Goal: Communication & Community: Participate in discussion

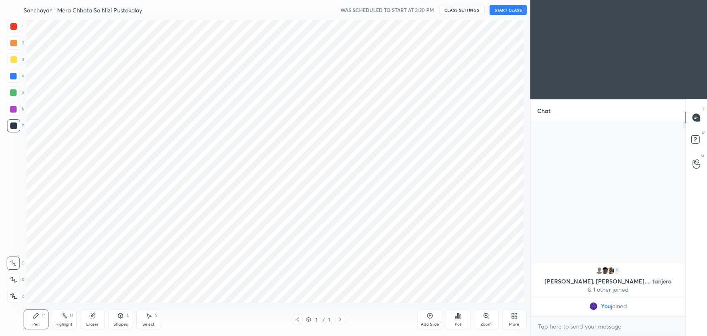
scroll to position [41137, 40924]
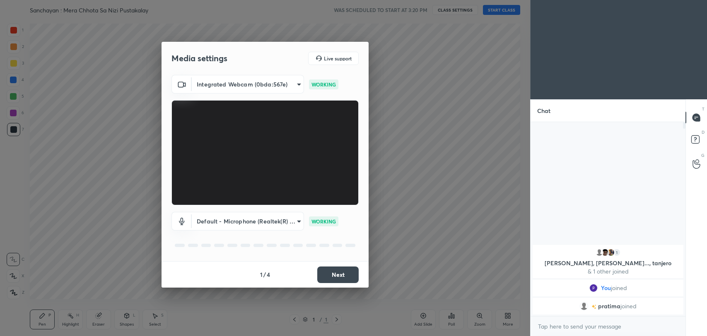
click at [328, 273] on button "Next" at bounding box center [337, 275] width 41 height 17
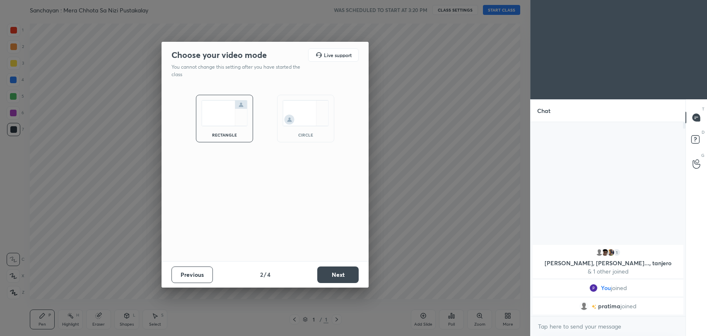
click at [328, 273] on button "Next" at bounding box center [337, 275] width 41 height 17
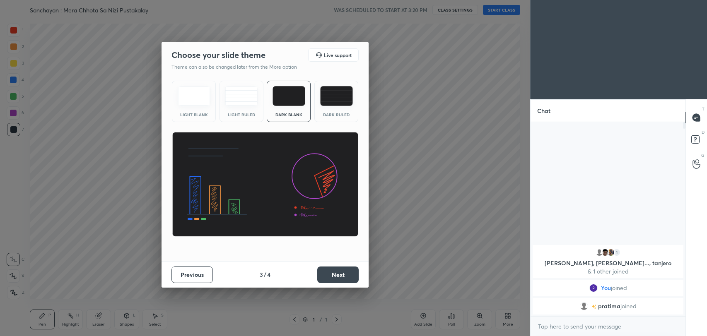
click at [328, 273] on button "Next" at bounding box center [337, 275] width 41 height 17
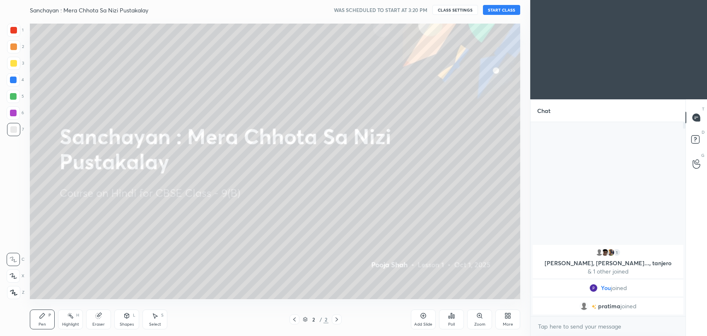
click at [501, 10] on button "START CLASS" at bounding box center [501, 10] width 37 height 10
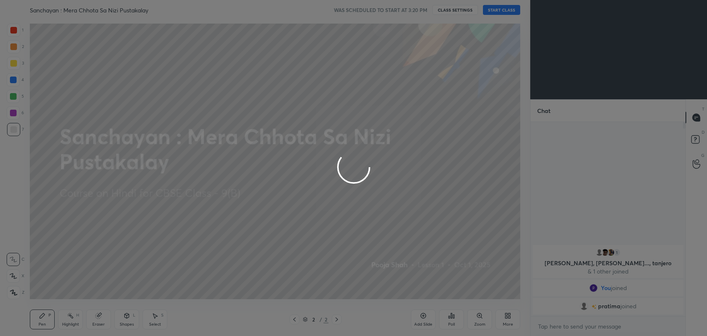
type textarea "x"
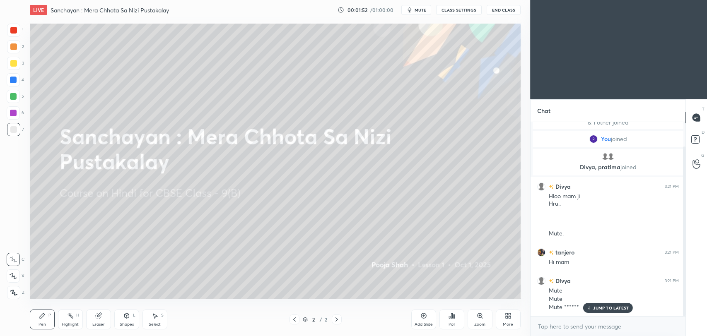
scroll to position [41137, 40924]
click at [605, 306] on p "JUMP TO LATEST" at bounding box center [611, 308] width 36 height 5
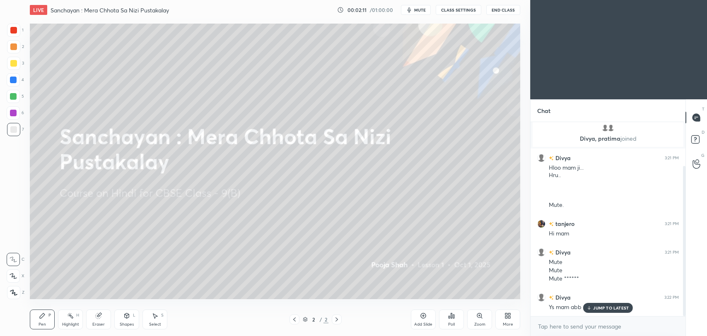
click at [611, 306] on p "JUMP TO LATEST" at bounding box center [611, 308] width 36 height 5
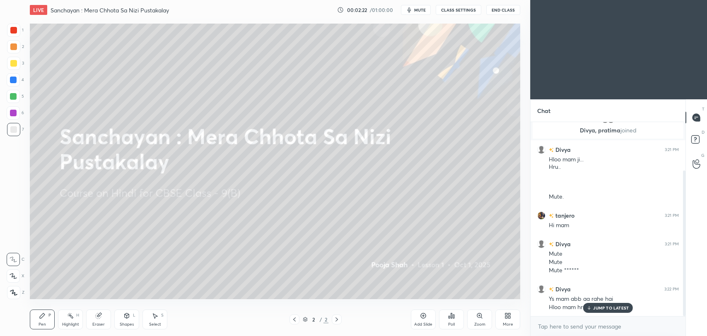
click at [597, 306] on p "JUMP TO LATEST" at bounding box center [611, 308] width 36 height 5
click at [507, 313] on icon at bounding box center [508, 316] width 7 height 7
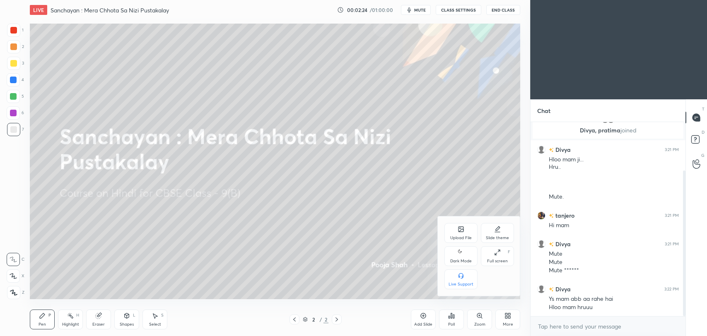
click at [457, 231] on div "Upload File" at bounding box center [460, 233] width 33 height 20
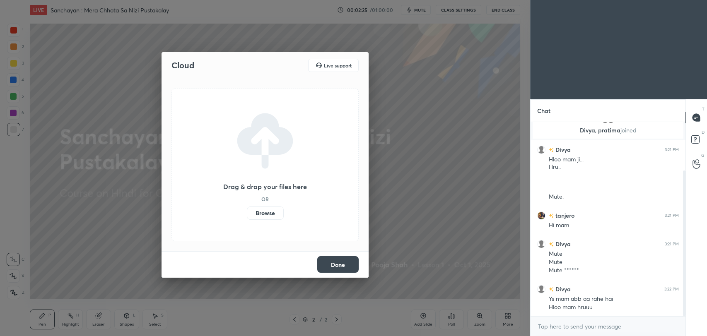
click at [506, 313] on div "Cloud Live support Drag & drop your files here OR Browse Done" at bounding box center [265, 168] width 530 height 336
click at [510, 318] on div "Cloud Live support Drag & drop your files here OR Browse Done" at bounding box center [265, 168] width 530 height 336
click at [335, 264] on button "Done" at bounding box center [337, 264] width 41 height 17
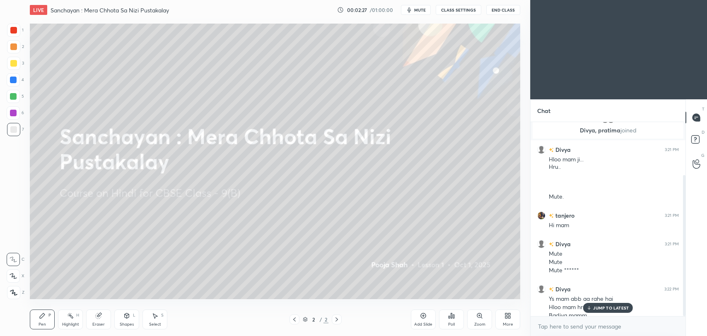
scroll to position [73, 0]
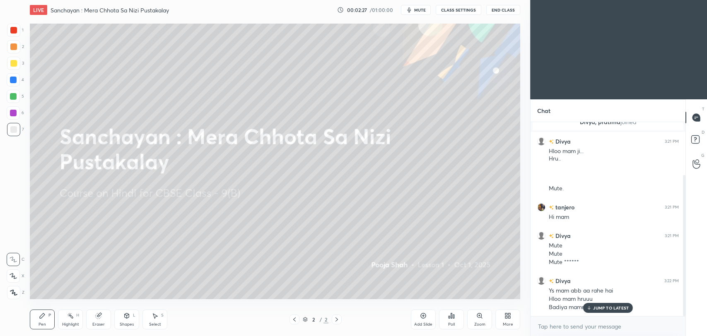
click at [509, 318] on icon at bounding box center [509, 317] width 2 height 2
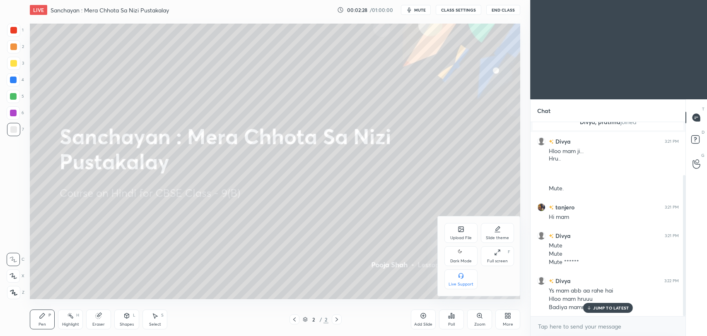
click at [456, 259] on div "Dark Mode" at bounding box center [461, 261] width 22 height 4
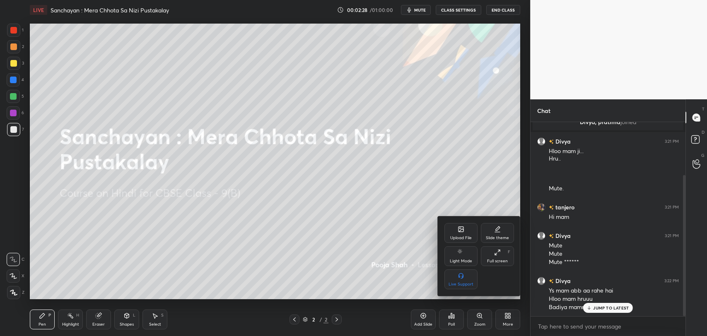
click at [372, 256] on div at bounding box center [353, 168] width 707 height 336
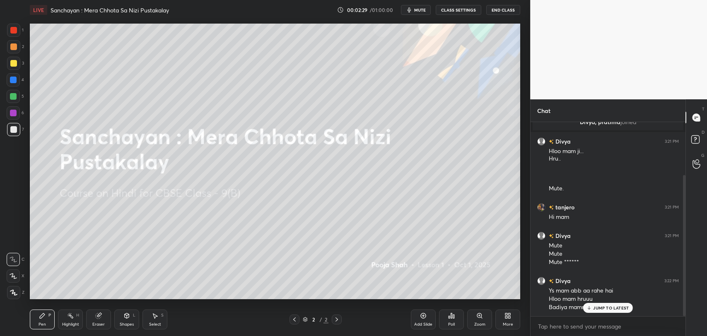
click at [601, 308] on p "JUMP TO LATEST" at bounding box center [611, 308] width 36 height 5
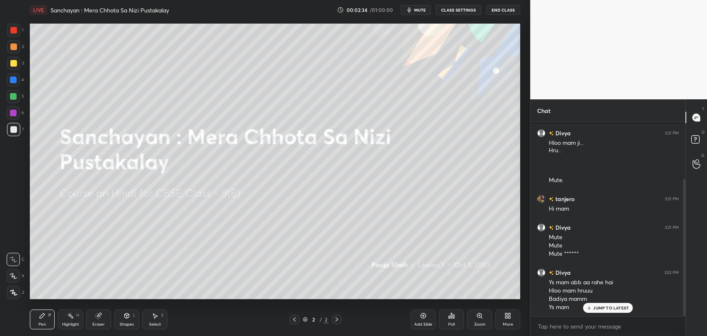
click at [599, 307] on p "JUMP TO LATEST" at bounding box center [611, 308] width 36 height 5
click at [412, 7] on icon "button" at bounding box center [409, 10] width 7 height 7
click at [412, 7] on span "unmute" at bounding box center [419, 10] width 18 height 6
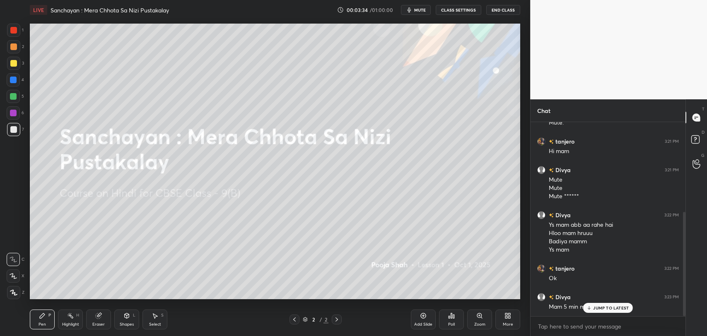
scroll to position [167, 0]
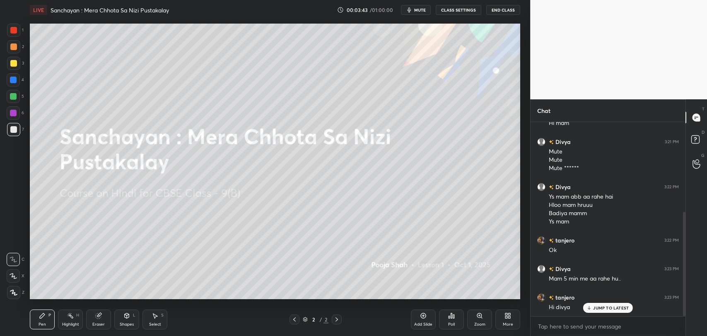
click at [606, 310] on p "JUMP TO LATEST" at bounding box center [611, 308] width 36 height 5
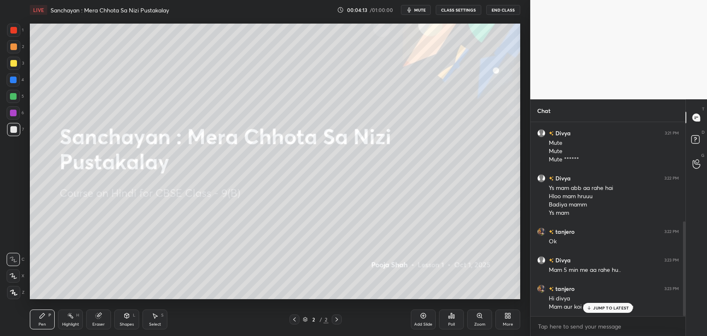
scroll to position [204, 0]
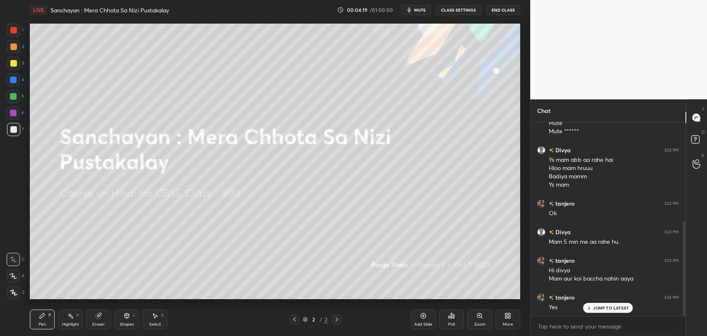
click at [616, 309] on p "JUMP TO LATEST" at bounding box center [611, 308] width 36 height 5
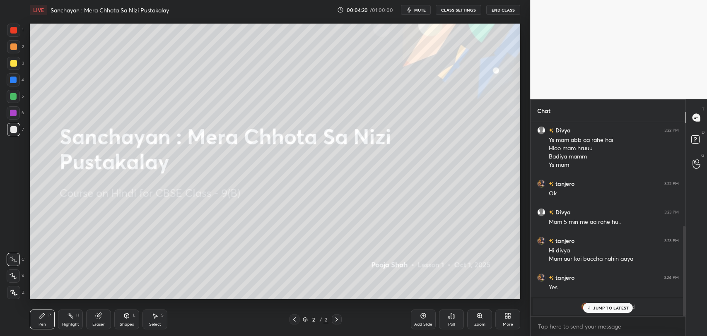
drag, startPoint x: 603, startPoint y: 308, endPoint x: 434, endPoint y: 309, distance: 169.4
click at [602, 307] on p "JUMP TO LATEST" at bounding box center [611, 308] width 36 height 5
click at [12, 31] on div at bounding box center [13, 30] width 7 height 7
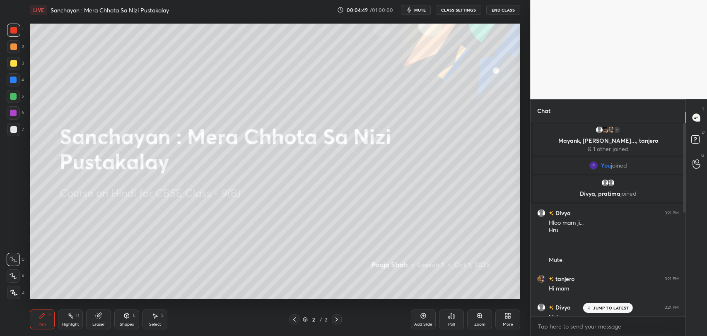
scroll to position [0, 0]
drag, startPoint x: 684, startPoint y: 215, endPoint x: 684, endPoint y: 192, distance: 23.2
click at [684, 192] on div at bounding box center [684, 167] width 2 height 90
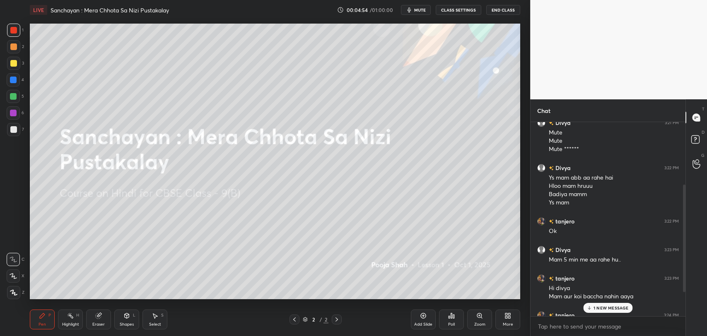
drag, startPoint x: 685, startPoint y: 203, endPoint x: 661, endPoint y: 321, distance: 120.9
click at [667, 315] on div "Divya, pratima joined Divya 3:21 PM Hloo mam ji... Hru.. Mute. tanjero 3:21 PM …" at bounding box center [608, 219] width 155 height 194
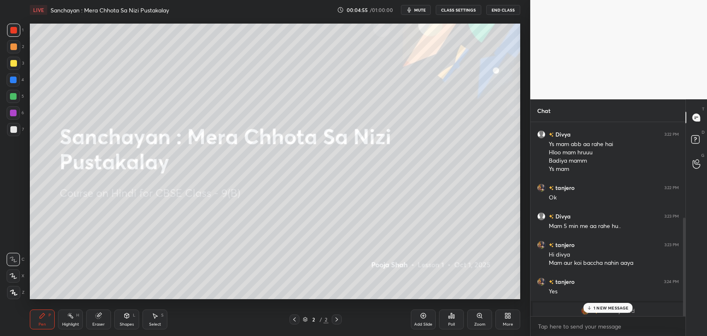
click at [609, 311] on div "1 NEW MESSAGE" at bounding box center [608, 308] width 49 height 10
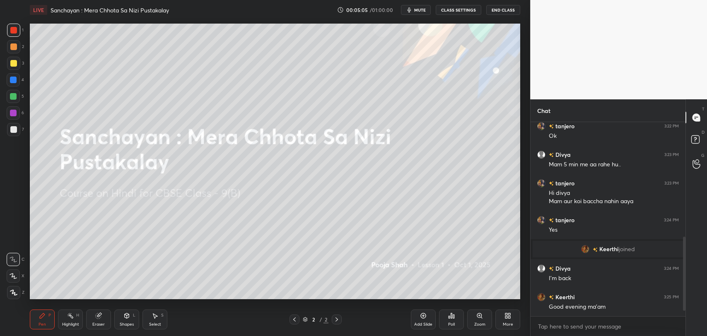
scroll to position [317, 0]
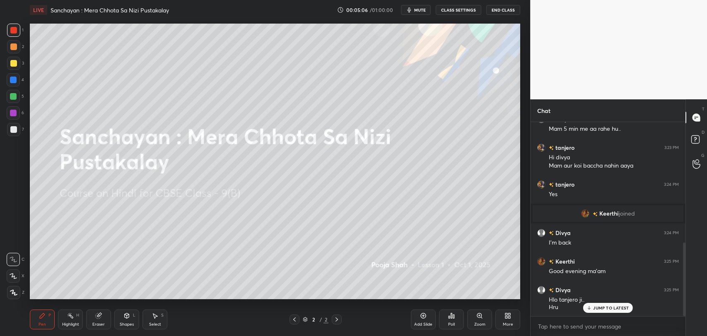
click at [613, 309] on p "JUMP TO LATEST" at bounding box center [611, 308] width 36 height 5
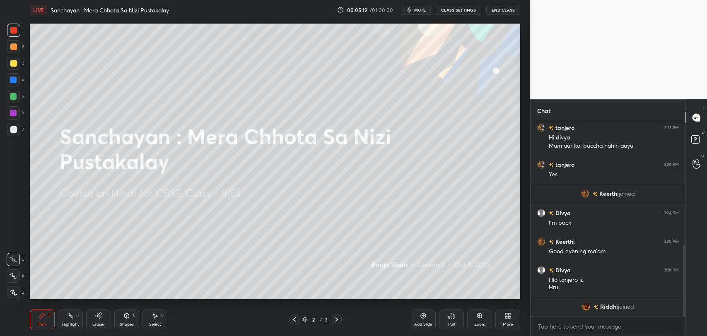
scroll to position [365, 0]
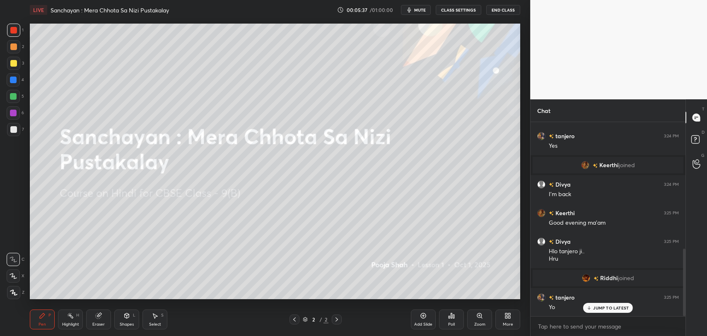
click at [13, 63] on div at bounding box center [13, 63] width 7 height 7
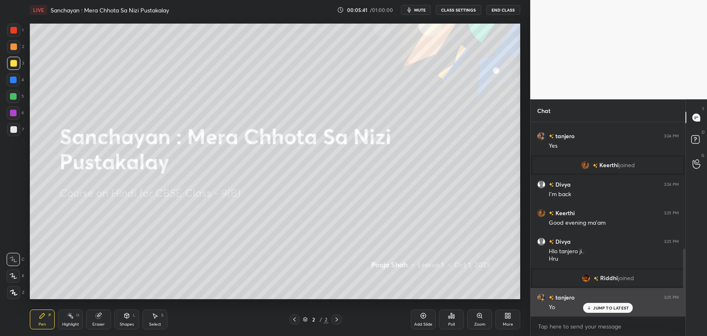
click at [603, 307] on p "JUMP TO LATEST" at bounding box center [611, 308] width 36 height 5
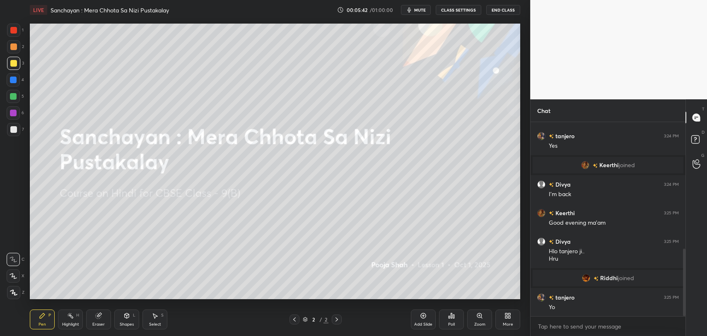
click at [451, 319] on div "Poll" at bounding box center [451, 320] width 25 height 20
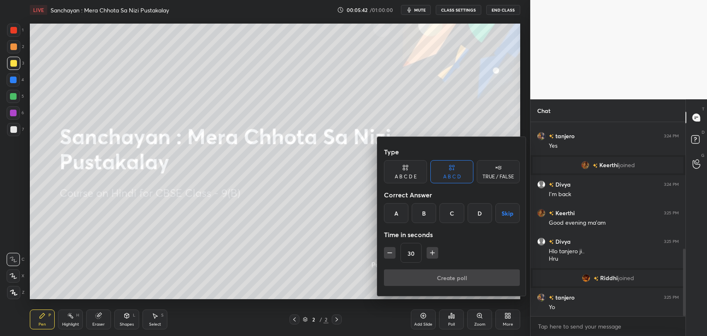
click at [453, 211] on div "C" at bounding box center [451, 213] width 24 height 20
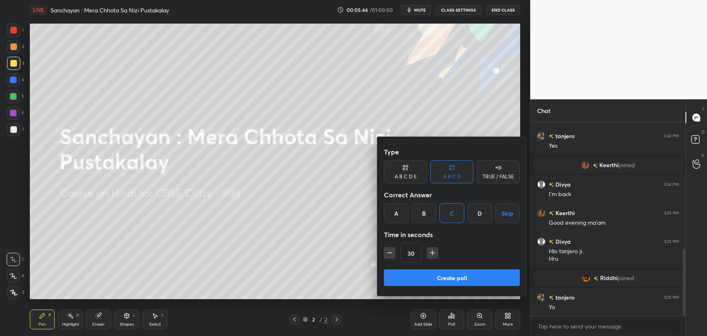
click at [453, 277] on button "Create poll" at bounding box center [452, 278] width 136 height 17
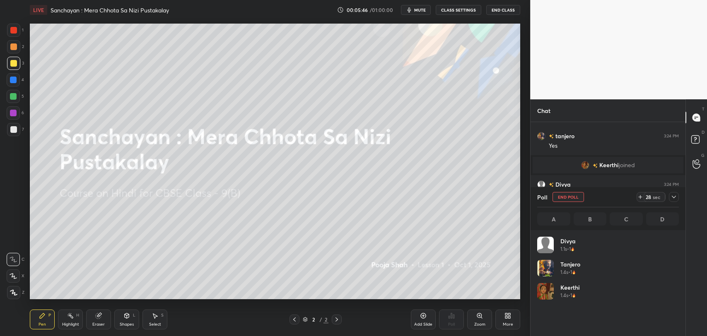
scroll to position [97, 139]
click at [676, 197] on icon at bounding box center [674, 197] width 7 height 7
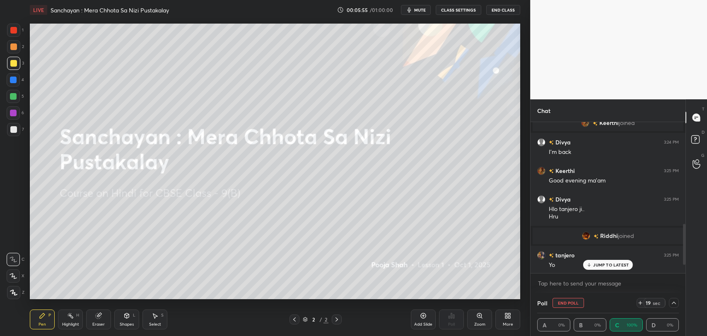
scroll to position [408, 0]
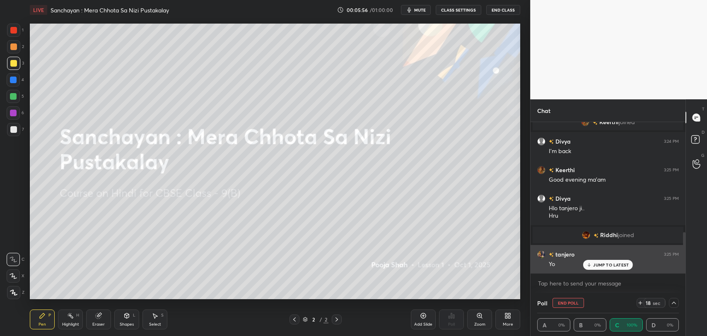
click at [600, 261] on div "JUMP TO LATEST" at bounding box center [608, 265] width 50 height 10
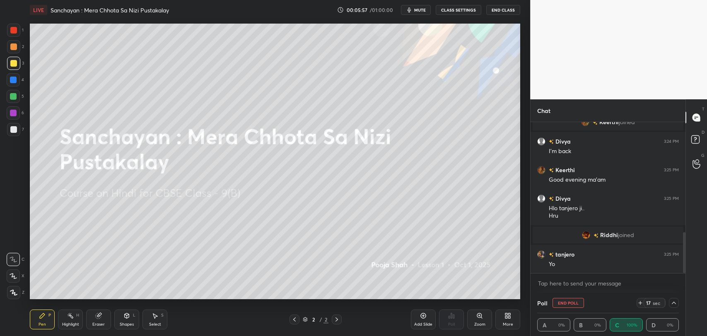
click at [673, 304] on icon at bounding box center [674, 303] width 7 height 7
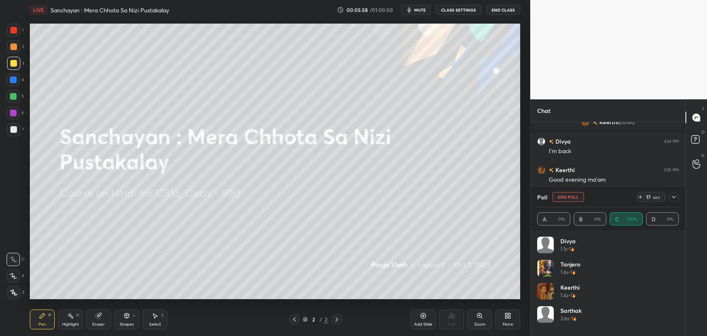
scroll to position [97, 139]
click at [334, 320] on icon at bounding box center [336, 319] width 7 height 7
click at [508, 318] on icon at bounding box center [508, 316] width 7 height 7
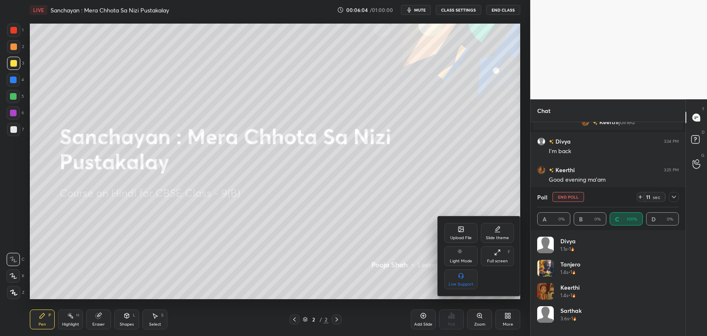
click at [461, 236] on div "Upload File" at bounding box center [461, 238] width 22 height 4
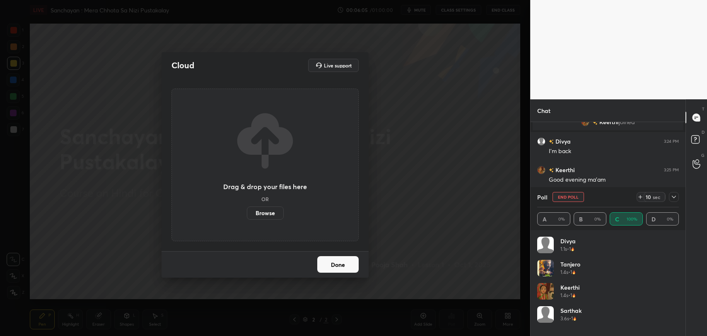
click at [271, 212] on label "Browse" at bounding box center [265, 213] width 37 height 13
click at [247, 212] on input "Browse" at bounding box center [247, 213] width 0 height 13
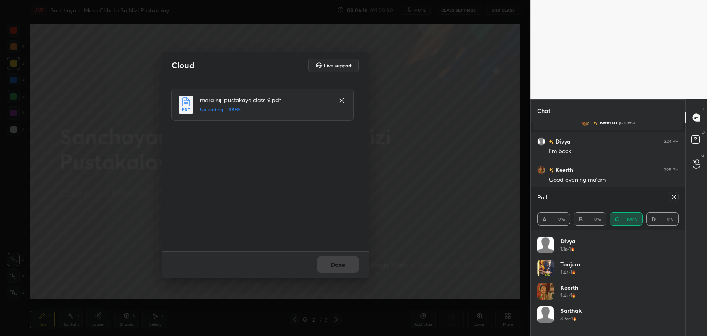
click at [676, 197] on icon at bounding box center [674, 197] width 7 height 7
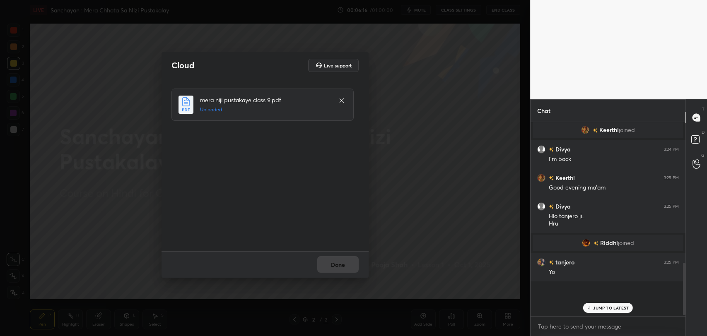
scroll to position [0, 0]
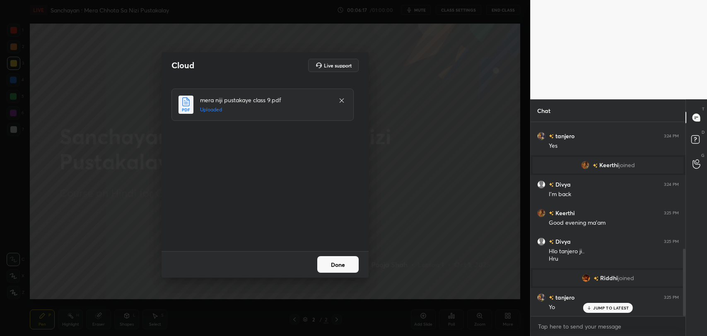
click at [599, 307] on p "JUMP TO LATEST" at bounding box center [611, 308] width 36 height 5
click at [331, 266] on button "Done" at bounding box center [337, 264] width 41 height 17
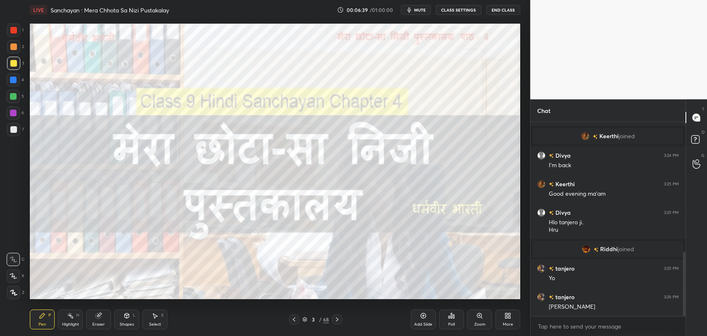
click at [338, 317] on icon at bounding box center [337, 319] width 7 height 7
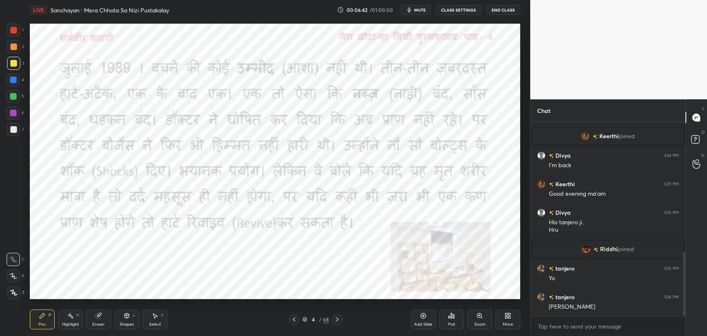
click at [314, 319] on div "4" at bounding box center [313, 319] width 8 height 5
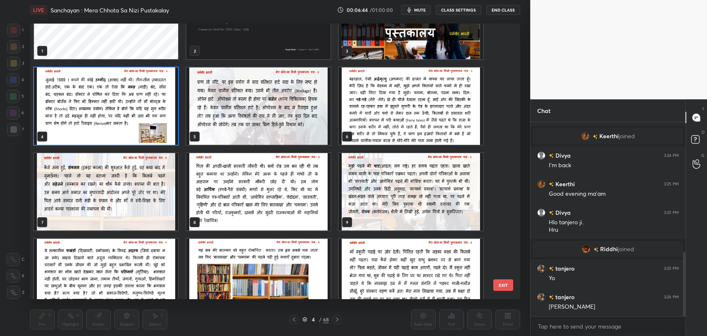
click at [503, 283] on button "EXIT" at bounding box center [503, 286] width 20 height 12
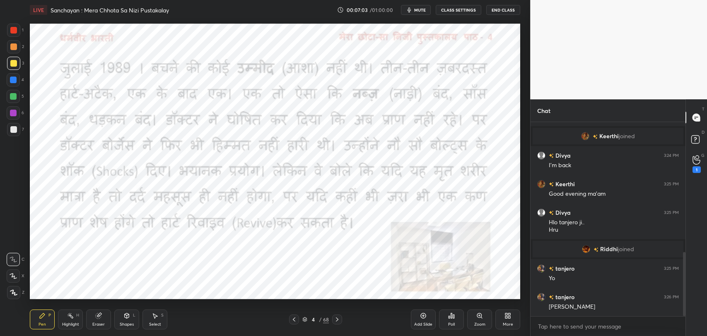
click at [338, 321] on icon at bounding box center [337, 319] width 7 height 7
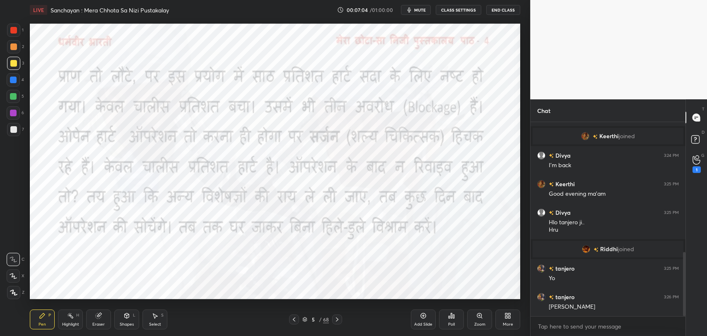
click at [295, 315] on div at bounding box center [294, 320] width 10 height 10
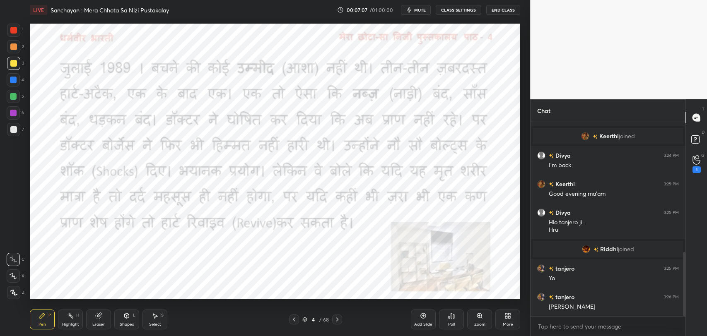
click at [10, 32] on div at bounding box center [13, 30] width 7 height 7
click at [11, 31] on div at bounding box center [13, 30] width 7 height 7
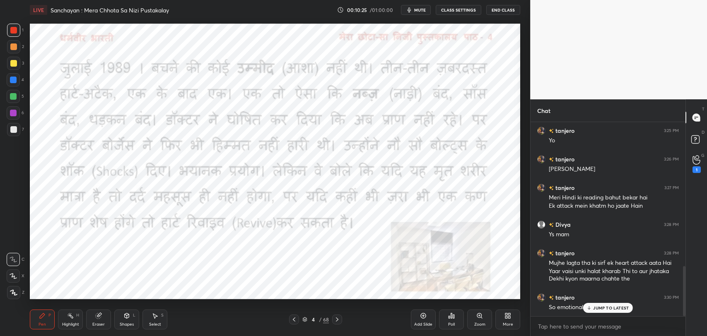
scroll to position [561, 0]
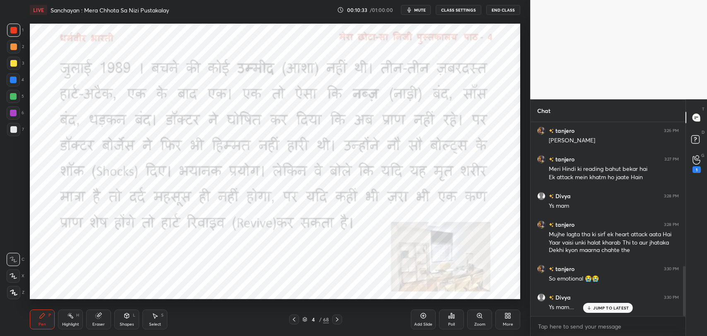
click at [594, 312] on div "JUMP TO LATEST" at bounding box center [608, 308] width 50 height 10
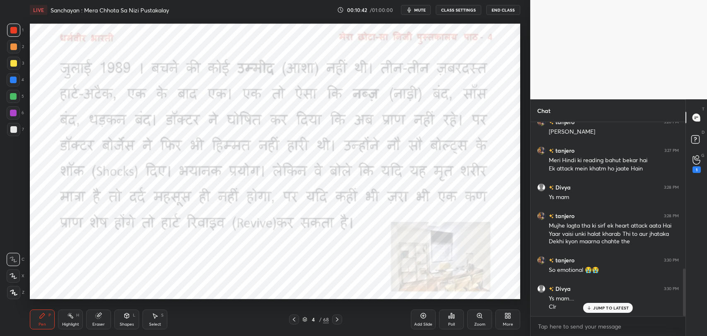
scroll to position [598, 0]
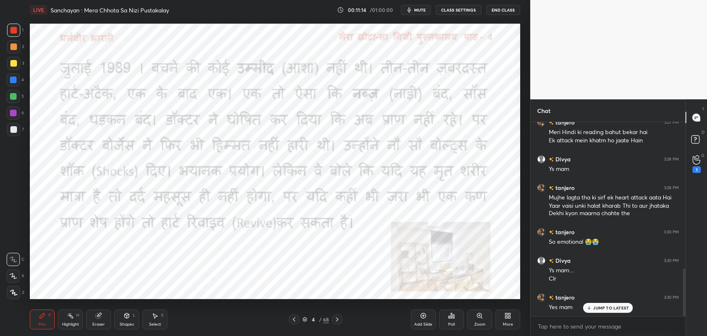
click at [589, 310] on div "JUMP TO LATEST" at bounding box center [608, 308] width 50 height 10
click at [339, 322] on icon at bounding box center [337, 319] width 7 height 7
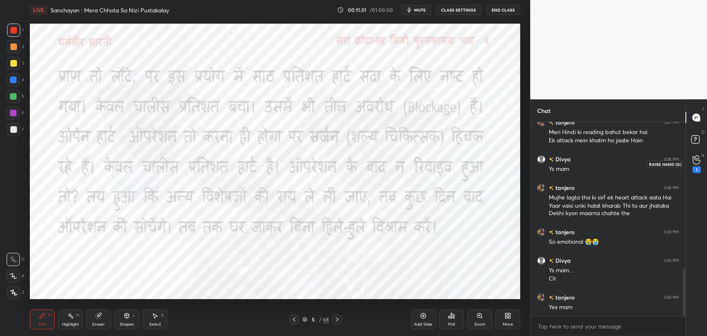
click at [696, 167] on div "1" at bounding box center [697, 170] width 8 height 7
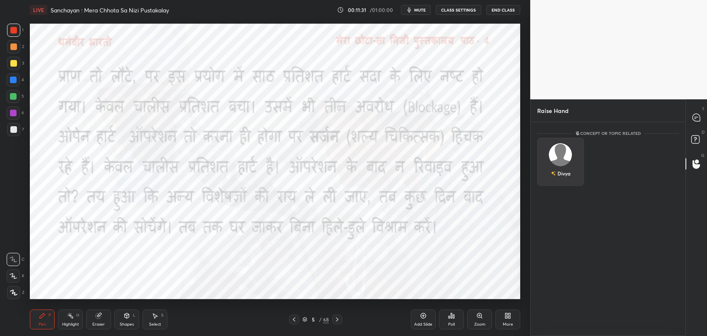
scroll to position [3, 2]
click at [563, 167] on div "Divya" at bounding box center [560, 174] width 19 height 14
click at [564, 179] on button "INVITE" at bounding box center [560, 179] width 39 height 11
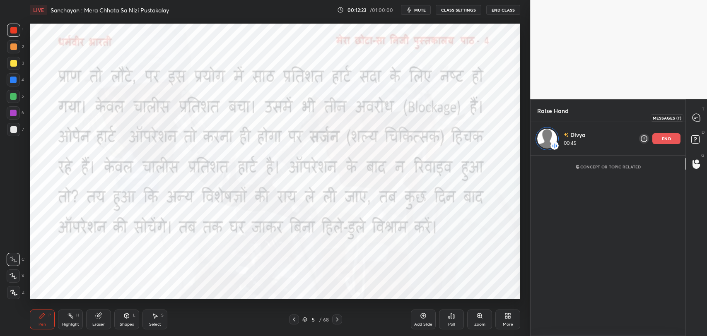
drag, startPoint x: 698, startPoint y: 116, endPoint x: 678, endPoint y: 140, distance: 31.2
click at [698, 116] on icon at bounding box center [696, 117] width 7 height 7
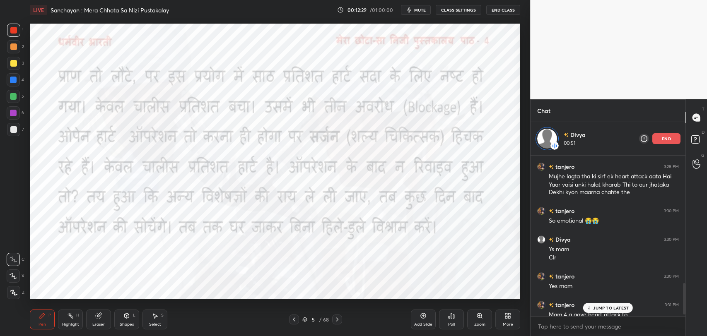
click at [622, 307] on p "JUMP TO LATEST" at bounding box center [611, 308] width 36 height 5
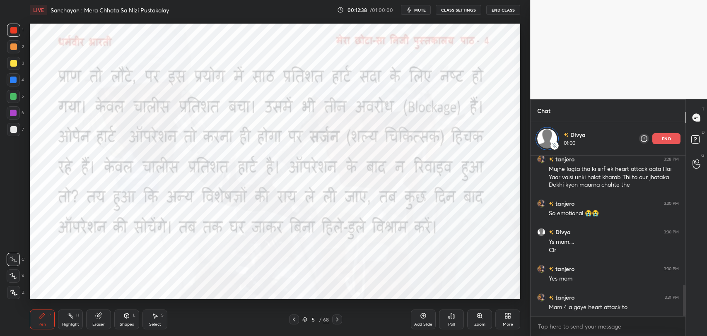
click at [673, 140] on div "end" at bounding box center [666, 138] width 28 height 11
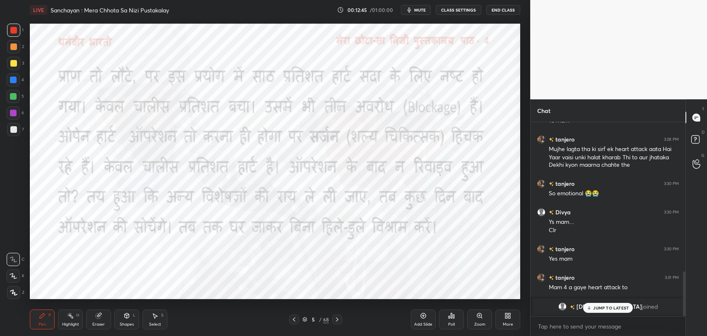
click at [604, 309] on p "JUMP TO LATEST" at bounding box center [611, 308] width 36 height 5
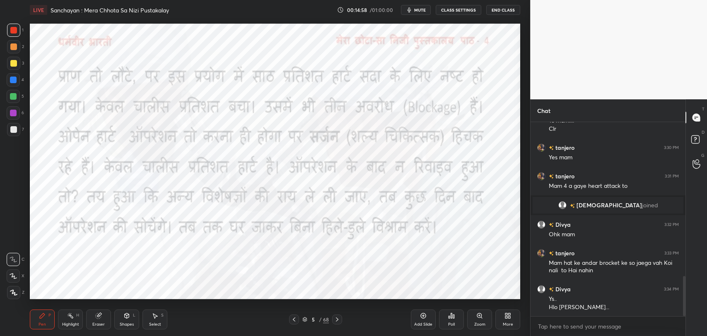
scroll to position [776, 0]
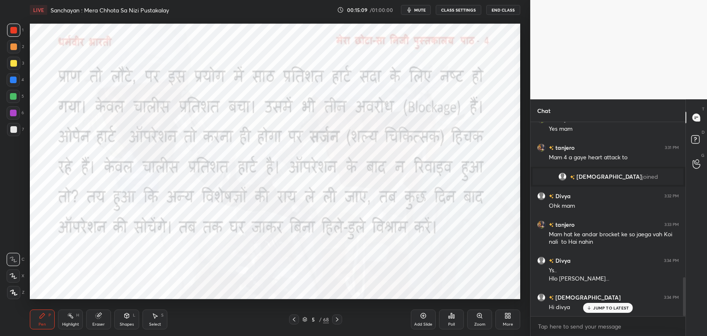
click at [599, 312] on div "JUMP TO LATEST" at bounding box center [608, 308] width 50 height 10
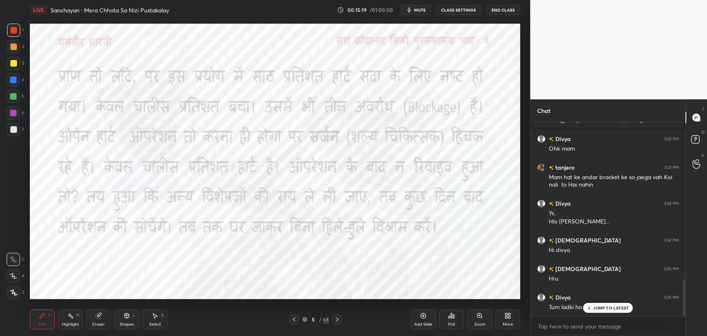
scroll to position [862, 0]
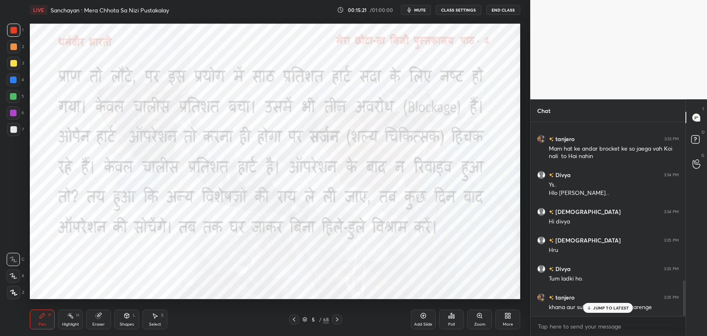
click at [609, 307] on p "JUMP TO LATEST" at bounding box center [611, 308] width 36 height 5
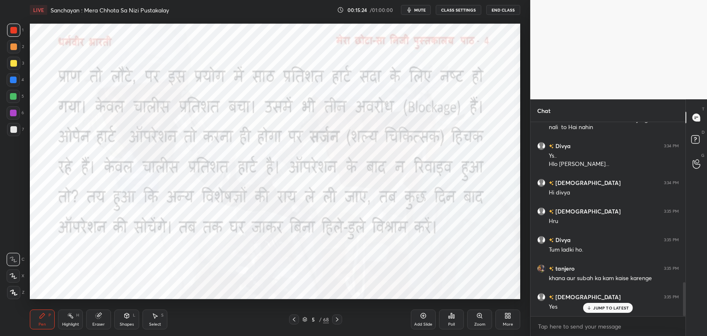
scroll to position [919, 0]
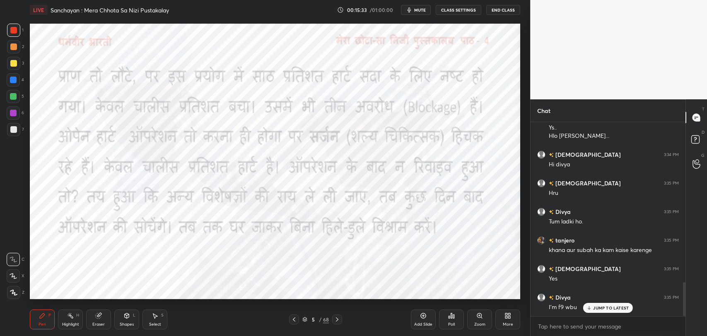
click at [592, 306] on div "JUMP TO LATEST" at bounding box center [608, 308] width 50 height 10
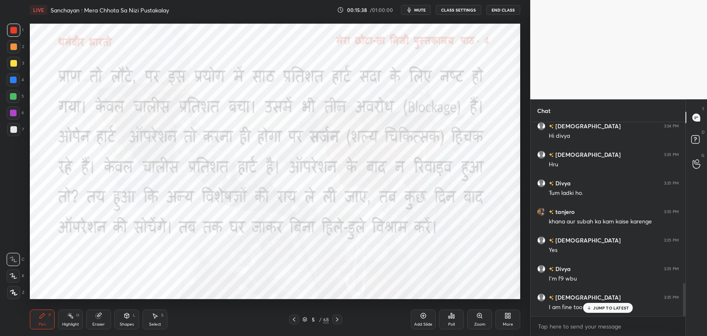
scroll to position [976, 0]
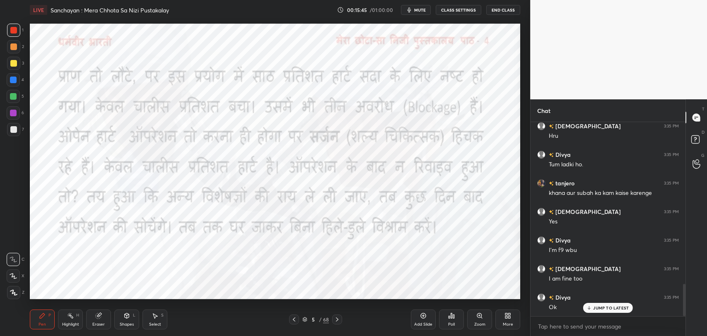
click at [587, 310] on div "JUMP TO LATEST" at bounding box center [608, 308] width 50 height 10
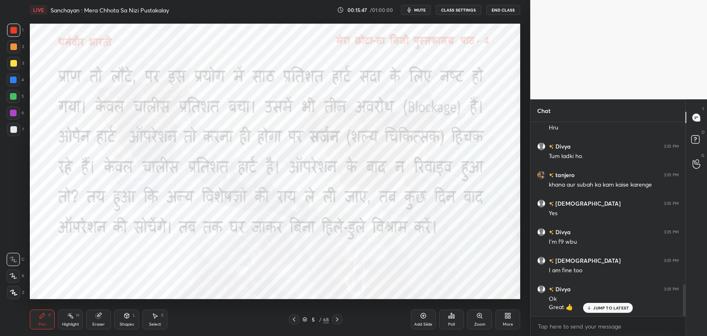
click at [592, 306] on icon at bounding box center [589, 308] width 5 height 5
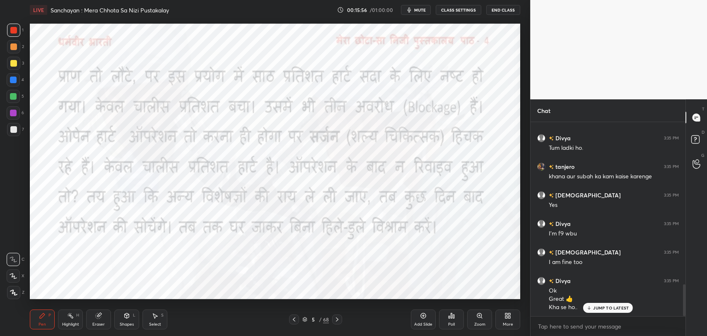
click at [591, 309] on icon at bounding box center [589, 308] width 5 height 5
click at [295, 318] on icon at bounding box center [294, 320] width 2 height 4
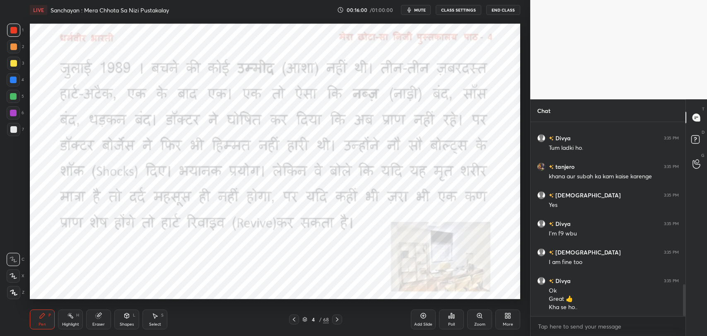
click at [341, 319] on div at bounding box center [337, 320] width 10 height 10
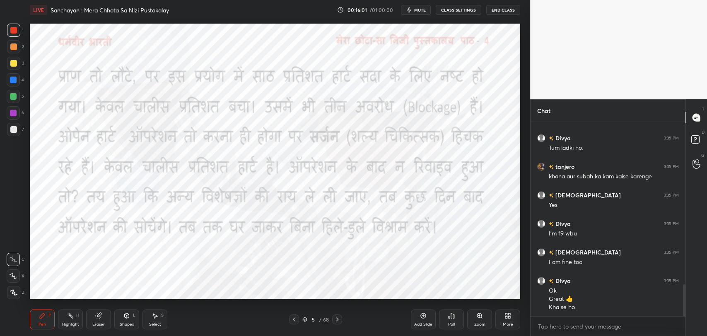
scroll to position [1021, 0]
click at [338, 320] on icon at bounding box center [337, 319] width 7 height 7
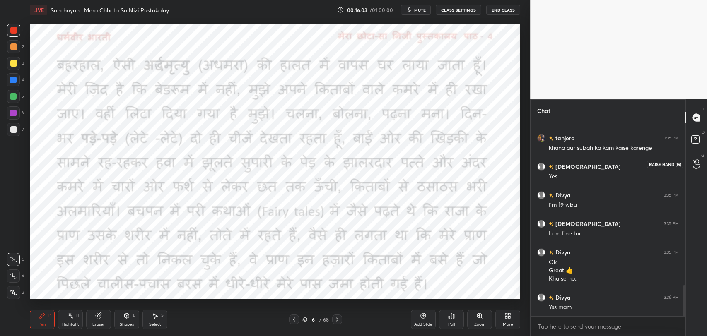
click at [698, 160] on circle at bounding box center [696, 161] width 3 height 3
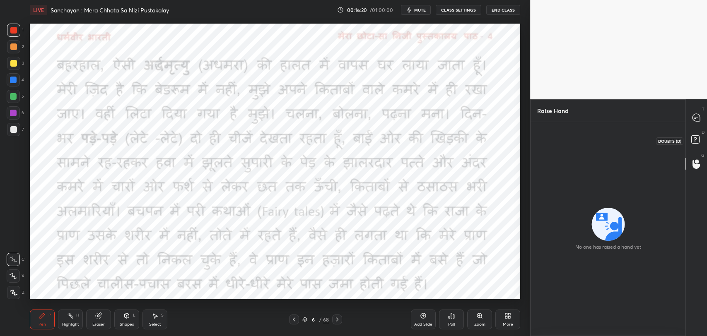
click at [695, 137] on rect at bounding box center [695, 140] width 8 height 8
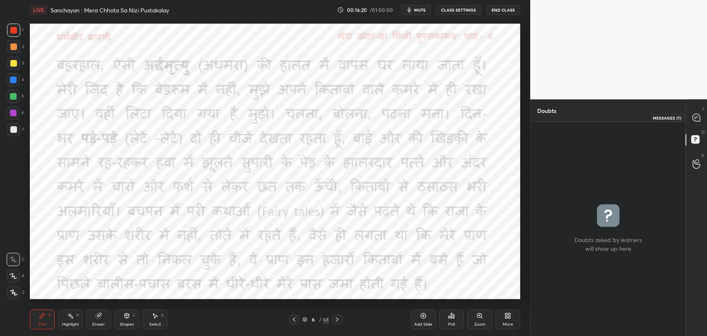
click at [693, 123] on div at bounding box center [696, 117] width 17 height 15
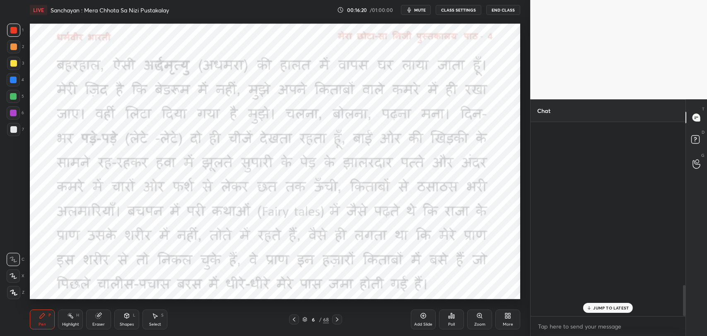
scroll to position [192, 152]
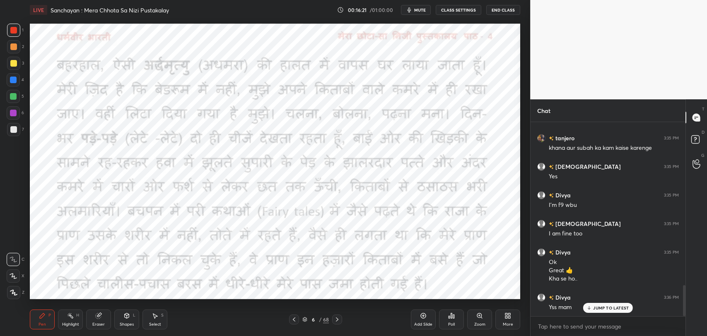
click at [620, 308] on p "JUMP TO LATEST" at bounding box center [611, 308] width 36 height 5
click at [693, 168] on icon at bounding box center [697, 164] width 8 height 10
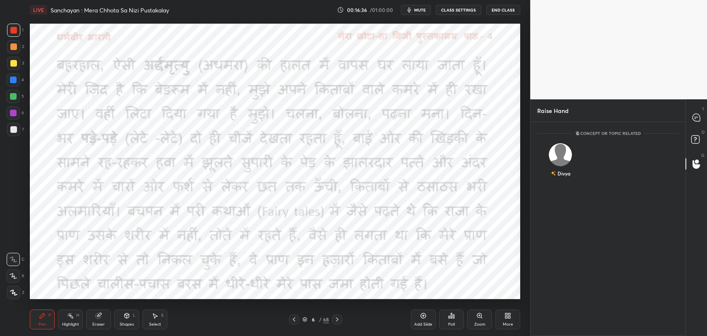
scroll to position [3, 2]
click at [557, 164] on div "Divya INVITE" at bounding box center [560, 164] width 47 height 52
click at [558, 182] on button "INVITE" at bounding box center [560, 179] width 39 height 11
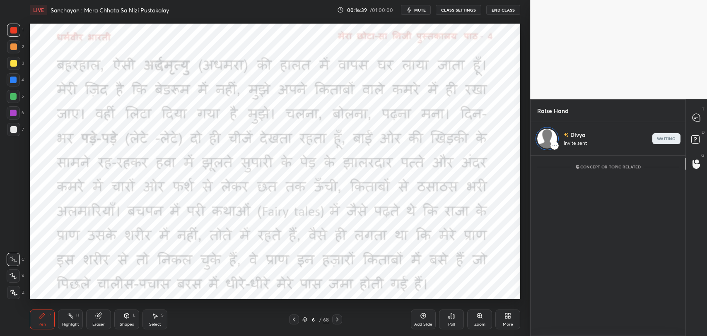
scroll to position [178, 152]
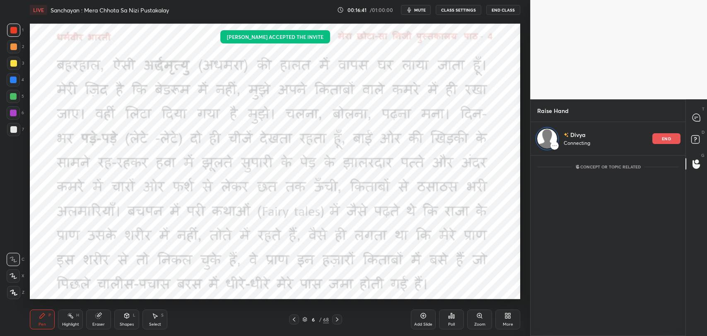
click at [410, 11] on icon "button" at bounding box center [410, 9] width 4 height 5
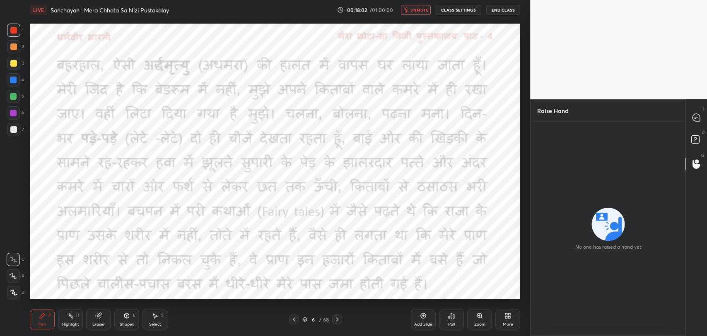
click at [408, 14] on button "unmute" at bounding box center [416, 10] width 30 height 10
click at [693, 119] on icon at bounding box center [696, 117] width 7 height 7
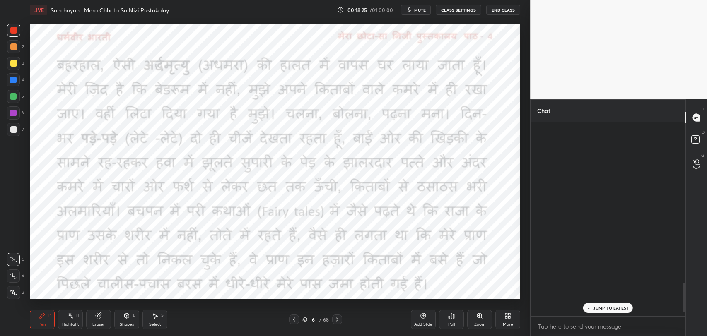
scroll to position [192, 152]
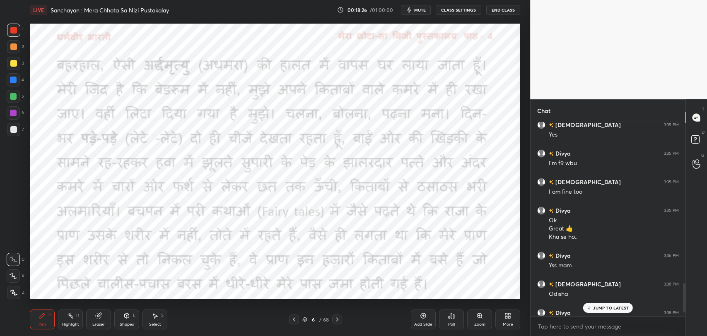
click at [603, 309] on p "JUMP TO LATEST" at bounding box center [611, 308] width 36 height 5
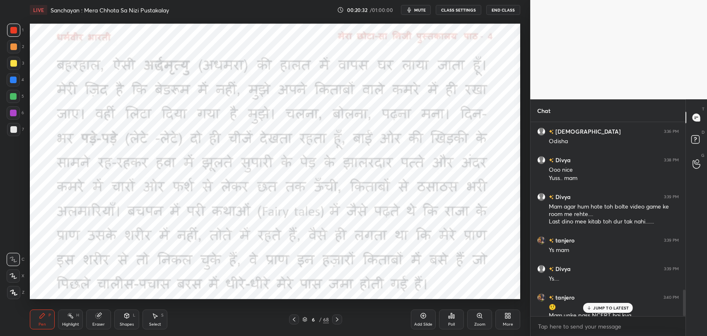
scroll to position [1224, 0]
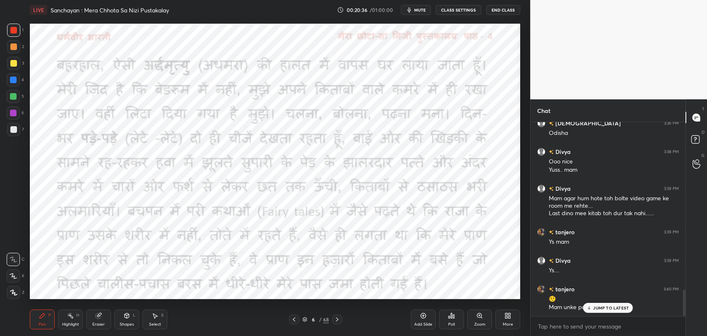
click at [601, 306] on p "JUMP TO LATEST" at bounding box center [611, 308] width 36 height 5
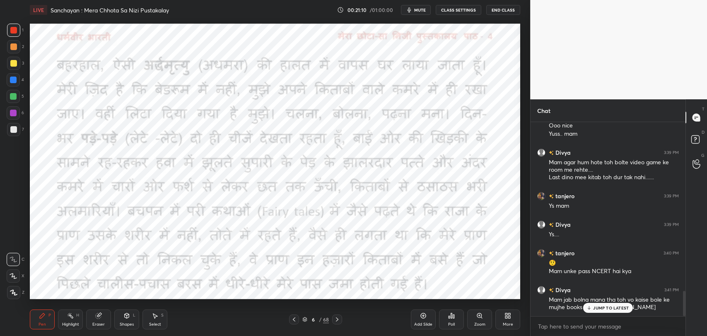
scroll to position [1289, 0]
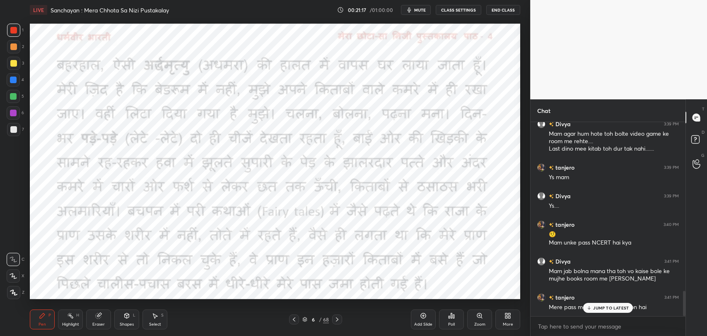
click at [587, 307] on icon at bounding box center [589, 308] width 5 height 5
drag, startPoint x: 454, startPoint y: 314, endPoint x: 453, endPoint y: 302, distance: 12.0
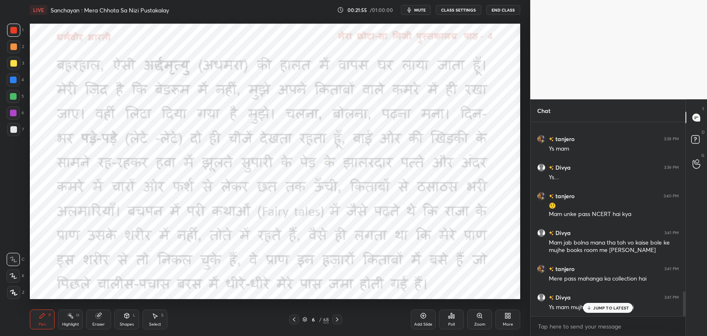
click at [604, 309] on p "JUMP TO LATEST" at bounding box center [611, 308] width 36 height 5
click at [292, 319] on icon at bounding box center [294, 319] width 7 height 7
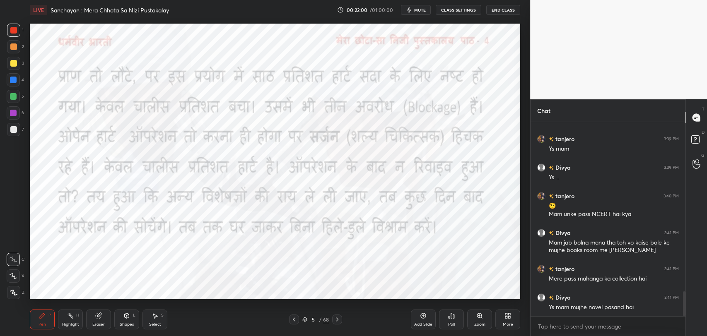
scroll to position [1346, 0]
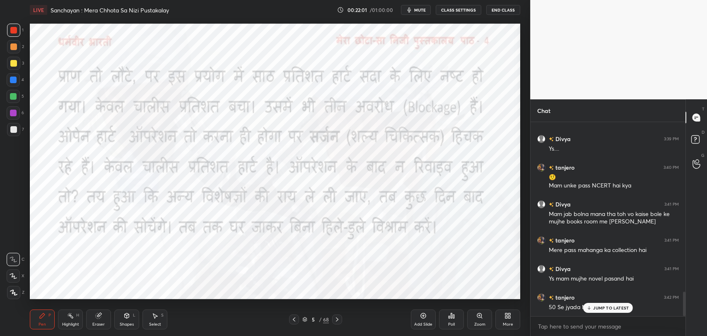
click at [335, 320] on icon at bounding box center [337, 319] width 7 height 7
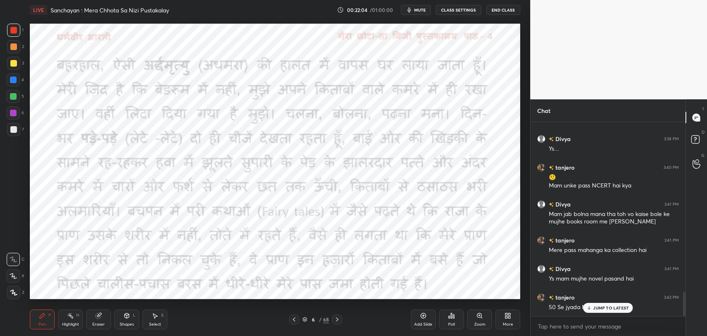
click at [336, 320] on icon at bounding box center [337, 319] width 7 height 7
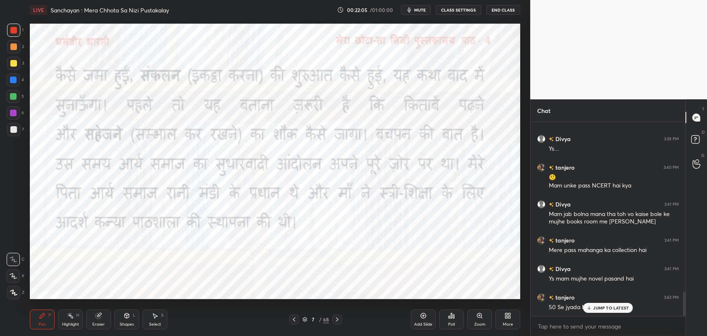
click at [613, 309] on p "JUMP TO LATEST" at bounding box center [611, 308] width 36 height 5
click at [338, 319] on icon at bounding box center [337, 320] width 2 height 4
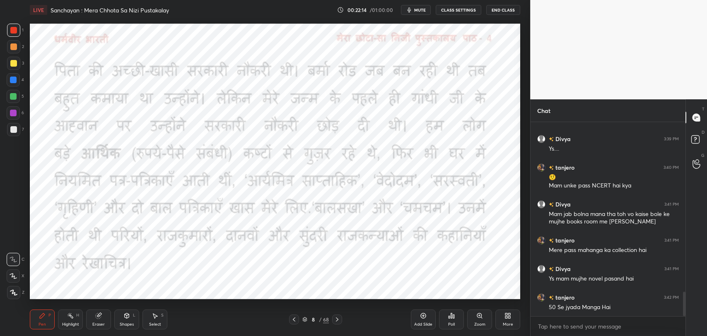
click at [295, 319] on icon at bounding box center [294, 319] width 7 height 7
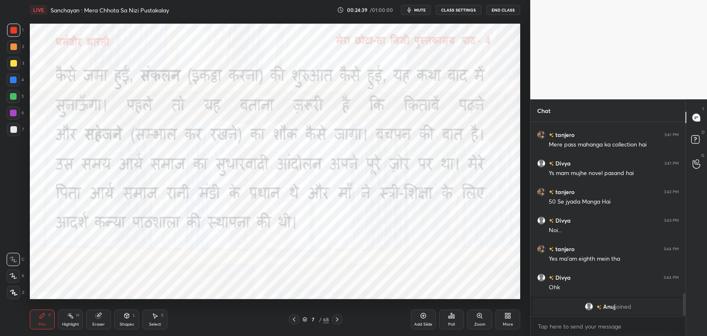
scroll to position [1481, 0]
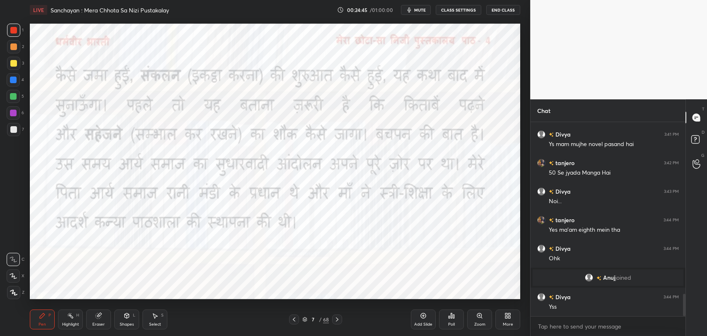
click at [339, 319] on icon at bounding box center [337, 319] width 7 height 7
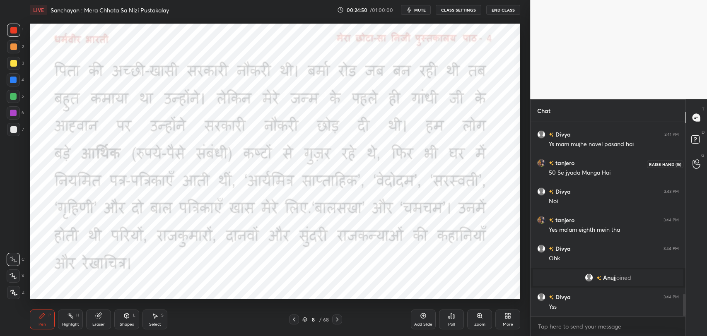
click at [696, 170] on div at bounding box center [696, 164] width 17 height 15
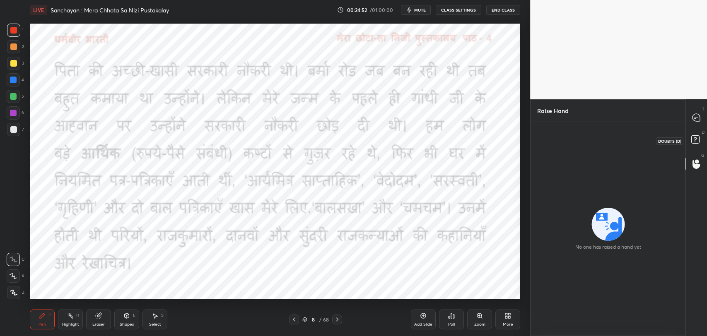
click at [693, 136] on rect at bounding box center [695, 140] width 8 height 8
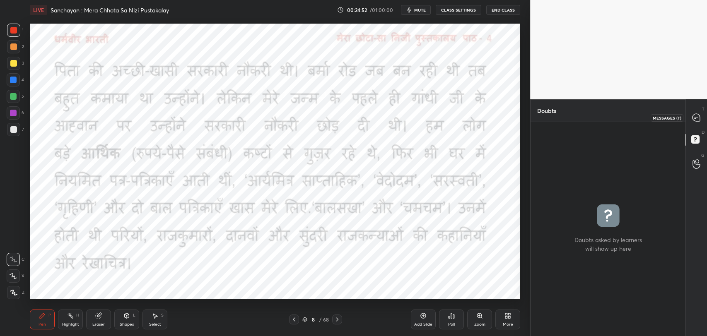
click at [694, 120] on icon at bounding box center [696, 117] width 7 height 7
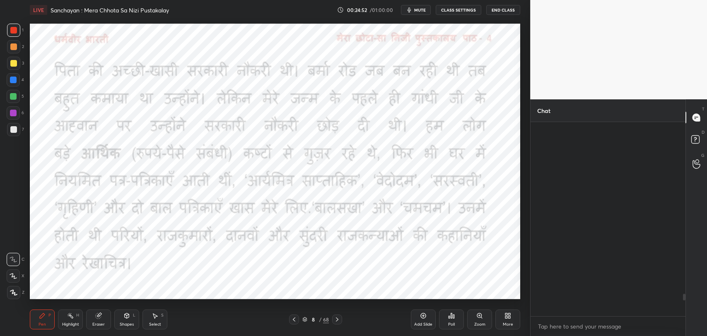
scroll to position [192, 152]
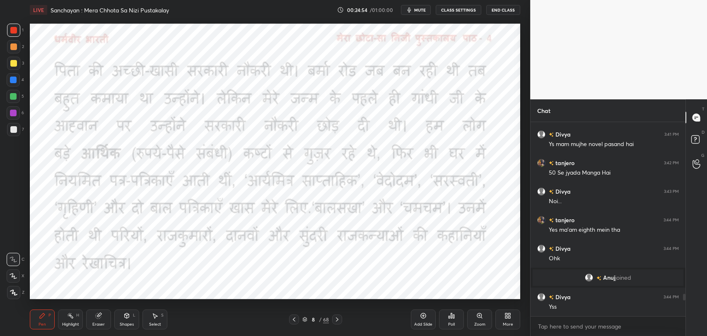
click at [432, 299] on div "Add Slide Poll Zoom More" at bounding box center [465, 320] width 109 height 46
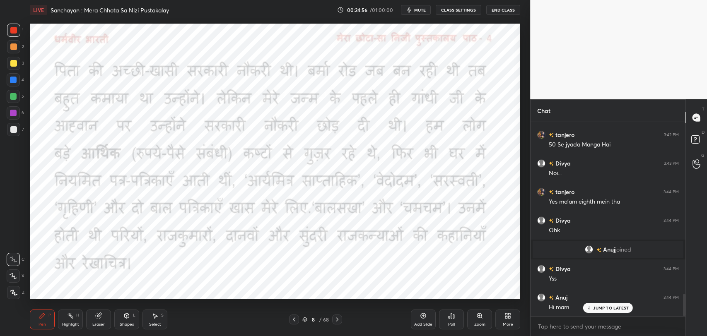
click at [436, 298] on div "Add Slide Poll Zoom More" at bounding box center [465, 320] width 109 height 46
click at [613, 309] on p "JUMP TO LATEST" at bounding box center [611, 308] width 36 height 5
drag, startPoint x: 439, startPoint y: 298, endPoint x: 447, endPoint y: 298, distance: 7.9
click at [447, 298] on div "Poll" at bounding box center [451, 320] width 25 height 46
click at [699, 165] on icon at bounding box center [697, 164] width 8 height 10
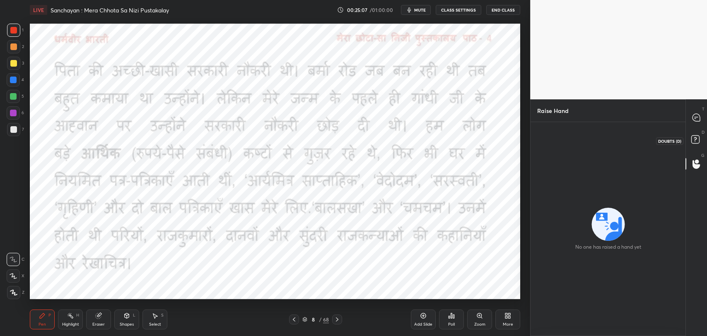
click at [696, 140] on rect at bounding box center [695, 140] width 8 height 8
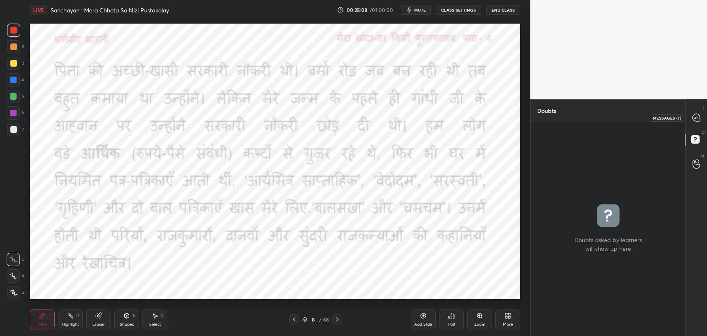
click at [692, 113] on icon at bounding box center [696, 117] width 9 height 9
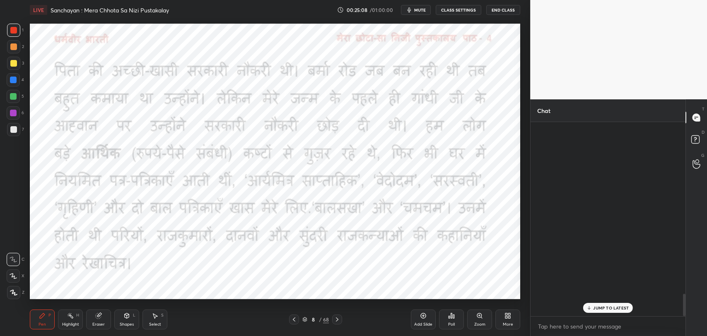
scroll to position [192, 152]
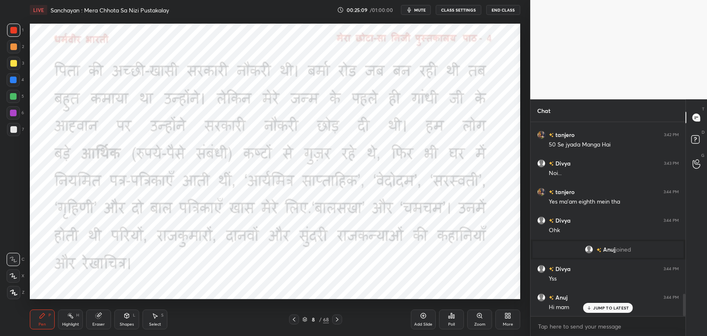
click at [610, 304] on div "JUMP TO LATEST" at bounding box center [608, 308] width 50 height 10
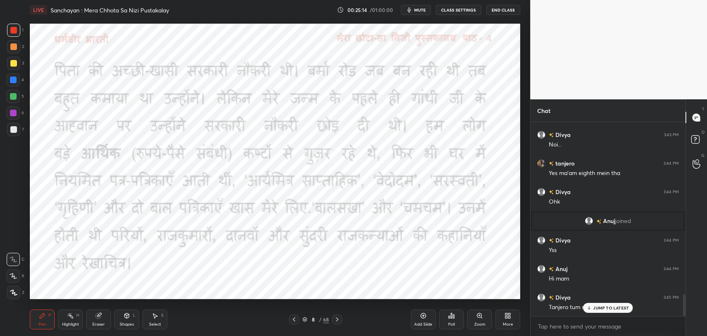
drag, startPoint x: 596, startPoint y: 306, endPoint x: 381, endPoint y: 312, distance: 215.9
click at [596, 306] on p "JUMP TO LATEST" at bounding box center [611, 308] width 36 height 5
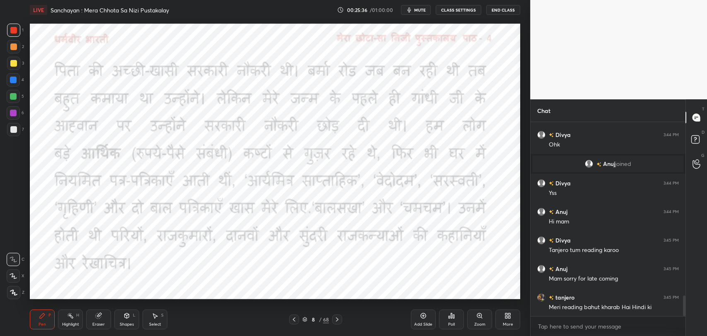
scroll to position [1624, 0]
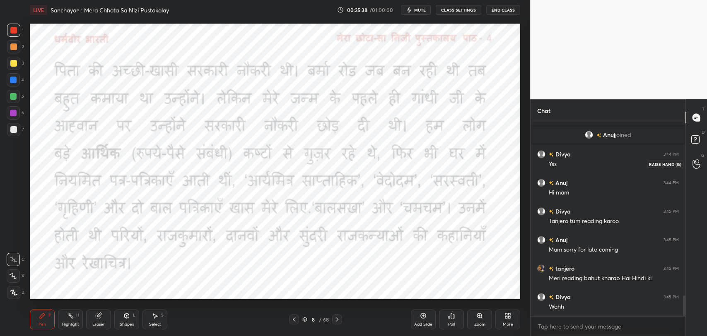
click at [695, 157] on div at bounding box center [696, 164] width 17 height 15
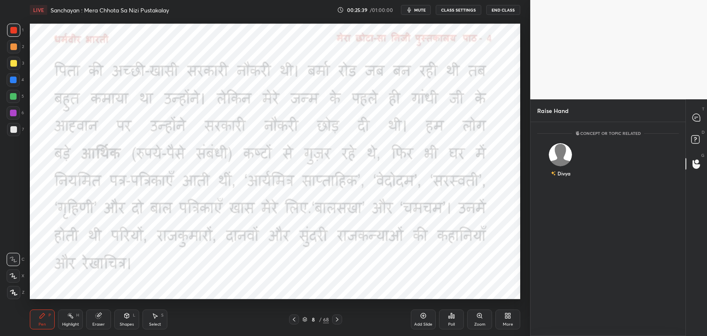
scroll to position [212, 152]
click at [572, 167] on div "Divya" at bounding box center [560, 162] width 47 height 48
click at [565, 182] on button "INVITE" at bounding box center [560, 179] width 39 height 11
click at [698, 140] on rect at bounding box center [695, 140] width 8 height 8
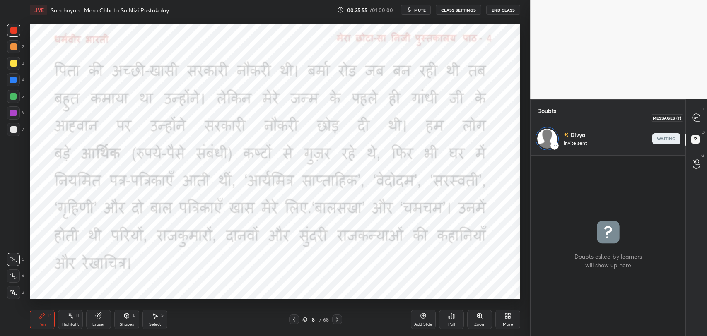
scroll to position [179, 152]
click at [693, 112] on div at bounding box center [696, 117] width 17 height 15
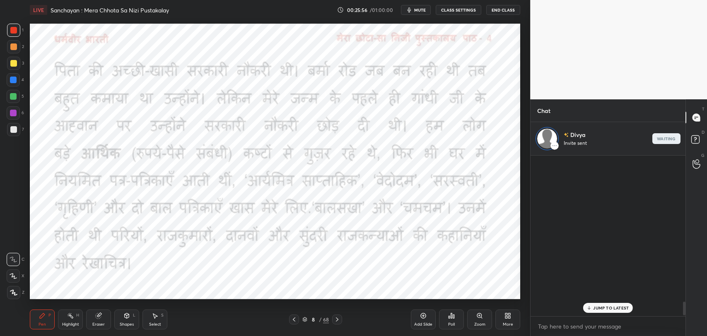
scroll to position [159, 152]
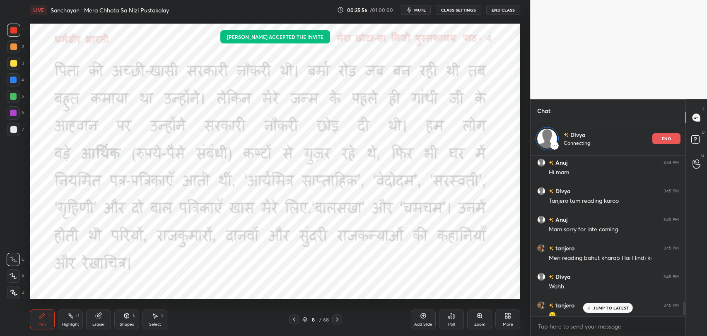
drag, startPoint x: 601, startPoint y: 304, endPoint x: 554, endPoint y: 310, distance: 47.2
click at [601, 304] on div "JUMP TO LATEST" at bounding box center [608, 308] width 50 height 10
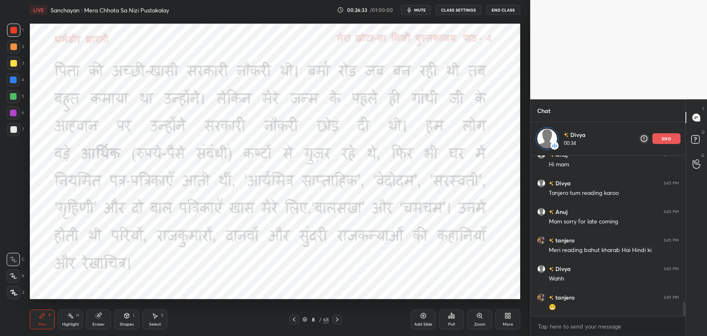
scroll to position [1705, 0]
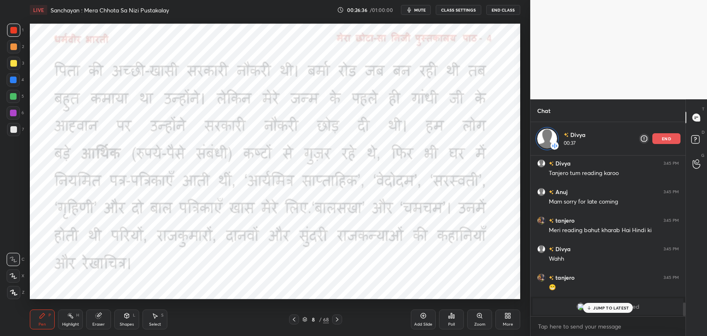
click at [597, 306] on p "JUMP TO LATEST" at bounding box center [611, 308] width 36 height 5
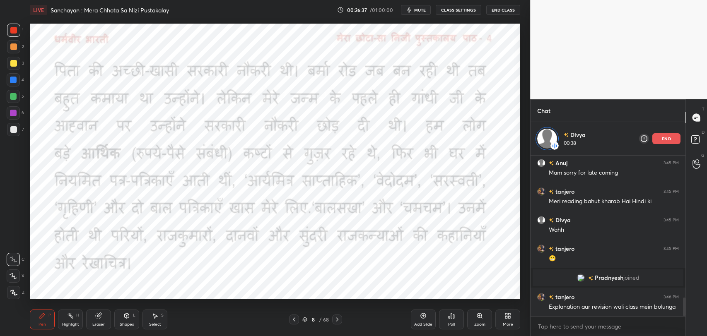
scroll to position [1226, 0]
click at [338, 321] on icon at bounding box center [337, 319] width 7 height 7
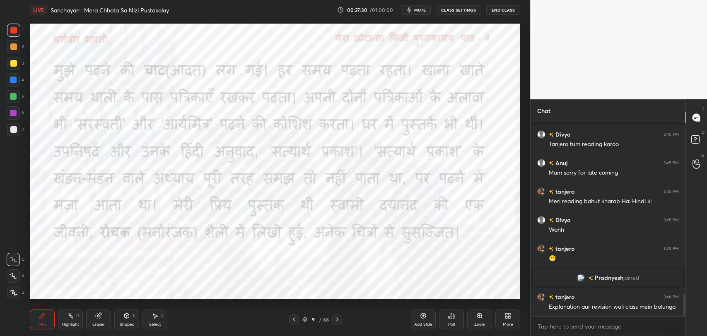
scroll to position [1193, 0]
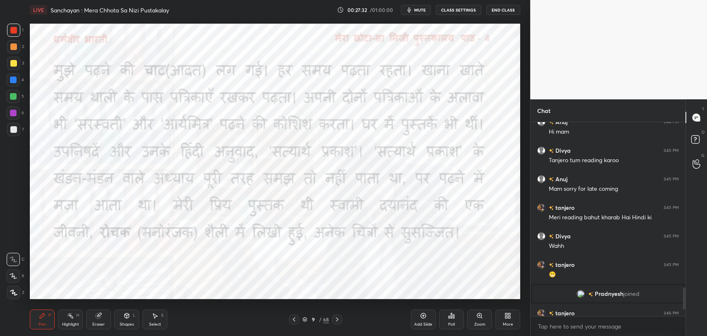
click at [292, 320] on icon at bounding box center [294, 319] width 7 height 7
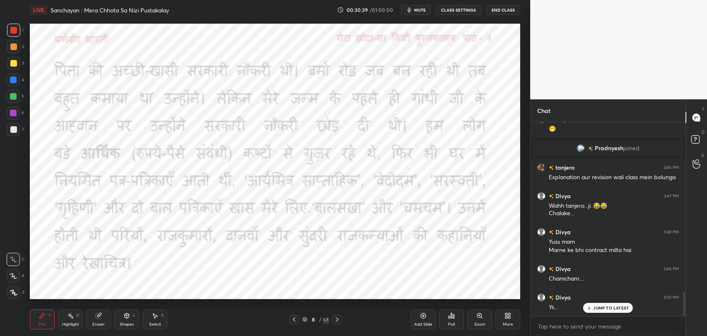
scroll to position [1367, 0]
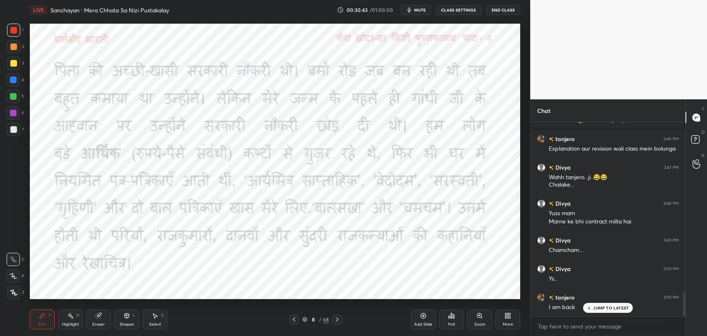
click at [336, 320] on icon at bounding box center [337, 319] width 7 height 7
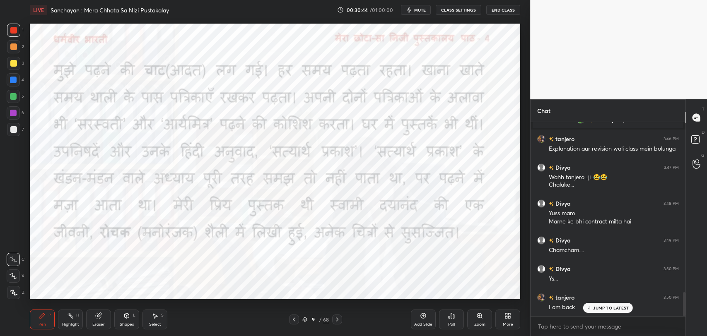
click at [592, 308] on div "JUMP TO LATEST" at bounding box center [608, 308] width 50 height 10
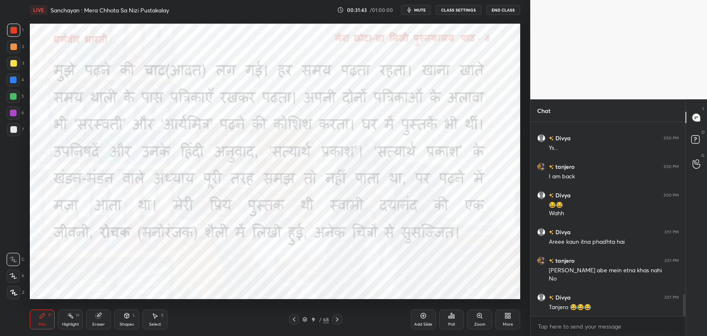
scroll to position [1527, 0]
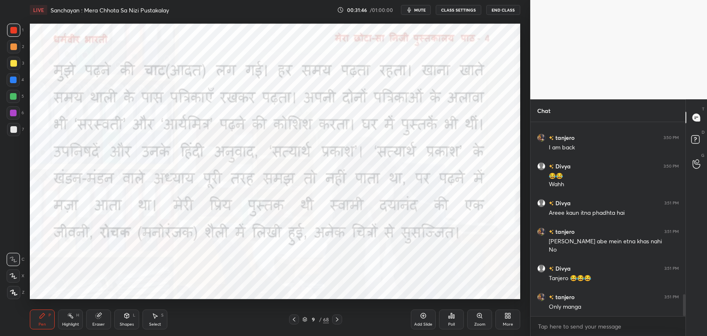
click at [292, 321] on icon at bounding box center [294, 319] width 7 height 7
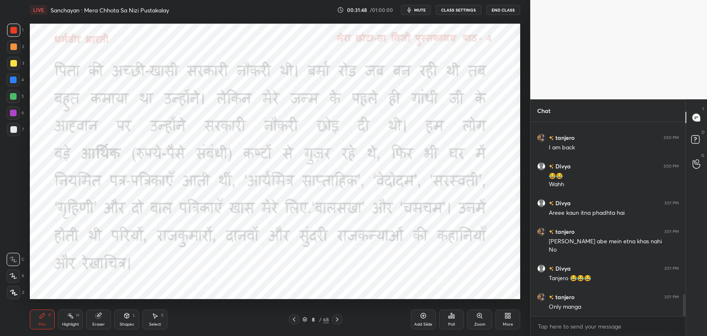
click at [338, 321] on icon at bounding box center [337, 319] width 7 height 7
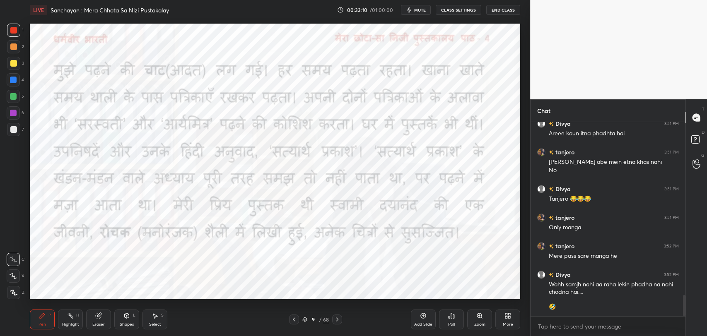
scroll to position [1635, 0]
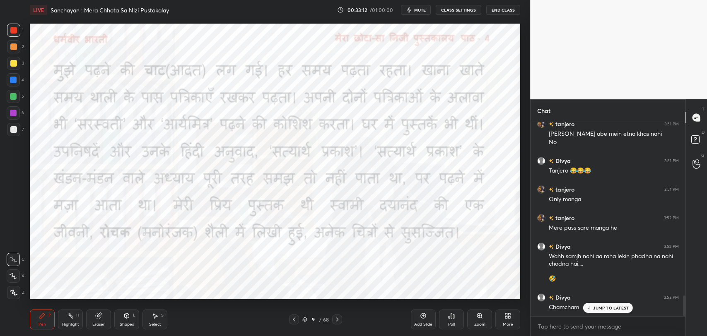
click at [593, 310] on div "JUMP TO LATEST" at bounding box center [608, 308] width 50 height 10
click at [418, 10] on span "mute" at bounding box center [420, 10] width 12 height 6
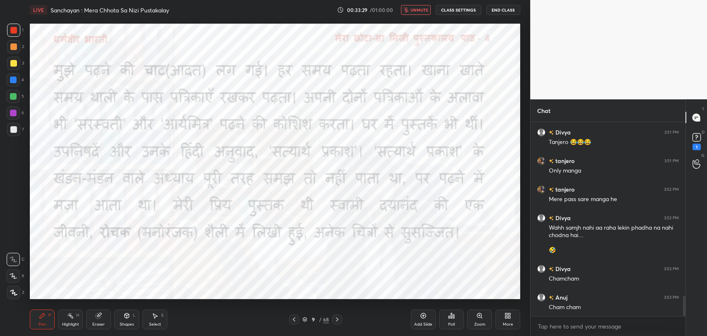
click at [425, 7] on button "unmute" at bounding box center [416, 10] width 30 height 10
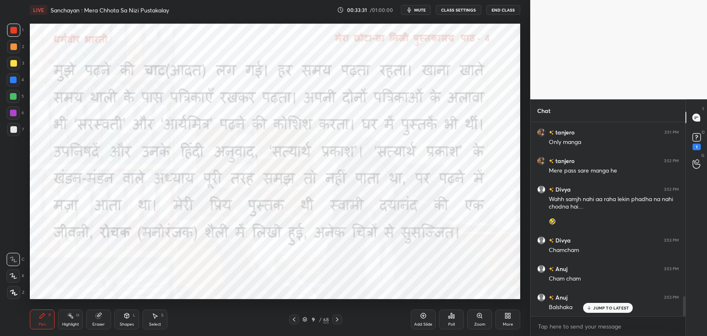
scroll to position [1721, 0]
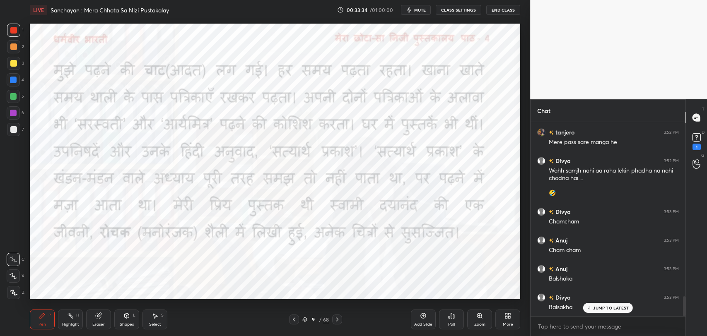
click at [612, 309] on p "JUMP TO LATEST" at bounding box center [611, 308] width 36 height 5
click at [294, 321] on icon at bounding box center [294, 319] width 7 height 7
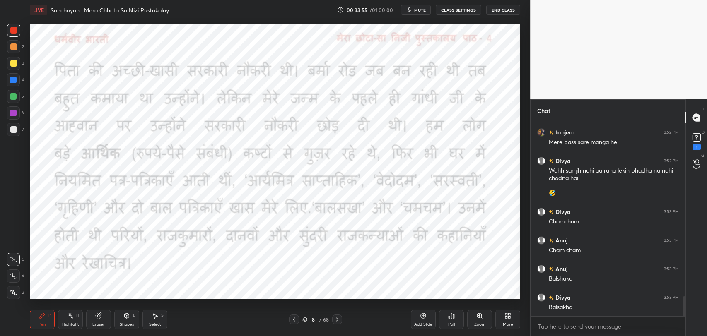
click at [336, 316] on icon at bounding box center [337, 319] width 7 height 7
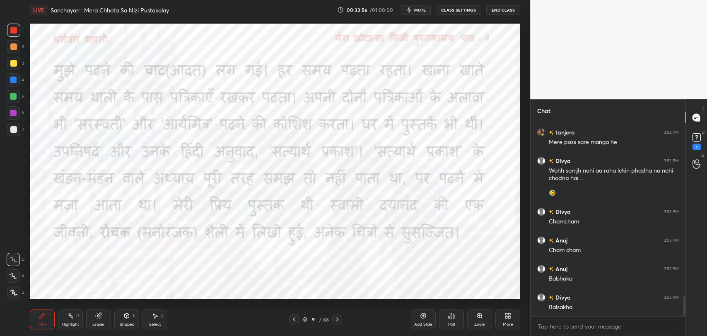
click at [339, 321] on icon at bounding box center [337, 319] width 7 height 7
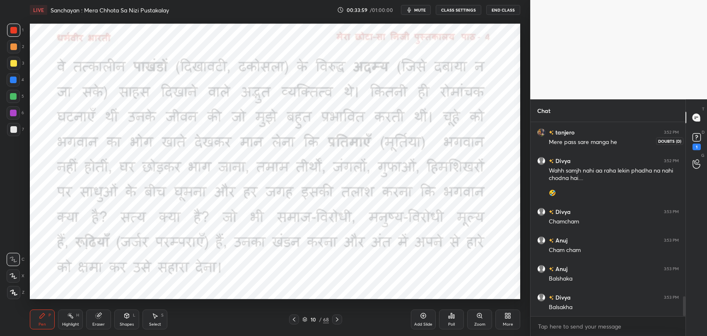
click at [694, 143] on icon at bounding box center [696, 137] width 12 height 12
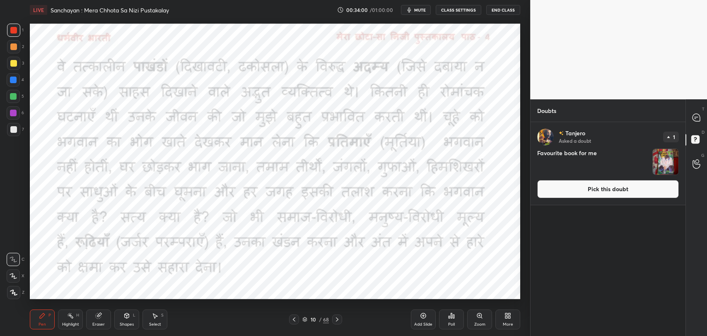
click at [656, 163] on img "grid" at bounding box center [666, 162] width 26 height 26
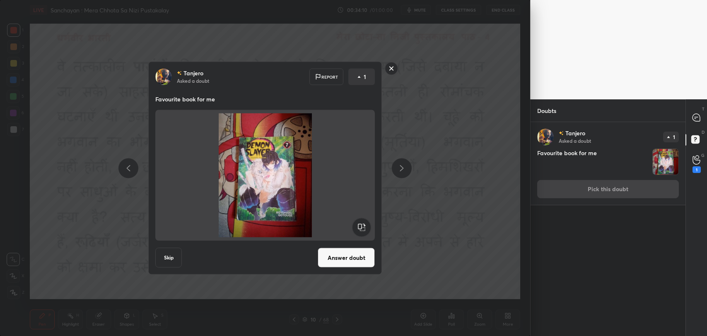
click at [391, 69] on rect at bounding box center [391, 68] width 13 height 13
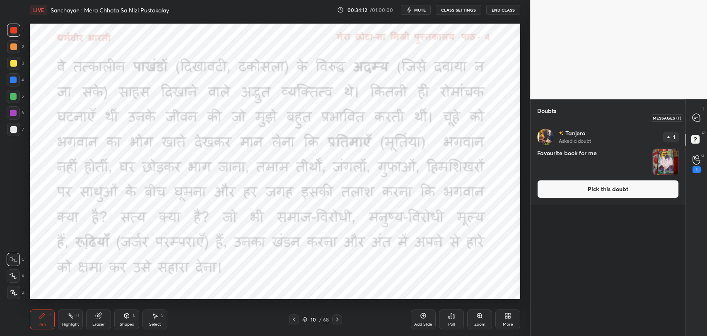
click at [692, 120] on icon at bounding box center [696, 117] width 9 height 9
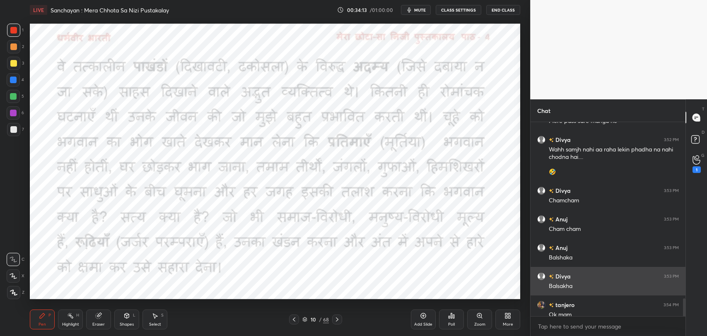
scroll to position [1989, 0]
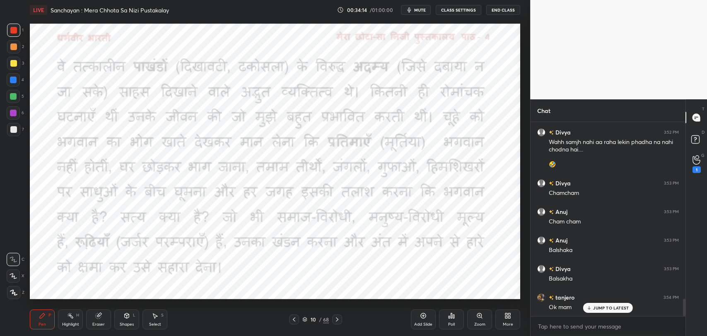
click at [592, 306] on icon at bounding box center [589, 308] width 5 height 5
click at [698, 171] on div "1" at bounding box center [697, 170] width 8 height 7
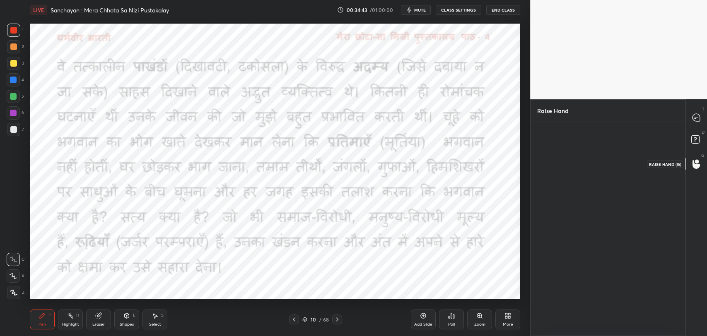
scroll to position [3, 2]
click at [548, 157] on div "Divya" at bounding box center [560, 162] width 47 height 48
drag, startPoint x: 607, startPoint y: 270, endPoint x: 657, endPoint y: 195, distance: 90.5
click at [608, 270] on div "Concept or Topic related Divya" at bounding box center [608, 229] width 155 height 214
click at [689, 147] on icon at bounding box center [696, 140] width 15 height 15
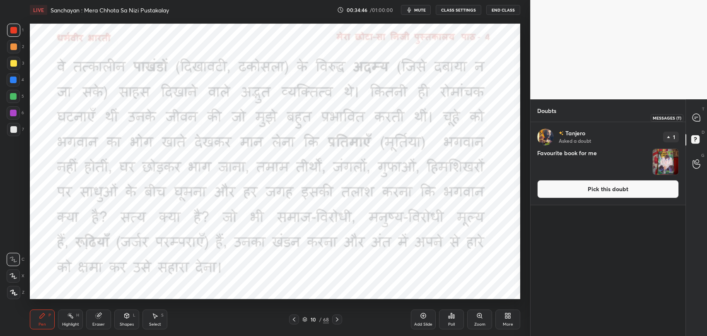
click at [695, 115] on icon at bounding box center [696, 117] width 7 height 7
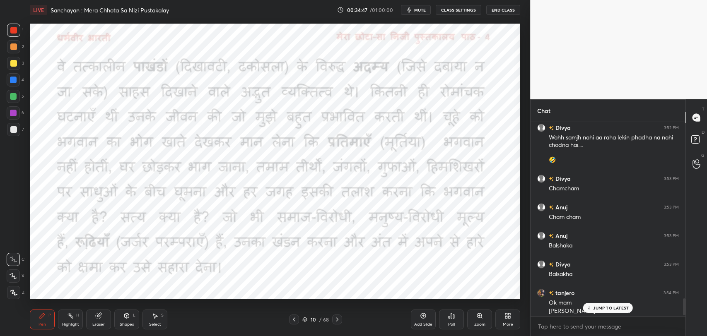
scroll to position [1998, 0]
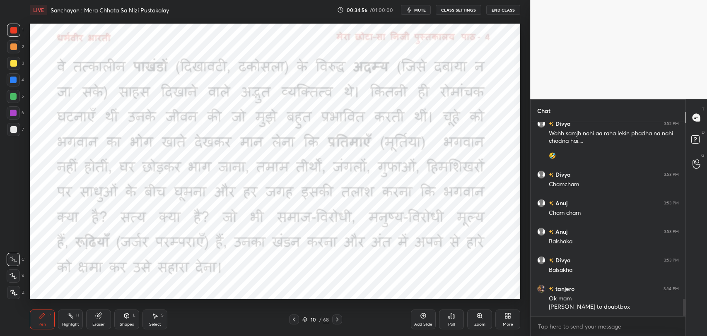
click at [320, 319] on div "/" at bounding box center [320, 319] width 2 height 5
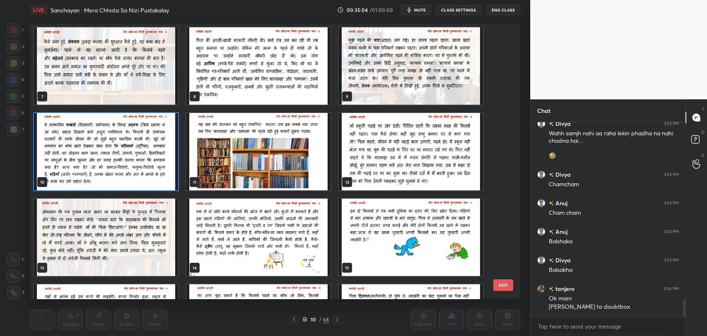
scroll to position [159, 0]
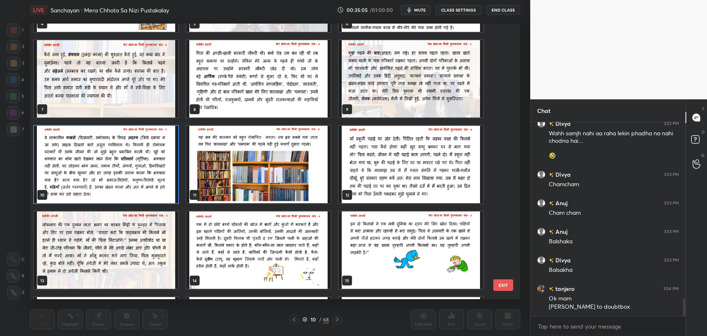
click at [494, 282] on button "EXIT" at bounding box center [503, 286] width 20 height 12
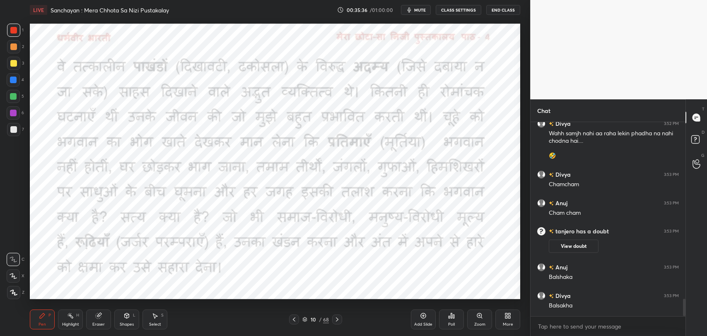
click at [295, 319] on icon at bounding box center [294, 319] width 7 height 7
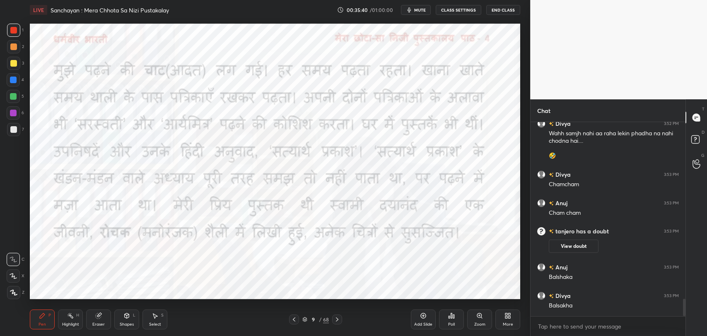
click at [341, 323] on div at bounding box center [337, 320] width 10 height 10
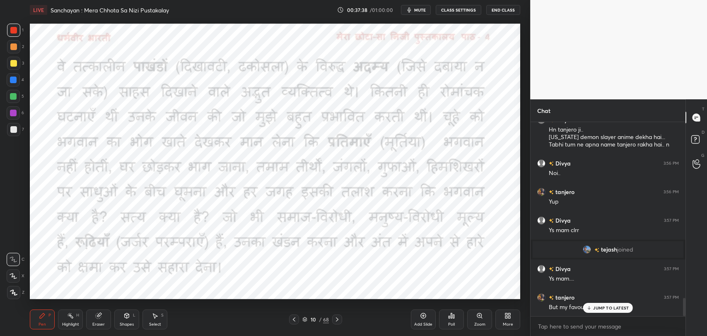
scroll to position [1911, 0]
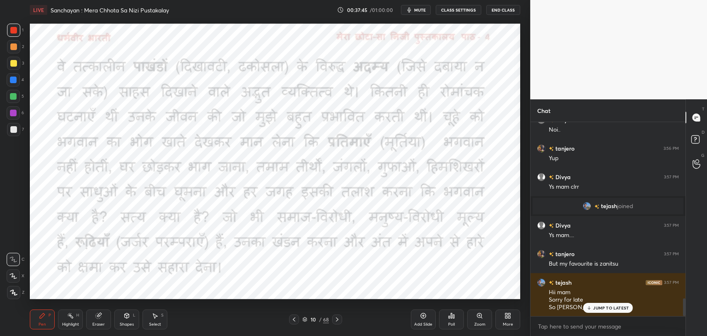
click at [598, 306] on p "JUMP TO LATEST" at bounding box center [611, 308] width 36 height 5
click at [337, 323] on div at bounding box center [337, 320] width 10 height 10
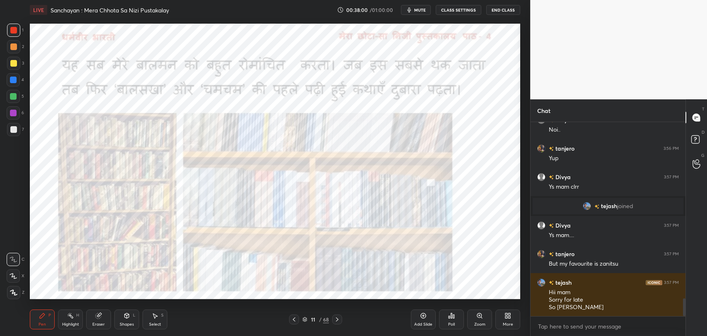
scroll to position [1947, 0]
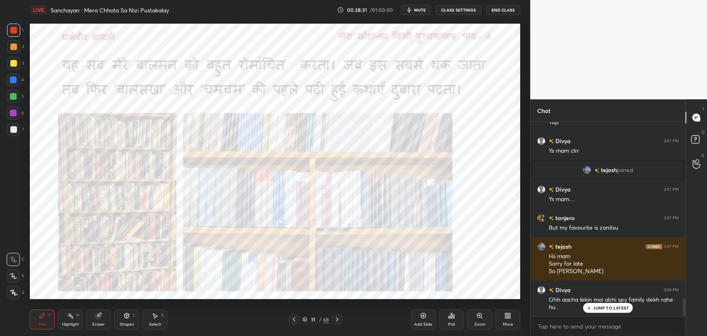
click at [612, 308] on p "JUMP TO LATEST" at bounding box center [611, 308] width 36 height 5
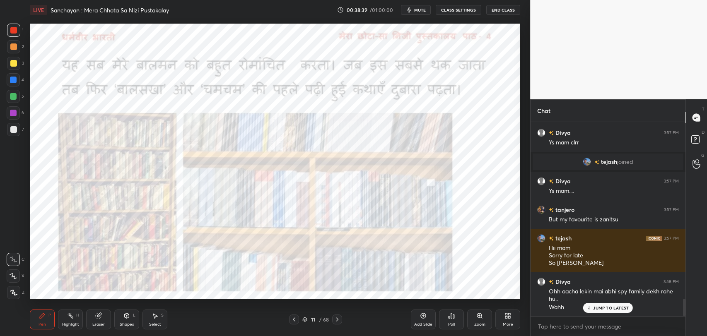
click at [335, 321] on icon at bounding box center [337, 319] width 7 height 7
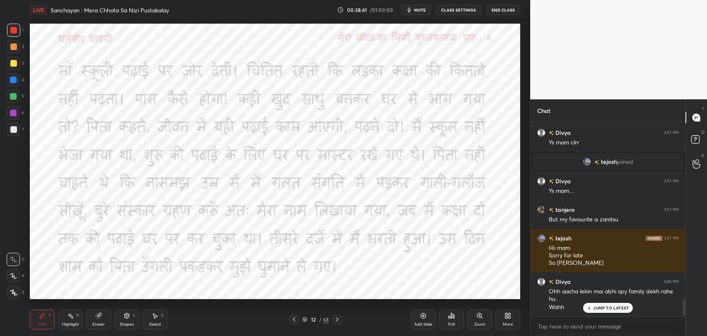
click at [308, 319] on div "12 / 68" at bounding box center [315, 319] width 27 height 7
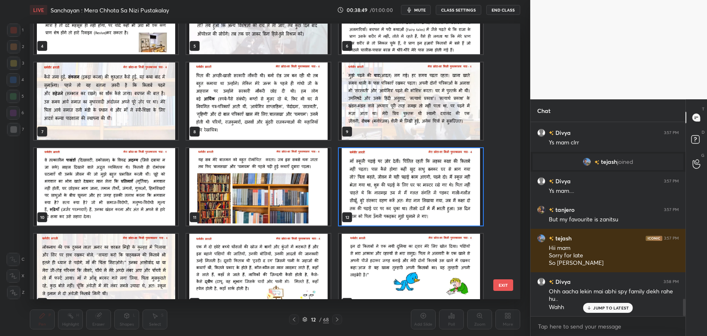
scroll to position [138, 0]
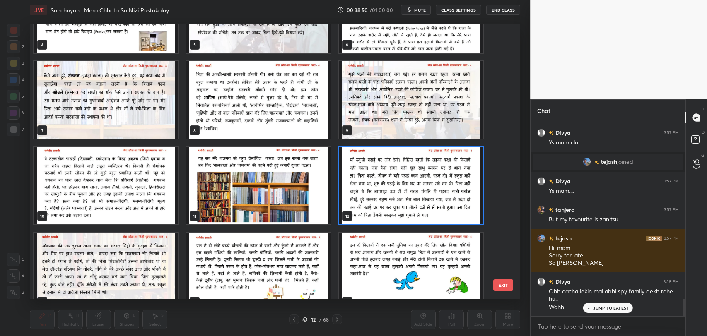
click at [593, 307] on div "JUMP TO LATEST" at bounding box center [608, 308] width 50 height 10
click at [422, 215] on img "grid" at bounding box center [411, 185] width 144 height 77
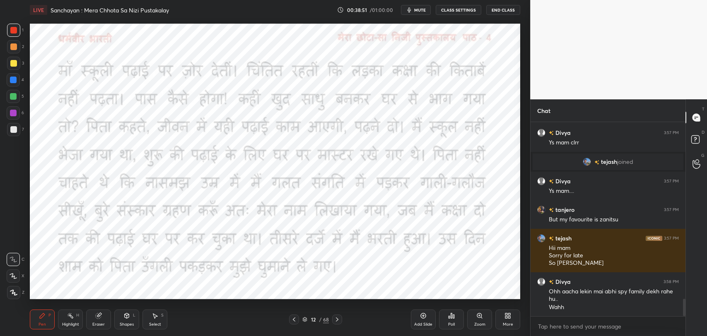
click at [422, 215] on img "grid" at bounding box center [411, 185] width 144 height 77
click at [697, 169] on div at bounding box center [696, 164] width 17 height 15
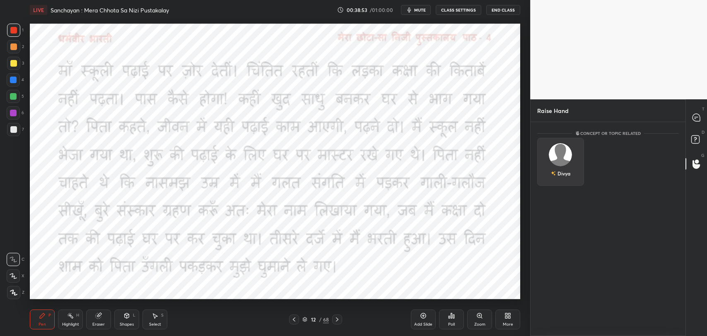
click at [562, 159] on img "grid" at bounding box center [560, 154] width 23 height 23
click at [562, 179] on button "INVITE" at bounding box center [560, 179] width 39 height 11
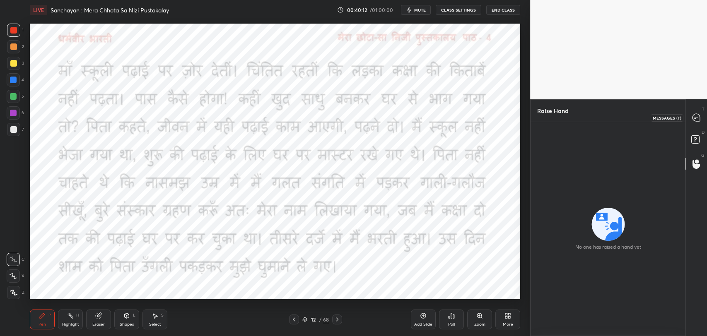
click at [694, 117] on icon at bounding box center [696, 117] width 7 height 7
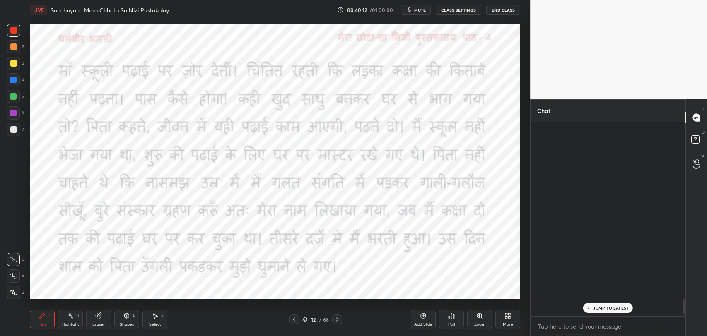
scroll to position [192, 152]
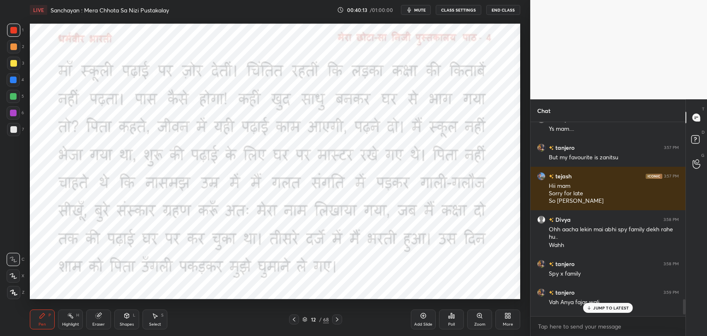
click at [601, 304] on div "JUMP TO LATEST" at bounding box center [608, 308] width 50 height 10
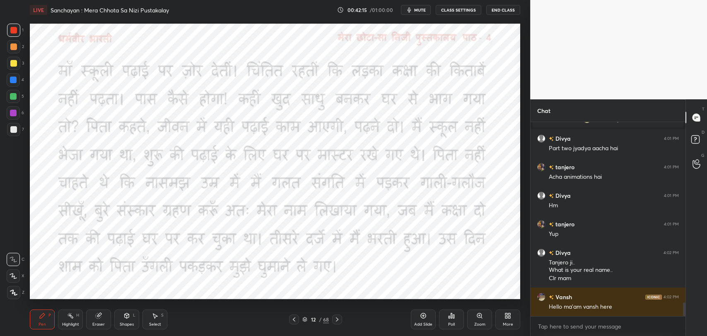
scroll to position [2609, 0]
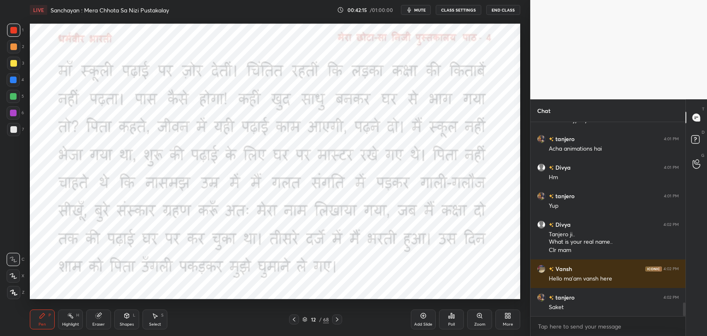
click at [320, 320] on div "/" at bounding box center [320, 319] width 2 height 5
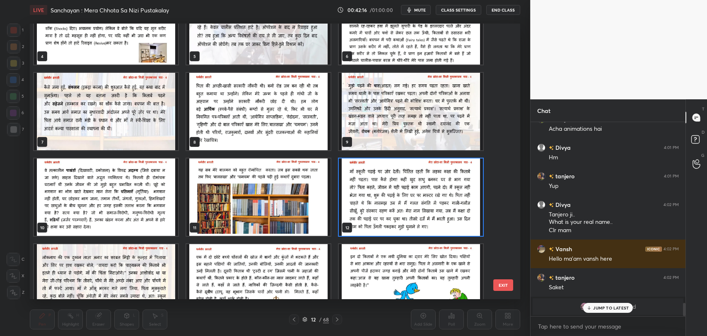
scroll to position [159, 0]
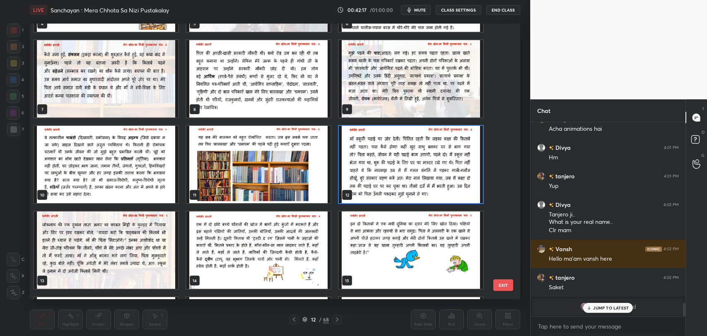
click at [592, 308] on div "JUMP TO LATEST" at bounding box center [608, 308] width 50 height 10
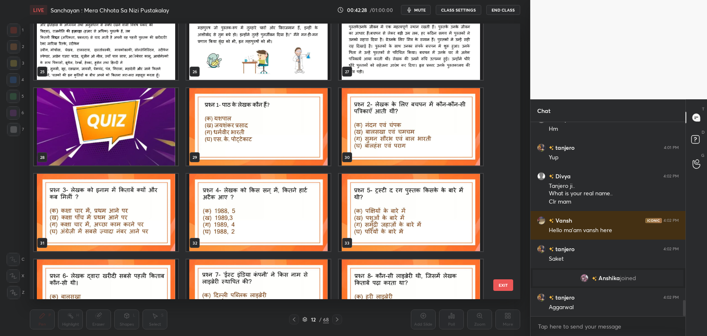
scroll to position [2166, 0]
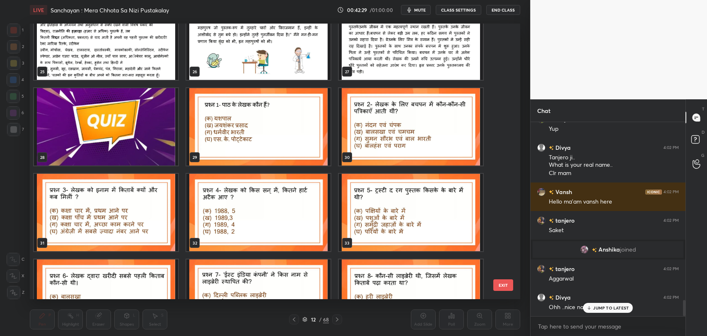
click at [185, 161] on div "29" at bounding box center [258, 127] width 152 height 86
click at [596, 309] on p "JUMP TO LATEST" at bounding box center [611, 308] width 36 height 5
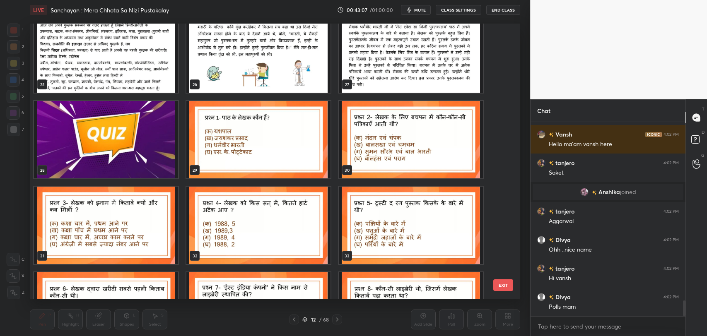
scroll to position [2252, 0]
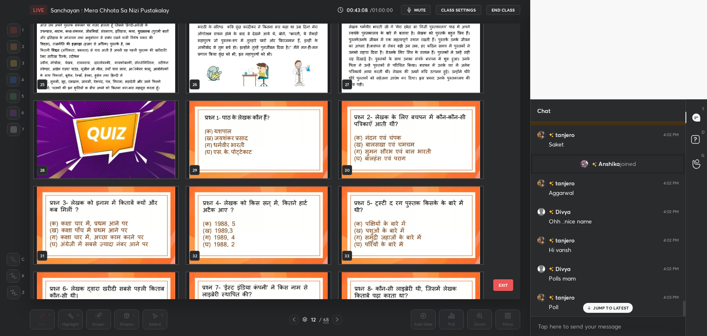
click at [590, 306] on icon at bounding box center [589, 308] width 5 height 5
click at [110, 130] on img "grid" at bounding box center [106, 139] width 144 height 77
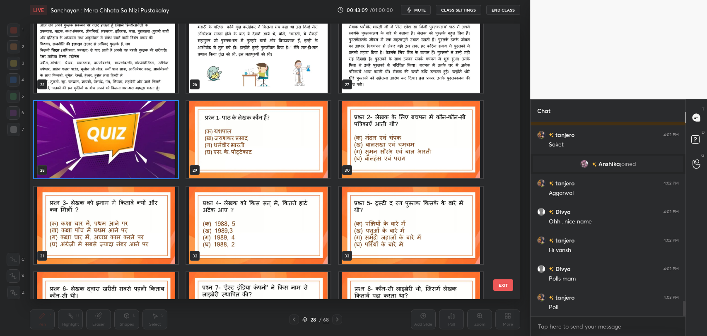
click at [110, 130] on img "grid" at bounding box center [106, 139] width 144 height 77
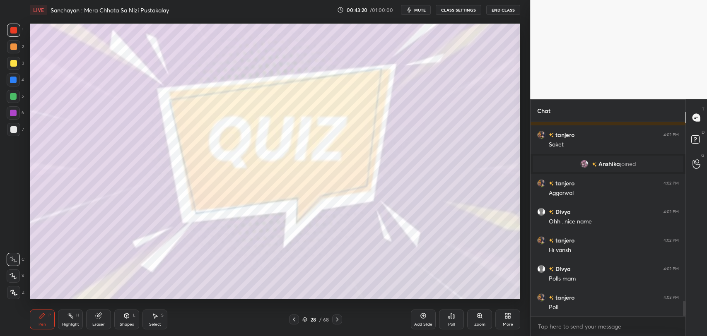
click at [337, 319] on icon at bounding box center [337, 319] width 7 height 7
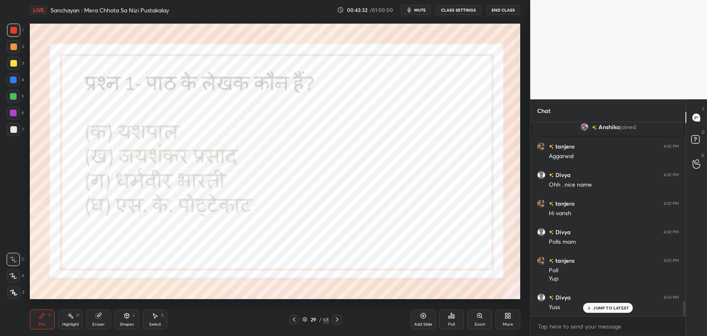
scroll to position [2317, 0]
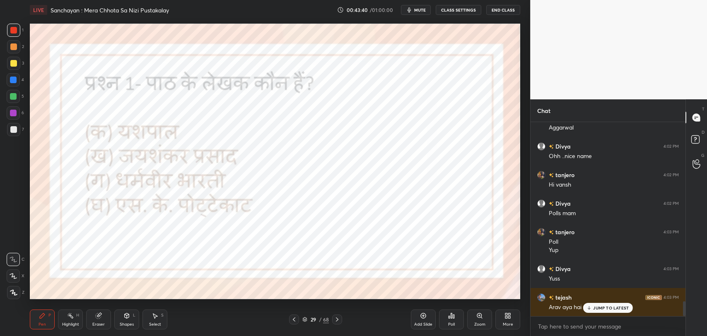
click at [411, 11] on icon "button" at bounding box center [410, 9] width 4 height 5
click at [597, 306] on p "JUMP TO LATEST" at bounding box center [611, 308] width 36 height 5
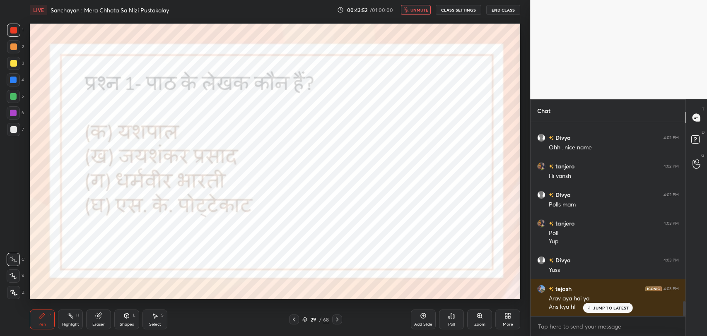
scroll to position [2354, 0]
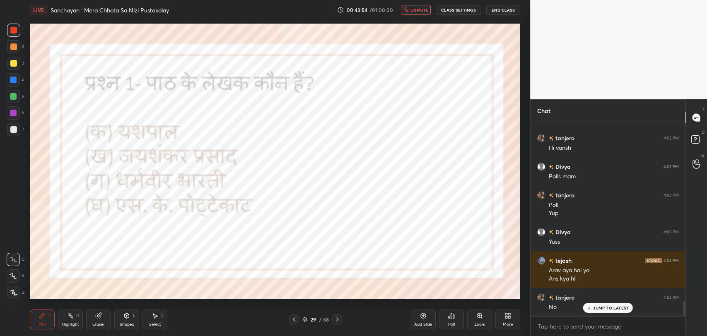
click at [590, 308] on icon at bounding box center [589, 308] width 5 height 5
click at [410, 9] on button "unmute" at bounding box center [416, 10] width 30 height 10
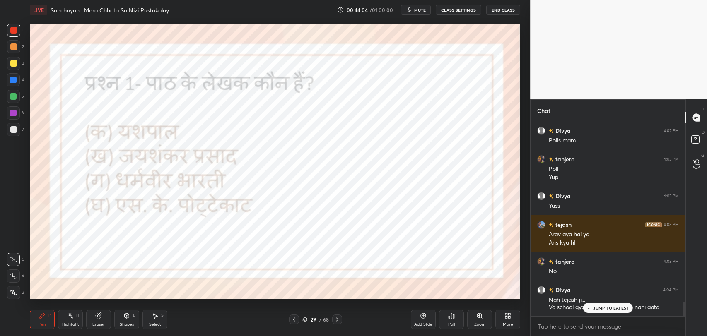
click at [618, 308] on p "JUMP TO LATEST" at bounding box center [611, 308] width 36 height 5
click at [451, 320] on div "Poll" at bounding box center [451, 320] width 25 height 20
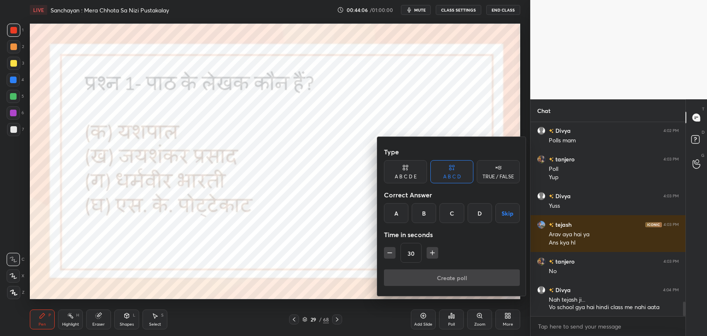
drag, startPoint x: 449, startPoint y: 210, endPoint x: 450, endPoint y: 253, distance: 43.5
click at [450, 210] on div "C" at bounding box center [451, 213] width 24 height 20
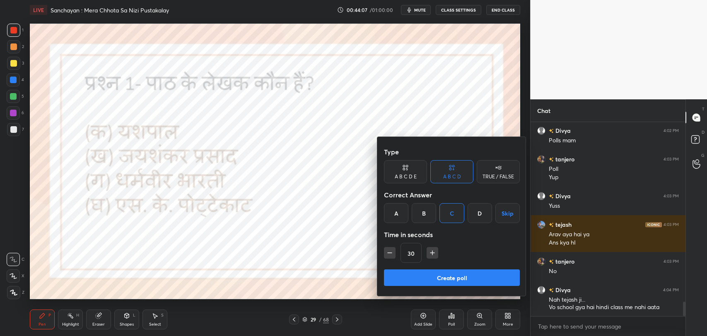
click at [452, 277] on button "Create poll" at bounding box center [452, 278] width 136 height 17
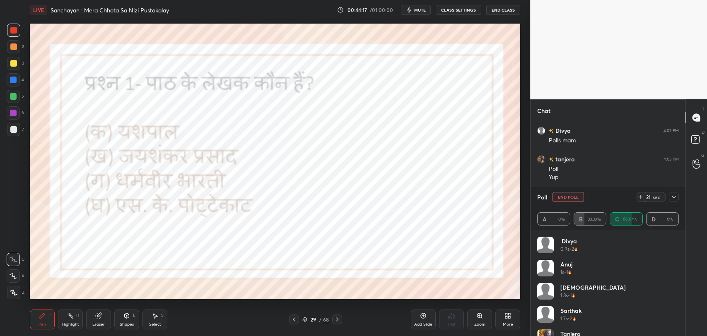
scroll to position [2462, 0]
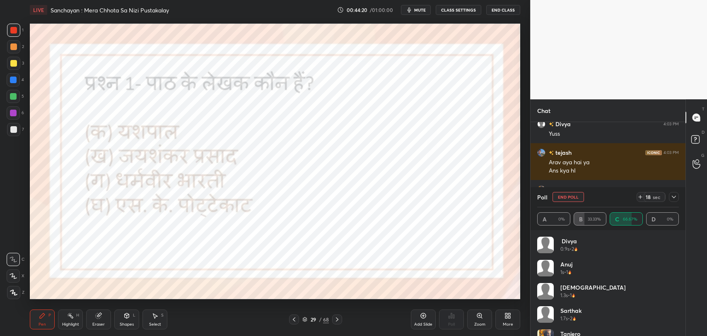
click at [340, 320] on icon at bounding box center [337, 319] width 7 height 7
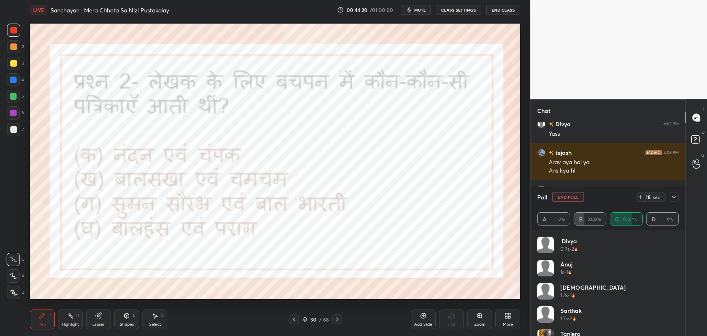
scroll to position [2490, 0]
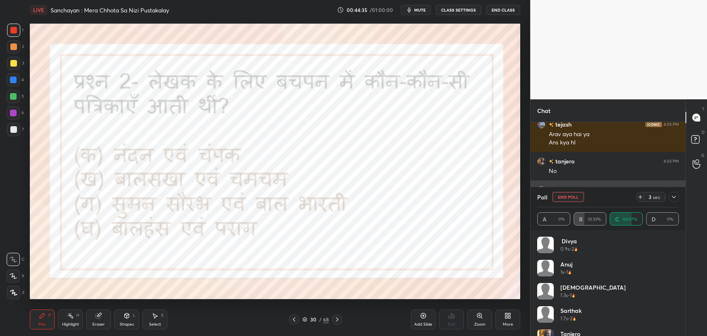
click at [673, 194] on icon at bounding box center [674, 197] width 7 height 7
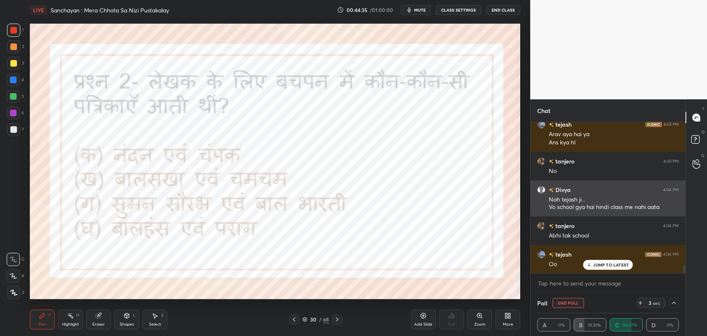
scroll to position [0, 0]
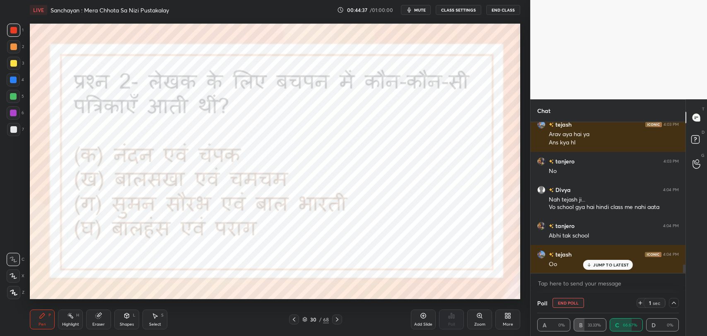
click at [601, 266] on p "JUMP TO LATEST" at bounding box center [611, 265] width 36 height 5
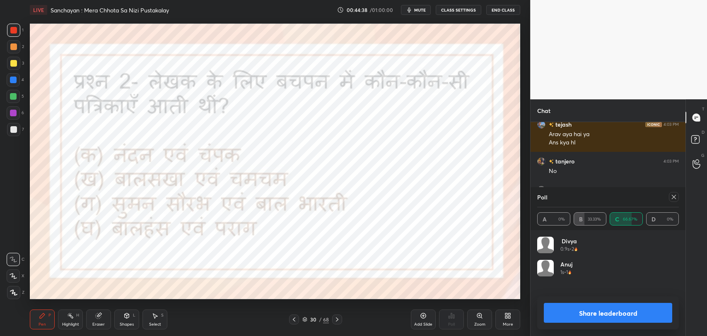
scroll to position [2, 2]
click at [671, 198] on icon at bounding box center [674, 197] width 7 height 7
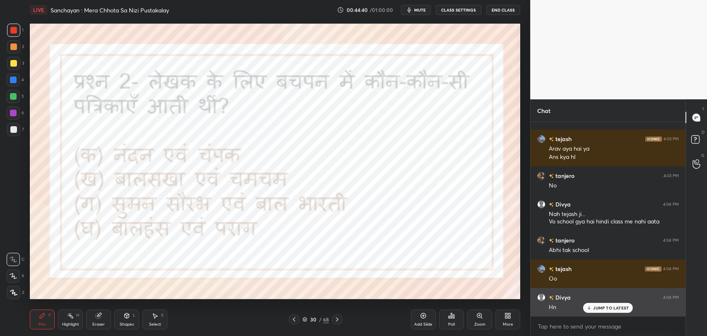
click at [608, 311] on div "JUMP TO LATEST" at bounding box center [608, 308] width 50 height 10
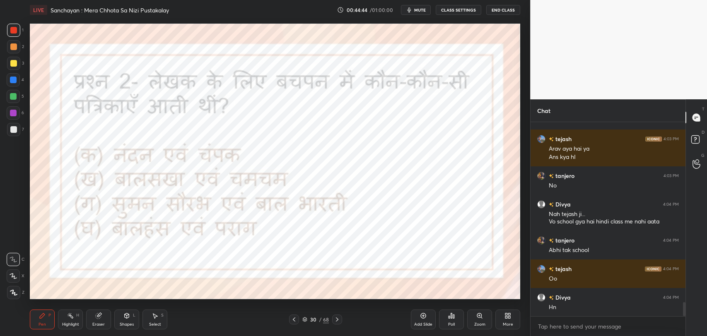
click at [108, 314] on div "Eraser" at bounding box center [98, 320] width 25 height 20
click at [40, 326] on div "Pen" at bounding box center [42, 325] width 7 height 4
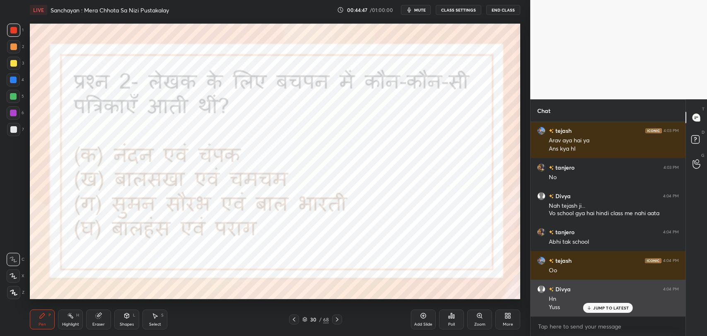
click at [607, 306] on p "JUMP TO LATEST" at bounding box center [611, 308] width 36 height 5
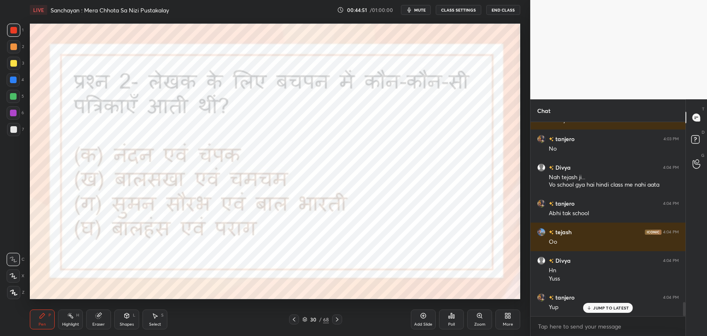
click at [599, 310] on p "JUMP TO LATEST" at bounding box center [611, 308] width 36 height 5
click at [455, 316] on div "Poll" at bounding box center [451, 320] width 25 height 20
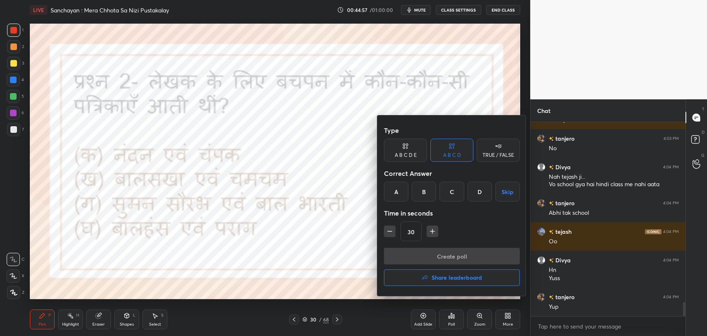
click at [424, 191] on div "B" at bounding box center [424, 192] width 24 height 20
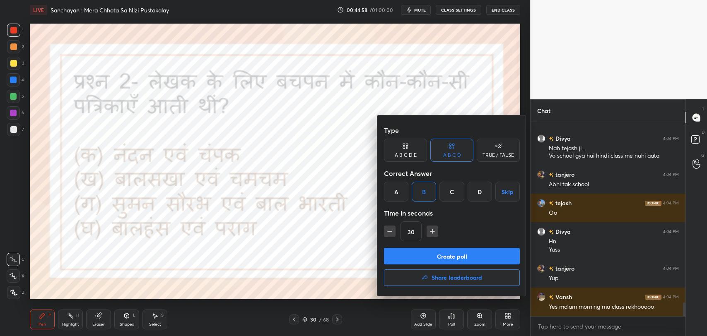
click at [444, 256] on button "Create poll" at bounding box center [452, 256] width 136 height 17
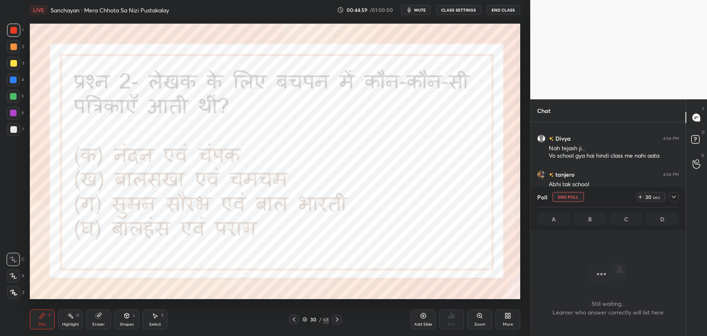
click at [673, 191] on div "Poll End Poll 30 sec" at bounding box center [608, 197] width 142 height 20
click at [673, 194] on icon at bounding box center [674, 197] width 7 height 7
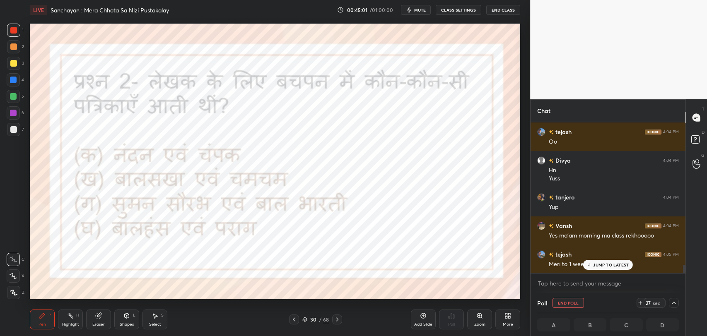
click at [608, 265] on p "JUMP TO LATEST" at bounding box center [611, 265] width 36 height 5
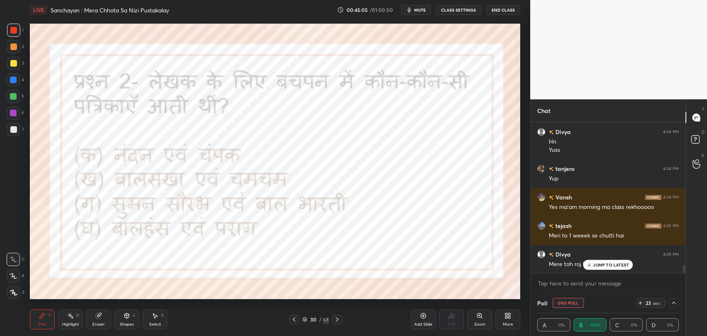
drag, startPoint x: 613, startPoint y: 266, endPoint x: 609, endPoint y: 269, distance: 5.2
click at [613, 267] on p "JUMP TO LATEST" at bounding box center [611, 265] width 36 height 5
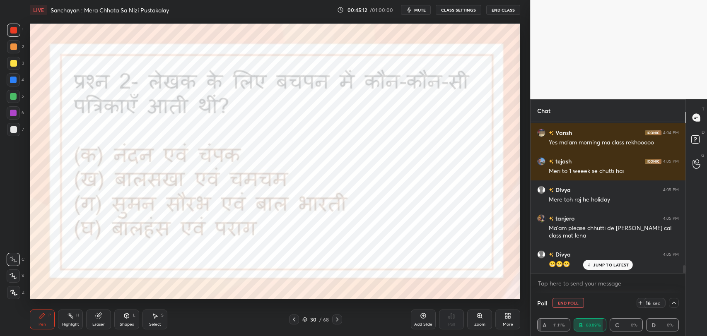
click at [613, 265] on p "JUMP TO LATEST" at bounding box center [611, 265] width 36 height 5
click at [673, 302] on icon at bounding box center [674, 303] width 7 height 7
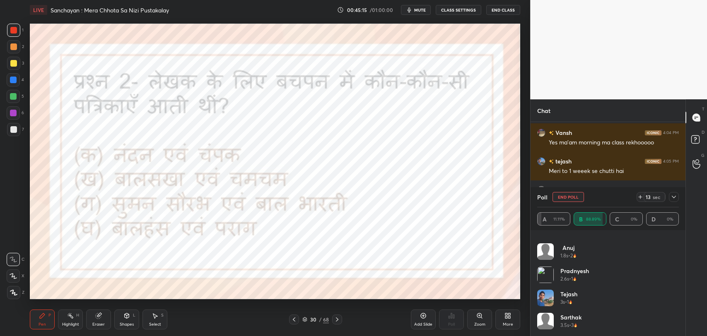
click at [671, 194] on icon at bounding box center [674, 197] width 7 height 7
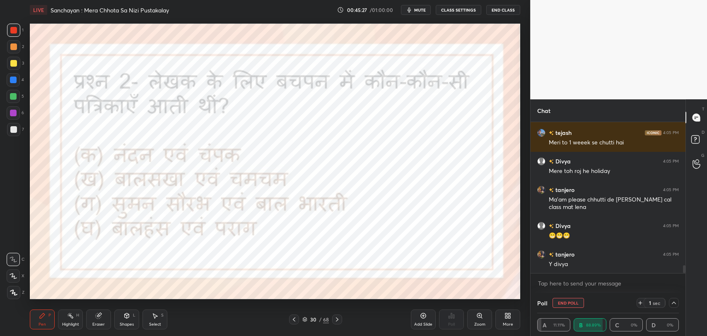
click at [337, 319] on icon at bounding box center [337, 320] width 2 height 4
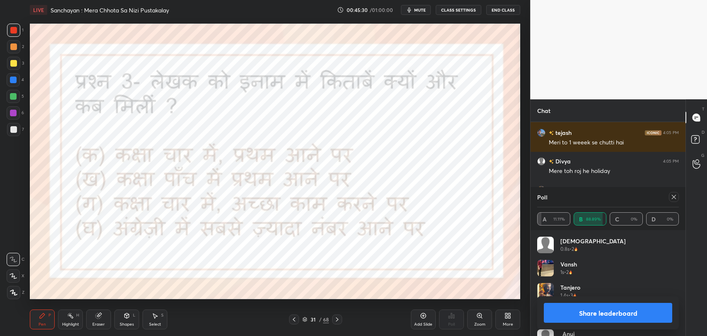
click at [671, 198] on icon at bounding box center [674, 197] width 7 height 7
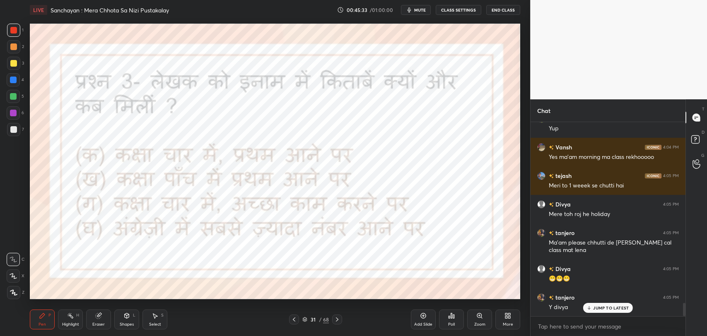
click at [613, 309] on p "JUMP TO LATEST" at bounding box center [611, 308] width 36 height 5
click at [340, 319] on icon at bounding box center [337, 319] width 7 height 7
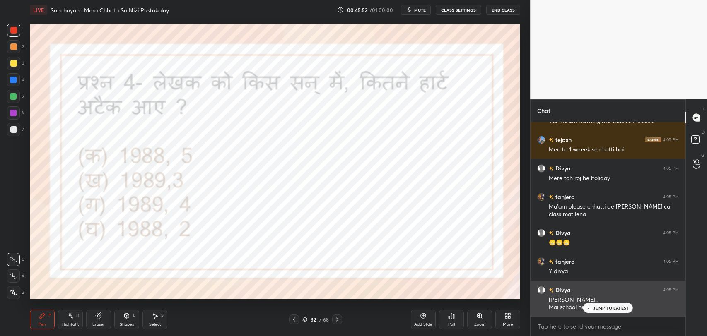
click at [591, 307] on icon at bounding box center [589, 308] width 5 height 5
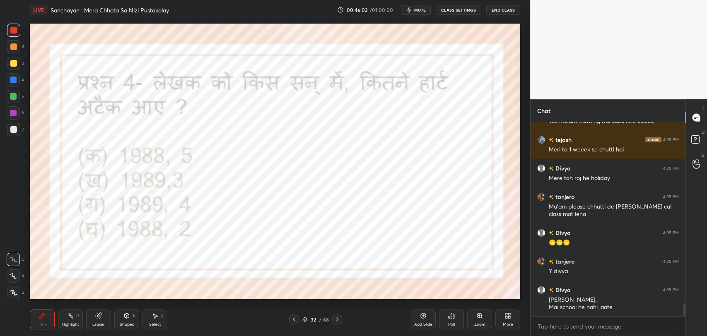
click at [94, 319] on div "Eraser" at bounding box center [98, 320] width 25 height 20
click at [12, 274] on icon at bounding box center [13, 276] width 7 height 7
click at [50, 321] on div "Pen P" at bounding box center [42, 320] width 25 height 20
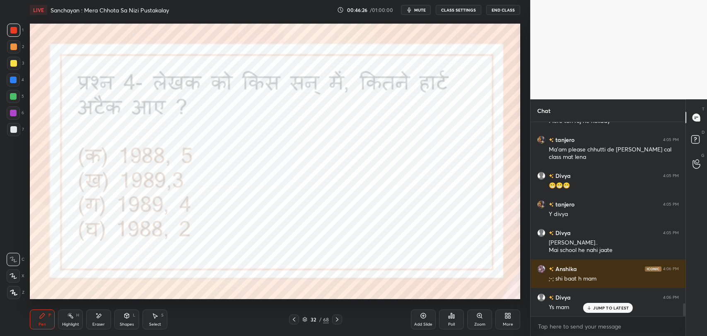
scroll to position [2813, 0]
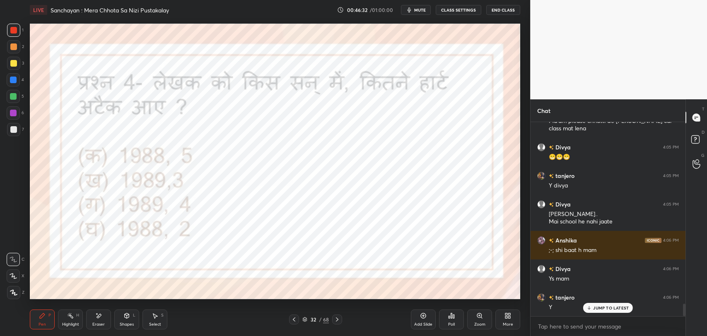
click at [594, 307] on p "JUMP TO LATEST" at bounding box center [611, 308] width 36 height 5
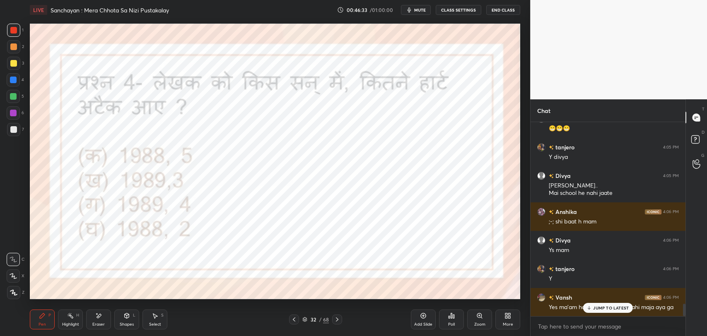
click at [447, 321] on div "Poll" at bounding box center [451, 320] width 25 height 20
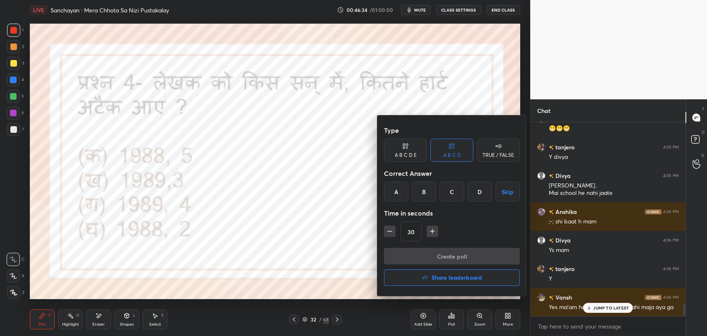
click at [418, 193] on div "B" at bounding box center [424, 192] width 24 height 20
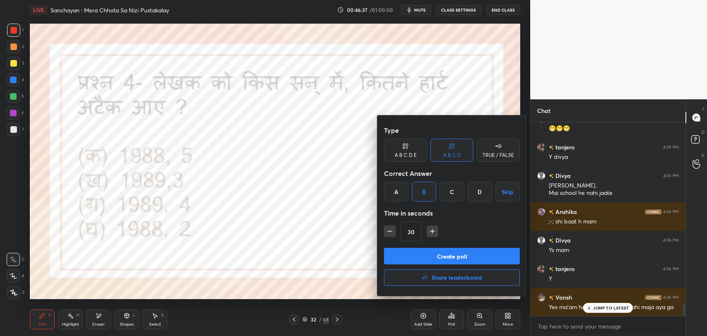
click at [434, 258] on button "Create poll" at bounding box center [452, 256] width 136 height 17
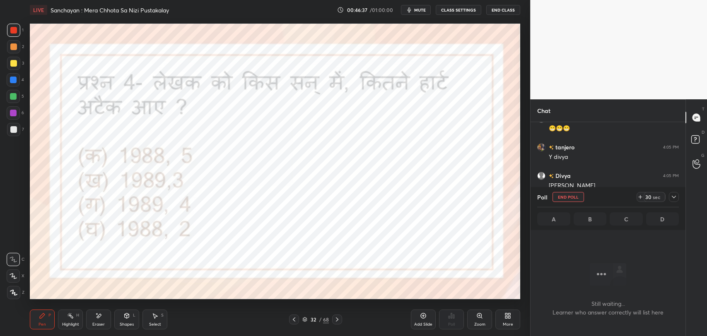
scroll to position [169, 152]
click at [670, 197] on div at bounding box center [674, 197] width 10 height 10
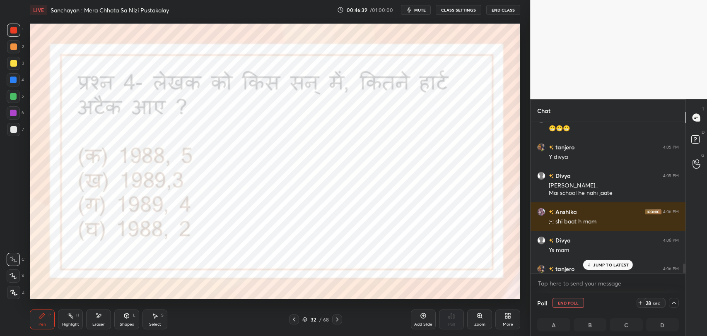
scroll to position [0, 2]
click at [616, 261] on div "JUMP TO LATEST" at bounding box center [608, 265] width 50 height 10
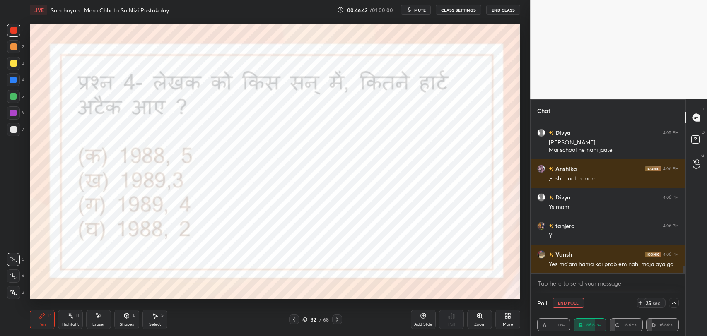
scroll to position [2914, 0]
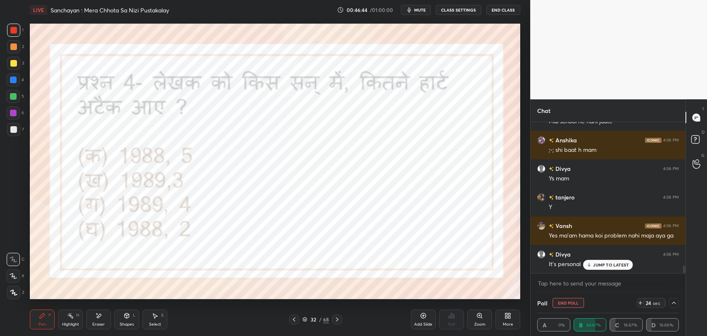
click at [618, 265] on p "JUMP TO LATEST" at bounding box center [611, 265] width 36 height 5
click at [674, 302] on icon at bounding box center [674, 303] width 7 height 7
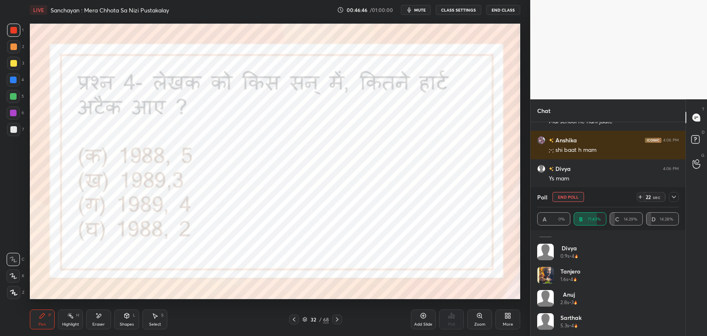
scroll to position [17, 0]
click at [674, 198] on icon at bounding box center [674, 197] width 7 height 7
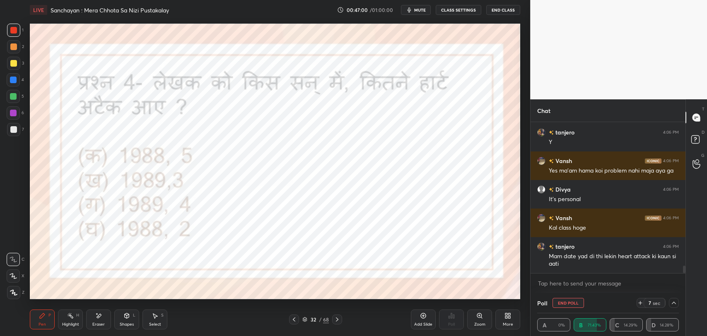
scroll to position [3007, 0]
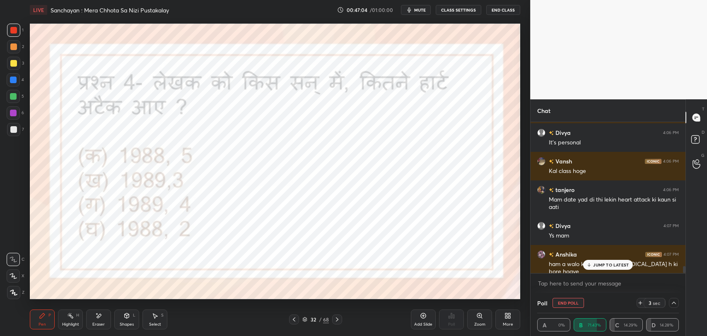
click at [606, 266] on p "JUMP TO LATEST" at bounding box center [611, 265] width 36 height 5
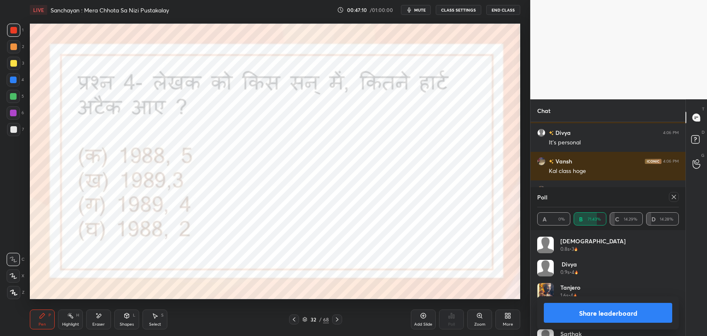
click at [674, 196] on icon at bounding box center [674, 197] width 7 height 7
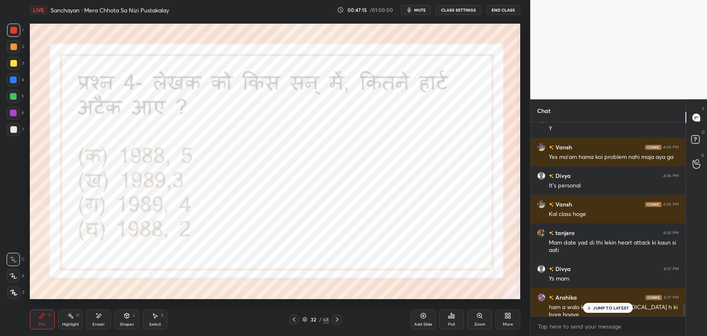
click at [596, 311] on div "JUMP TO LATEST" at bounding box center [608, 308] width 50 height 10
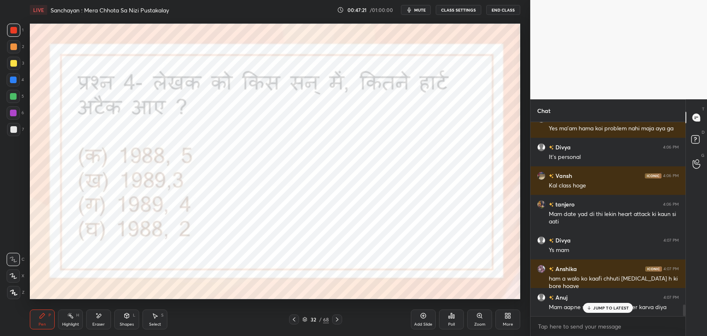
click at [603, 309] on p "JUMP TO LATEST" at bounding box center [611, 308] width 36 height 5
click at [335, 320] on icon at bounding box center [337, 319] width 7 height 7
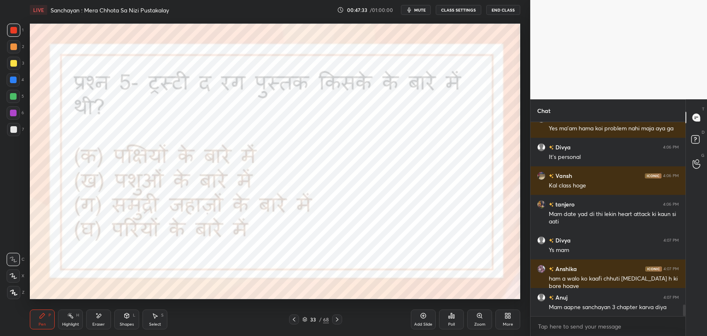
click at [337, 319] on icon at bounding box center [337, 319] width 7 height 7
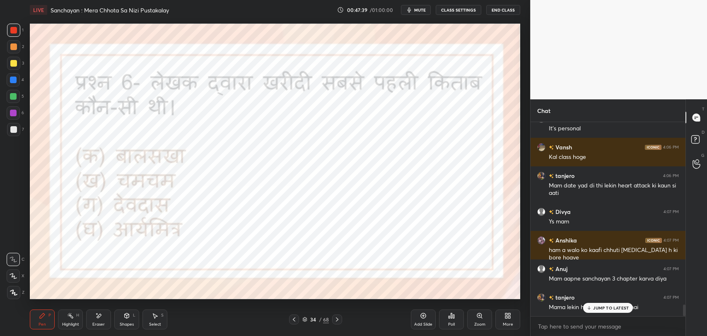
click at [594, 309] on p "JUMP TO LATEST" at bounding box center [611, 308] width 36 height 5
click at [340, 316] on div at bounding box center [337, 320] width 10 height 10
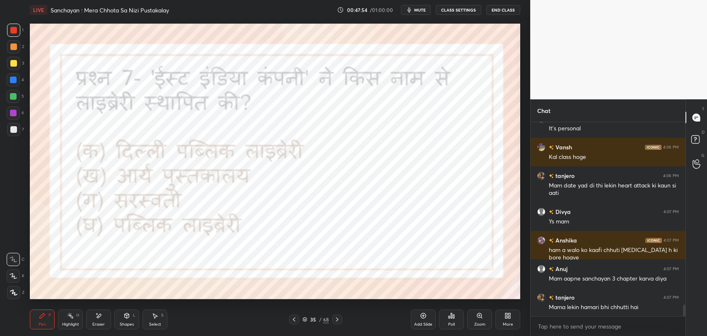
click at [341, 315] on div at bounding box center [337, 320] width 10 height 10
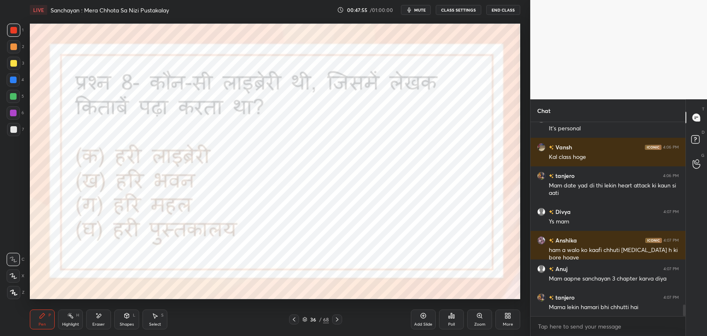
scroll to position [3058, 0]
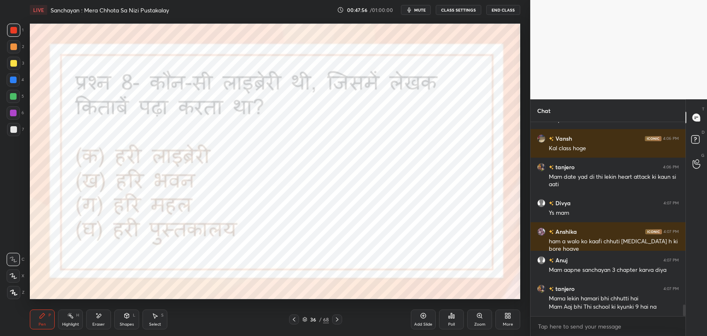
click at [341, 315] on div at bounding box center [337, 320] width 10 height 10
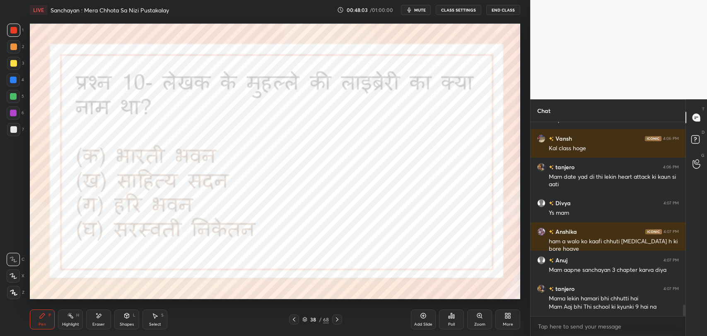
click at [341, 315] on div at bounding box center [337, 320] width 10 height 10
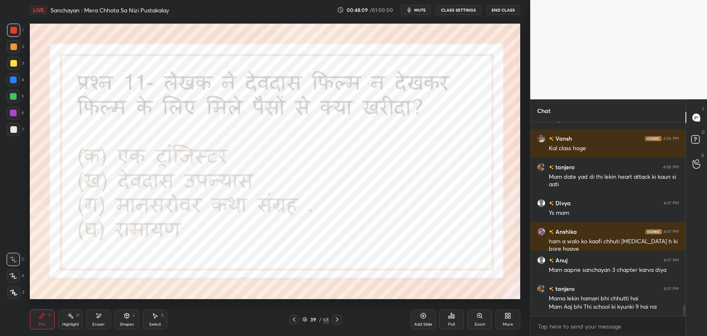
scroll to position [3086, 0]
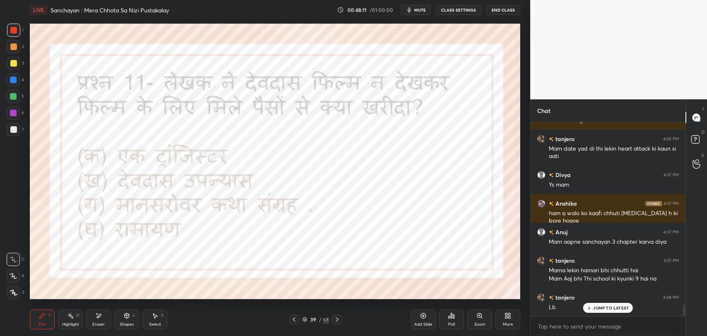
click at [343, 321] on div "39 / 68" at bounding box center [315, 320] width 191 height 10
click at [336, 321] on icon at bounding box center [337, 320] width 2 height 4
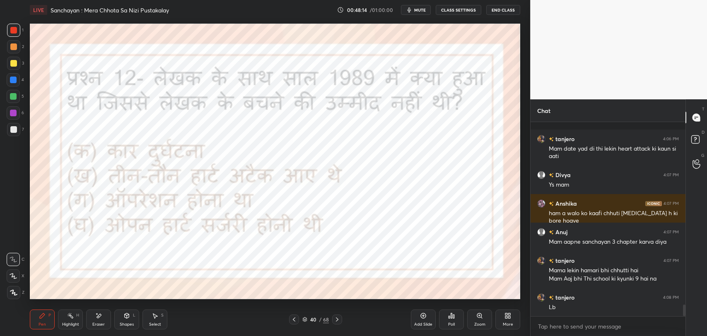
scroll to position [3130, 0]
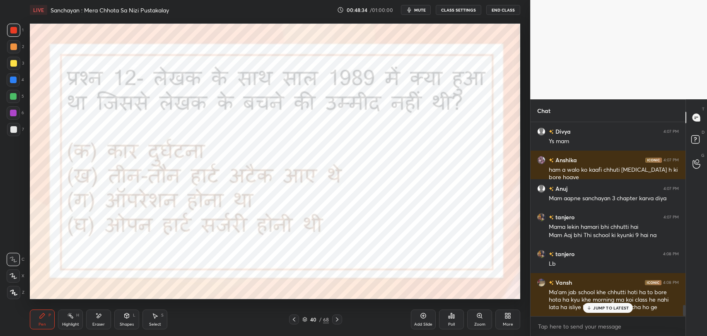
click at [603, 311] on div "JUMP TO LATEST" at bounding box center [608, 308] width 50 height 10
click at [107, 321] on div "Eraser" at bounding box center [98, 320] width 25 height 20
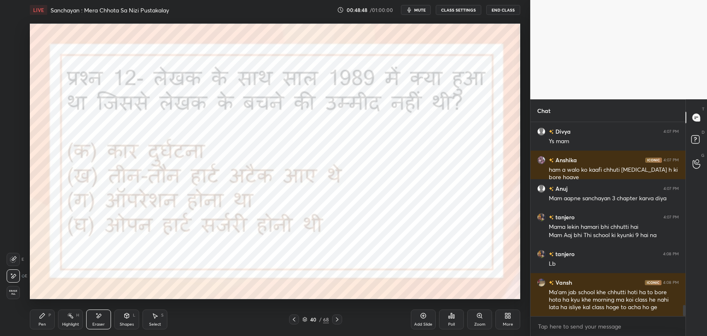
click at [53, 313] on div "Pen P" at bounding box center [42, 320] width 25 height 20
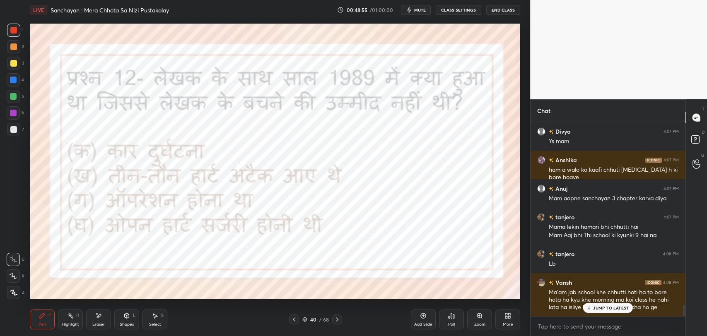
scroll to position [3150, 0]
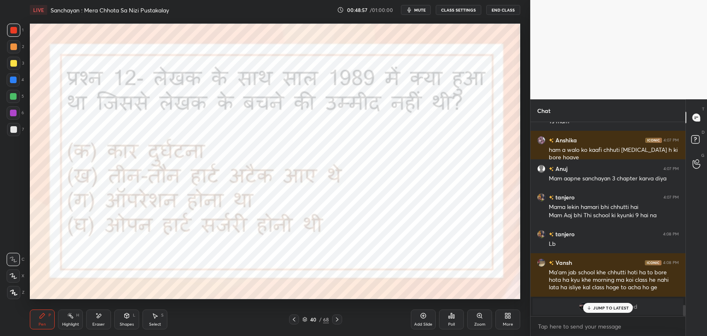
click at [613, 304] on div "JUMP TO LATEST" at bounding box center [608, 308] width 50 height 10
click at [450, 314] on icon at bounding box center [451, 316] width 7 height 7
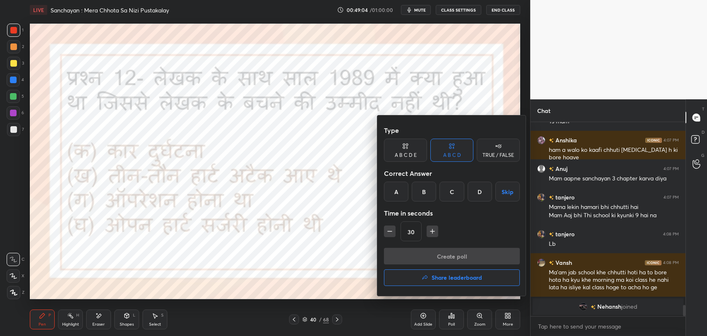
click at [419, 192] on div "B" at bounding box center [424, 192] width 24 height 20
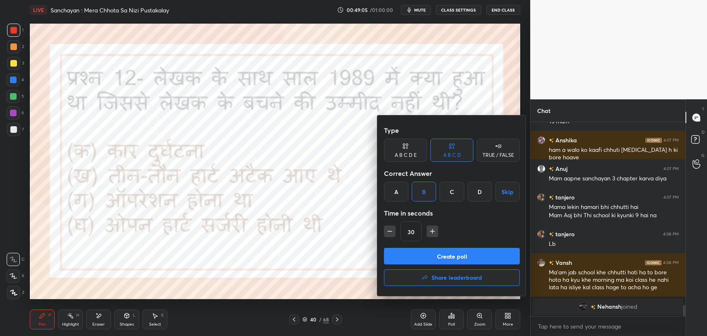
click at [431, 251] on button "Create poll" at bounding box center [452, 256] width 136 height 17
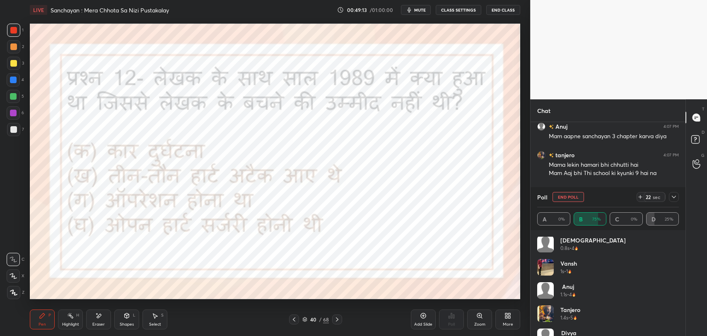
scroll to position [0, 0]
click at [675, 198] on icon at bounding box center [674, 197] width 7 height 7
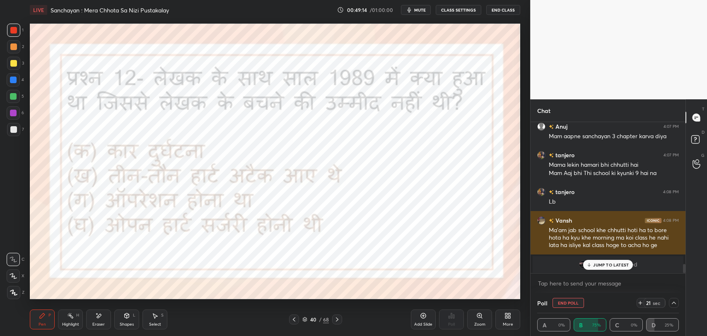
scroll to position [0, 2]
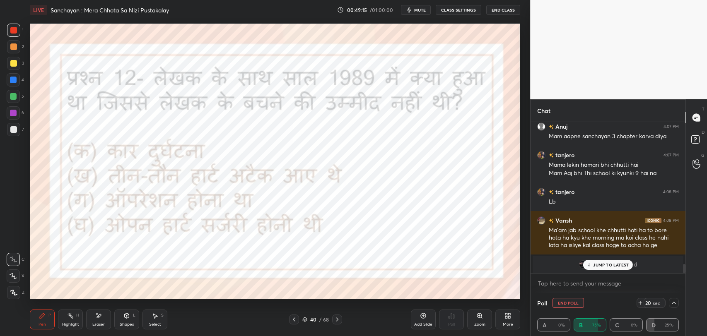
click at [604, 263] on p "JUMP TO LATEST" at bounding box center [611, 265] width 36 height 5
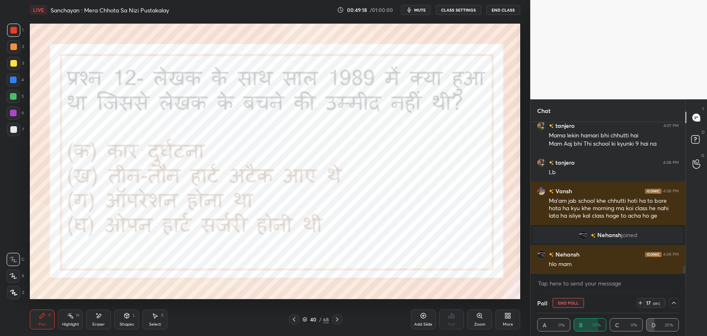
click at [676, 304] on icon at bounding box center [674, 303] width 4 height 2
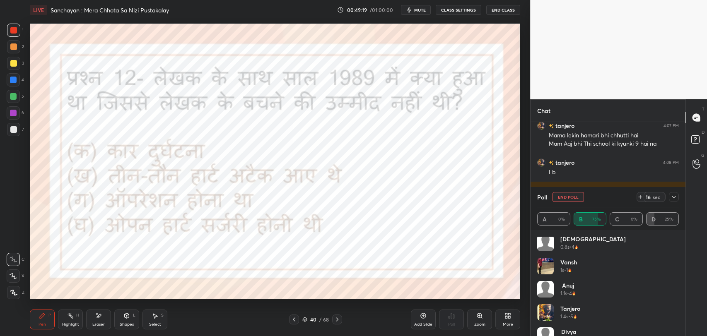
scroll to position [0, 0]
click at [676, 197] on icon at bounding box center [674, 197] width 7 height 7
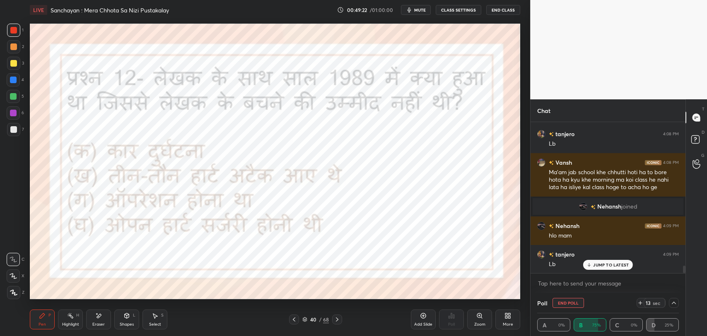
click at [596, 263] on p "JUMP TO LATEST" at bounding box center [611, 265] width 36 height 5
click at [95, 319] on icon at bounding box center [98, 316] width 7 height 7
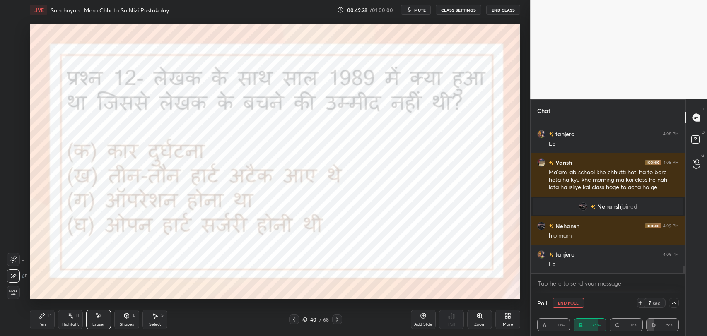
click at [34, 316] on div "Pen P" at bounding box center [42, 320] width 25 height 20
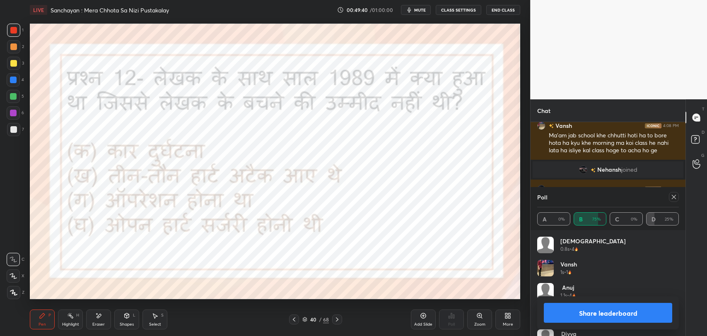
click at [336, 316] on div at bounding box center [337, 320] width 10 height 10
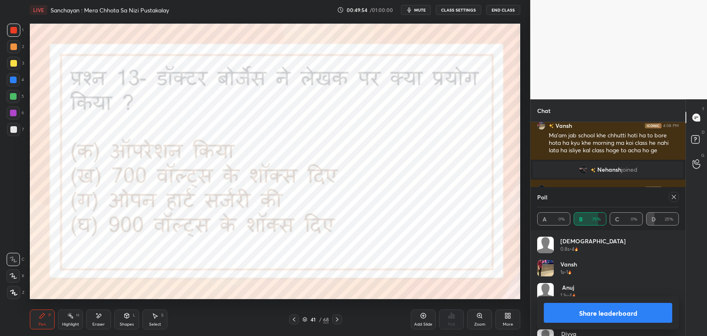
drag, startPoint x: 673, startPoint y: 198, endPoint x: 654, endPoint y: 217, distance: 26.7
click at [672, 198] on icon at bounding box center [674, 197] width 4 height 4
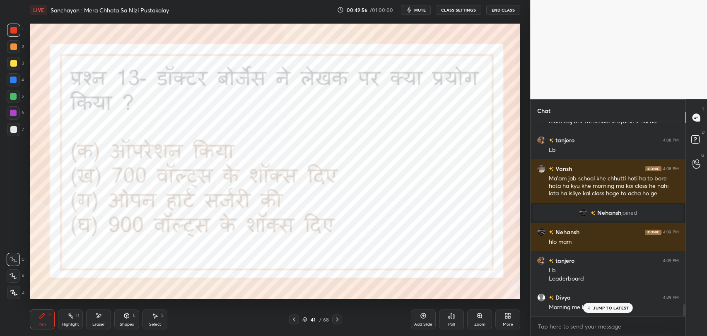
click at [592, 306] on icon at bounding box center [589, 308] width 5 height 5
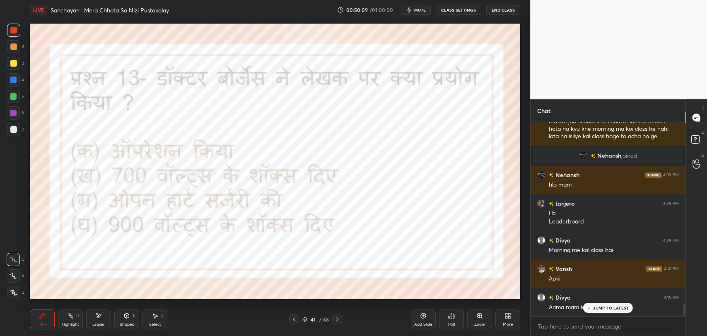
click at [594, 306] on p "JUMP TO LATEST" at bounding box center [611, 308] width 36 height 5
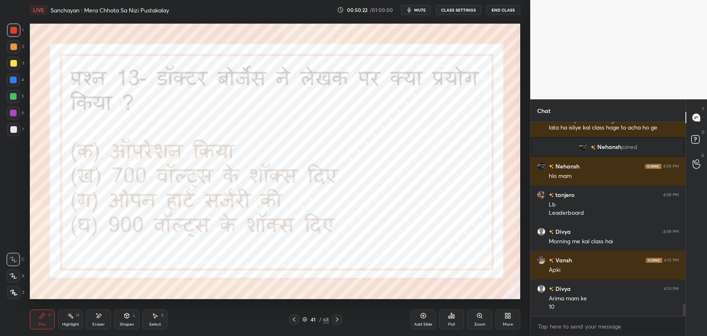
click at [99, 321] on div "Eraser" at bounding box center [98, 320] width 25 height 20
click at [38, 316] on div "Pen P" at bounding box center [42, 320] width 25 height 20
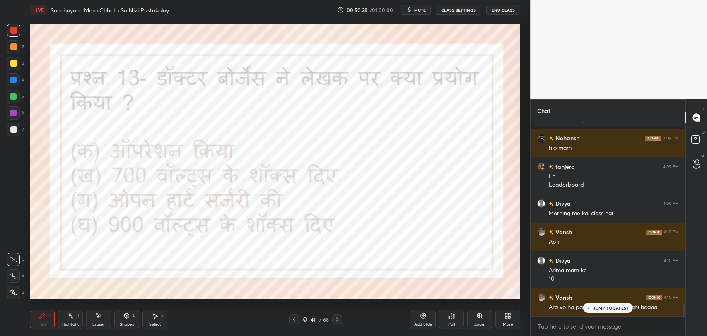
scroll to position [3022, 0]
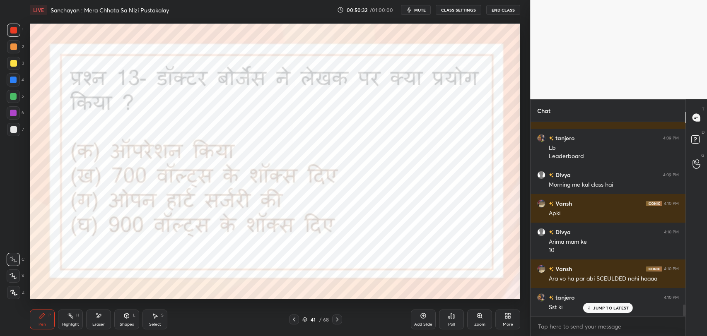
click at [602, 306] on p "JUMP TO LATEST" at bounding box center [611, 308] width 36 height 5
click at [444, 322] on div "Poll" at bounding box center [451, 320] width 25 height 20
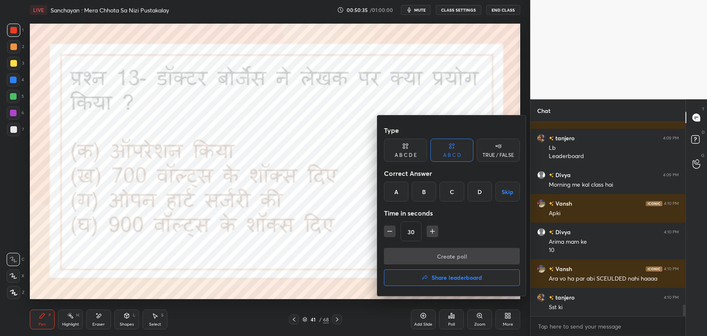
click at [471, 193] on div "D" at bounding box center [480, 192] width 24 height 20
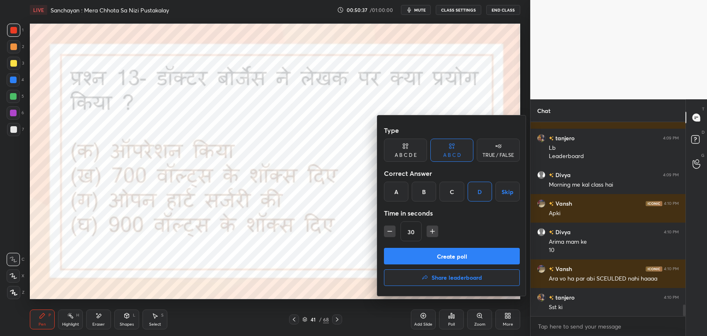
click at [449, 251] on button "Create poll" at bounding box center [452, 256] width 136 height 17
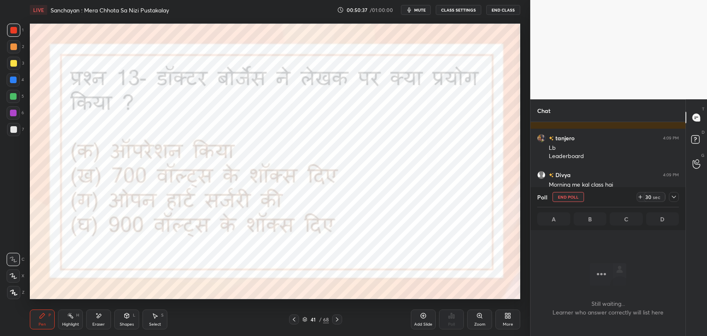
scroll to position [2, 2]
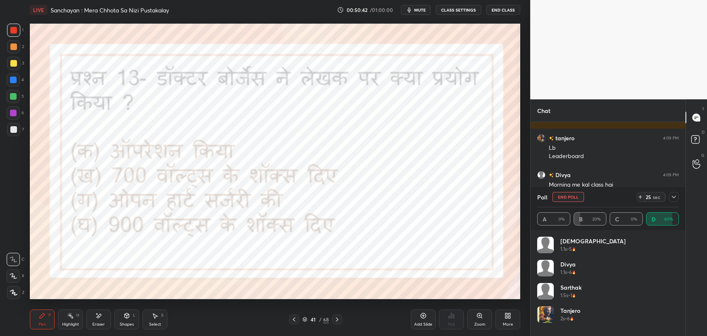
click at [675, 196] on icon at bounding box center [674, 197] width 7 height 7
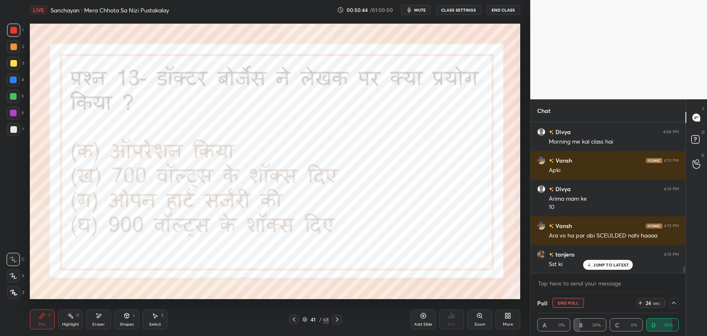
click at [603, 266] on p "JUMP TO LATEST" at bounding box center [611, 265] width 36 height 5
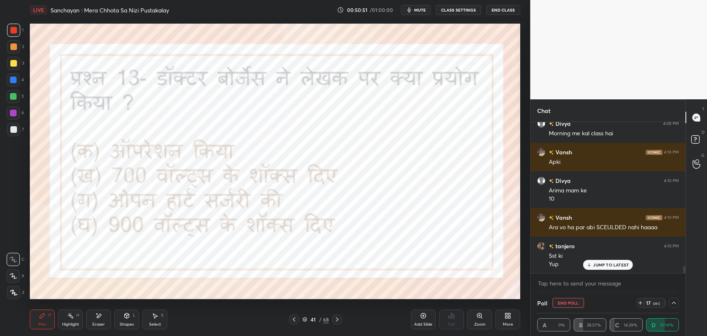
click at [607, 266] on p "JUMP TO LATEST" at bounding box center [611, 265] width 36 height 5
click at [671, 304] on icon at bounding box center [674, 303] width 7 height 7
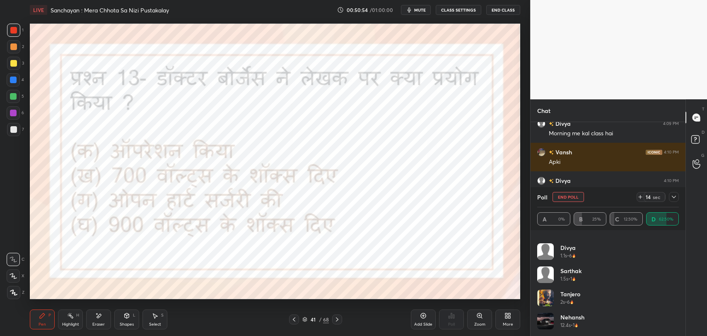
drag, startPoint x: 673, startPoint y: 198, endPoint x: 660, endPoint y: 203, distance: 13.2
click at [672, 198] on icon at bounding box center [674, 197] width 7 height 7
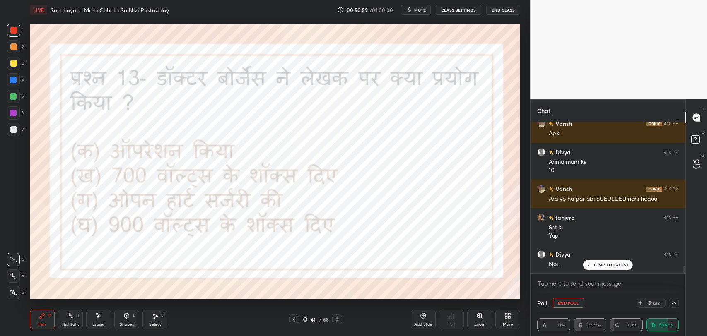
click at [337, 320] on icon at bounding box center [337, 319] width 7 height 7
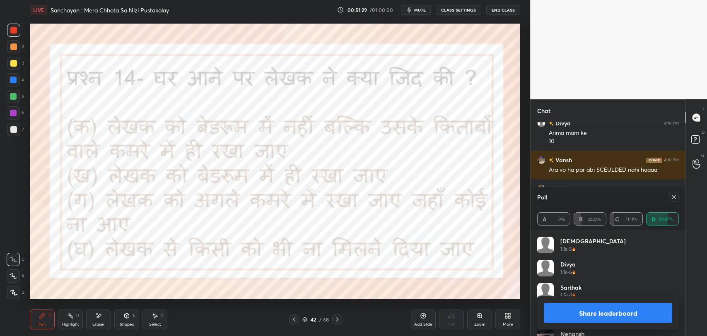
click at [671, 195] on icon at bounding box center [674, 197] width 7 height 7
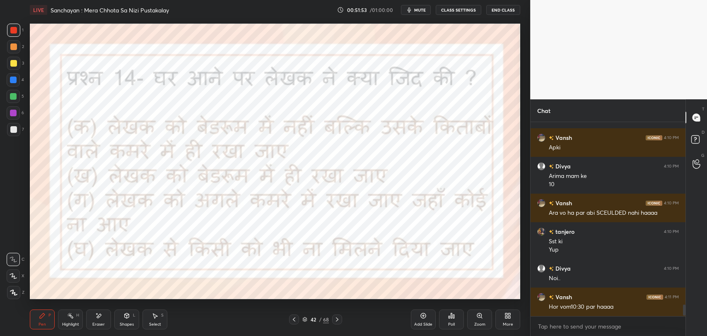
click at [454, 318] on icon at bounding box center [453, 317] width 1 height 4
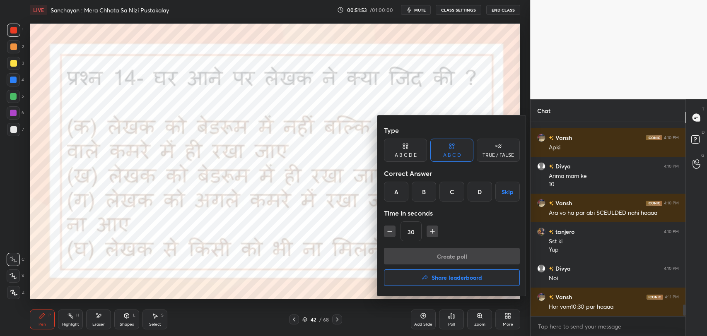
click at [403, 196] on div "A" at bounding box center [396, 192] width 24 height 20
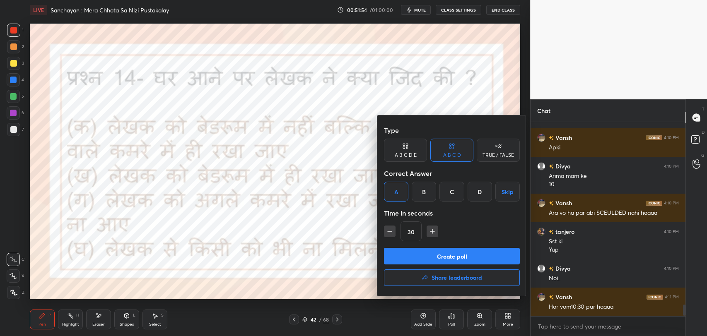
click at [425, 261] on button "Create poll" at bounding box center [452, 256] width 136 height 17
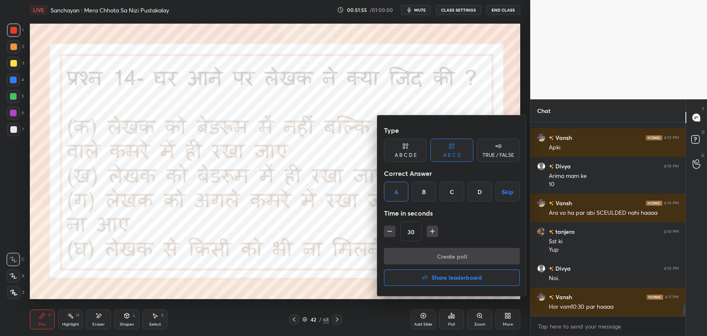
scroll to position [162, 152]
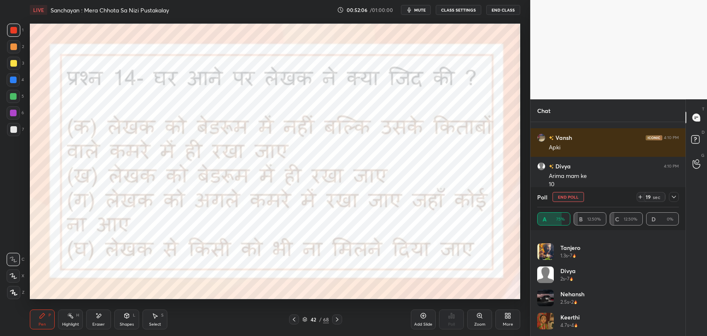
click at [676, 198] on icon at bounding box center [674, 197] width 7 height 7
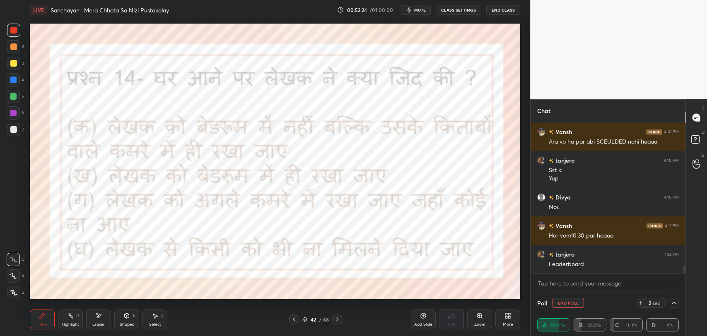
click at [676, 305] on icon at bounding box center [674, 303] width 7 height 7
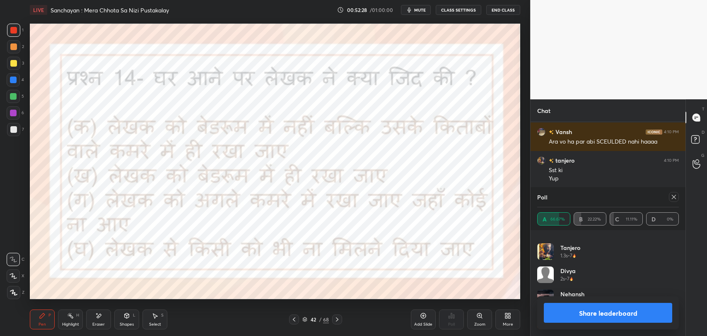
click at [672, 196] on icon at bounding box center [674, 197] width 7 height 7
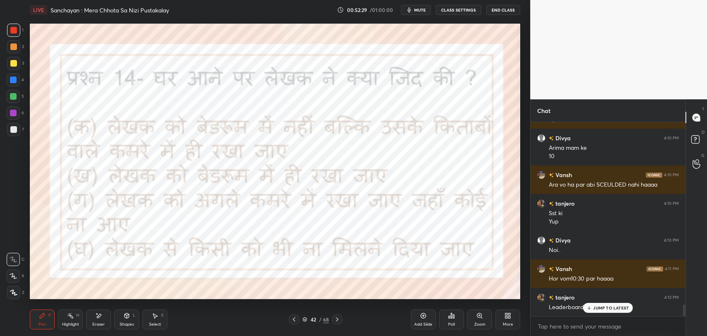
click at [593, 310] on div "JUMP TO LATEST" at bounding box center [608, 308] width 50 height 10
click at [439, 316] on div "Poll" at bounding box center [451, 320] width 25 height 20
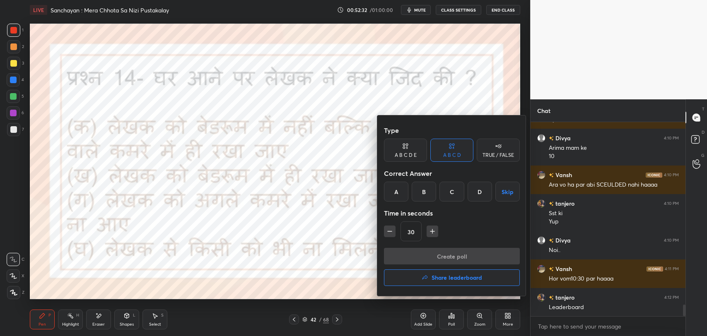
click at [438, 280] on h4 "Share leaderboard" at bounding box center [457, 278] width 51 height 6
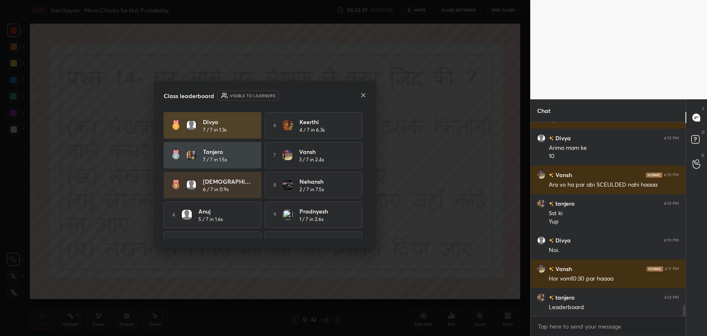
click at [362, 97] on icon at bounding box center [363, 95] width 7 height 7
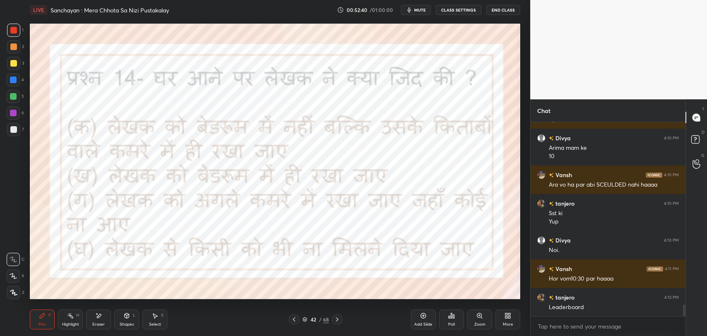
click at [408, 9] on icon "button" at bounding box center [409, 10] width 7 height 7
click at [455, 326] on div "Poll" at bounding box center [451, 320] width 25 height 20
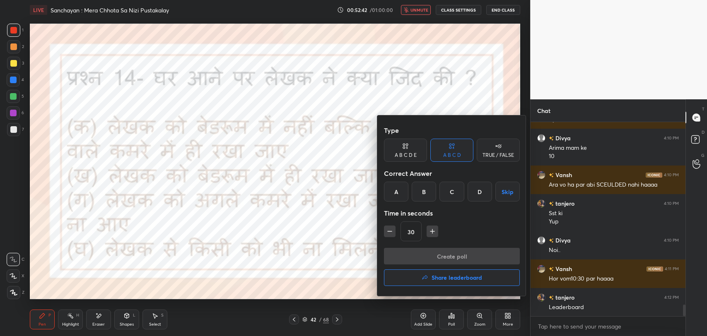
click at [437, 279] on h4 "Share leaderboard" at bounding box center [457, 278] width 51 height 6
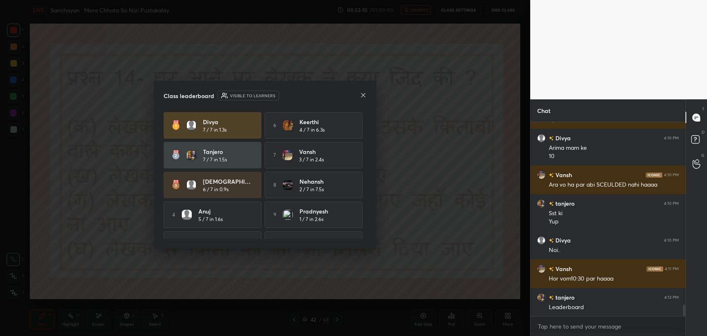
scroll to position [3145, 0]
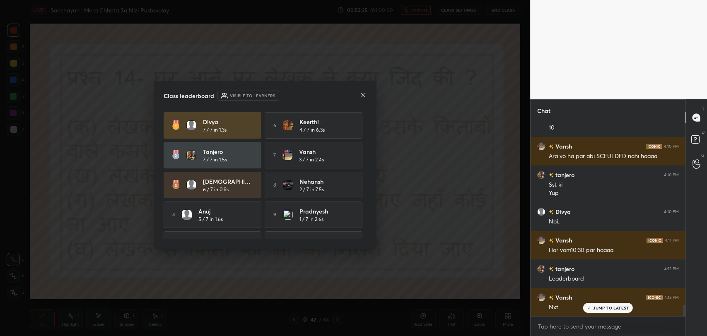
click at [368, 96] on div "Class leaderboard Visible to learners Divya 7 / 7 in 1.3s 6 Keerthi 4 / 7 in 6.…" at bounding box center [265, 165] width 223 height 168
click at [361, 99] on div at bounding box center [363, 96] width 7 height 9
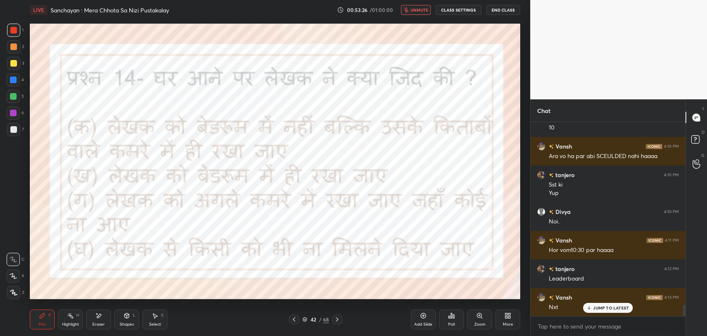
click at [414, 2] on div "LIVE Sanchayan : Mera Chhota Sa Nizi Pustakalay 00:53:26 / 01:00:00 unmute CLAS…" at bounding box center [275, 10] width 490 height 20
click at [414, 8] on span "unmute" at bounding box center [419, 10] width 18 height 6
click at [593, 308] on div "JUMP TO LATEST" at bounding box center [608, 308] width 50 height 10
click at [338, 321] on icon at bounding box center [337, 319] width 7 height 7
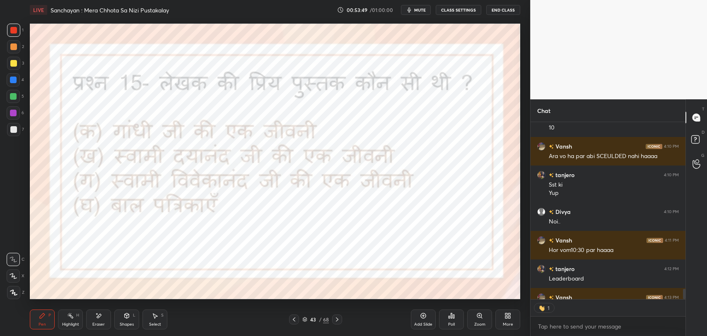
scroll to position [3, 2]
click at [454, 320] on div "Poll" at bounding box center [451, 320] width 25 height 20
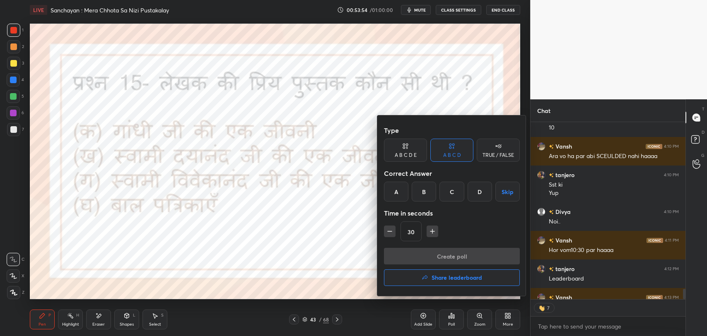
click at [459, 183] on div "C" at bounding box center [451, 192] width 24 height 20
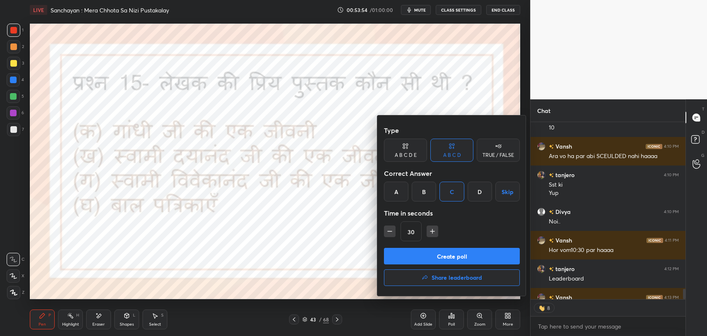
click at [435, 255] on button "Create poll" at bounding box center [452, 256] width 136 height 17
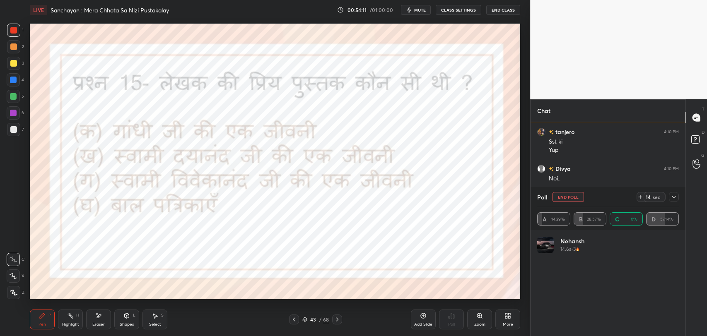
click at [560, 198] on button "End Poll" at bounding box center [568, 197] width 31 height 10
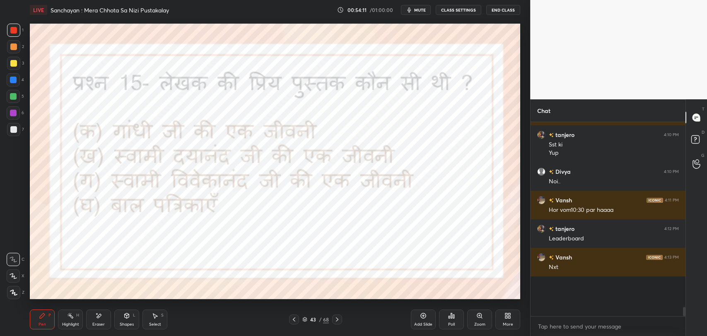
scroll to position [3182, 0]
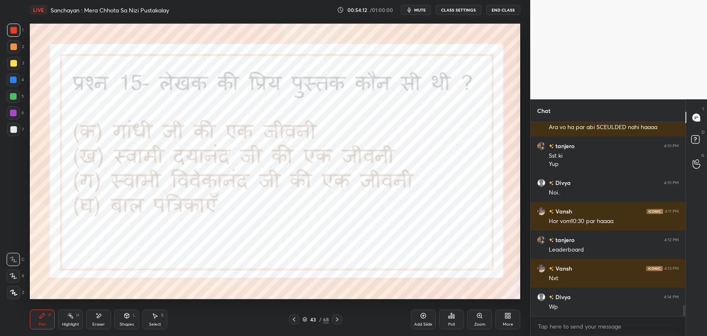
click at [589, 311] on div "Divya 4:10 PM Arima mam ke 10 Vansh 4:10 PM Ara vo ha par abi SCEULDED nahi haa…" at bounding box center [608, 219] width 155 height 194
click at [445, 322] on div "Poll" at bounding box center [451, 320] width 25 height 20
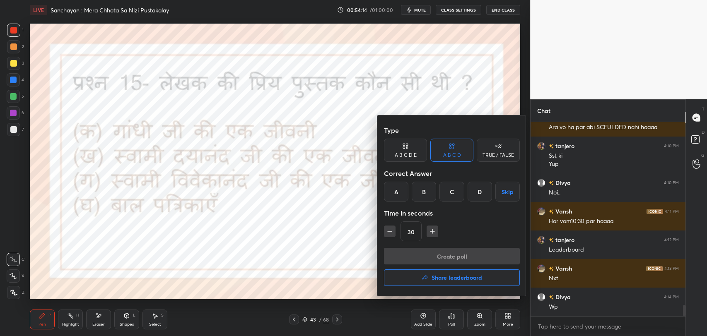
click at [420, 202] on div "Type A B C D E A B C D TRUE / FALSE Correct Answer A B C D Skip Time in seconds…" at bounding box center [452, 185] width 136 height 126
click at [422, 200] on div "B" at bounding box center [424, 192] width 24 height 20
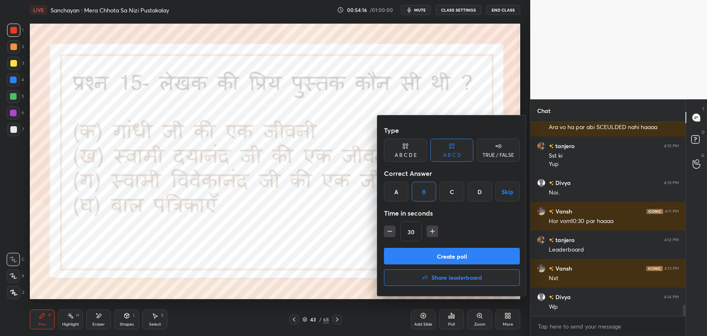
click at [354, 272] on div at bounding box center [353, 168] width 707 height 336
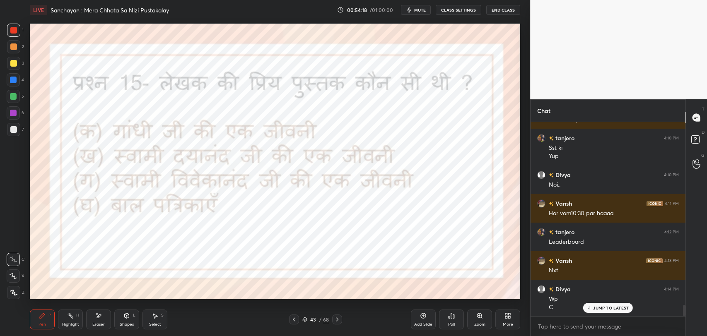
click at [454, 317] on icon at bounding box center [453, 317] width 1 height 4
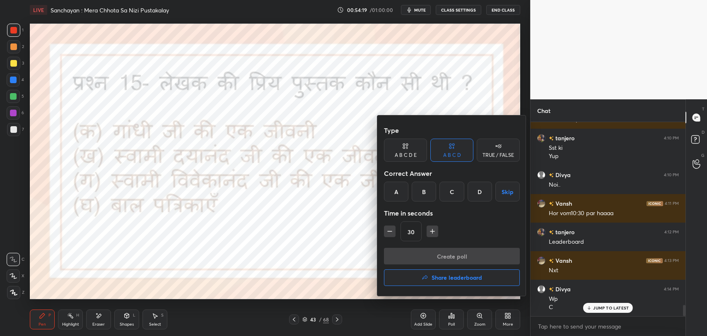
click at [346, 261] on div at bounding box center [353, 168] width 707 height 336
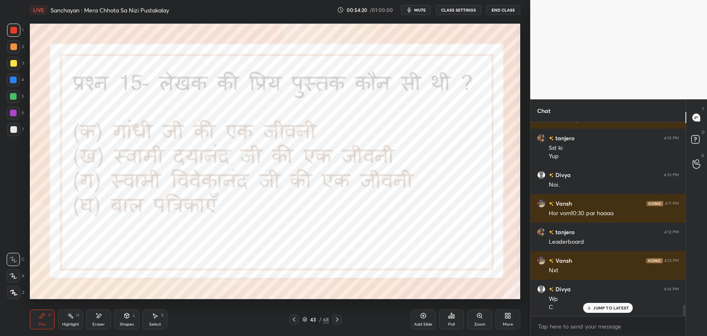
click at [598, 306] on p "JUMP TO LATEST" at bounding box center [611, 308] width 36 height 5
click at [460, 319] on div "Poll" at bounding box center [451, 320] width 25 height 20
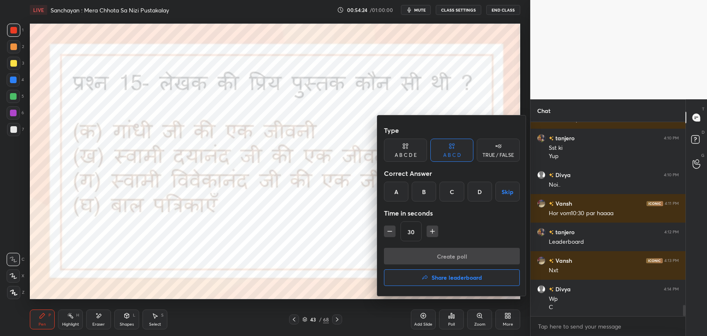
click at [422, 200] on div "B" at bounding box center [424, 192] width 24 height 20
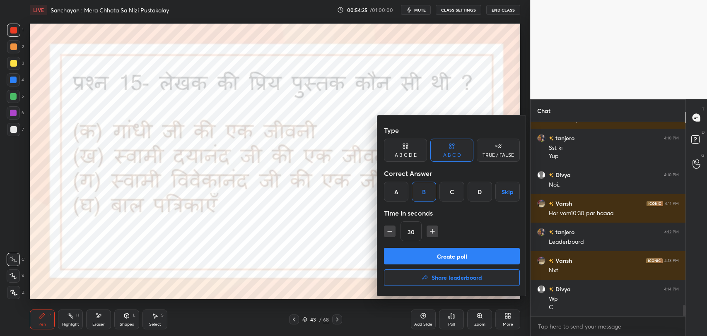
click at [439, 256] on button "Create poll" at bounding box center [452, 256] width 136 height 17
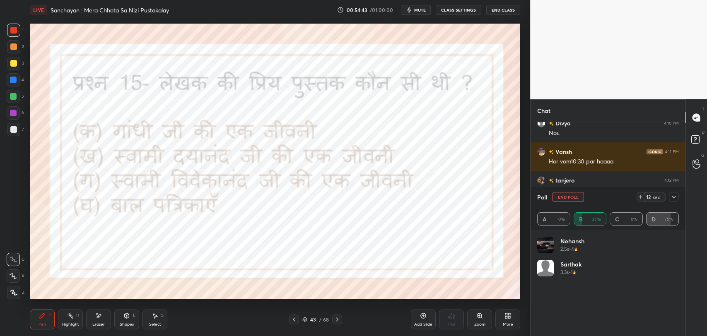
click at [323, 316] on div "68" at bounding box center [326, 319] width 6 height 7
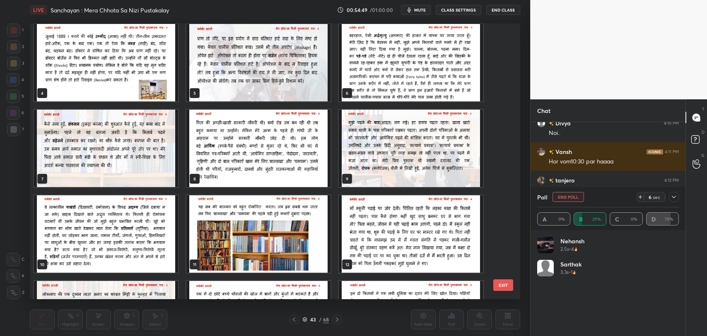
click at [373, 166] on img "grid" at bounding box center [411, 148] width 144 height 77
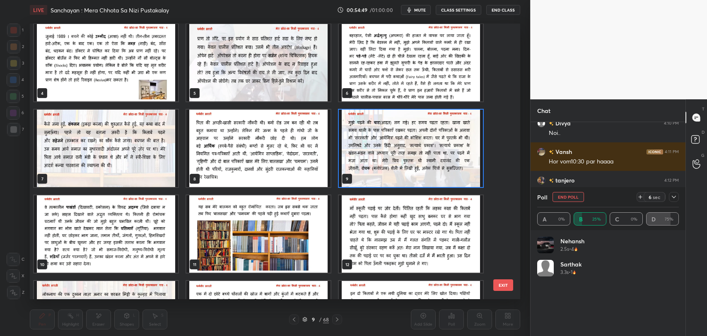
click at [373, 166] on img "grid" at bounding box center [411, 148] width 144 height 77
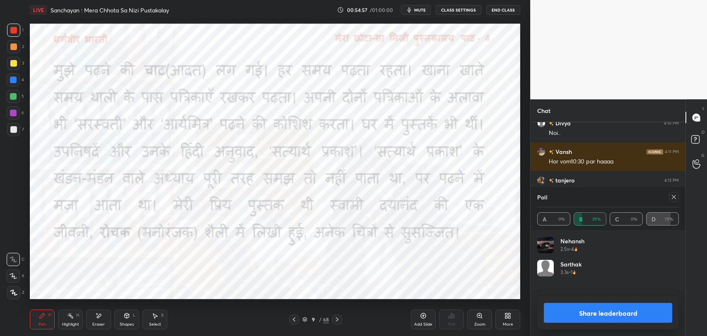
click at [311, 319] on div "9" at bounding box center [313, 319] width 8 height 5
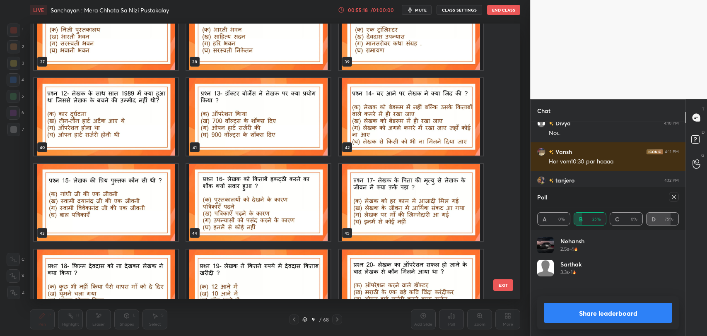
scroll to position [1065, 0]
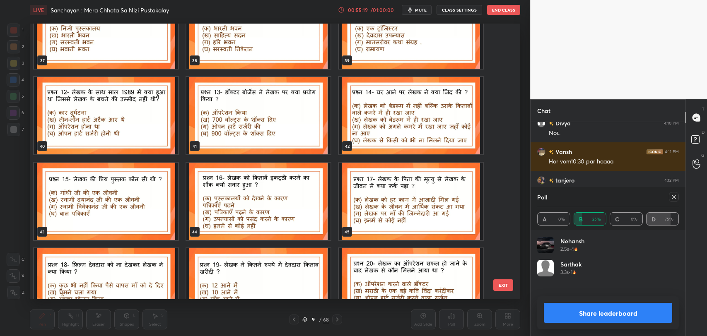
click at [118, 214] on img "grid" at bounding box center [106, 201] width 144 height 77
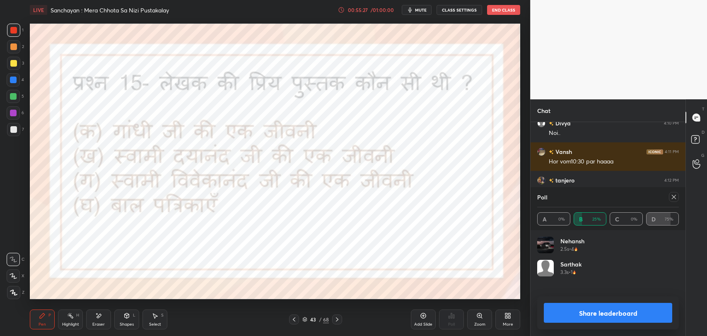
click at [676, 202] on div at bounding box center [674, 197] width 10 height 10
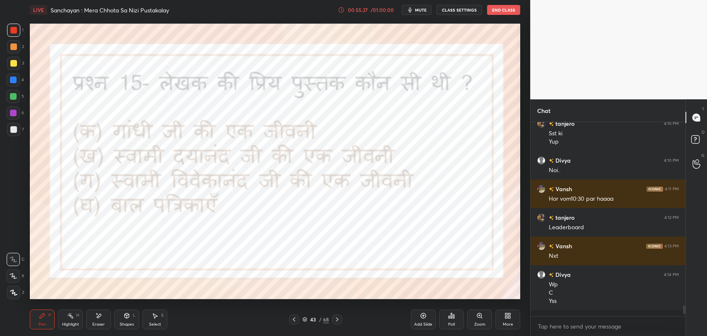
scroll to position [212, 152]
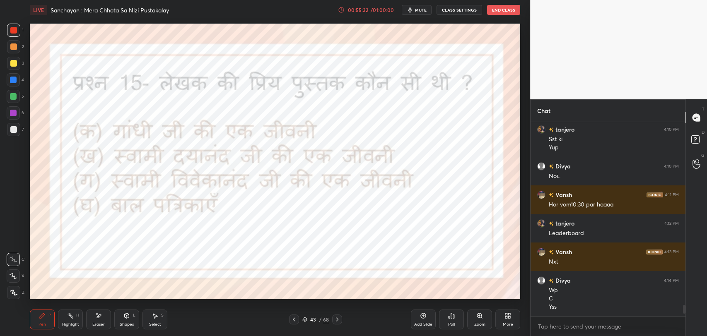
click at [337, 320] on icon at bounding box center [337, 319] width 7 height 7
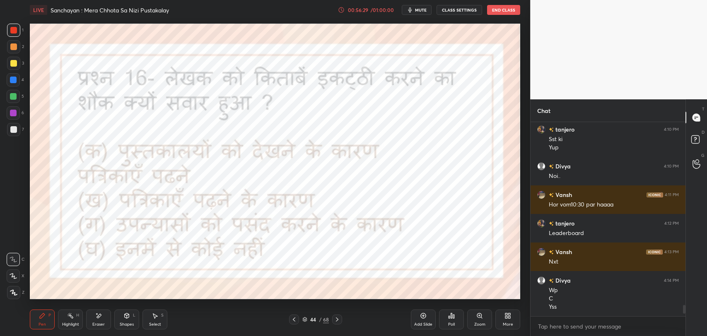
click at [447, 316] on div "Poll" at bounding box center [451, 320] width 25 height 20
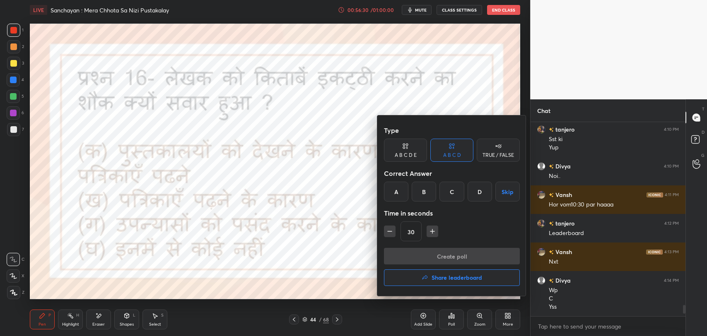
click at [430, 186] on div "B" at bounding box center [424, 192] width 24 height 20
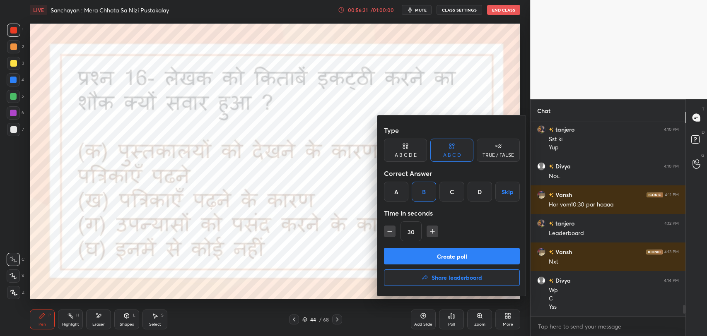
click at [446, 259] on button "Create poll" at bounding box center [452, 256] width 136 height 17
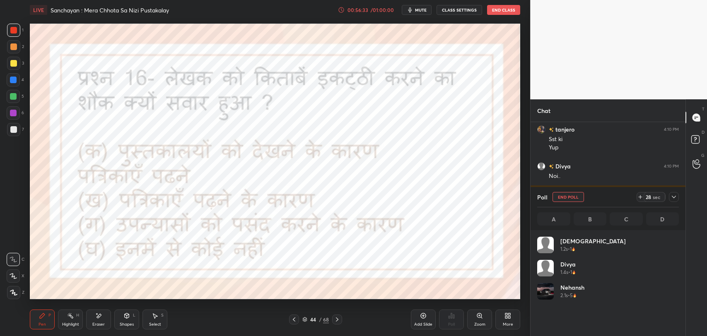
scroll to position [97, 139]
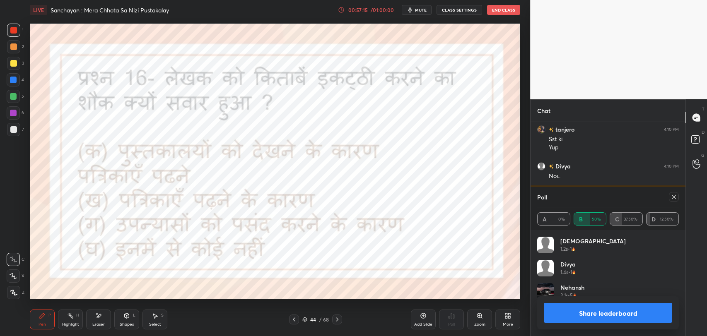
click at [673, 198] on icon at bounding box center [674, 197] width 7 height 7
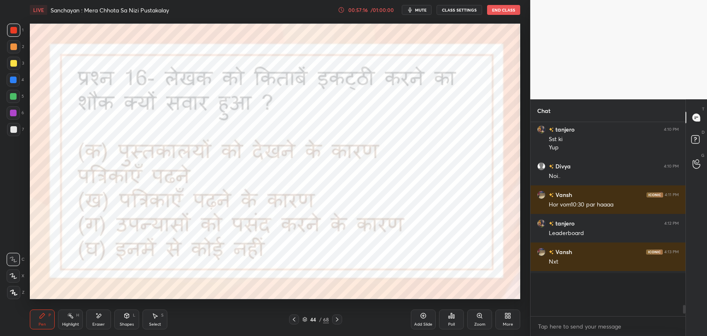
scroll to position [198, 152]
click at [334, 319] on icon at bounding box center [337, 319] width 7 height 7
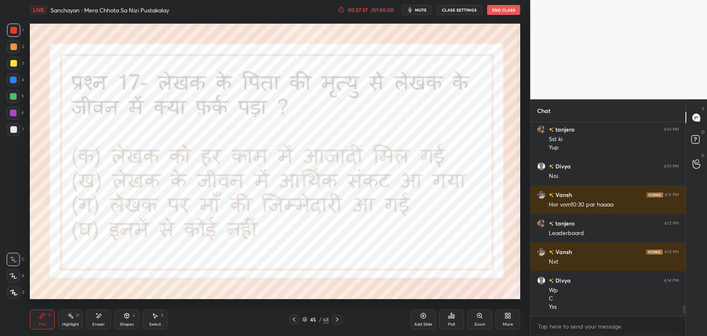
scroll to position [3219, 0]
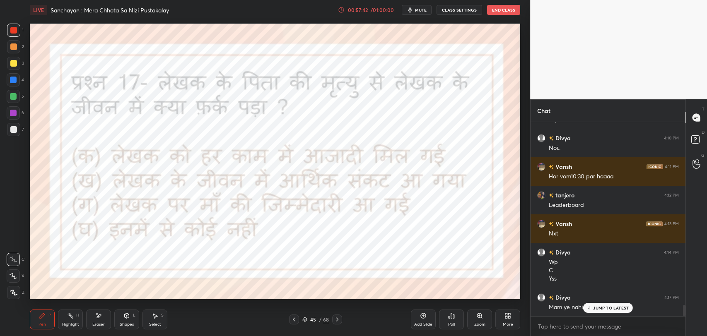
click at [587, 308] on icon at bounding box center [589, 308] width 5 height 5
click at [334, 321] on icon at bounding box center [337, 319] width 7 height 7
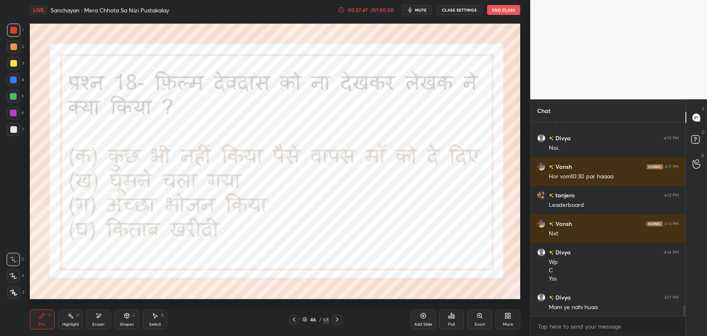
click at [334, 321] on icon at bounding box center [337, 319] width 7 height 7
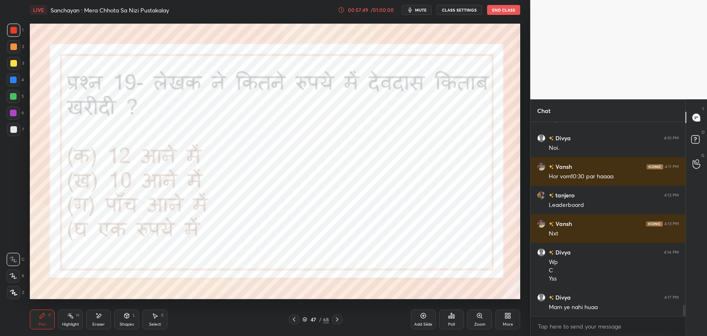
click at [334, 321] on icon at bounding box center [337, 319] width 7 height 7
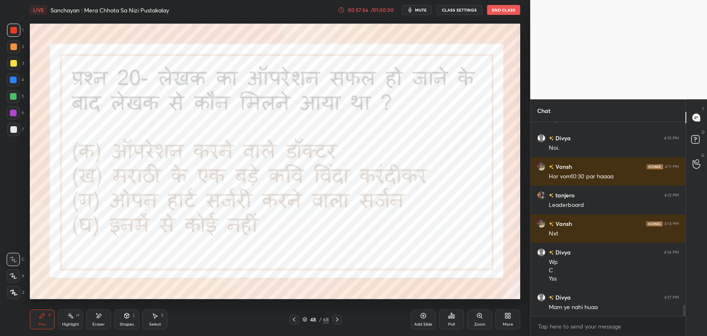
click at [337, 319] on icon at bounding box center [337, 319] width 7 height 7
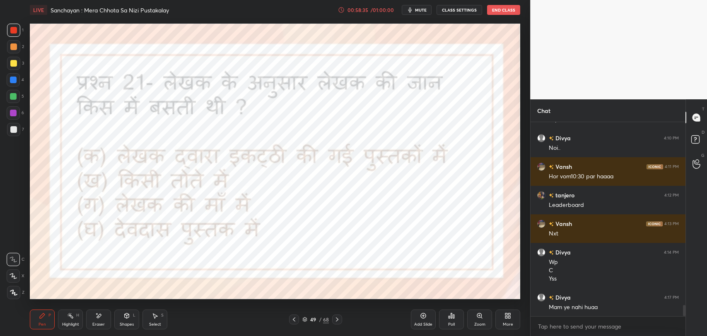
click at [449, 323] on div "Poll" at bounding box center [451, 325] width 7 height 4
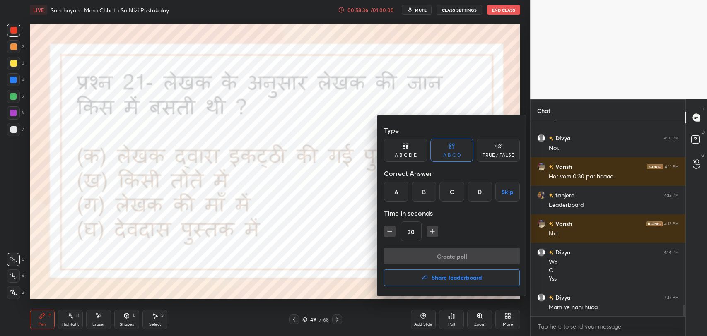
click at [394, 192] on div "A" at bounding box center [396, 192] width 24 height 20
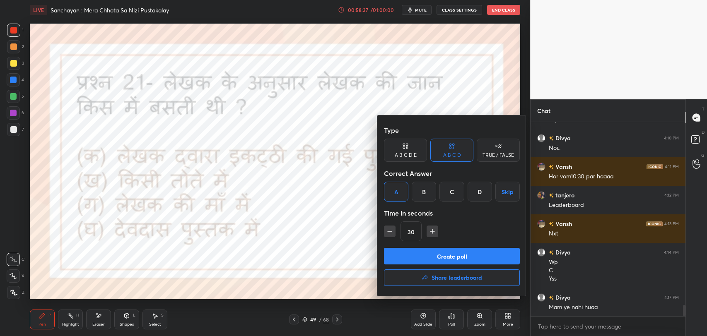
click at [402, 254] on button "Create poll" at bounding box center [452, 256] width 136 height 17
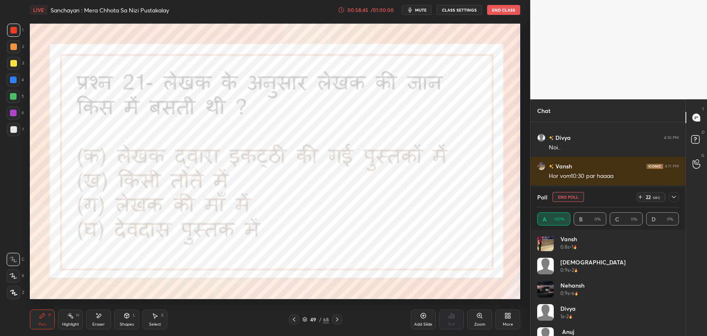
scroll to position [0, 0]
click at [676, 196] on icon at bounding box center [674, 197] width 4 height 2
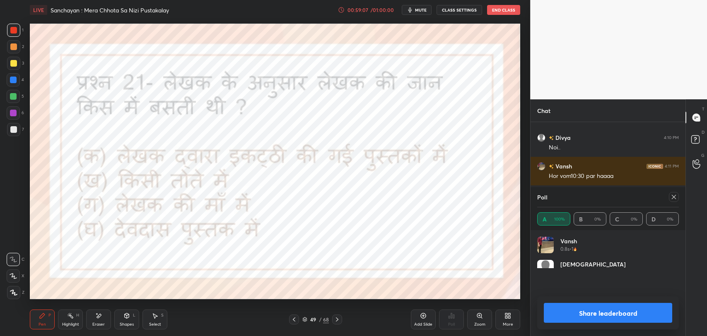
scroll to position [97, 139]
click at [314, 317] on div "49" at bounding box center [313, 319] width 8 height 5
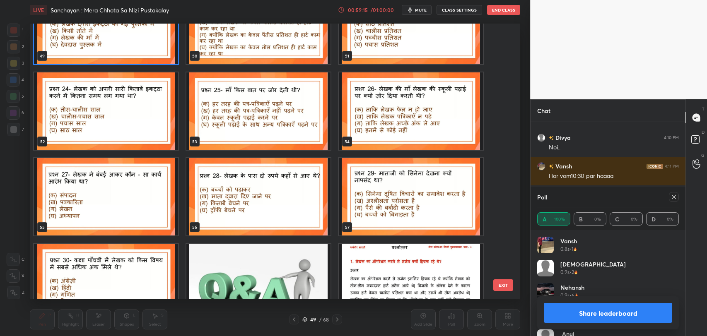
scroll to position [1412, 0]
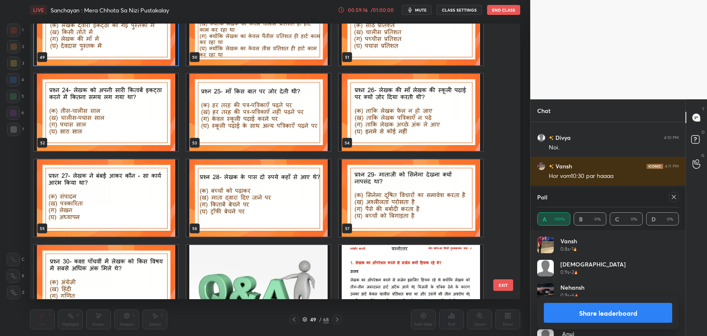
click at [673, 199] on icon at bounding box center [674, 197] width 7 height 7
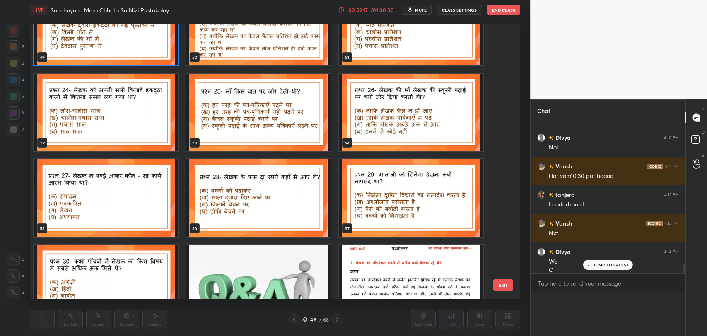
scroll to position [0, 0]
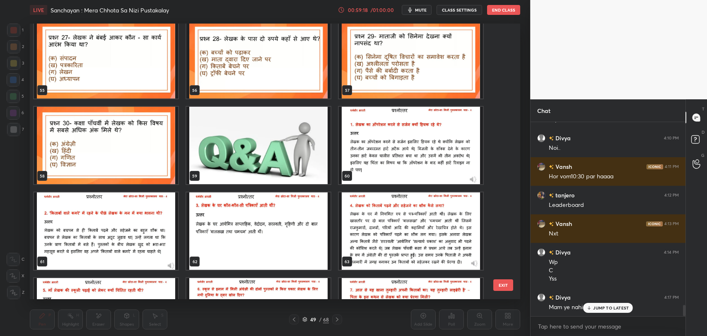
click at [589, 306] on icon at bounding box center [589, 308] width 5 height 5
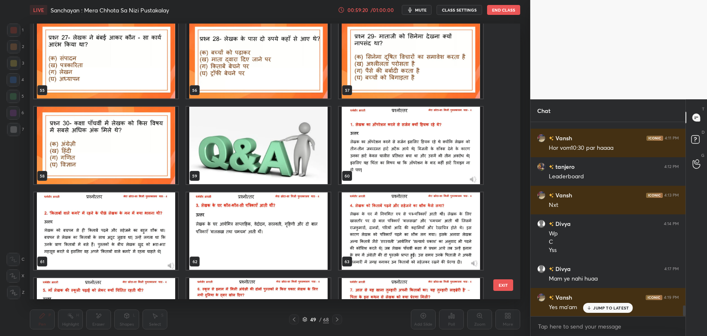
click at [606, 308] on p "JUMP TO LATEST" at bounding box center [611, 308] width 36 height 5
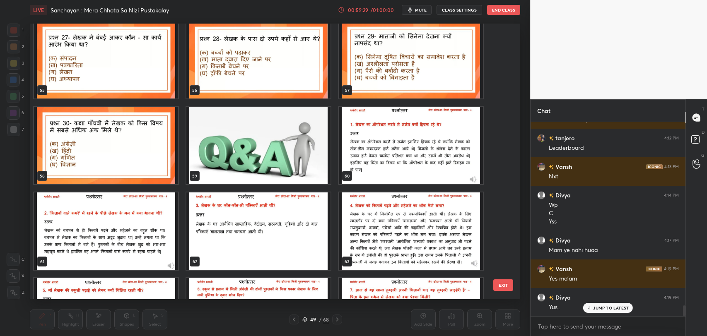
click at [499, 286] on button "EXIT" at bounding box center [503, 286] width 20 height 12
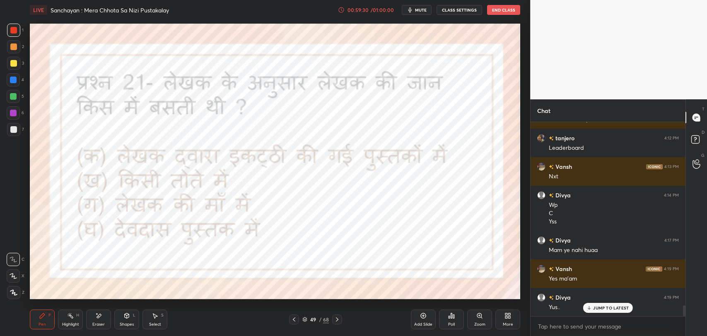
click at [317, 321] on div "49" at bounding box center [313, 319] width 8 height 5
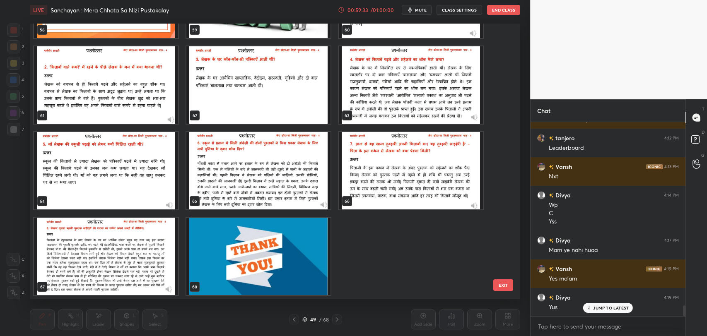
click at [285, 261] on img "grid" at bounding box center [258, 256] width 144 height 77
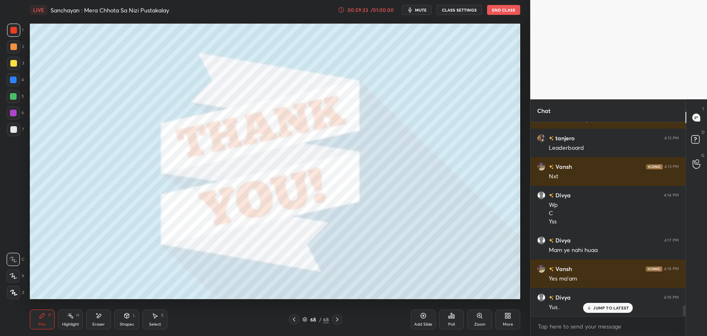
click at [285, 261] on img "grid" at bounding box center [258, 256] width 144 height 77
click at [459, 324] on div "Poll" at bounding box center [451, 320] width 25 height 20
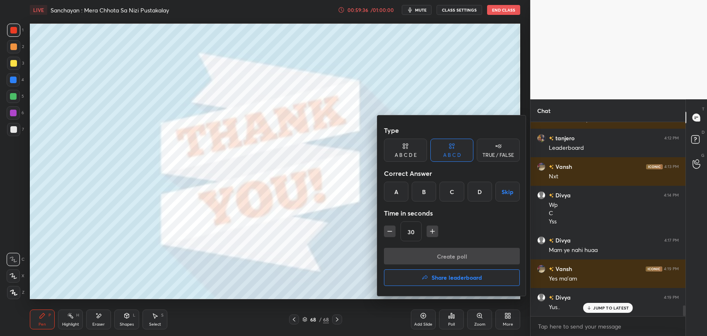
click at [450, 279] on h4 "Share leaderboard" at bounding box center [457, 278] width 51 height 6
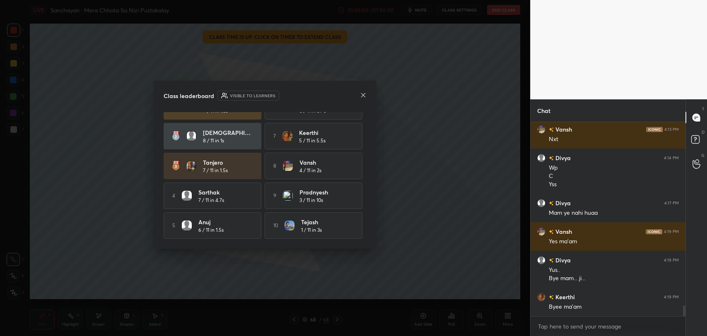
click at [364, 94] on icon at bounding box center [363, 95] width 7 height 7
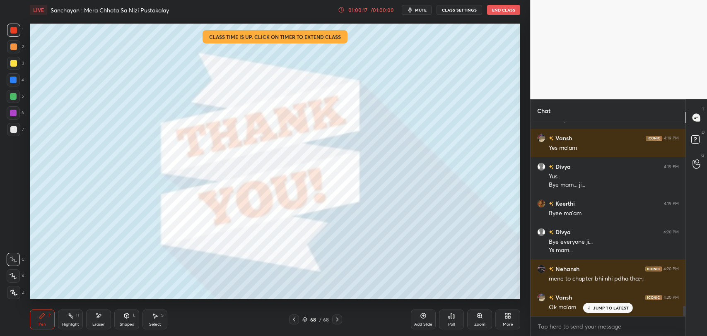
click at [616, 311] on div "JUMP TO LATEST" at bounding box center [608, 308] width 50 height 10
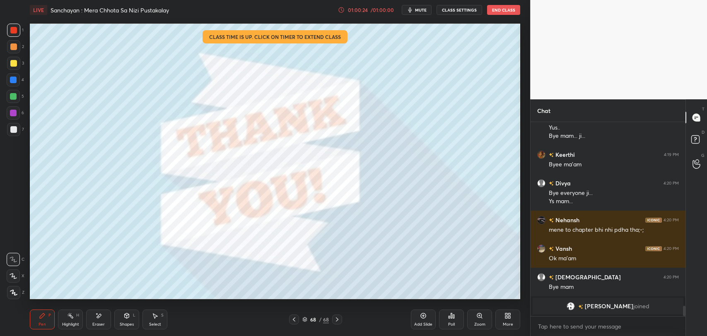
scroll to position [3325, 0]
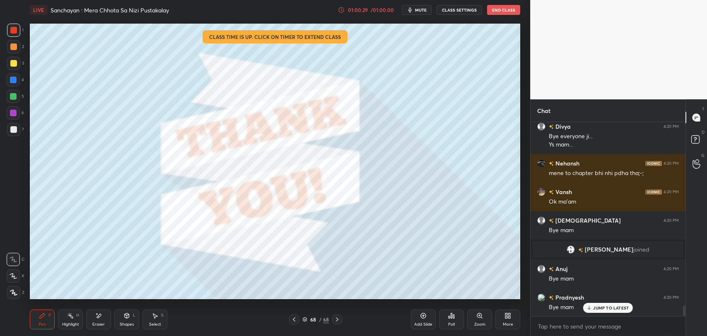
click at [96, 321] on div "Eraser" at bounding box center [98, 320] width 25 height 20
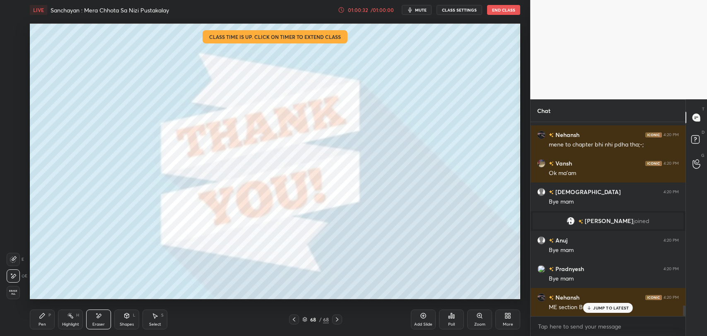
click at [43, 319] on icon at bounding box center [42, 316] width 7 height 7
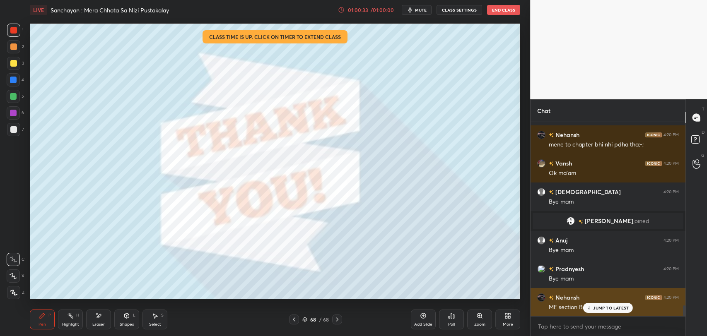
drag, startPoint x: 591, startPoint y: 307, endPoint x: 566, endPoint y: 312, distance: 24.9
click at [591, 307] on icon at bounding box center [589, 308] width 5 height 5
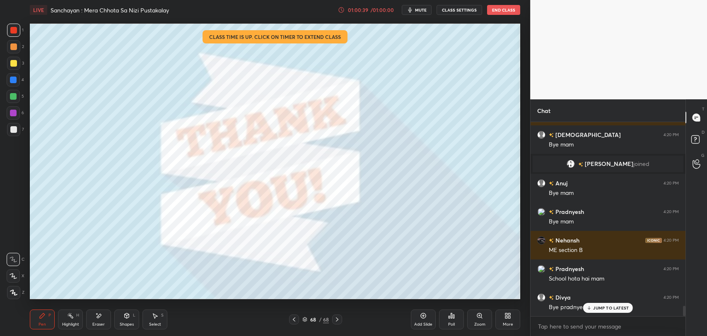
scroll to position [3440, 0]
click at [610, 312] on div "JUMP TO LATEST" at bounding box center [608, 308] width 50 height 10
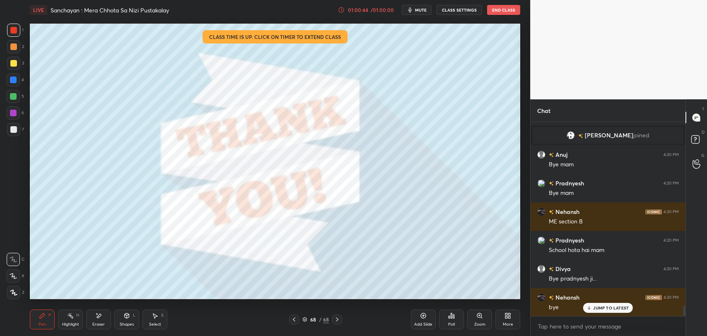
scroll to position [3468, 0]
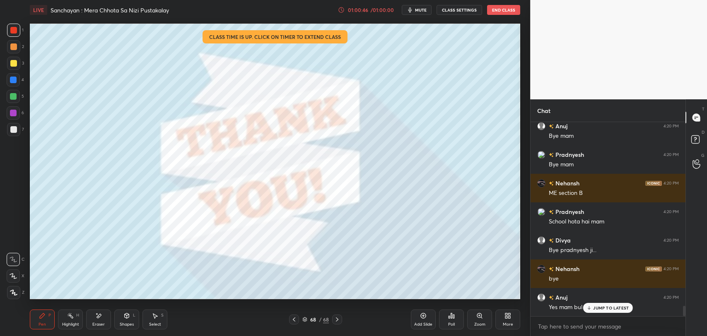
click at [589, 310] on div "JUMP TO LATEST" at bounding box center [608, 308] width 50 height 10
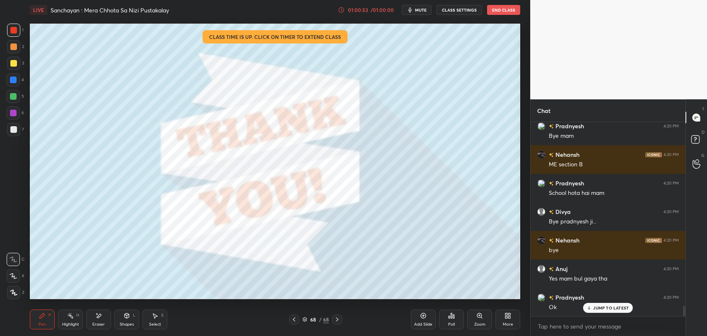
click at [499, 13] on button "End Class" at bounding box center [503, 10] width 33 height 10
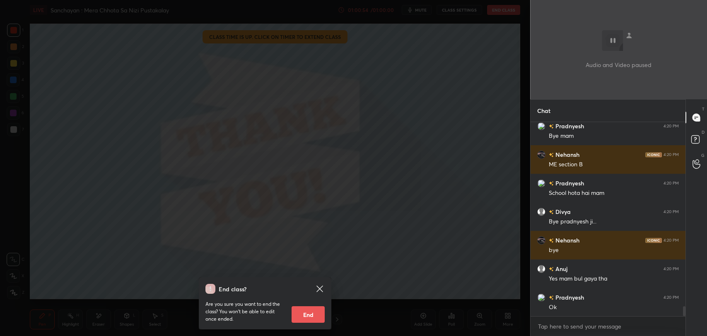
scroll to position [3526, 0]
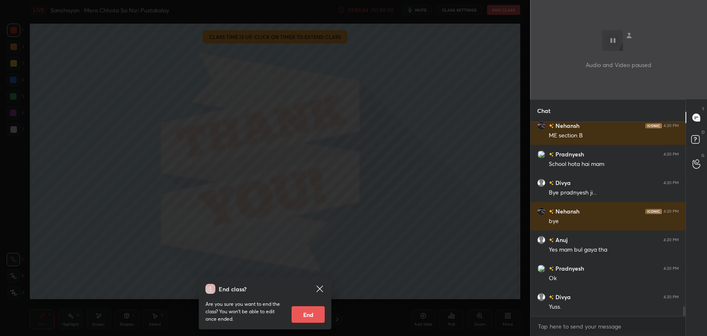
click at [427, 293] on div "End class? Are you sure you want to end the class? You won’t be able to edit on…" at bounding box center [265, 168] width 530 height 336
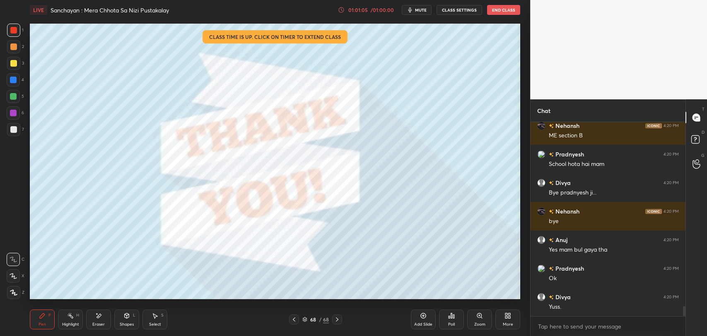
drag, startPoint x: 107, startPoint y: 317, endPoint x: 250, endPoint y: 300, distance: 143.9
click at [107, 317] on div "Eraser" at bounding box center [98, 320] width 25 height 20
click at [407, 299] on div "Setting up your live class Class time is up. Click on timer to extend class Pol…" at bounding box center [275, 161] width 497 height 283
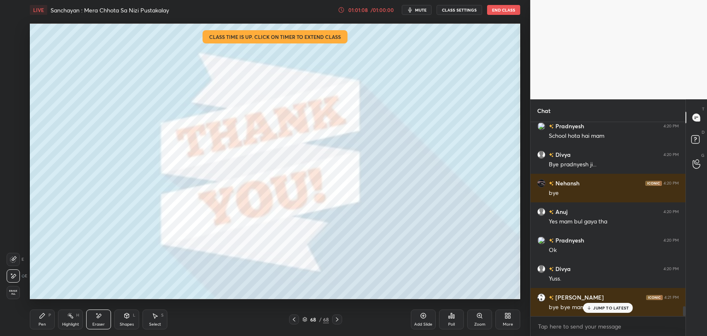
click at [603, 308] on p "JUMP TO LATEST" at bounding box center [611, 308] width 36 height 5
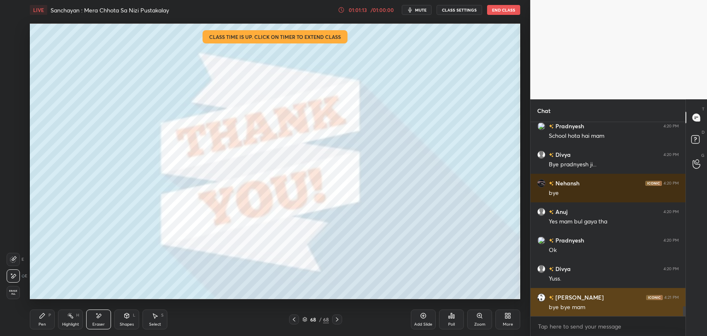
click at [575, 302] on div "bye bye mam" at bounding box center [614, 307] width 130 height 10
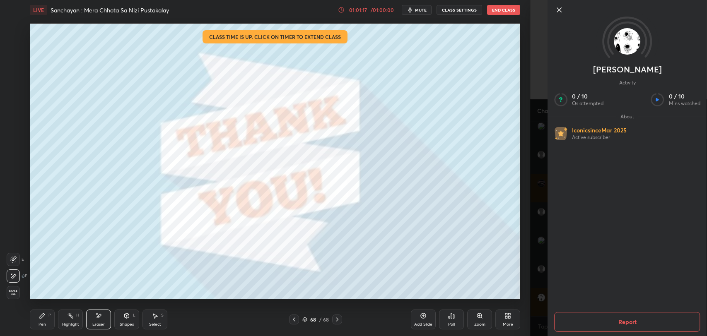
scroll to position [3582, 0]
click at [556, 11] on icon at bounding box center [559, 10] width 10 height 10
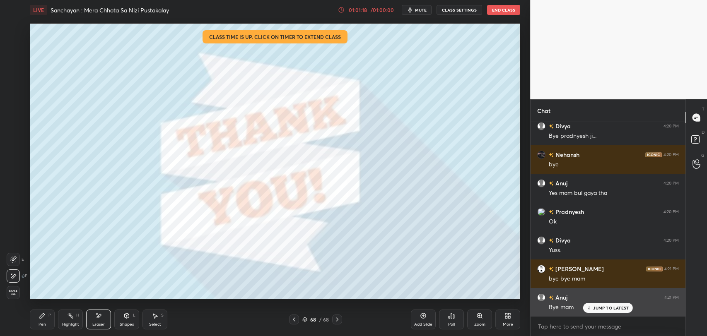
scroll to position [3611, 0]
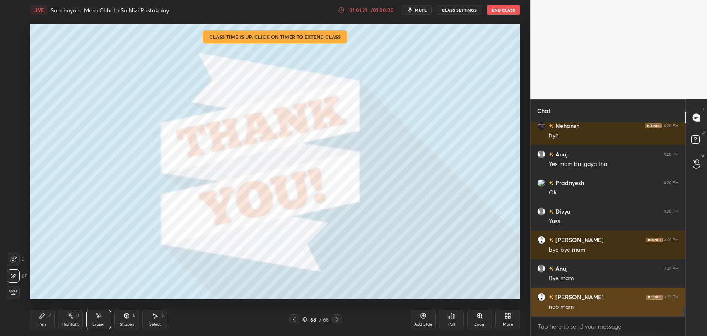
click at [559, 312] on div "Aashita 4:21 PM noo mam" at bounding box center [608, 302] width 155 height 29
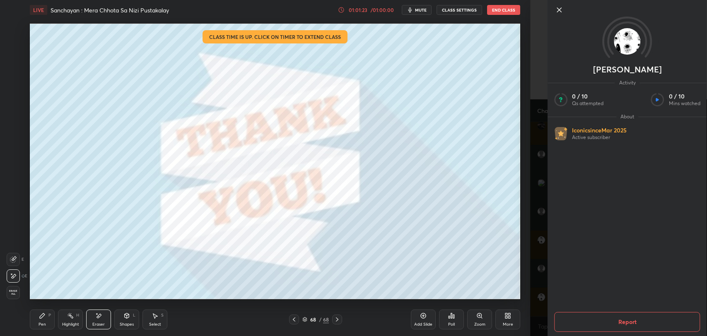
click at [560, 10] on icon at bounding box center [559, 10] width 10 height 10
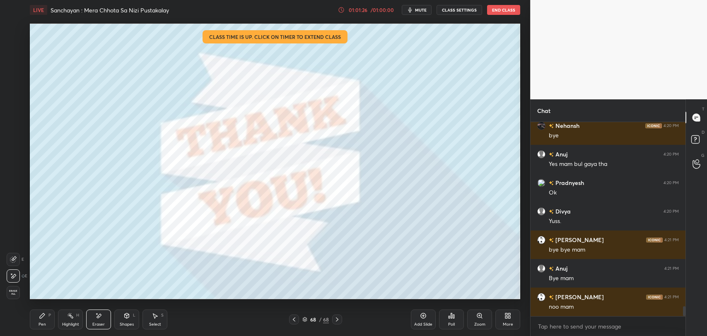
scroll to position [3619, 0]
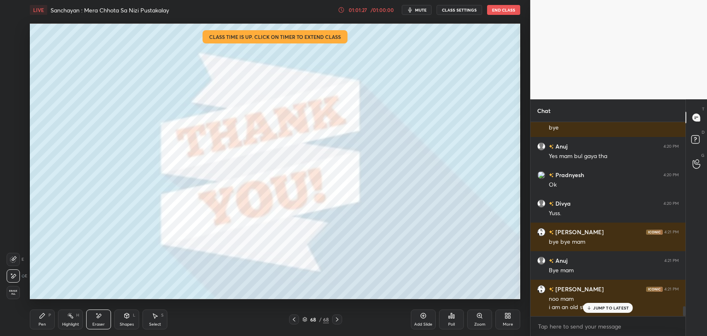
click at [604, 306] on p "JUMP TO LATEST" at bounding box center [611, 308] width 36 height 5
click at [36, 319] on div "Pen P" at bounding box center [42, 320] width 25 height 20
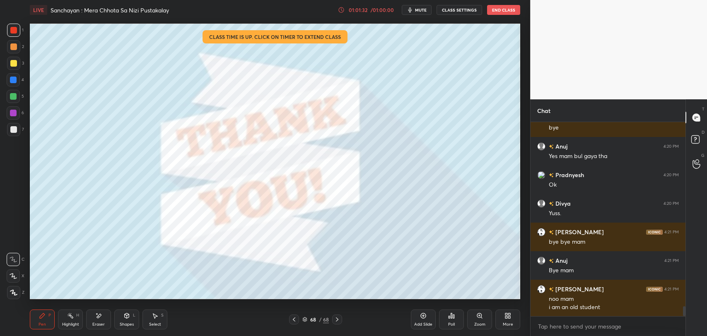
click at [503, 12] on button "End Class" at bounding box center [503, 10] width 33 height 10
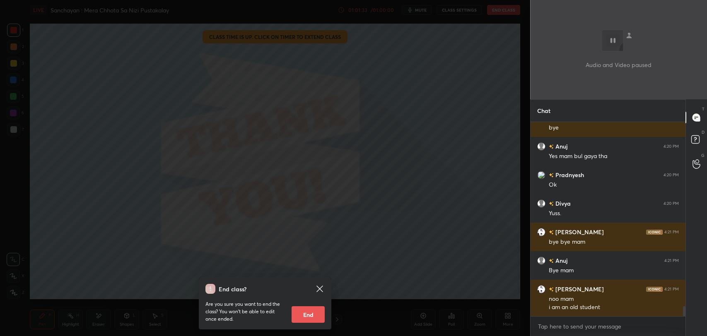
click at [313, 317] on button "End" at bounding box center [308, 315] width 33 height 17
type textarea "x"
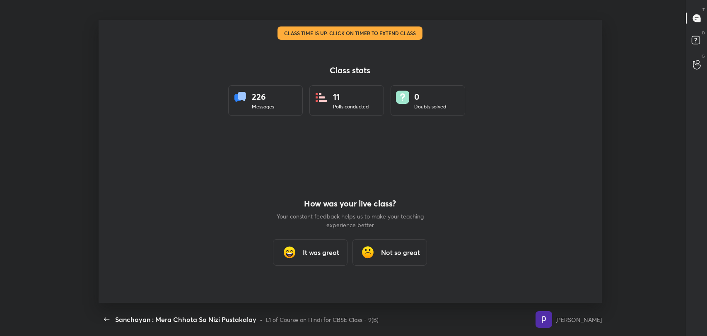
scroll to position [0, 0]
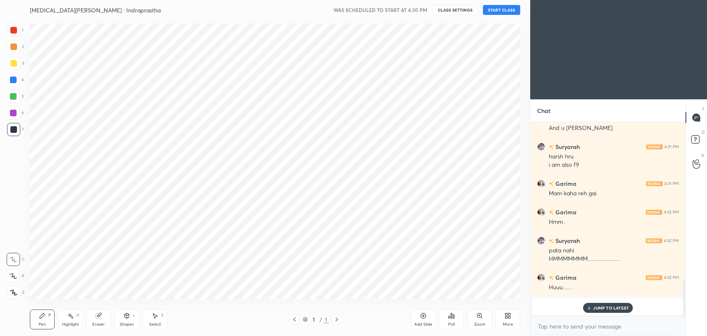
scroll to position [283, 497]
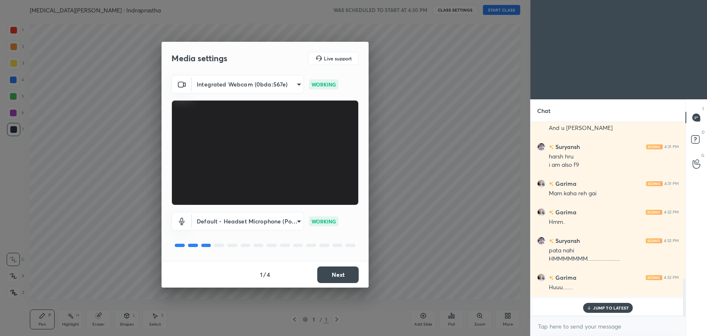
click at [349, 276] on button "Next" at bounding box center [337, 275] width 41 height 17
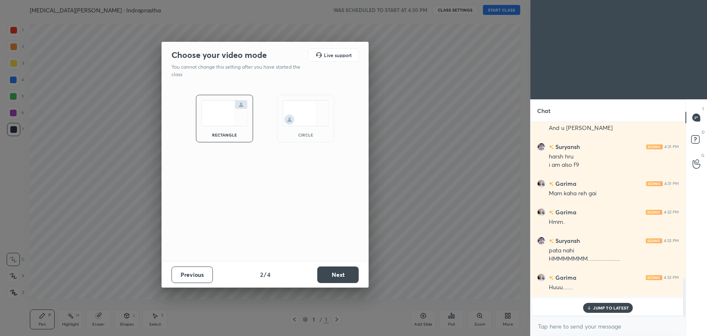
click at [349, 276] on button "Next" at bounding box center [337, 275] width 41 height 17
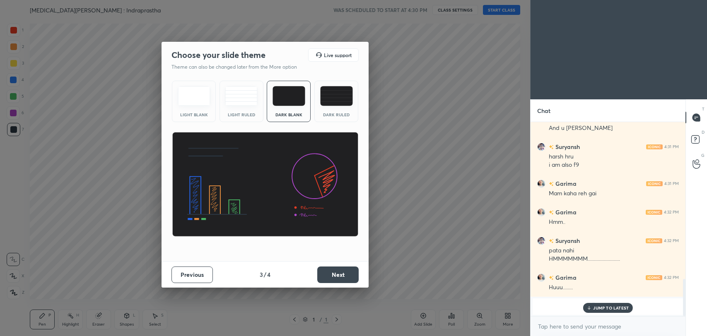
click at [349, 276] on button "Next" at bounding box center [337, 275] width 41 height 17
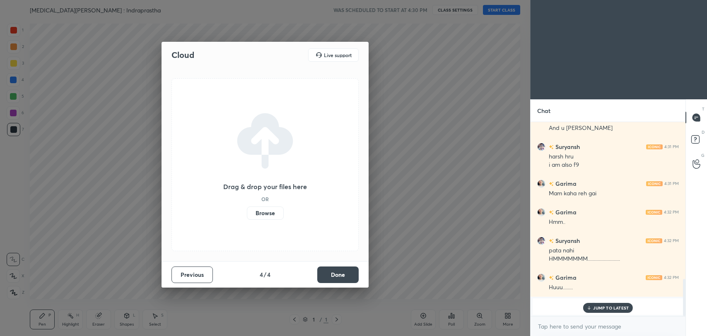
click at [349, 276] on button "Done" at bounding box center [337, 275] width 41 height 17
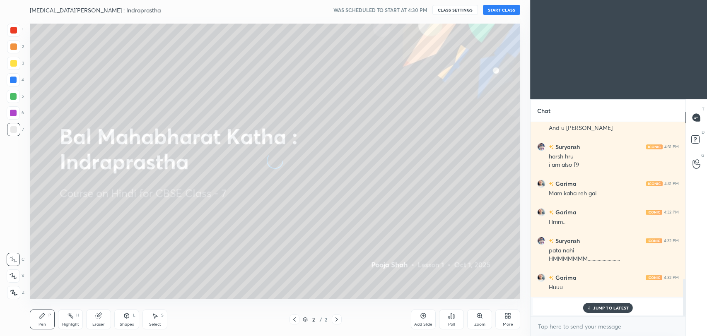
click at [503, 10] on button "START CLASS" at bounding box center [501, 10] width 37 height 10
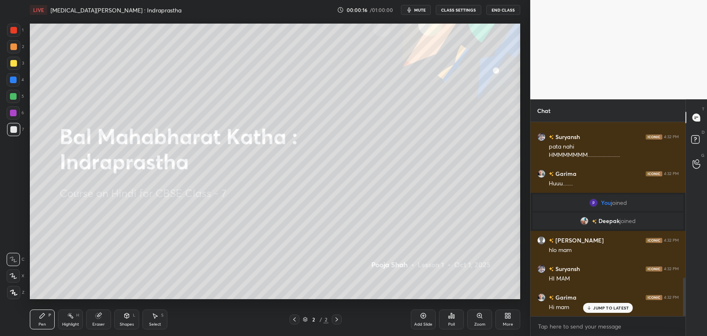
scroll to position [787, 0]
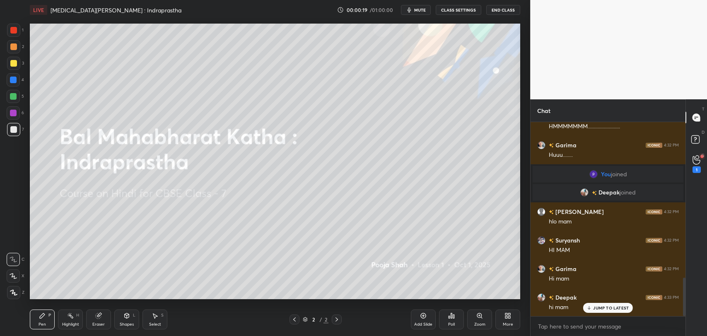
click at [605, 311] on div "JUMP TO LATEST" at bounding box center [608, 308] width 50 height 10
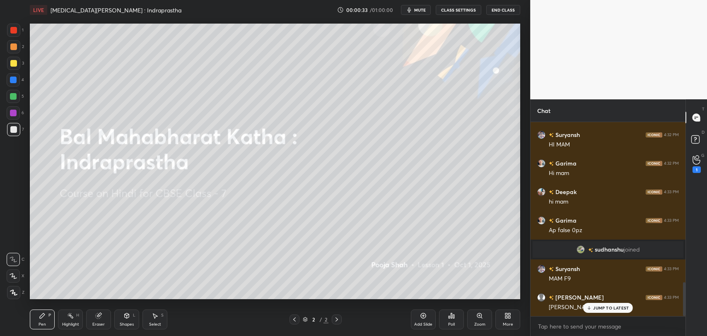
scroll to position [922, 0]
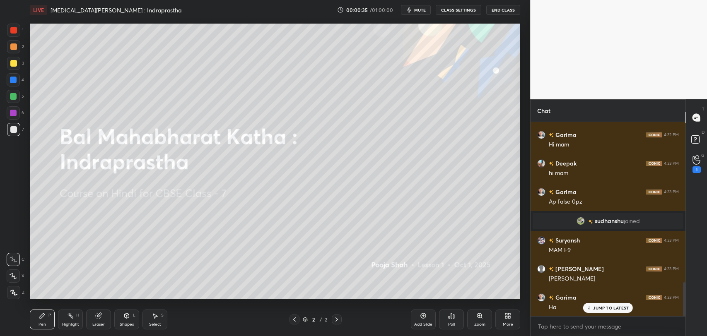
click at [616, 310] on p "JUMP TO LATEST" at bounding box center [611, 308] width 36 height 5
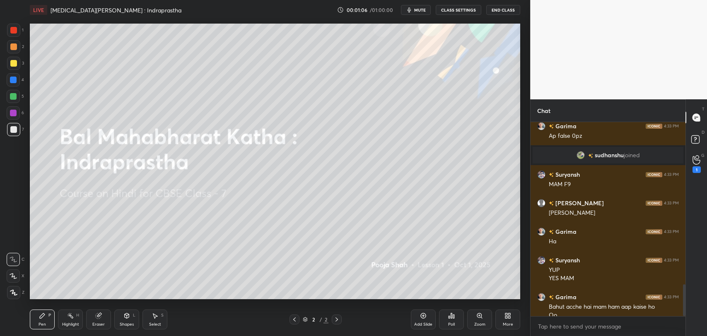
scroll to position [995, 0]
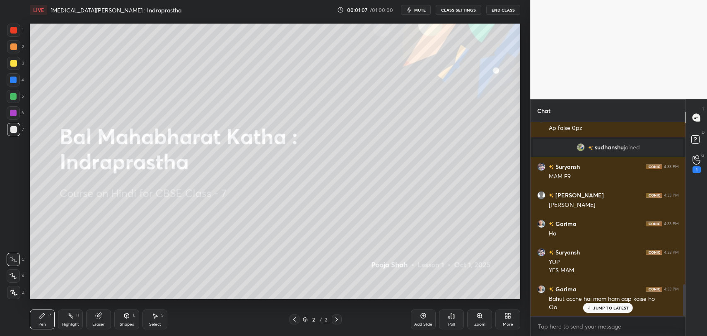
click at [411, 12] on icon "button" at bounding box center [410, 9] width 4 height 5
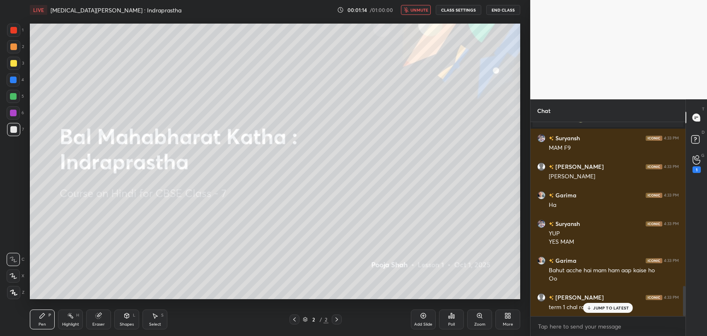
scroll to position [1052, 0]
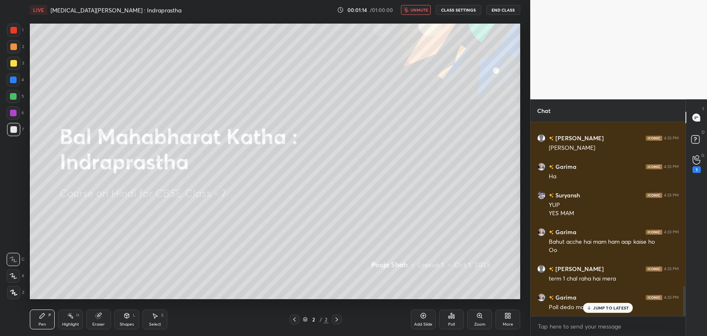
click at [600, 309] on p "JUMP TO LATEST" at bounding box center [611, 308] width 36 height 5
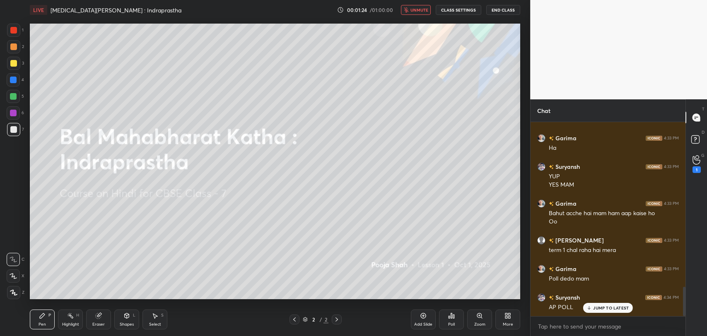
click at [601, 312] on div "JUMP TO LATEST" at bounding box center [608, 308] width 50 height 10
click at [407, 10] on icon "button" at bounding box center [406, 9] width 5 height 5
click at [93, 318] on div "Eraser" at bounding box center [98, 320] width 25 height 20
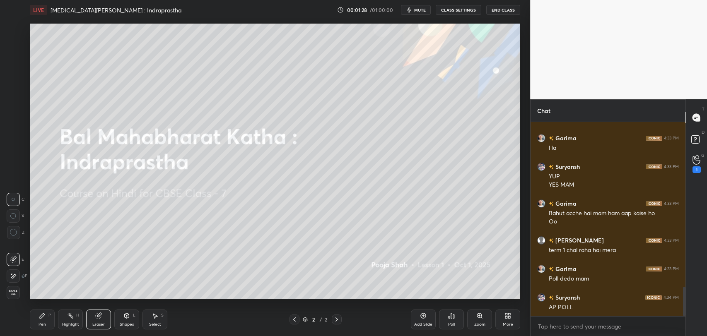
scroll to position [1090, 0]
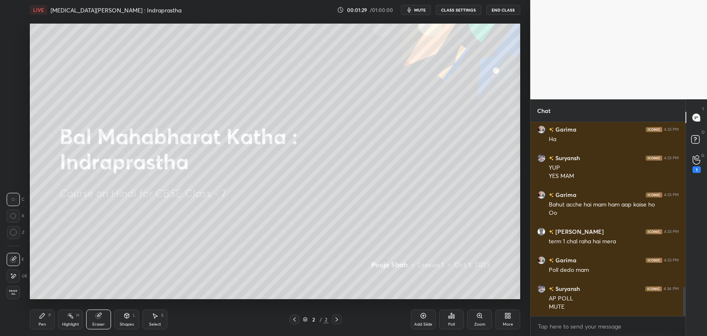
click at [14, 278] on icon at bounding box center [13, 276] width 7 height 7
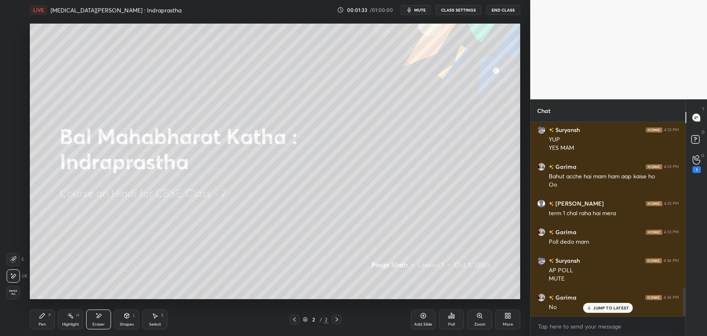
scroll to position [1147, 0]
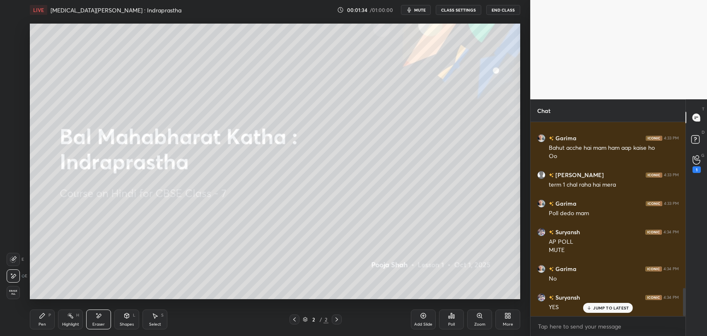
click at [43, 319] on icon at bounding box center [42, 316] width 7 height 7
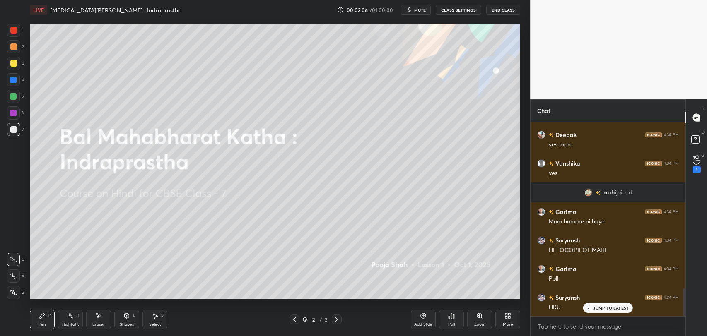
scroll to position [1178, 0]
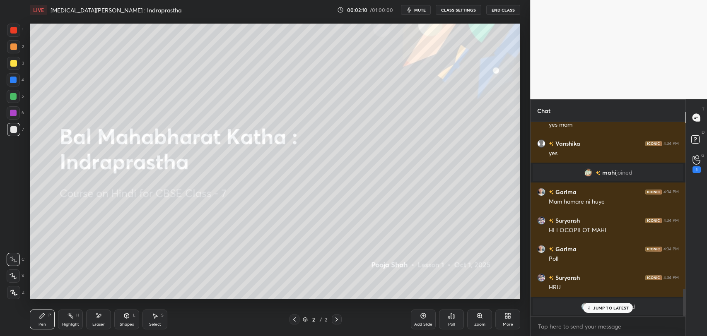
click at [604, 306] on p "JUMP TO LATEST" at bounding box center [611, 308] width 36 height 5
click at [511, 325] on div "More" at bounding box center [508, 325] width 10 height 4
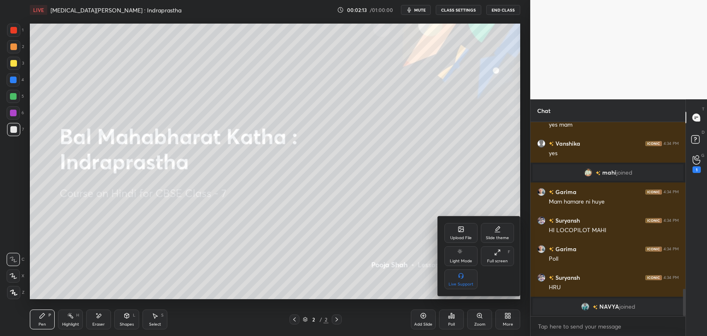
click at [453, 230] on div "Upload File" at bounding box center [460, 233] width 33 height 20
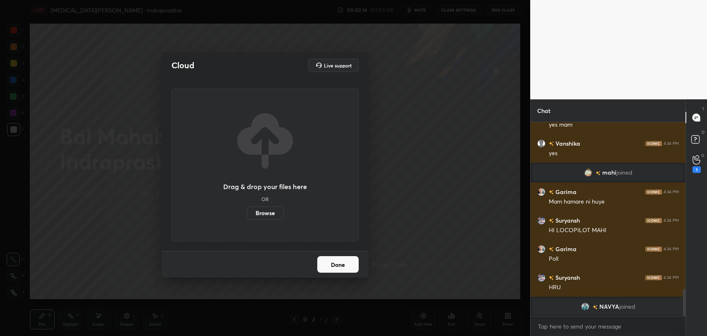
click at [258, 212] on label "Browse" at bounding box center [265, 213] width 37 height 13
click at [247, 212] on input "Browse" at bounding box center [247, 213] width 0 height 13
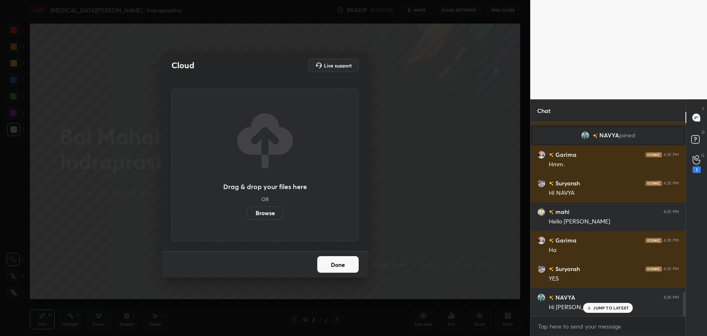
scroll to position [1378, 0]
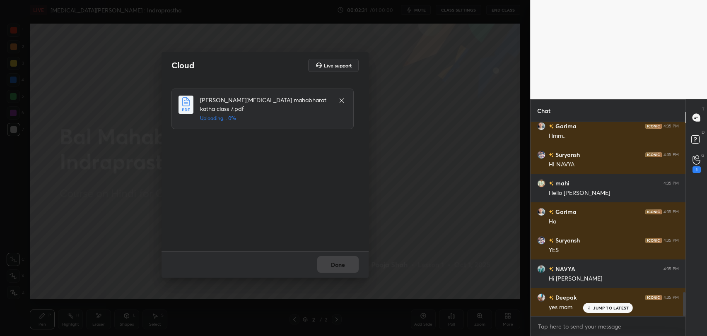
click at [623, 307] on p "JUMP TO LATEST" at bounding box center [611, 308] width 36 height 5
click at [348, 261] on button "Done" at bounding box center [337, 264] width 41 height 17
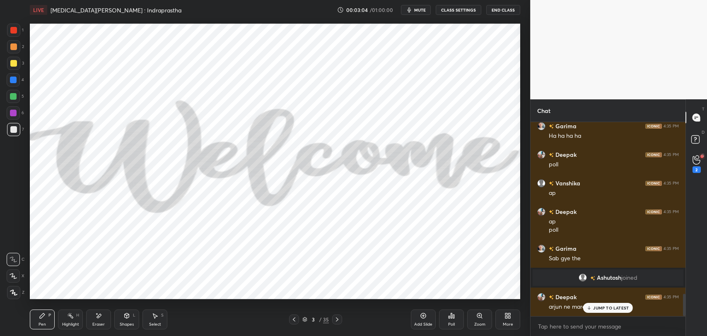
scroll to position [1478, 0]
click at [15, 29] on div at bounding box center [13, 30] width 7 height 7
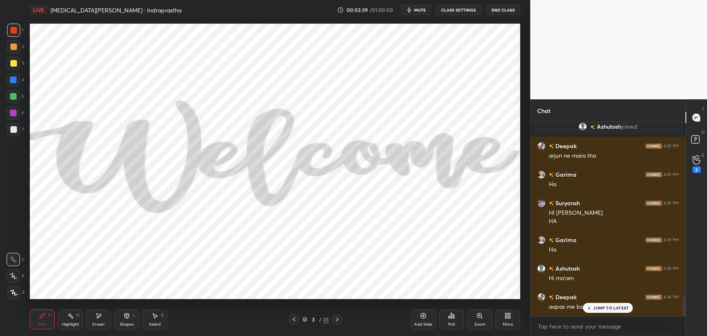
scroll to position [1658, 0]
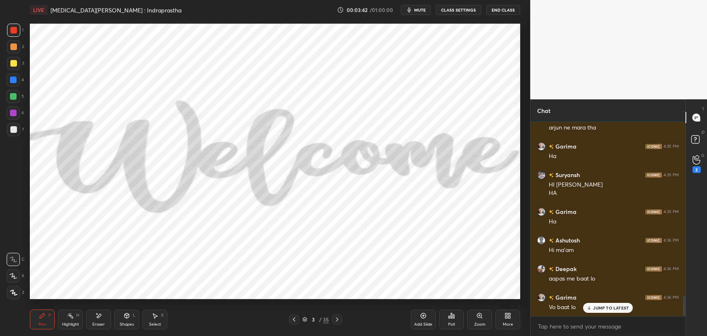
click at [611, 306] on p "JUMP TO LATEST" at bounding box center [611, 308] width 36 height 5
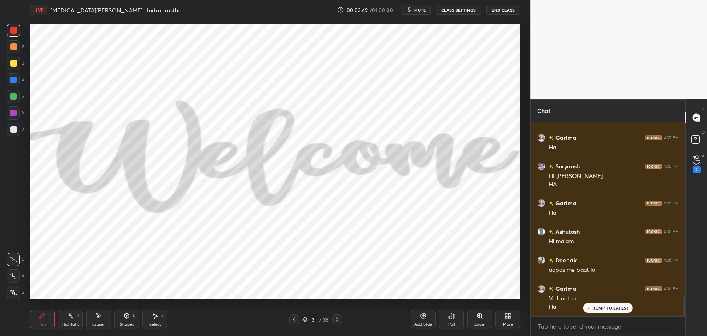
scroll to position [1695, 0]
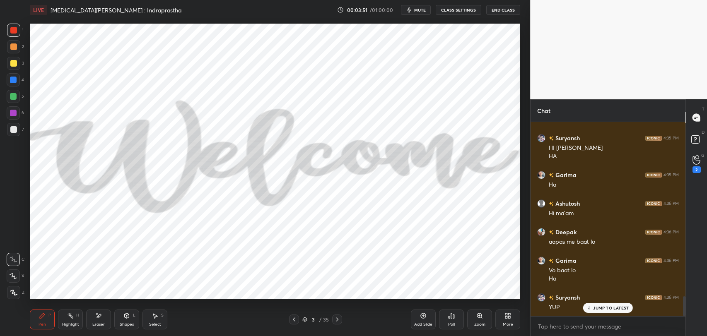
click at [610, 307] on p "JUMP TO LATEST" at bounding box center [611, 308] width 36 height 5
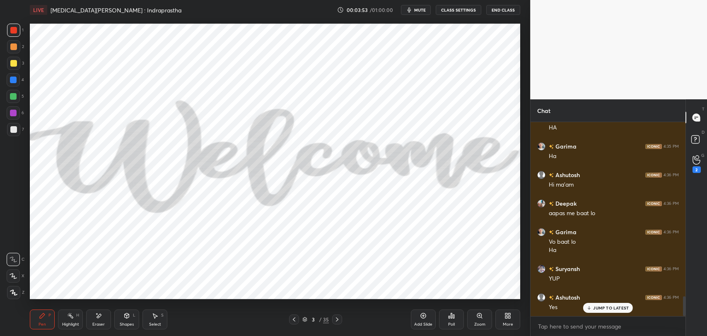
click at [606, 309] on p "JUMP TO LATEST" at bounding box center [611, 308] width 36 height 5
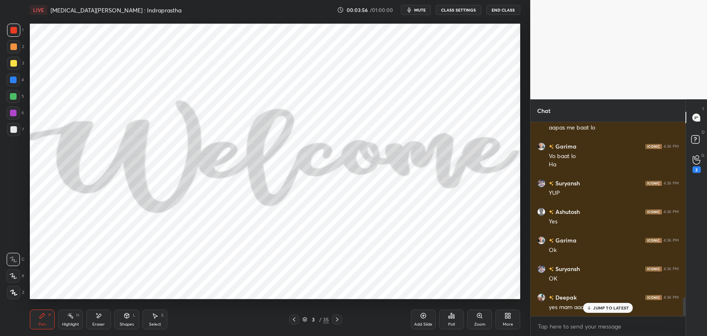
click at [611, 306] on p "JUMP TO LATEST" at bounding box center [611, 308] width 36 height 5
click at [447, 317] on div "Poll" at bounding box center [451, 320] width 25 height 20
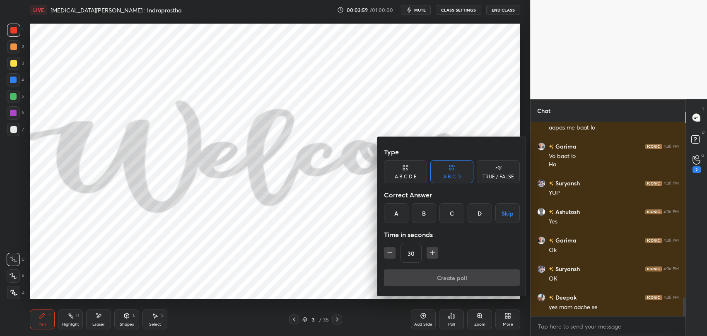
click at [496, 168] on icon at bounding box center [498, 168] width 7 height 8
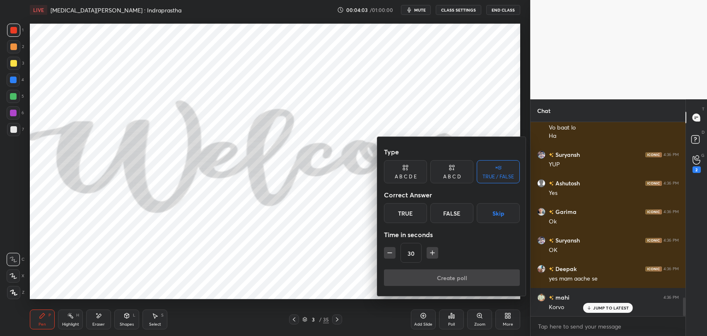
click at [456, 211] on div "False" at bounding box center [451, 213] width 43 height 20
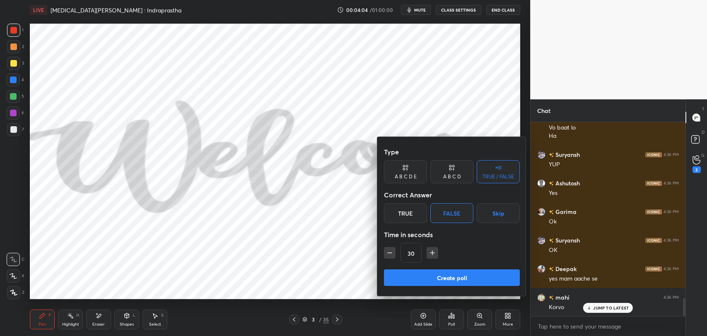
scroll to position [1866, 0]
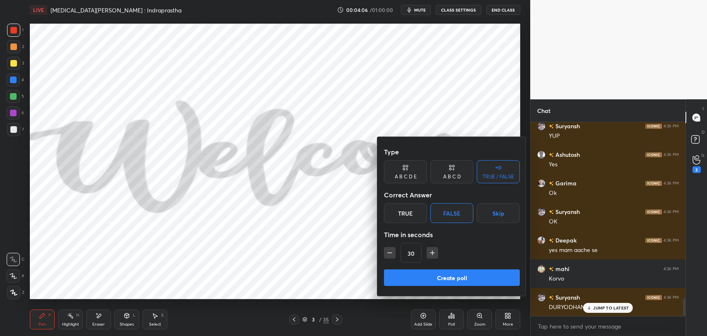
click at [438, 278] on button "Create poll" at bounding box center [452, 278] width 136 height 17
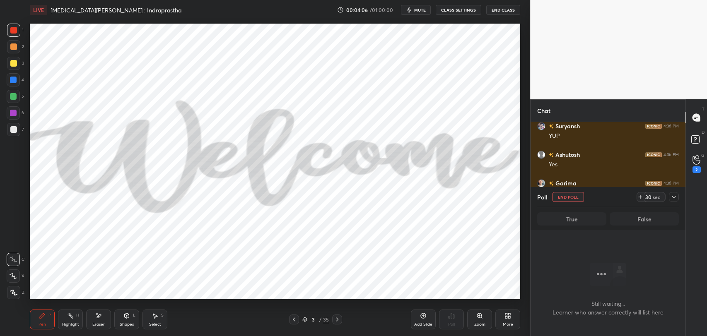
scroll to position [3, 2]
click at [677, 198] on div at bounding box center [674, 197] width 10 height 10
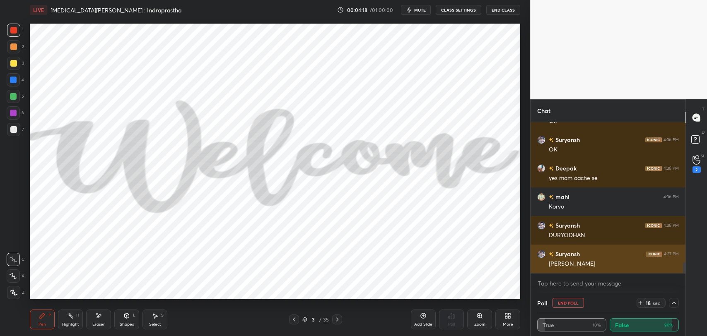
scroll to position [1967, 0]
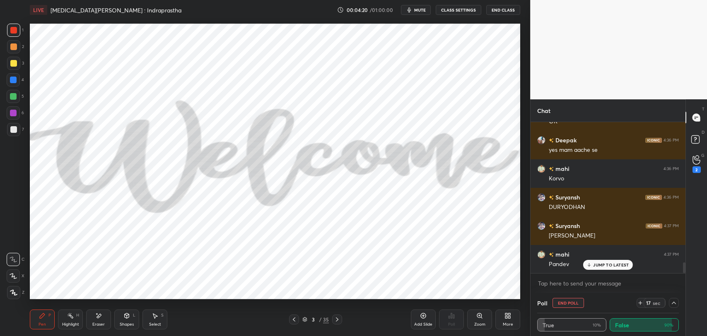
click at [97, 323] on div "Eraser" at bounding box center [98, 325] width 12 height 4
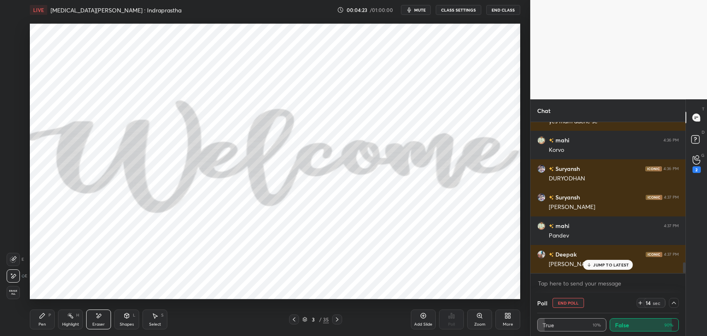
click at [43, 325] on div "Pen" at bounding box center [42, 325] width 7 height 4
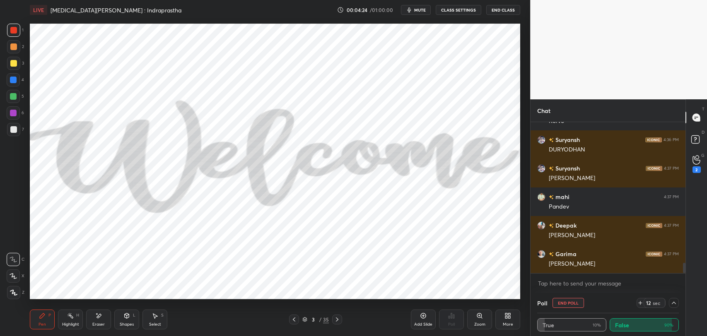
click at [611, 265] on div "Deepak 4:36 PM yes mam aache se mahi 4:36 PM Korvo Suryansh 4:36 PM DURYODHAN S…" at bounding box center [608, 197] width 155 height 151
click at [676, 306] on icon at bounding box center [674, 303] width 7 height 7
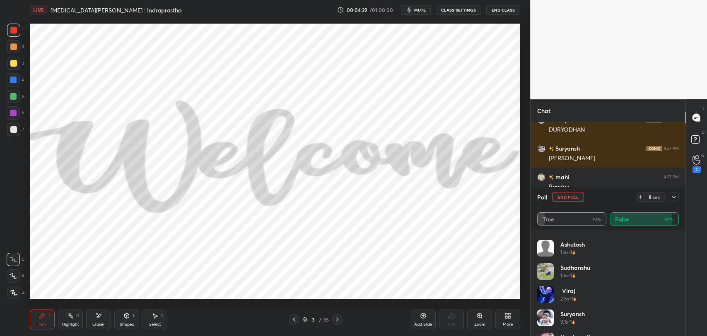
scroll to position [0, 0]
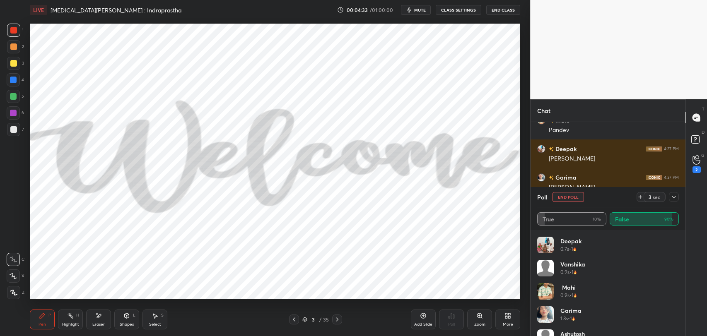
click at [676, 200] on icon at bounding box center [674, 197] width 7 height 7
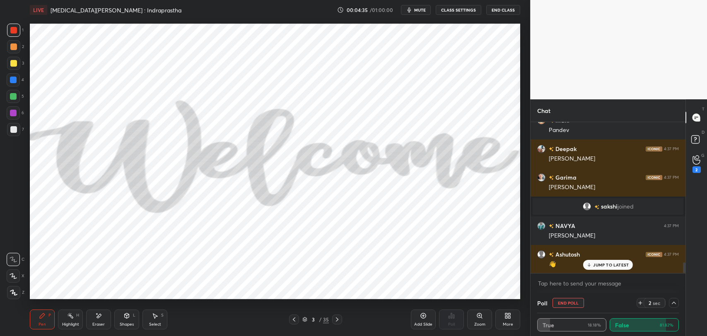
click at [614, 263] on p "JUMP TO LATEST" at bounding box center [611, 265] width 36 height 5
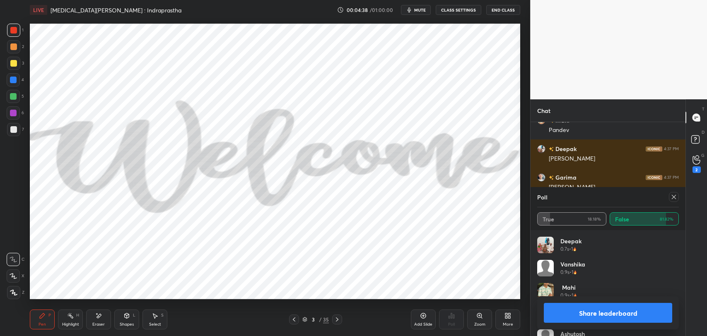
click at [674, 196] on icon at bounding box center [674, 197] width 4 height 4
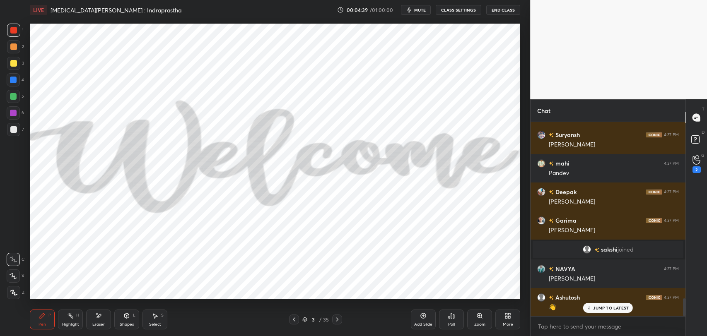
click at [605, 310] on p "JUMP TO LATEST" at bounding box center [611, 308] width 36 height 5
click at [323, 319] on div "35" at bounding box center [326, 319] width 6 height 7
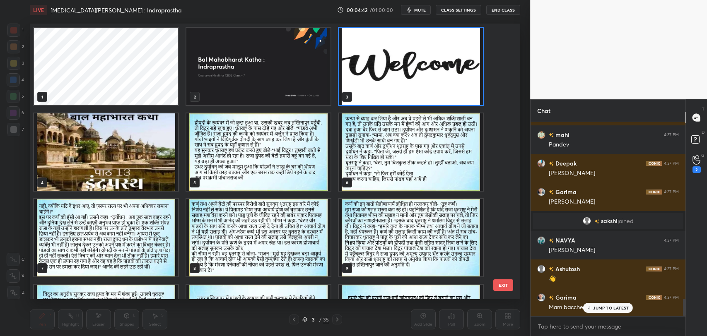
click at [594, 311] on div "JUMP TO LATEST" at bounding box center [608, 308] width 50 height 10
click at [83, 147] on img "grid" at bounding box center [106, 151] width 144 height 77
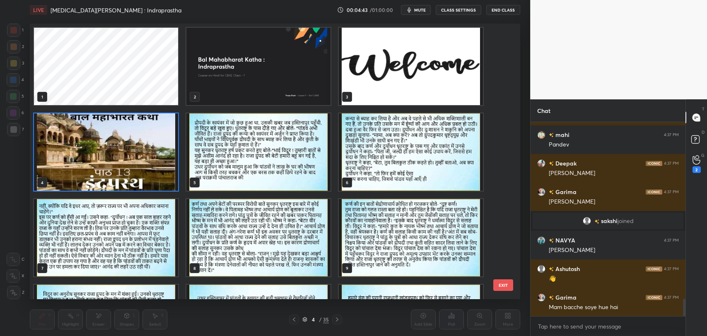
click at [83, 147] on img "grid" at bounding box center [106, 151] width 144 height 77
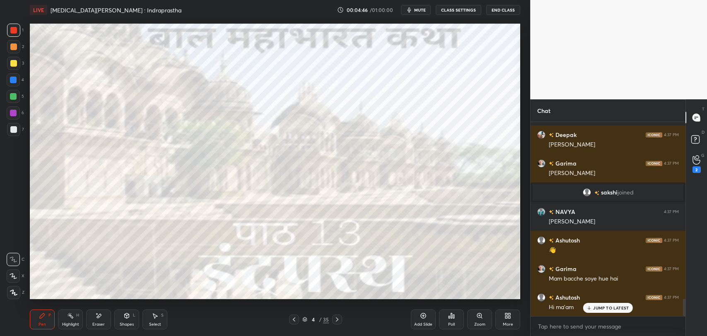
click at [601, 309] on p "JUMP TO LATEST" at bounding box center [611, 308] width 36 height 5
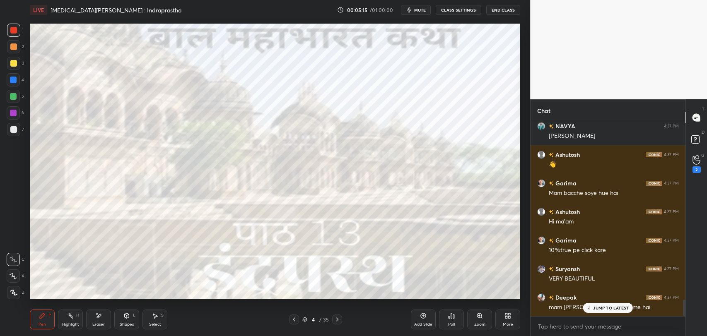
click at [311, 322] on div "4 / 35" at bounding box center [315, 319] width 27 height 7
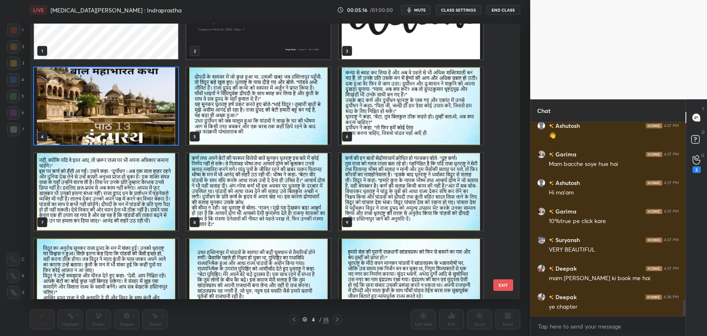
click at [265, 97] on img "grid" at bounding box center [258, 106] width 144 height 77
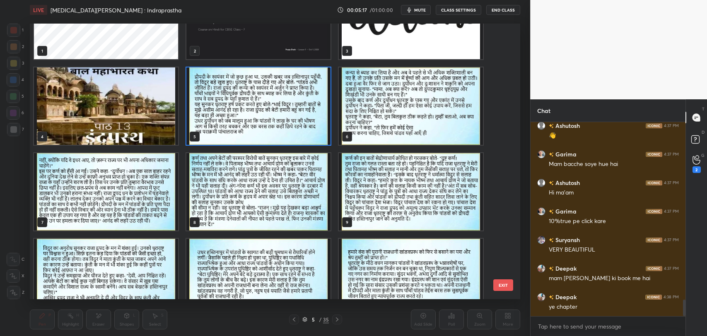
click at [265, 97] on img "grid" at bounding box center [258, 106] width 144 height 77
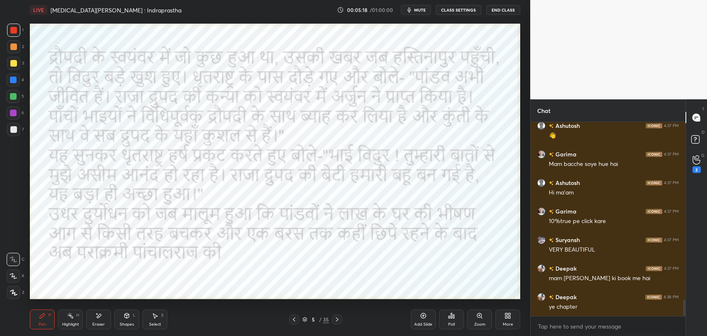
click at [515, 316] on div "More" at bounding box center [507, 320] width 25 height 20
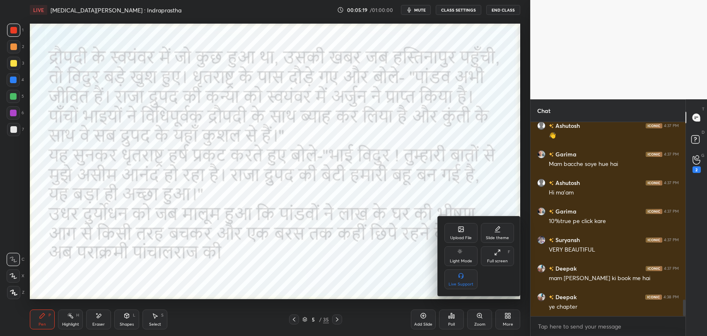
click at [319, 273] on div at bounding box center [353, 168] width 707 height 336
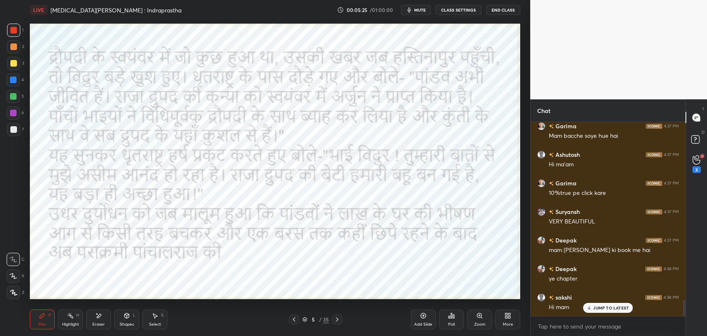
click at [609, 312] on div "JUMP TO LATEST" at bounding box center [608, 308] width 50 height 10
click at [293, 322] on icon at bounding box center [294, 319] width 7 height 7
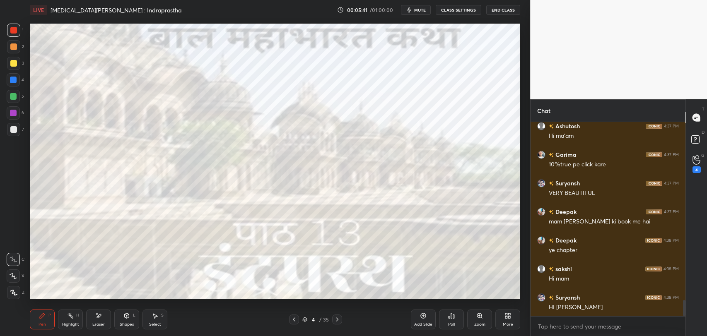
scroll to position [2182, 0]
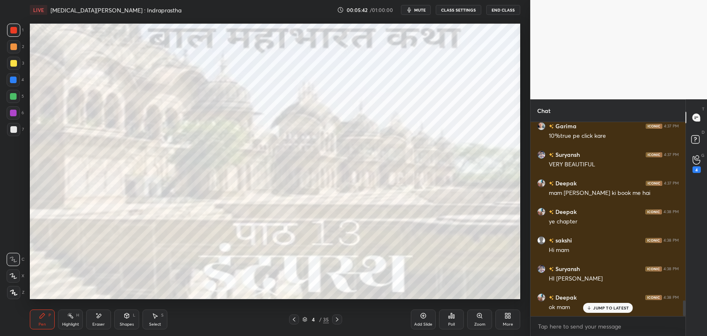
click at [593, 307] on div "JUMP TO LATEST" at bounding box center [608, 308] width 50 height 10
click at [336, 321] on icon at bounding box center [337, 319] width 7 height 7
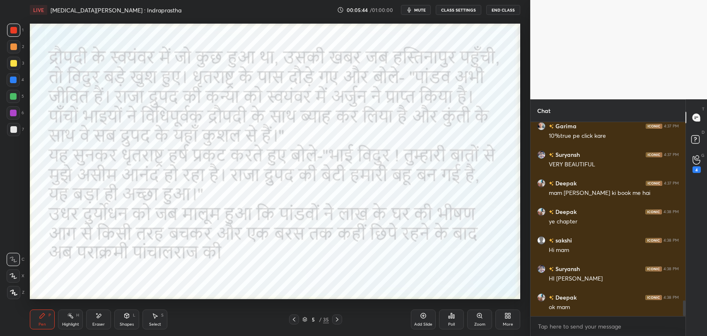
click at [686, 169] on div "G Raise Hand (G) 4" at bounding box center [696, 163] width 21 height 23
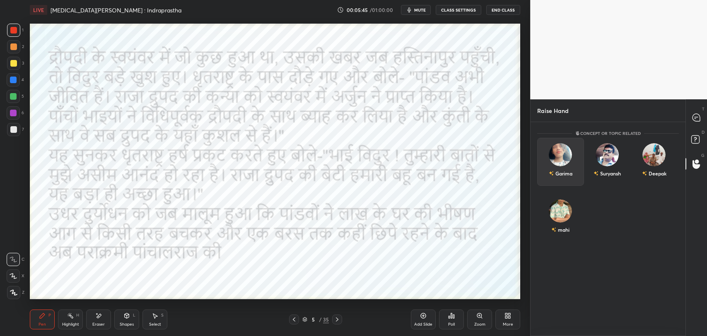
click at [575, 162] on div "Garima" at bounding box center [560, 162] width 47 height 48
click at [567, 176] on button "INVITE" at bounding box center [560, 179] width 39 height 11
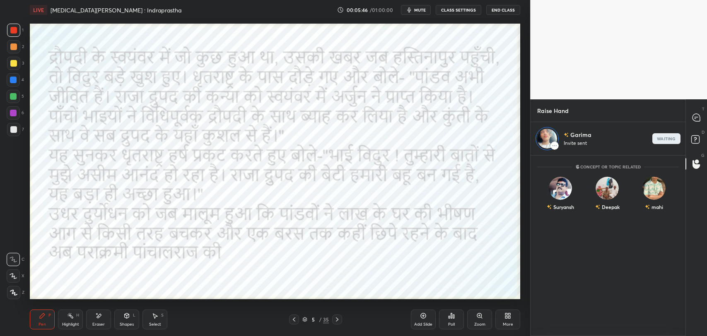
scroll to position [178, 152]
click at [659, 138] on div "end" at bounding box center [666, 138] width 28 height 11
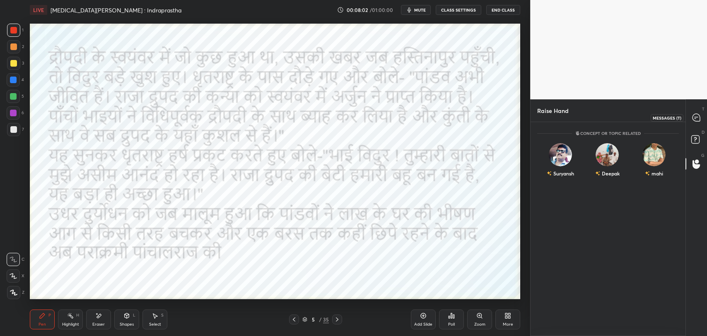
click at [695, 117] on icon at bounding box center [696, 117] width 3 height 0
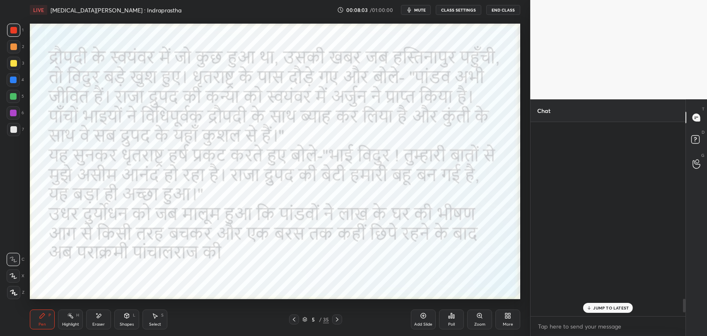
scroll to position [192, 152]
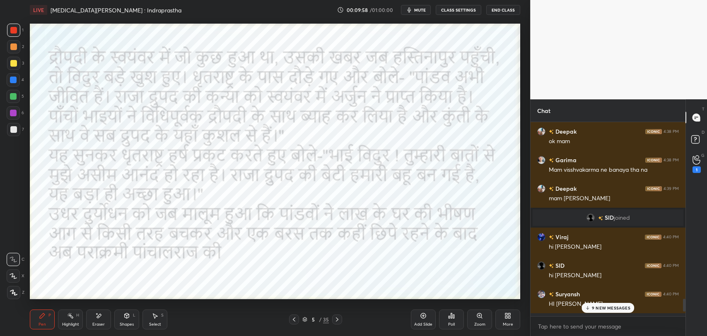
click at [338, 321] on icon at bounding box center [337, 319] width 7 height 7
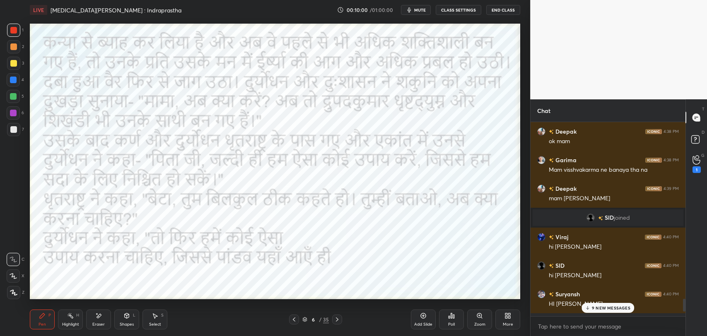
click at [595, 306] on p "9 NEW MESSAGES" at bounding box center [611, 308] width 39 height 5
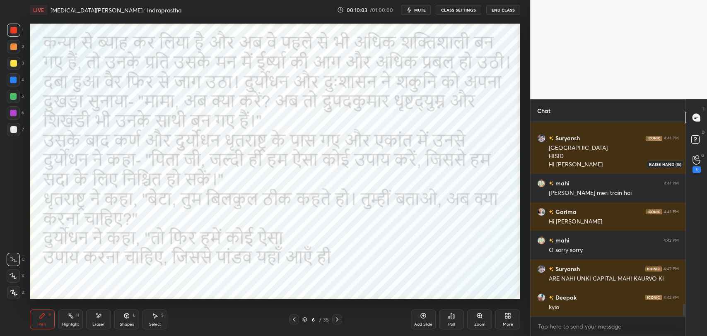
click at [700, 168] on div "1" at bounding box center [697, 170] width 8 height 7
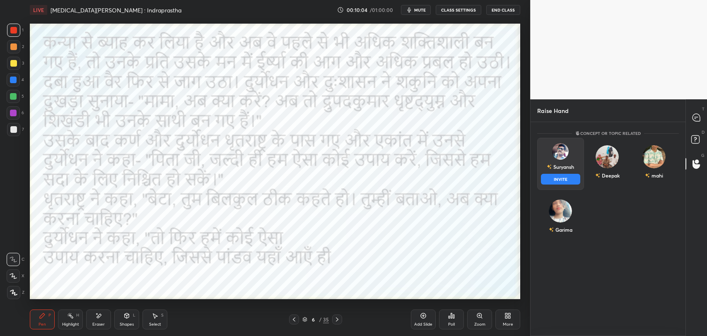
click at [572, 174] on div "Suryansh INVITE" at bounding box center [560, 164] width 47 height 52
click at [566, 179] on button "INVITE" at bounding box center [560, 179] width 39 height 11
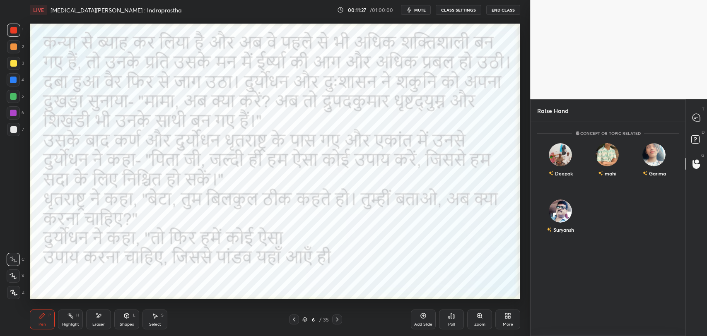
click at [294, 321] on icon at bounding box center [294, 319] width 7 height 7
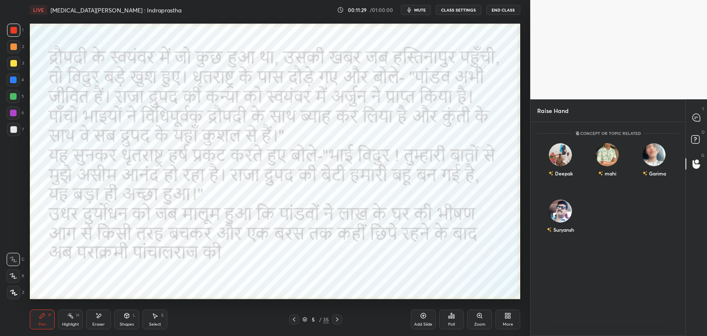
click at [336, 321] on icon at bounding box center [337, 320] width 2 height 4
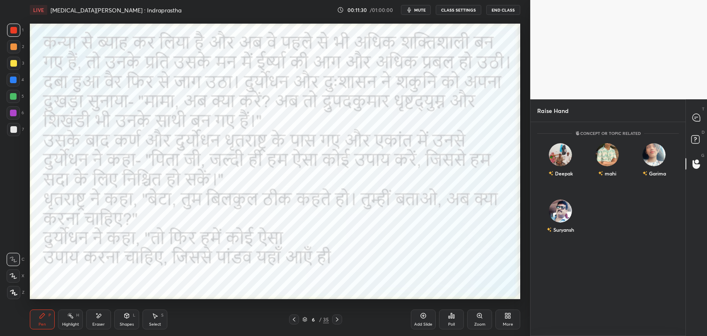
click at [290, 322] on div at bounding box center [294, 320] width 10 height 10
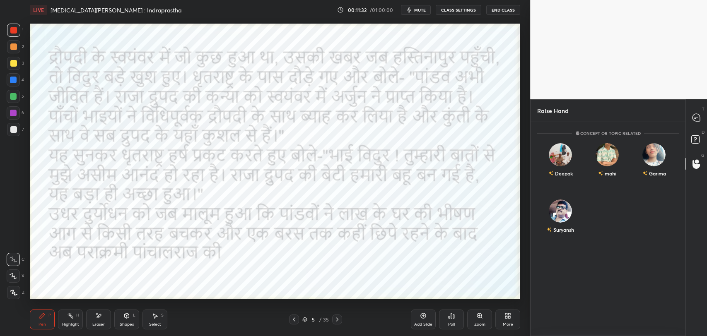
click at [336, 319] on icon at bounding box center [337, 319] width 7 height 7
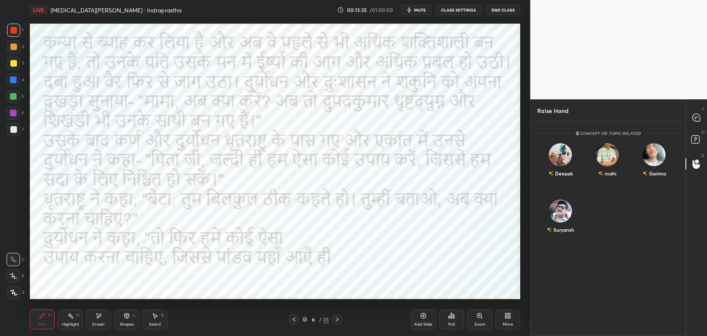
click at [332, 322] on div at bounding box center [337, 320] width 10 height 10
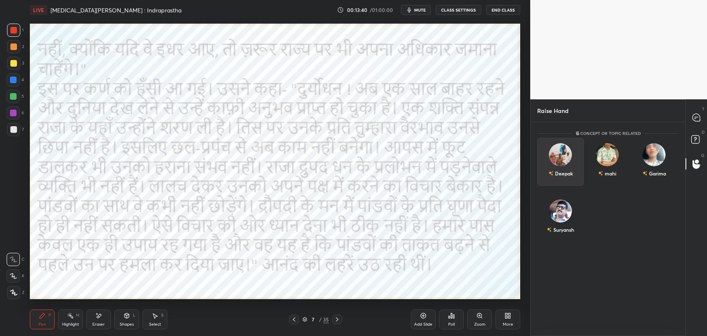
click at [548, 157] on div "Deepak" at bounding box center [560, 162] width 47 height 48
click at [560, 175] on button "INVITE" at bounding box center [560, 179] width 39 height 11
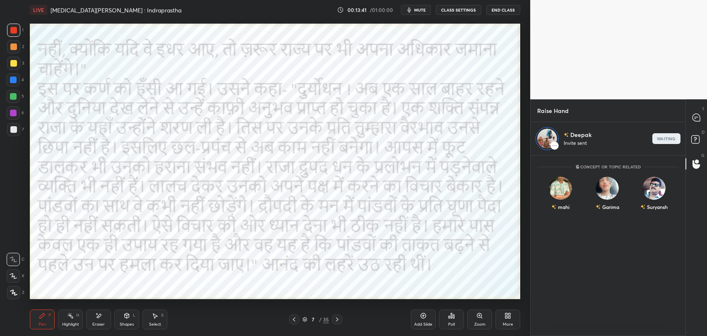
scroll to position [178, 152]
click at [693, 120] on icon at bounding box center [696, 117] width 9 height 9
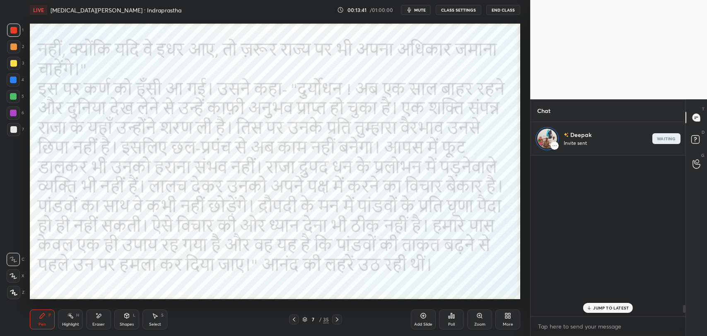
scroll to position [159, 152]
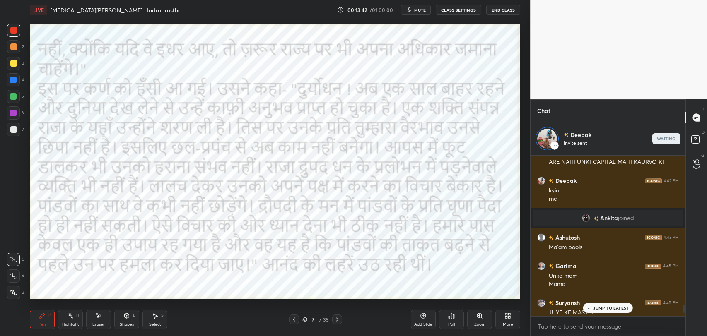
click at [596, 309] on p "JUMP TO LATEST" at bounding box center [611, 308] width 36 height 5
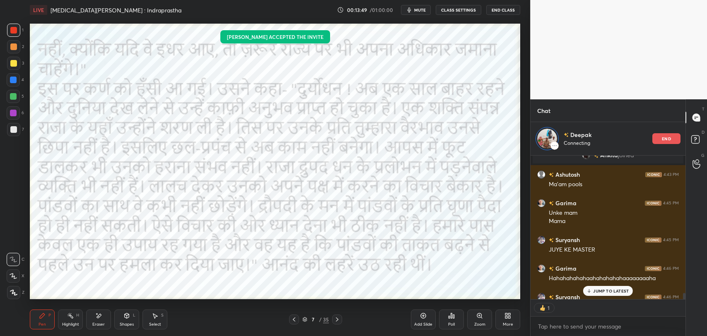
scroll to position [3083, 0]
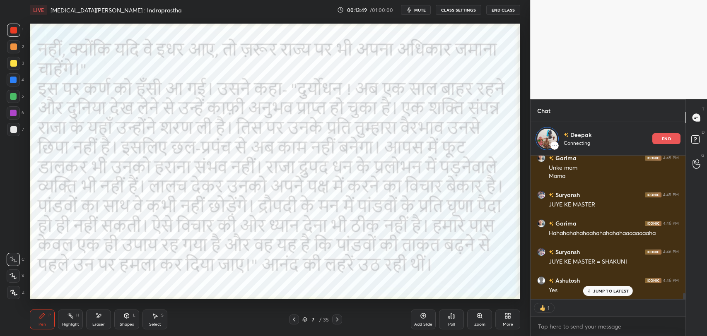
click at [593, 290] on div "JUMP TO LATEST" at bounding box center [608, 291] width 50 height 10
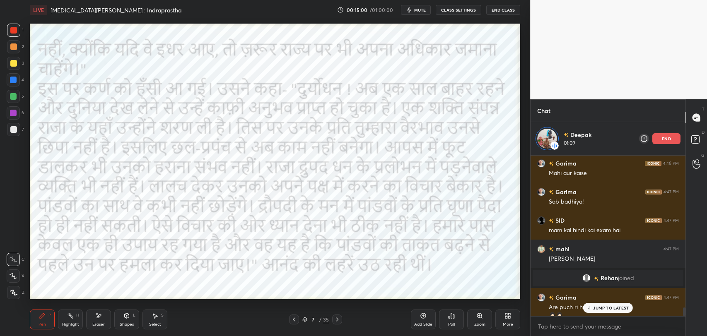
scroll to position [2750, 0]
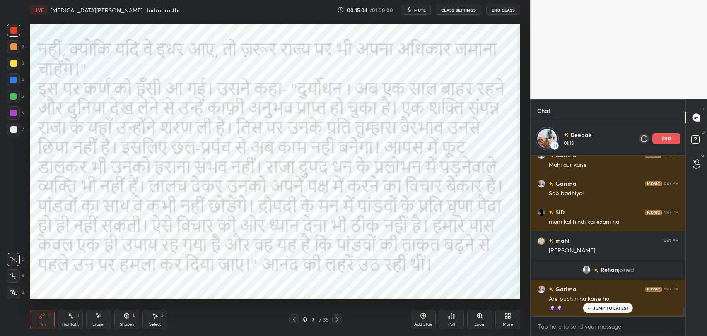
click at [606, 309] on p "JUMP TO LATEST" at bounding box center [611, 308] width 36 height 5
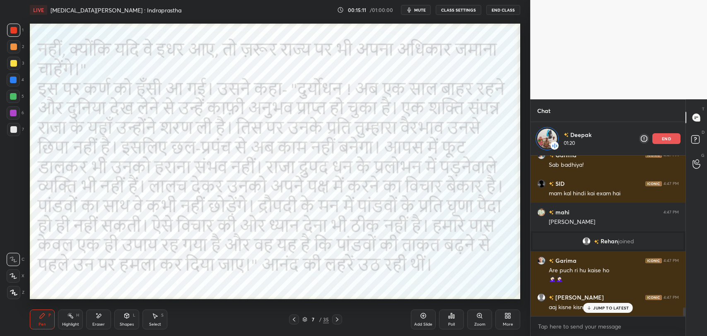
click at [617, 303] on div "JUMP TO LATEST" at bounding box center [608, 308] width 50 height 10
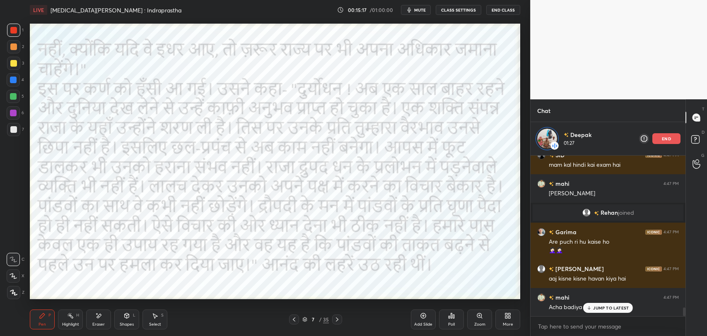
click at [605, 312] on div "JUMP TO LATEST" at bounding box center [608, 308] width 50 height 10
click at [673, 138] on div "end" at bounding box center [666, 138] width 28 height 11
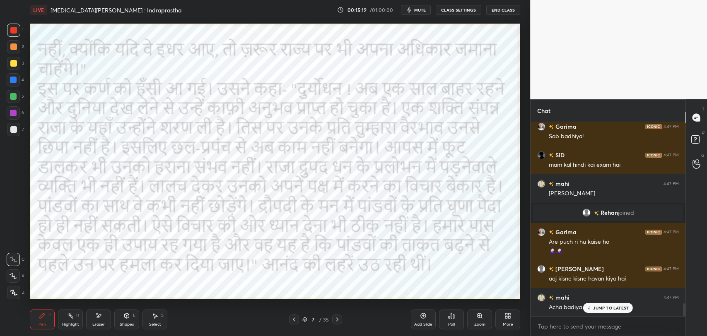
scroll to position [2803, 0]
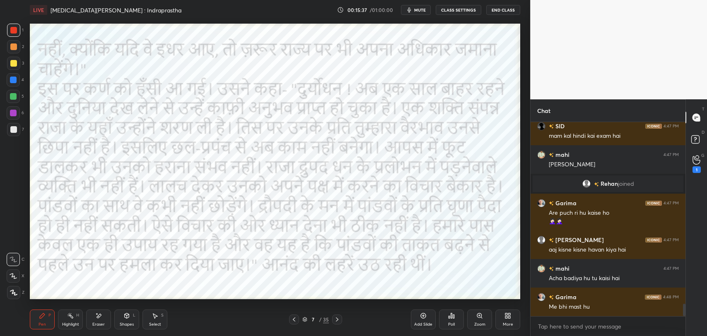
click at [295, 321] on icon at bounding box center [294, 320] width 2 height 4
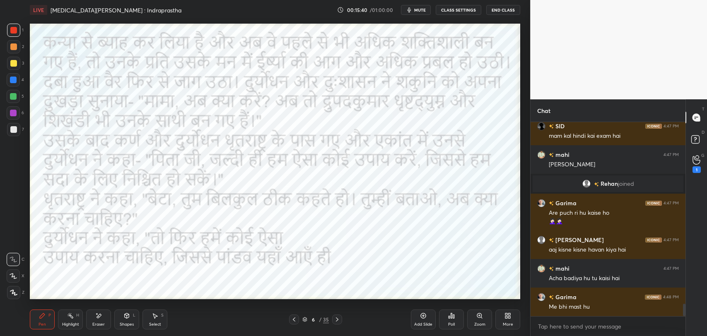
click at [338, 319] on icon at bounding box center [337, 319] width 7 height 7
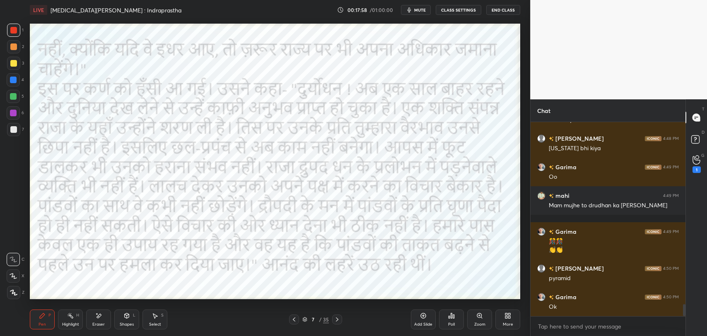
scroll to position [3034, 0]
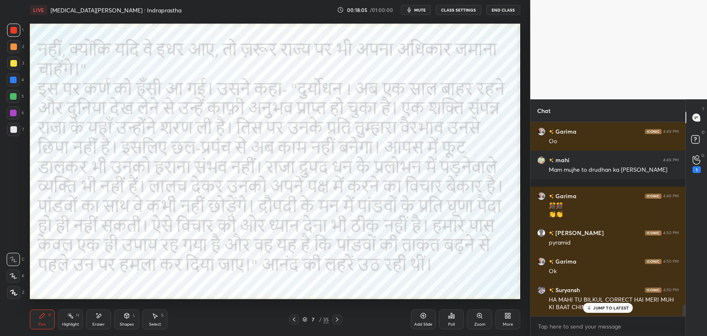
click at [338, 319] on icon at bounding box center [337, 319] width 7 height 7
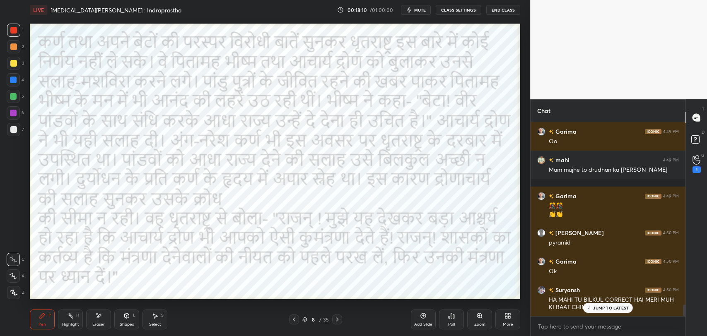
scroll to position [3063, 0]
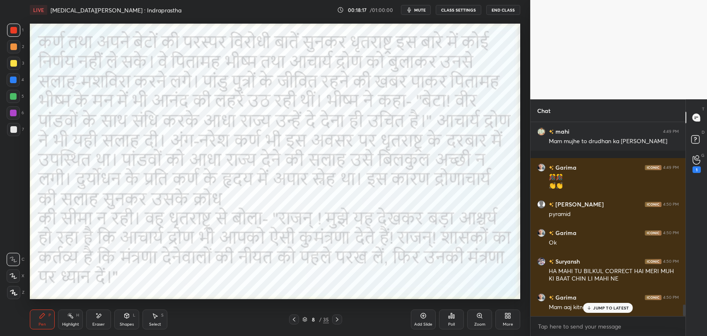
click at [291, 321] on icon at bounding box center [294, 319] width 7 height 7
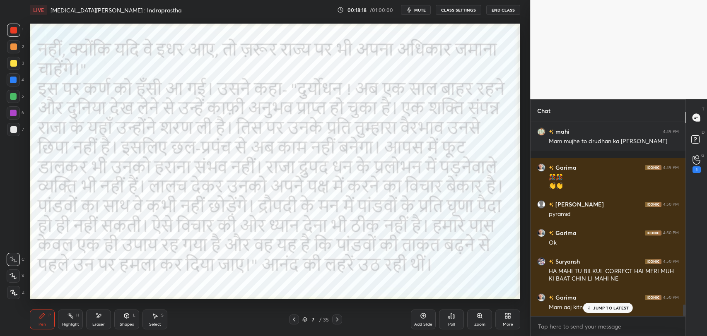
click at [338, 320] on icon at bounding box center [337, 319] width 7 height 7
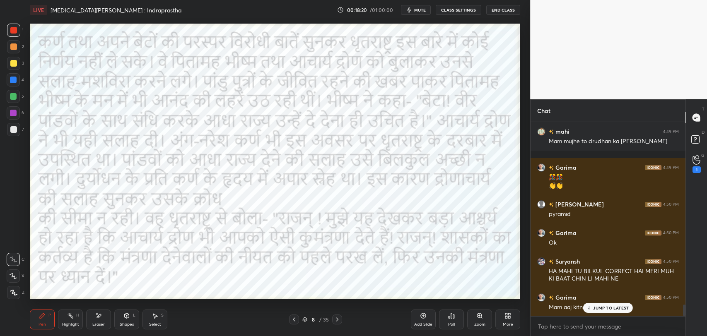
click at [604, 310] on p "JUMP TO LATEST" at bounding box center [611, 308] width 36 height 5
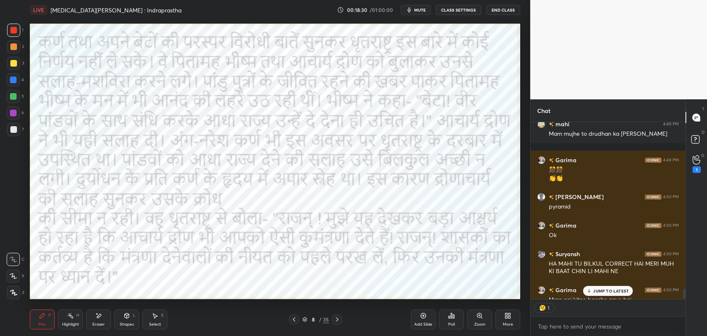
scroll to position [3080, 0]
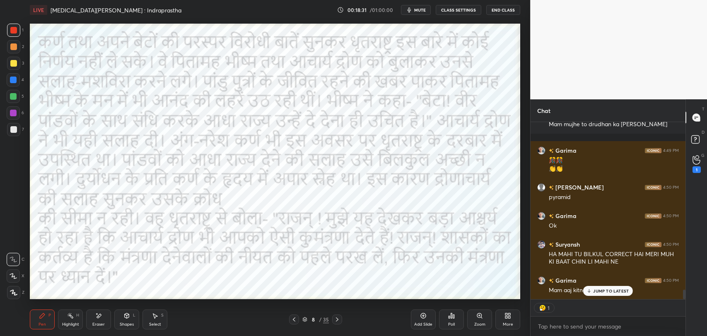
click at [608, 289] on p "JUMP TO LATEST" at bounding box center [611, 291] width 36 height 5
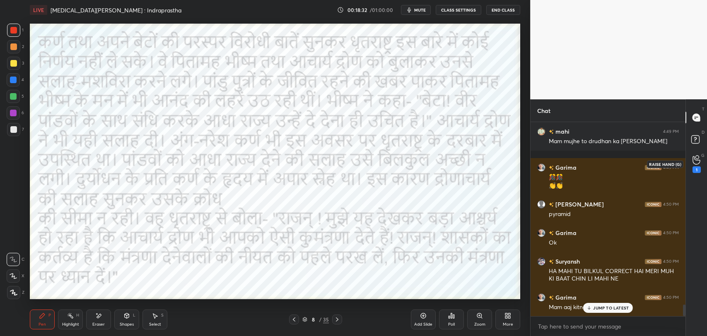
click at [694, 167] on div "1" at bounding box center [697, 170] width 8 height 7
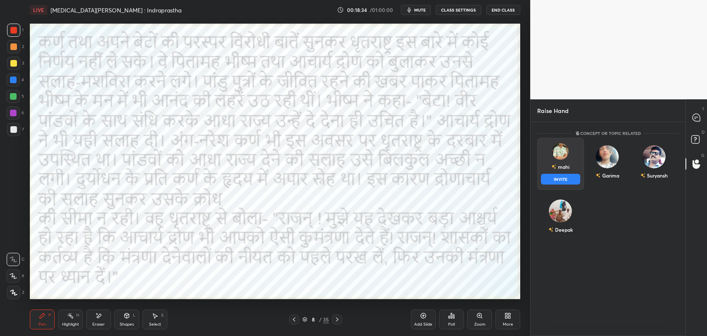
click at [550, 161] on div "mahi INVITE" at bounding box center [560, 164] width 47 height 52
click at [556, 178] on button "INVITE" at bounding box center [560, 179] width 39 height 11
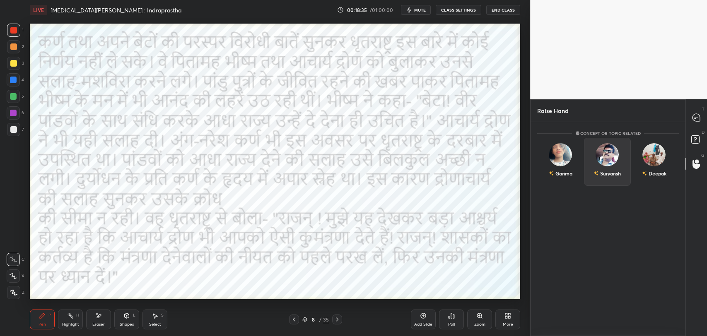
scroll to position [178, 152]
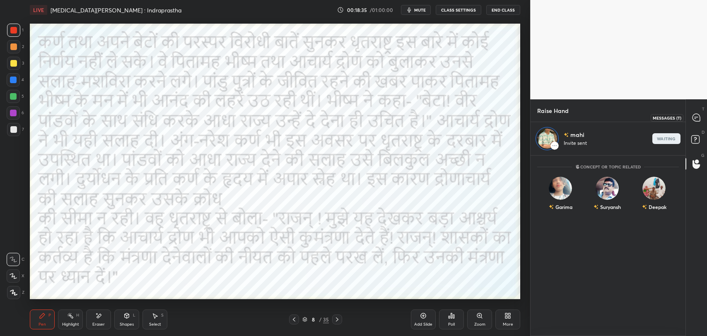
click at [695, 117] on icon at bounding box center [696, 117] width 3 height 0
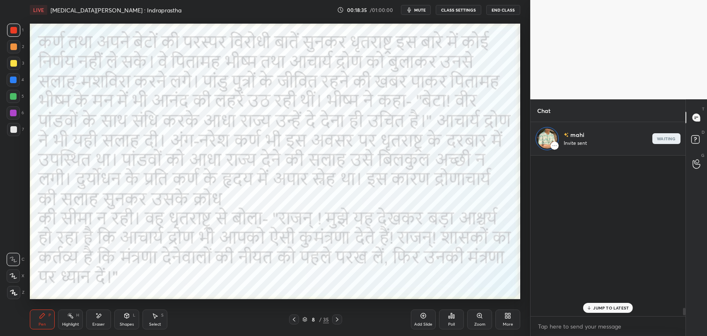
scroll to position [159, 152]
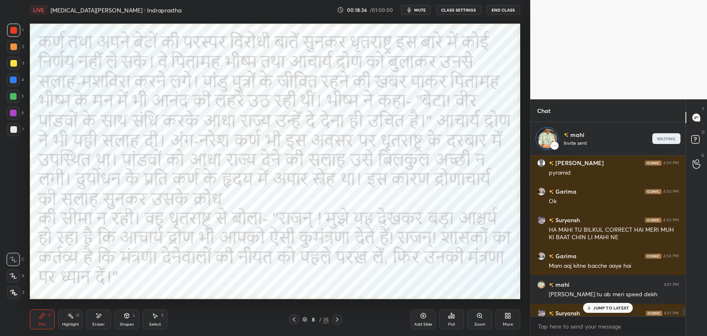
click at [591, 306] on icon at bounding box center [589, 308] width 5 height 5
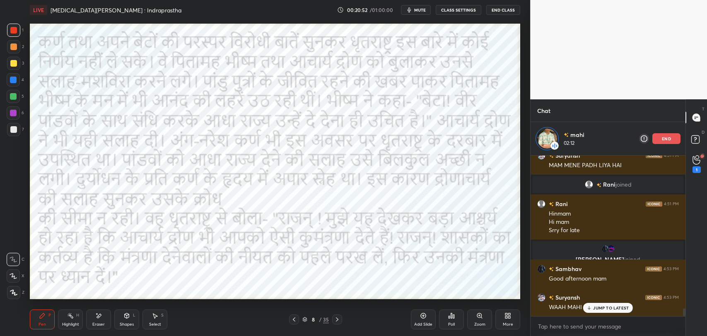
scroll to position [3174, 0]
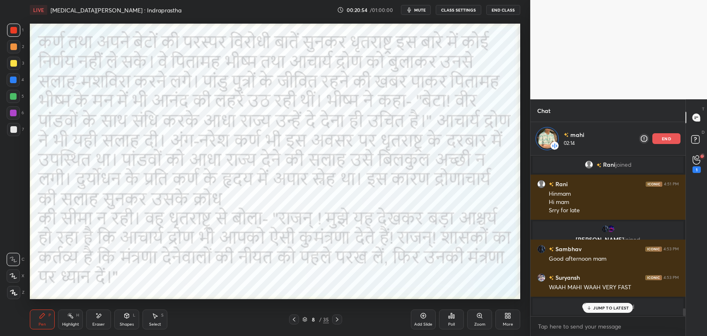
click at [605, 309] on p "JUMP TO LATEST" at bounding box center [611, 308] width 36 height 5
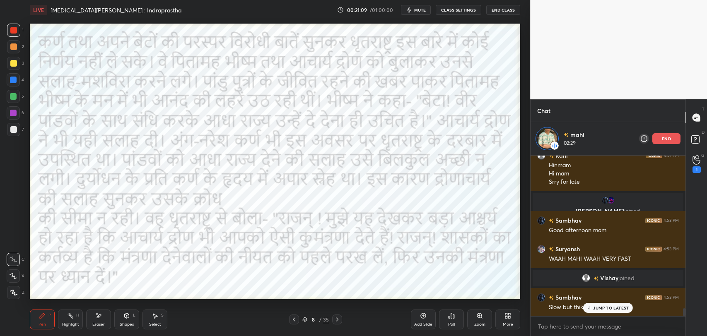
scroll to position [3231, 0]
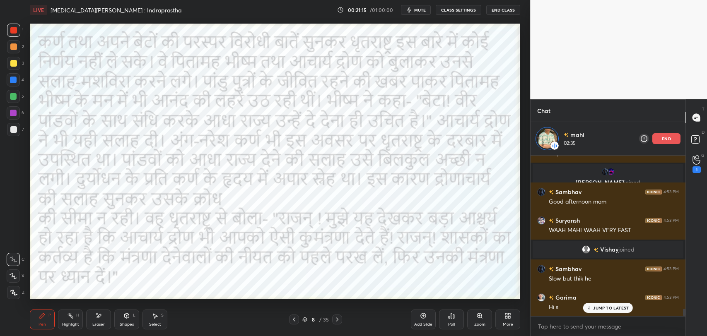
click at [607, 309] on p "JUMP TO LATEST" at bounding box center [611, 308] width 36 height 5
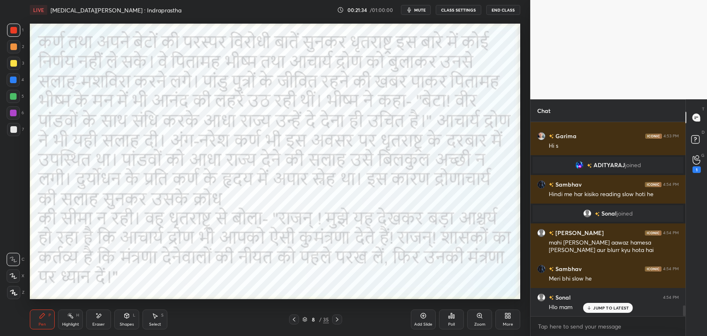
scroll to position [3334, 0]
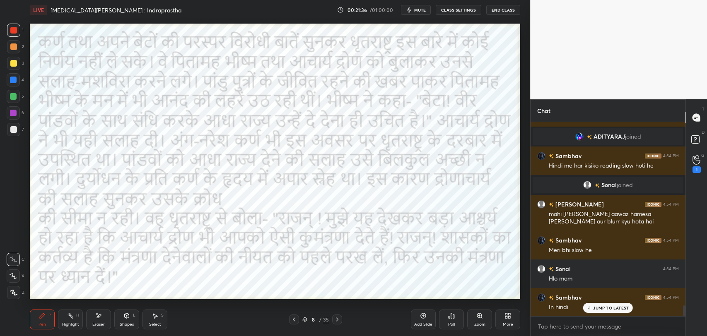
click at [601, 307] on p "JUMP TO LATEST" at bounding box center [611, 308] width 36 height 5
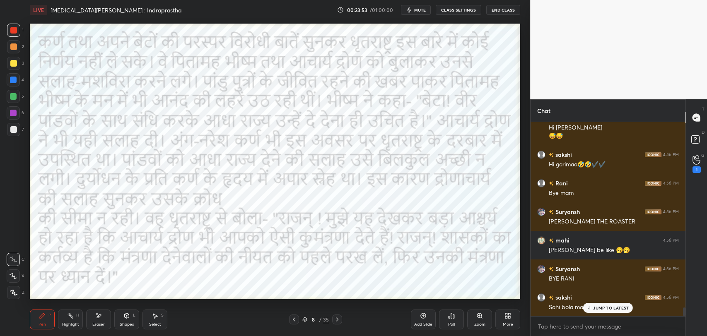
scroll to position [4109, 0]
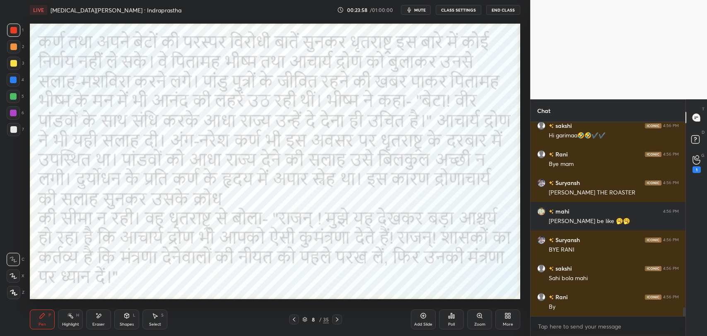
click at [334, 321] on icon at bounding box center [337, 319] width 7 height 7
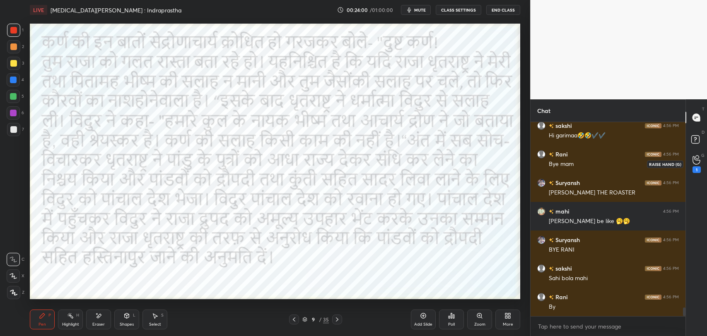
click at [697, 166] on div "1" at bounding box center [697, 164] width 8 height 18
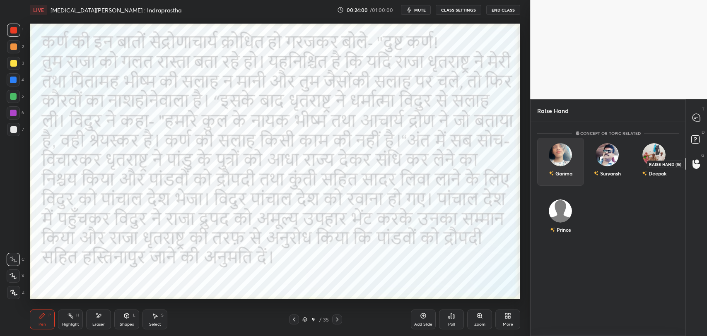
scroll to position [212, 152]
click at [558, 163] on div "Garima INVITE" at bounding box center [560, 164] width 47 height 52
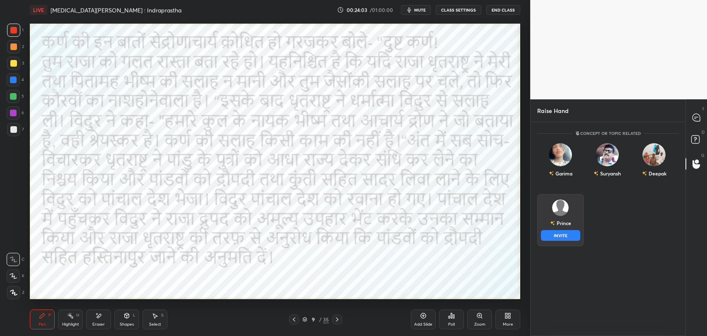
click at [557, 220] on div "Prince INVITE" at bounding box center [560, 220] width 47 height 52
click at [565, 236] on button "INVITE" at bounding box center [560, 235] width 39 height 11
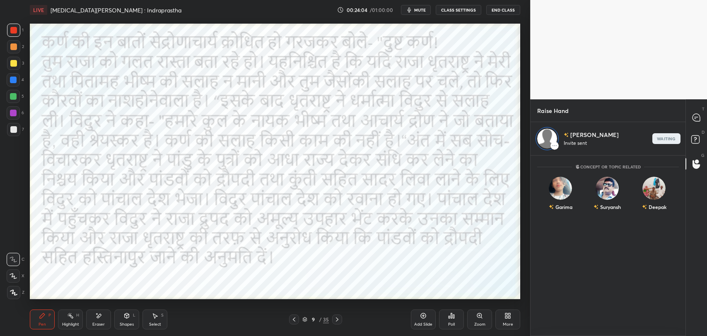
scroll to position [178, 152]
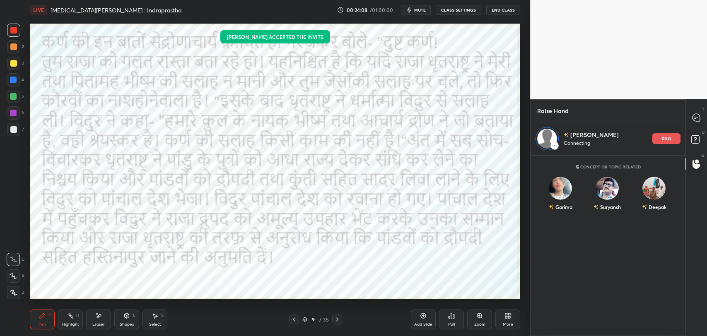
click at [409, 9] on icon "button" at bounding box center [409, 10] width 7 height 7
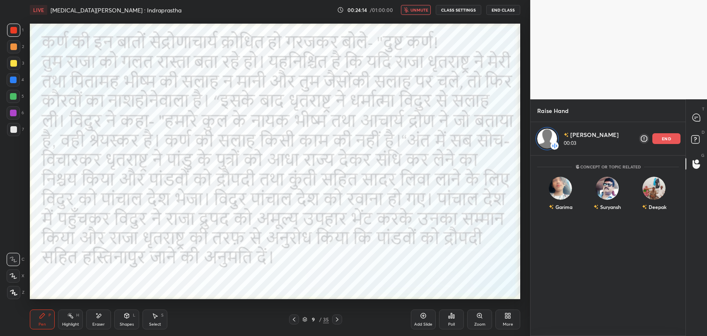
click at [419, 9] on span "unmute" at bounding box center [419, 10] width 18 height 6
click at [410, 11] on icon "button" at bounding box center [410, 9] width 4 height 5
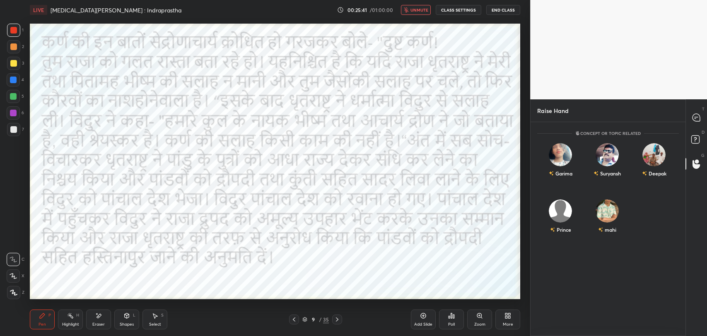
scroll to position [212, 152]
click at [408, 10] on icon "button" at bounding box center [406, 9] width 5 height 5
drag, startPoint x: 692, startPoint y: 113, endPoint x: 692, endPoint y: 133, distance: 19.5
click at [692, 114] on icon at bounding box center [696, 117] width 9 height 9
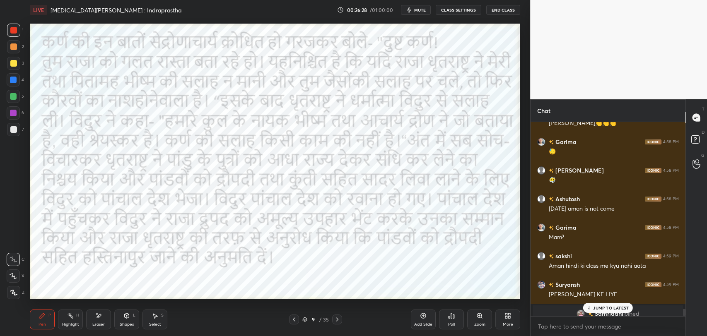
scroll to position [4769, 0]
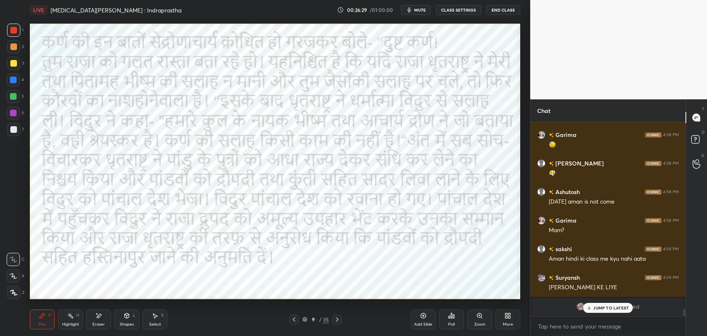
click at [616, 304] on span "Samriddhi" at bounding box center [609, 307] width 29 height 7
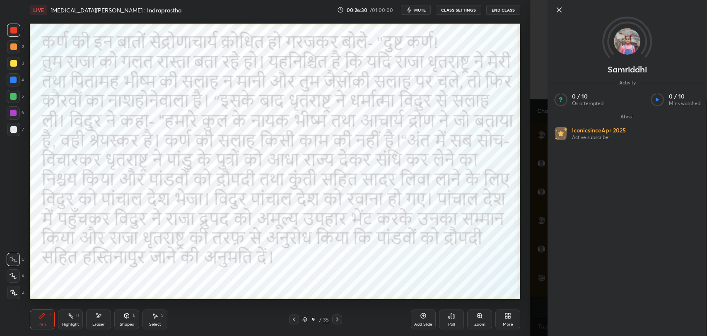
click at [557, 8] on icon at bounding box center [559, 10] width 4 height 4
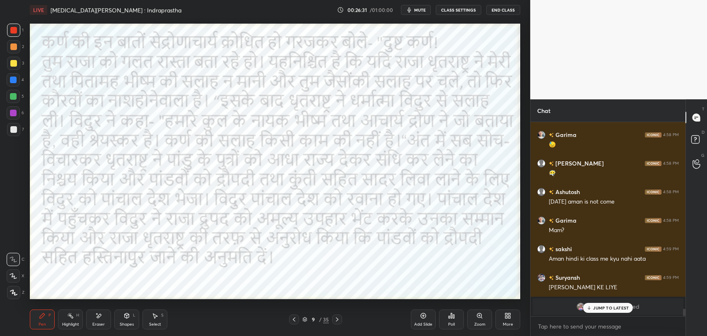
click at [599, 309] on p "JUMP TO LATEST" at bounding box center [611, 308] width 36 height 5
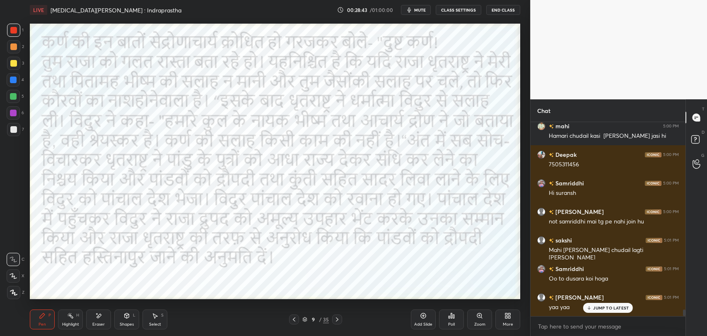
scroll to position [5395, 0]
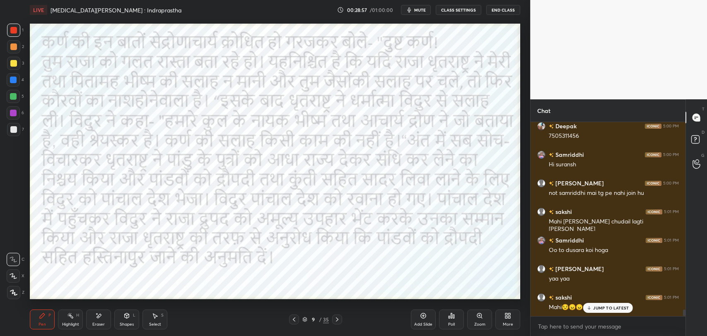
click at [599, 310] on p "JUMP TO LATEST" at bounding box center [611, 308] width 36 height 5
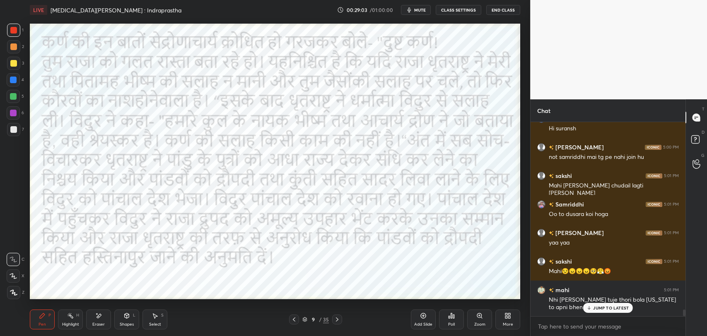
click at [603, 306] on p "JUMP TO LATEST" at bounding box center [611, 308] width 36 height 5
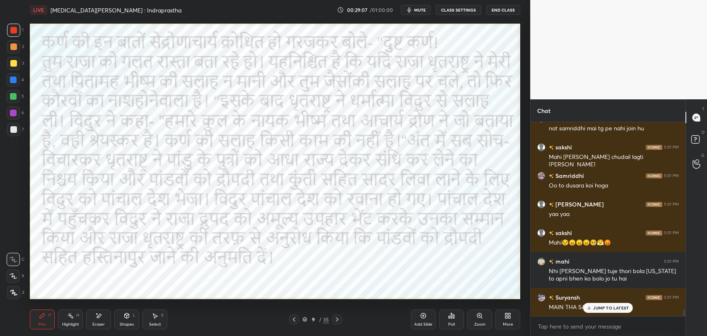
click at [335, 318] on icon at bounding box center [337, 319] width 7 height 7
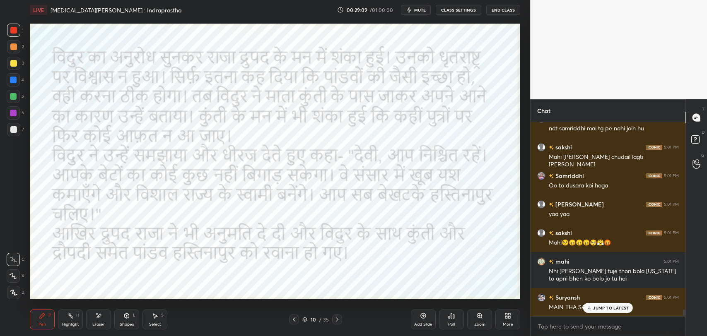
drag, startPoint x: 600, startPoint y: 307, endPoint x: 689, endPoint y: 316, distance: 89.9
click at [600, 307] on p "JUMP TO LATEST" at bounding box center [611, 308] width 36 height 5
click at [694, 164] on icon at bounding box center [697, 164] width 8 height 10
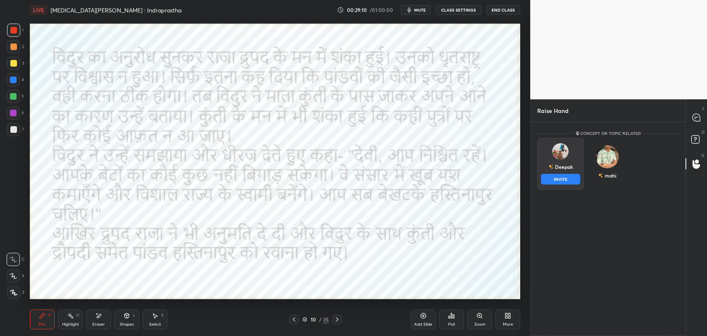
click at [565, 159] on div "Deepak INVITE" at bounding box center [560, 164] width 47 height 52
click at [563, 179] on button "INVITE" at bounding box center [560, 179] width 39 height 11
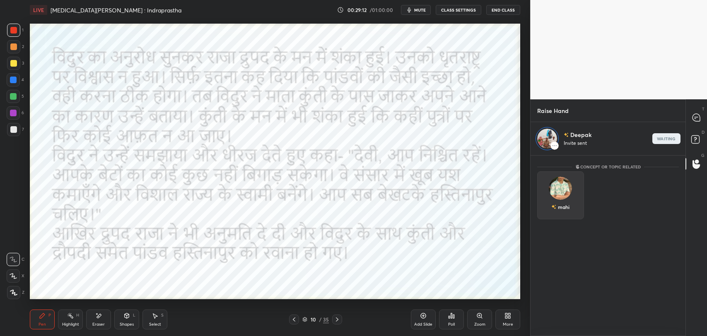
scroll to position [178, 152]
click at [421, 13] on button "mute" at bounding box center [416, 10] width 30 height 10
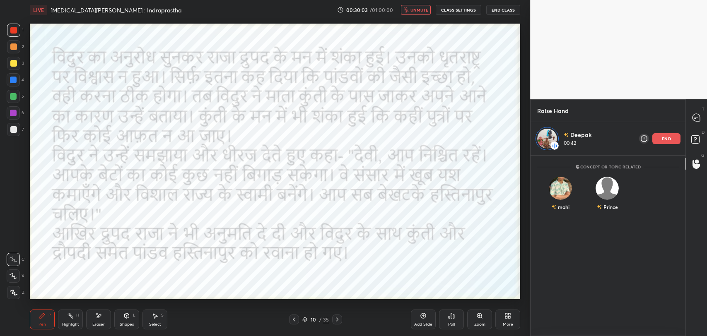
click at [404, 16] on div "LIVE Bal Mahabharat Katha : Indraprastha 00:30:03 / 01:00:00 unmute CLASS SETTI…" at bounding box center [275, 10] width 490 height 20
click at [407, 9] on icon "button" at bounding box center [406, 9] width 5 height 5
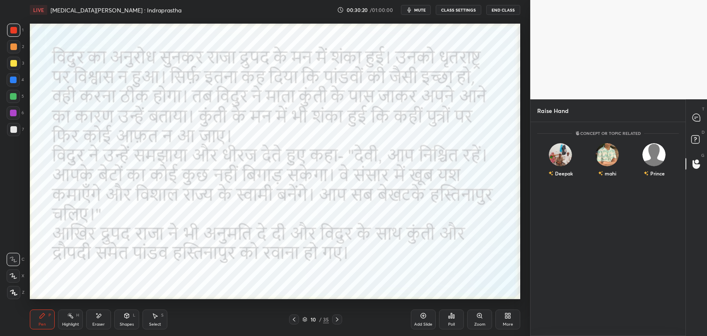
scroll to position [212, 152]
click at [695, 118] on icon at bounding box center [695, 118] width 1 height 0
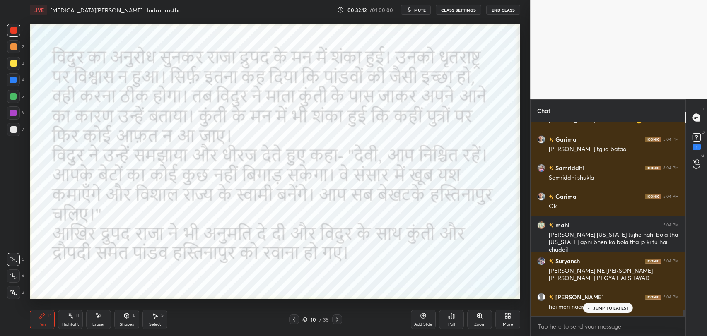
scroll to position [6013, 0]
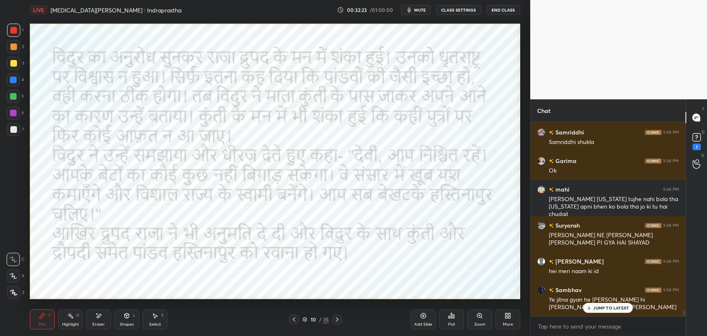
click at [316, 318] on div "10" at bounding box center [313, 319] width 8 height 5
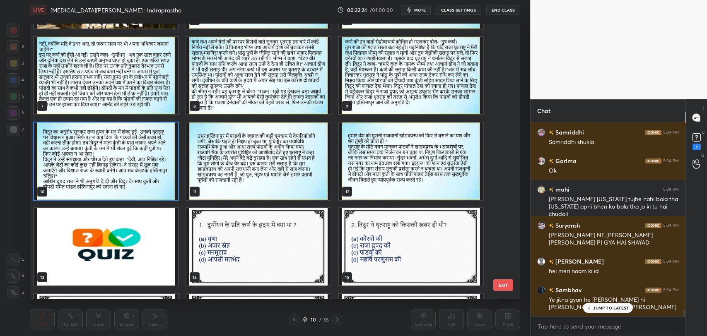
scroll to position [159, 0]
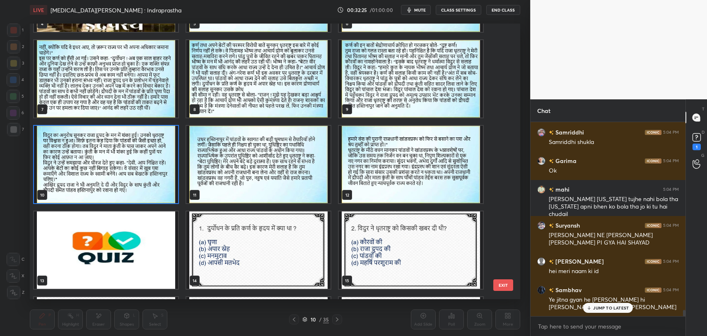
click at [501, 284] on button "EXIT" at bounding box center [503, 286] width 20 height 12
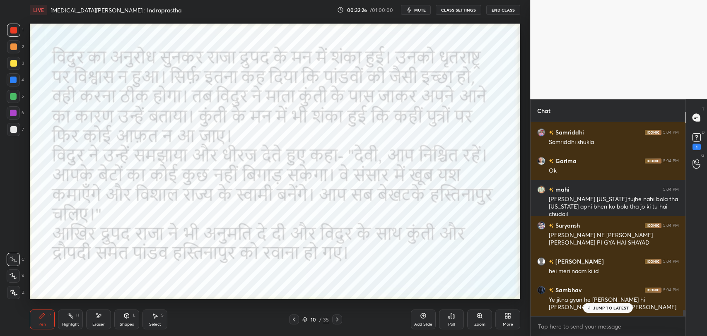
click at [601, 304] on div "JUMP TO LATEST" at bounding box center [608, 308] width 50 height 10
click at [336, 320] on icon at bounding box center [337, 319] width 7 height 7
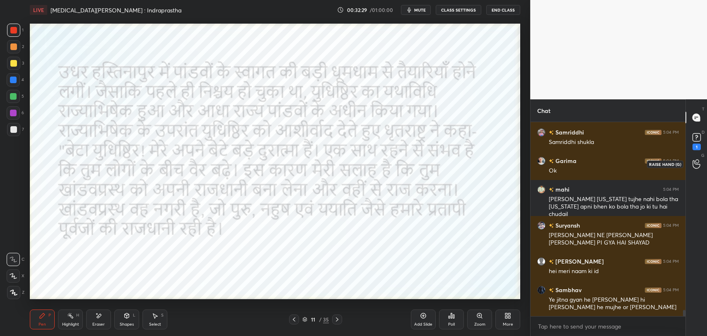
click at [690, 160] on div at bounding box center [696, 164] width 17 height 15
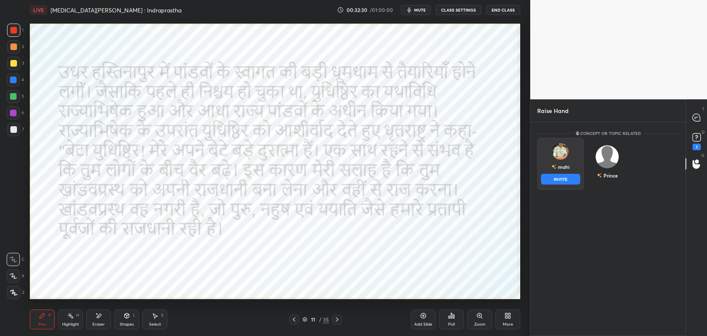
click at [570, 161] on div "mahi INVITE" at bounding box center [560, 164] width 47 height 52
click at [564, 179] on button "INVITE" at bounding box center [560, 179] width 39 height 11
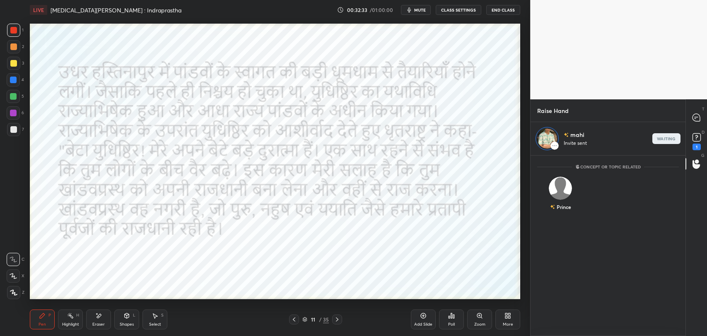
scroll to position [178, 152]
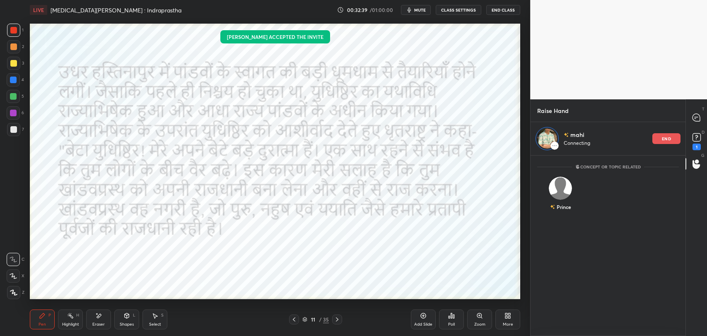
click at [416, 7] on button "mute" at bounding box center [416, 10] width 30 height 10
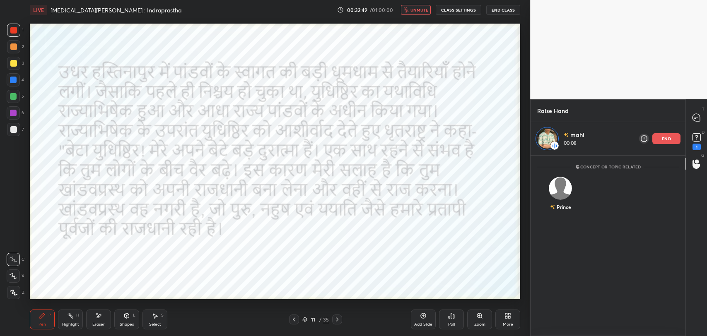
click at [422, 9] on span "unmute" at bounding box center [419, 10] width 18 height 6
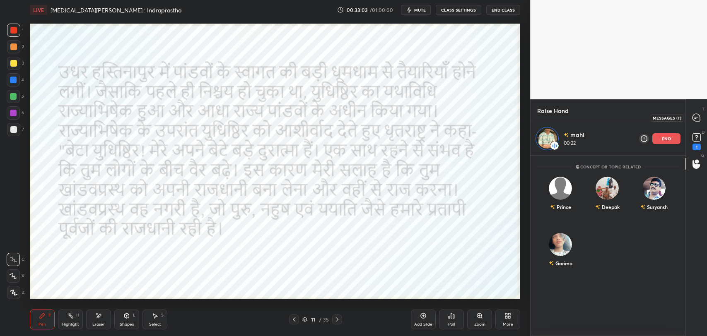
click at [696, 117] on icon at bounding box center [696, 117] width 3 height 0
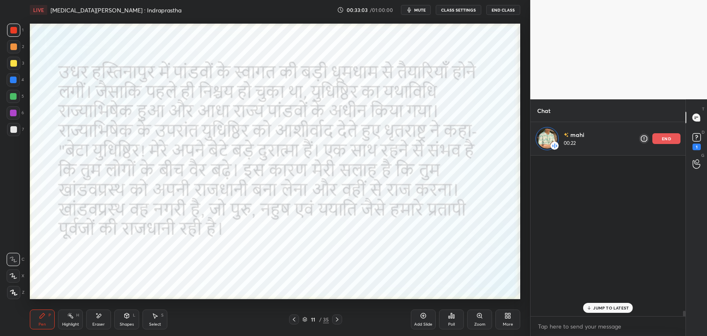
scroll to position [159, 152]
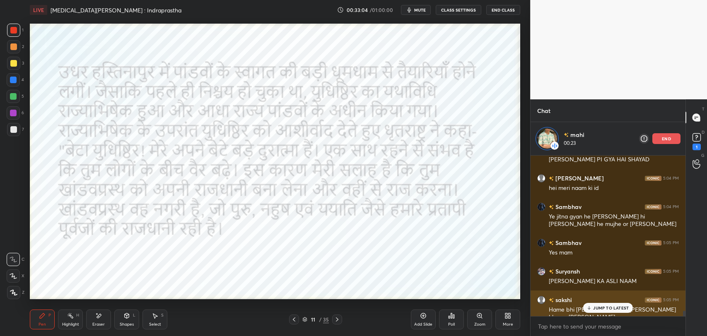
click at [619, 302] on div "sakshi 5:05 PM" at bounding box center [608, 300] width 142 height 9
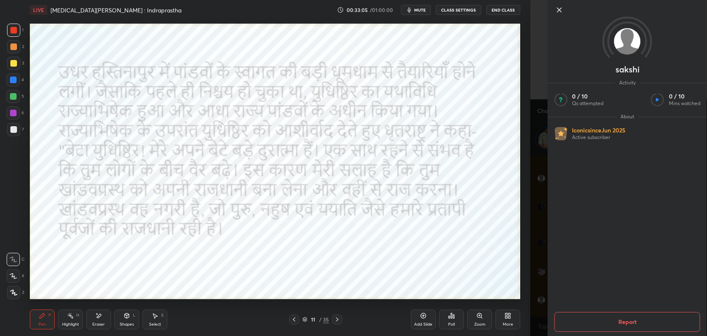
click at [555, 13] on icon at bounding box center [559, 10] width 10 height 10
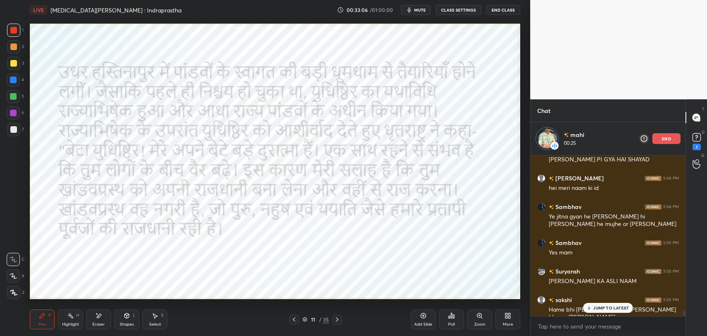
click at [594, 311] on div "JUMP TO LATEST" at bounding box center [608, 308] width 50 height 10
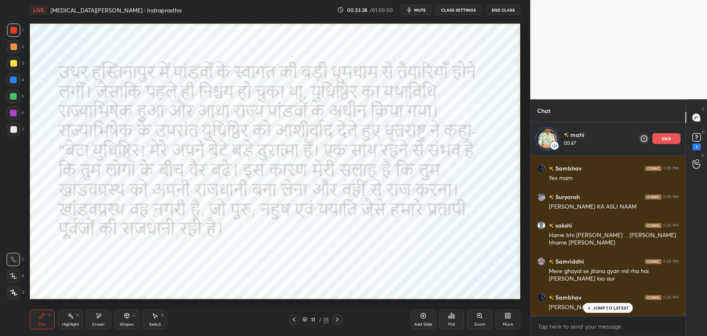
scroll to position [6233, 0]
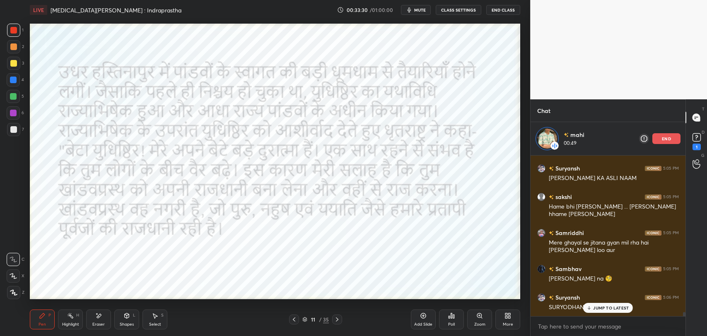
click at [595, 308] on p "JUMP TO LATEST" at bounding box center [611, 308] width 36 height 5
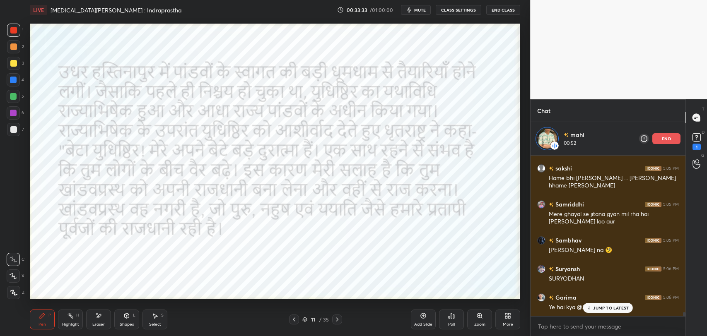
click at [603, 307] on p "JUMP TO LATEST" at bounding box center [611, 308] width 36 height 5
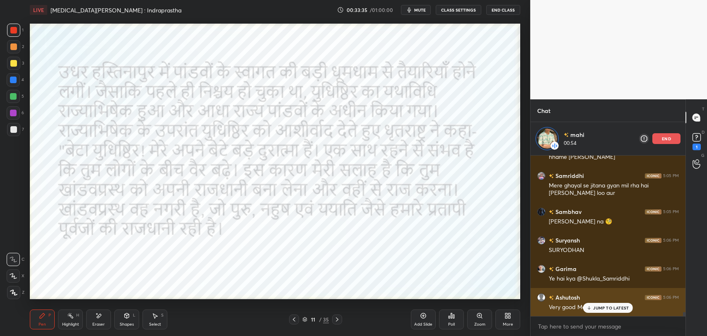
drag, startPoint x: 599, startPoint y: 303, endPoint x: 584, endPoint y: 307, distance: 15.6
click at [600, 303] on div "JUMP TO LATEST" at bounding box center [608, 308] width 50 height 10
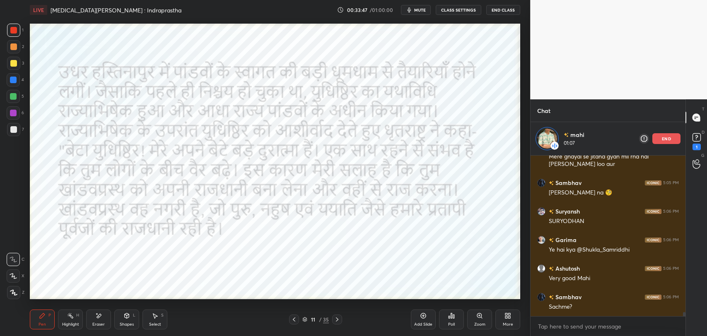
scroll to position [6327, 0]
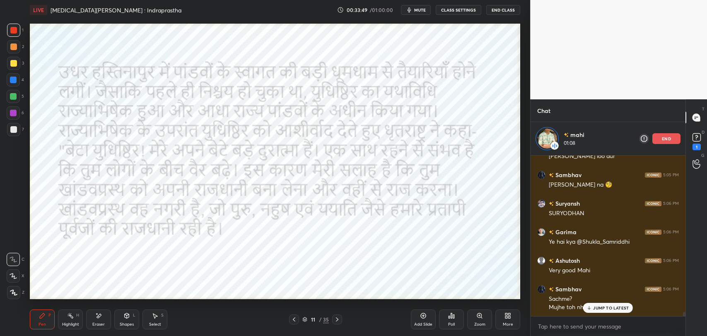
click at [614, 308] on p "JUMP TO LATEST" at bounding box center [611, 308] width 36 height 5
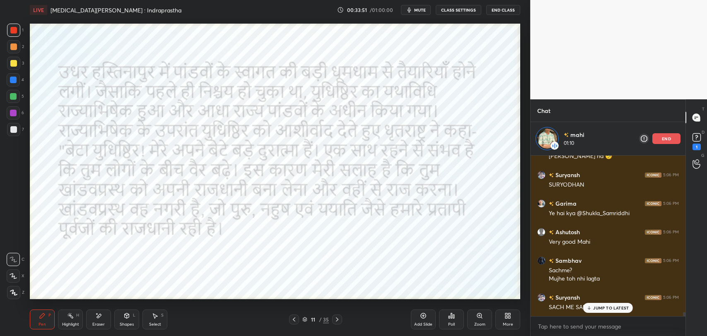
click at [601, 309] on p "JUMP TO LATEST" at bounding box center [611, 308] width 36 height 5
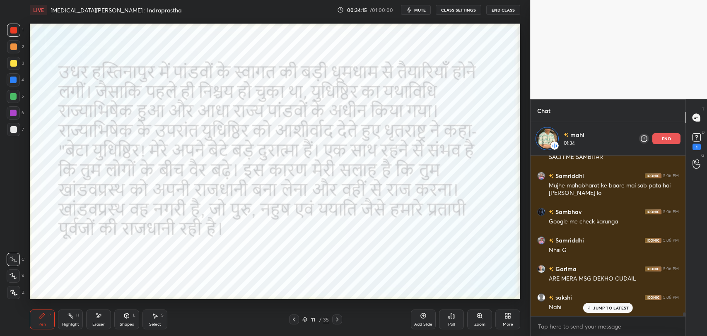
scroll to position [6535, 0]
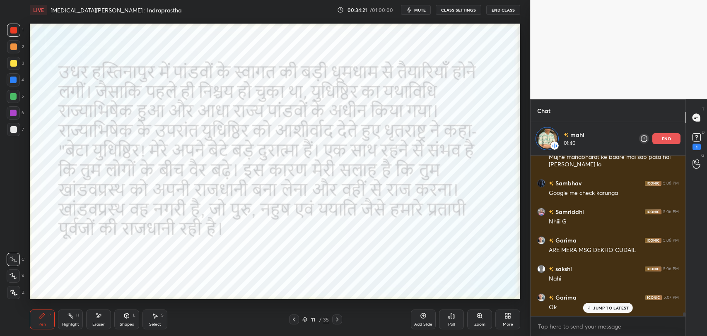
click at [669, 137] on p "end" at bounding box center [666, 139] width 9 height 4
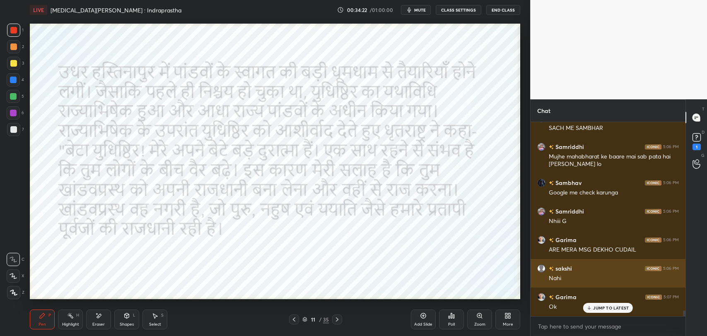
scroll to position [6530, 0]
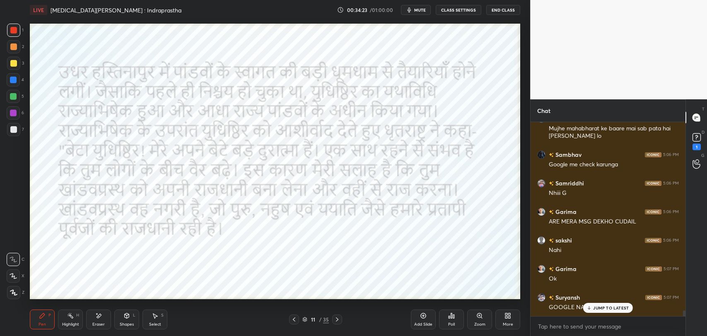
click at [602, 307] on p "JUMP TO LATEST" at bounding box center [611, 308] width 36 height 5
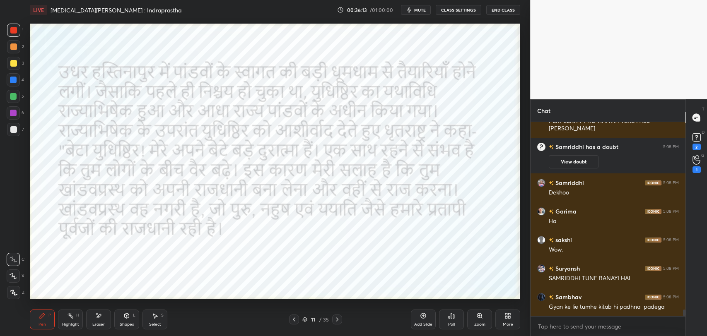
scroll to position [5653, 0]
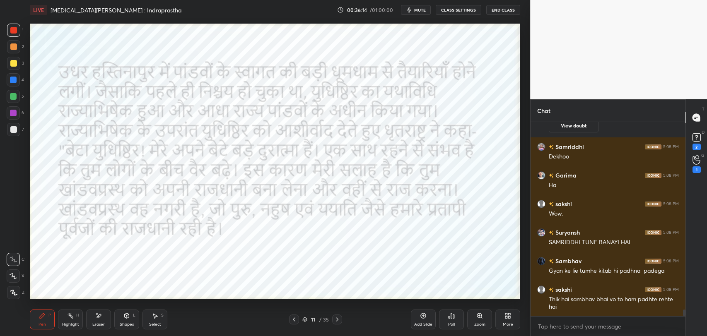
click at [340, 322] on icon at bounding box center [337, 319] width 7 height 7
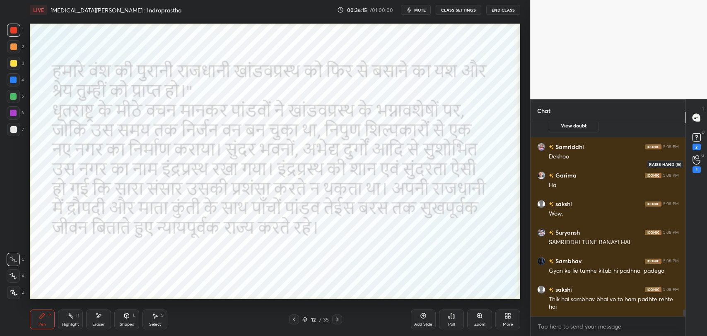
click at [696, 173] on div "1" at bounding box center [697, 170] width 8 height 7
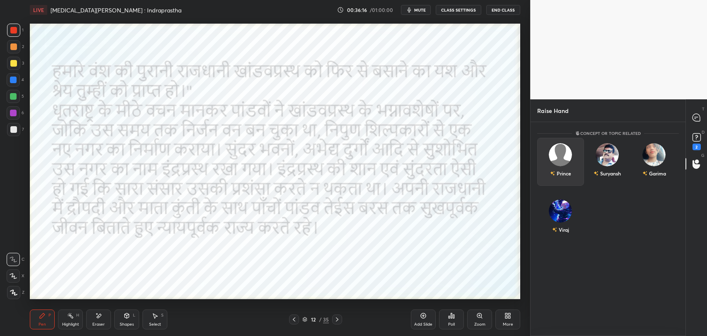
click at [568, 150] on img "grid" at bounding box center [560, 154] width 23 height 23
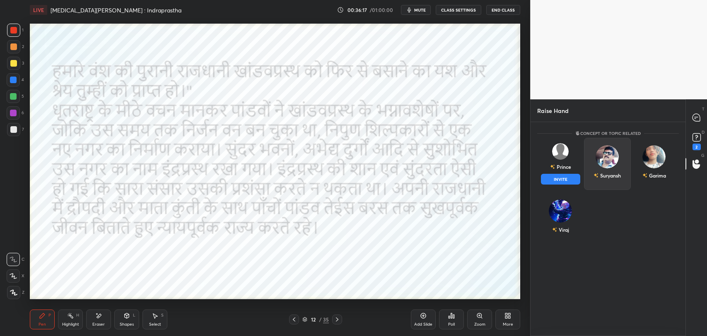
click at [569, 179] on button "INVITE" at bounding box center [560, 179] width 39 height 11
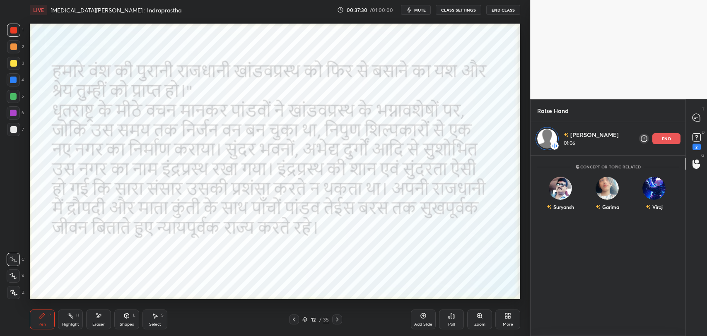
click at [631, 171] on div "Garima" at bounding box center [607, 195] width 47 height 48
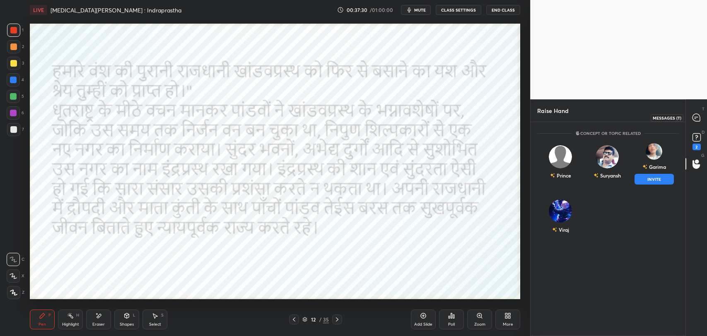
click at [696, 122] on icon at bounding box center [696, 117] width 9 height 9
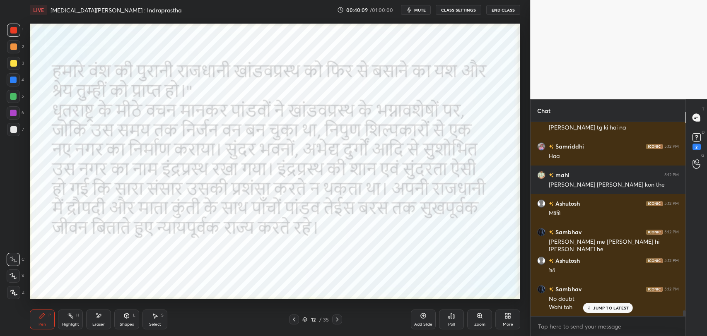
scroll to position [6289, 0]
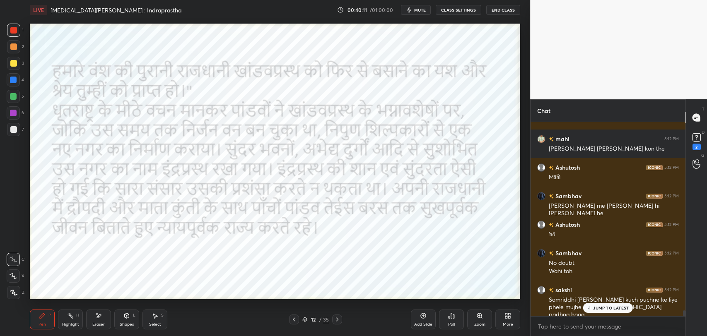
click at [308, 316] on div "12 / 35" at bounding box center [315, 319] width 27 height 7
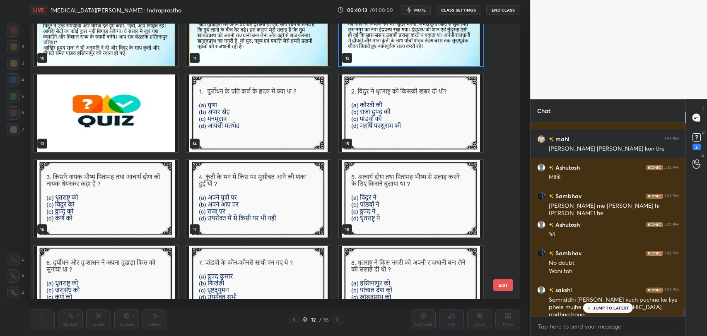
scroll to position [297, 0]
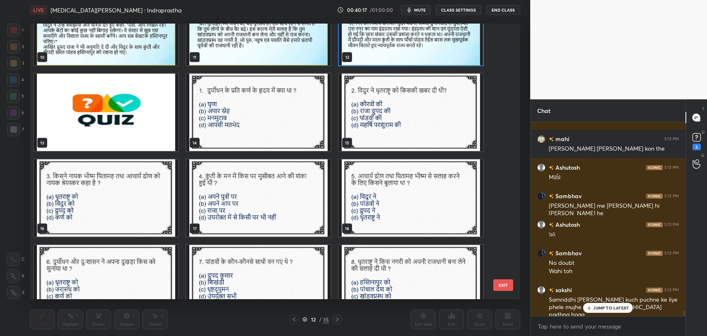
click at [610, 307] on p "JUMP TO LATEST" at bounding box center [611, 308] width 36 height 5
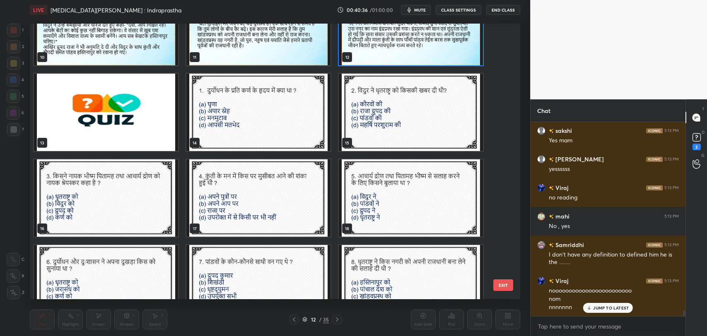
scroll to position [6542, 0]
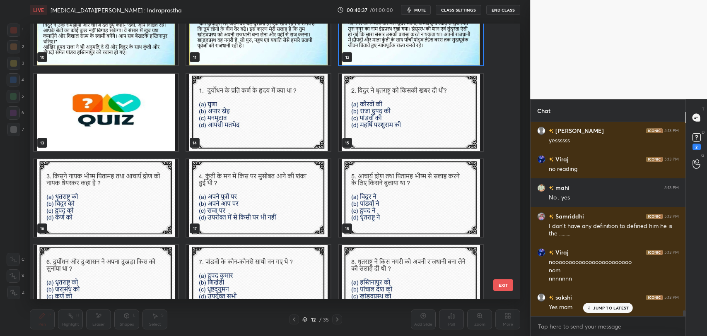
click at [417, 8] on span "mute" at bounding box center [420, 10] width 12 height 6
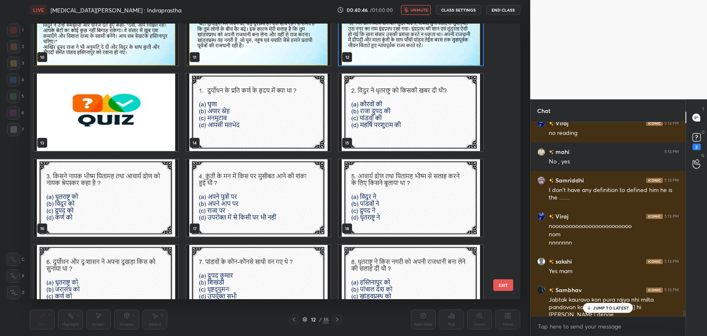
click at [121, 139] on img "grid" at bounding box center [106, 112] width 144 height 77
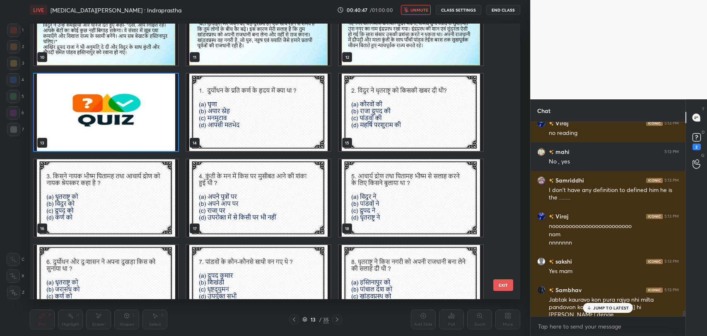
click at [121, 139] on img "grid" at bounding box center [106, 112] width 144 height 77
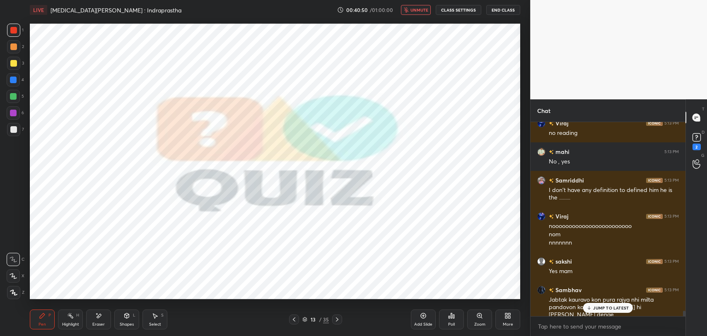
click at [604, 307] on p "JUMP TO LATEST" at bounding box center [611, 308] width 36 height 5
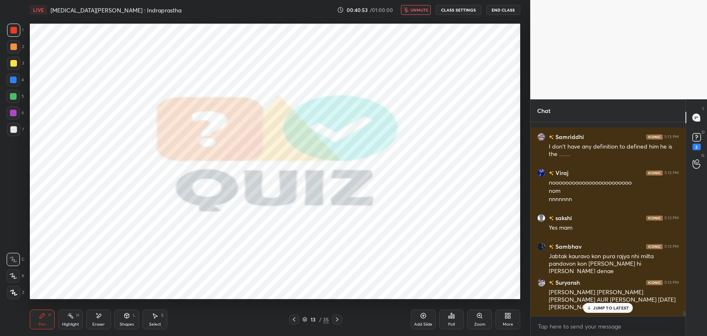
click at [608, 308] on p "JUMP TO LATEST" at bounding box center [611, 308] width 36 height 5
click at [96, 318] on icon at bounding box center [98, 316] width 7 height 7
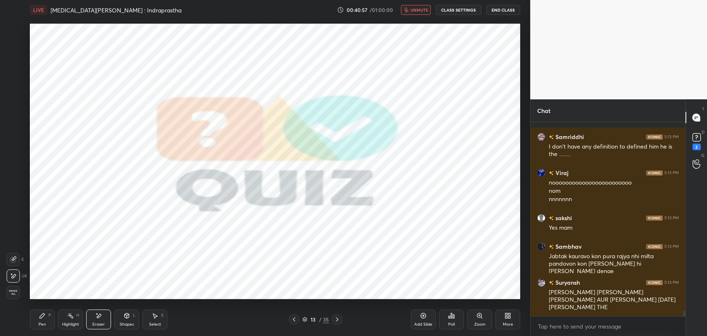
click at [59, 316] on div "Highlight H" at bounding box center [70, 320] width 25 height 20
click at [50, 316] on div "P" at bounding box center [49, 316] width 2 height 4
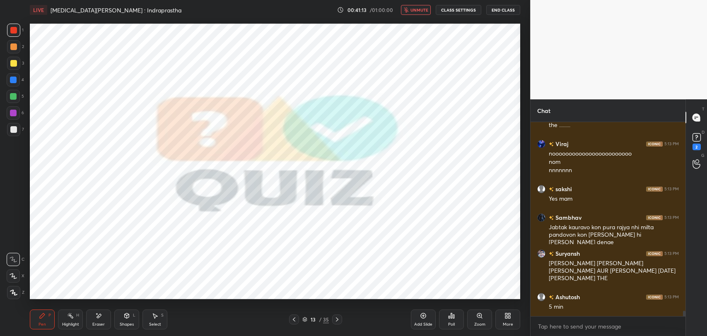
click at [409, 8] on icon "button" at bounding box center [406, 9] width 5 height 5
click at [338, 322] on icon at bounding box center [337, 319] width 7 height 7
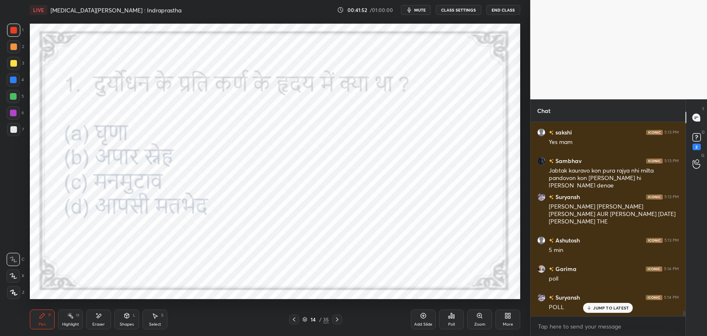
scroll to position [6736, 0]
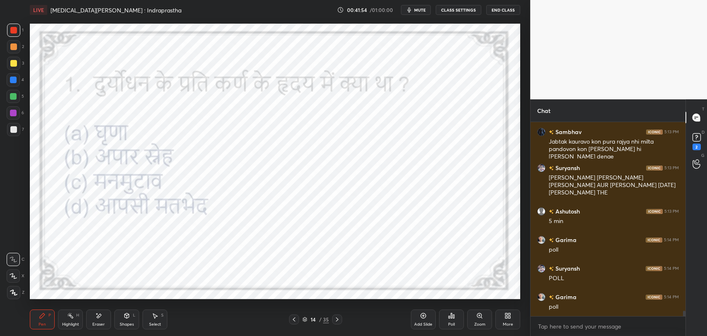
click at [456, 318] on div "Poll" at bounding box center [451, 320] width 25 height 20
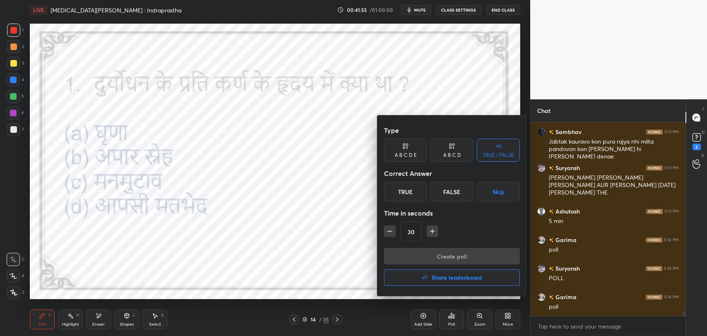
click at [453, 150] on div "A B C D" at bounding box center [451, 150] width 43 height 23
click at [419, 194] on div "B" at bounding box center [424, 192] width 24 height 20
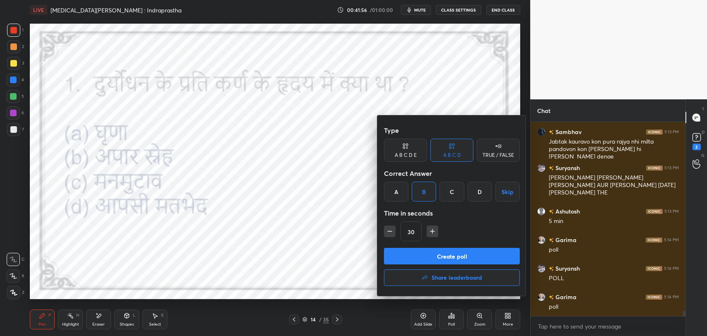
click at [438, 259] on button "Create poll" at bounding box center [452, 256] width 136 height 17
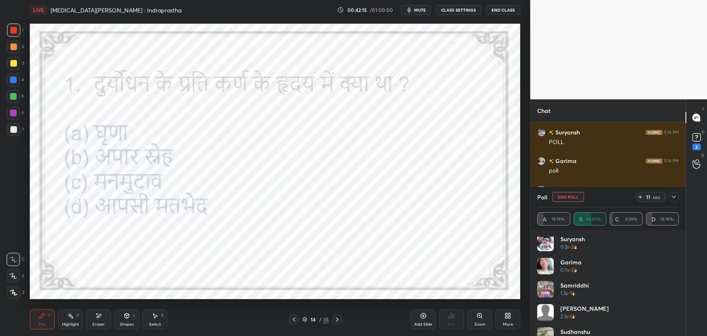
scroll to position [0, 0]
click at [673, 197] on icon at bounding box center [674, 197] width 7 height 7
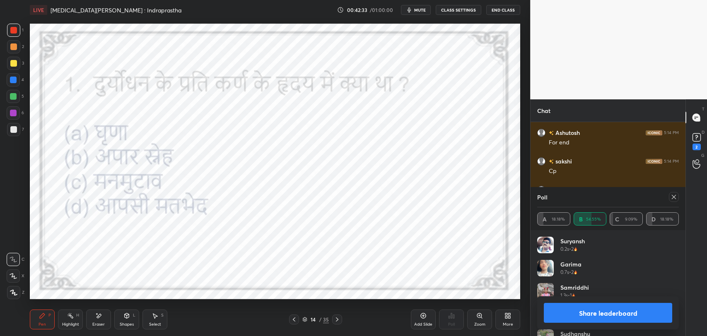
scroll to position [6938, 0]
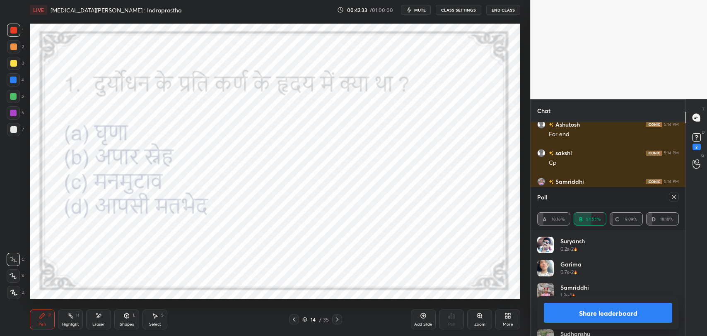
click at [97, 311] on div "Eraser" at bounding box center [98, 320] width 25 height 20
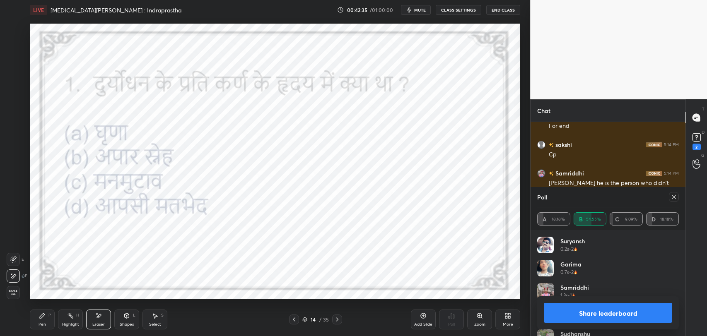
click at [40, 313] on icon at bounding box center [42, 316] width 7 height 7
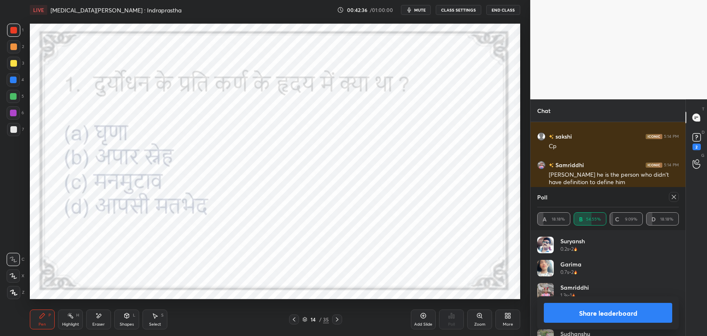
scroll to position [6962, 0]
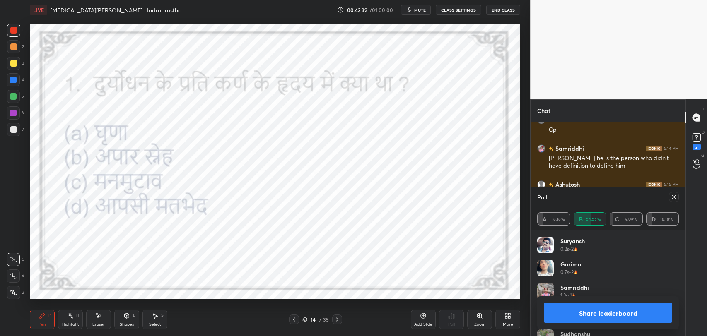
click at [338, 319] on icon at bounding box center [337, 319] width 7 height 7
click at [676, 203] on div "Poll" at bounding box center [608, 197] width 142 height 20
click at [673, 192] on div at bounding box center [674, 197] width 10 height 10
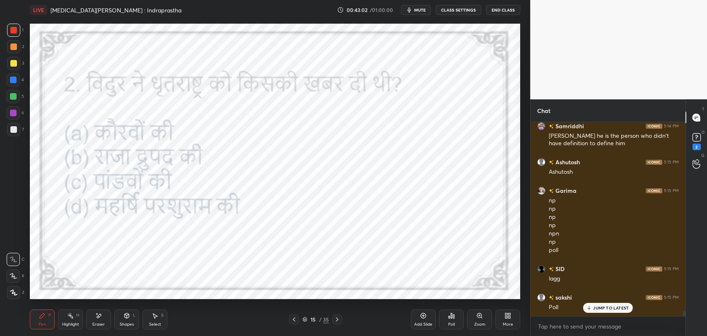
click at [422, 7] on button "mute" at bounding box center [416, 10] width 30 height 10
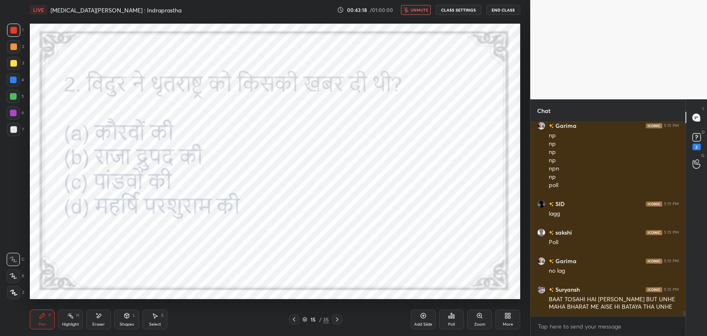
click at [449, 323] on div "Poll" at bounding box center [451, 325] width 7 height 4
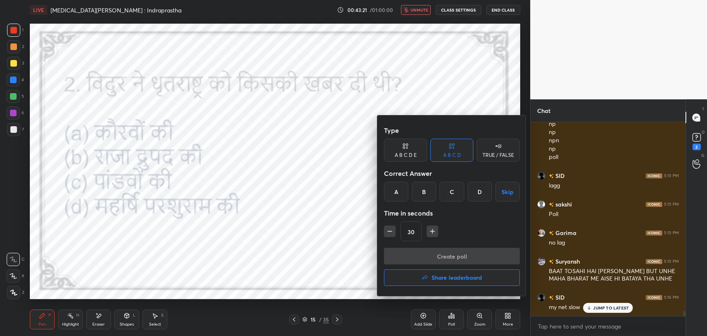
click at [446, 193] on div "C" at bounding box center [451, 192] width 24 height 20
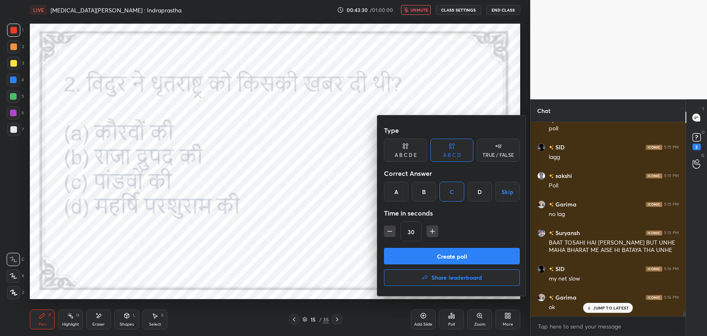
click at [436, 257] on button "Create poll" at bounding box center [452, 256] width 136 height 17
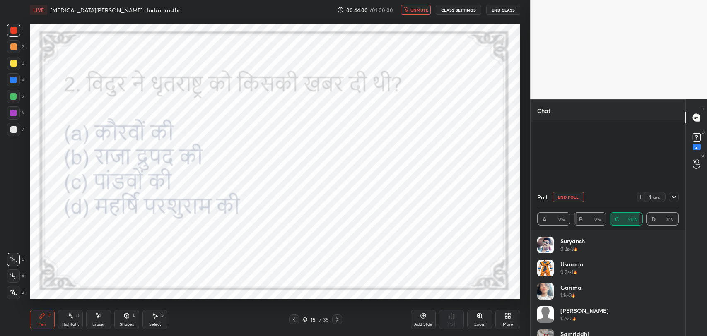
scroll to position [7704, 0]
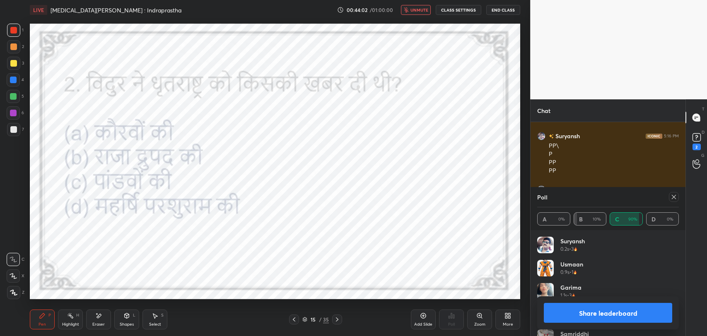
click at [677, 196] on div at bounding box center [674, 197] width 10 height 10
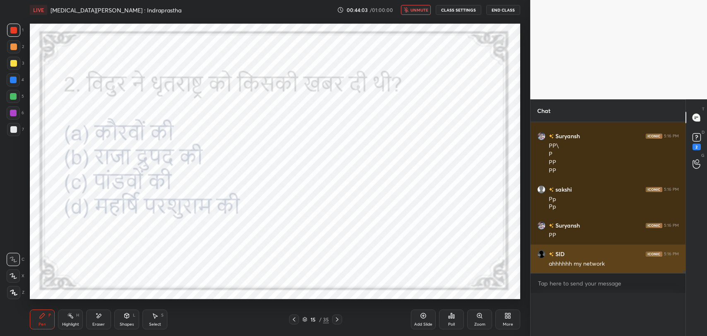
scroll to position [7704, 0]
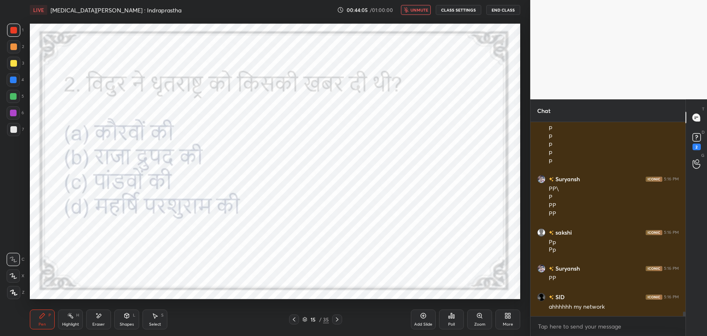
click at [402, 7] on button "unmute" at bounding box center [416, 10] width 30 height 10
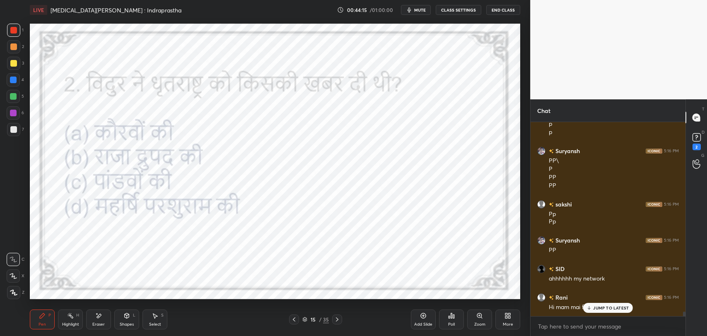
click at [597, 309] on p "JUMP TO LATEST" at bounding box center [611, 308] width 36 height 5
click at [337, 322] on icon at bounding box center [337, 319] width 7 height 7
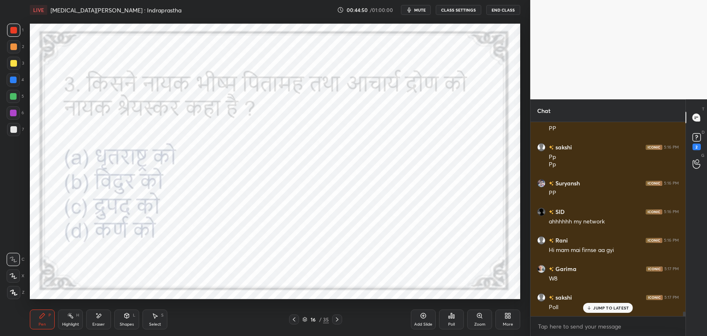
scroll to position [7827, 0]
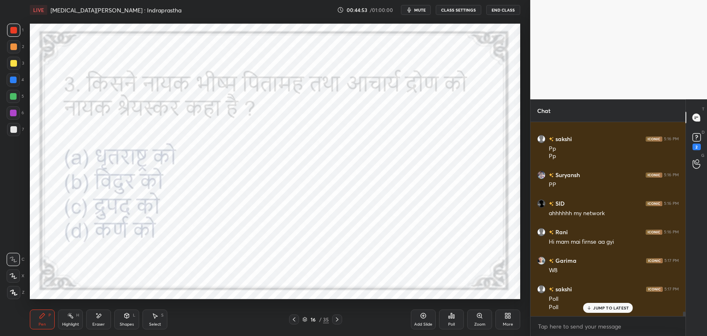
click at [593, 308] on div "JUMP TO LATEST" at bounding box center [608, 308] width 50 height 10
click at [449, 326] on div "Poll" at bounding box center [451, 325] width 7 height 4
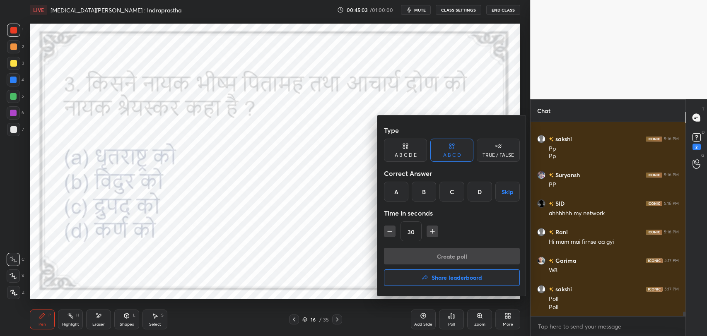
click at [418, 196] on div "B" at bounding box center [424, 192] width 24 height 20
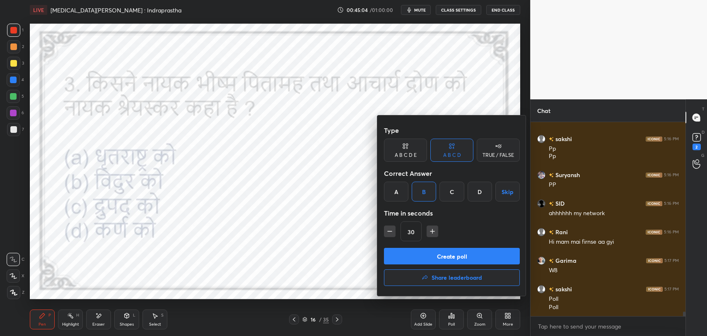
scroll to position [7836, 0]
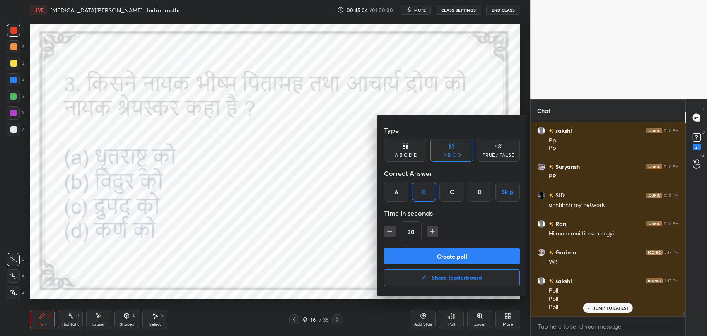
click at [422, 256] on button "Create poll" at bounding box center [452, 256] width 136 height 17
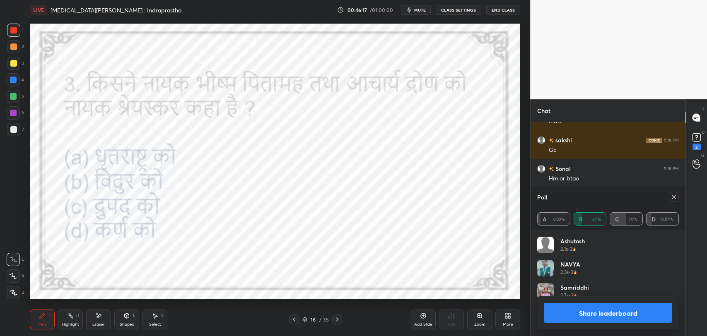
scroll to position [8222, 0]
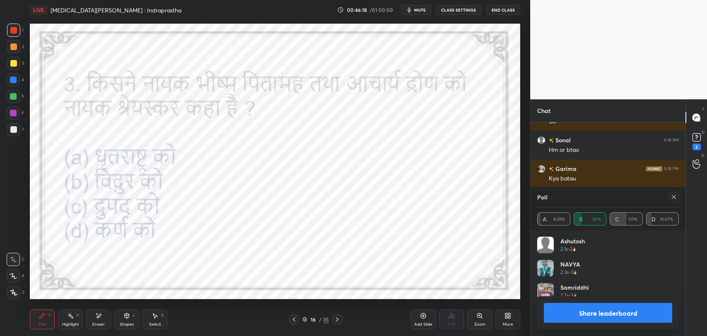
click at [672, 196] on icon at bounding box center [674, 197] width 7 height 7
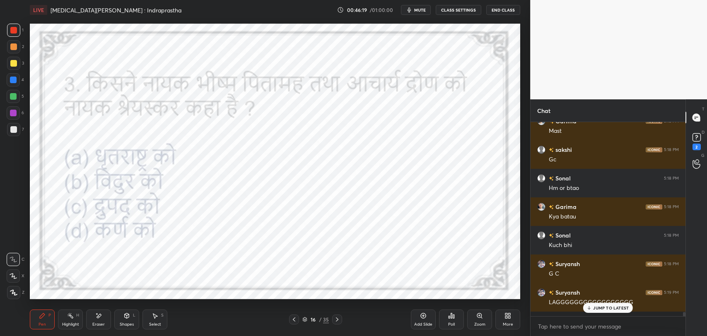
scroll to position [8179, 0]
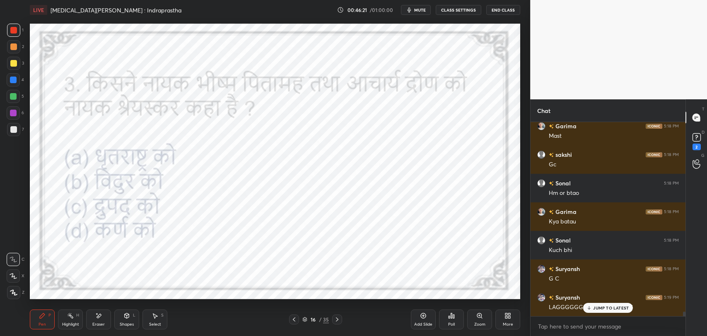
click at [599, 311] on div "JUMP TO LATEST" at bounding box center [608, 308] width 50 height 10
click at [337, 321] on icon at bounding box center [337, 319] width 7 height 7
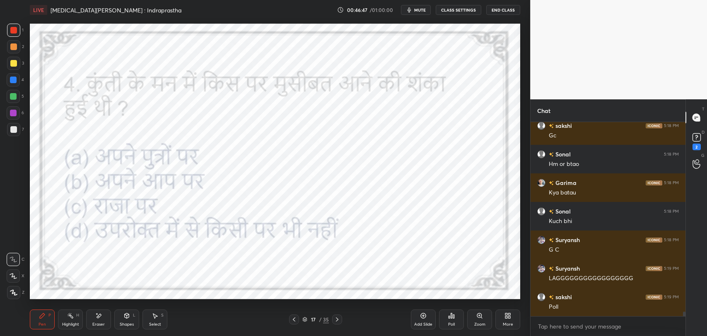
scroll to position [8236, 0]
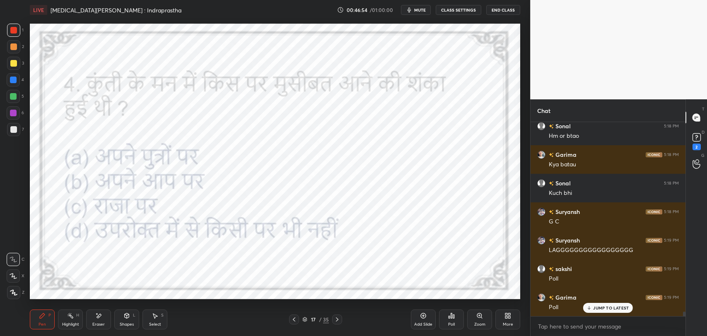
click at [596, 308] on p "JUMP TO LATEST" at bounding box center [611, 308] width 36 height 5
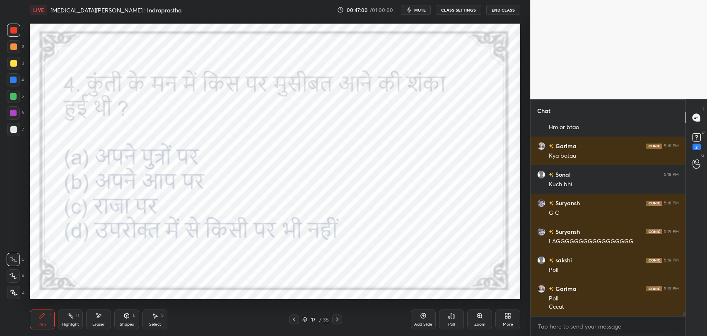
click at [455, 316] on div "Poll" at bounding box center [451, 320] width 25 height 20
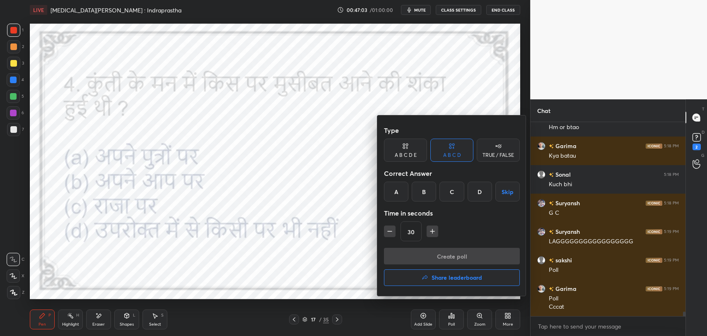
click at [392, 190] on div "A" at bounding box center [396, 192] width 24 height 20
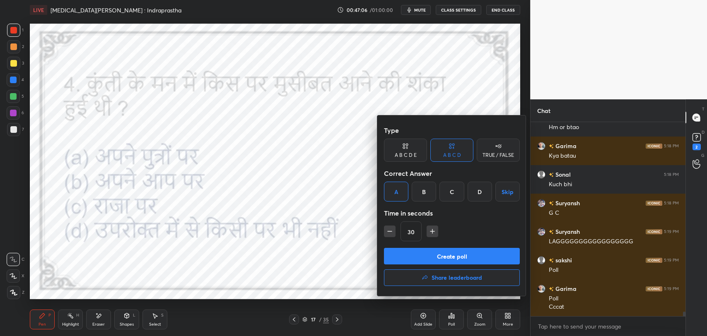
click at [411, 254] on button "Create poll" at bounding box center [452, 256] width 136 height 17
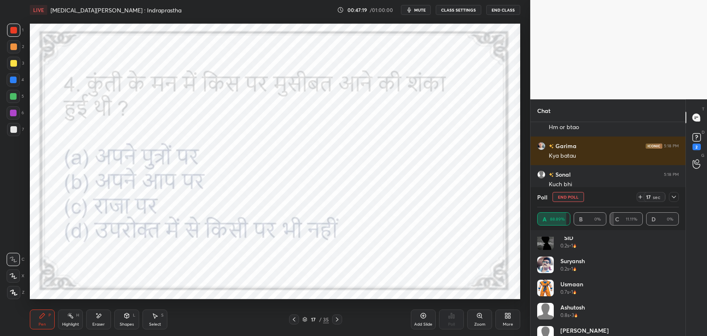
scroll to position [0, 0]
click at [677, 196] on div at bounding box center [674, 197] width 10 height 10
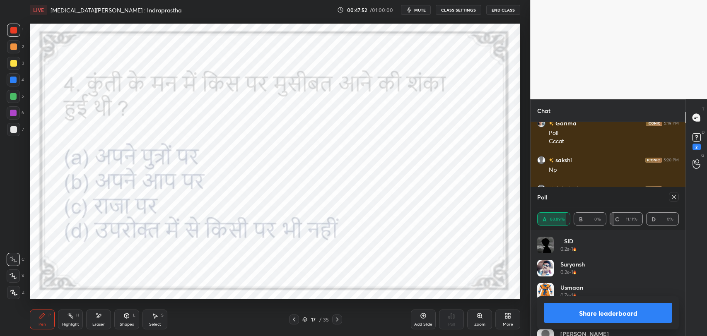
scroll to position [8438, 0]
click at [335, 319] on icon at bounding box center [337, 319] width 7 height 7
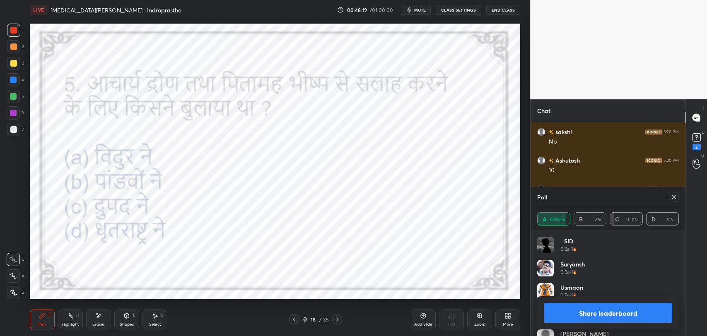
scroll to position [8467, 0]
drag, startPoint x: 673, startPoint y: 199, endPoint x: 628, endPoint y: 212, distance: 46.5
click at [671, 200] on div at bounding box center [674, 197] width 10 height 10
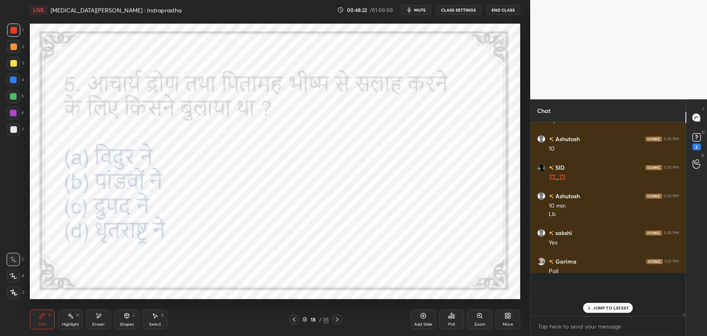
scroll to position [183, 152]
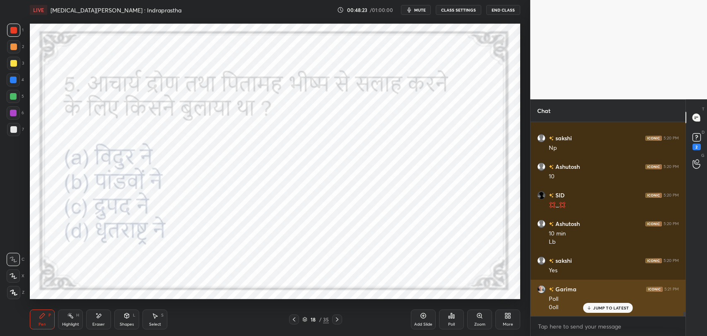
click at [606, 313] on div "Garima 5:21 PM Poll 0oll" at bounding box center [608, 298] width 155 height 37
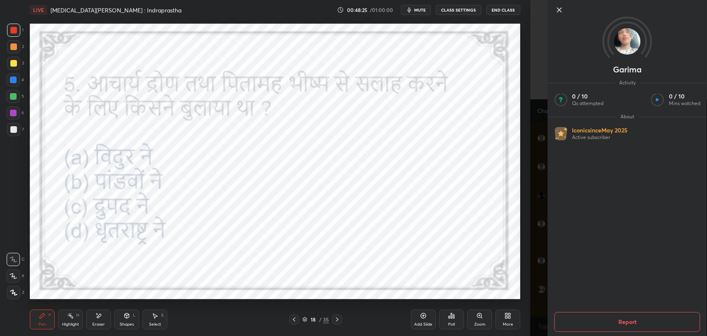
click at [560, 12] on icon at bounding box center [559, 10] width 10 height 10
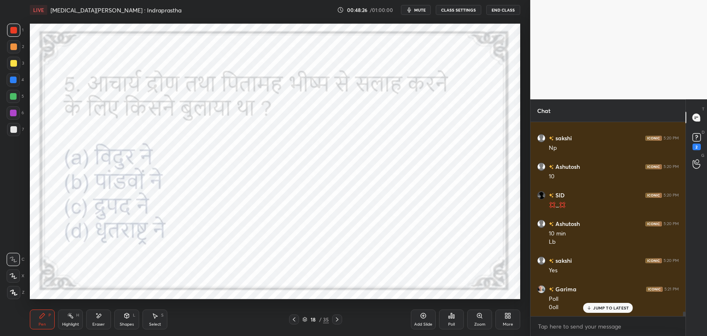
click at [594, 308] on p "JUMP TO LATEST" at bounding box center [611, 308] width 36 height 5
click at [449, 323] on div "Poll" at bounding box center [451, 325] width 7 height 4
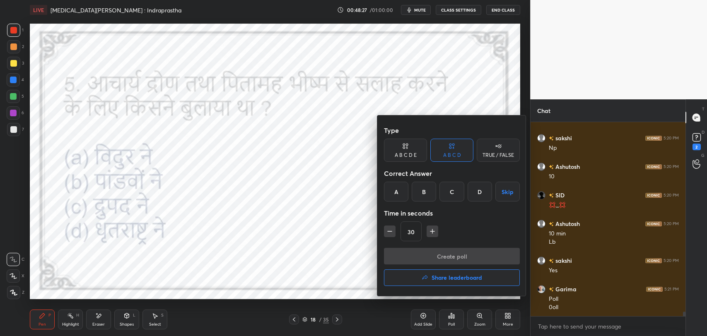
click at [485, 186] on div "D" at bounding box center [480, 192] width 24 height 20
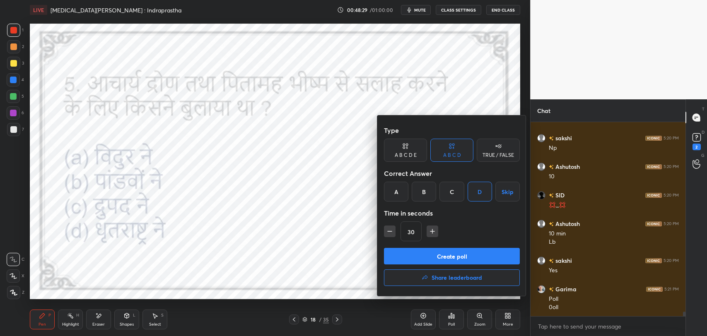
click at [444, 253] on button "Create poll" at bounding box center [452, 256] width 136 height 17
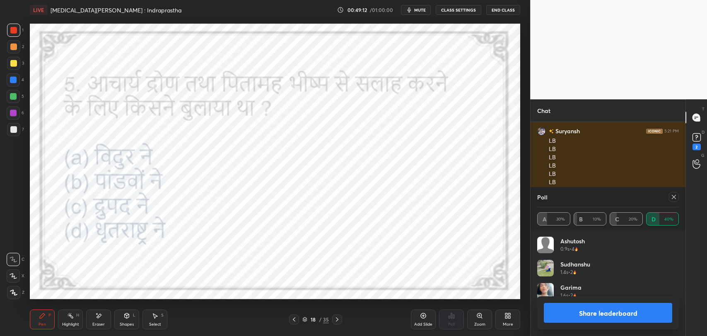
click at [338, 319] on icon at bounding box center [337, 319] width 7 height 7
click at [95, 323] on div "Eraser" at bounding box center [98, 325] width 12 height 4
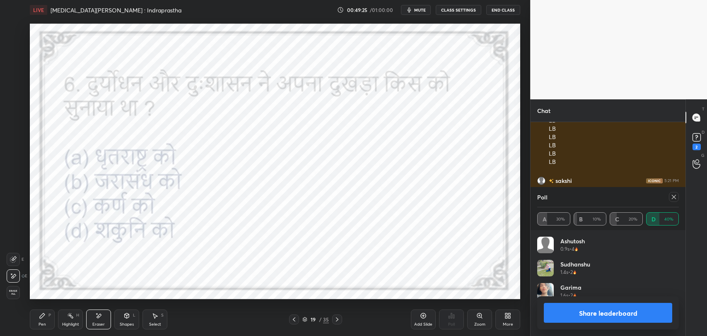
scroll to position [8701, 0]
click at [43, 318] on icon at bounding box center [42, 316] width 7 height 7
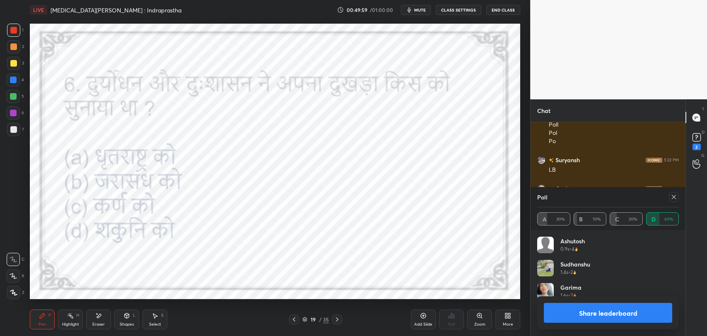
scroll to position [8869, 0]
click at [673, 195] on icon at bounding box center [674, 197] width 7 height 7
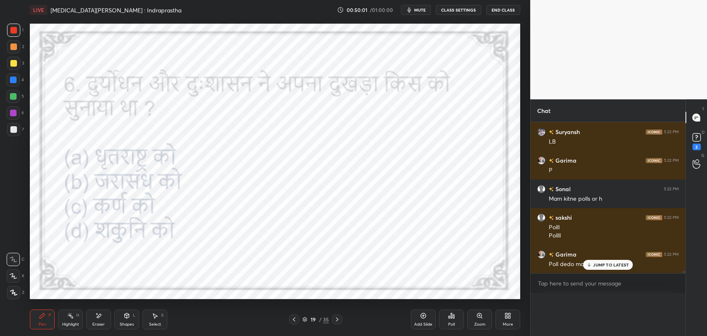
scroll to position [8855, 0]
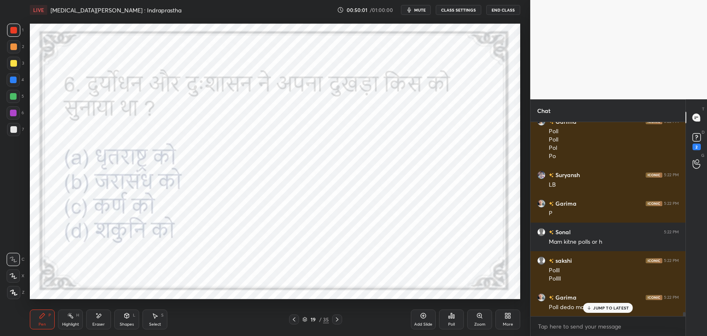
click at [449, 319] on icon at bounding box center [449, 317] width 1 height 2
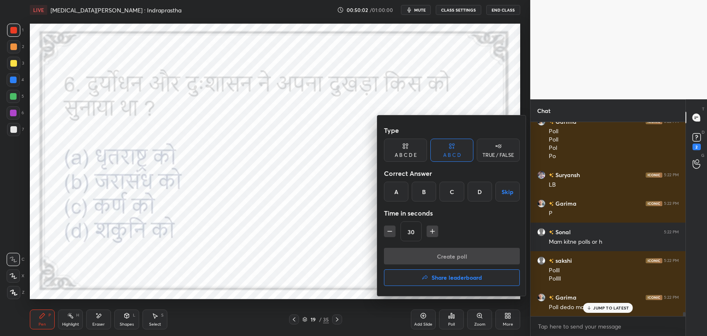
click at [487, 191] on div "D" at bounding box center [480, 192] width 24 height 20
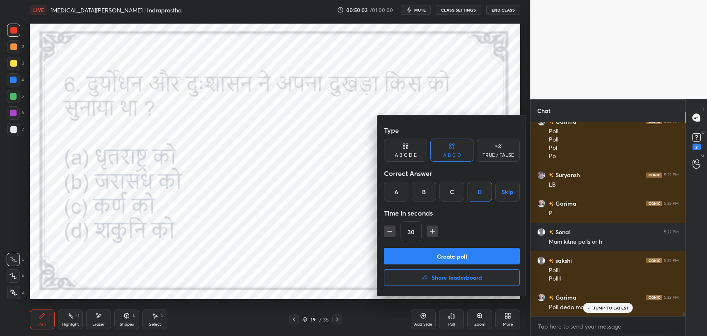
click at [446, 258] on button "Create poll" at bounding box center [452, 256] width 136 height 17
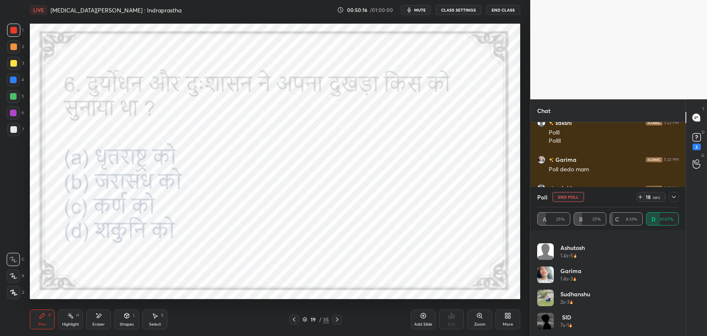
click at [675, 200] on div at bounding box center [674, 197] width 10 height 10
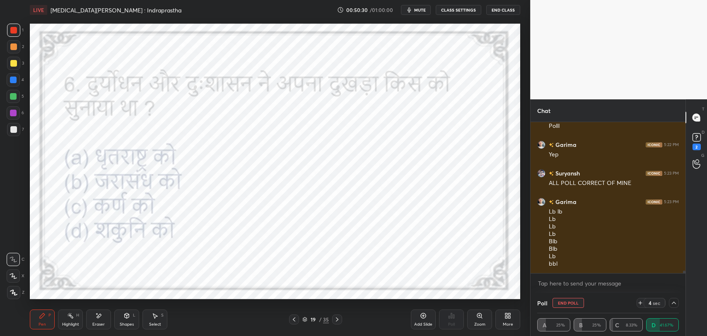
click at [672, 302] on icon at bounding box center [674, 303] width 7 height 7
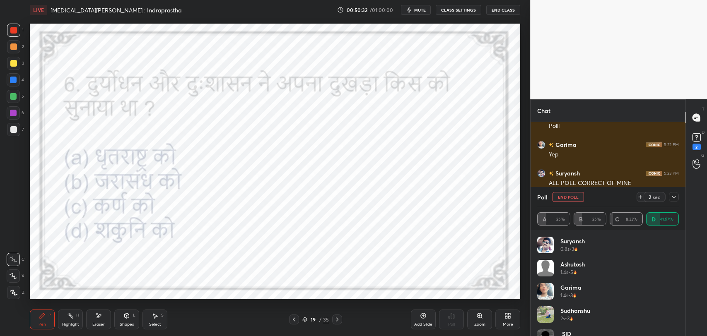
click at [567, 197] on button "End Poll" at bounding box center [568, 197] width 31 height 10
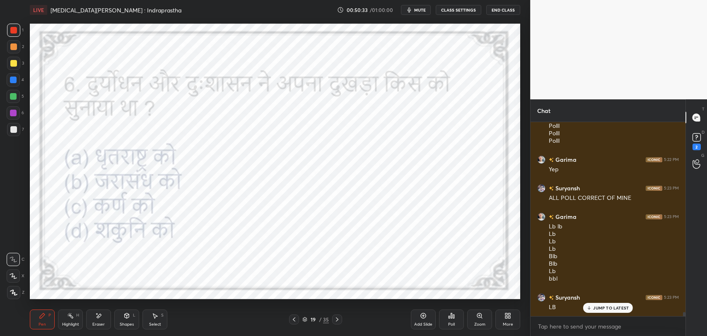
click at [603, 307] on p "JUMP TO LATEST" at bounding box center [611, 308] width 36 height 5
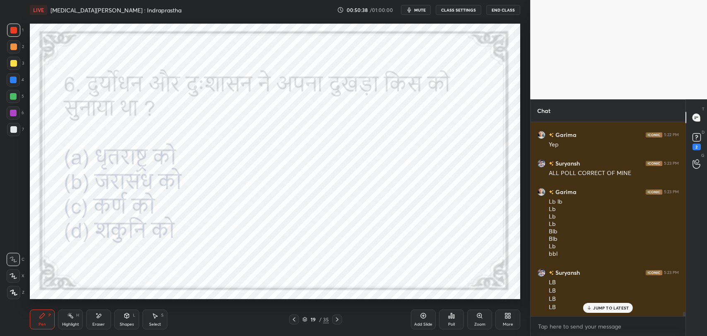
click at [596, 306] on p "JUMP TO LATEST" at bounding box center [611, 308] width 36 height 5
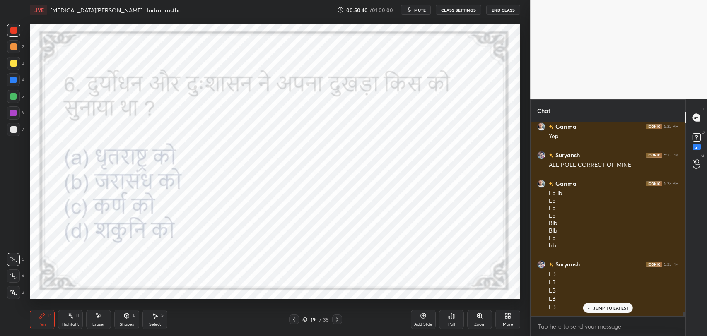
click at [337, 319] on icon at bounding box center [337, 320] width 2 height 4
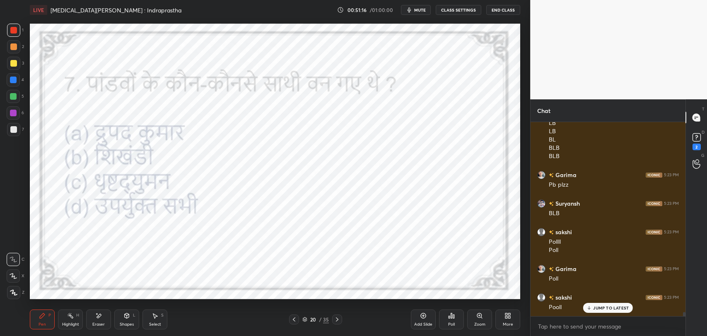
click at [609, 312] on div "JUMP TO LATEST" at bounding box center [608, 308] width 50 height 10
click at [453, 318] on icon at bounding box center [453, 317] width 1 height 4
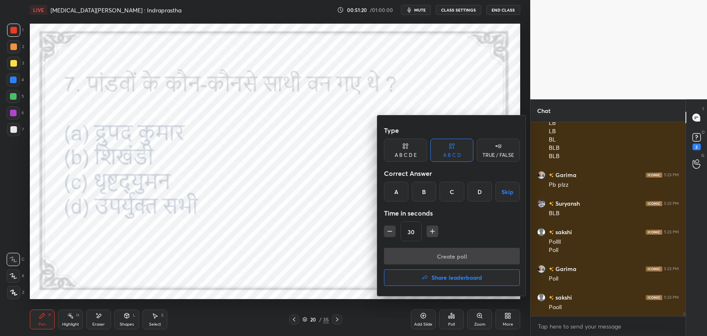
click at [472, 193] on div "D" at bounding box center [480, 192] width 24 height 20
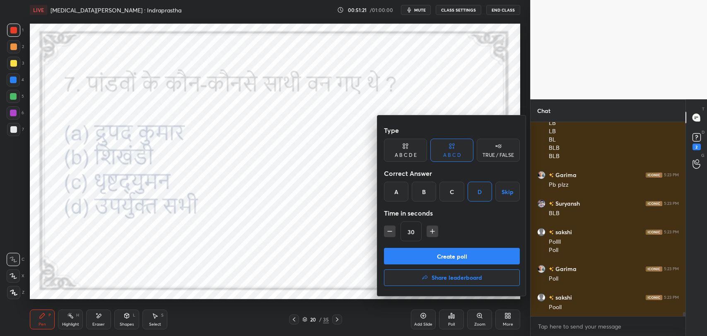
click at [459, 255] on button "Create poll" at bounding box center [452, 256] width 136 height 17
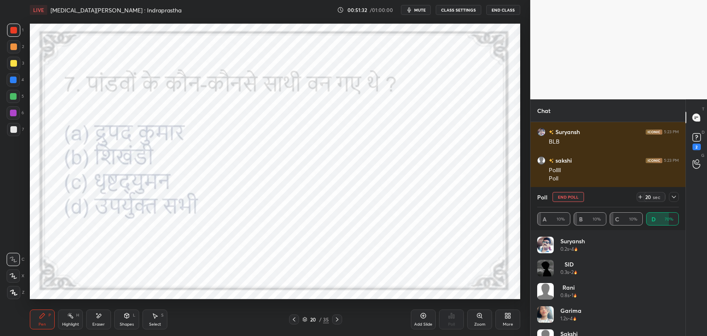
click at [673, 194] on icon at bounding box center [674, 197] width 7 height 7
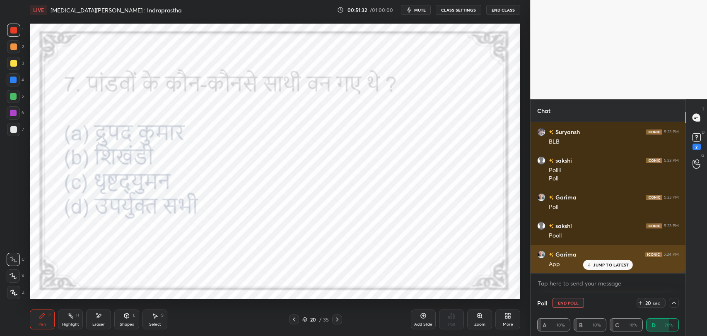
scroll to position [0, 0]
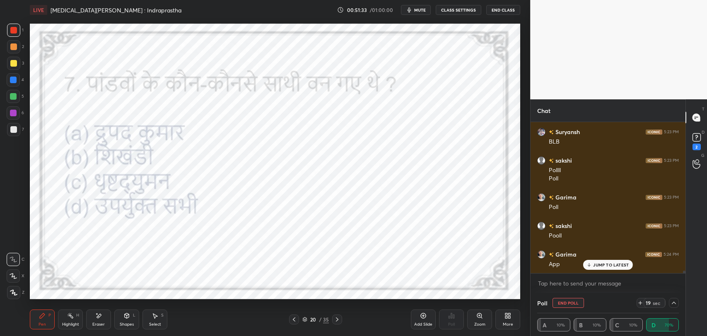
click at [591, 264] on icon at bounding box center [589, 265] width 5 height 5
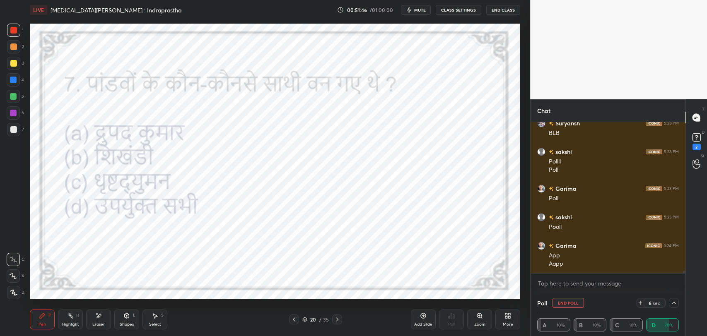
click at [335, 314] on div "Pen P Highlight H Eraser Shapes L Select S 20 / 35 Add Slide Poll Zoom More" at bounding box center [275, 319] width 490 height 33
click at [339, 323] on div at bounding box center [337, 320] width 10 height 10
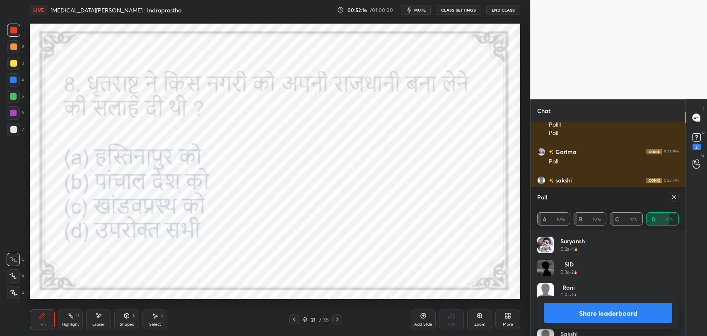
scroll to position [9429, 0]
click at [673, 195] on icon at bounding box center [674, 197] width 7 height 7
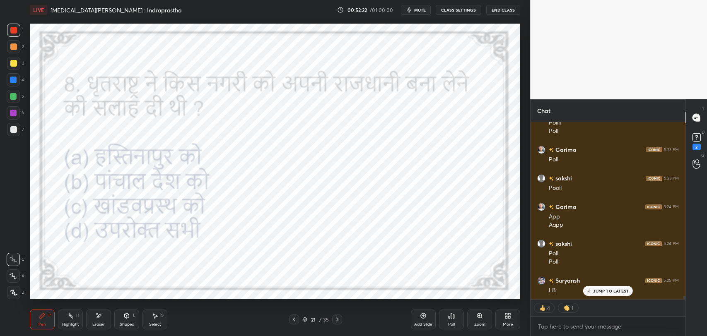
click at [602, 289] on p "JUMP TO LATEST" at bounding box center [611, 291] width 36 height 5
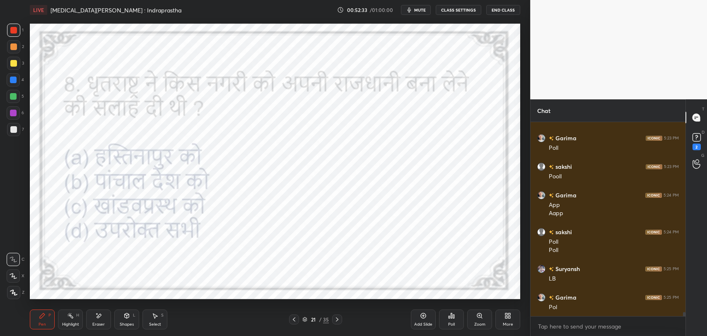
click at [102, 324] on div "Eraser" at bounding box center [98, 325] width 12 height 4
click at [37, 323] on div "Pen P" at bounding box center [42, 320] width 25 height 20
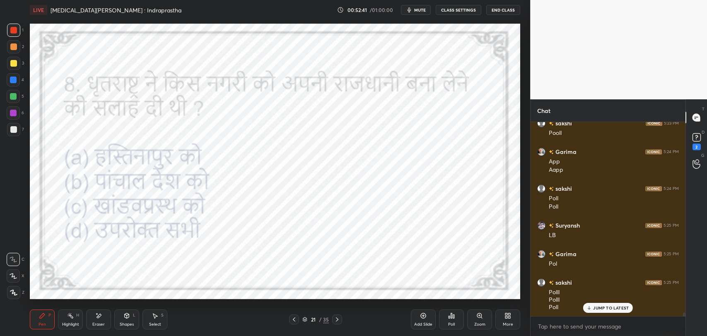
click at [453, 321] on div "Poll" at bounding box center [451, 320] width 25 height 20
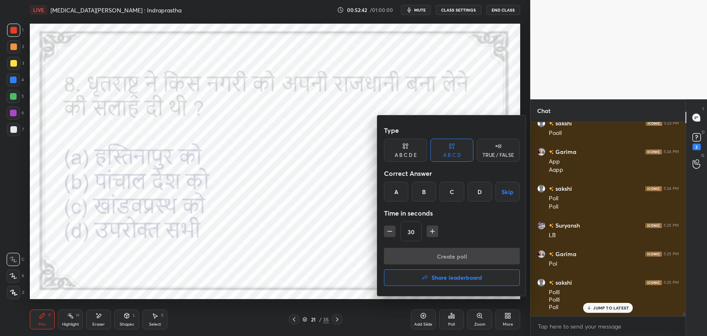
click at [456, 193] on div "C" at bounding box center [451, 192] width 24 height 20
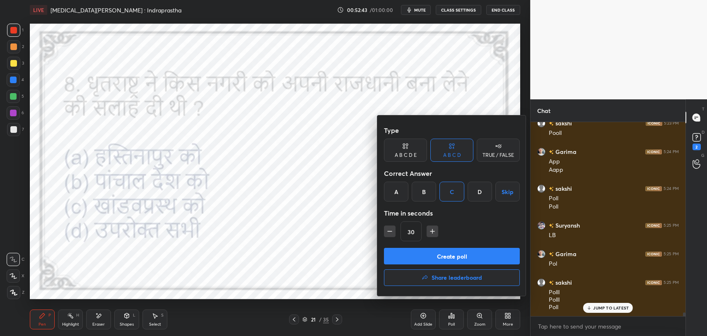
click at [452, 254] on button "Create poll" at bounding box center [452, 256] width 136 height 17
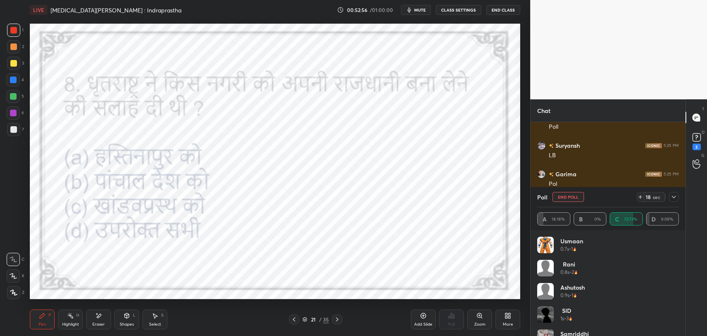
click at [674, 200] on icon at bounding box center [674, 197] width 7 height 7
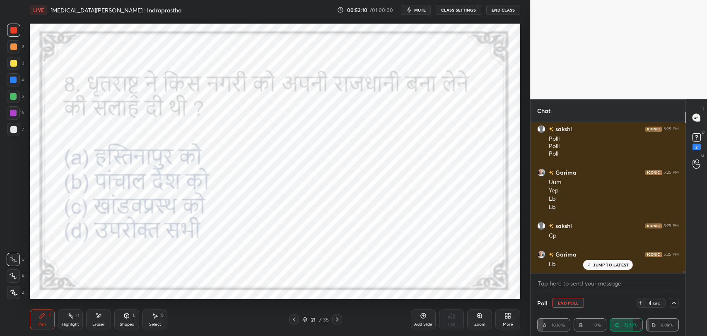
click at [621, 263] on p "JUMP TO LATEST" at bounding box center [611, 265] width 36 height 5
click at [673, 304] on icon at bounding box center [674, 303] width 7 height 7
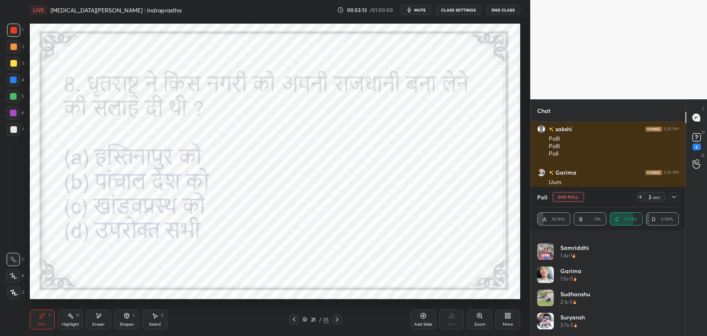
click at [675, 195] on icon at bounding box center [674, 197] width 7 height 7
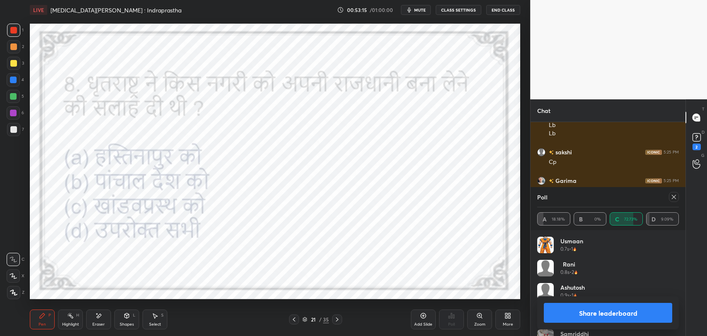
click at [674, 198] on icon at bounding box center [674, 197] width 4 height 4
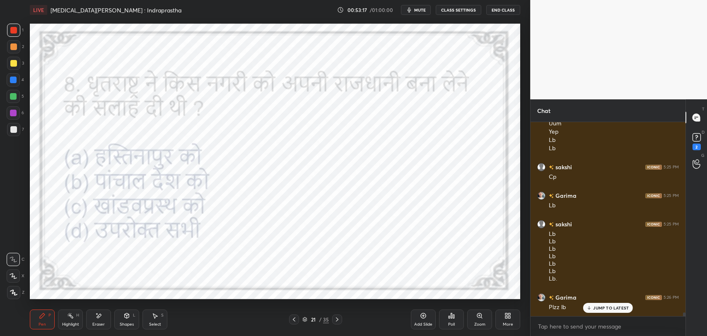
click at [591, 307] on icon at bounding box center [589, 308] width 5 height 5
click at [449, 317] on icon at bounding box center [449, 317] width 1 height 2
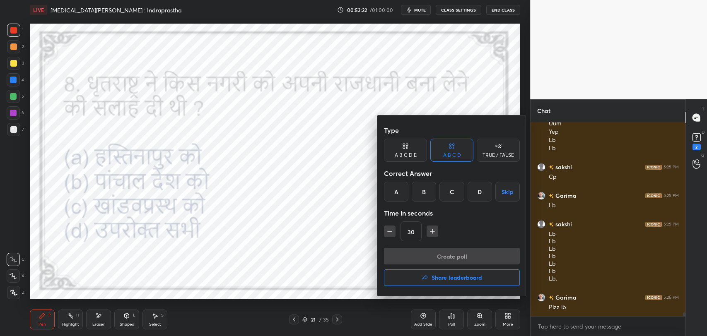
click at [435, 277] on h4 "Share leaderboard" at bounding box center [457, 278] width 51 height 6
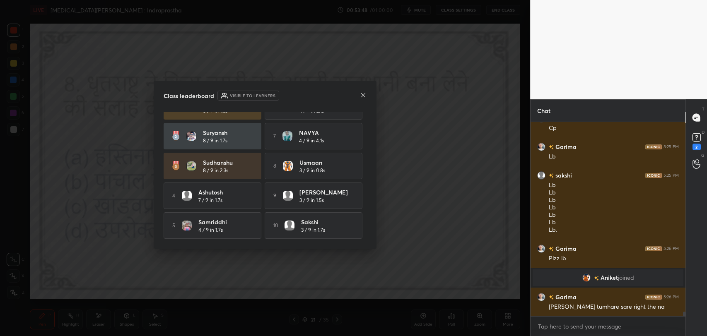
click at [365, 95] on icon at bounding box center [363, 95] width 7 height 7
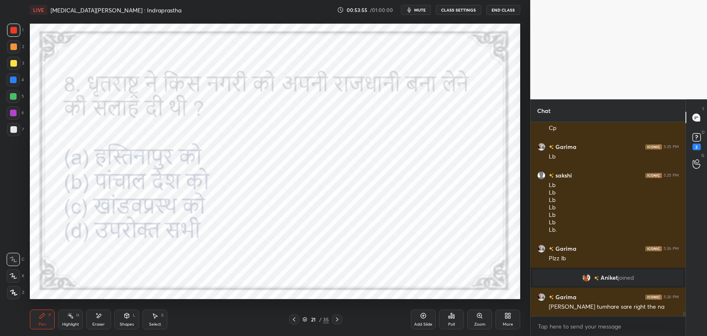
click at [339, 318] on icon at bounding box center [337, 319] width 7 height 7
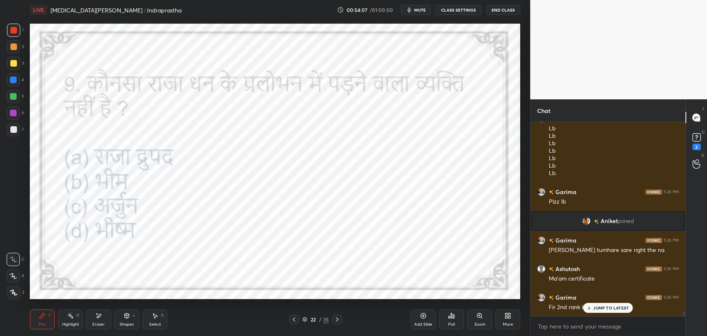
click at [613, 306] on p "JUMP TO LATEST" at bounding box center [611, 308] width 36 height 5
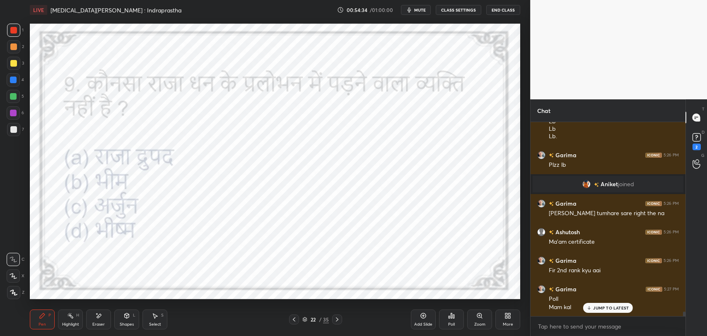
scroll to position [8343, 0]
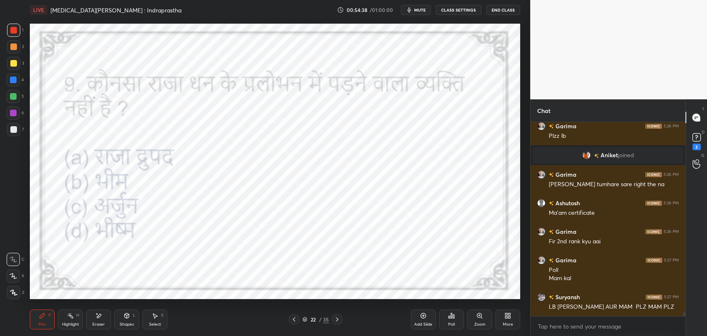
click at [101, 317] on icon at bounding box center [98, 316] width 7 height 7
click at [40, 319] on div "Pen P" at bounding box center [42, 320] width 25 height 20
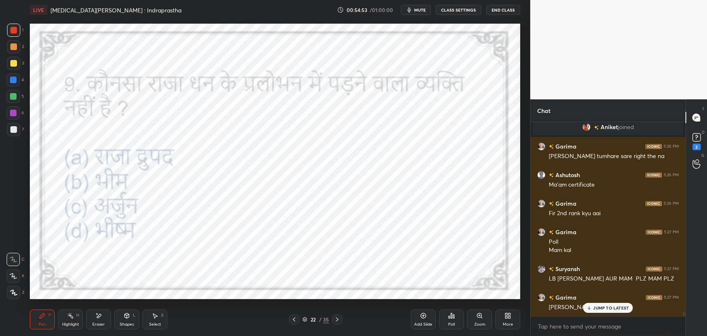
scroll to position [8400, 0]
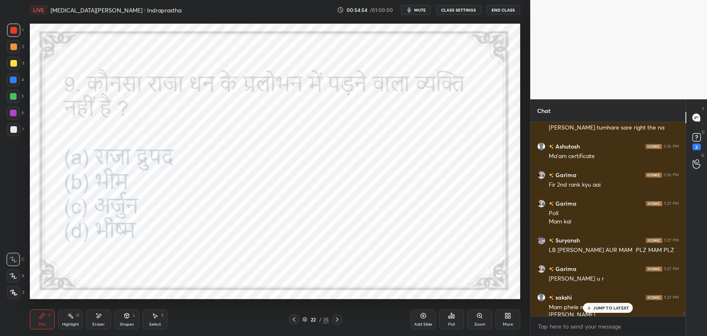
click at [594, 311] on div "JUMP TO LATEST" at bounding box center [608, 308] width 50 height 10
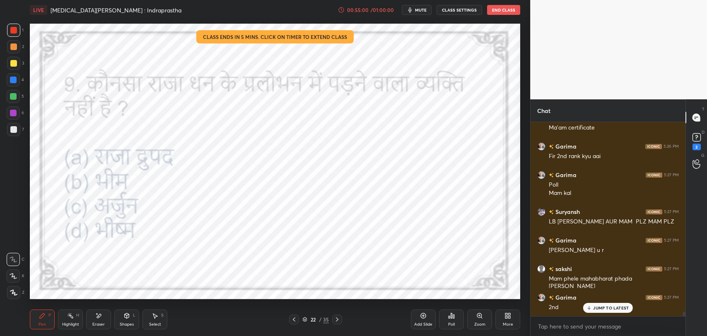
click at [599, 306] on div "Garima 5:25 PM Pol sakshi 5:25 PM Polll Polll Poll Garima 5:25 PM Uum Yep Lb Lb…" at bounding box center [608, 219] width 155 height 194
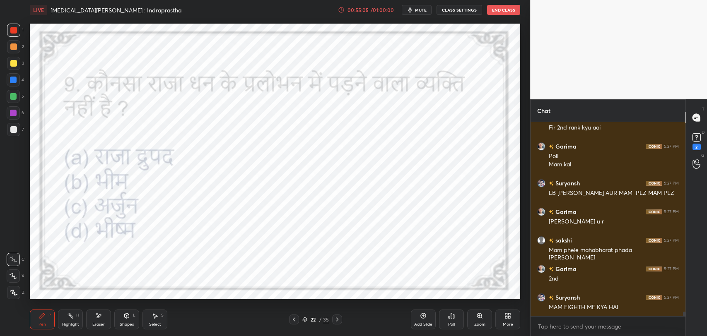
click at [454, 315] on icon at bounding box center [453, 317] width 1 height 4
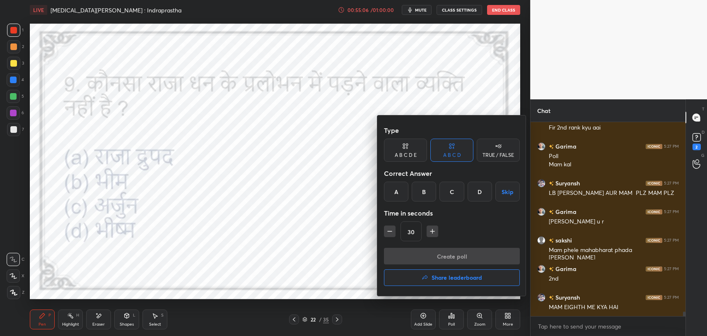
click at [398, 183] on div "A" at bounding box center [396, 192] width 24 height 20
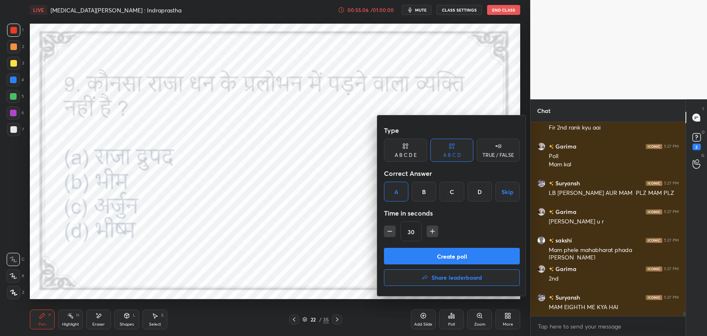
click at [414, 253] on button "Create poll" at bounding box center [452, 256] width 136 height 17
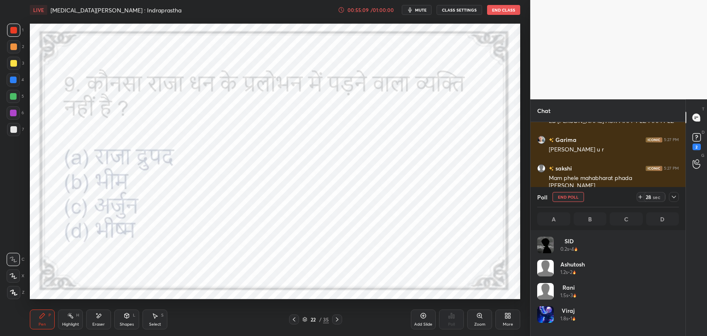
scroll to position [2, 2]
click at [103, 316] on div "Eraser" at bounding box center [98, 320] width 25 height 20
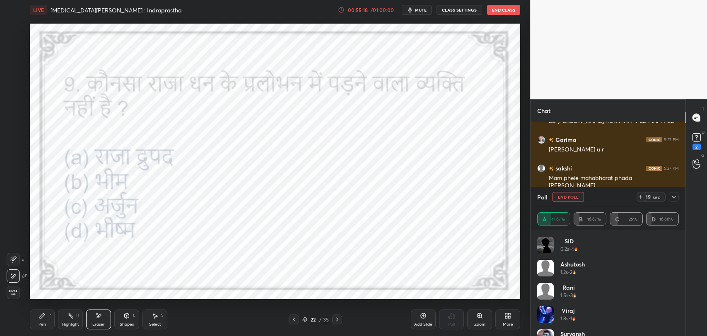
click at [44, 323] on div "Pen" at bounding box center [42, 325] width 7 height 4
click at [671, 195] on icon at bounding box center [674, 197] width 7 height 7
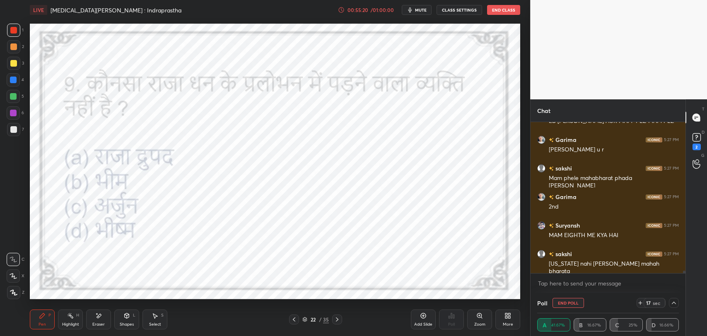
scroll to position [8557, 0]
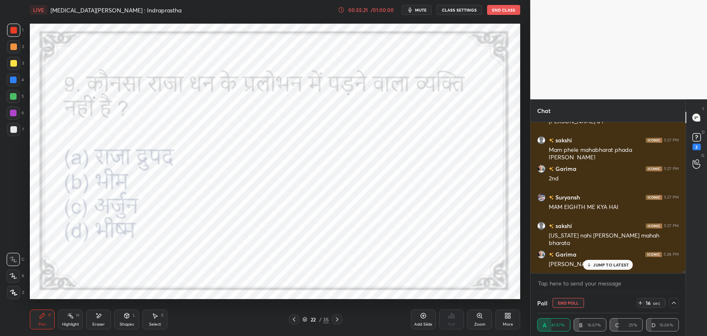
click at [606, 261] on div "JUMP TO LATEST" at bounding box center [608, 265] width 50 height 10
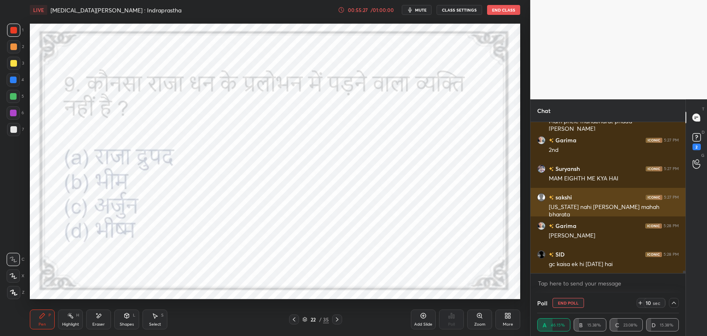
scroll to position [8615, 0]
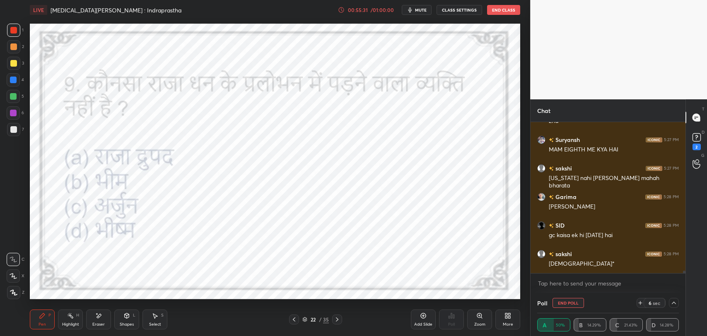
click at [567, 302] on button "End Poll" at bounding box center [568, 303] width 31 height 10
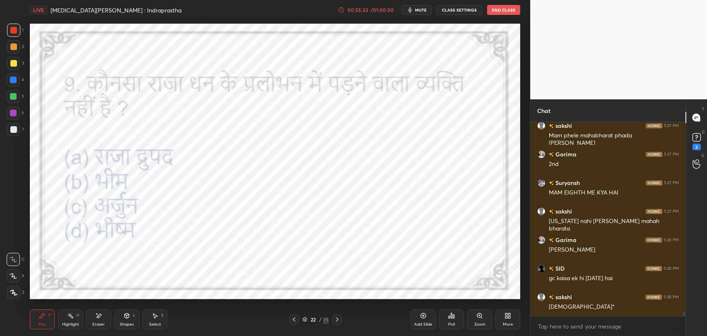
click at [336, 317] on icon at bounding box center [337, 319] width 7 height 7
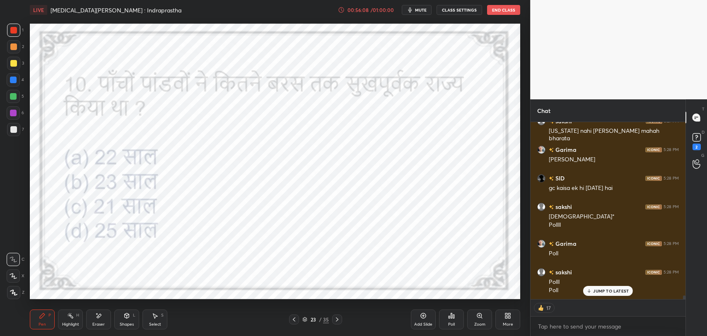
scroll to position [8671, 0]
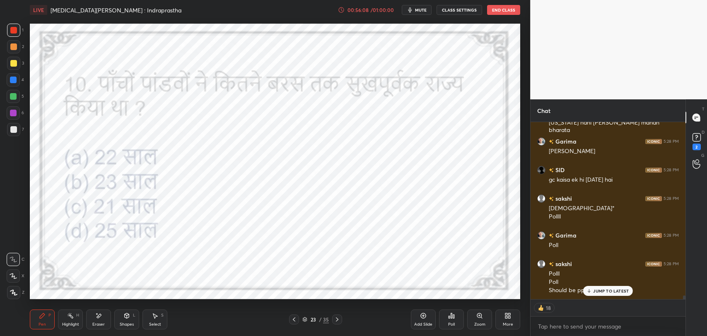
click at [600, 292] on p "JUMP TO LATEST" at bounding box center [611, 291] width 36 height 5
click at [442, 318] on div "Poll" at bounding box center [451, 320] width 25 height 20
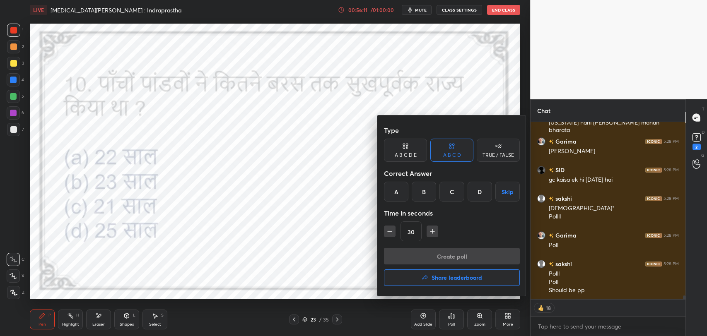
click at [422, 180] on div "Correct Answer" at bounding box center [452, 173] width 136 height 17
click at [422, 186] on div "B" at bounding box center [424, 192] width 24 height 20
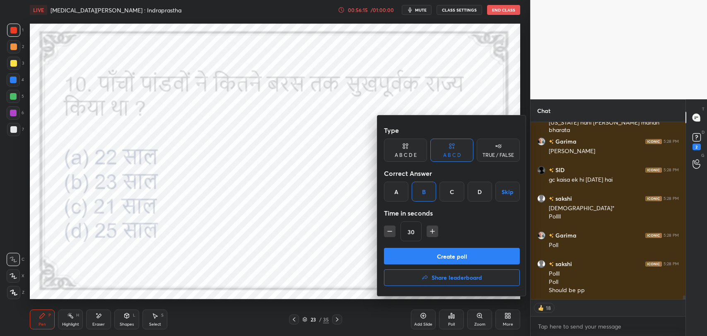
click at [428, 254] on button "Create poll" at bounding box center [452, 256] width 136 height 17
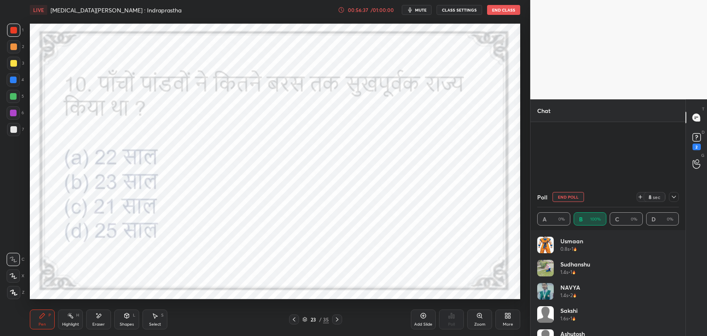
scroll to position [8963, 0]
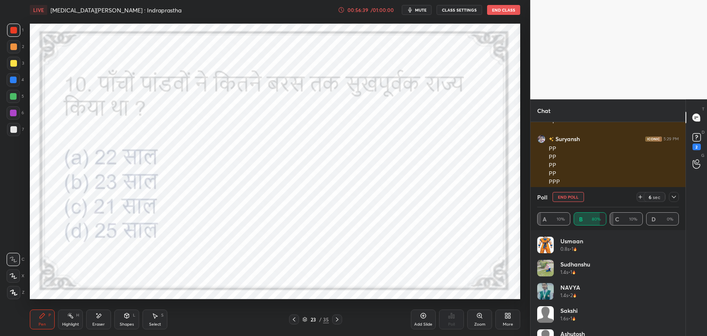
click at [675, 198] on icon at bounding box center [674, 197] width 7 height 7
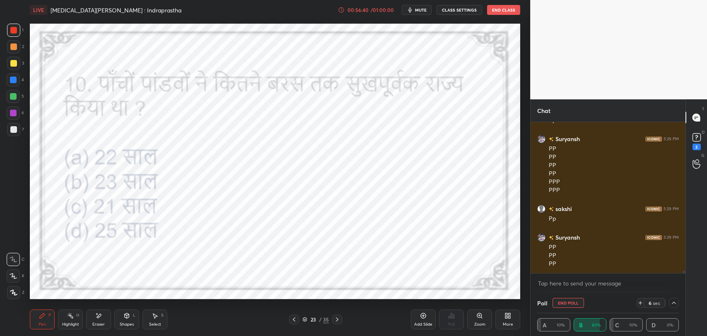
scroll to position [0, 2]
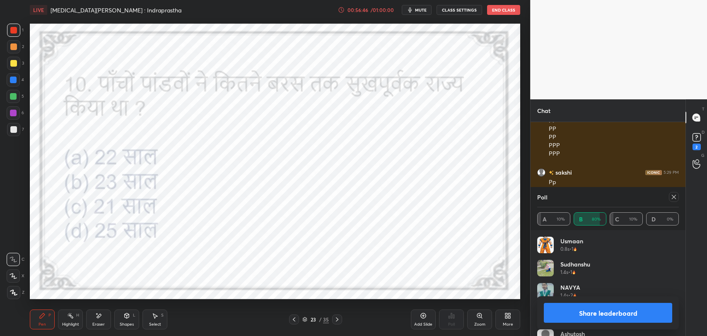
click at [671, 195] on icon at bounding box center [674, 197] width 7 height 7
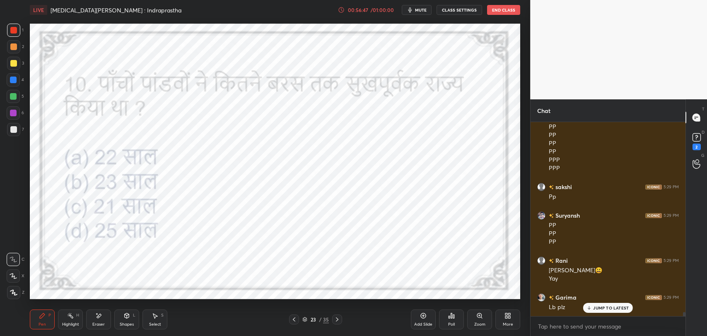
click at [601, 309] on p "JUMP TO LATEST" at bounding box center [611, 308] width 36 height 5
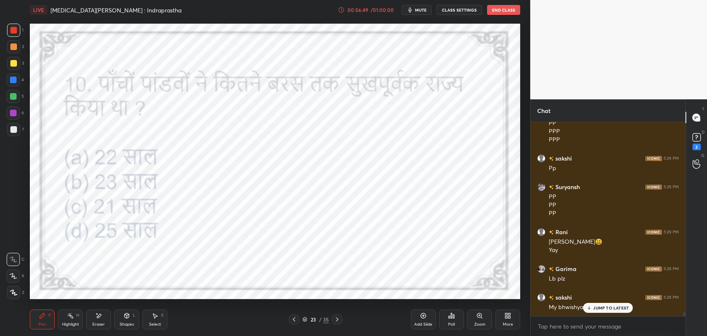
click at [603, 306] on p "JUMP TO LATEST" at bounding box center [611, 308] width 36 height 5
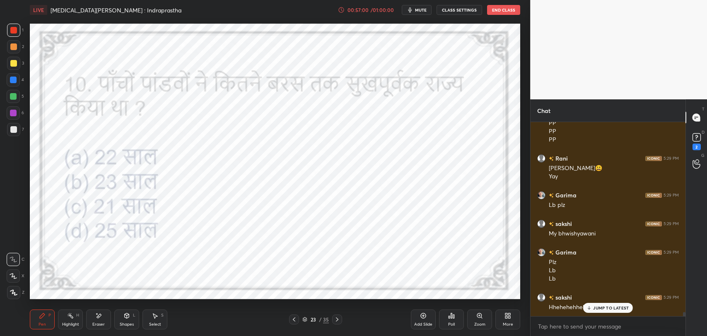
click at [338, 320] on icon at bounding box center [337, 319] width 7 height 7
click at [293, 321] on icon at bounding box center [294, 319] width 7 height 7
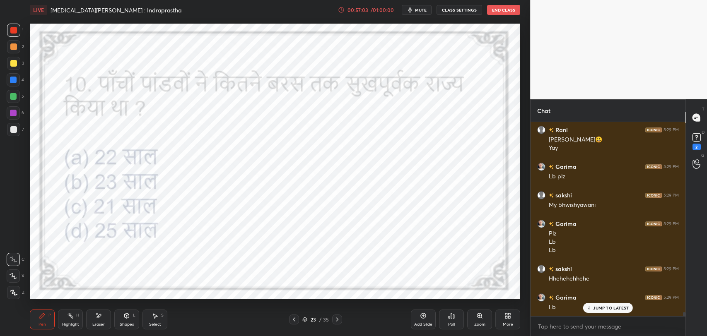
click at [339, 321] on icon at bounding box center [337, 319] width 7 height 7
click at [611, 306] on p "JUMP TO LATEST" at bounding box center [611, 308] width 36 height 5
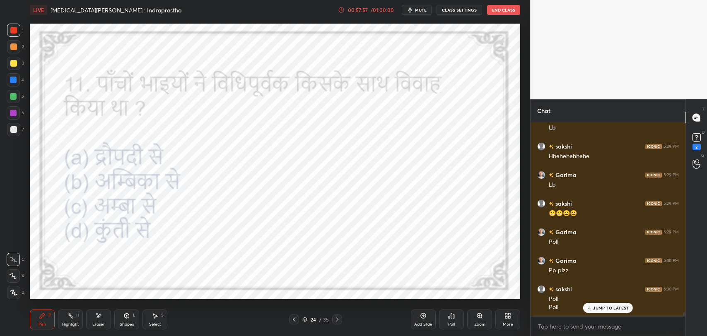
scroll to position [9247, 0]
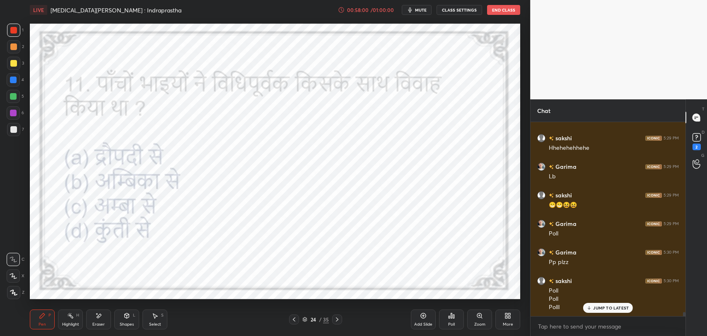
click at [597, 311] on div "JUMP TO LATEST" at bounding box center [608, 308] width 50 height 10
click at [450, 319] on icon at bounding box center [451, 316] width 7 height 7
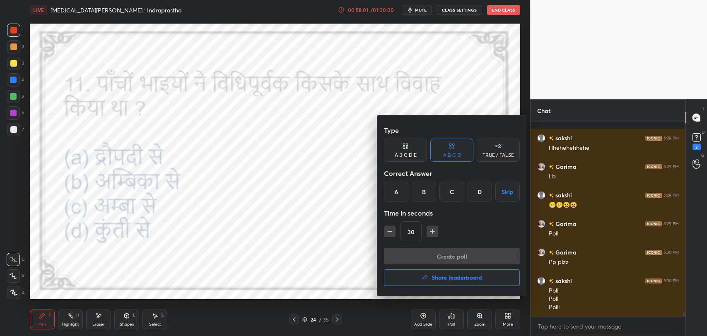
scroll to position [9298, 0]
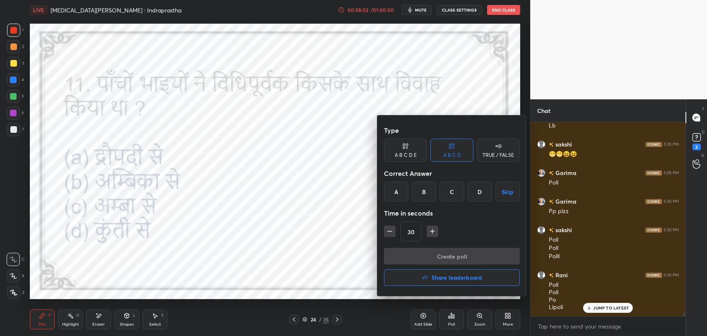
drag, startPoint x: 396, startPoint y: 193, endPoint x: 422, endPoint y: 250, distance: 62.8
click at [396, 193] on div "A" at bounding box center [396, 192] width 24 height 20
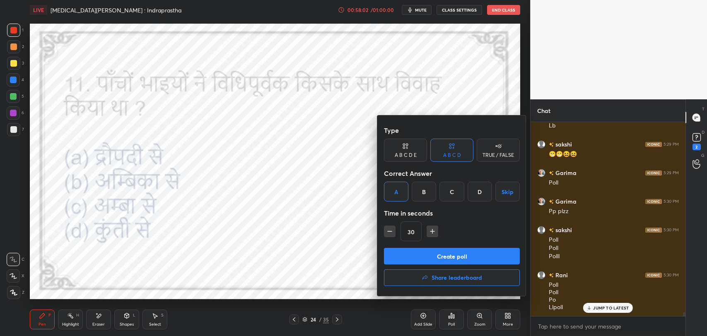
click at [423, 253] on button "Create poll" at bounding box center [452, 256] width 136 height 17
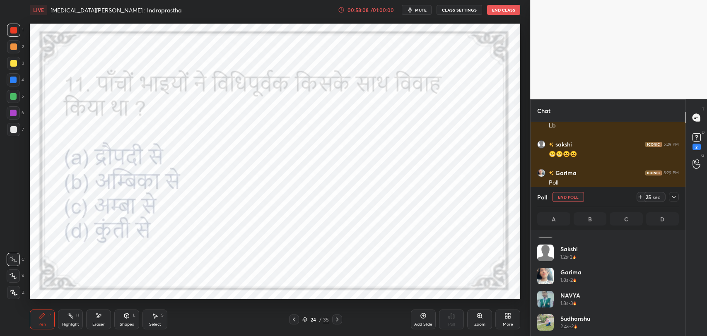
scroll to position [86, 0]
click at [676, 199] on icon at bounding box center [674, 197] width 7 height 7
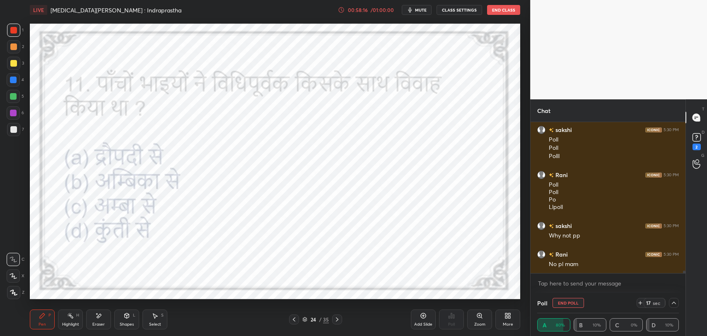
scroll to position [9427, 0]
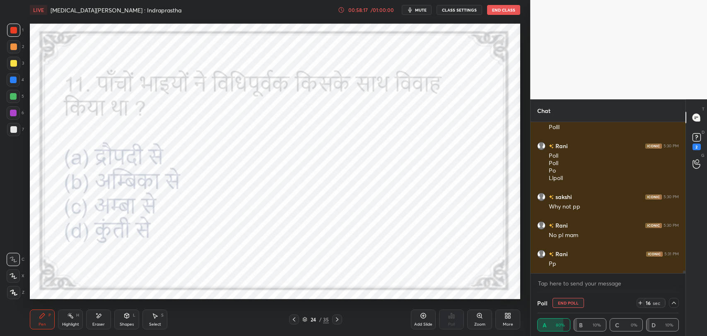
click at [340, 323] on div at bounding box center [337, 320] width 10 height 10
click at [571, 304] on button "End Poll" at bounding box center [568, 303] width 31 height 10
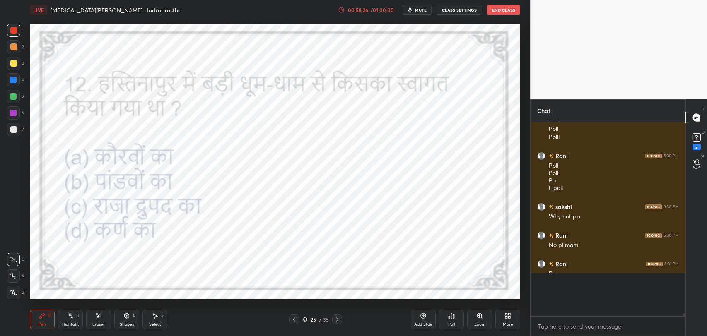
scroll to position [200, 152]
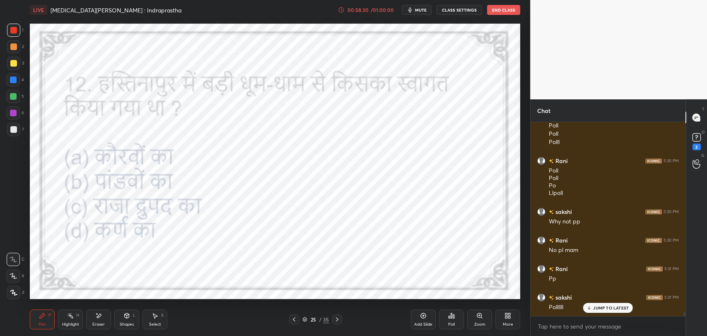
click at [606, 307] on p "JUMP TO LATEST" at bounding box center [611, 308] width 36 height 5
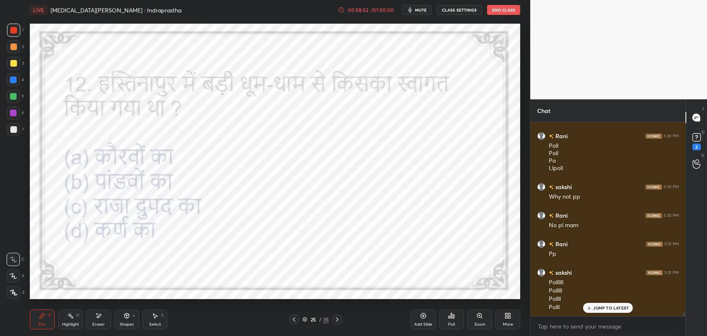
click at [457, 327] on div "Poll" at bounding box center [451, 320] width 25 height 20
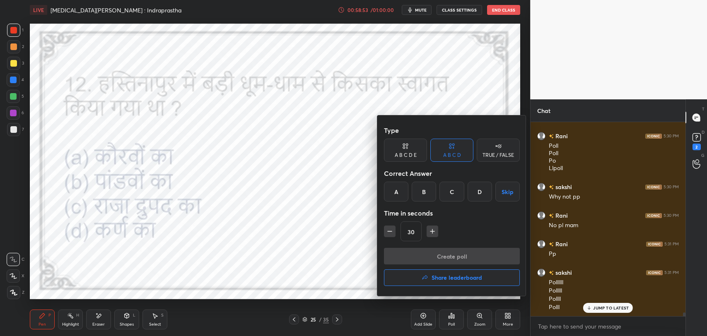
click at [427, 198] on div "B" at bounding box center [424, 192] width 24 height 20
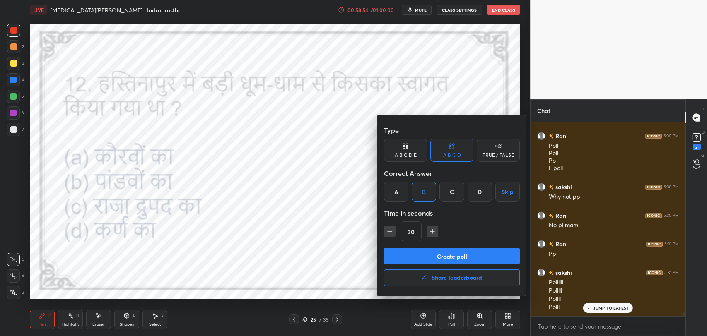
click at [441, 254] on button "Create poll" at bounding box center [452, 256] width 136 height 17
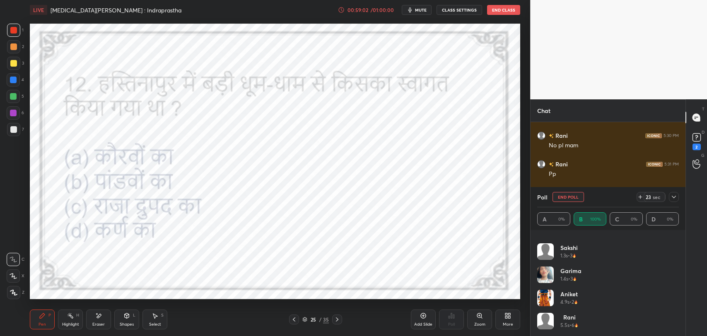
click at [674, 196] on icon at bounding box center [674, 197] width 7 height 7
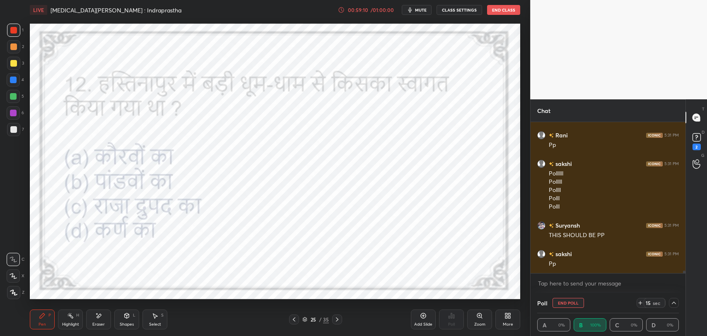
click at [569, 302] on button "End Poll" at bounding box center [568, 303] width 31 height 10
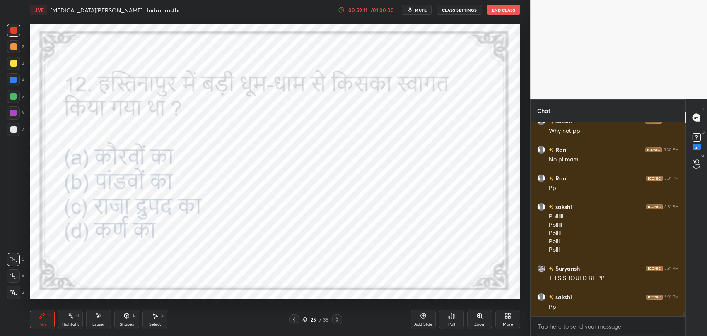
click at [337, 317] on icon at bounding box center [337, 319] width 7 height 7
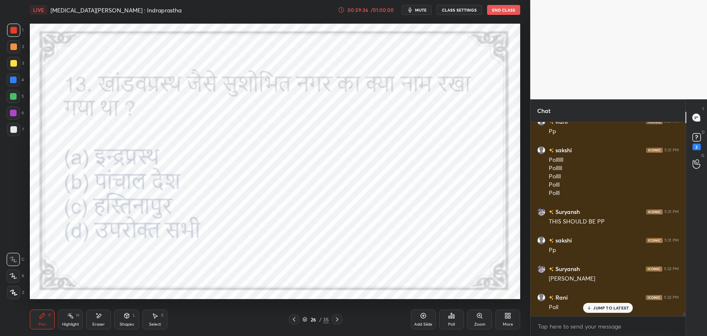
click at [605, 309] on p "JUMP TO LATEST" at bounding box center [611, 308] width 36 height 5
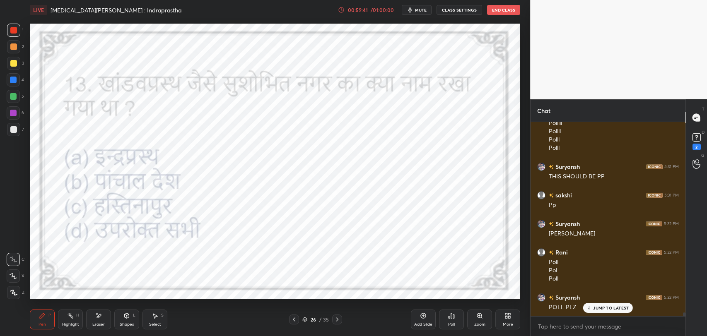
click at [454, 319] on icon at bounding box center [451, 316] width 7 height 7
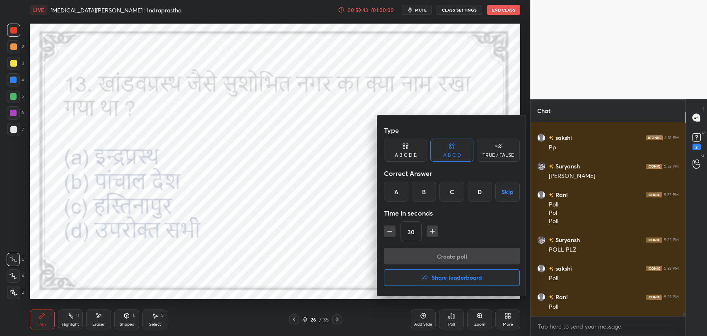
click at [449, 193] on div "C" at bounding box center [451, 192] width 24 height 20
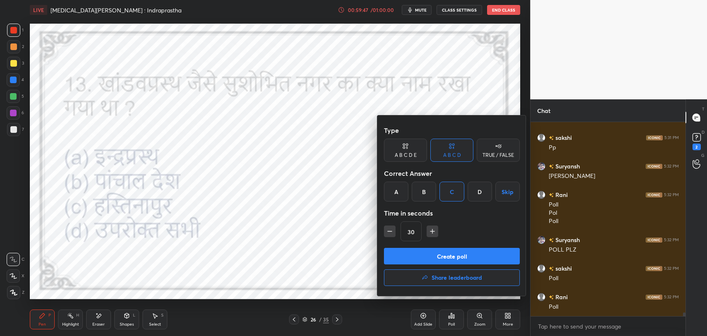
click at [396, 193] on div "A" at bounding box center [396, 192] width 24 height 20
click at [430, 253] on button "Create poll" at bounding box center [452, 256] width 136 height 17
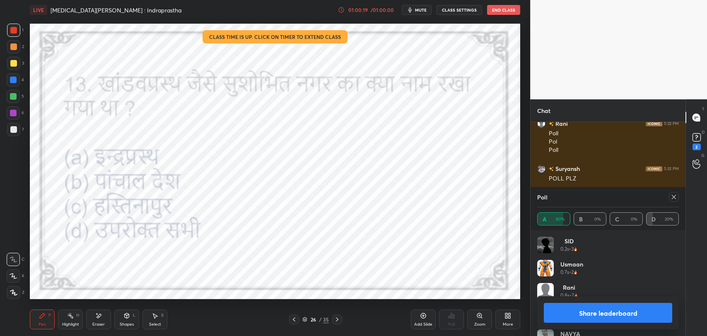
scroll to position [9762, 0]
click at [673, 198] on icon at bounding box center [674, 197] width 4 height 4
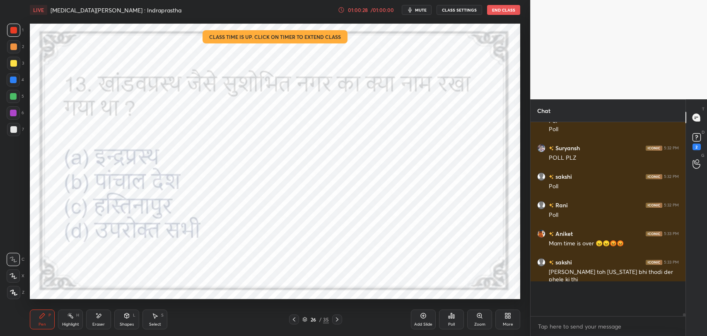
scroll to position [180, 152]
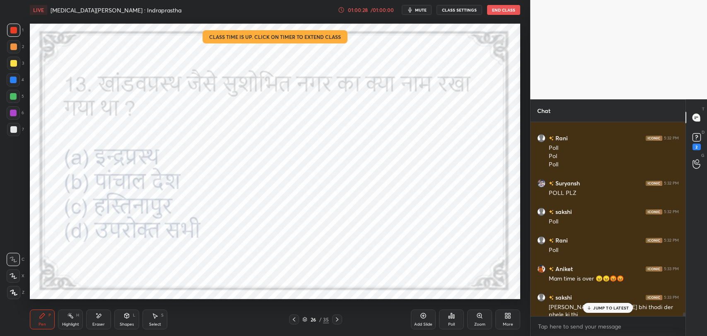
click at [318, 319] on div "26 / 35" at bounding box center [315, 319] width 27 height 7
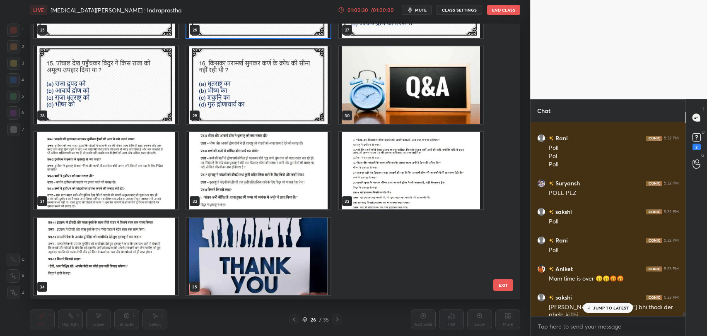
click at [298, 257] on img "grid" at bounding box center [258, 256] width 144 height 77
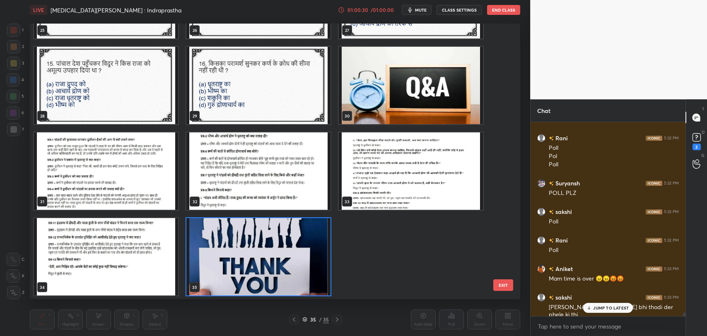
click at [298, 257] on div "22 23 24 25 26 27 28 29 30 31 32 33 34 35" at bounding box center [268, 162] width 476 height 276
click at [276, 273] on img "grid" at bounding box center [258, 256] width 144 height 77
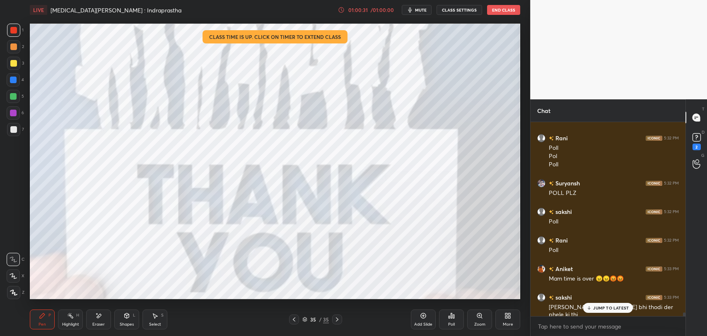
click at [276, 273] on img "grid" at bounding box center [258, 256] width 144 height 77
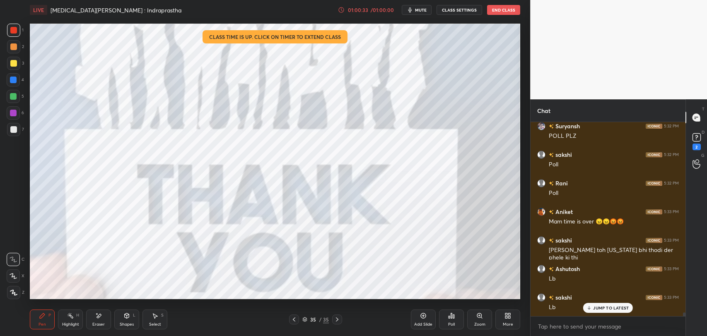
click at [457, 322] on div "Poll" at bounding box center [451, 320] width 25 height 20
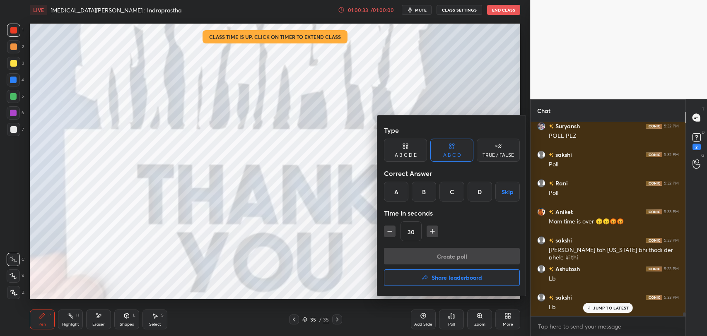
click at [452, 279] on h4 "Share leaderboard" at bounding box center [457, 278] width 51 height 6
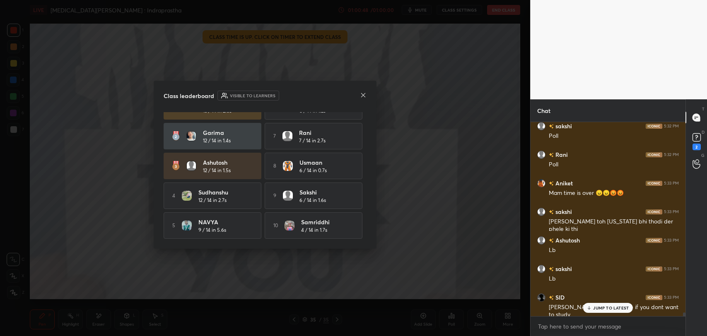
click at [364, 94] on icon at bounding box center [363, 95] width 4 height 4
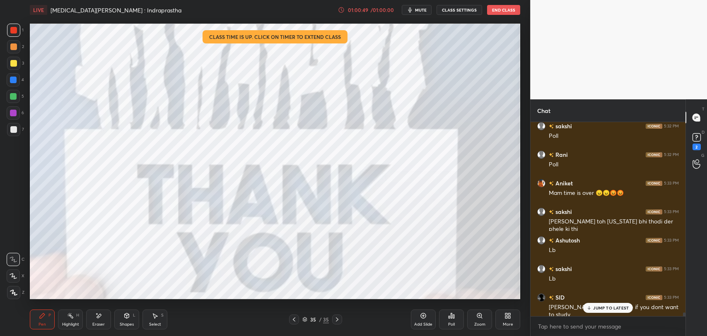
click at [601, 308] on p "JUMP TO LATEST" at bounding box center [611, 308] width 36 height 5
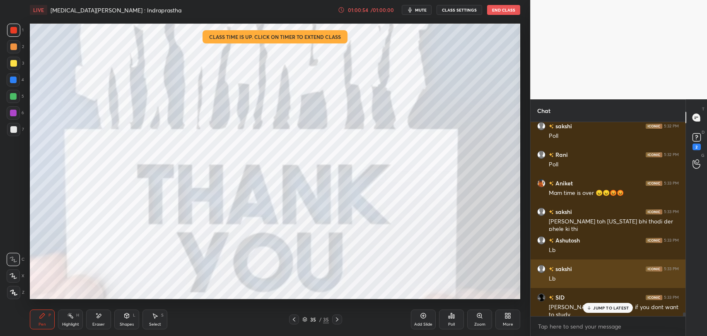
scroll to position [9834, 0]
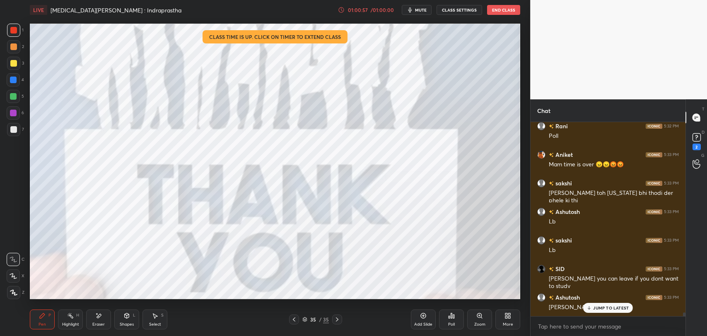
click at [612, 308] on p "JUMP TO LATEST" at bounding box center [611, 308] width 36 height 5
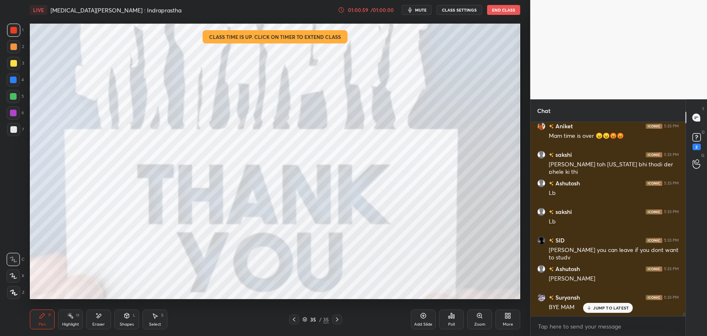
click at [603, 311] on div "JUMP TO LATEST" at bounding box center [608, 308] width 50 height 10
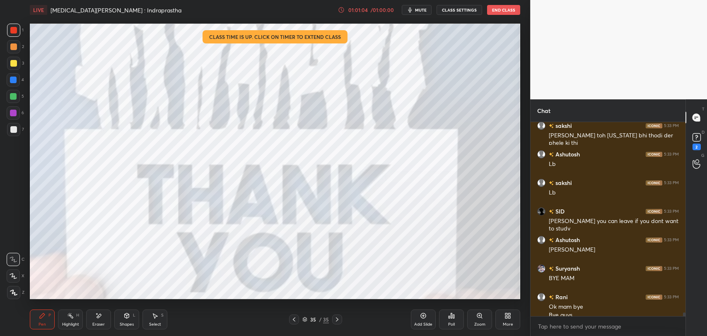
scroll to position [9899, 0]
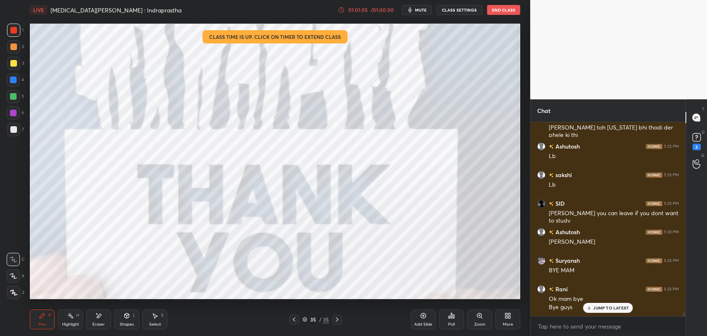
click at [486, 11] on div "01:01:05 / 01:00:00 mute CLASS SETTINGS End Class" at bounding box center [429, 10] width 182 height 10
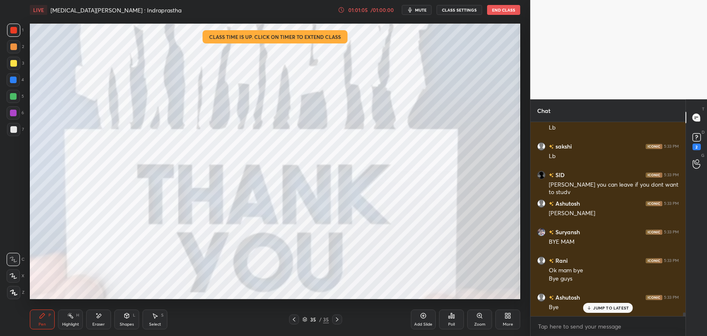
click at [492, 10] on button "End Class" at bounding box center [503, 10] width 33 height 10
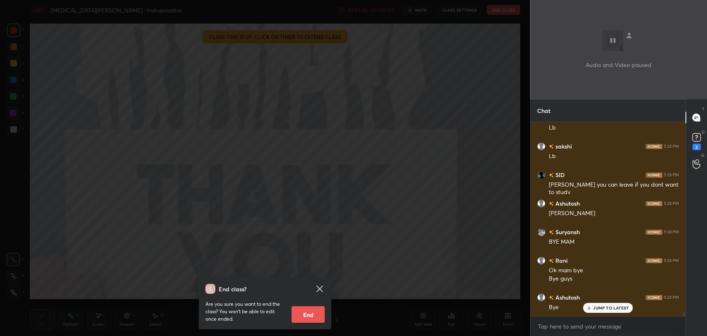
click at [313, 311] on button "End" at bounding box center [308, 315] width 33 height 17
type textarea "x"
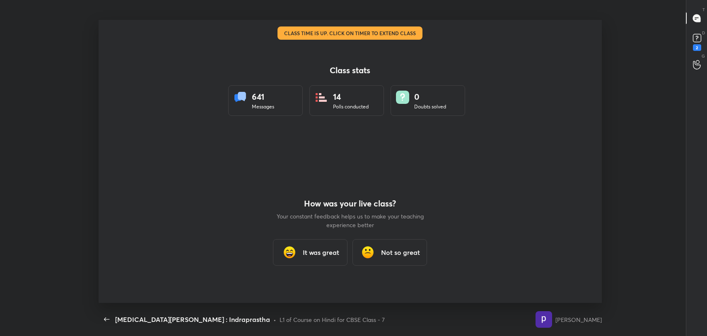
scroll to position [2, 0]
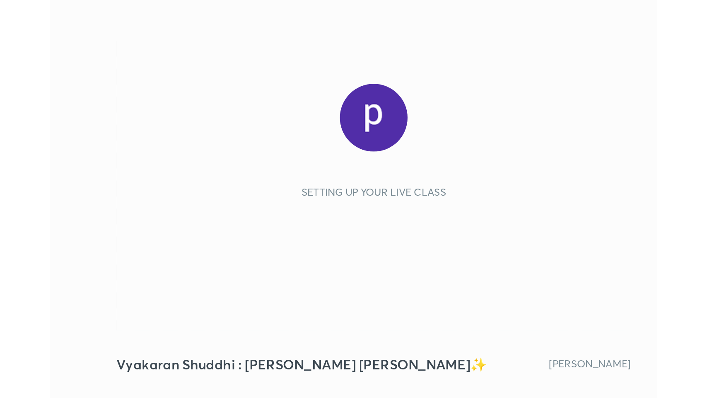
scroll to position [142, 264]
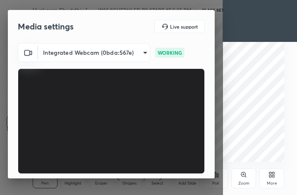
click at [272, 174] on icon at bounding box center [272, 174] width 7 height 7
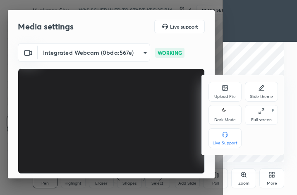
click at [273, 116] on div "Full screen F" at bounding box center [261, 115] width 33 height 20
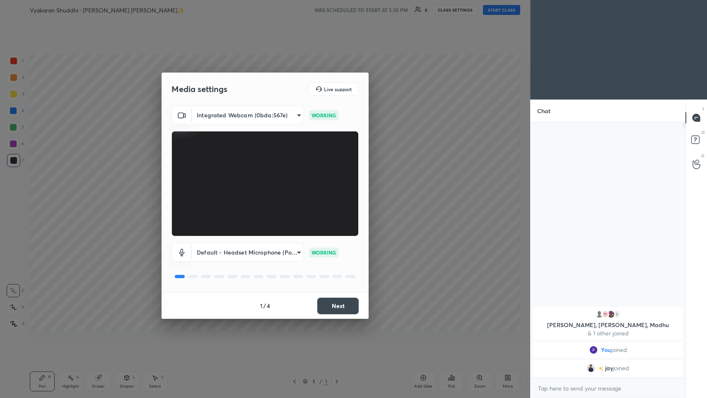
scroll to position [0, 0]
click at [297, 194] on button "Next" at bounding box center [337, 305] width 41 height 17
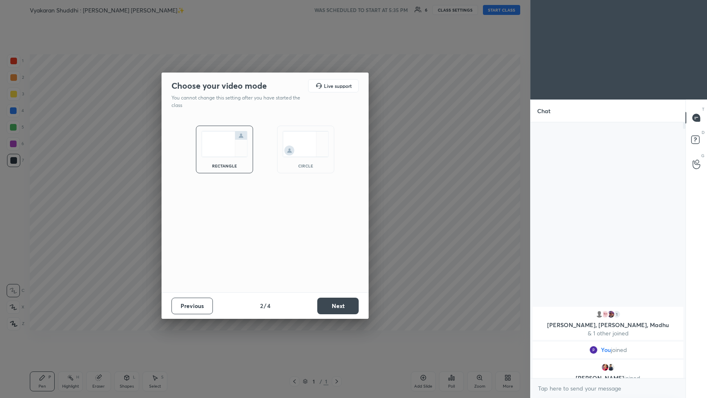
click at [297, 194] on button "Next" at bounding box center [337, 305] width 41 height 17
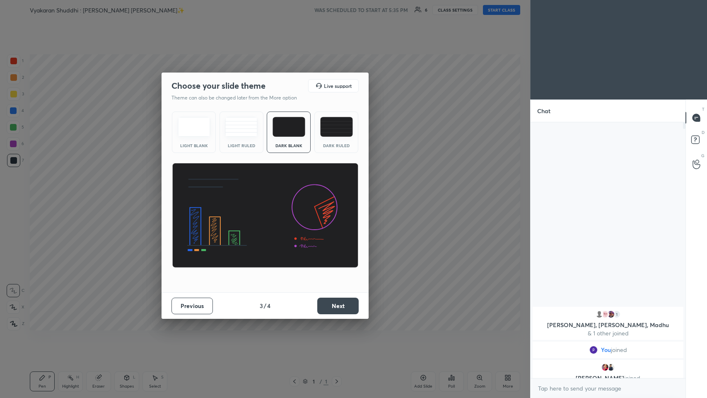
click at [297, 194] on button "Next" at bounding box center [337, 305] width 41 height 17
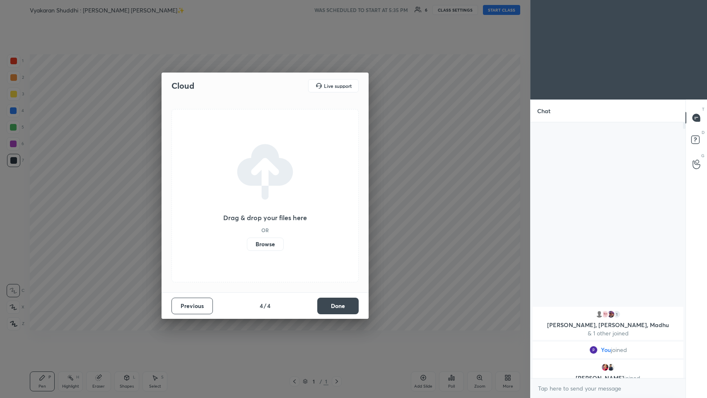
click at [297, 194] on button "Done" at bounding box center [337, 305] width 41 height 17
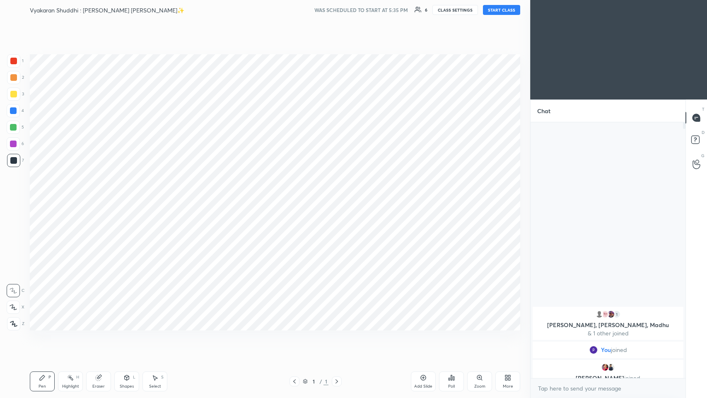
click at [297, 10] on button "START CLASS" at bounding box center [501, 10] width 37 height 10
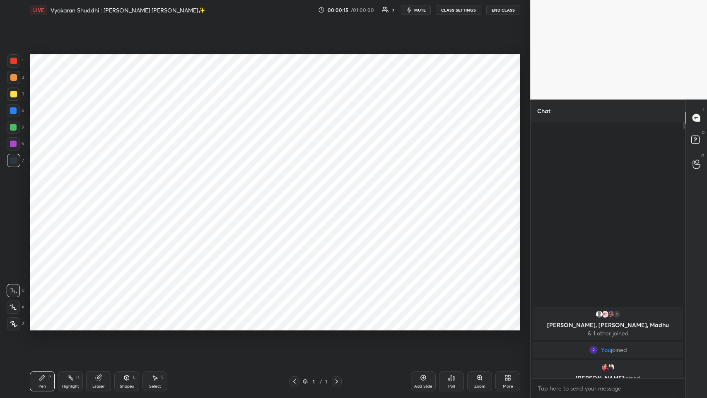
click at [297, 194] on div "More" at bounding box center [507, 381] width 25 height 20
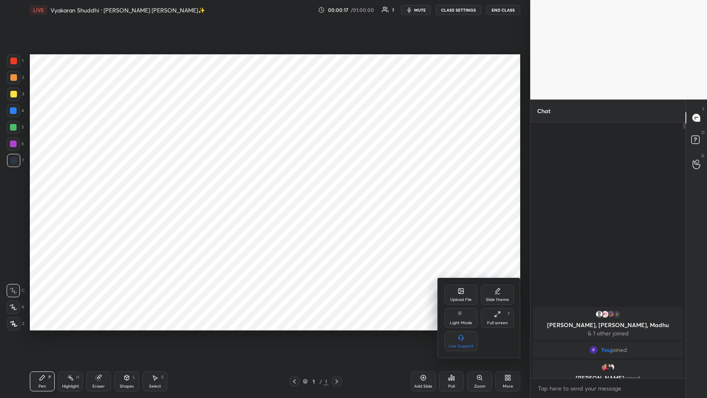
click at [297, 194] on div "Upload File" at bounding box center [460, 295] width 33 height 20
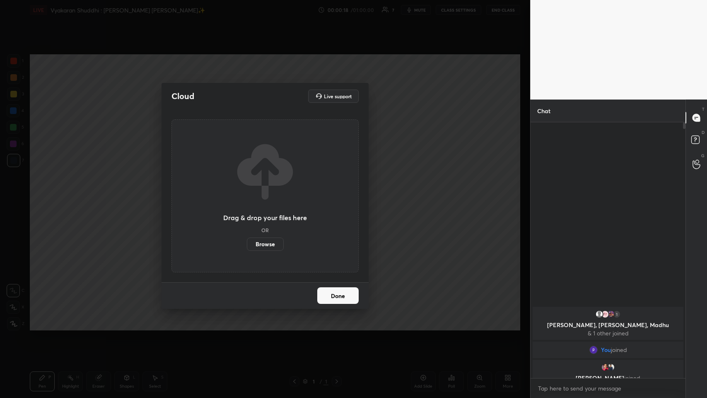
click at [264, 194] on label "Browse" at bounding box center [265, 243] width 37 height 13
click at [247, 194] on input "Browse" at bounding box center [247, 243] width 0 height 13
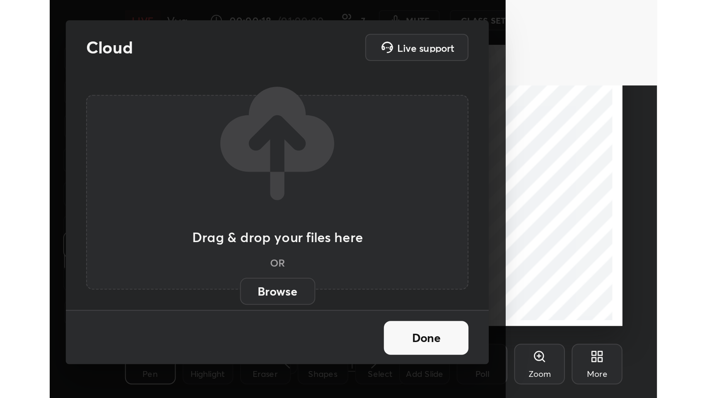
scroll to position [142, 264]
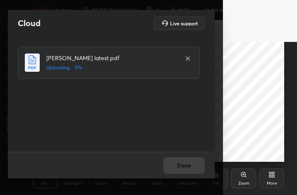
click at [270, 174] on icon at bounding box center [272, 174] width 7 height 7
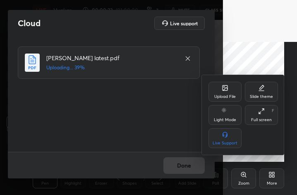
click at [261, 118] on div "Full screen" at bounding box center [261, 120] width 21 height 4
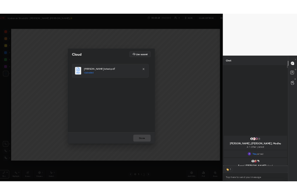
scroll to position [41076, 40924]
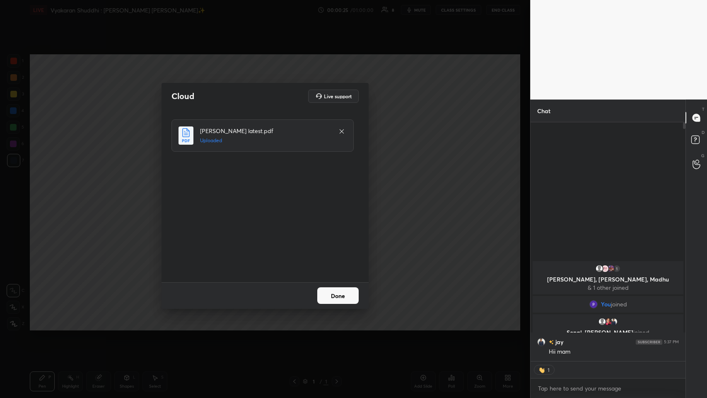
click at [297, 194] on button "Done" at bounding box center [337, 295] width 41 height 17
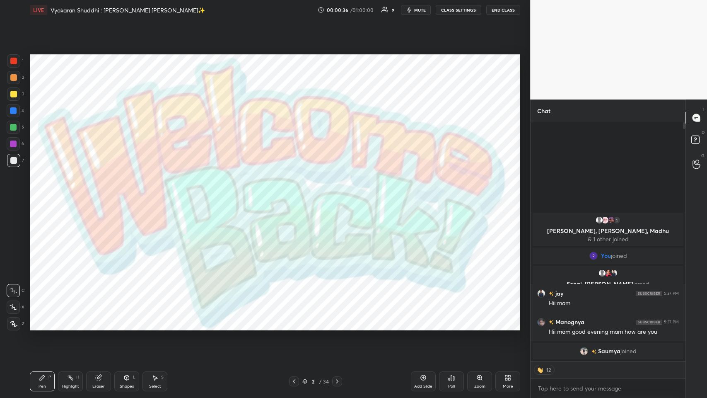
click at [297, 194] on div "More" at bounding box center [507, 381] width 25 height 20
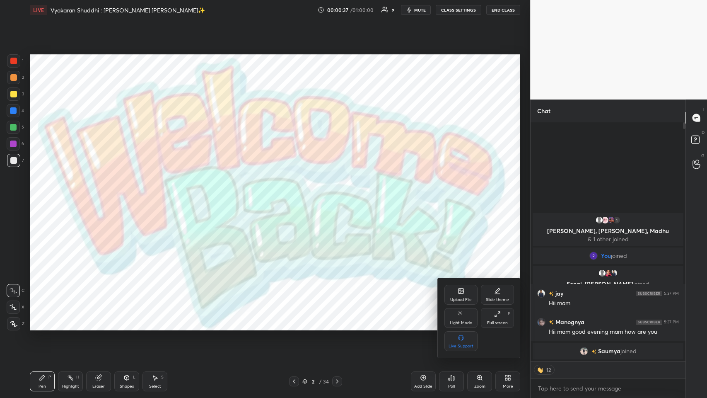
click at [297, 194] on div at bounding box center [353, 199] width 707 height 398
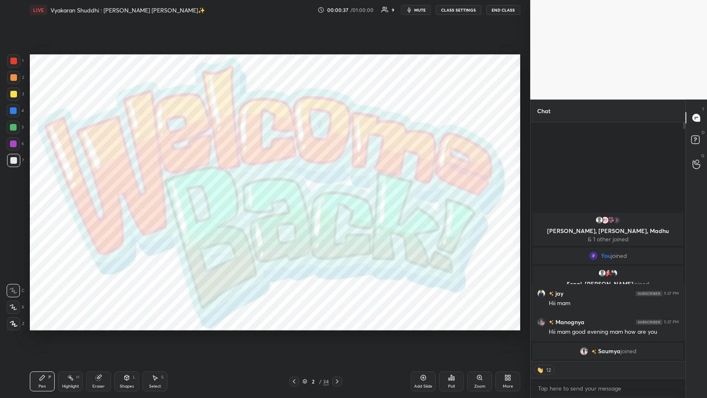
click at [297, 194] on div "More" at bounding box center [507, 381] width 25 height 20
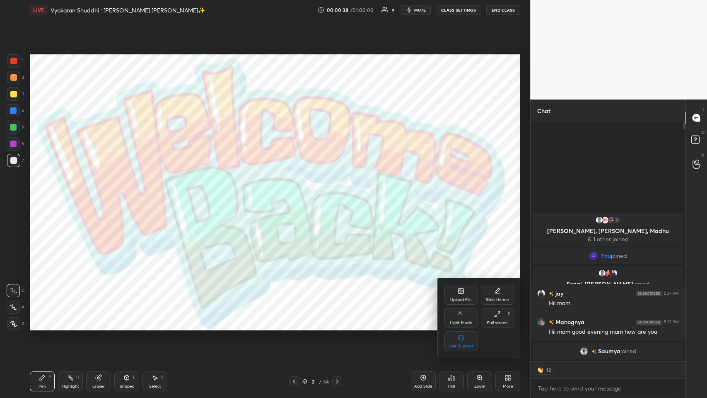
click at [297, 194] on div "Upload File" at bounding box center [460, 295] width 33 height 20
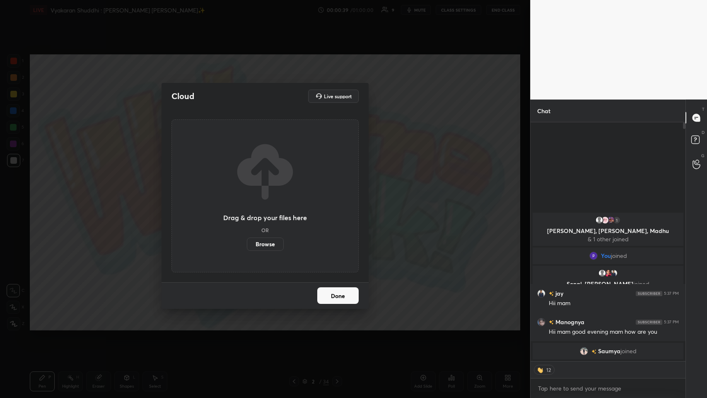
drag, startPoint x: 273, startPoint y: 246, endPoint x: 273, endPoint y: 206, distance: 39.8
click at [273, 194] on label "Browse" at bounding box center [265, 243] width 37 height 13
click at [247, 194] on input "Browse" at bounding box center [247, 243] width 0 height 13
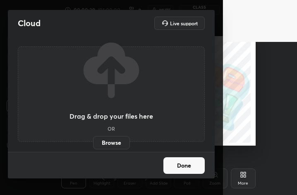
scroll to position [41279, 41167]
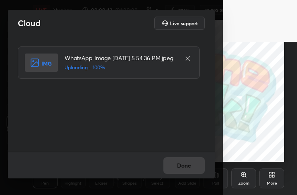
click at [277, 172] on div "More" at bounding box center [272, 178] width 25 height 20
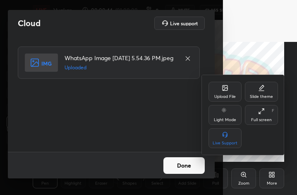
click at [259, 121] on div "Full screen" at bounding box center [261, 120] width 21 height 4
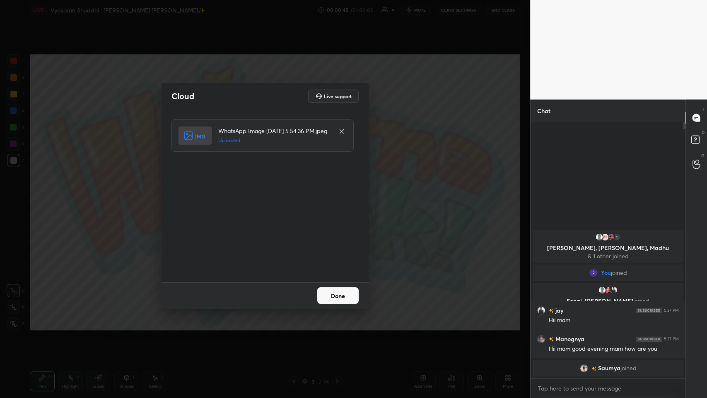
click at [297, 194] on button "Done" at bounding box center [337, 295] width 41 height 17
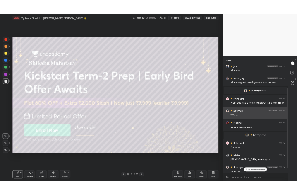
scroll to position [86, 0]
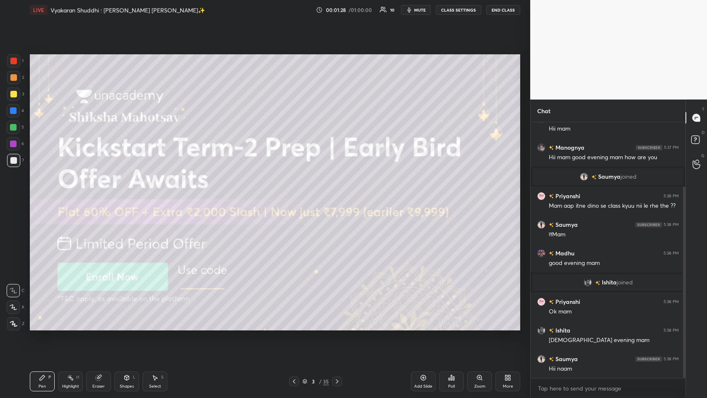
click at [297, 194] on div "More" at bounding box center [508, 386] width 10 height 4
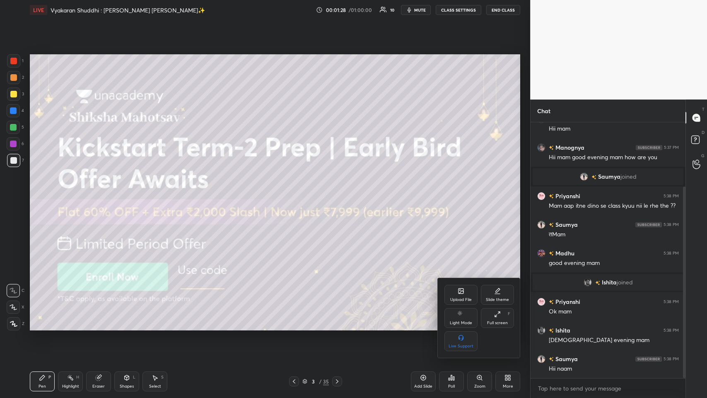
click at [297, 194] on div "Full screen F" at bounding box center [497, 318] width 33 height 20
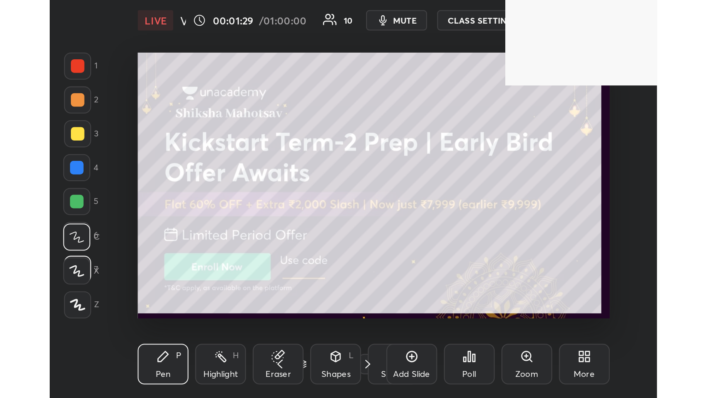
scroll to position [142, 264]
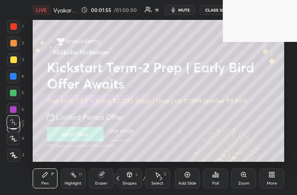
click at [272, 171] on div "More" at bounding box center [272, 178] width 25 height 20
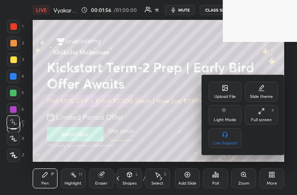
click at [265, 112] on icon at bounding box center [261, 111] width 7 height 7
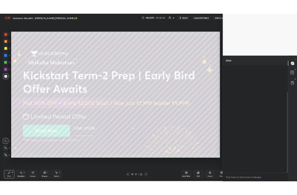
scroll to position [41076, 40924]
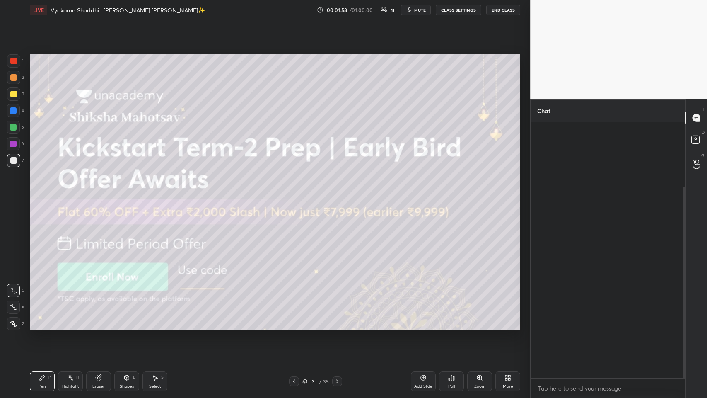
click at [297, 194] on div "More" at bounding box center [507, 381] width 25 height 20
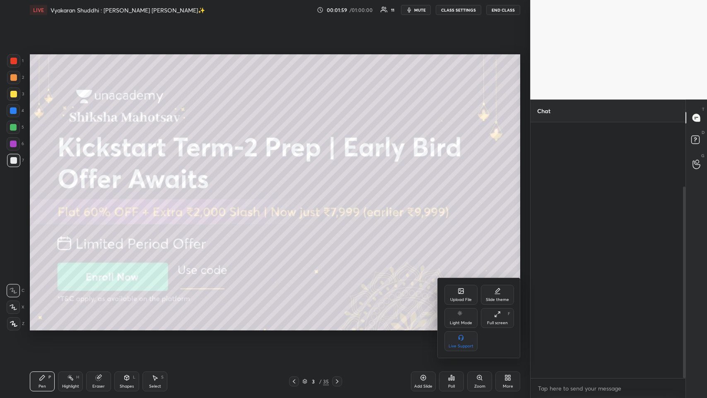
click at [297, 194] on div "Full screen F" at bounding box center [497, 318] width 33 height 20
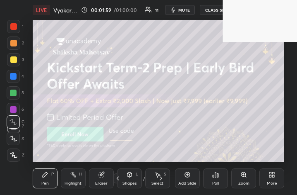
scroll to position [41279, 41156]
click at [270, 181] on div "More" at bounding box center [272, 183] width 10 height 4
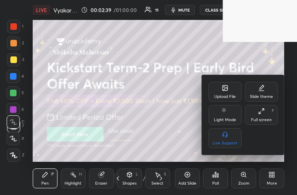
click at [269, 110] on div "Full screen F" at bounding box center [261, 115] width 33 height 20
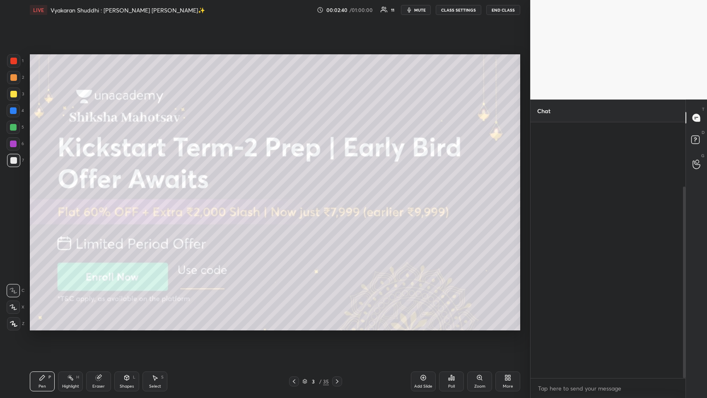
scroll to position [41076, 40924]
click at [297, 154] on div "G Raise Hand (G)" at bounding box center [696, 163] width 21 height 23
click at [297, 122] on div at bounding box center [696, 117] width 17 height 15
click at [297, 133] on icon at bounding box center [696, 140] width 15 height 15
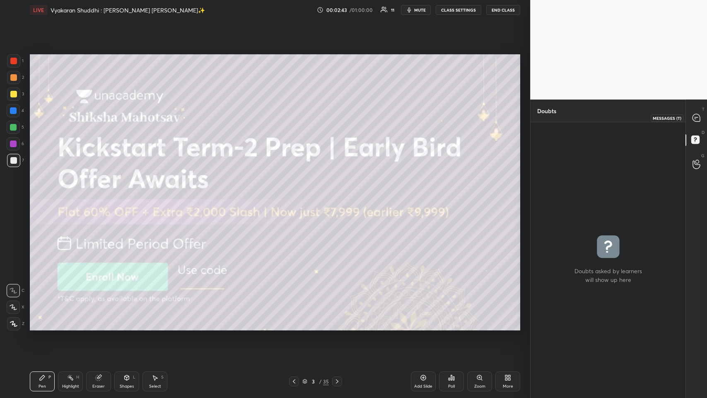
click at [297, 121] on icon at bounding box center [696, 117] width 7 height 7
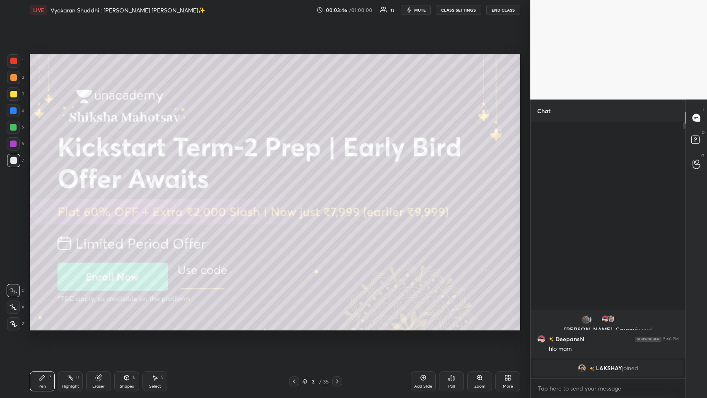
click at [100, 194] on icon at bounding box center [98, 377] width 7 height 7
click at [39, 194] on div "Pen" at bounding box center [42, 386] width 7 height 4
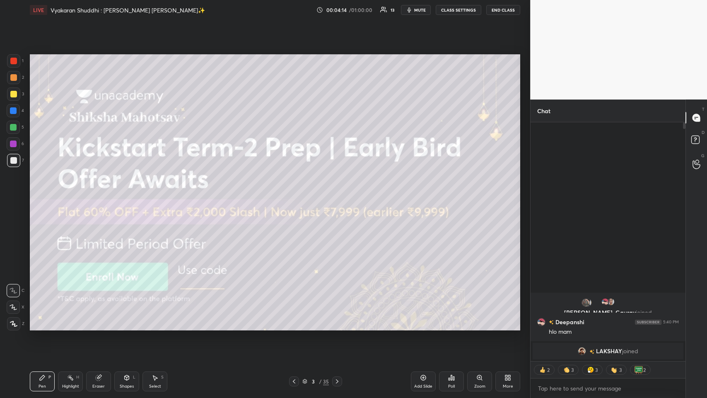
click at [92, 194] on div "Eraser" at bounding box center [98, 386] width 12 height 4
click at [14, 194] on icon at bounding box center [13, 307] width 7 height 7
click at [41, 194] on div "Pen" at bounding box center [42, 386] width 7 height 4
click at [297, 194] on icon at bounding box center [453, 378] width 1 height 4
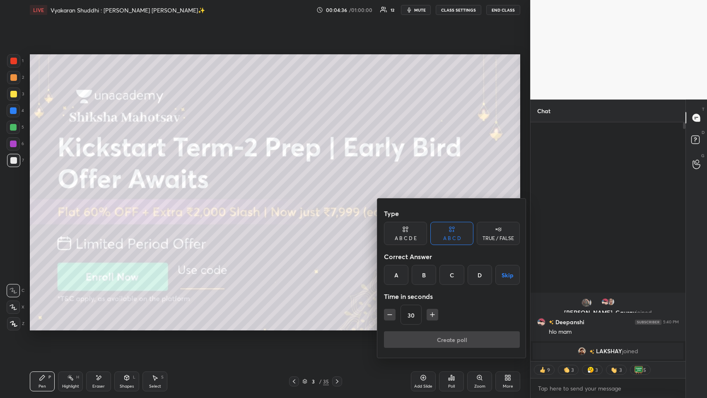
click at [297, 194] on div "B" at bounding box center [424, 275] width 24 height 20
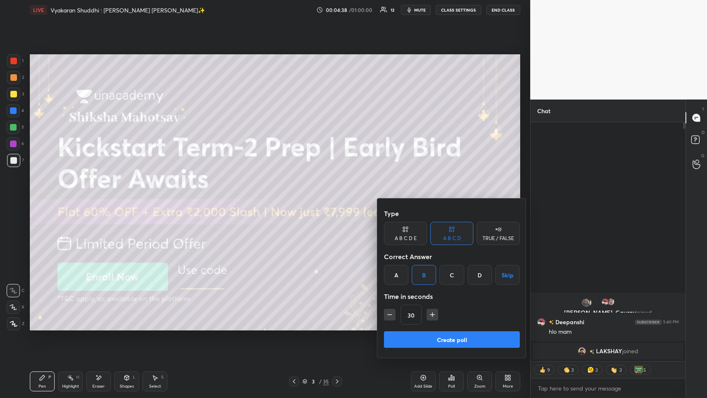
click at [297, 194] on button "Create poll" at bounding box center [452, 339] width 136 height 17
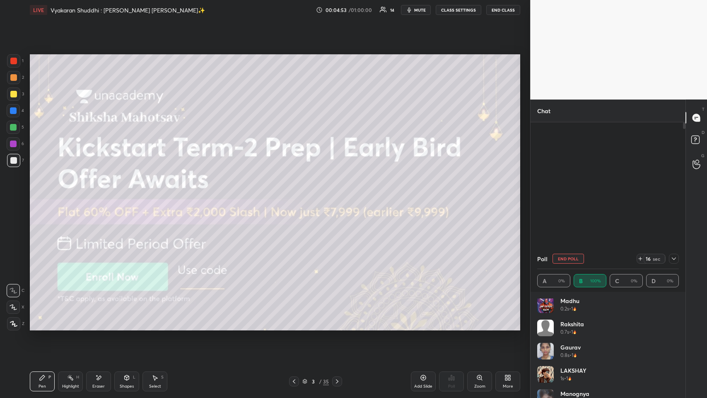
scroll to position [0, 0]
click at [297, 194] on div at bounding box center [674, 258] width 10 height 10
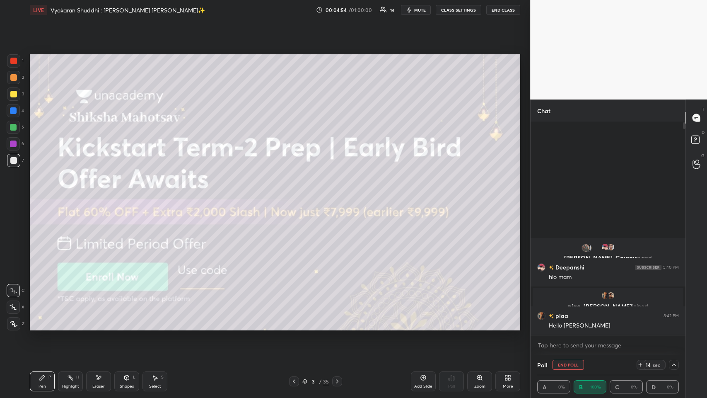
scroll to position [0, 2]
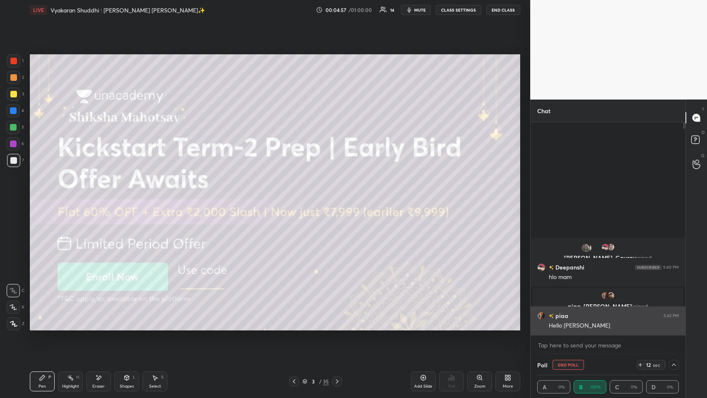
click at [297, 194] on h6 "piaa" at bounding box center [561, 315] width 14 height 9
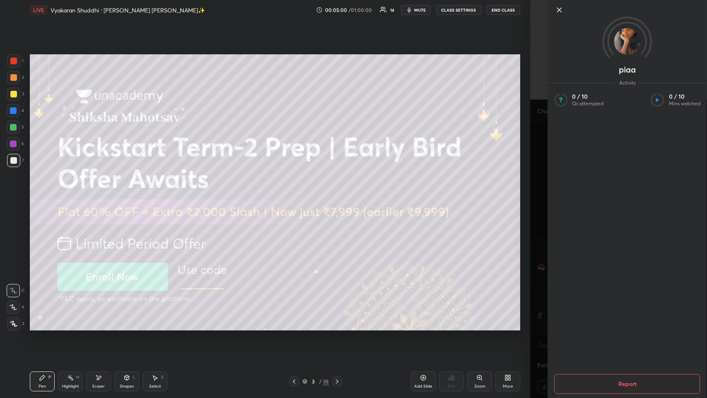
click at [297, 7] on icon at bounding box center [559, 10] width 10 height 10
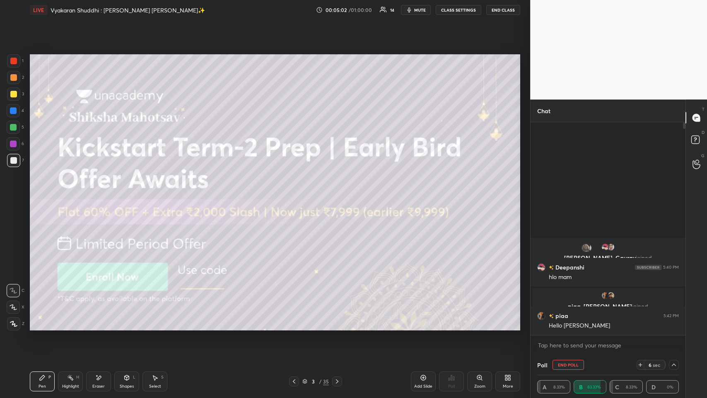
click at [297, 194] on icon at bounding box center [674, 364] width 4 height 2
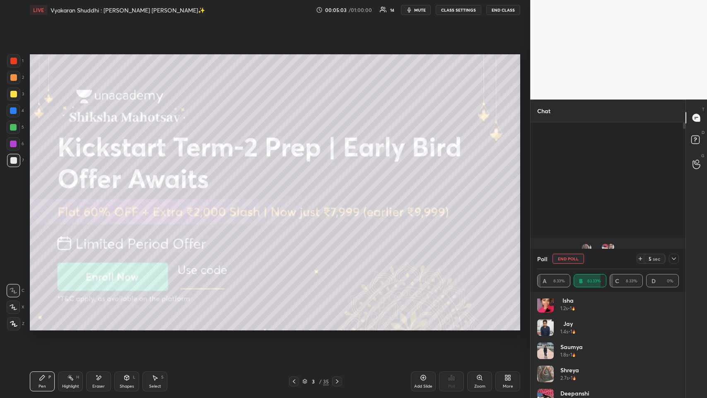
scroll to position [133, 0]
click at [297, 194] on icon at bounding box center [674, 258] width 7 height 7
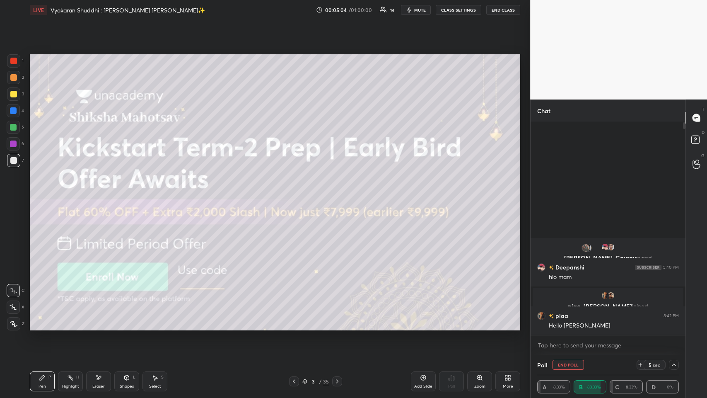
scroll to position [0, 0]
click at [297, 194] on button "End Poll" at bounding box center [568, 365] width 31 height 10
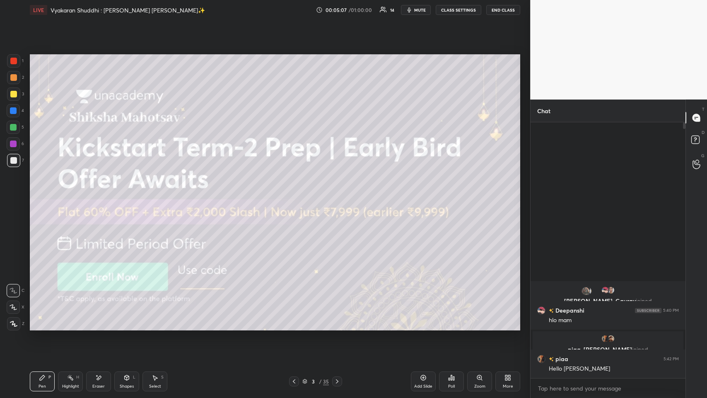
click at [297, 194] on div "Poll" at bounding box center [451, 381] width 25 height 20
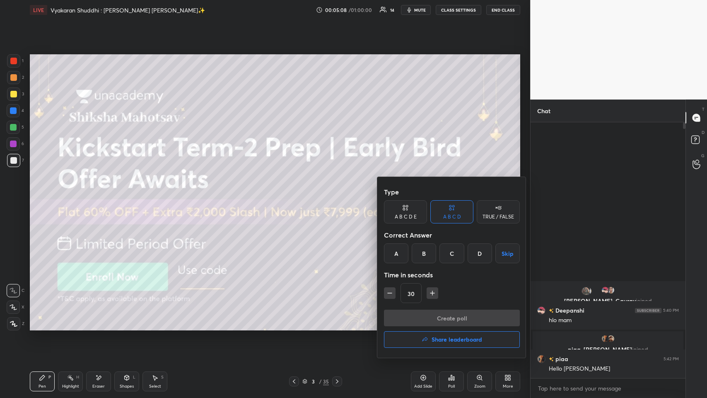
click at [270, 194] on div at bounding box center [353, 199] width 707 height 398
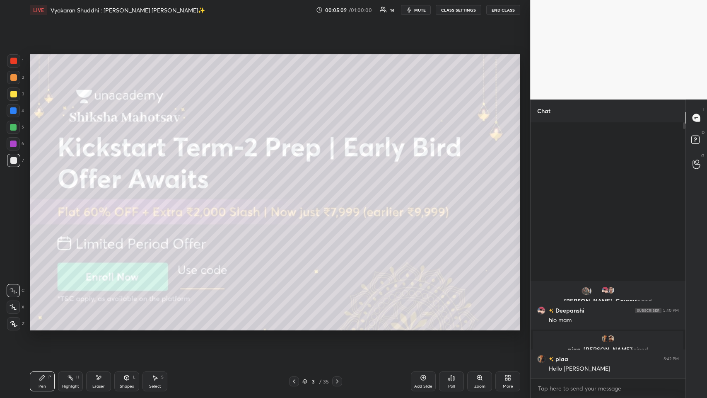
click at [297, 194] on div "Poll" at bounding box center [451, 381] width 25 height 20
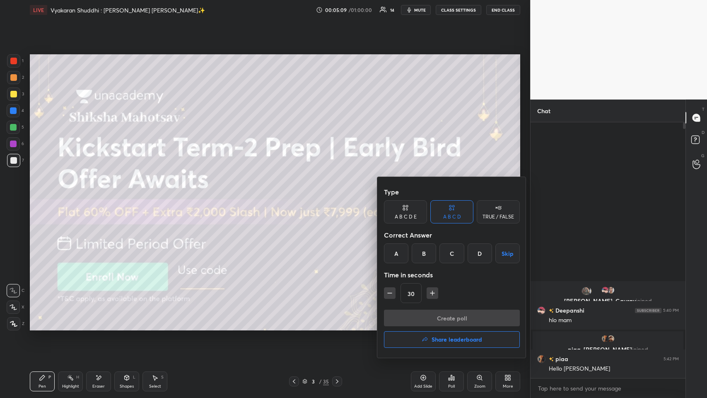
click at [297, 194] on div at bounding box center [353, 199] width 707 height 398
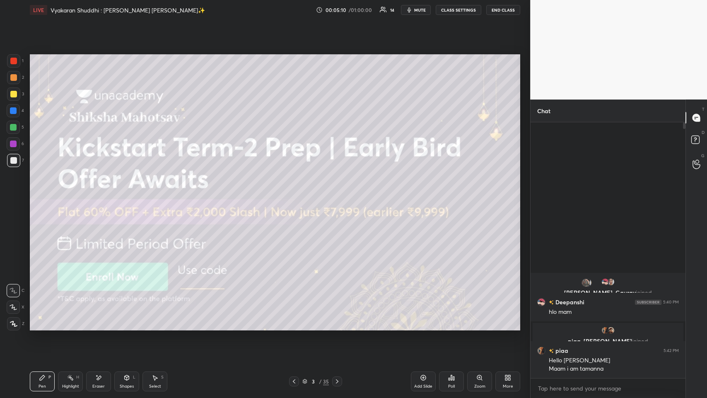
click at [297, 194] on icon at bounding box center [337, 381] width 7 height 7
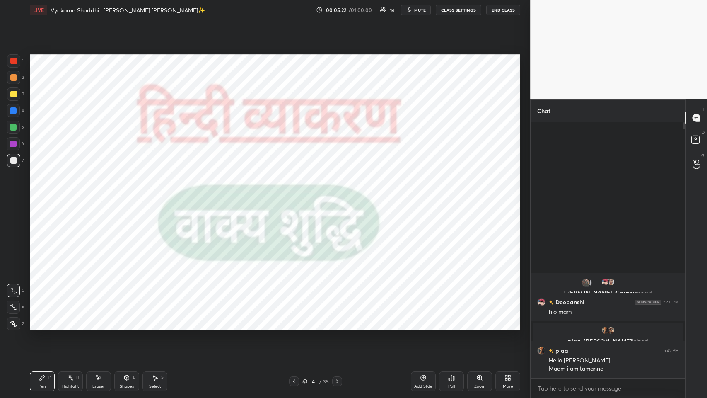
click at [16, 58] on div at bounding box center [13, 61] width 7 height 7
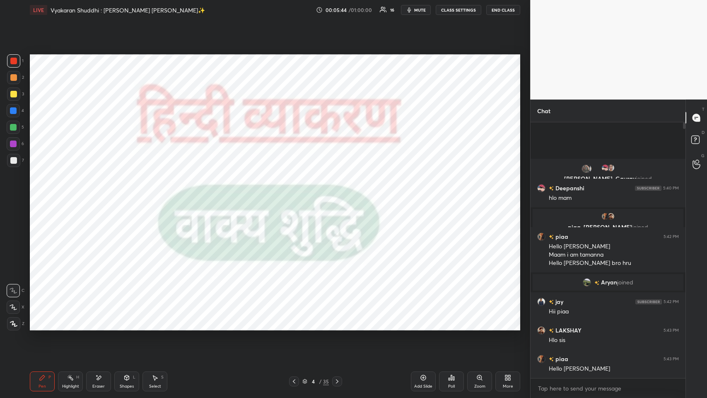
click at [94, 194] on div "Eraser" at bounding box center [98, 381] width 25 height 20
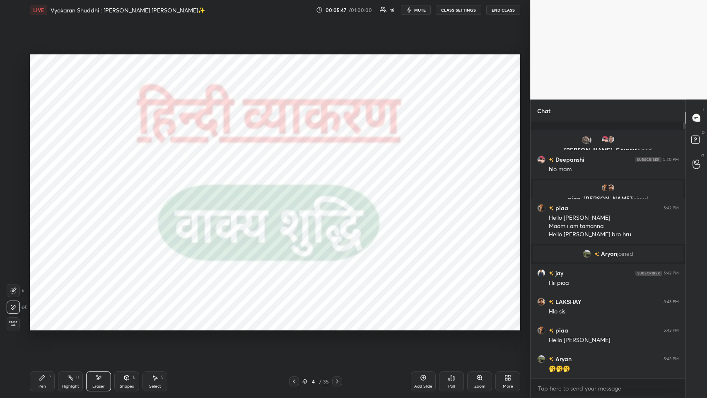
click at [43, 194] on icon at bounding box center [42, 377] width 5 height 5
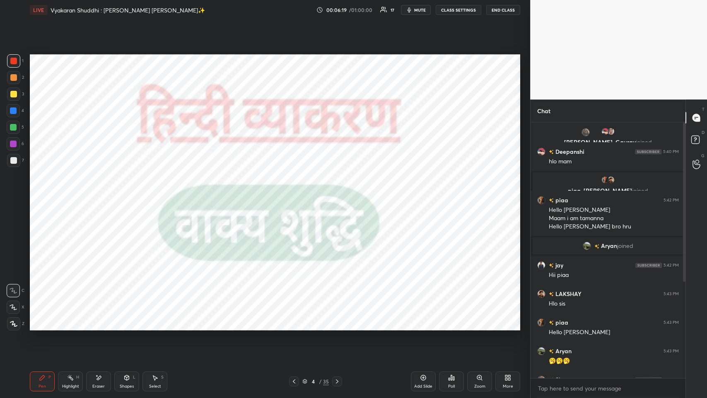
click at [98, 194] on div "Eraser" at bounding box center [98, 381] width 25 height 20
click at [39, 194] on div "Pen P" at bounding box center [42, 381] width 25 height 20
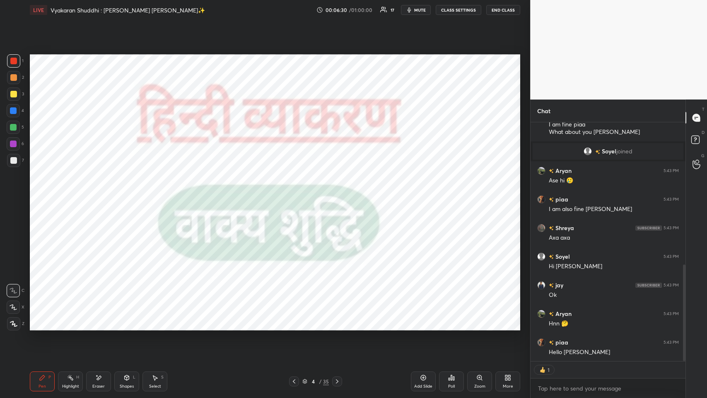
scroll to position [351, 0]
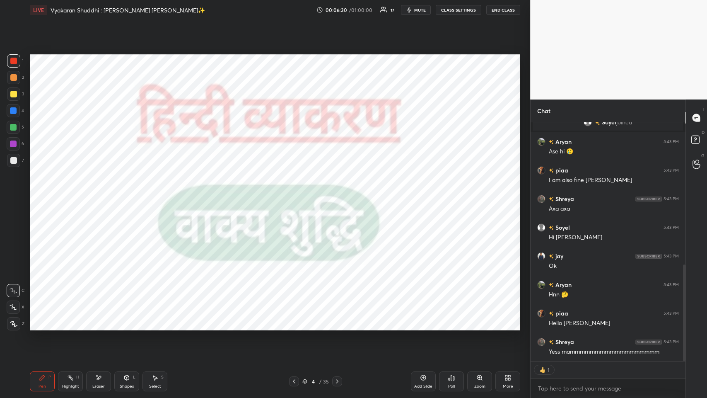
click at [297, 194] on div "[PERSON_NAME] 5:43 PM I am fine piaa What about you [PERSON_NAME] joined Aryan …" at bounding box center [608, 241] width 155 height 239
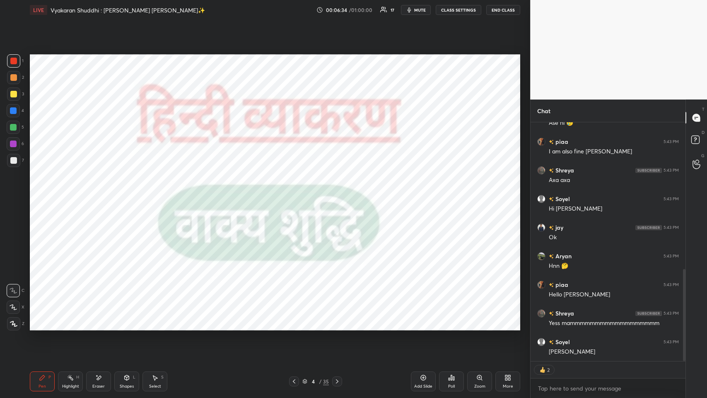
click at [297, 194] on icon at bounding box center [337, 381] width 7 height 7
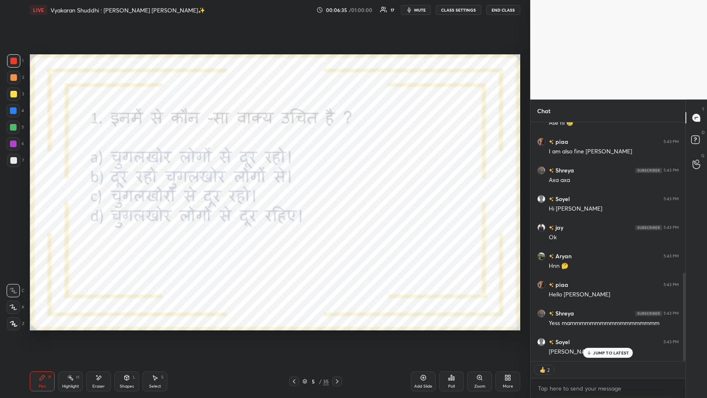
scroll to position [408, 0]
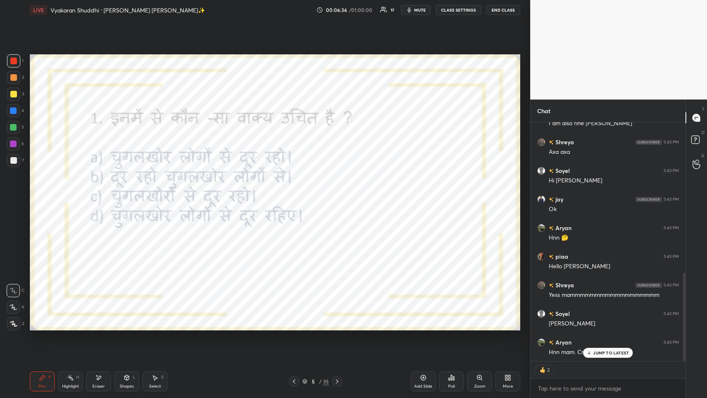
click at [297, 194] on p "JUMP TO LATEST" at bounding box center [611, 352] width 36 height 5
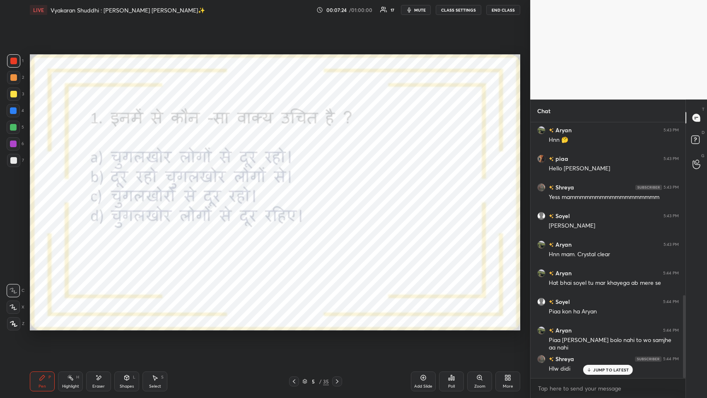
scroll to position [533, 0]
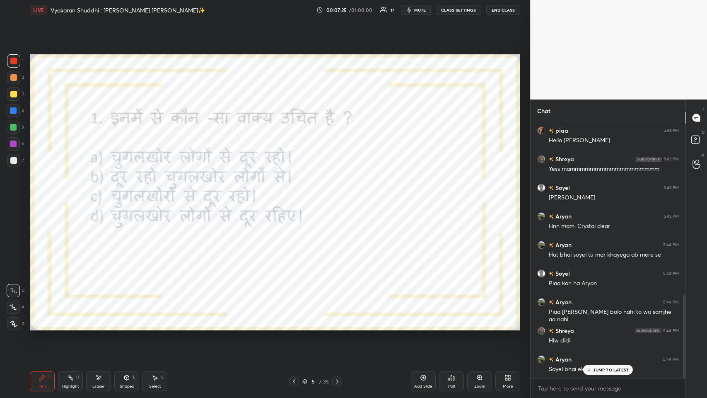
click at [297, 194] on icon at bounding box center [589, 369] width 5 height 5
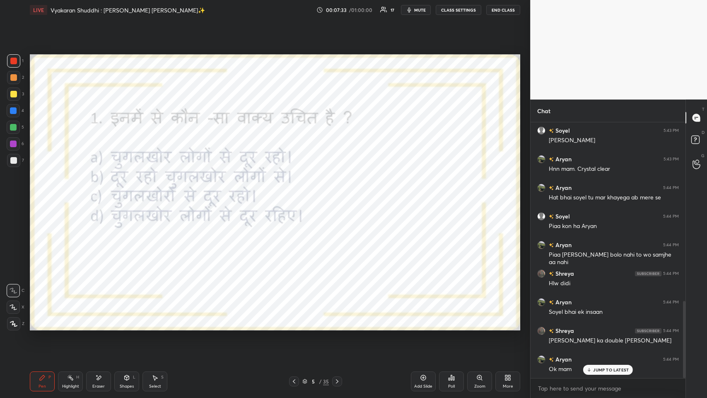
scroll to position [620, 0]
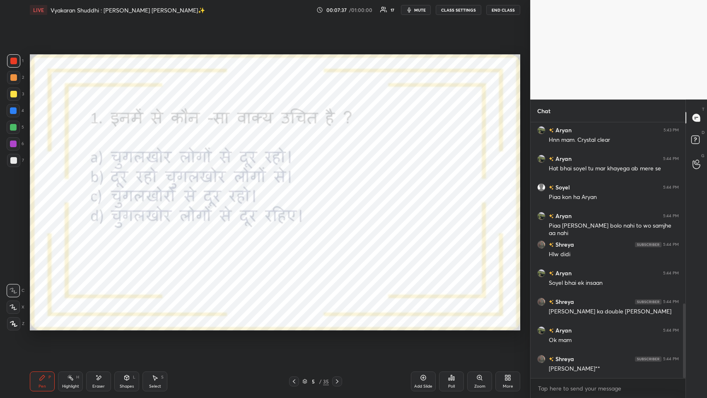
click at [297, 194] on div "Poll" at bounding box center [451, 381] width 25 height 20
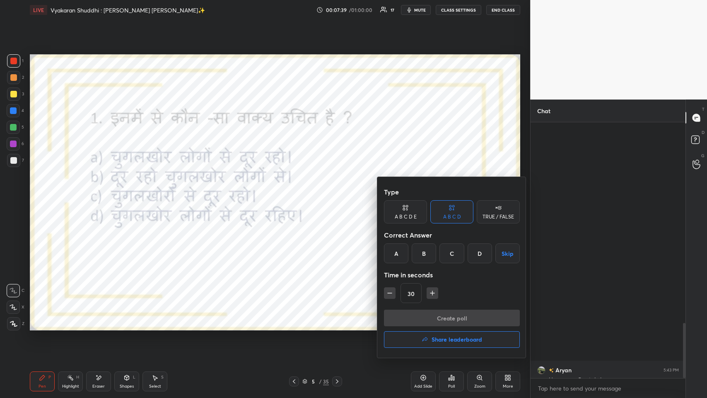
scroll to position [928, 0]
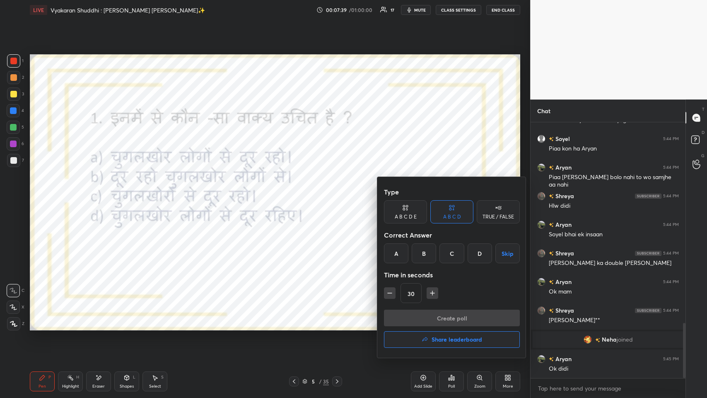
click at [296, 194] on div at bounding box center [353, 199] width 707 height 398
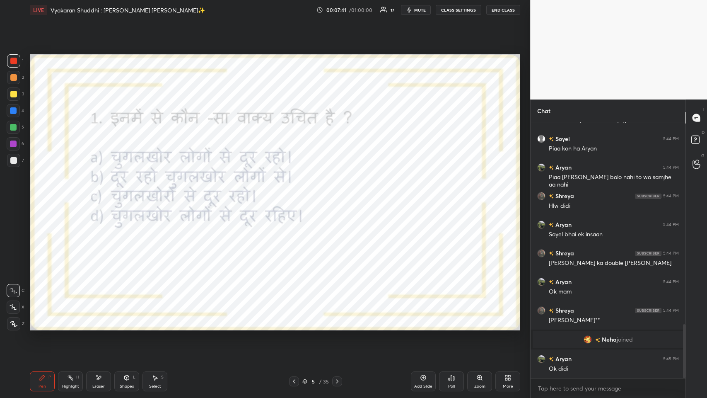
scroll to position [956, 0]
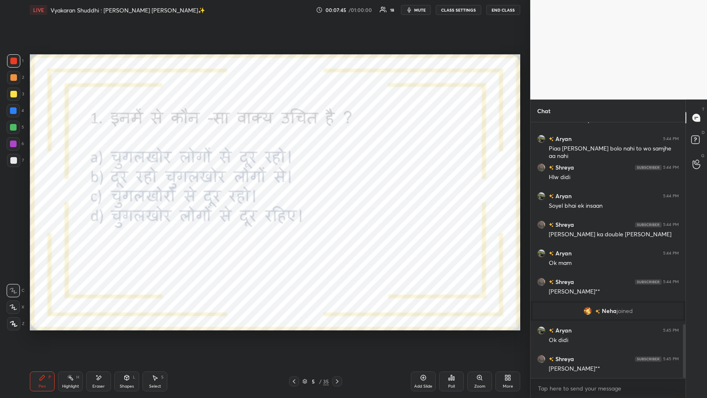
click at [297, 194] on icon at bounding box center [449, 379] width 1 height 2
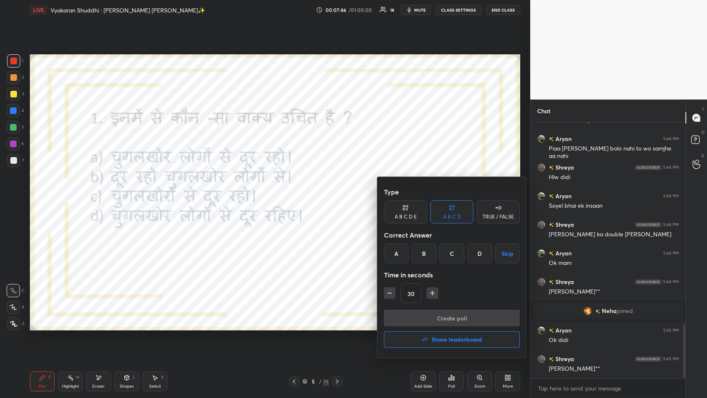
scroll to position [985, 0]
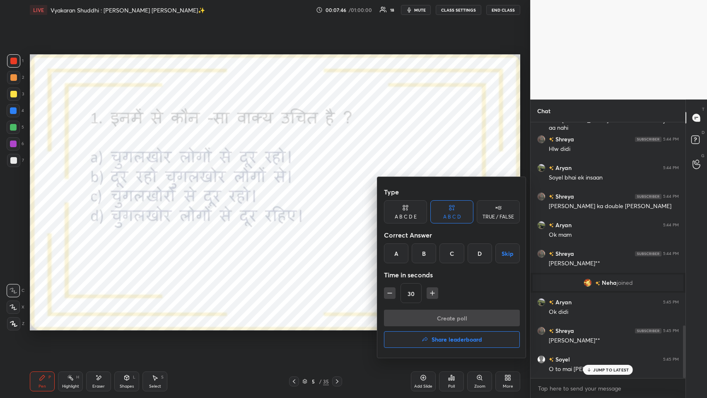
click at [297, 194] on div "C" at bounding box center [451, 253] width 24 height 20
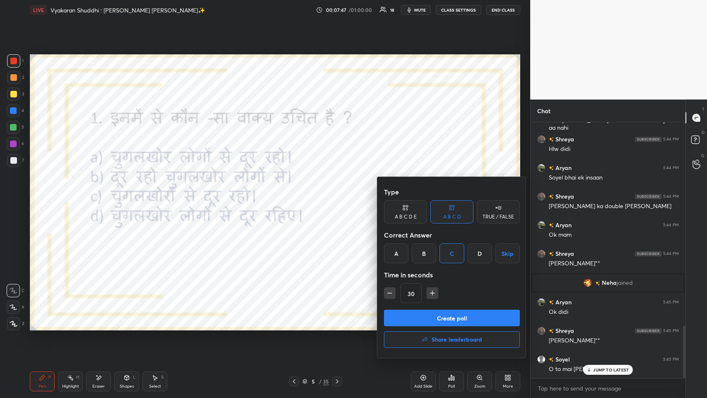
click at [297, 194] on button "Create poll" at bounding box center [452, 317] width 136 height 17
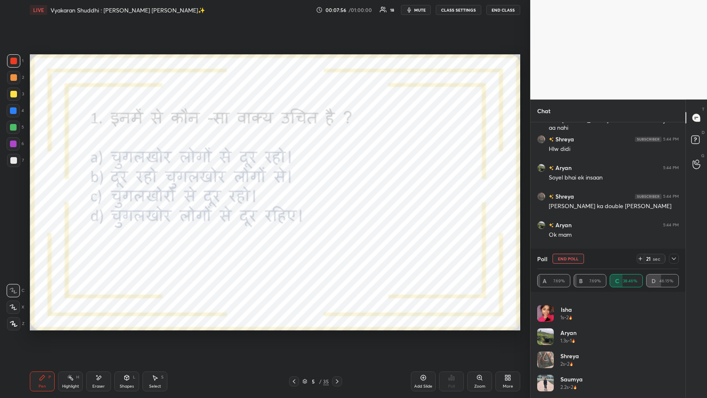
scroll to position [0, 0]
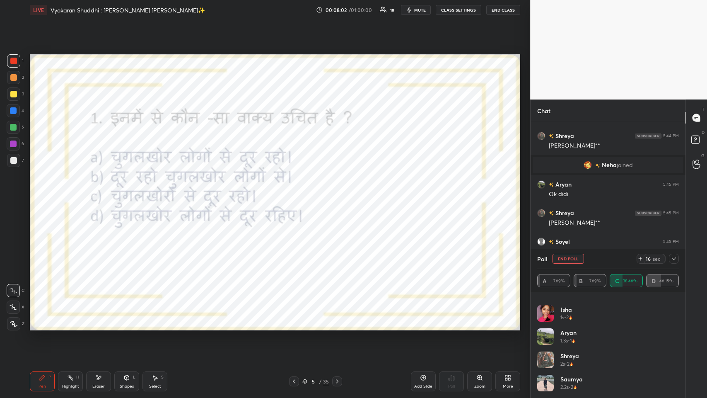
click at [297, 194] on icon at bounding box center [674, 258] width 7 height 7
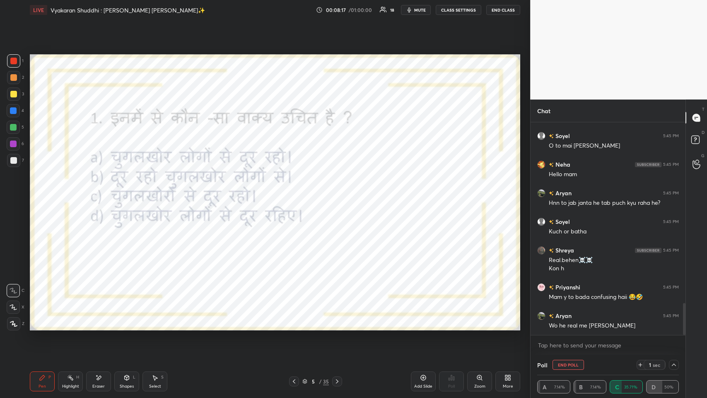
click at [297, 194] on button "End Poll" at bounding box center [568, 365] width 31 height 10
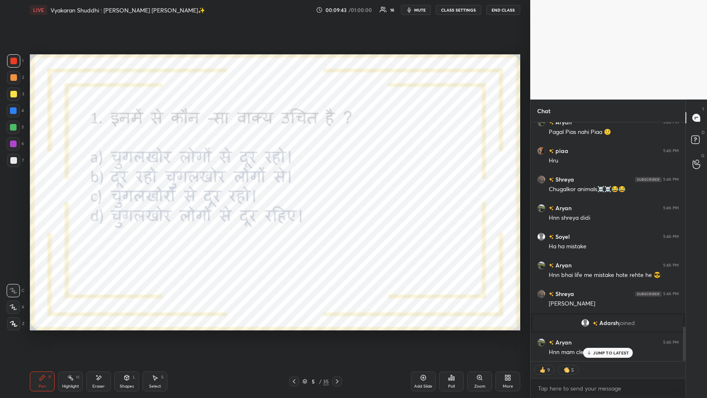
scroll to position [1441, 0]
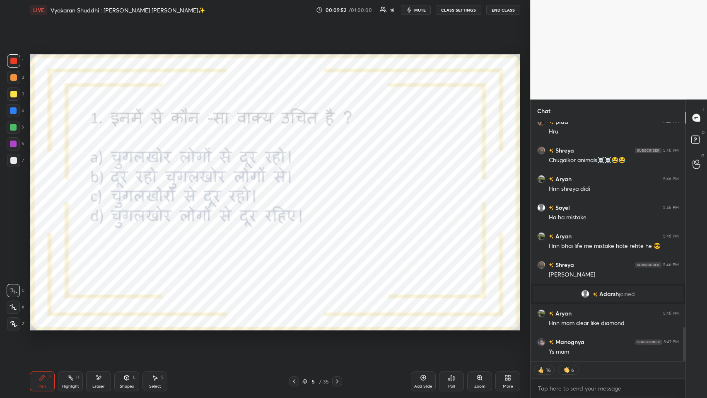
click at [297, 194] on icon at bounding box center [337, 381] width 7 height 7
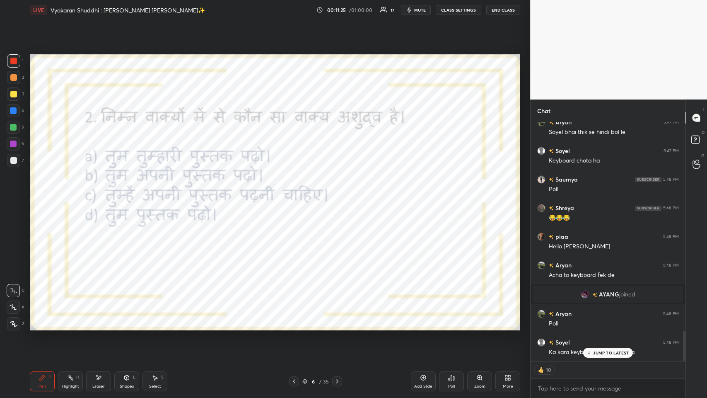
scroll to position [1673, 0]
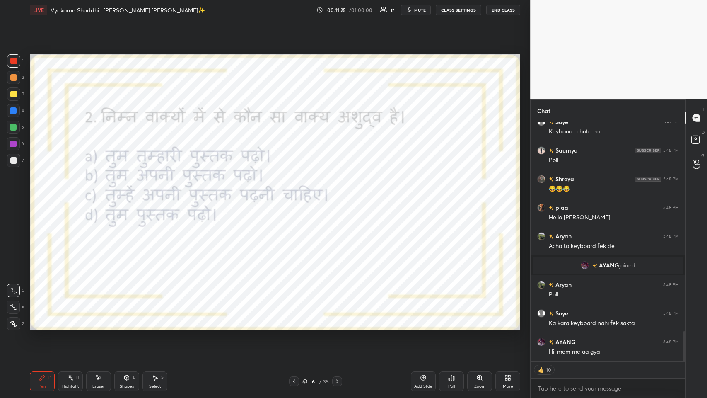
click at [297, 194] on div "Poll" at bounding box center [451, 381] width 25 height 20
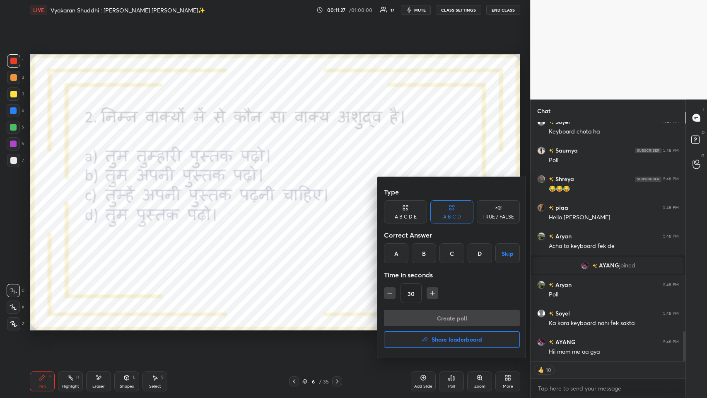
click at [297, 194] on div "B" at bounding box center [424, 253] width 24 height 20
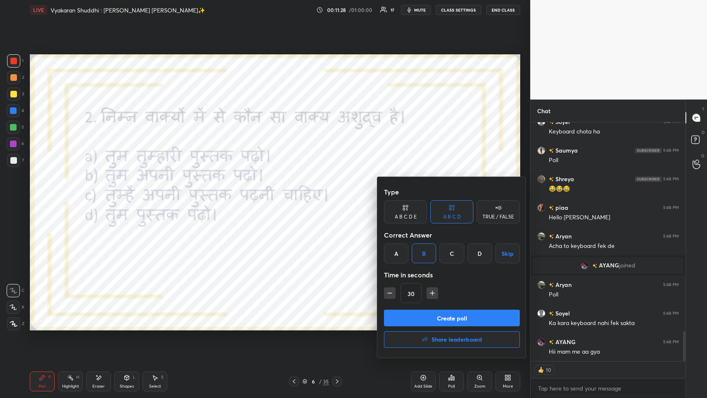
click at [297, 194] on button "Create poll" at bounding box center [452, 317] width 136 height 17
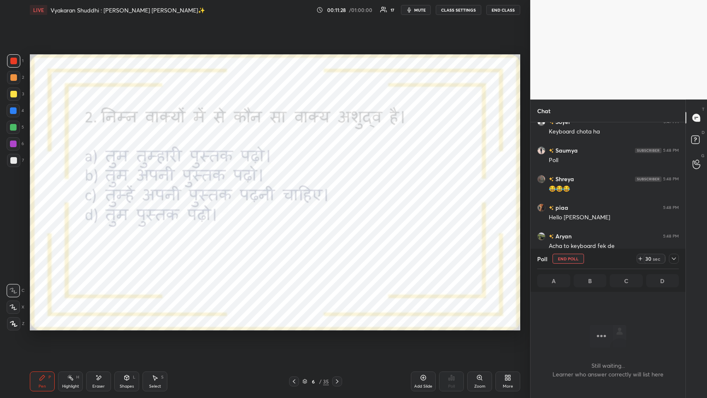
scroll to position [230, 152]
click at [297, 194] on div "Poll End Poll 29 sec" at bounding box center [608, 259] width 142 height 20
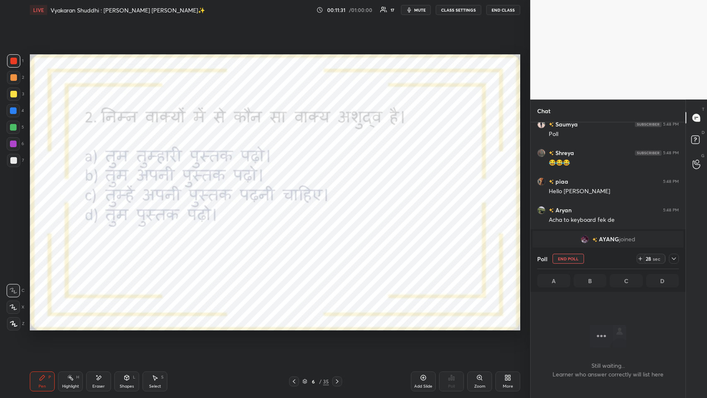
click at [297, 194] on icon at bounding box center [674, 258] width 7 height 7
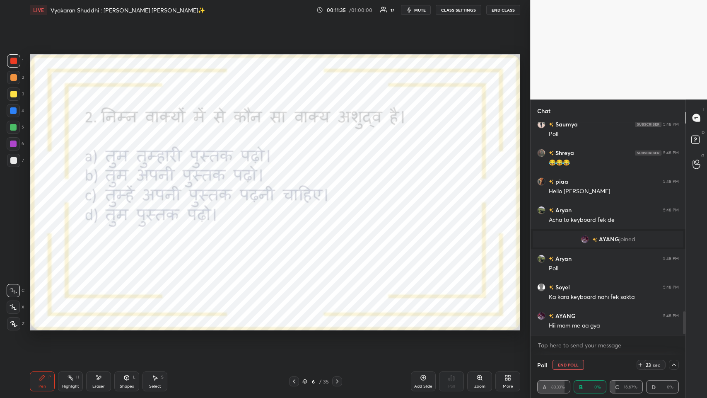
click at [297, 194] on icon at bounding box center [674, 364] width 7 height 7
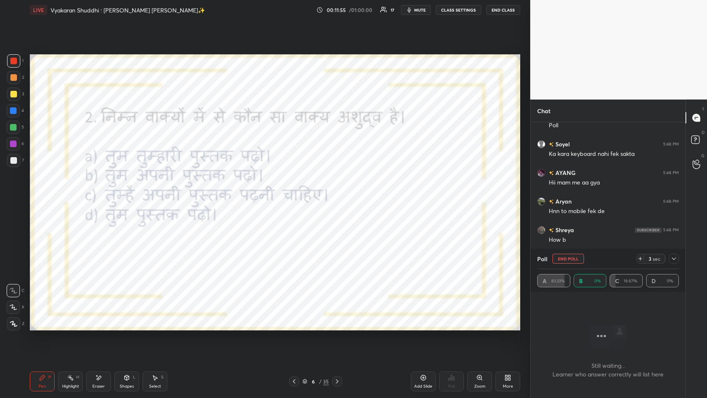
scroll to position [1870, 0]
click at [297, 194] on div at bounding box center [674, 258] width 10 height 10
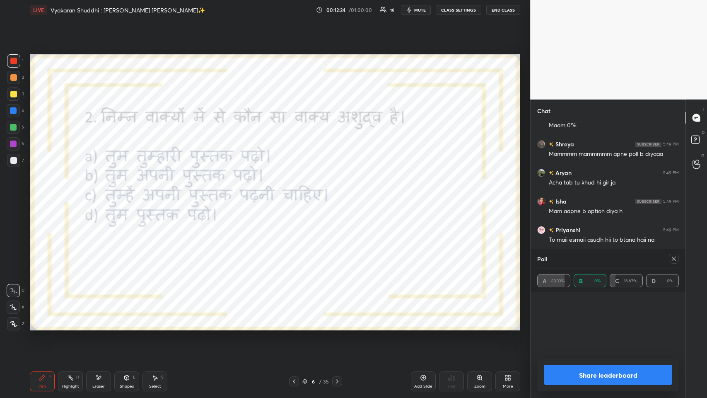
click at [297, 194] on icon at bounding box center [674, 258] width 7 height 7
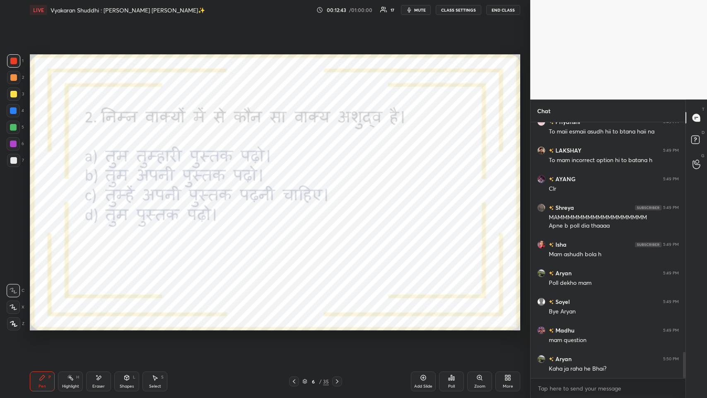
click at [100, 194] on icon at bounding box center [99, 377] width 5 height 4
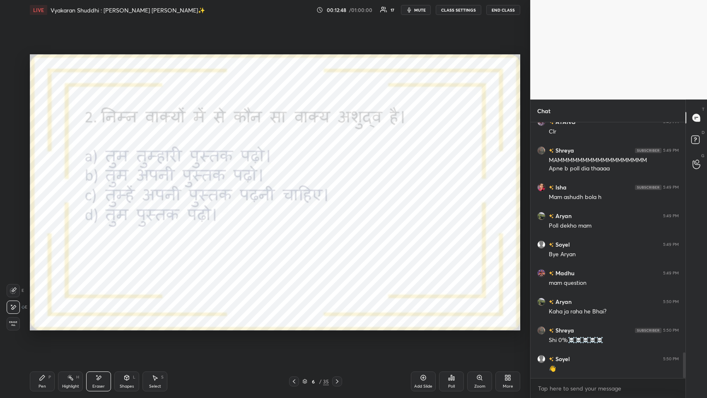
click at [47, 194] on div "Pen P" at bounding box center [42, 381] width 25 height 20
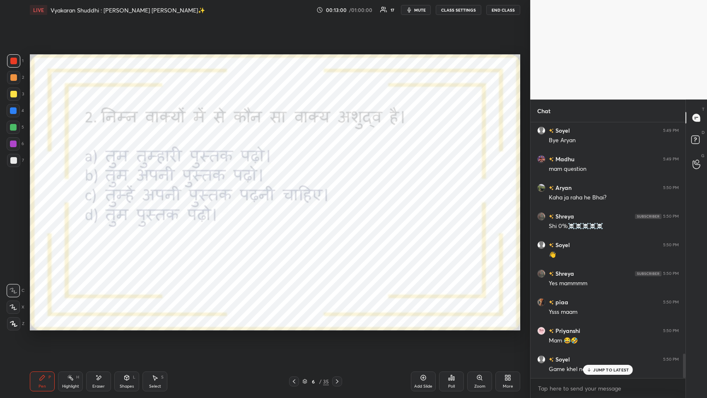
click at [99, 194] on icon at bounding box center [99, 377] width 5 height 4
click at [37, 194] on div "Pen P" at bounding box center [42, 381] width 25 height 20
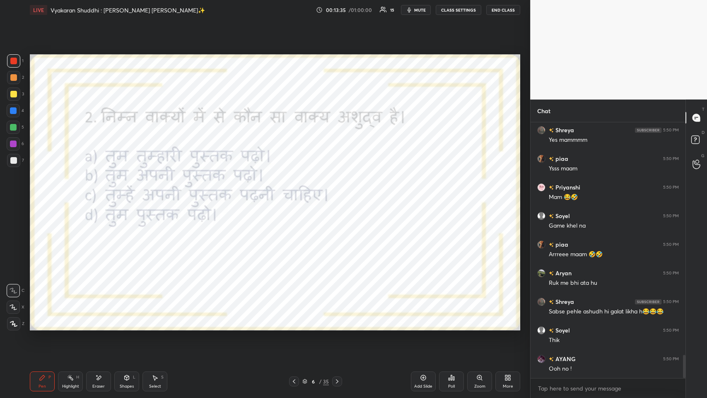
scroll to position [2578, 0]
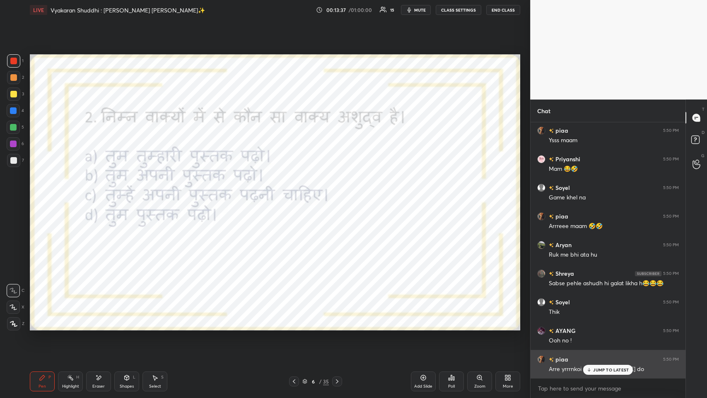
click at [297, 194] on p "JUMP TO LATEST" at bounding box center [611, 369] width 36 height 5
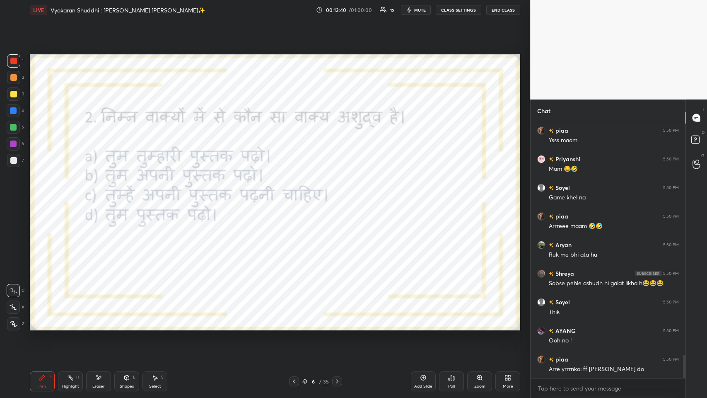
click at [297, 194] on icon at bounding box center [337, 381] width 2 height 4
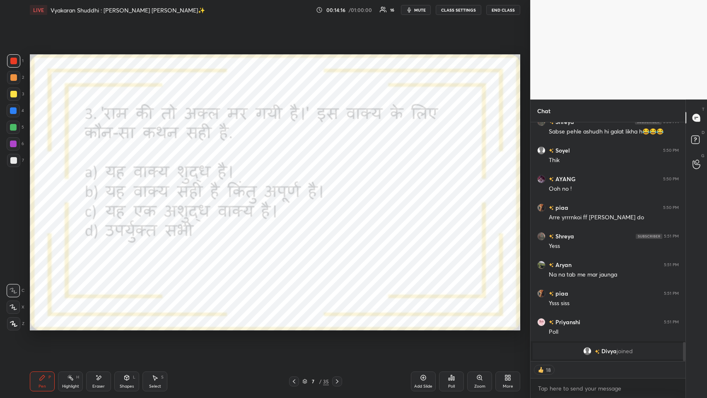
scroll to position [2452, 0]
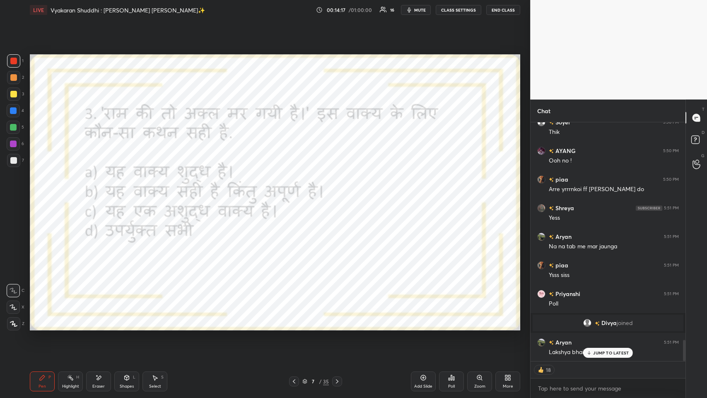
click at [297, 194] on p "JUMP TO LATEST" at bounding box center [611, 352] width 36 height 5
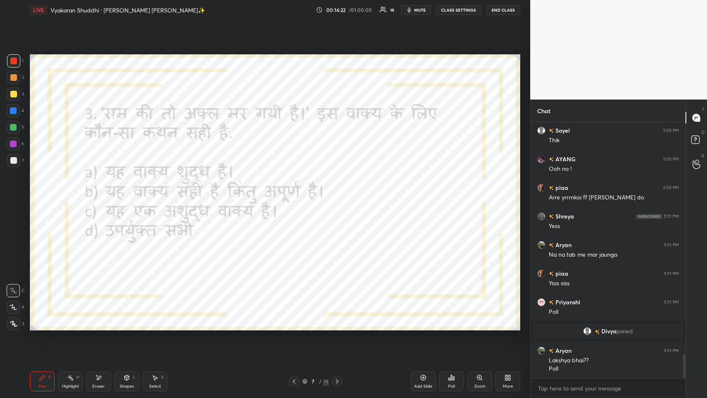
scroll to position [2472, 0]
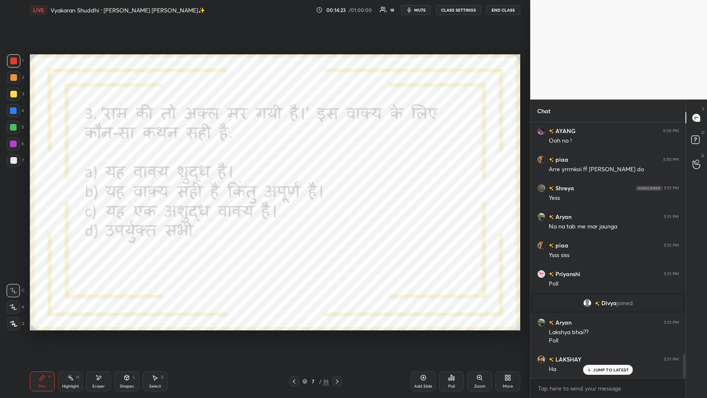
click at [297, 194] on p "JUMP TO LATEST" at bounding box center [611, 369] width 36 height 5
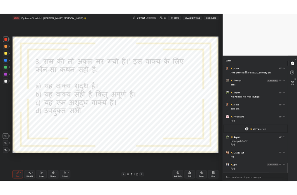
scroll to position [2529, 0]
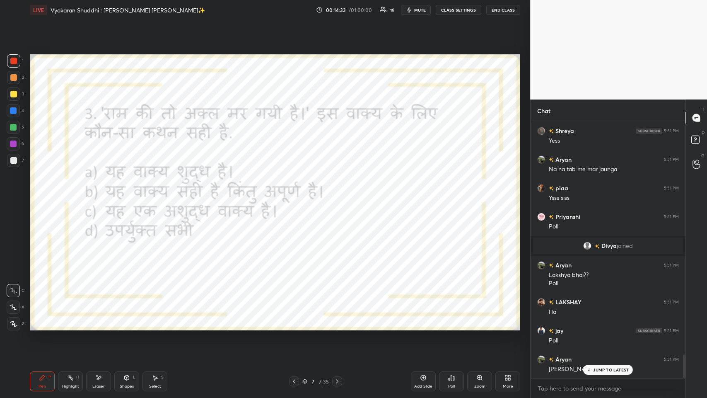
click at [297, 194] on div "More" at bounding box center [507, 381] width 25 height 20
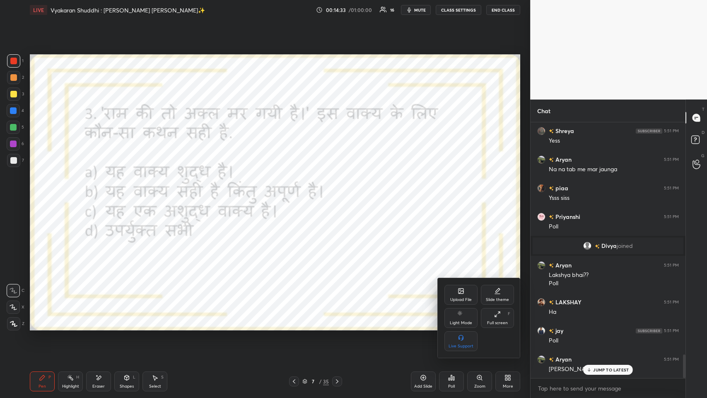
click at [297, 194] on div "Full screen F" at bounding box center [497, 318] width 33 height 20
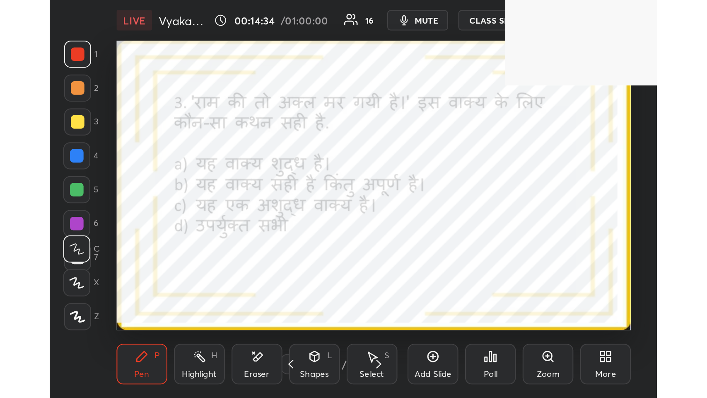
scroll to position [142, 264]
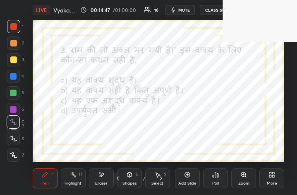
click at [268, 178] on div "More" at bounding box center [272, 178] width 25 height 20
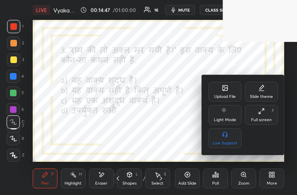
click at [267, 113] on div "Full screen F" at bounding box center [261, 115] width 33 height 20
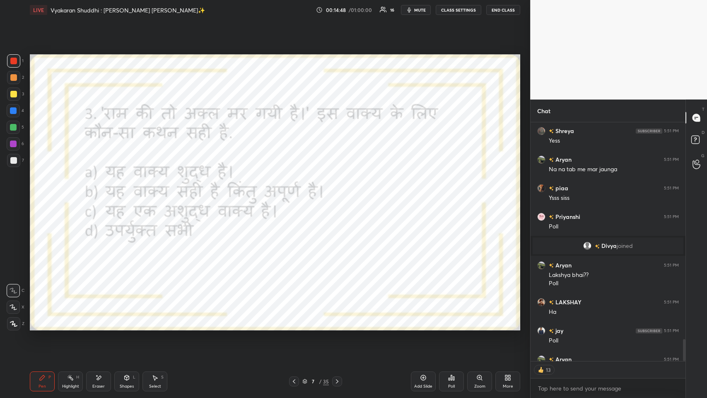
scroll to position [41076, 40924]
click at [297, 194] on div "Poll" at bounding box center [451, 381] width 25 height 20
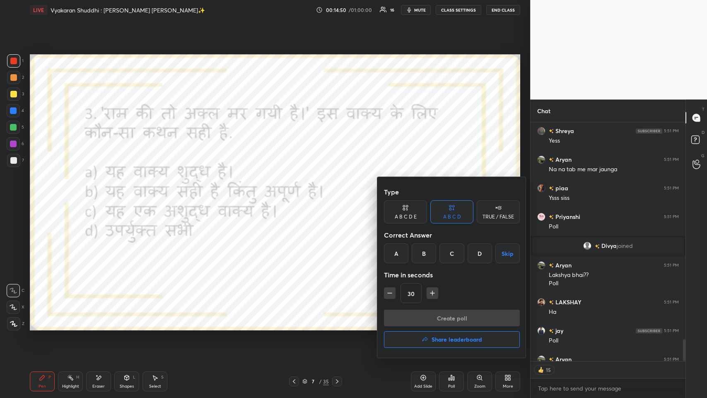
click at [297, 194] on div "C" at bounding box center [451, 253] width 24 height 20
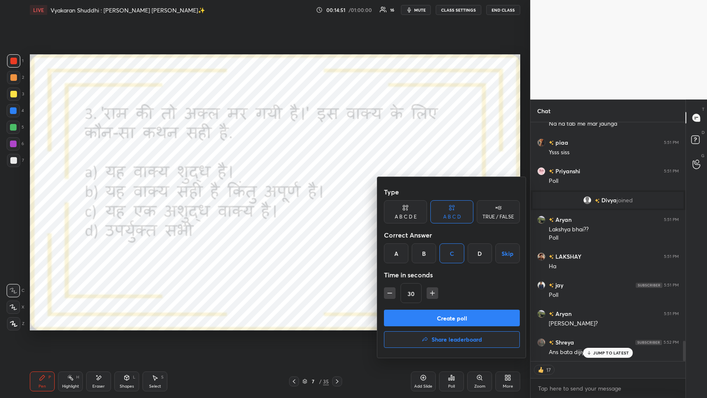
click at [297, 194] on button "Create poll" at bounding box center [452, 317] width 136 height 17
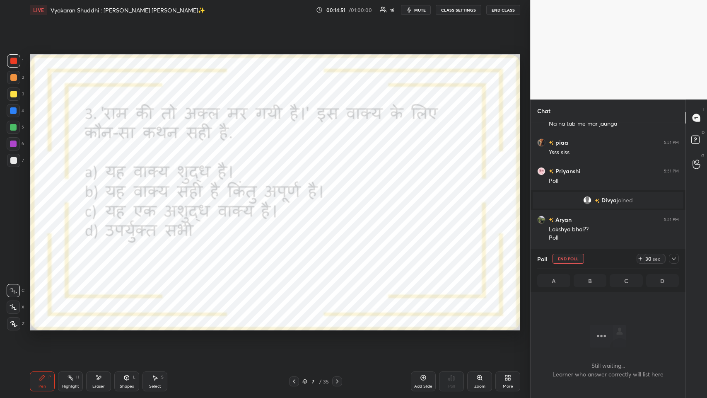
scroll to position [260, 152]
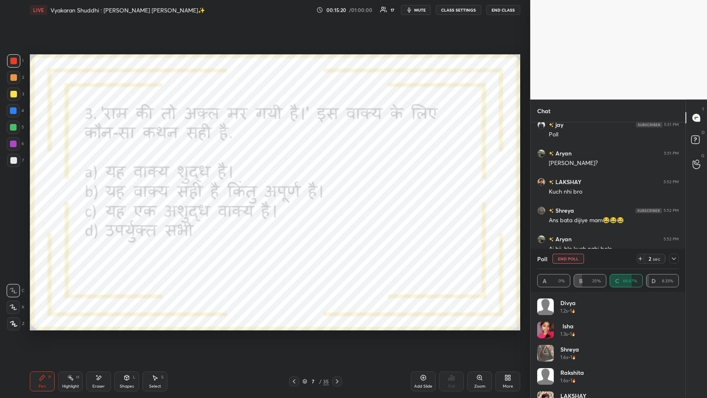
click at [297, 194] on icon at bounding box center [674, 258] width 7 height 7
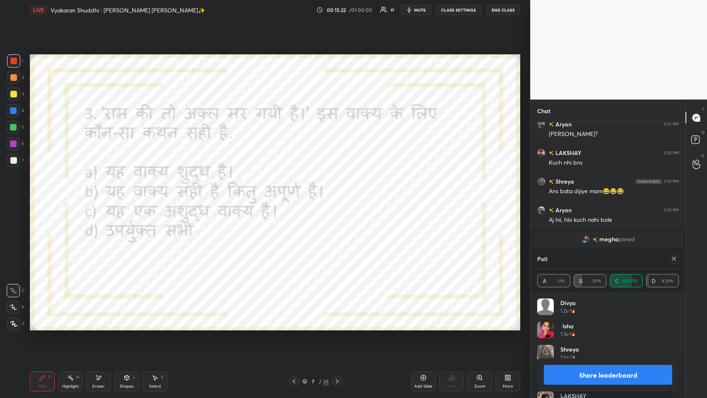
click at [297, 194] on icon at bounding box center [674, 258] width 7 height 7
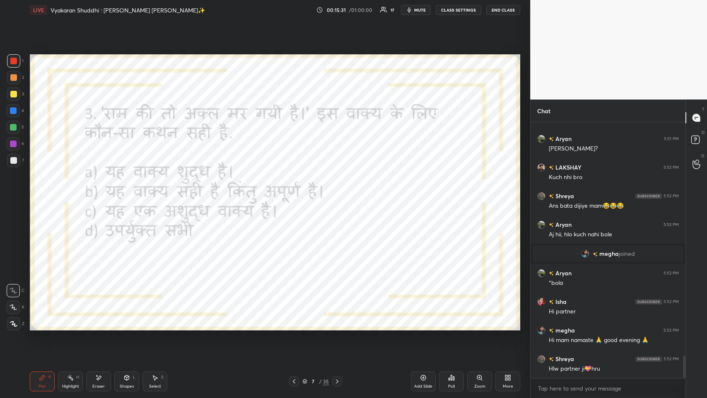
click at [297, 194] on div at bounding box center [337, 381] width 10 height 10
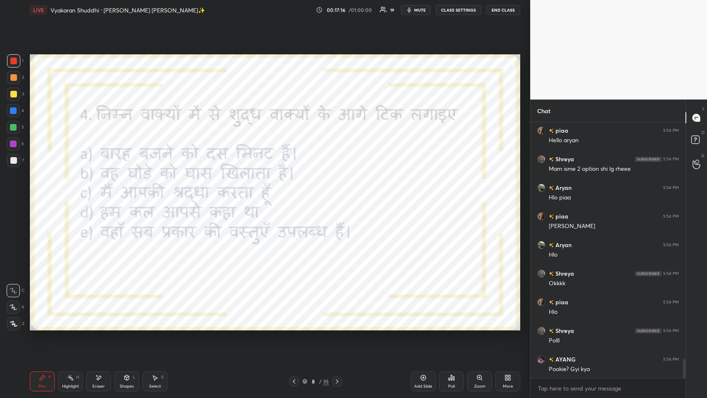
scroll to position [3167, 0]
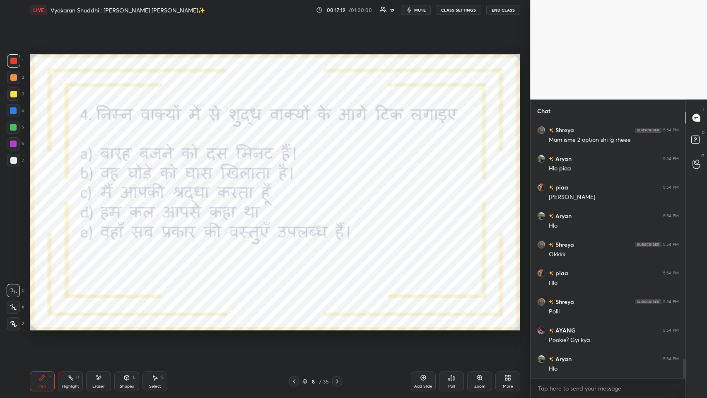
click at [297, 194] on div "Poll" at bounding box center [451, 381] width 25 height 20
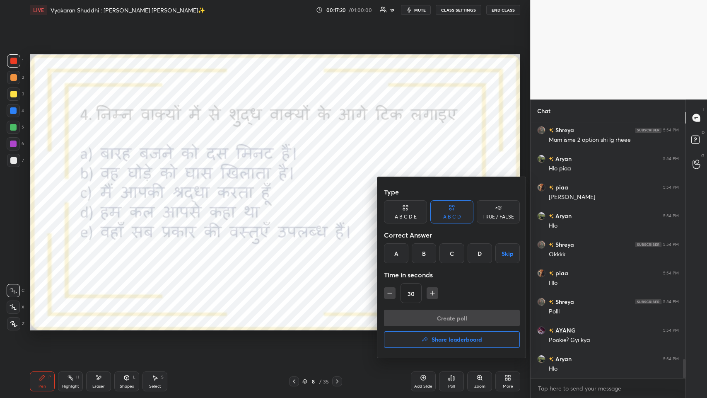
click at [297, 194] on div "B" at bounding box center [424, 253] width 24 height 20
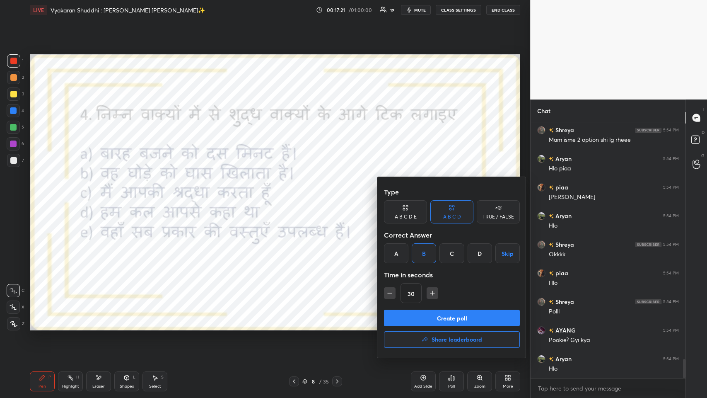
click at [297, 194] on button "Create poll" at bounding box center [452, 317] width 136 height 17
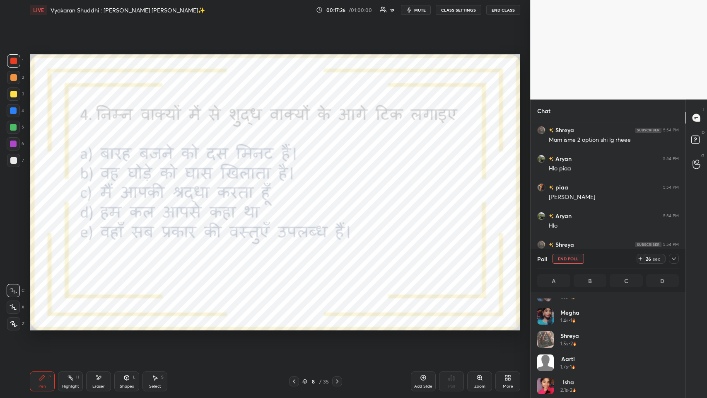
scroll to position [3239, 0]
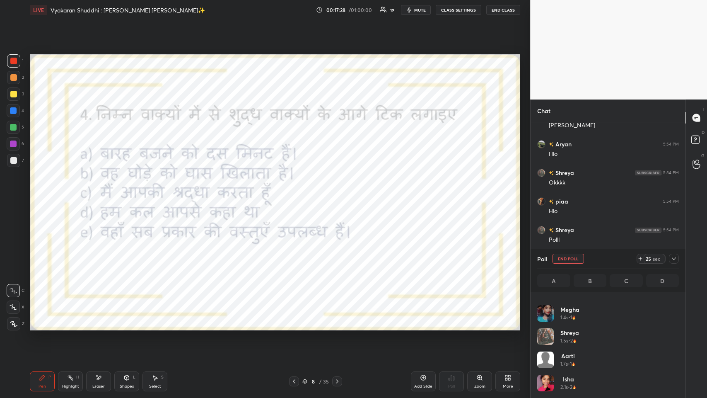
click at [297, 194] on div at bounding box center [674, 258] width 10 height 10
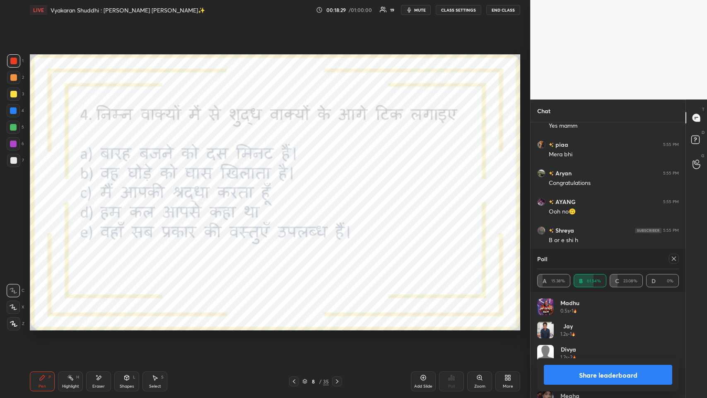
click at [297, 194] on icon at bounding box center [674, 258] width 7 height 7
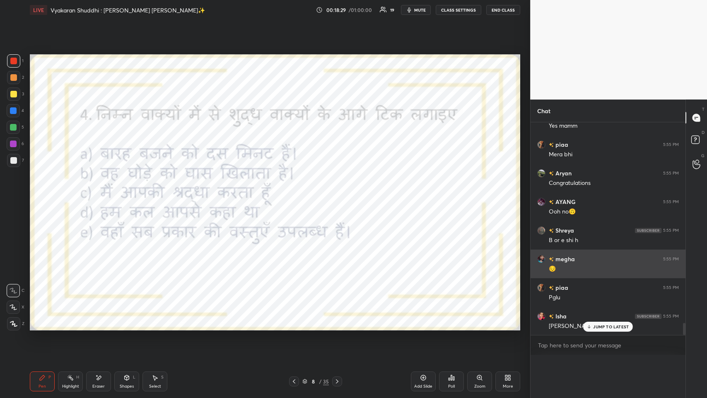
scroll to position [240, 152]
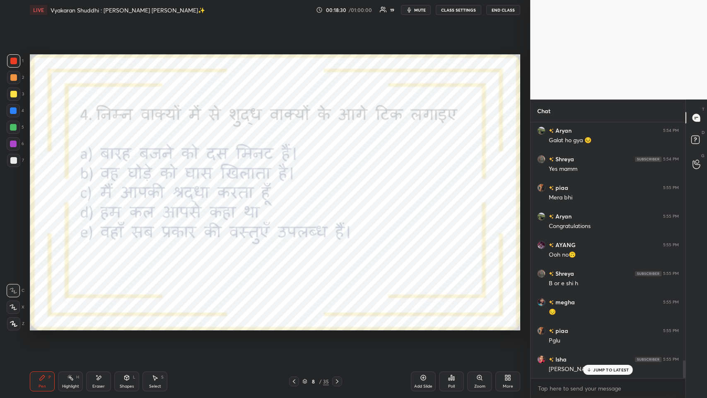
click at [297, 194] on p "JUMP TO LATEST" at bounding box center [611, 369] width 36 height 5
click at [297, 194] on icon at bounding box center [337, 381] width 7 height 7
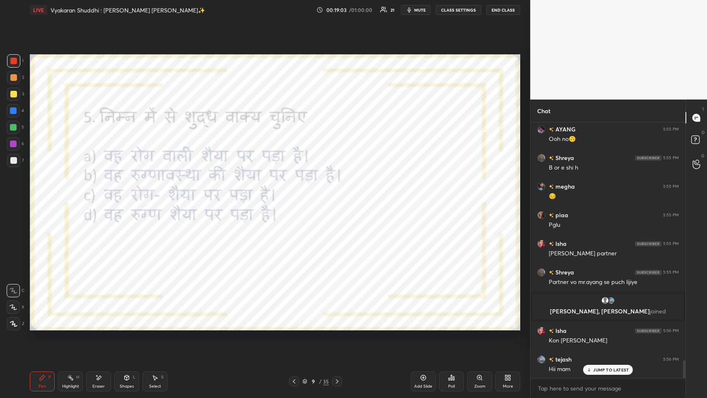
scroll to position [3419, 0]
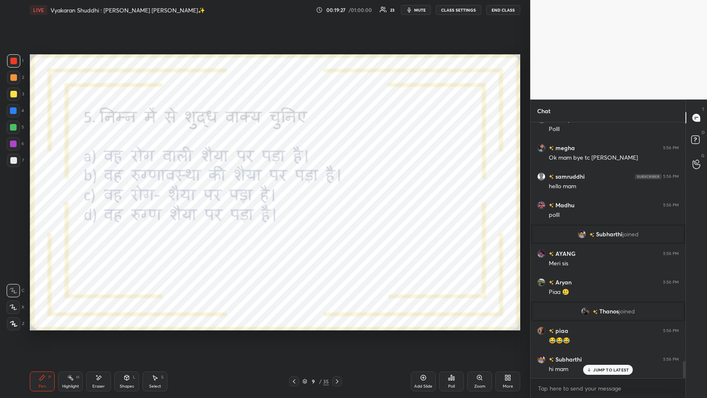
click at [297, 194] on p "JUMP TO LATEST" at bounding box center [611, 369] width 36 height 5
click at [297, 194] on div "Poll" at bounding box center [451, 381] width 25 height 20
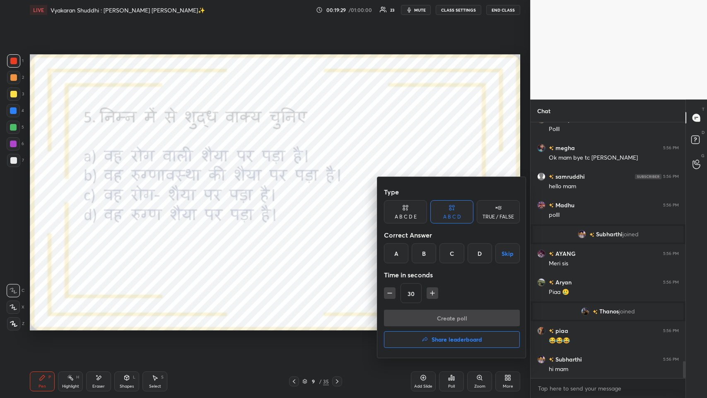
scroll to position [3624, 0]
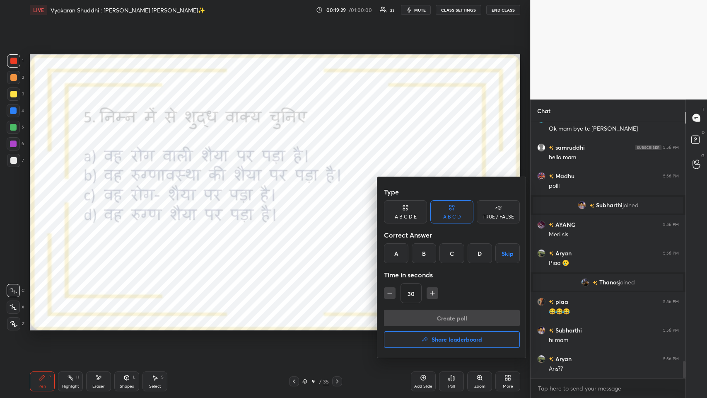
click at [297, 194] on div "C" at bounding box center [451, 253] width 24 height 20
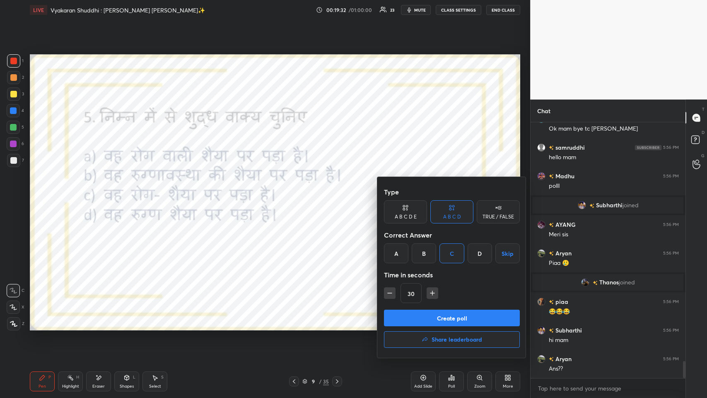
click at [297, 194] on button "Create poll" at bounding box center [452, 317] width 136 height 17
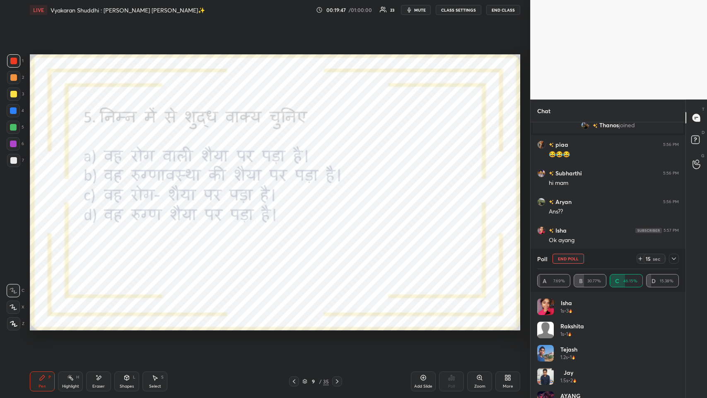
scroll to position [2, 2]
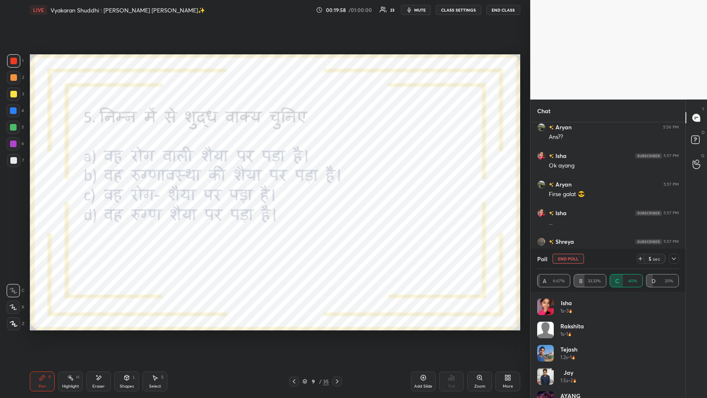
click at [297, 194] on icon at bounding box center [674, 258] width 7 height 7
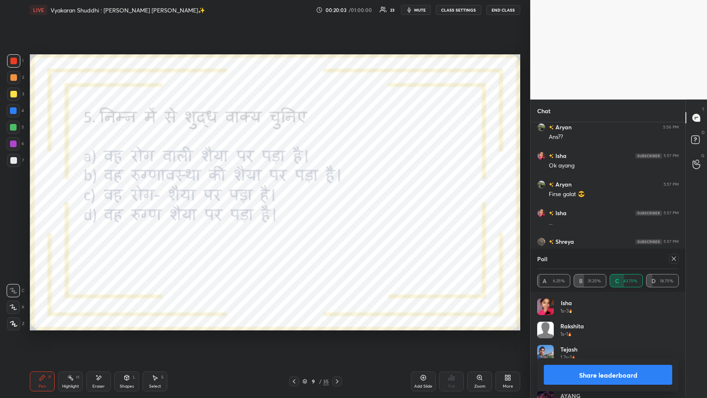
click at [297, 194] on div at bounding box center [674, 258] width 10 height 10
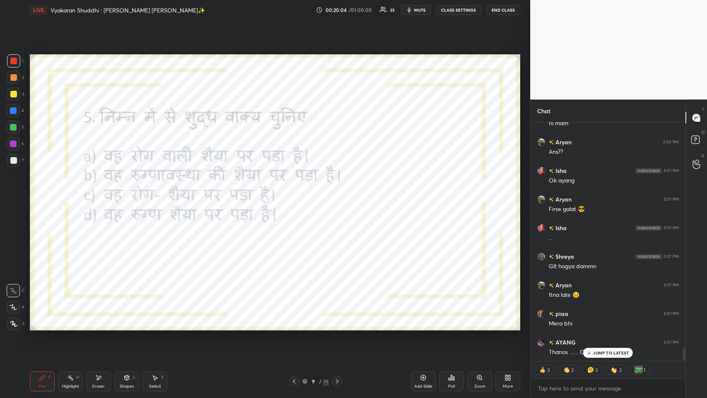
click at [297, 194] on div "Poll" at bounding box center [451, 381] width 25 height 20
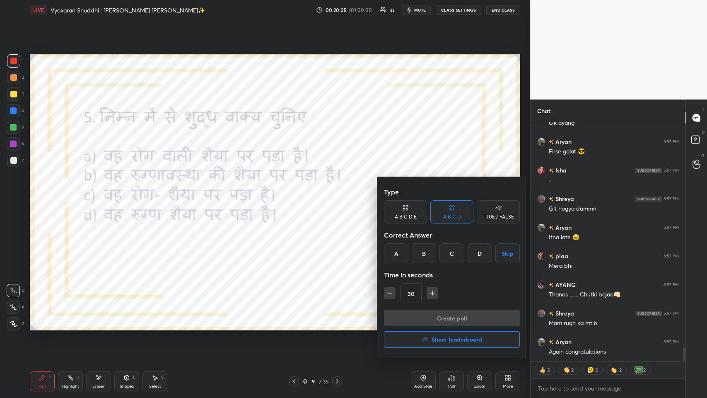
click at [297, 194] on h4 "Share leaderboard" at bounding box center [457, 339] width 51 height 6
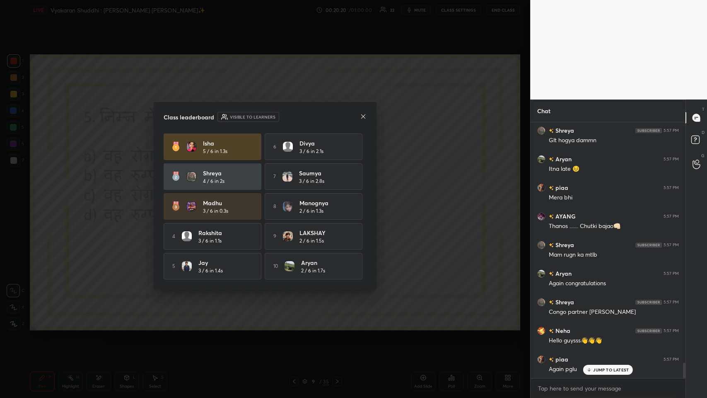
click at [297, 194] on div "JUMP TO LATEST" at bounding box center [608, 370] width 50 height 10
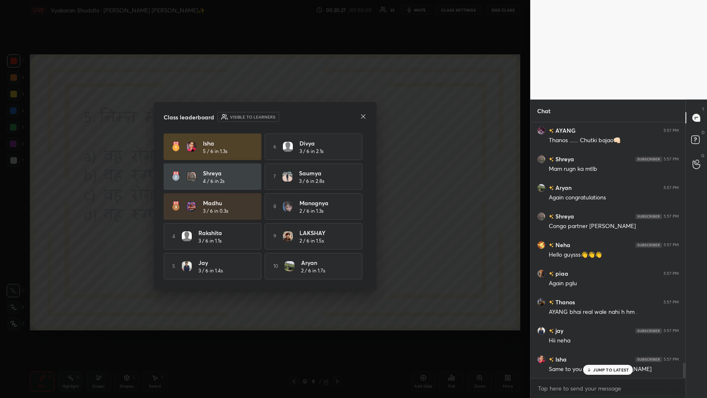
click at [297, 117] on icon at bounding box center [363, 116] width 7 height 7
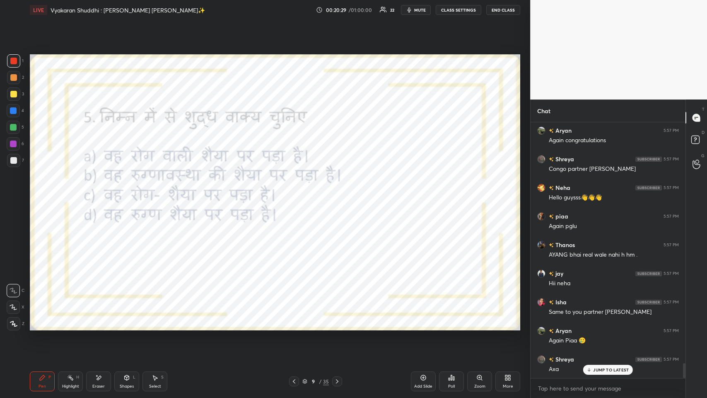
click at [297, 194] on icon at bounding box center [453, 378] width 1 height 4
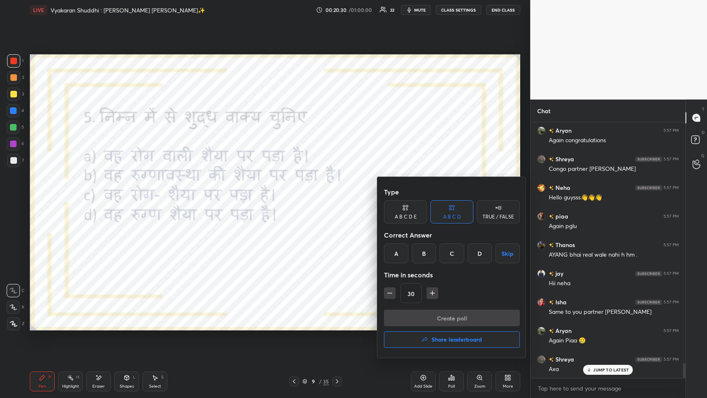
click at [297, 194] on button "Share leaderboard" at bounding box center [452, 339] width 136 height 17
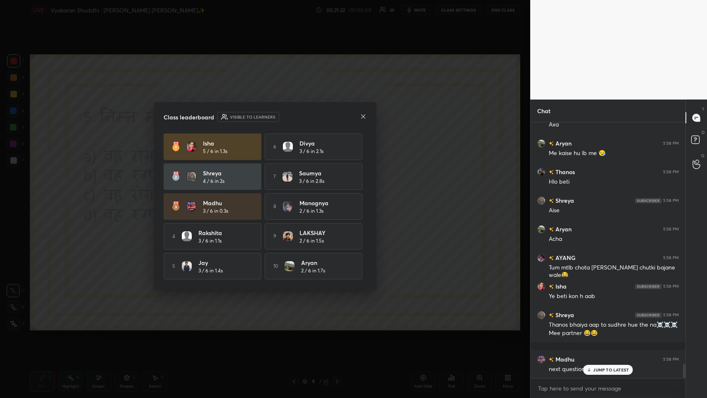
scroll to position [4457, 0]
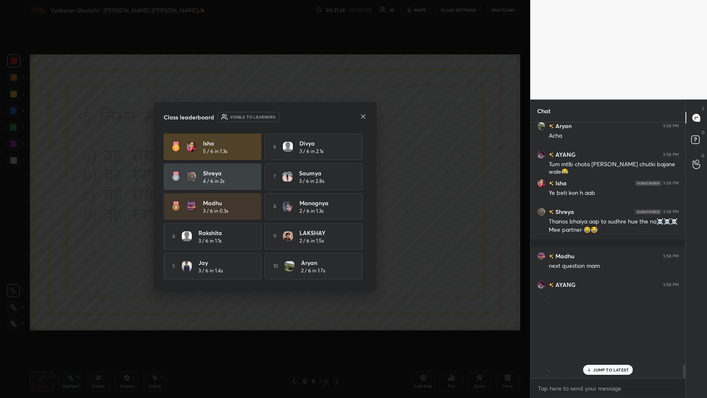
click at [297, 194] on p "JUMP TO LATEST" at bounding box center [611, 369] width 36 height 5
click at [297, 120] on div at bounding box center [363, 117] width 7 height 9
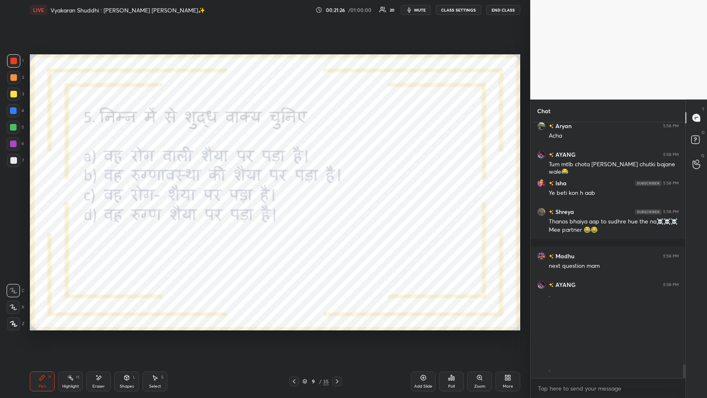
scroll to position [4486, 0]
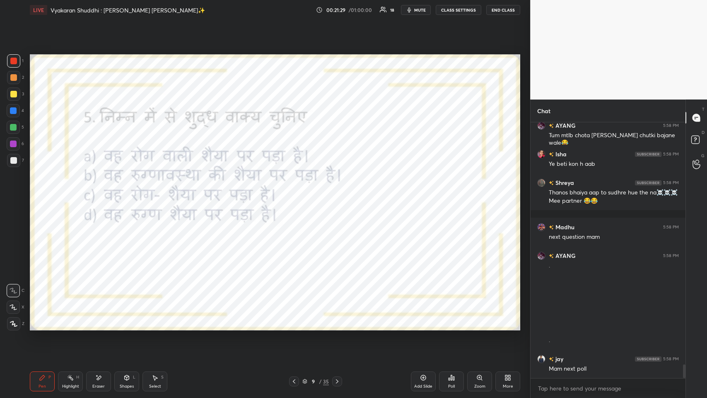
click at [297, 194] on icon at bounding box center [337, 381] width 7 height 7
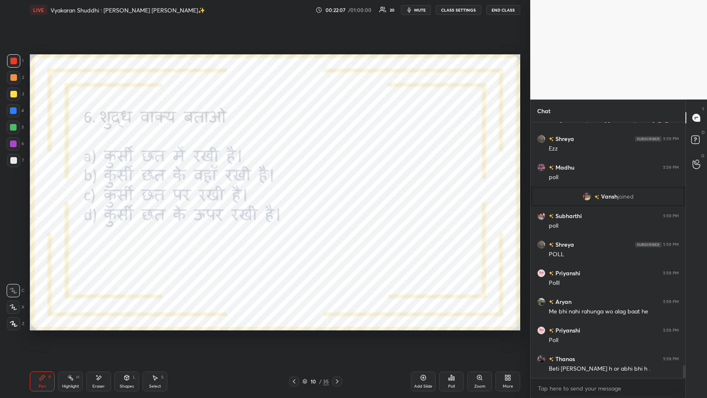
scroll to position [4849, 0]
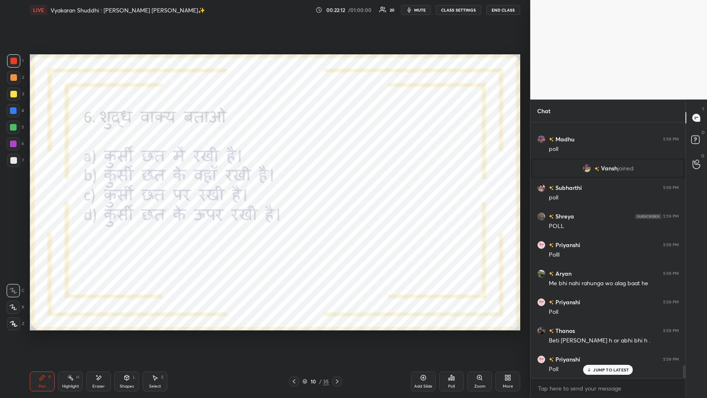
click at [297, 194] on p "JUMP TO LATEST" at bounding box center [611, 369] width 36 height 5
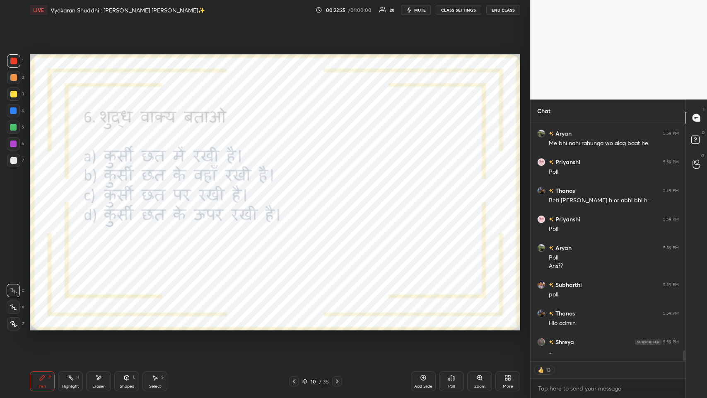
scroll to position [4997, 0]
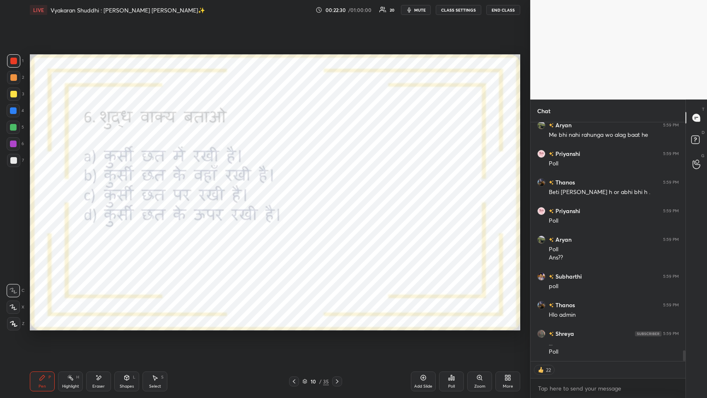
click at [297, 194] on icon at bounding box center [449, 379] width 1 height 2
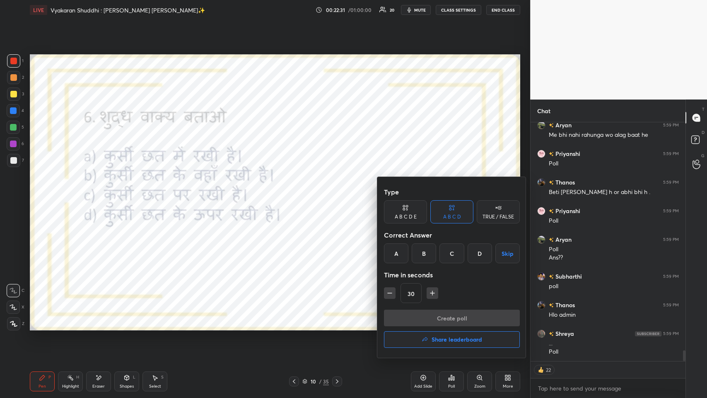
click at [297, 194] on div "C" at bounding box center [451, 253] width 24 height 20
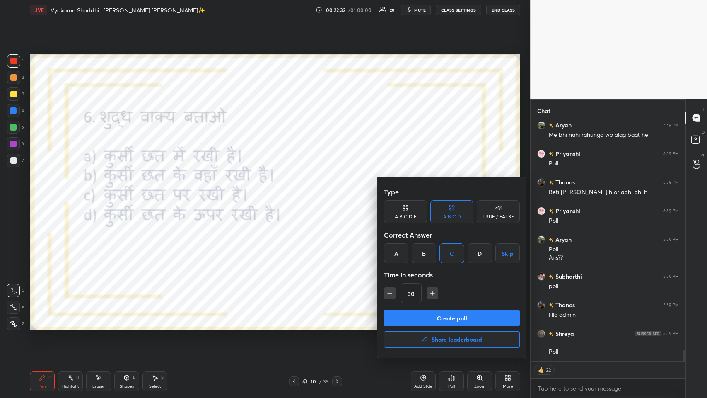
click at [297, 194] on button "Create poll" at bounding box center [452, 317] width 136 height 17
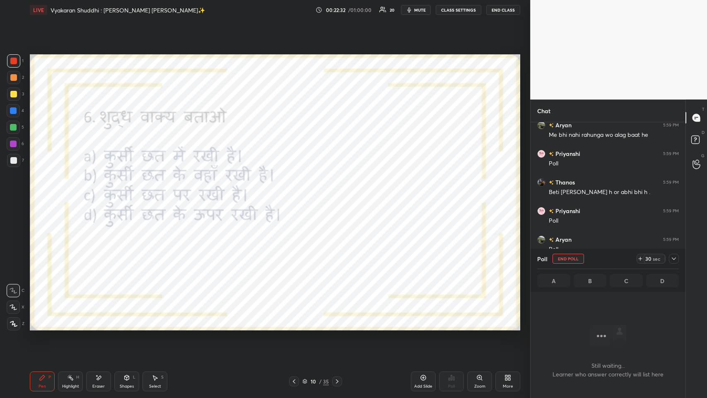
scroll to position [2, 2]
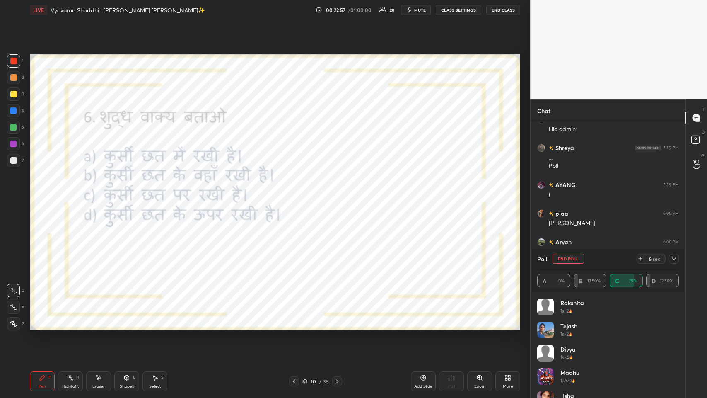
click at [297, 194] on icon at bounding box center [674, 258] width 7 height 7
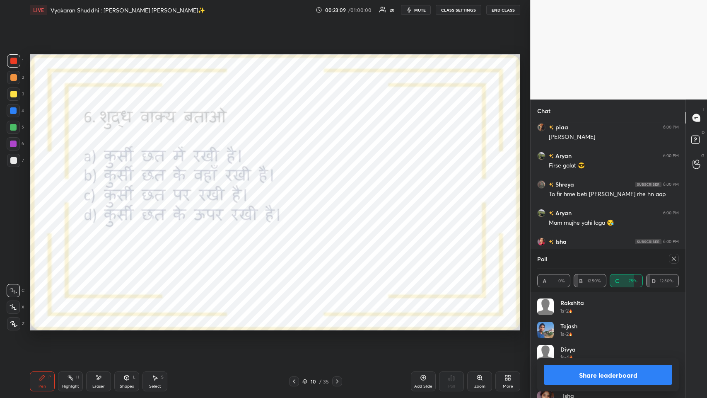
click at [297, 194] on div "Poll A 0% B 12.50% C 75% D 12.50%" at bounding box center [608, 270] width 155 height 43
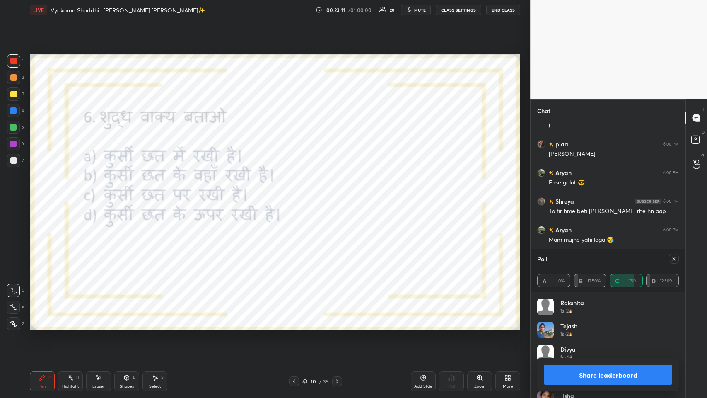
click at [297, 194] on icon at bounding box center [674, 258] width 4 height 4
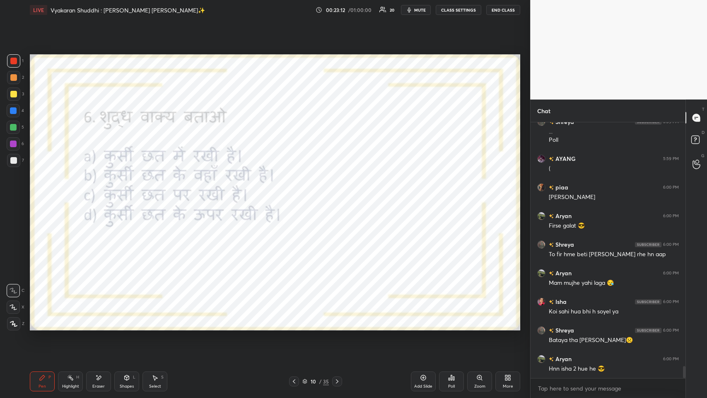
click at [97, 194] on div "Eraser" at bounding box center [98, 386] width 12 height 4
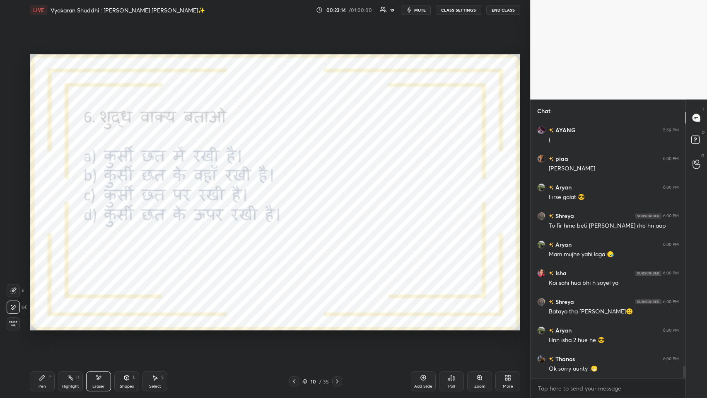
click at [45, 194] on icon at bounding box center [42, 377] width 7 height 7
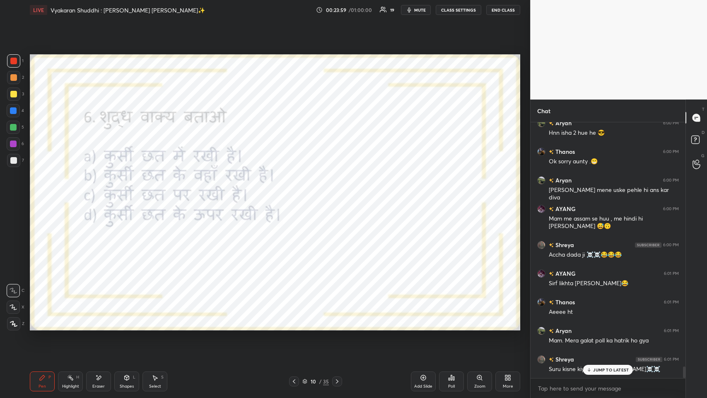
click at [297, 194] on icon at bounding box center [589, 369] width 5 height 5
click at [297, 194] on icon at bounding box center [337, 381] width 7 height 7
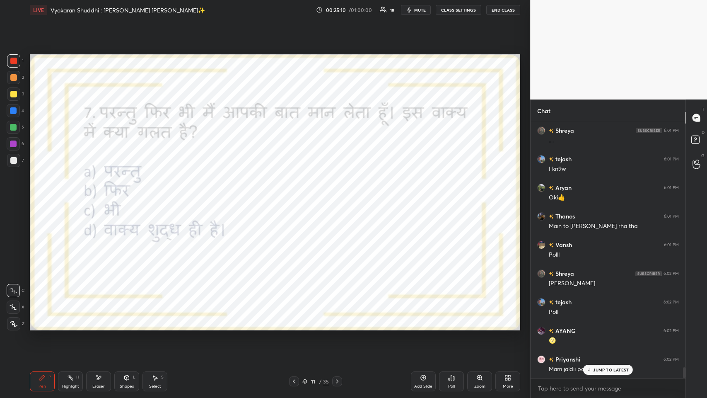
scroll to position [5832, 0]
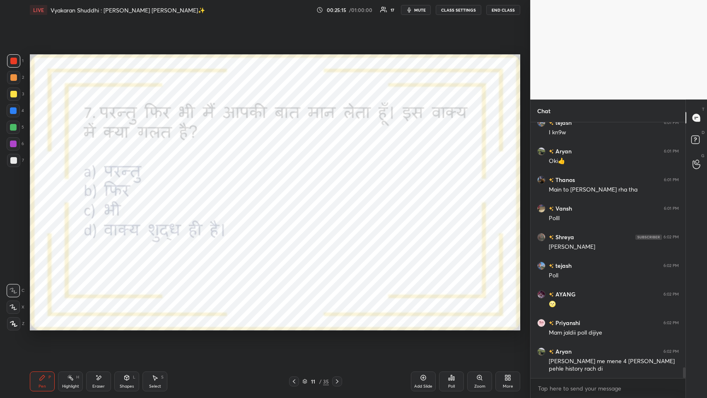
click at [297, 194] on div "Poll" at bounding box center [451, 381] width 25 height 20
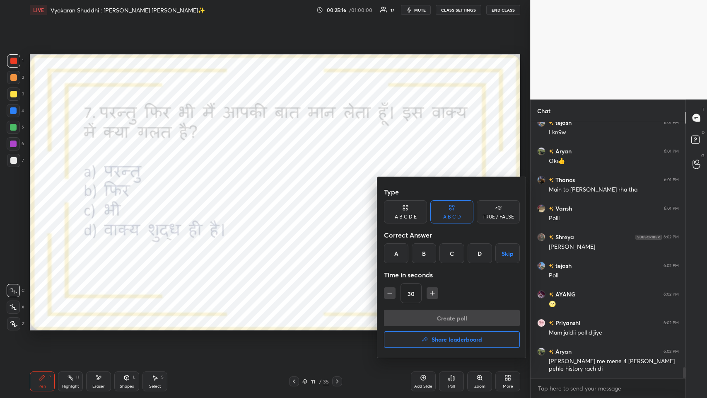
click at [297, 194] on div "A" at bounding box center [396, 253] width 24 height 20
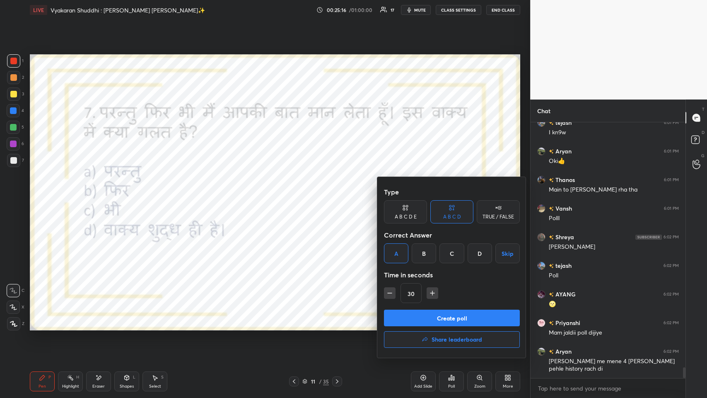
scroll to position [5861, 0]
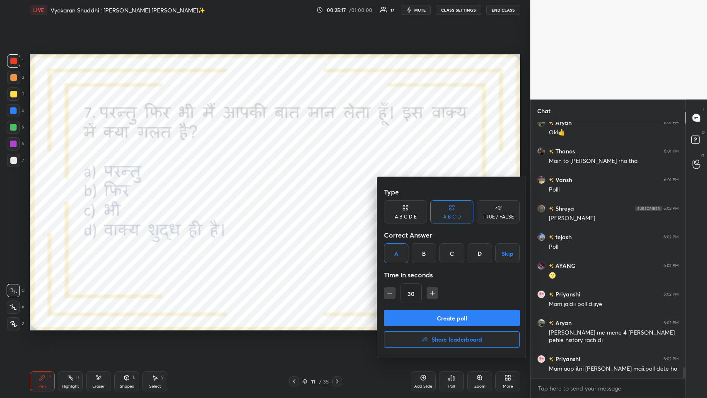
click at [297, 194] on button "Create poll" at bounding box center [452, 317] width 136 height 17
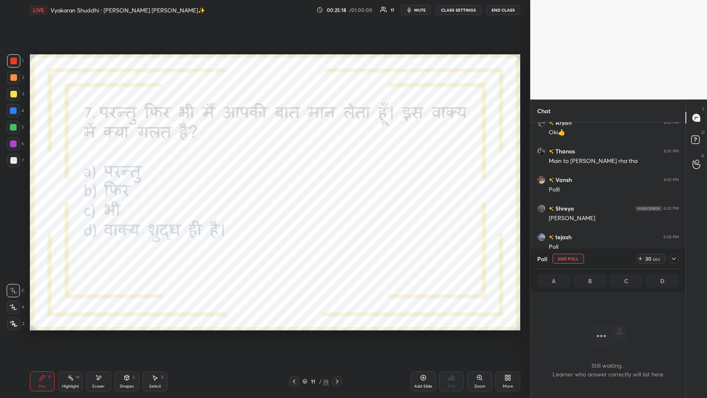
scroll to position [230, 152]
click at [297, 194] on div at bounding box center [674, 258] width 10 height 10
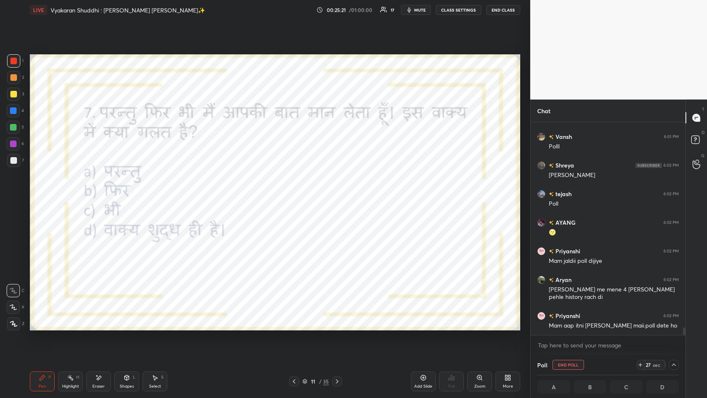
scroll to position [5932, 0]
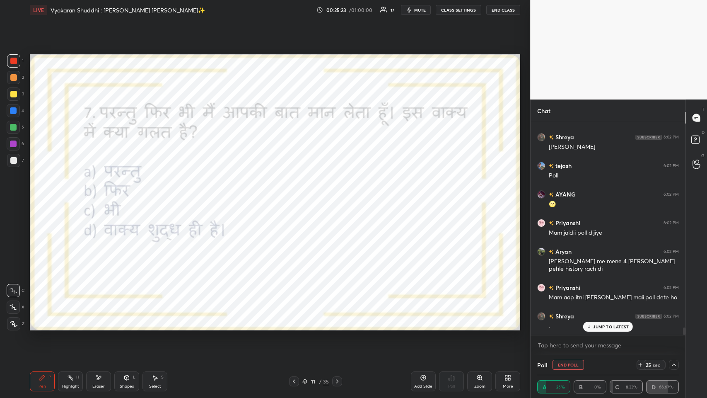
click at [297, 194] on p "JUMP TO LATEST" at bounding box center [611, 326] width 36 height 5
click at [297, 194] on div at bounding box center [674, 365] width 10 height 10
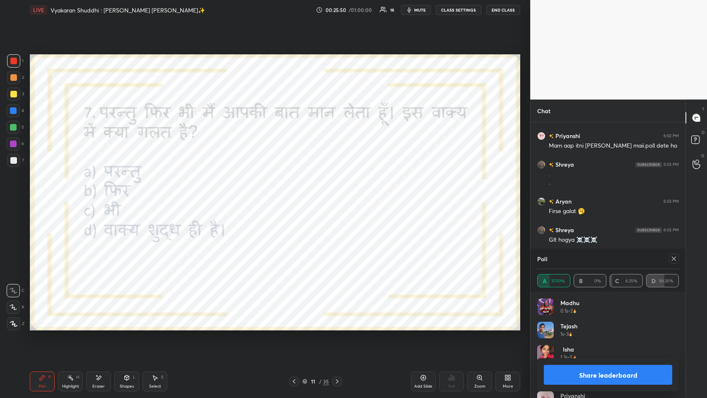
scroll to position [6112, 0]
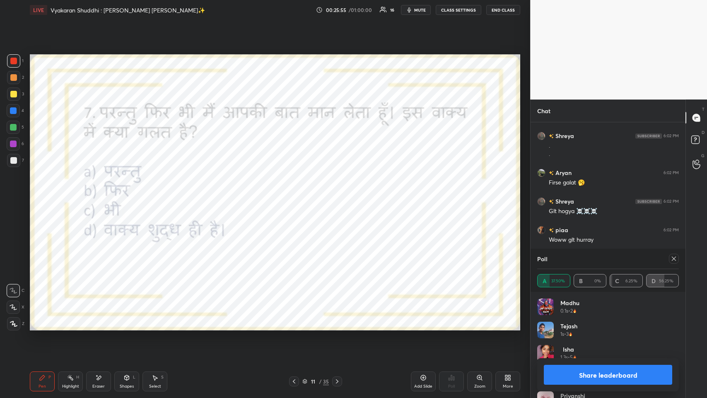
click at [297, 194] on div "Poll" at bounding box center [608, 259] width 142 height 20
click at [297, 194] on icon at bounding box center [674, 258] width 7 height 7
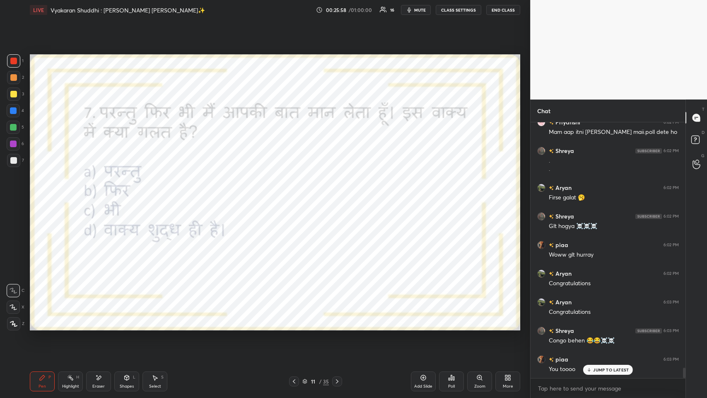
click at [106, 194] on div "Eraser" at bounding box center [98, 381] width 25 height 20
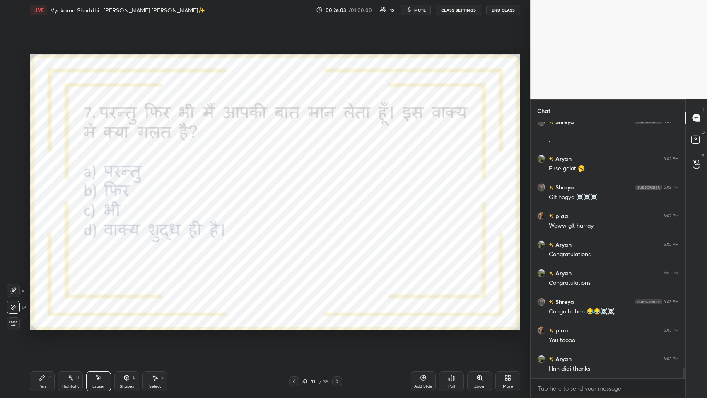
click at [44, 194] on icon at bounding box center [42, 377] width 7 height 7
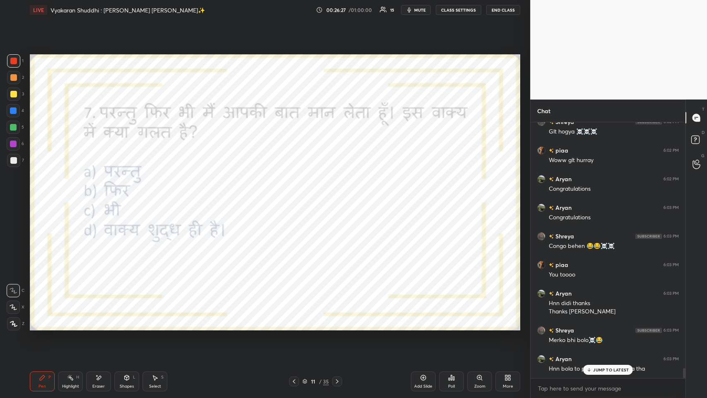
scroll to position [6220, 0]
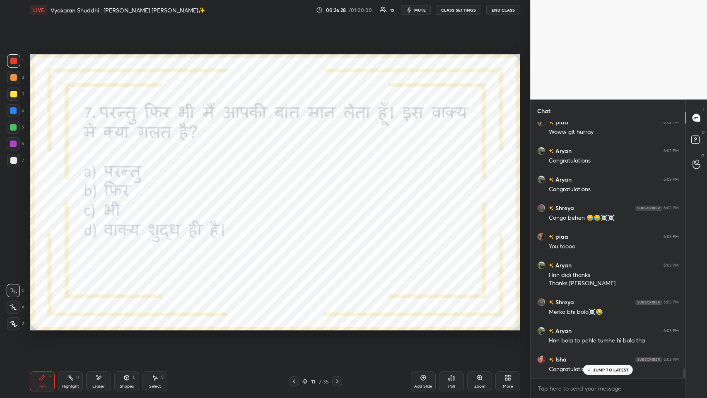
click at [297, 194] on p "JUMP TO LATEST" at bounding box center [611, 369] width 36 height 5
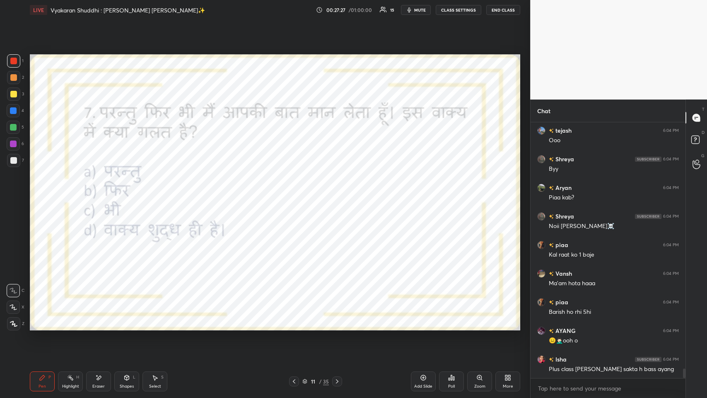
scroll to position [6743, 0]
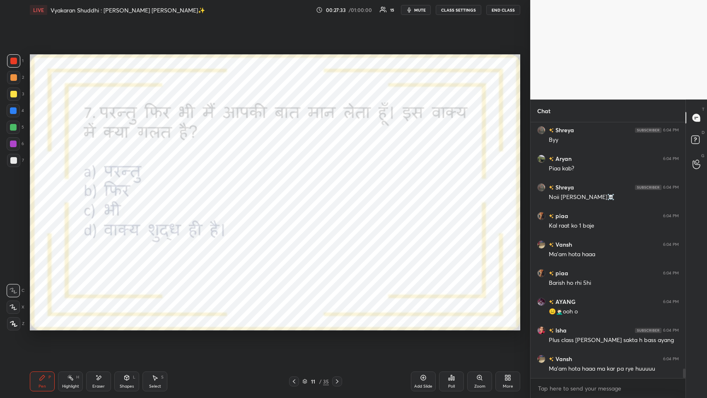
click at [297, 194] on icon at bounding box center [337, 381] width 7 height 7
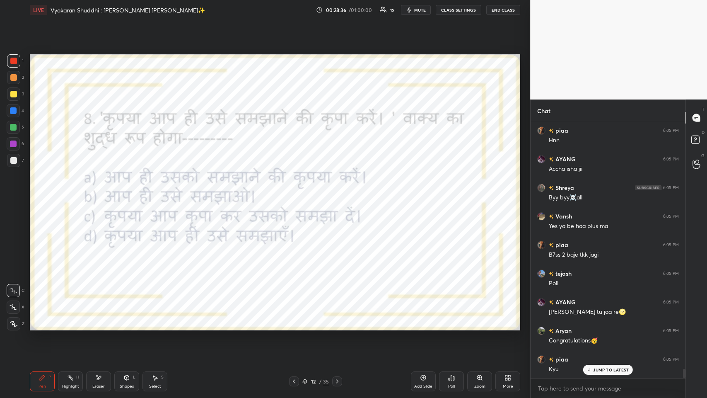
scroll to position [7058, 0]
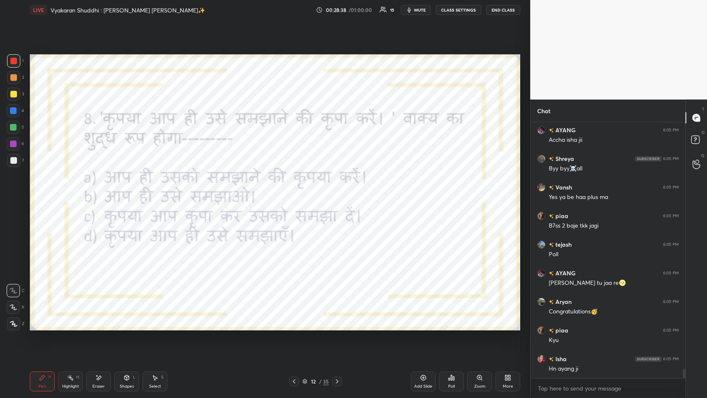
click at [297, 194] on icon at bounding box center [449, 379] width 1 height 2
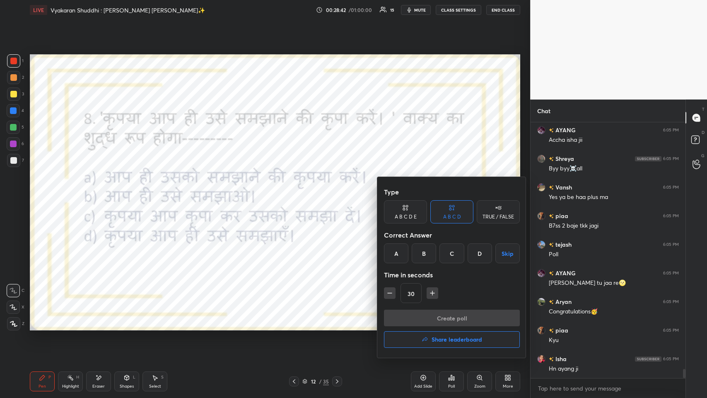
click at [297, 194] on div "D" at bounding box center [480, 253] width 24 height 20
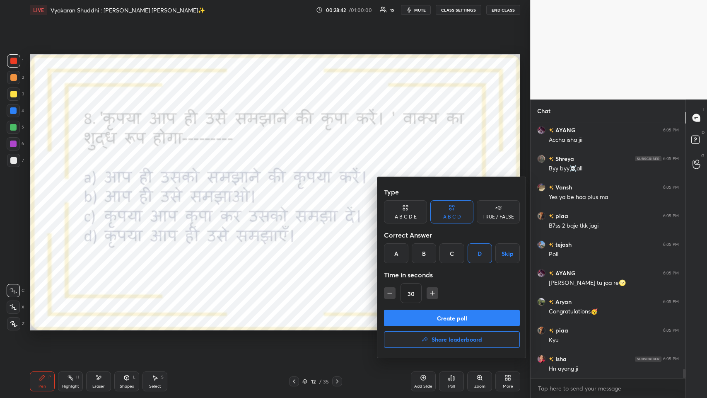
click at [297, 194] on button "Create poll" at bounding box center [452, 317] width 136 height 17
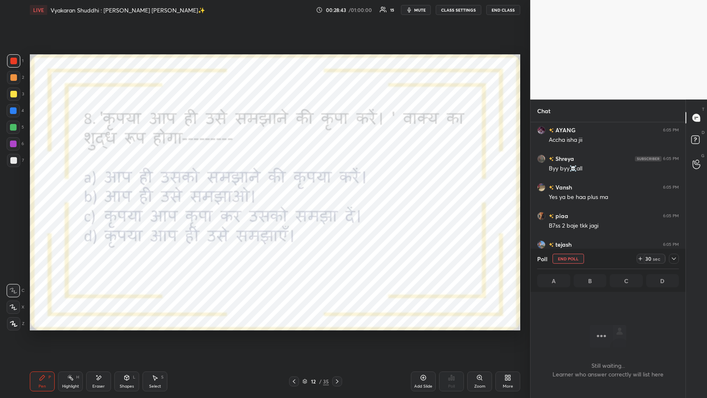
scroll to position [230, 152]
click at [297, 194] on div "More" at bounding box center [508, 386] width 10 height 4
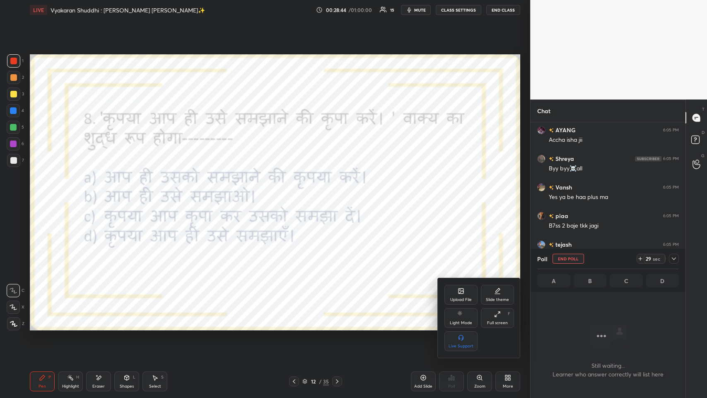
click at [297, 194] on div "Full screen" at bounding box center [497, 323] width 21 height 4
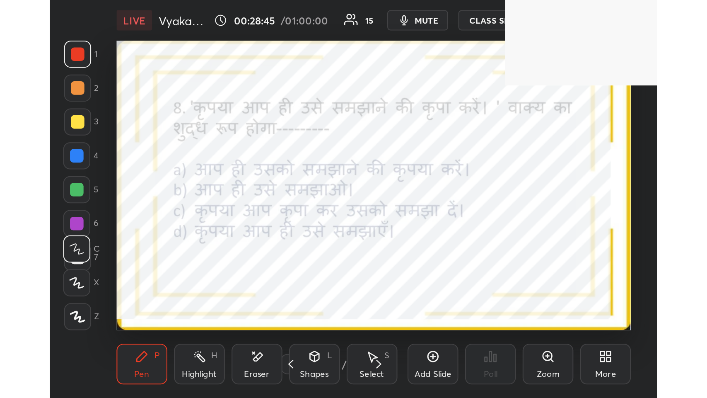
scroll to position [142, 264]
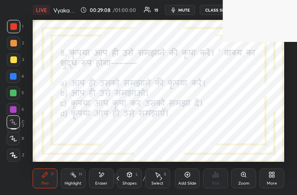
click at [266, 179] on div "More" at bounding box center [272, 178] width 25 height 20
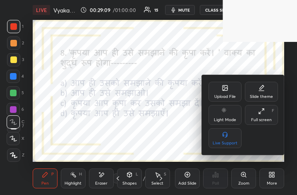
click at [266, 118] on div "Full screen" at bounding box center [261, 120] width 21 height 4
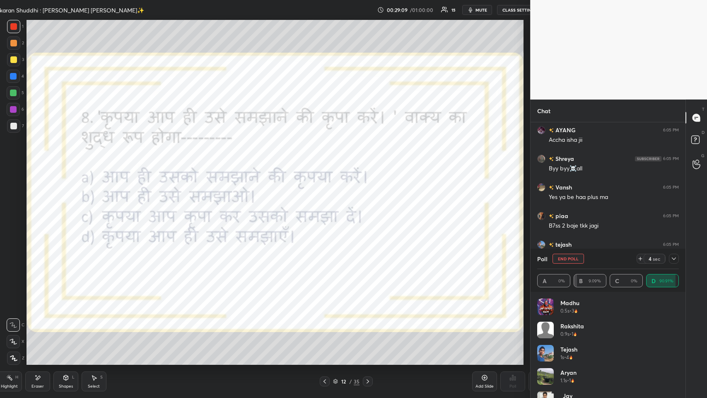
scroll to position [41076, 40869]
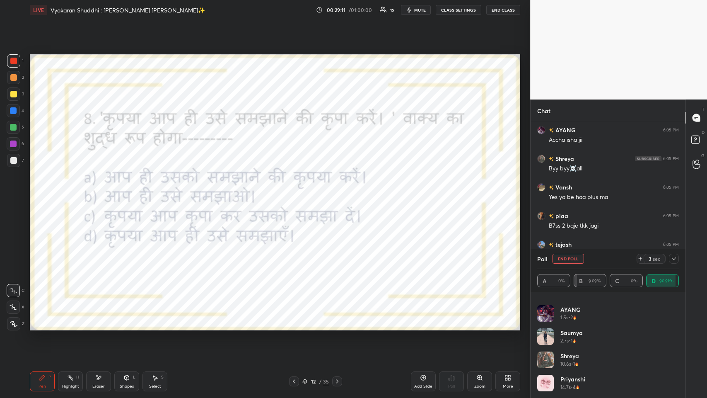
drag, startPoint x: 676, startPoint y: 257, endPoint x: 600, endPoint y: 274, distance: 77.7
click at [297, 194] on icon at bounding box center [674, 258] width 7 height 7
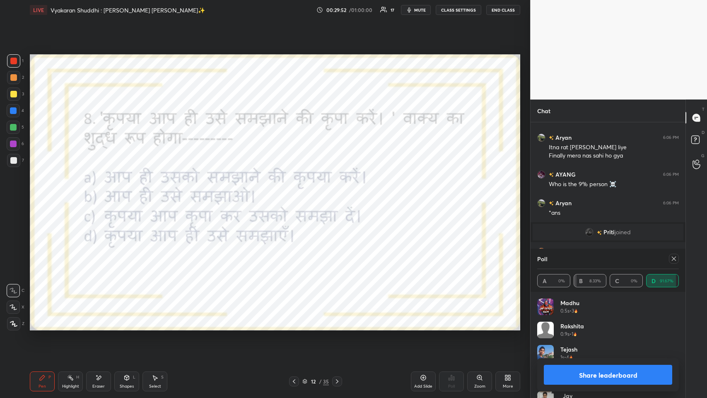
scroll to position [7336, 0]
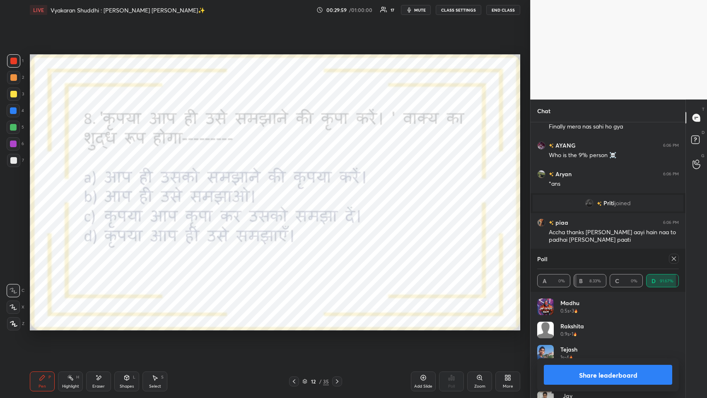
click at [98, 194] on div "Eraser" at bounding box center [98, 381] width 25 height 20
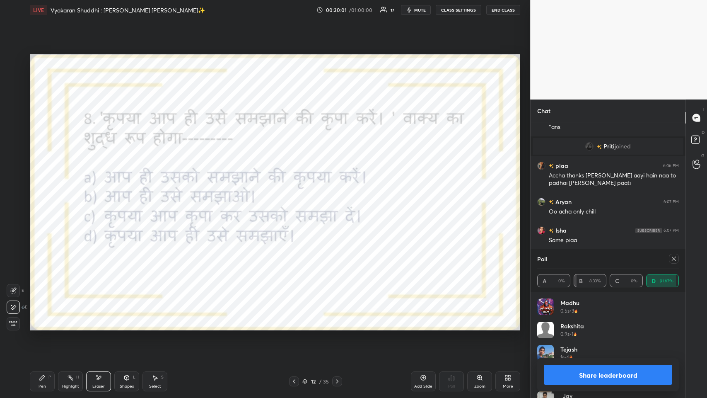
click at [41, 194] on div "Pen P" at bounding box center [42, 381] width 25 height 20
click at [297, 194] on icon at bounding box center [674, 258] width 7 height 7
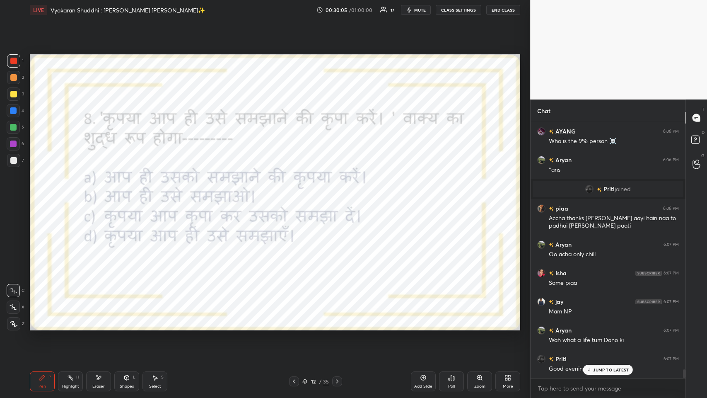
click at [297, 194] on div "JUMP TO LATEST" at bounding box center [608, 370] width 50 height 10
click at [297, 194] on icon at bounding box center [337, 381] width 2 height 4
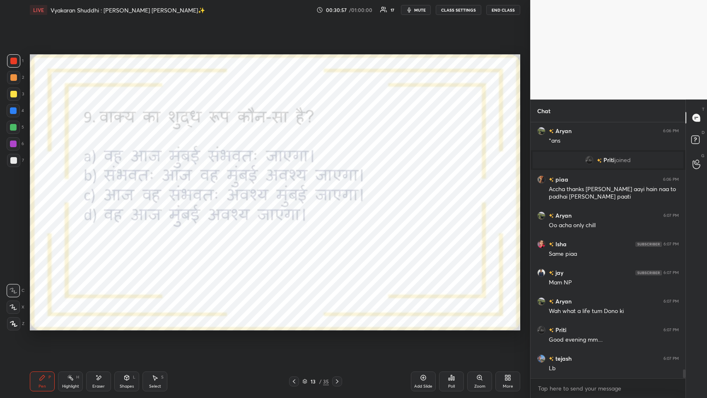
click at [99, 194] on div "Pen P Highlight H Eraser Shapes L Select S 13 / 35 Add Slide Poll Zoom More" at bounding box center [275, 381] width 490 height 33
drag, startPoint x: 97, startPoint y: 375, endPoint x: 101, endPoint y: 369, distance: 7.6
click at [97, 194] on icon at bounding box center [98, 377] width 7 height 7
click at [46, 194] on div "Pen P" at bounding box center [42, 381] width 25 height 20
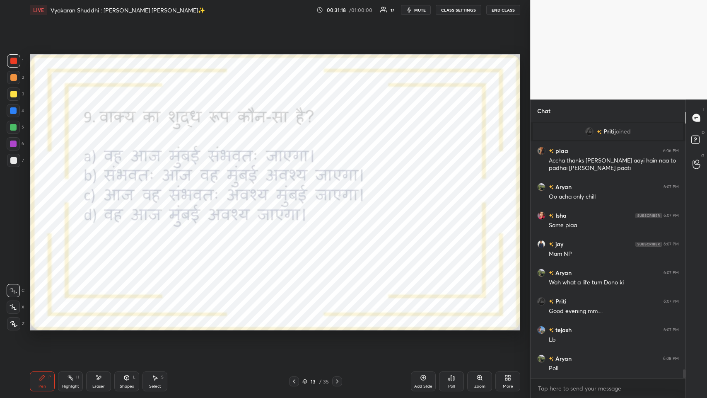
click at [297, 194] on div "Poll" at bounding box center [451, 381] width 25 height 20
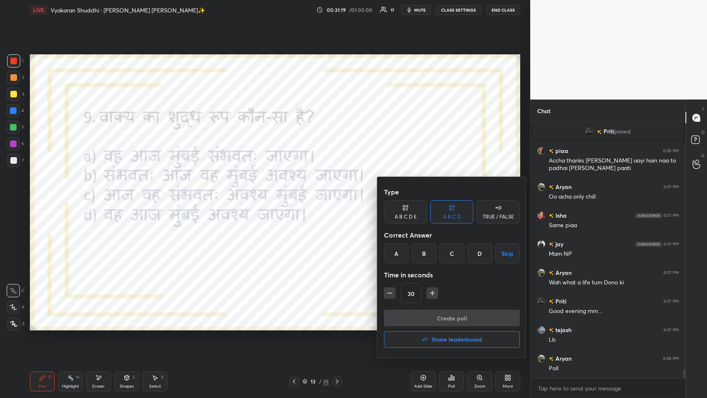
click at [297, 194] on div "D" at bounding box center [480, 253] width 24 height 20
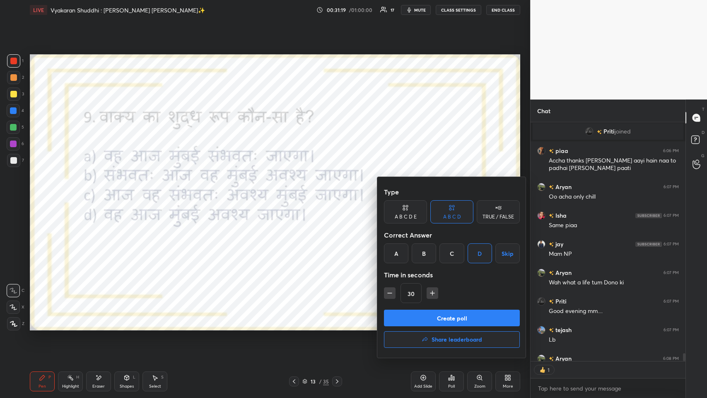
scroll to position [2, 2]
click at [297, 194] on button "Create poll" at bounding box center [452, 317] width 136 height 17
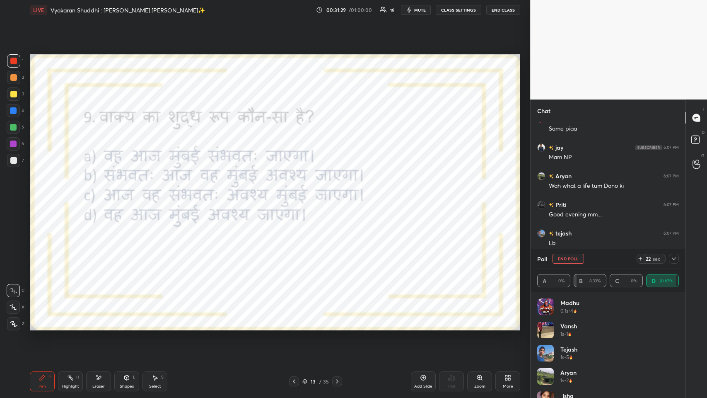
scroll to position [0, 0]
click at [297, 194] on icon at bounding box center [674, 258] width 7 height 7
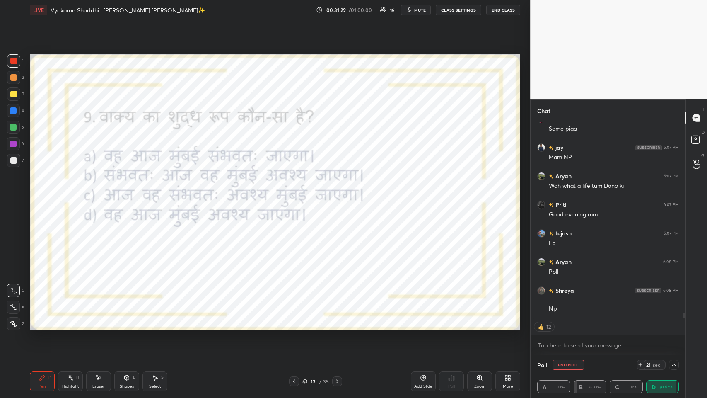
scroll to position [0, 2]
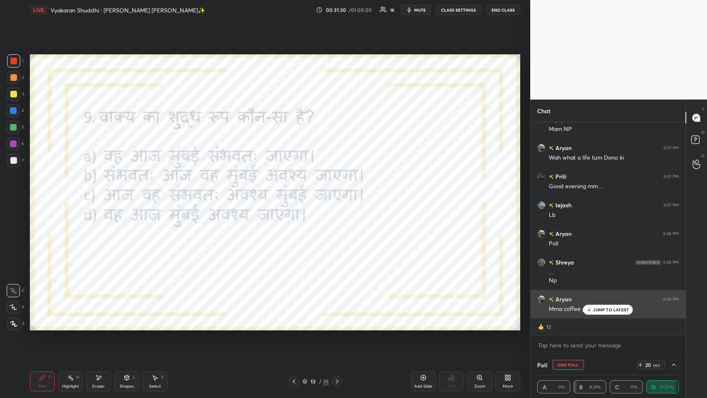
click at [297, 194] on p "JUMP TO LATEST" at bounding box center [611, 309] width 36 height 5
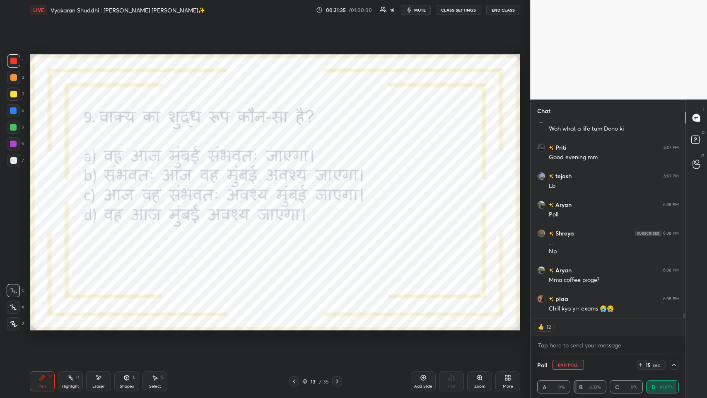
scroll to position [7551, 0]
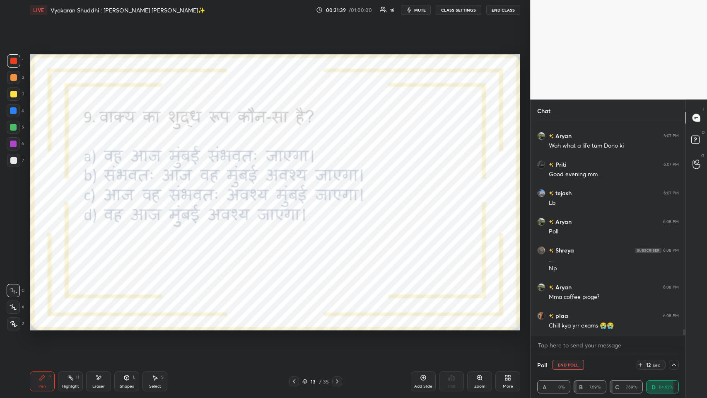
click at [297, 194] on icon at bounding box center [674, 364] width 7 height 7
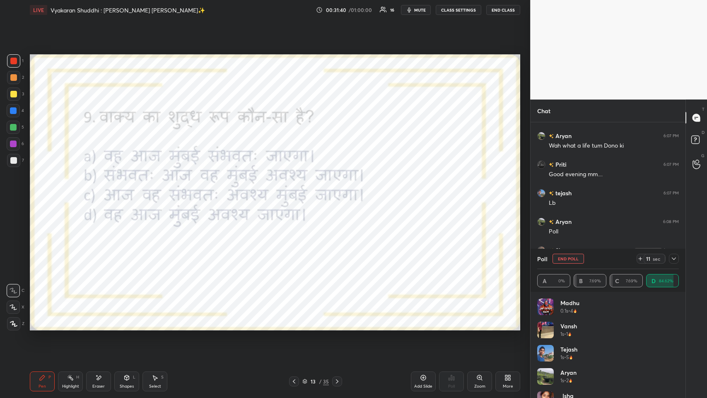
click at [297, 194] on icon at bounding box center [674, 258] width 7 height 7
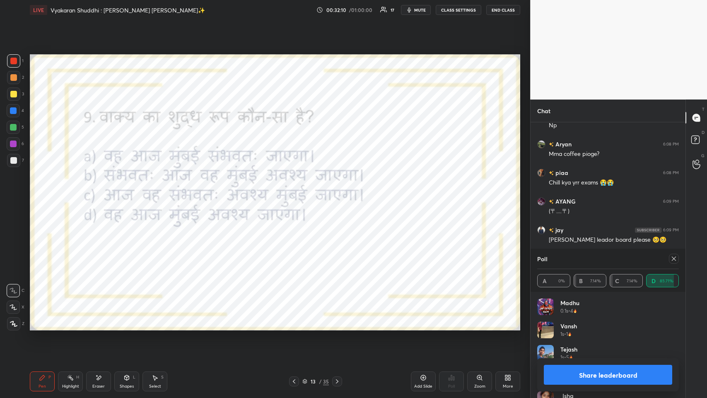
click at [297, 194] on div at bounding box center [674, 258] width 10 height 10
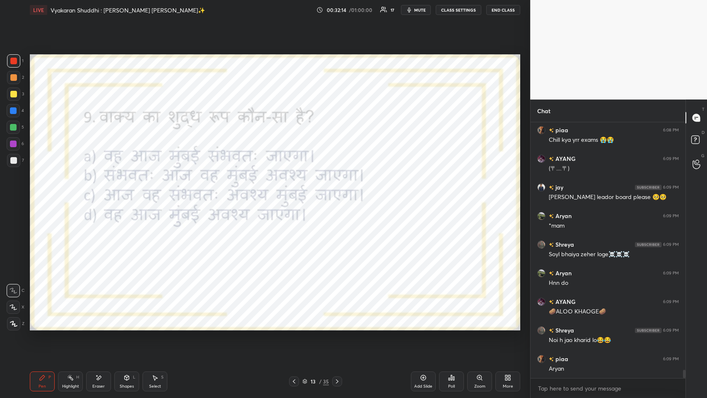
click at [297, 194] on icon at bounding box center [337, 381] width 7 height 7
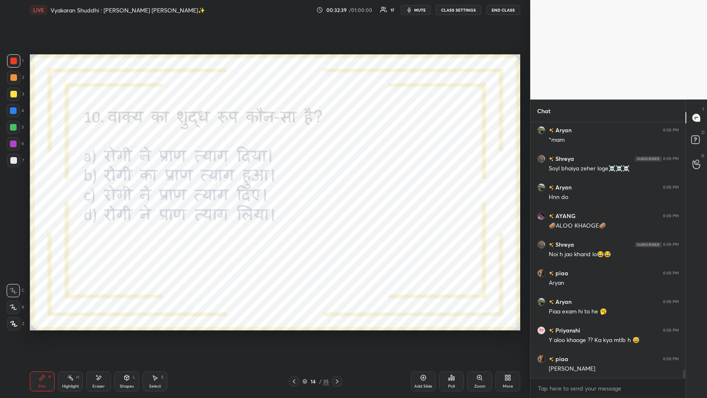
click at [90, 194] on div "Eraser" at bounding box center [98, 381] width 25 height 20
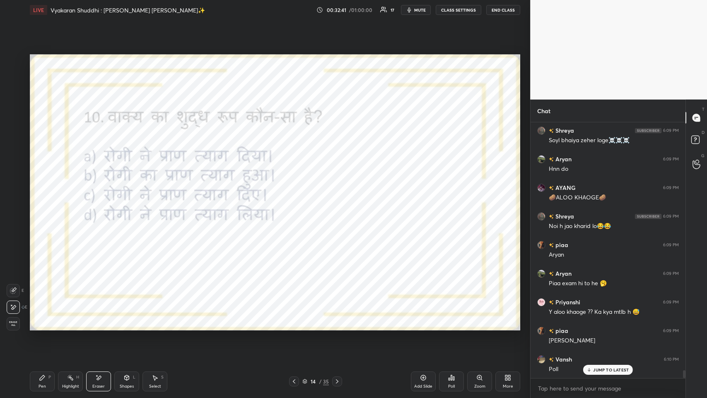
click at [40, 194] on icon at bounding box center [42, 377] width 7 height 7
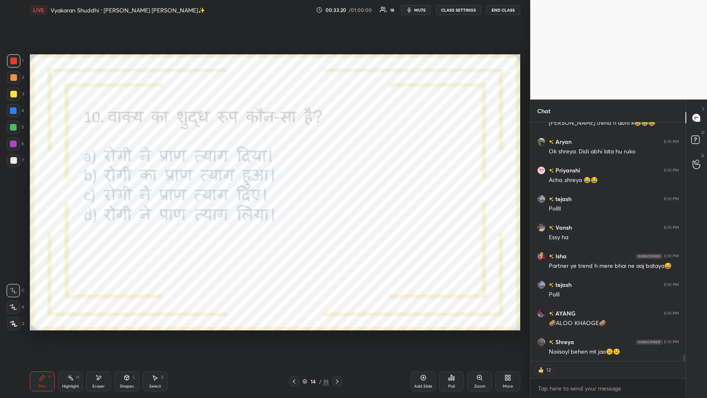
scroll to position [8130, 0]
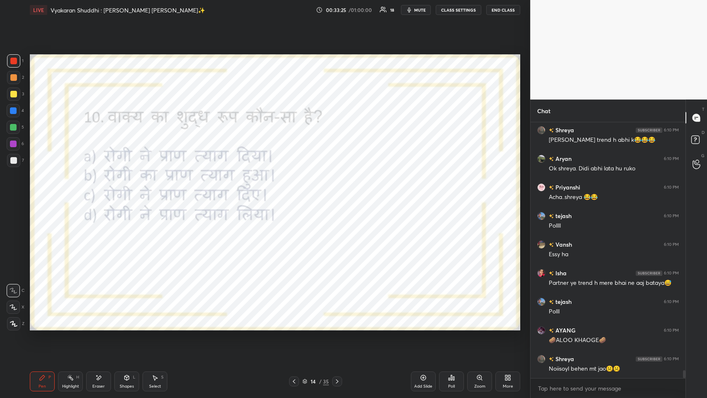
click at [297, 194] on div "Poll" at bounding box center [451, 381] width 25 height 20
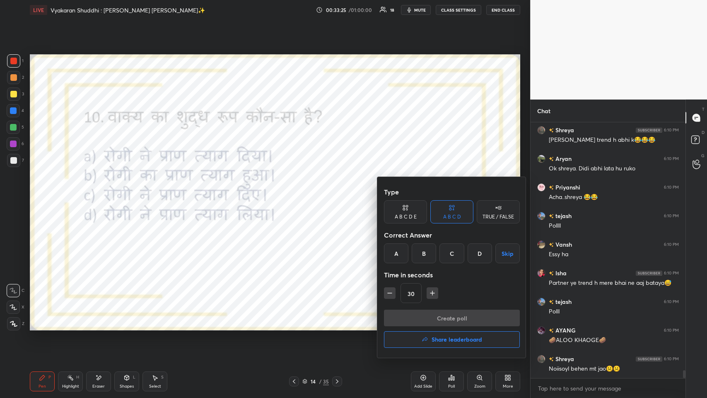
click at [297, 194] on div "C" at bounding box center [451, 253] width 24 height 20
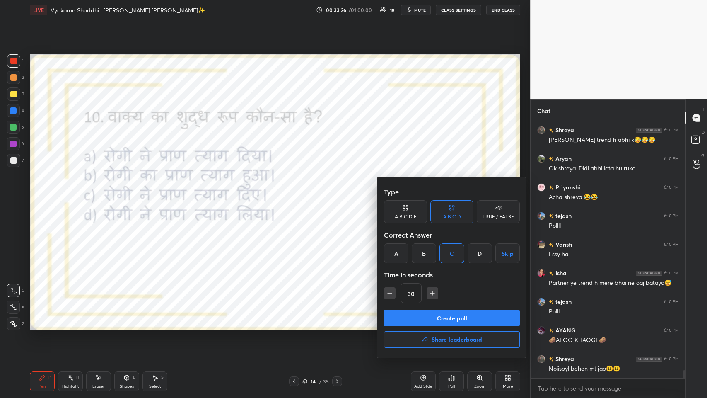
click at [297, 194] on button "Create poll" at bounding box center [452, 317] width 136 height 17
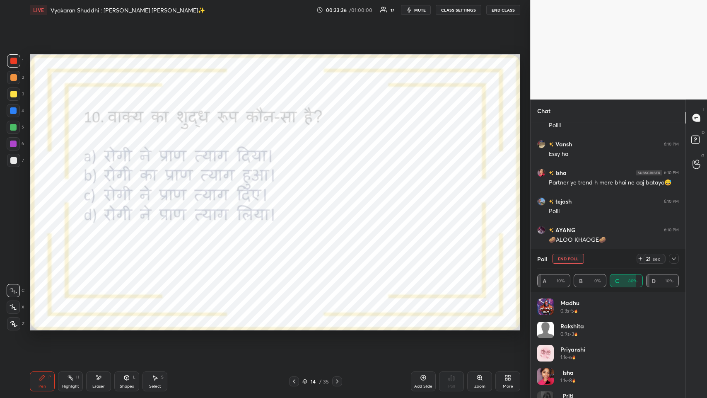
scroll to position [8239, 0]
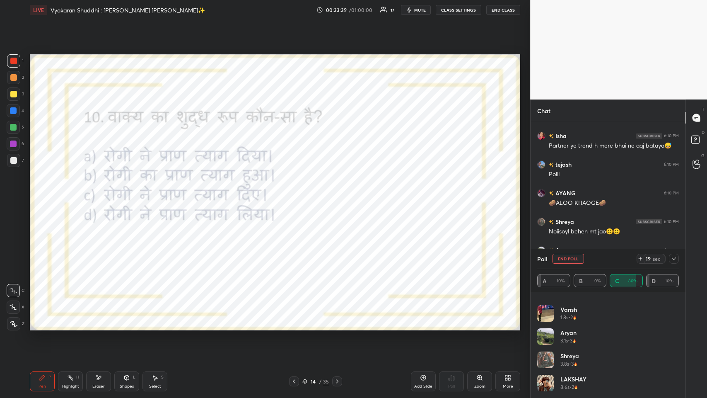
click at [297, 194] on icon at bounding box center [674, 258] width 7 height 7
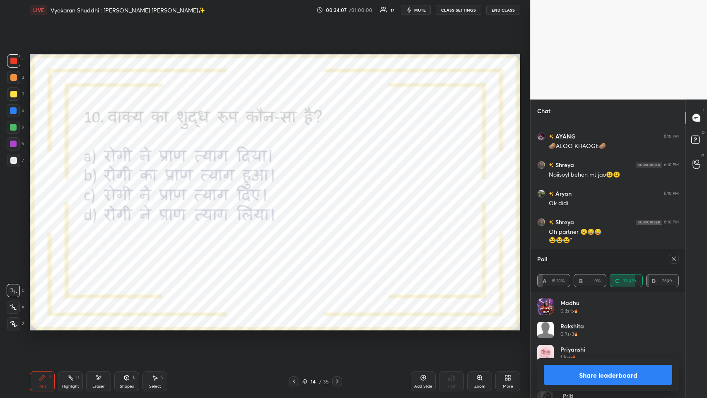
click at [297, 194] on icon at bounding box center [674, 258] width 7 height 7
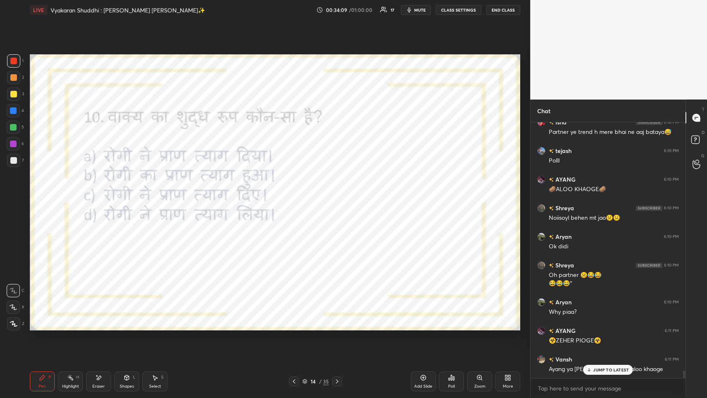
click at [297, 194] on icon at bounding box center [589, 369] width 5 height 5
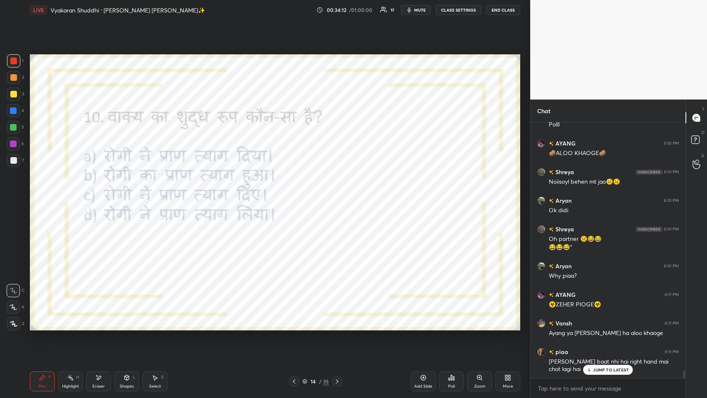
click at [91, 194] on div "Eraser" at bounding box center [98, 381] width 25 height 20
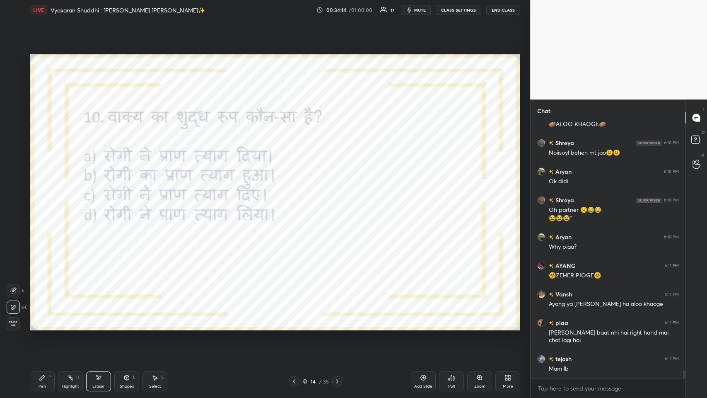
click at [32, 194] on div "Pen P" at bounding box center [42, 381] width 25 height 20
click at [297, 194] on icon at bounding box center [337, 381] width 7 height 7
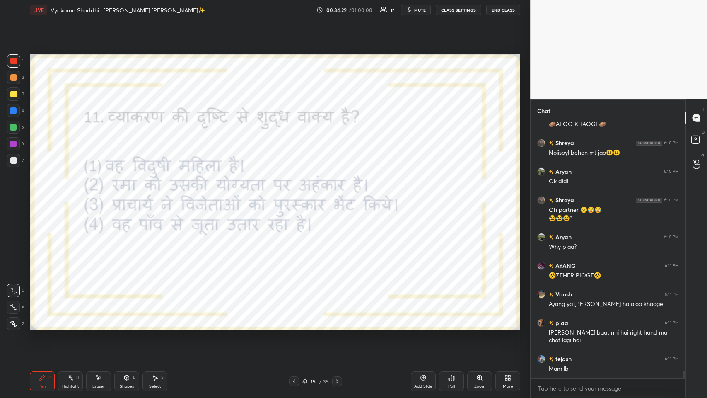
click at [295, 194] on icon at bounding box center [294, 381] width 7 height 7
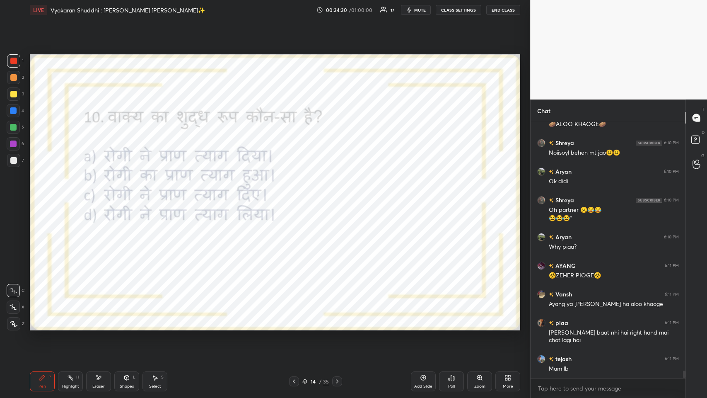
click at [297, 194] on div "Poll" at bounding box center [451, 386] width 7 height 4
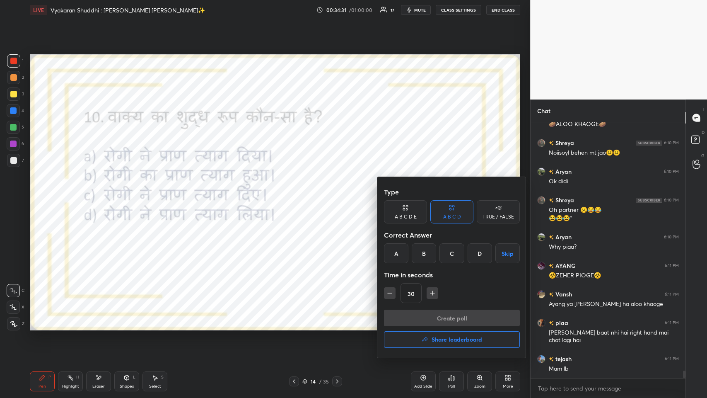
click at [297, 194] on button "Share leaderboard" at bounding box center [452, 339] width 136 height 17
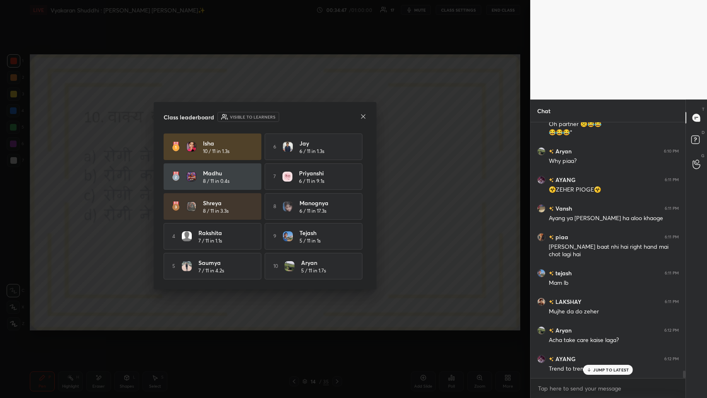
scroll to position [8460, 0]
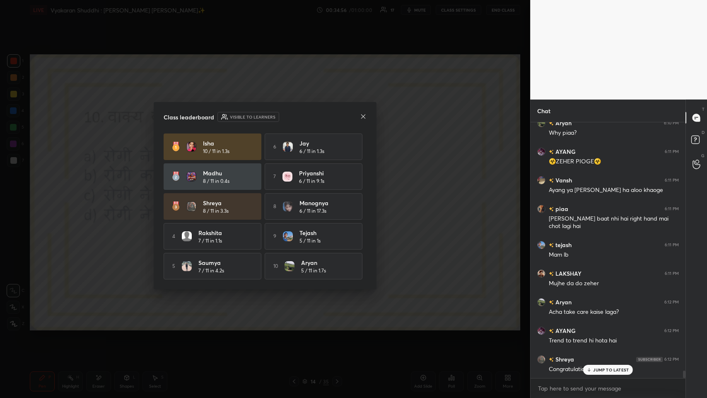
click at [297, 114] on icon at bounding box center [363, 116] width 7 height 7
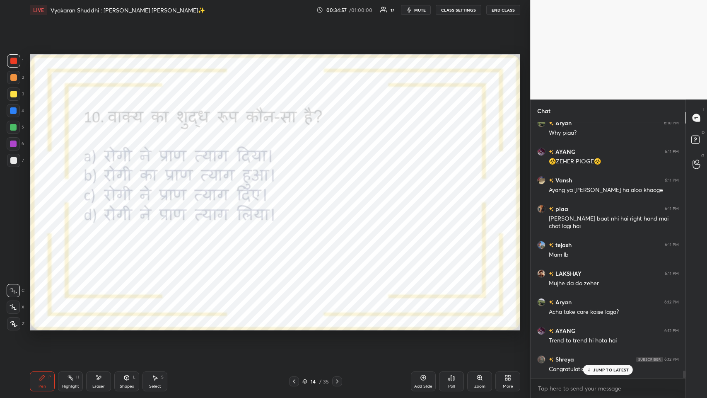
click at [297, 194] on p "JUMP TO LATEST" at bounding box center [611, 369] width 36 height 5
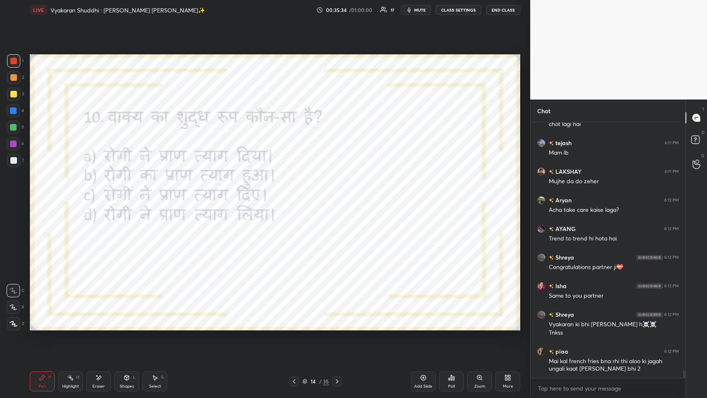
scroll to position [8591, 0]
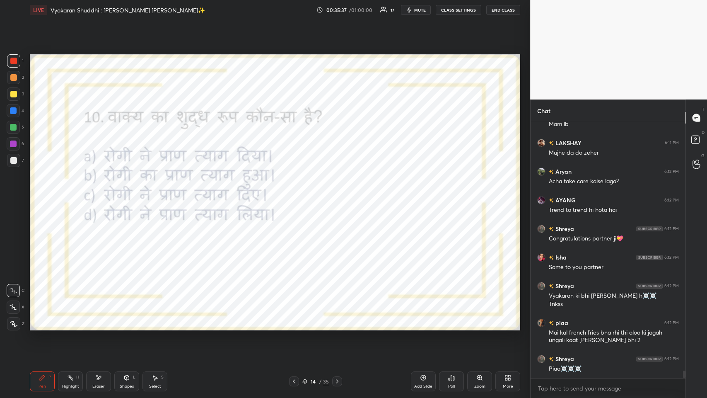
click at [297, 194] on icon at bounding box center [337, 381] width 7 height 7
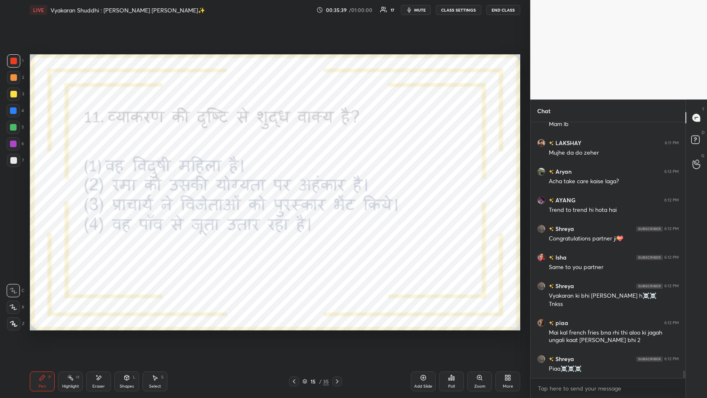
scroll to position [8619, 0]
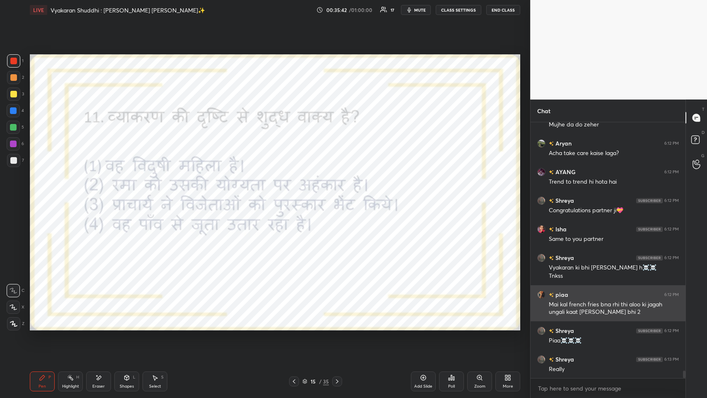
click at [297, 194] on img "grid" at bounding box center [541, 294] width 8 height 8
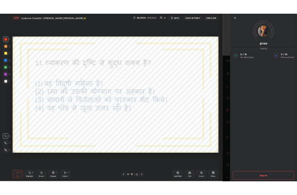
scroll to position [8648, 0]
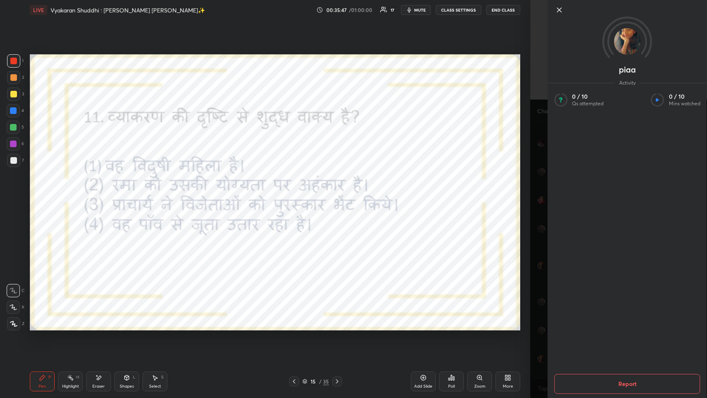
click at [297, 194] on div "More" at bounding box center [507, 381] width 25 height 20
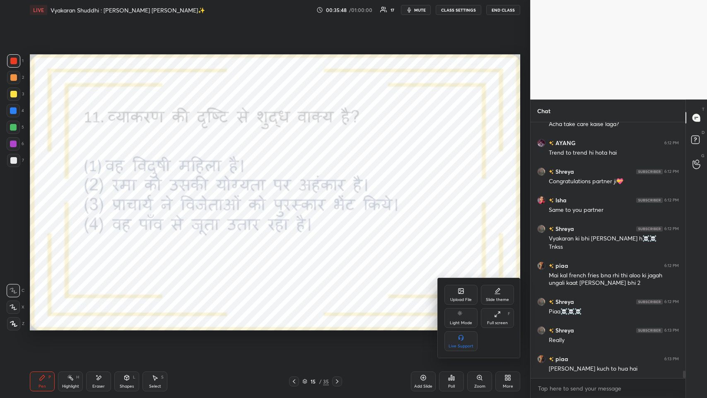
click at [297, 194] on div "Full screen" at bounding box center [497, 323] width 21 height 4
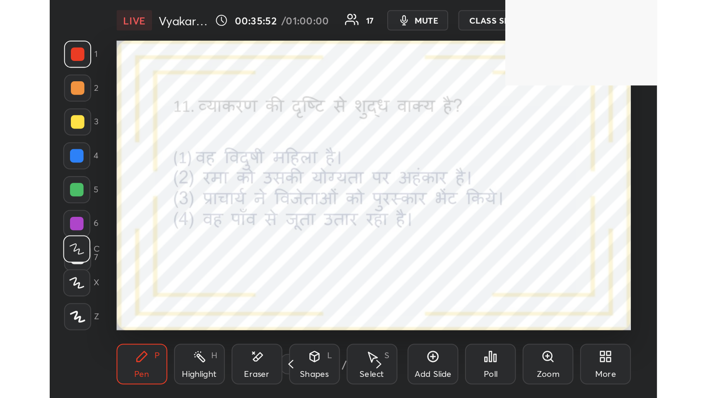
scroll to position [41279, 41156]
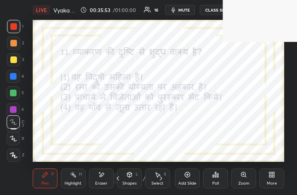
click at [273, 188] on div "More" at bounding box center [272, 178] width 25 height 20
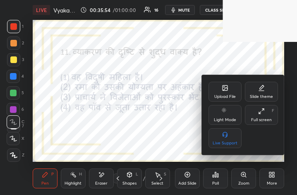
click at [276, 123] on div "Full screen F" at bounding box center [261, 115] width 33 height 20
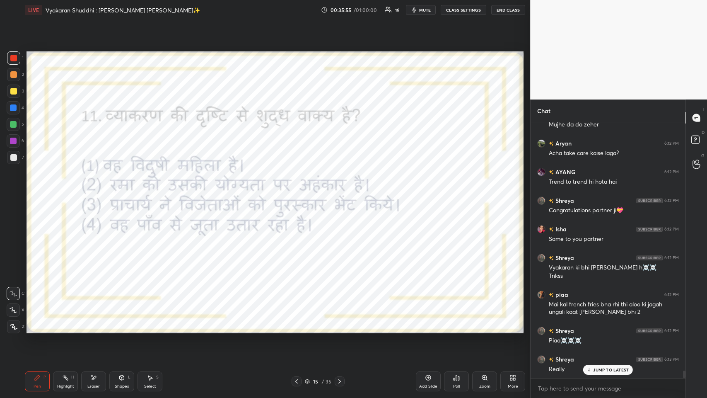
scroll to position [41076, 40924]
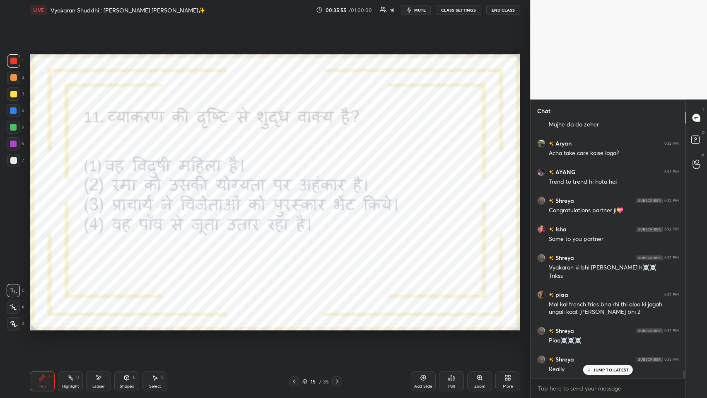
click at [297, 194] on p "JUMP TO LATEST" at bounding box center [611, 369] width 36 height 5
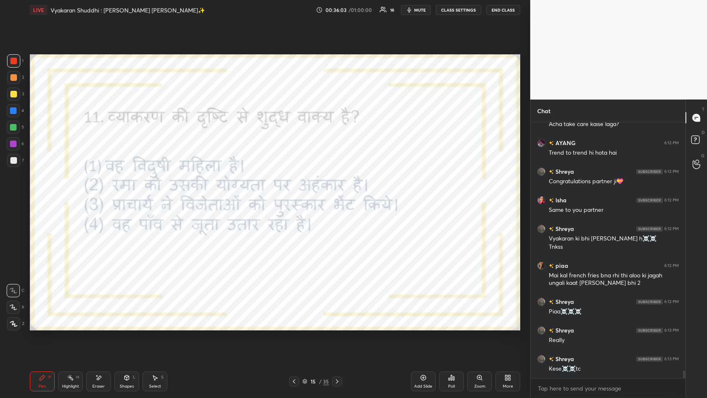
scroll to position [8676, 0]
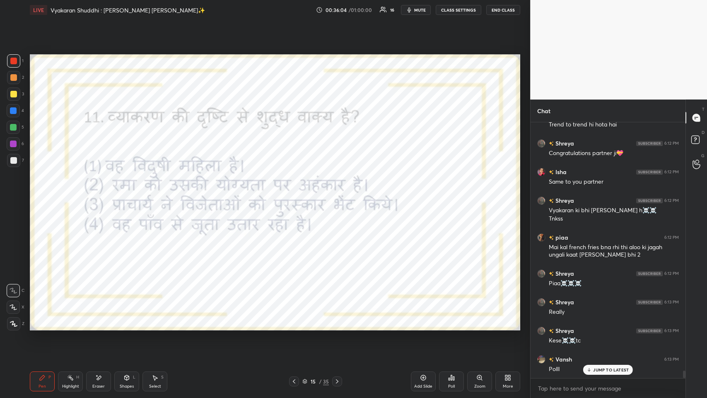
click at [297, 194] on p "JUMP TO LATEST" at bounding box center [611, 369] width 36 height 5
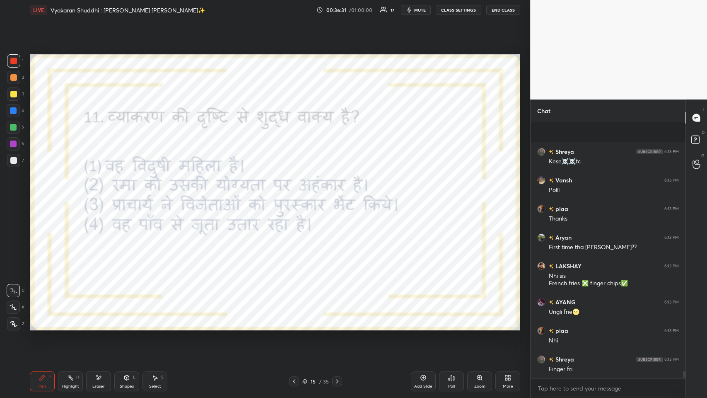
scroll to position [8884, 0]
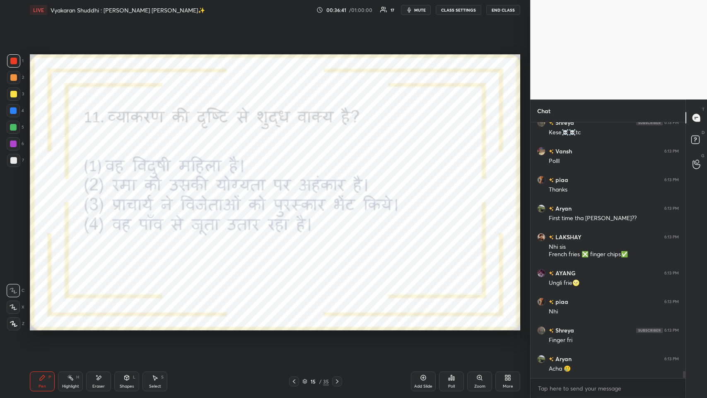
click at [297, 194] on div "Poll" at bounding box center [451, 381] width 25 height 20
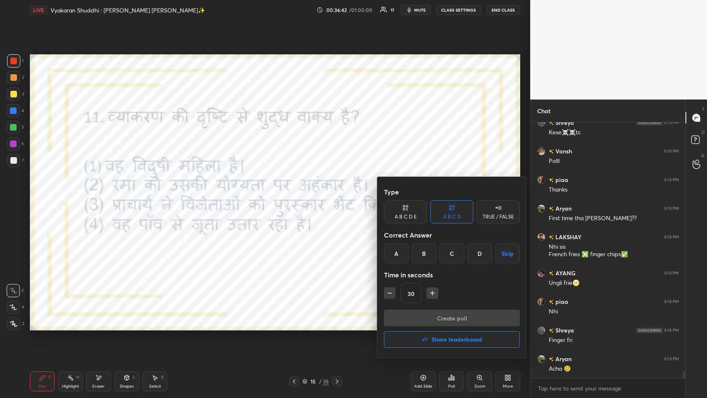
click at [297, 194] on div at bounding box center [353, 199] width 707 height 398
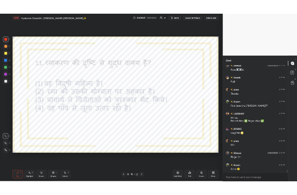
scroll to position [8912, 0]
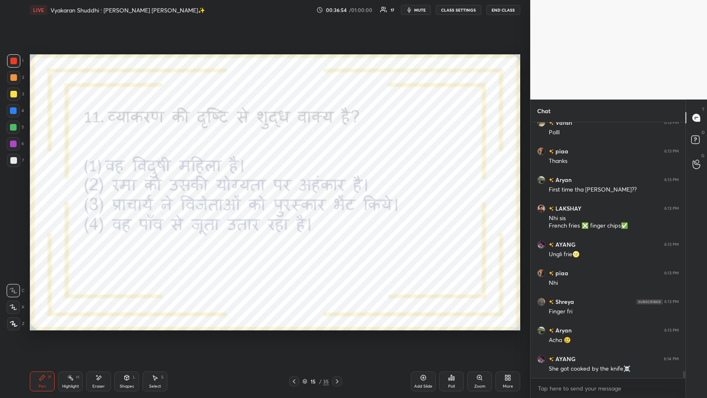
click at [297, 194] on div "More" at bounding box center [507, 381] width 25 height 20
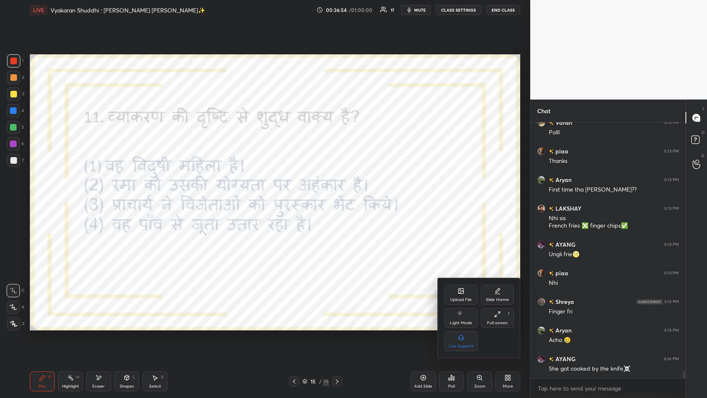
click at [297, 194] on div "Full screen F" at bounding box center [497, 318] width 33 height 20
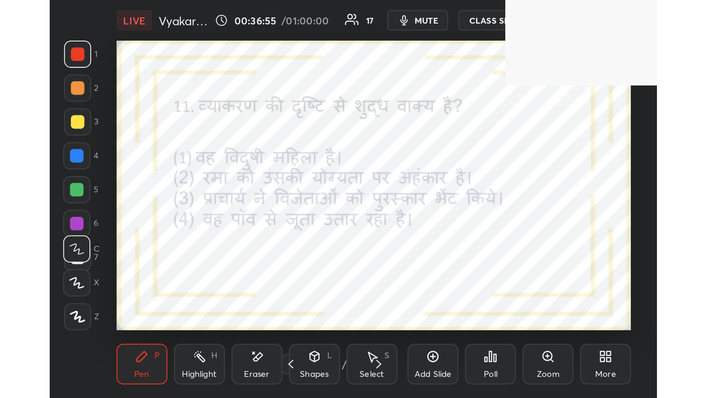
scroll to position [142, 264]
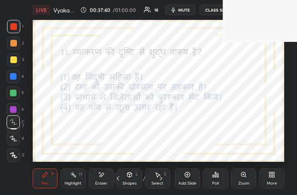
click at [276, 178] on div "More" at bounding box center [272, 178] width 25 height 20
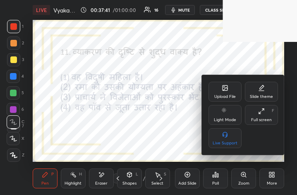
click at [270, 123] on div "Full screen F" at bounding box center [261, 115] width 33 height 20
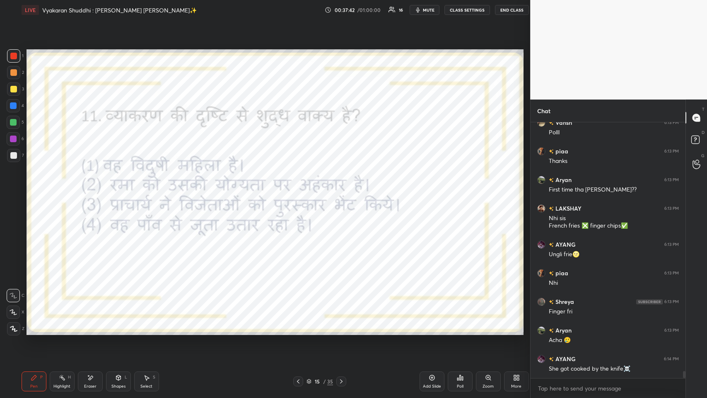
scroll to position [41076, 40924]
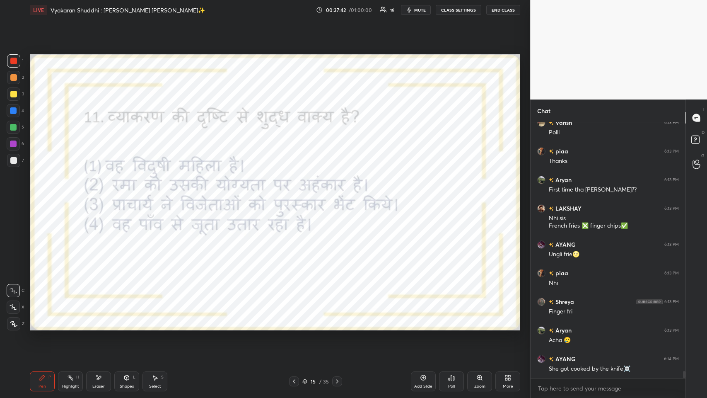
click at [297, 194] on div "Poll" at bounding box center [451, 381] width 25 height 20
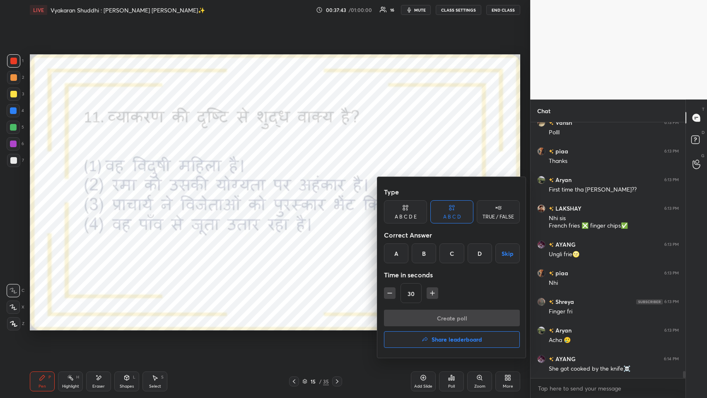
click at [297, 194] on div "A" at bounding box center [396, 253] width 24 height 20
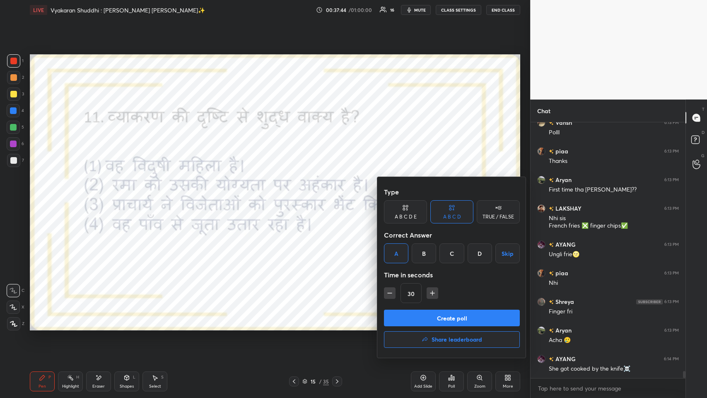
click at [297, 194] on button "Create poll" at bounding box center [452, 317] width 136 height 17
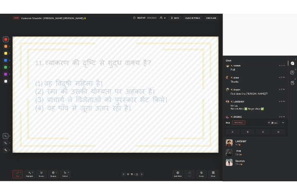
scroll to position [97, 139]
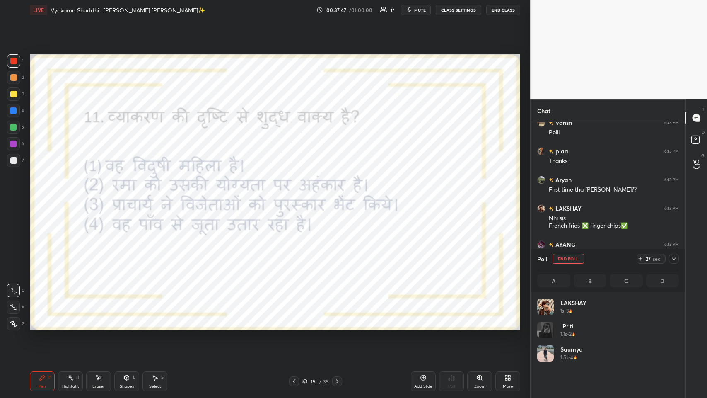
click at [297, 194] on div "More" at bounding box center [507, 381] width 25 height 20
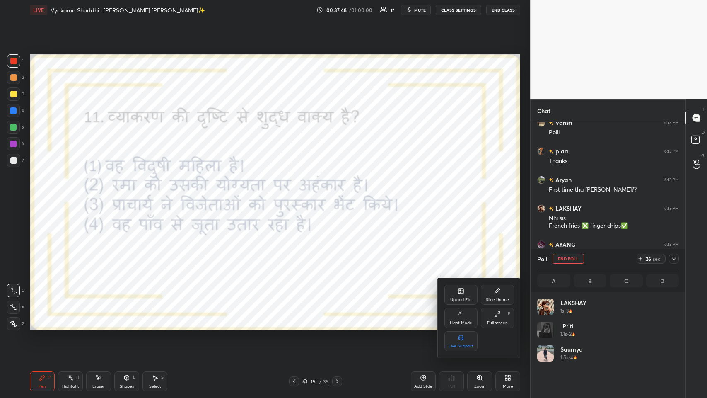
click at [297, 194] on div "Full screen F" at bounding box center [497, 318] width 33 height 20
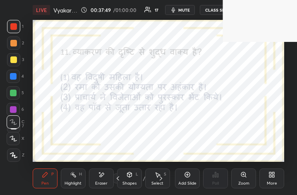
scroll to position [41279, 41156]
click at [273, 184] on div "More" at bounding box center [272, 183] width 10 height 4
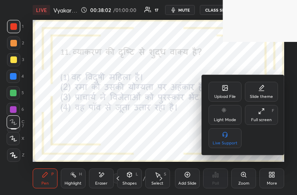
click at [265, 120] on div "Full screen" at bounding box center [261, 120] width 21 height 4
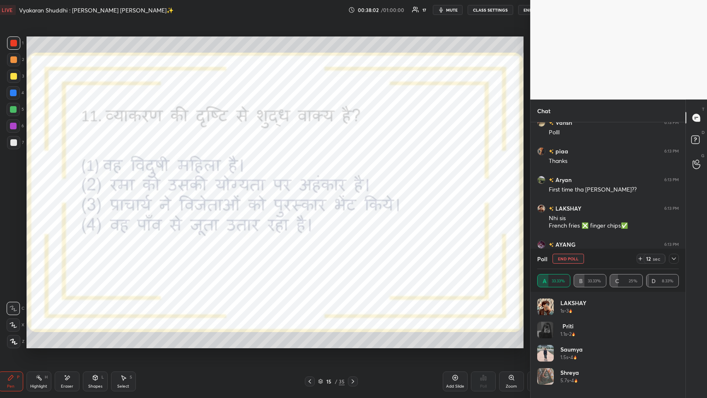
scroll to position [345, 497]
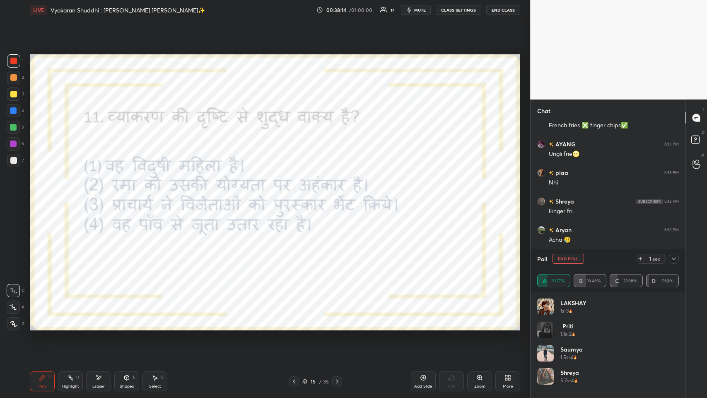
click at [297, 194] on icon at bounding box center [674, 258] width 7 height 7
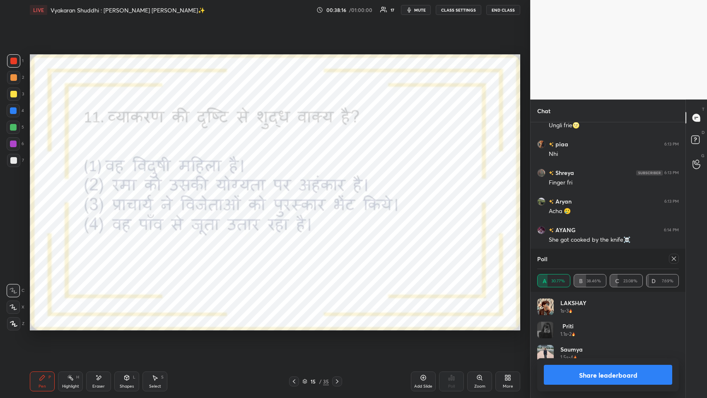
click at [297, 194] on icon at bounding box center [674, 258] width 7 height 7
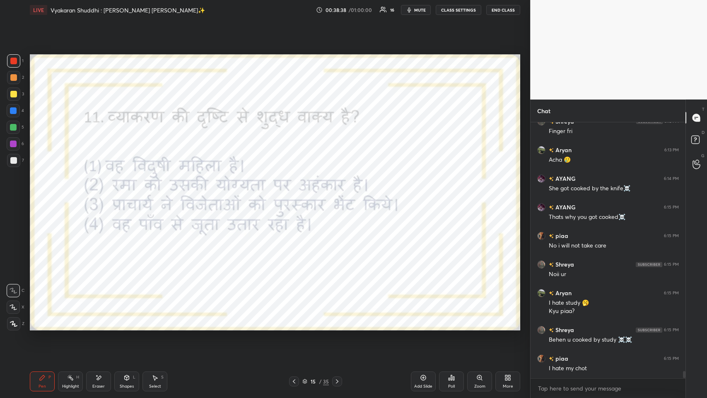
click at [297, 194] on div "More" at bounding box center [508, 386] width 10 height 4
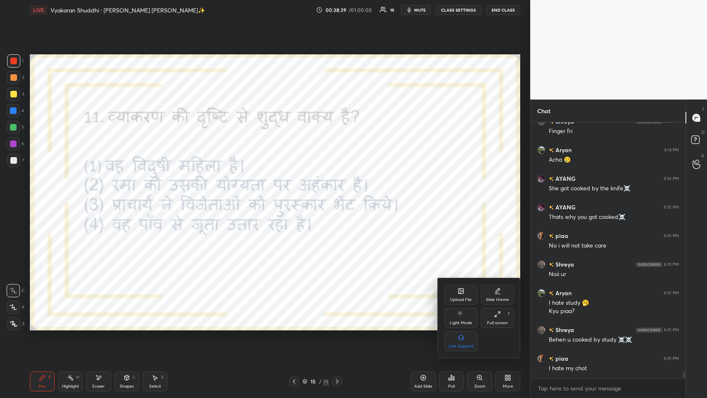
click at [297, 194] on div "Full screen F" at bounding box center [497, 318] width 33 height 20
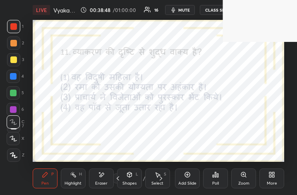
click at [282, 183] on div "More" at bounding box center [272, 178] width 25 height 20
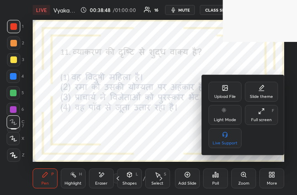
click at [266, 118] on div "Full screen" at bounding box center [261, 120] width 21 height 4
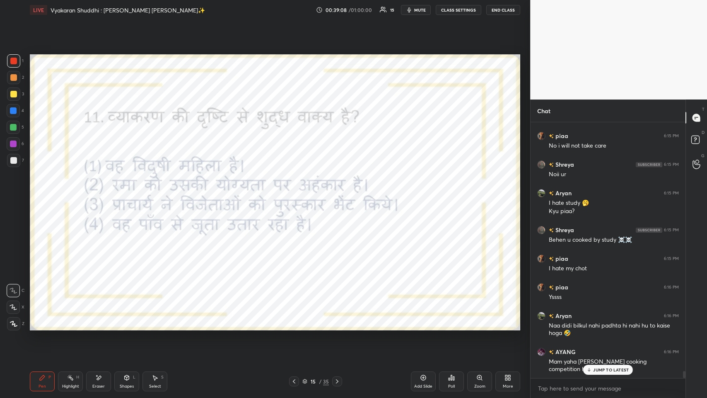
click at [297, 194] on p "JUMP TO LATEST" at bounding box center [611, 369] width 36 height 5
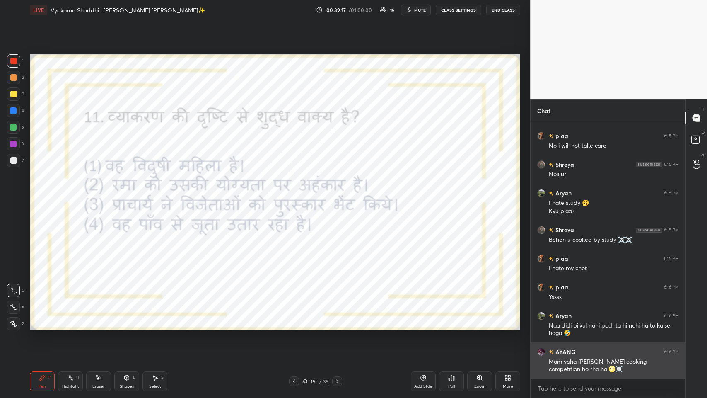
click at [297, 194] on div "Mam yaha [PERSON_NAME] cooking competition ho rha hai🌝☠️" at bounding box center [614, 364] width 130 height 17
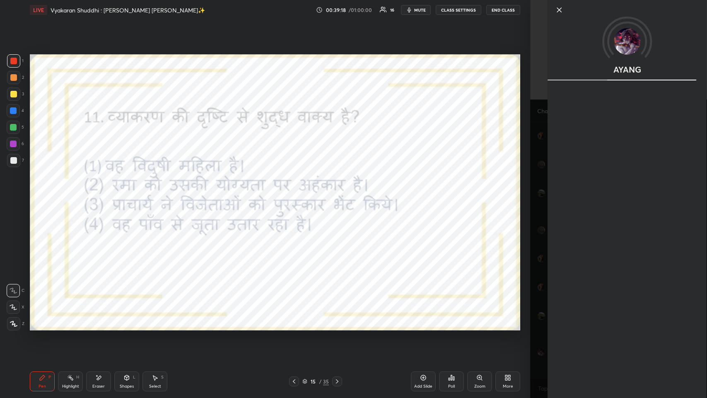
scroll to position [9221, 0]
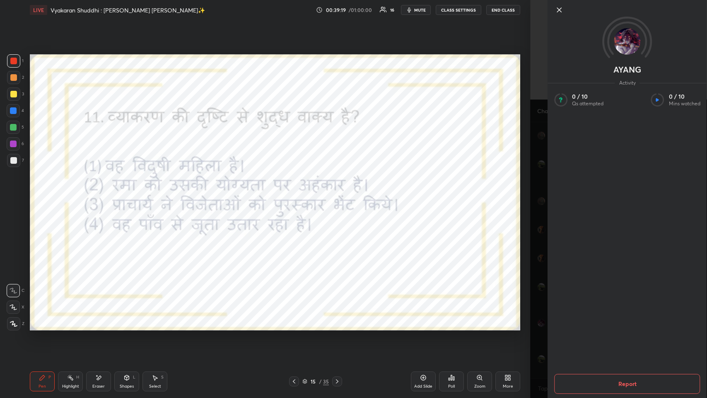
click at [297, 12] on icon at bounding box center [559, 10] width 10 height 10
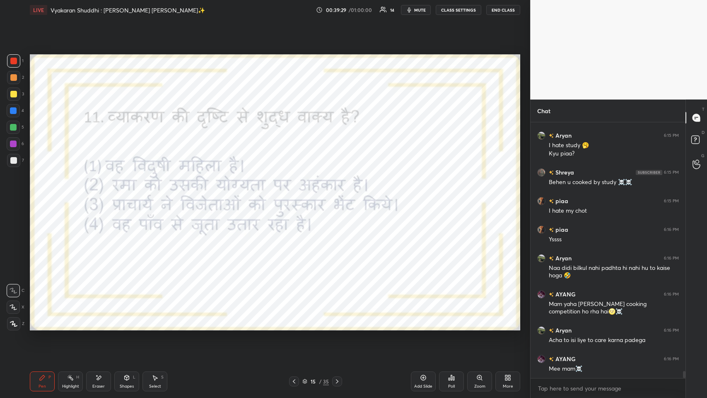
scroll to position [9278, 0]
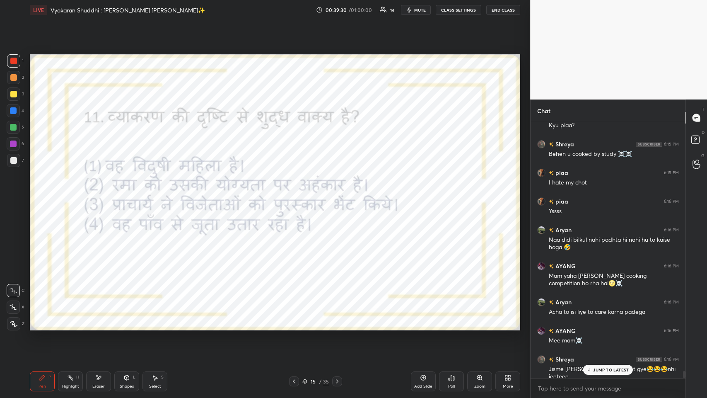
click at [297, 194] on p "JUMP TO LATEST" at bounding box center [611, 369] width 36 height 5
click at [297, 194] on icon at bounding box center [337, 381] width 2 height 4
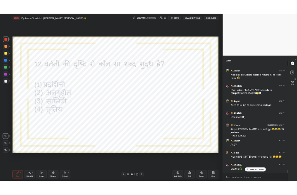
scroll to position [9408, 0]
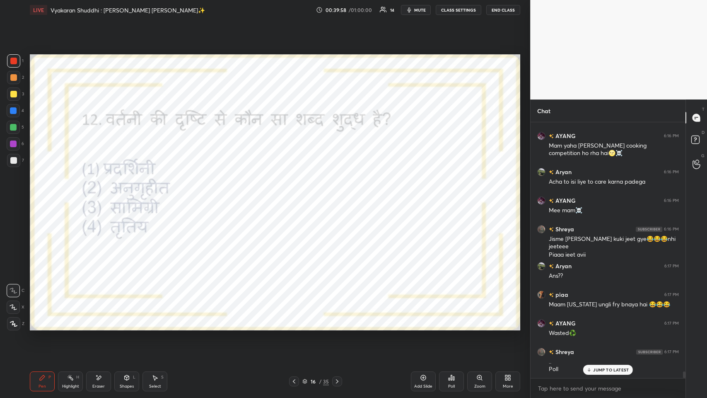
click at [297, 194] on div "More" at bounding box center [507, 381] width 25 height 20
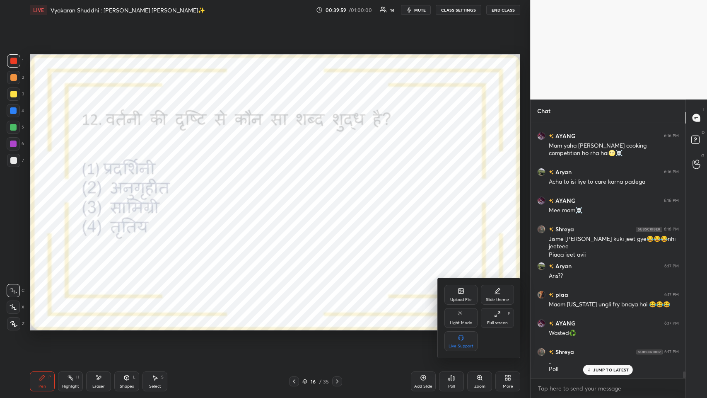
click at [297, 194] on div "Full screen" at bounding box center [497, 323] width 21 height 4
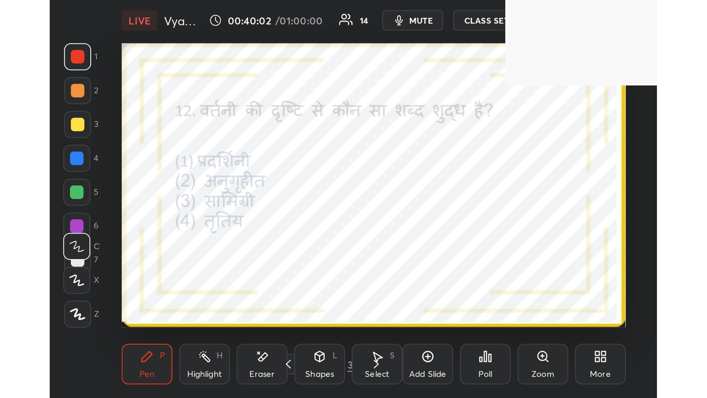
scroll to position [142, 264]
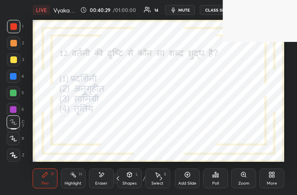
click at [273, 173] on icon at bounding box center [274, 173] width 2 height 2
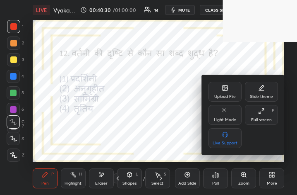
click at [266, 106] on div "Full screen F" at bounding box center [261, 115] width 33 height 20
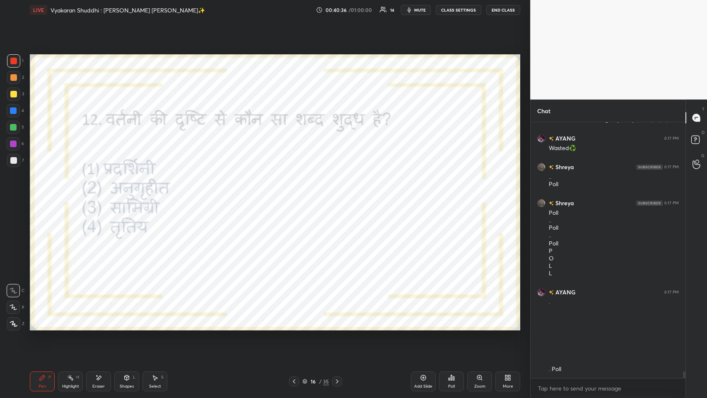
scroll to position [9622, 0]
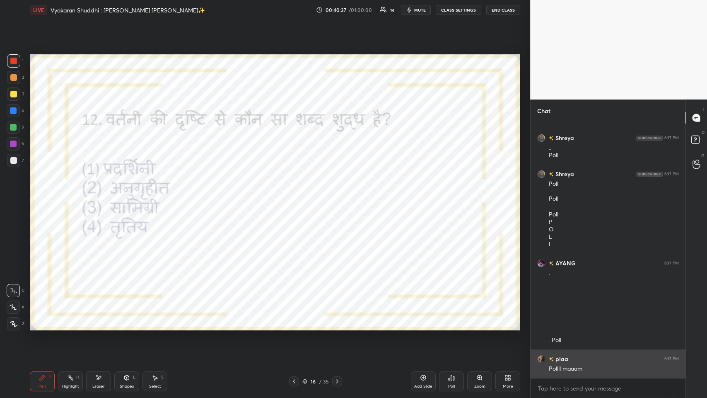
click at [297, 194] on div "Pollll maaam" at bounding box center [614, 369] width 130 height 8
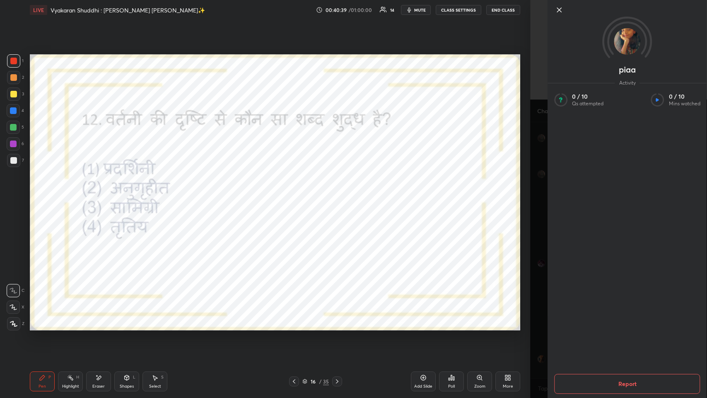
click at [297, 9] on icon at bounding box center [559, 10] width 10 height 10
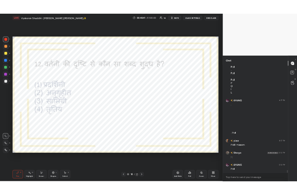
scroll to position [9708, 0]
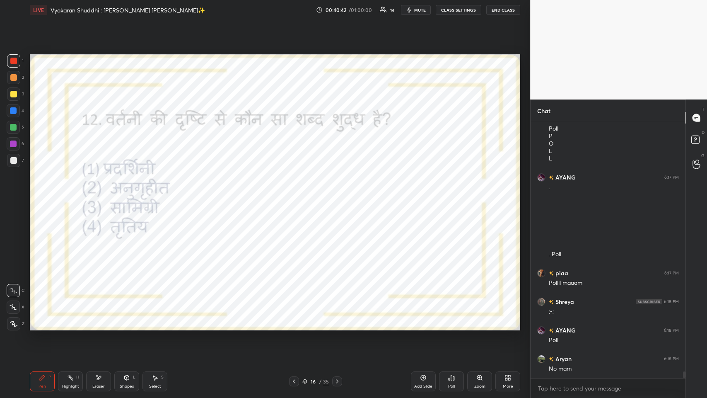
click at [297, 194] on div "More" at bounding box center [507, 381] width 25 height 20
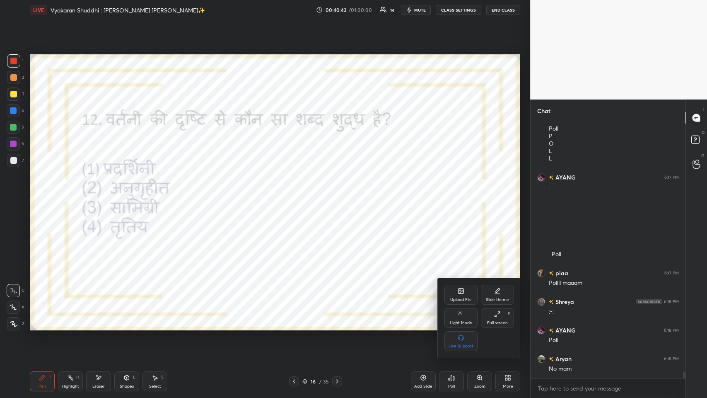
click at [297, 194] on div "Full screen F" at bounding box center [497, 318] width 33 height 20
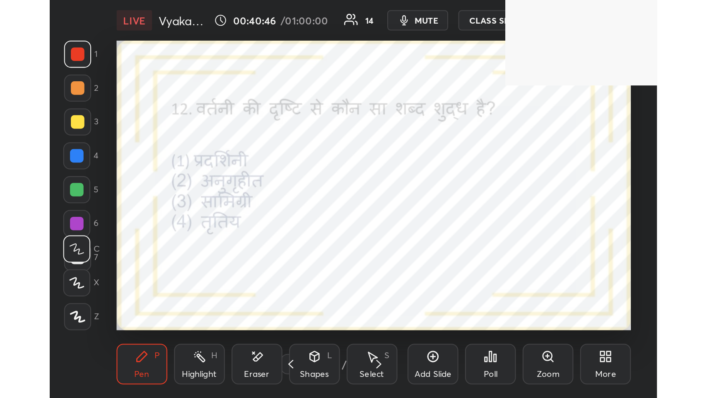
scroll to position [142, 264]
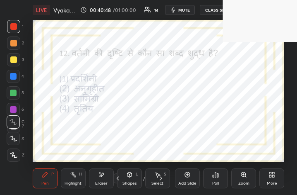
click at [273, 185] on div "More" at bounding box center [272, 183] width 10 height 4
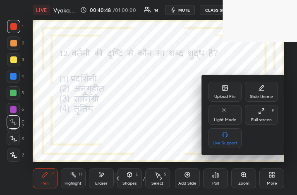
click at [262, 113] on icon at bounding box center [261, 111] width 7 height 7
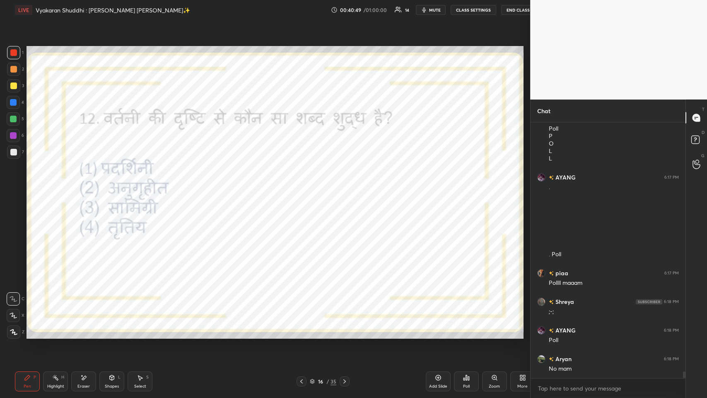
scroll to position [41076, 40924]
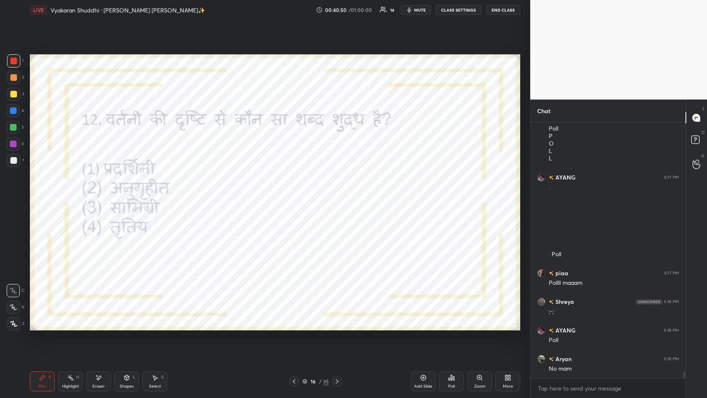
click at [297, 194] on div "Poll" at bounding box center [451, 381] width 25 height 20
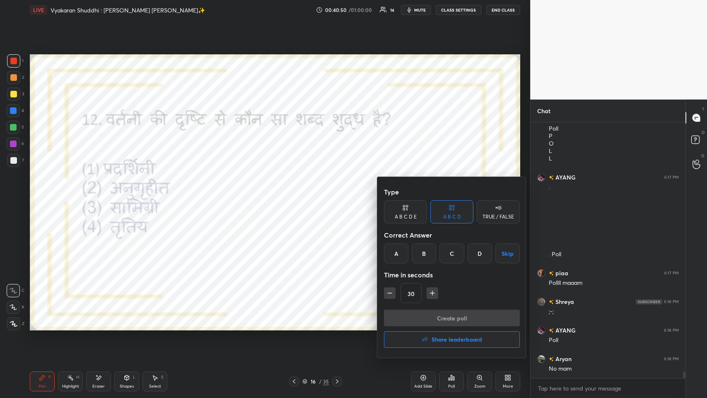
click at [297, 194] on div "B" at bounding box center [424, 253] width 24 height 20
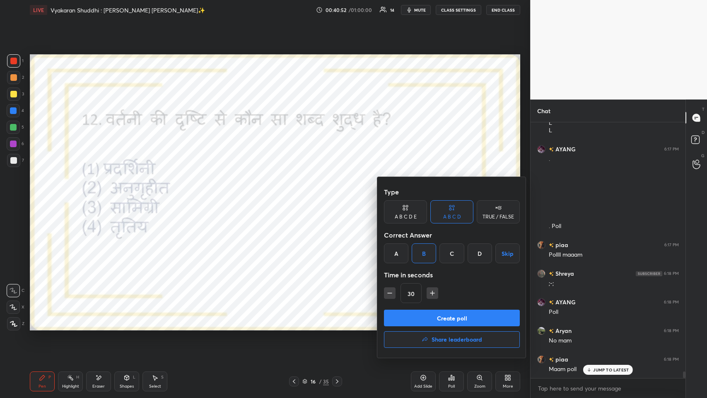
click at [297, 194] on button "Create poll" at bounding box center [452, 317] width 136 height 17
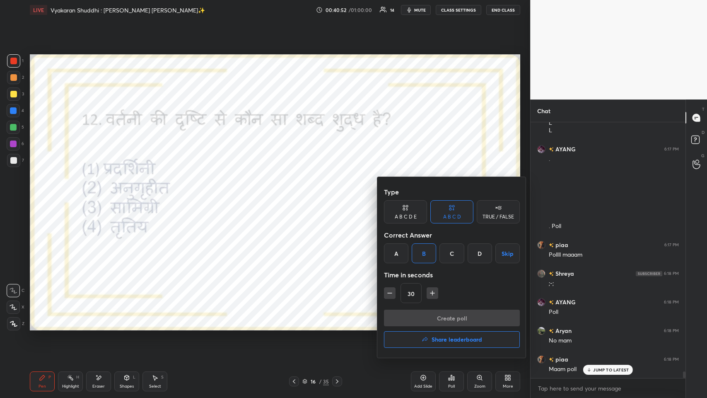
scroll to position [258, 152]
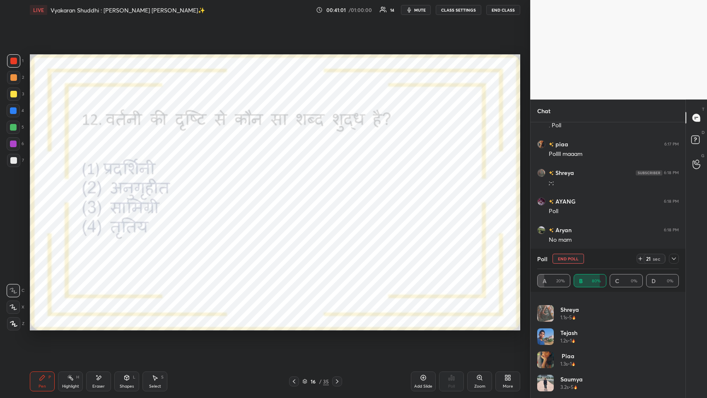
click at [297, 194] on icon at bounding box center [674, 258] width 7 height 7
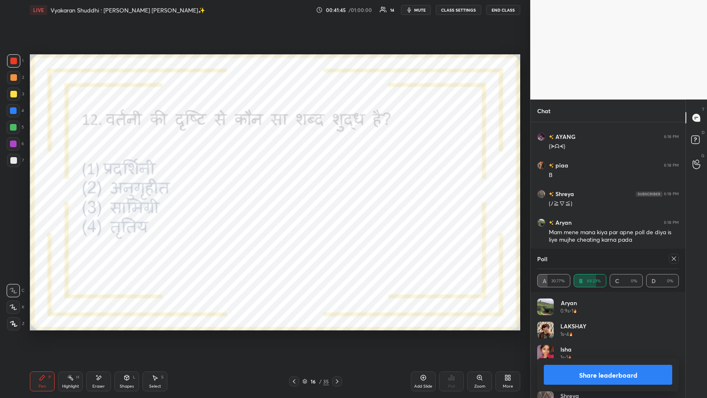
click at [297, 194] on icon at bounding box center [674, 258] width 7 height 7
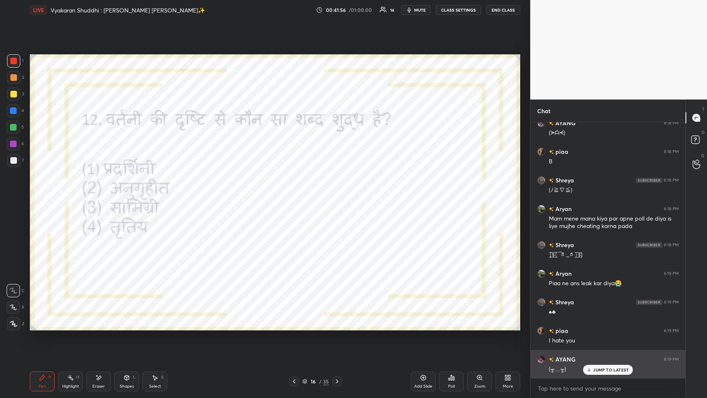
click at [297, 194] on div "(⁠╥⁠﹏⁠╥⁠)" at bounding box center [614, 368] width 130 height 10
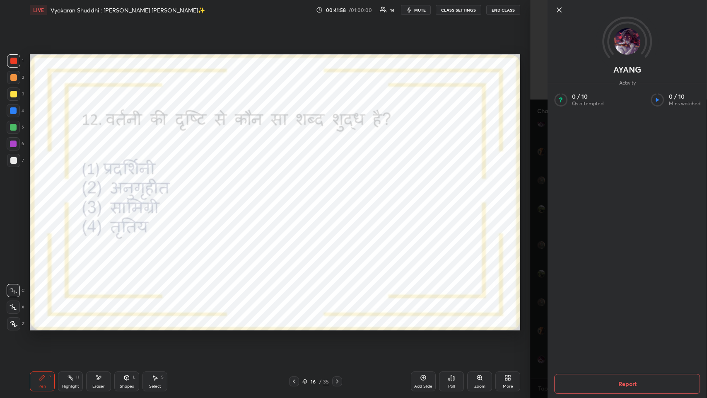
click at [297, 8] on icon at bounding box center [559, 10] width 4 height 4
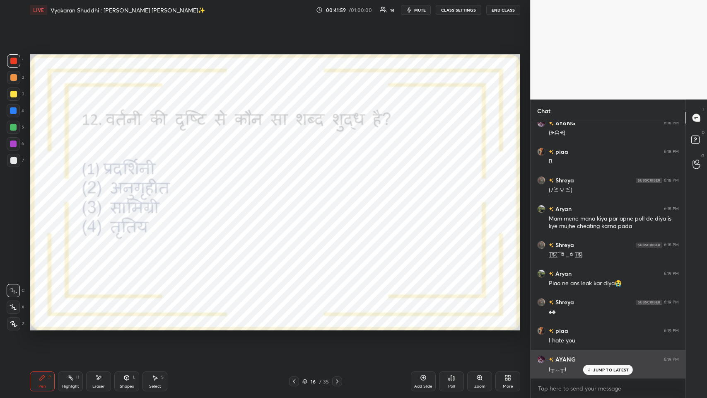
click at [297, 194] on p "JUMP TO LATEST" at bounding box center [611, 369] width 36 height 5
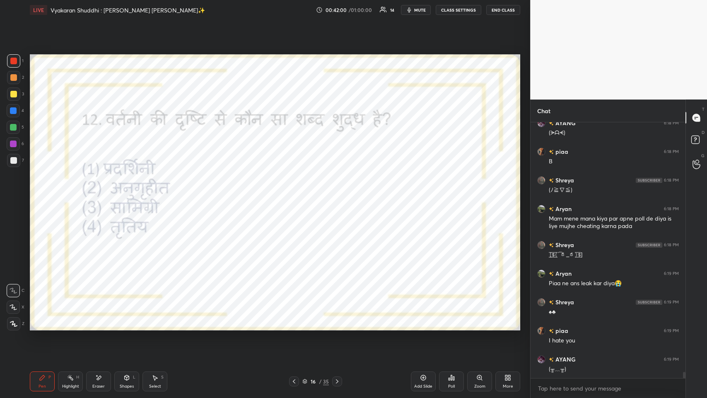
click at [297, 194] on div at bounding box center [337, 381] width 10 height 10
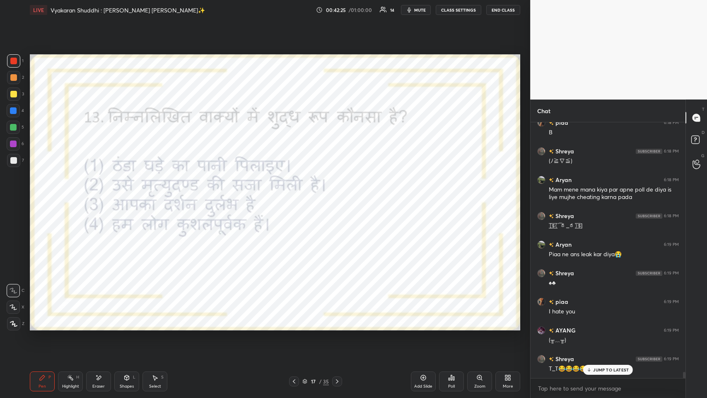
scroll to position [10058, 0]
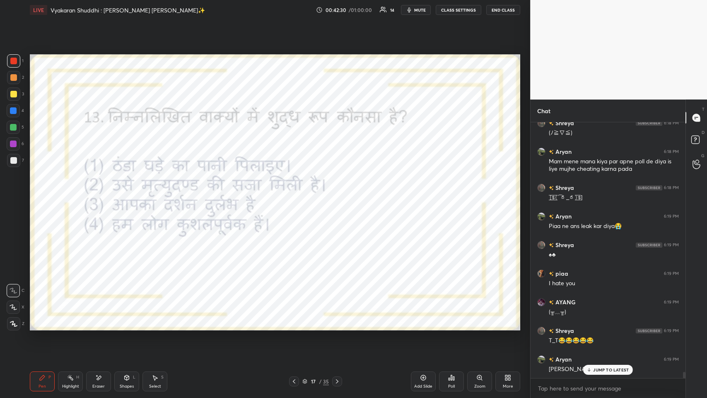
click at [297, 194] on p "JUMP TO LATEST" at bounding box center [611, 369] width 36 height 5
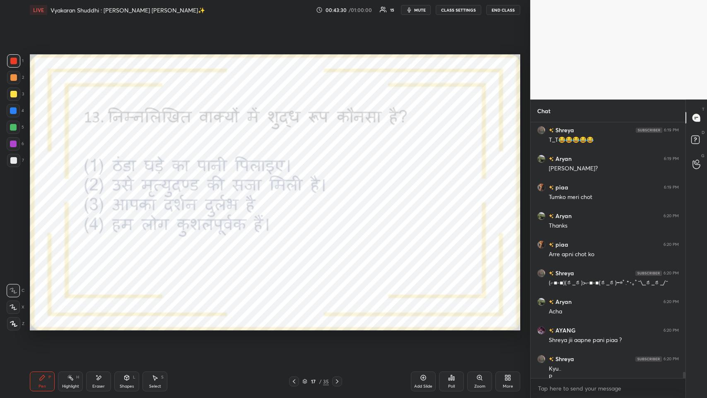
scroll to position [10311, 0]
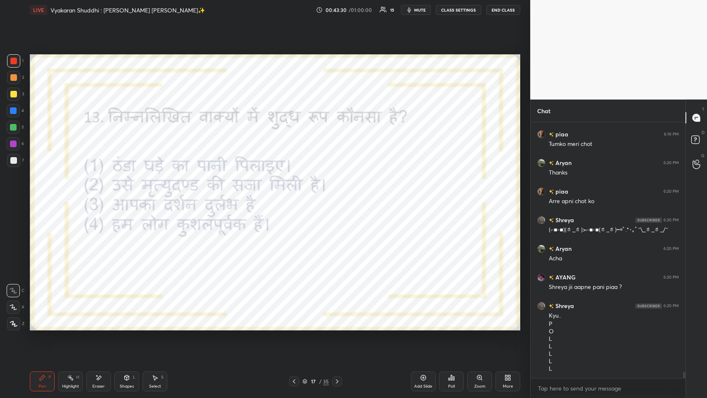
click at [297, 194] on div "Poll" at bounding box center [451, 381] width 25 height 20
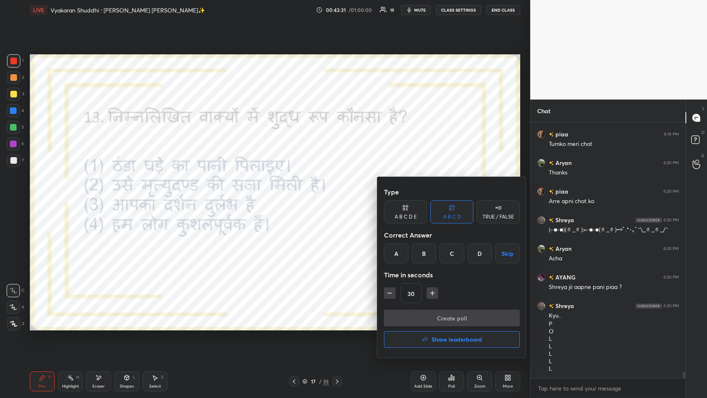
click at [297, 194] on div "D" at bounding box center [480, 253] width 24 height 20
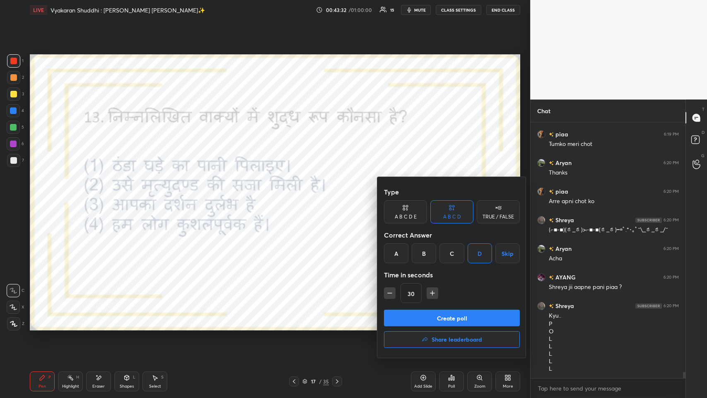
click at [297, 194] on button "Create poll" at bounding box center [452, 317] width 136 height 17
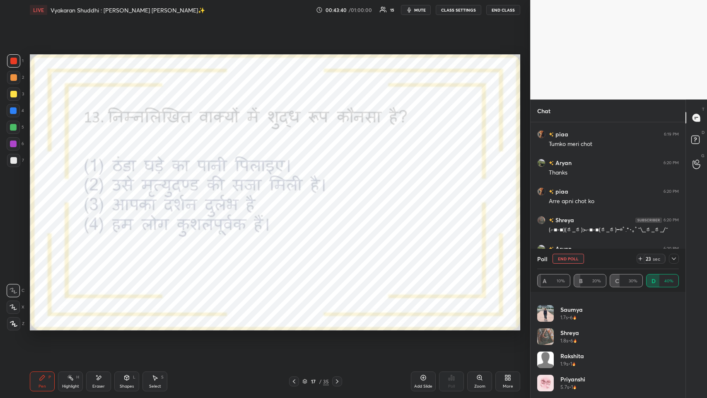
scroll to position [10382, 0]
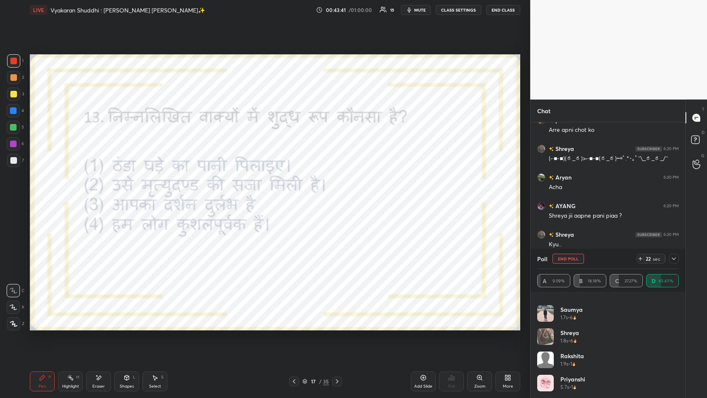
click at [297, 194] on icon at bounding box center [674, 258] width 4 height 2
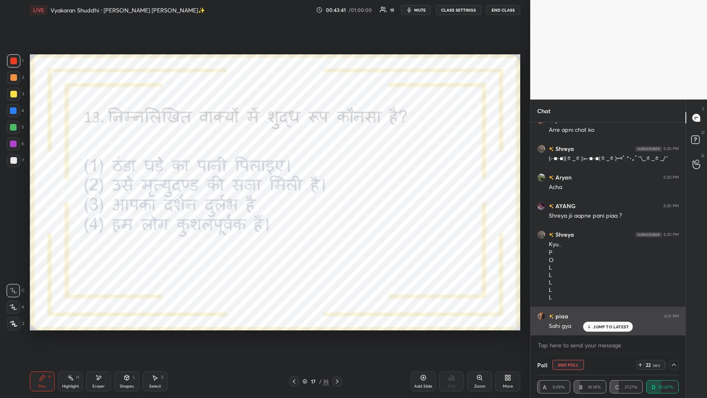
scroll to position [0, 0]
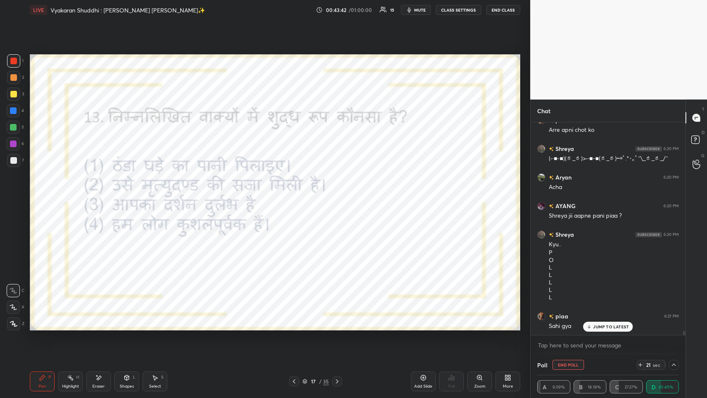
click at [297, 194] on p "JUMP TO LATEST" at bounding box center [611, 326] width 36 height 5
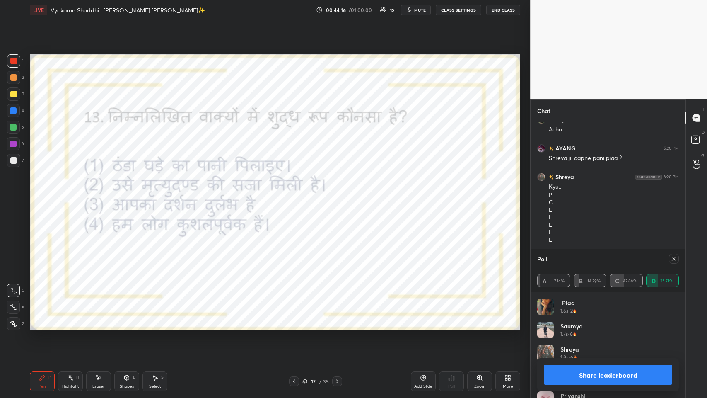
scroll to position [10468, 0]
click at [297, 194] on icon at bounding box center [674, 258] width 7 height 7
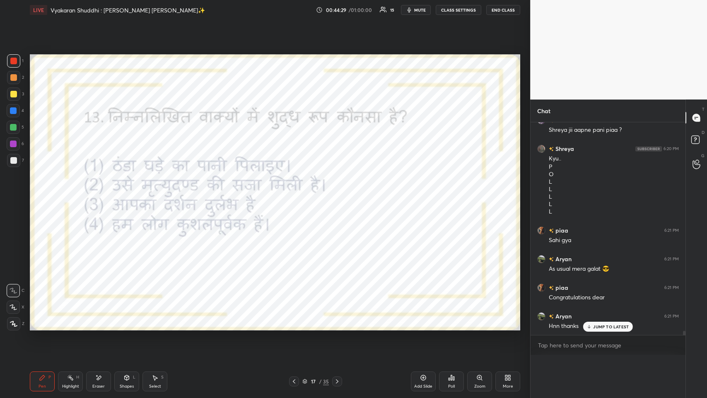
scroll to position [0, 0]
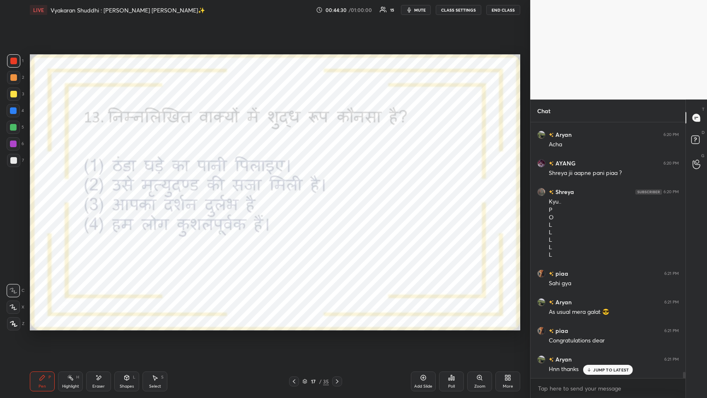
click at [297, 194] on p "JUMP TO LATEST" at bounding box center [611, 369] width 36 height 5
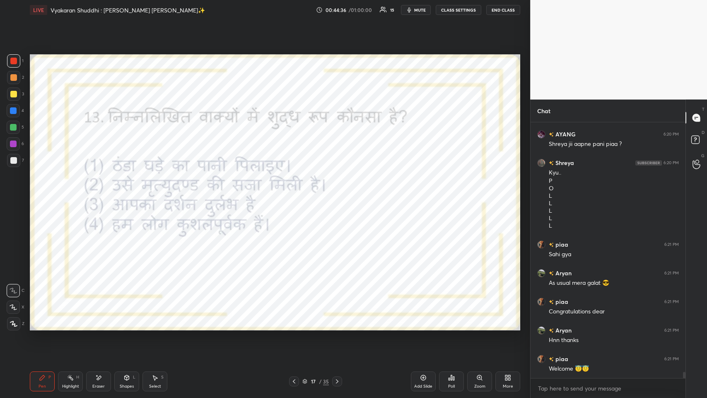
click at [297, 194] on icon at bounding box center [337, 381] width 7 height 7
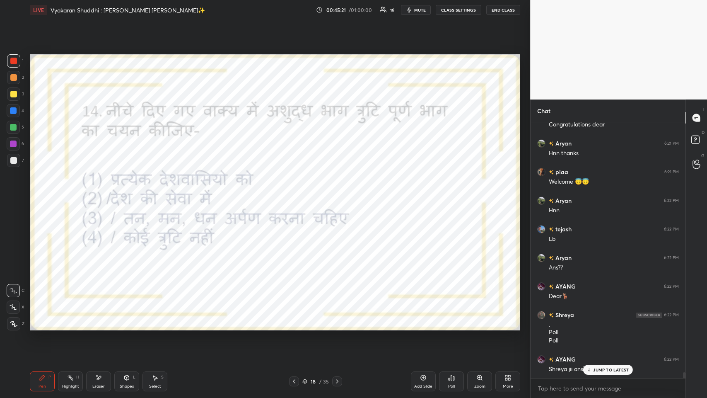
scroll to position [10670, 0]
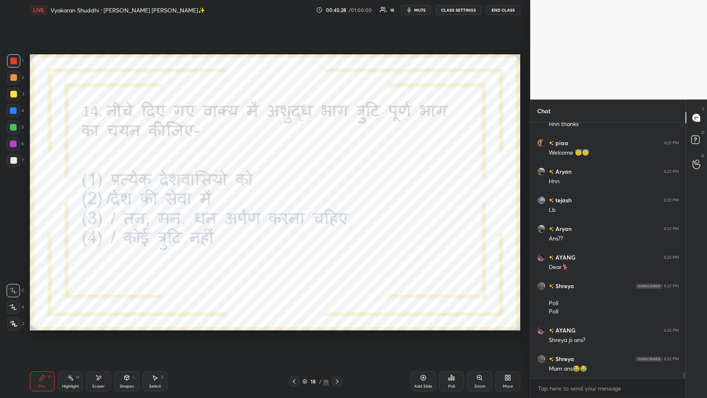
click at [297, 194] on icon at bounding box center [509, 379] width 2 height 2
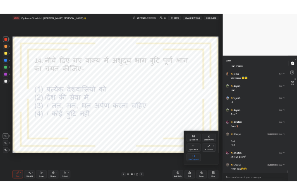
scroll to position [10699, 0]
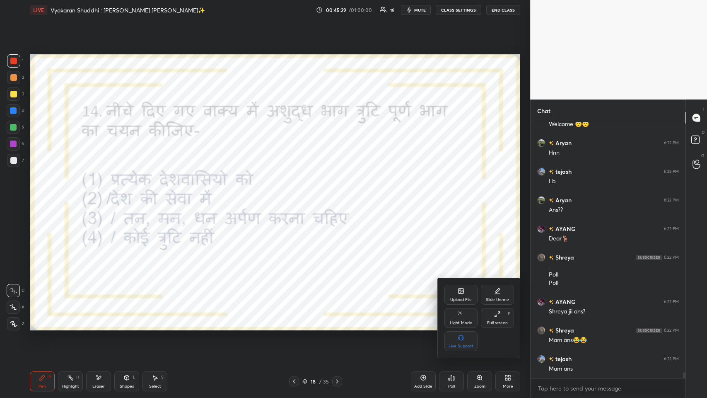
click at [297, 194] on div "Full screen" at bounding box center [497, 323] width 21 height 4
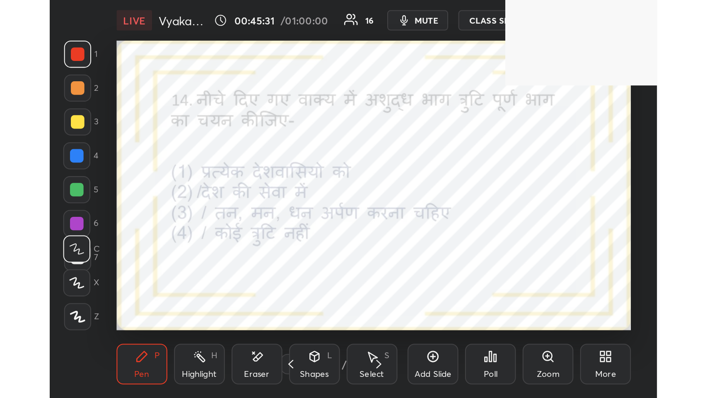
scroll to position [142, 264]
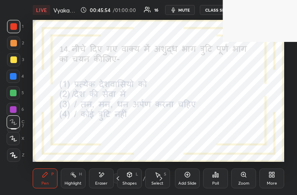
click at [267, 181] on div "More" at bounding box center [272, 178] width 25 height 20
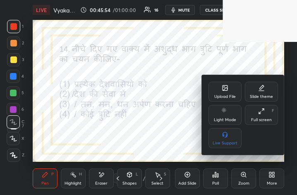
click at [271, 120] on div "Full screen" at bounding box center [261, 120] width 21 height 4
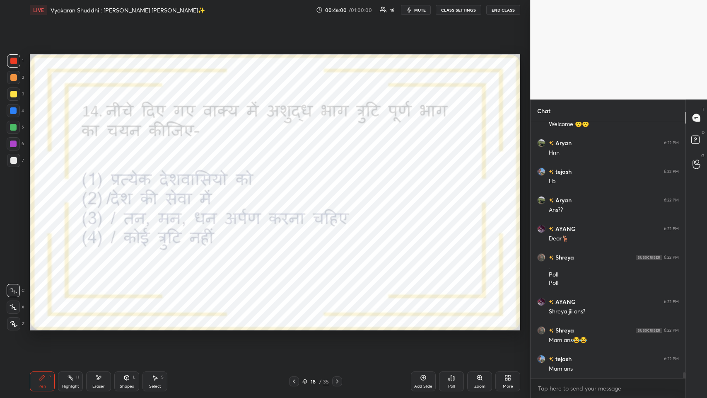
scroll to position [10727, 0]
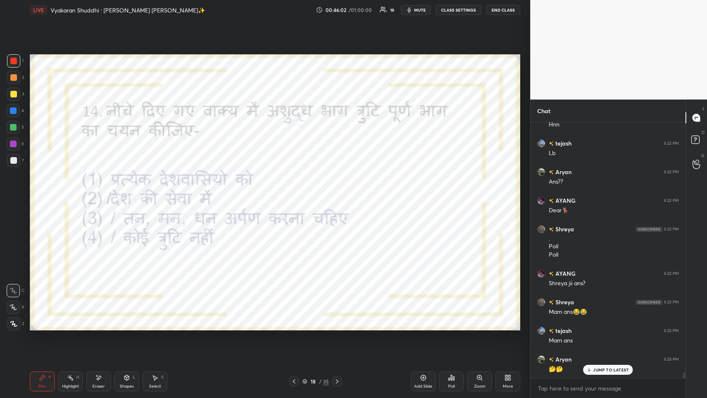
click at [297, 194] on p "JUMP TO LATEST" at bounding box center [611, 369] width 36 height 5
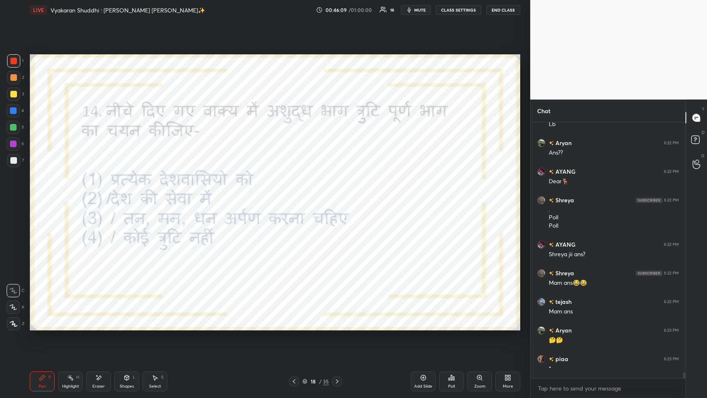
scroll to position [10784, 0]
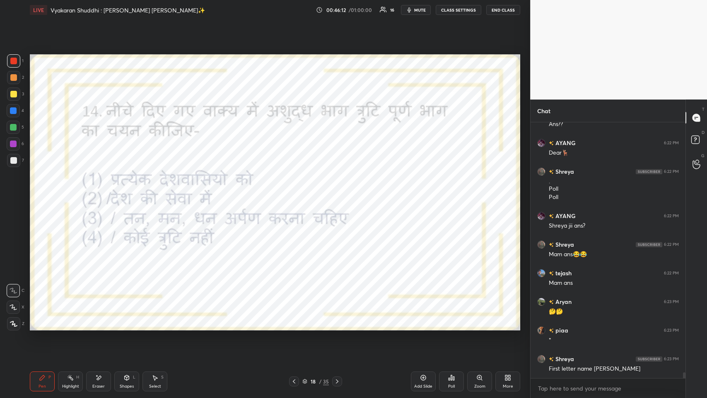
click at [297, 194] on icon at bounding box center [449, 379] width 1 height 2
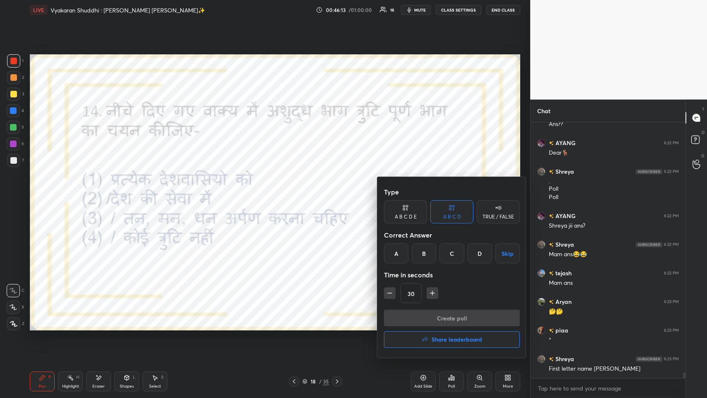
click at [297, 194] on div "A" at bounding box center [396, 253] width 24 height 20
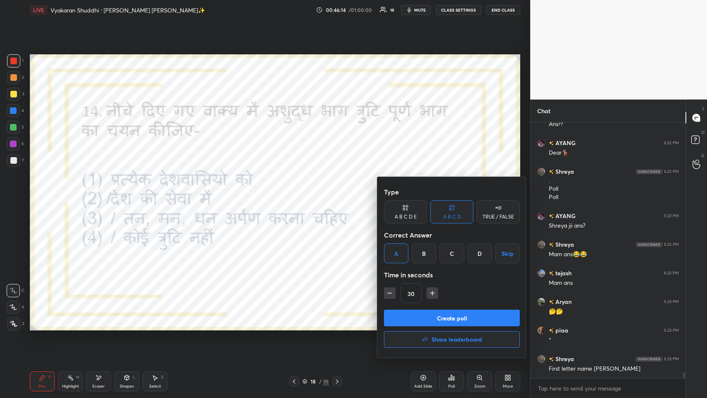
click at [297, 194] on button "Create poll" at bounding box center [452, 317] width 136 height 17
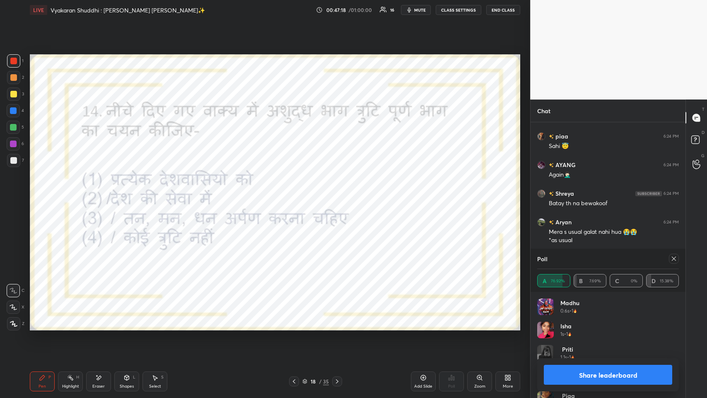
scroll to position [11081, 0]
click at [297, 194] on div at bounding box center [674, 258] width 10 height 10
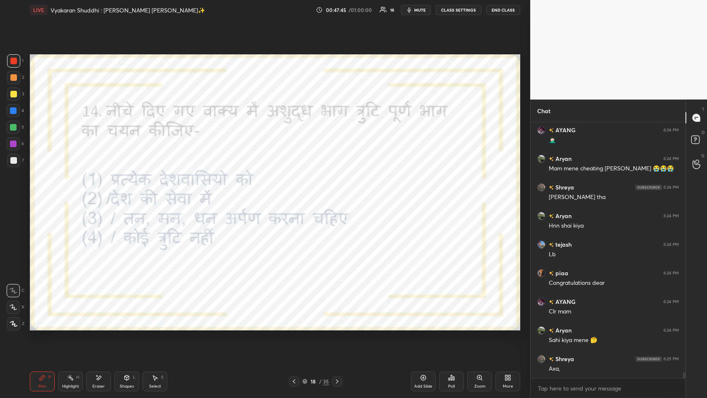
scroll to position [11245, 0]
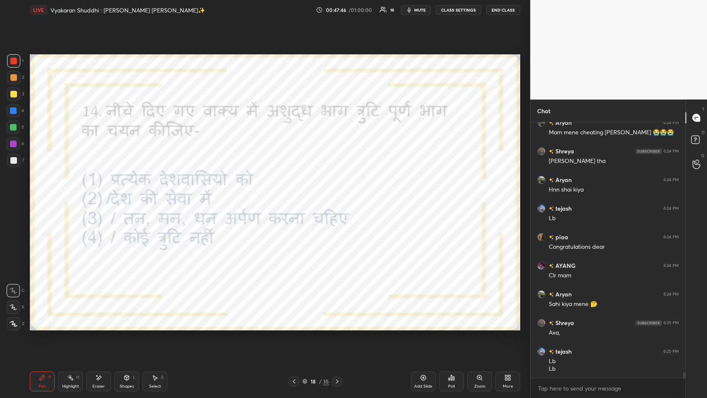
click at [99, 194] on icon at bounding box center [98, 377] width 7 height 7
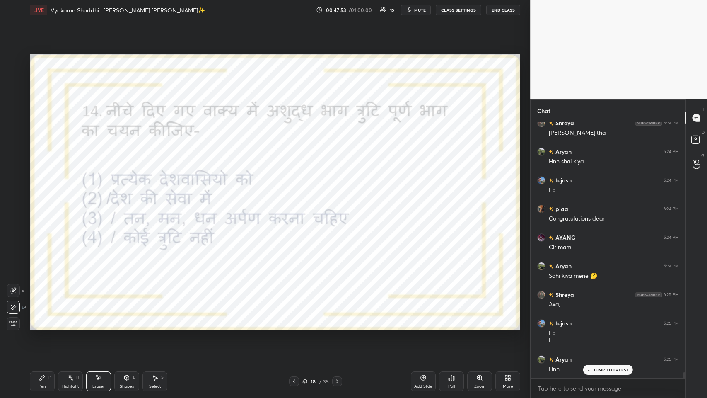
scroll to position [11282, 0]
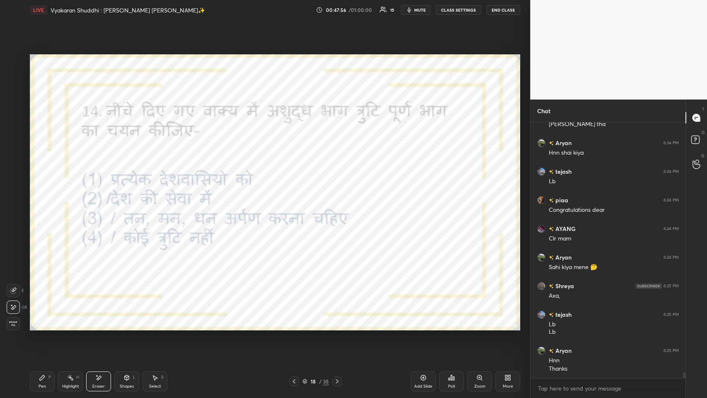
click at [47, 194] on div "Pen P" at bounding box center [42, 381] width 25 height 20
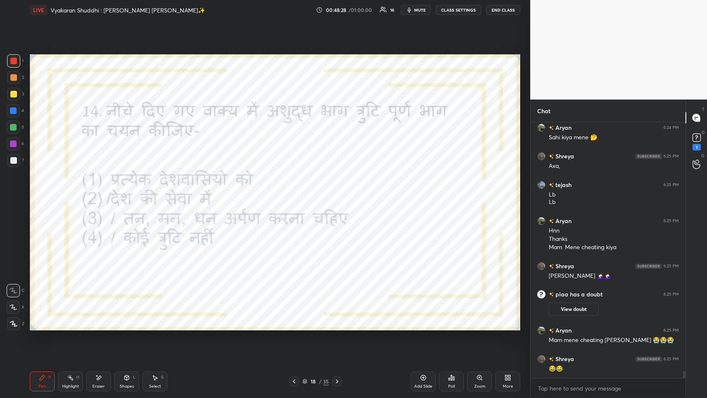
scroll to position [9276, 0]
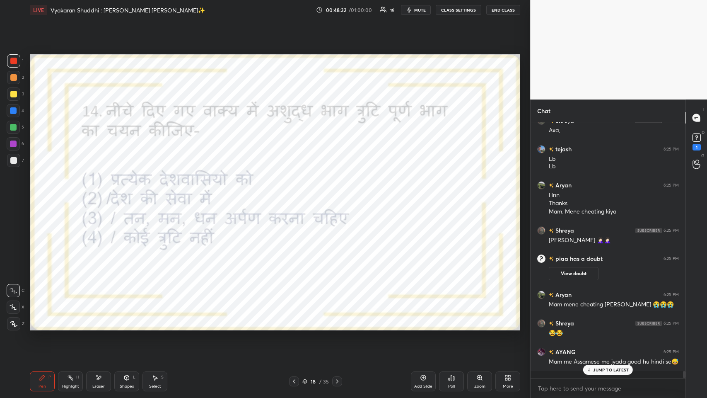
click at [297, 194] on p "JUMP TO LATEST" at bounding box center [611, 369] width 36 height 5
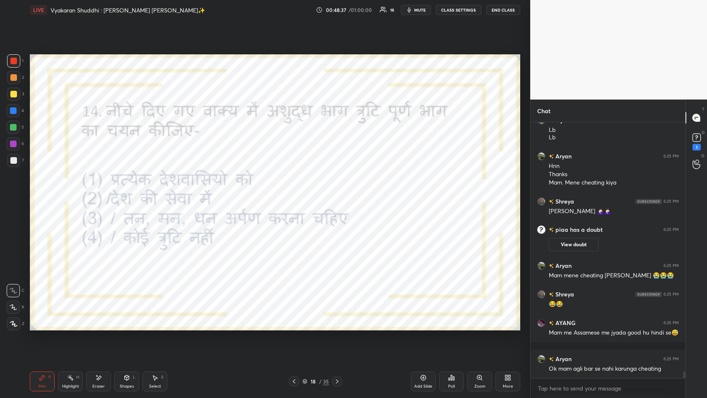
scroll to position [9333, 0]
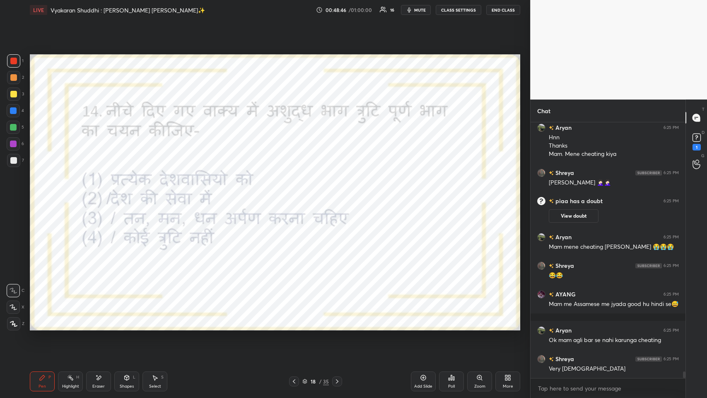
click at [297, 194] on icon at bounding box center [337, 381] width 7 height 7
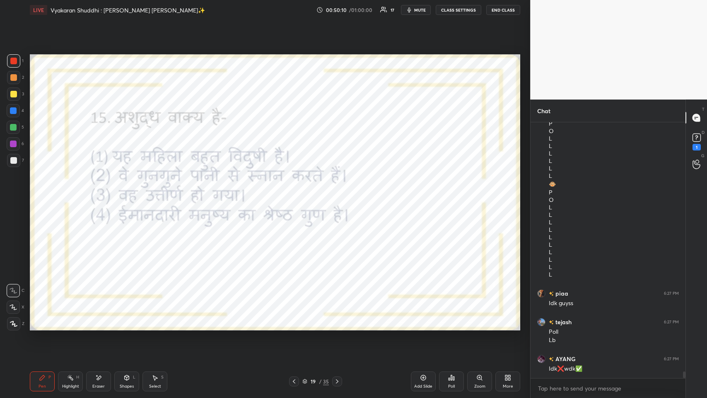
scroll to position [9892, 0]
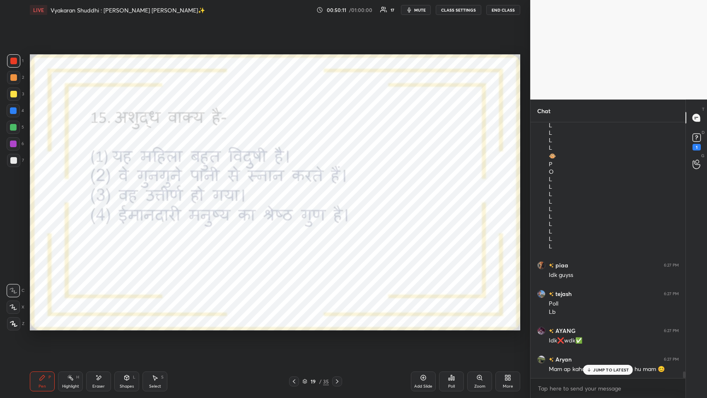
click at [297, 194] on div "JUMP TO LATEST" at bounding box center [608, 370] width 50 height 10
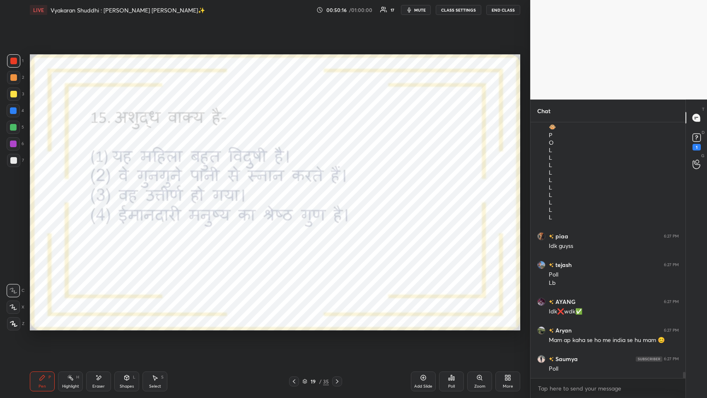
click at [297, 194] on icon at bounding box center [451, 377] width 1 height 5
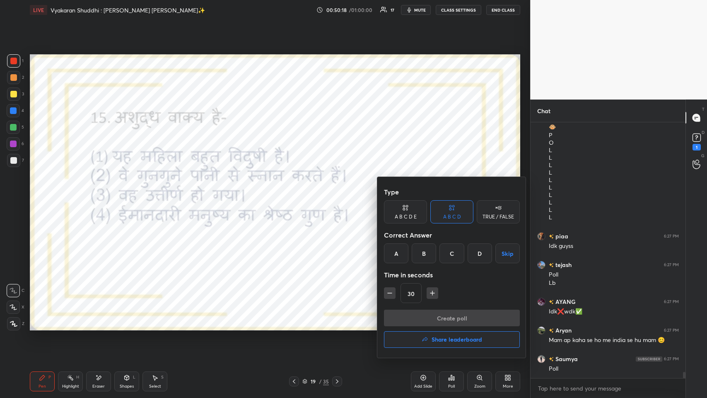
click at [297, 194] on div "C" at bounding box center [451, 253] width 24 height 20
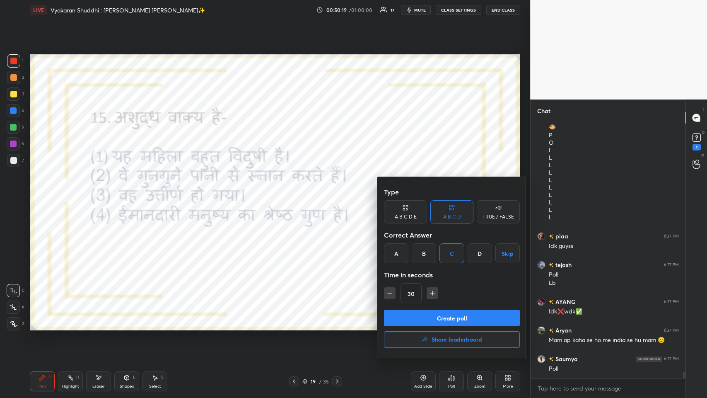
click at [297, 194] on button "Create poll" at bounding box center [452, 317] width 136 height 17
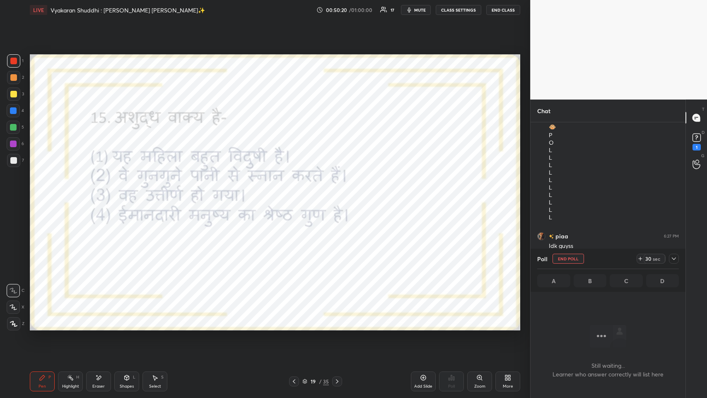
scroll to position [230, 152]
click at [297, 194] on icon at bounding box center [674, 258] width 7 height 7
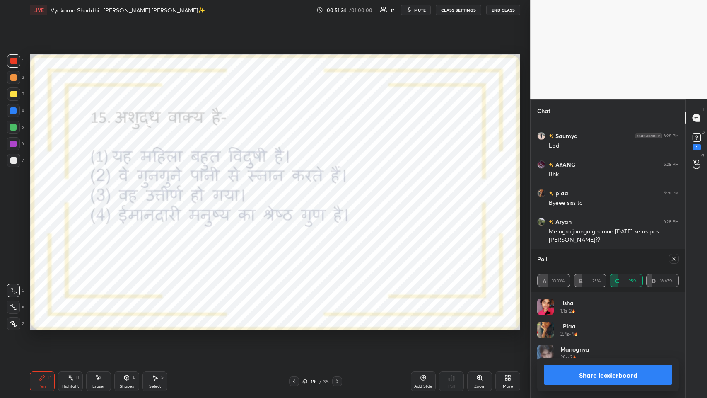
scroll to position [10495, 0]
click at [297, 194] on icon at bounding box center [674, 258] width 7 height 7
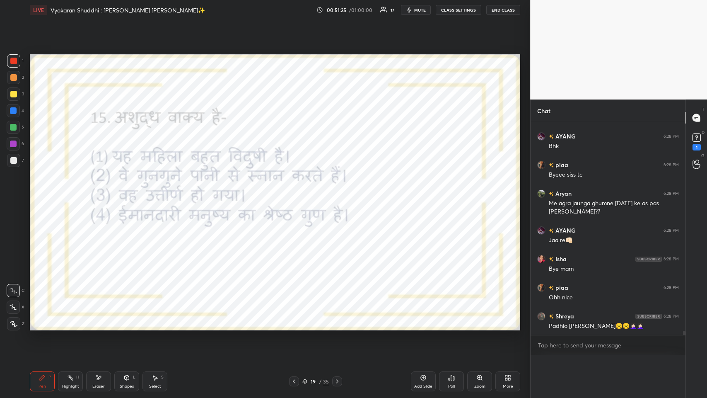
scroll to position [220, 152]
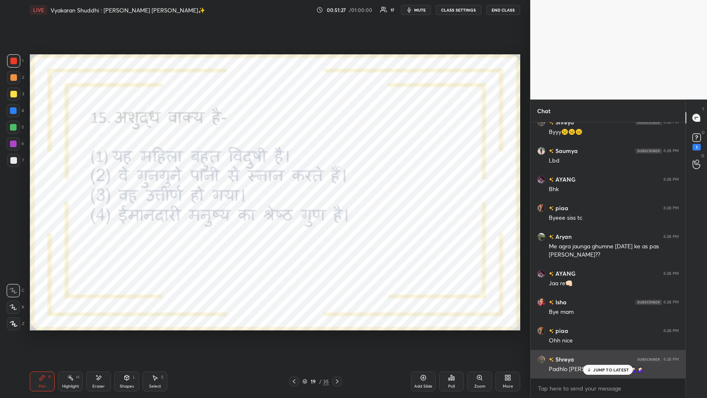
click at [297, 194] on p "JUMP TO LATEST" at bounding box center [611, 369] width 36 height 5
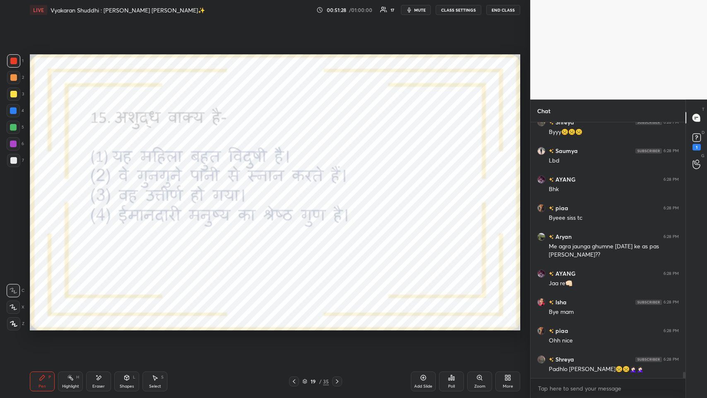
click at [109, 194] on div "Eraser" at bounding box center [98, 381] width 25 height 20
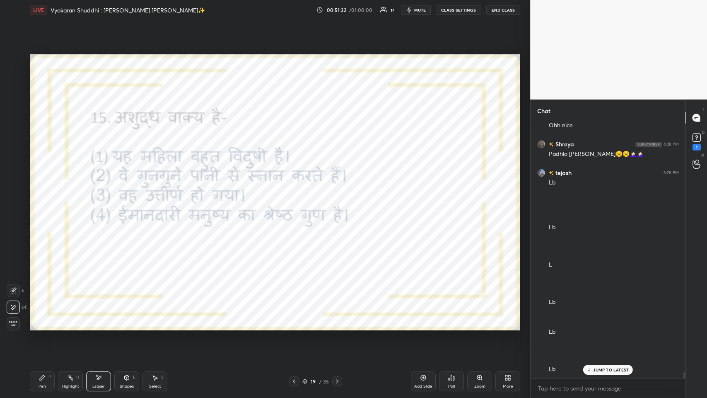
click at [41, 194] on icon at bounding box center [42, 377] width 5 height 5
click at [297, 14] on button "mute" at bounding box center [416, 10] width 30 height 10
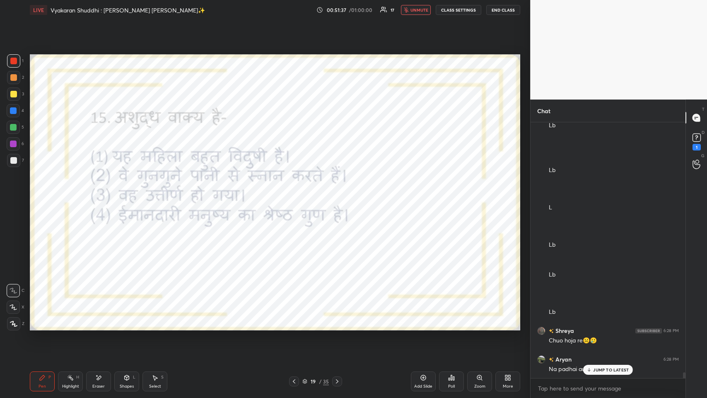
click at [297, 194] on p "JUMP TO LATEST" at bounding box center [611, 369] width 36 height 5
click at [297, 194] on div "Poll" at bounding box center [451, 381] width 25 height 20
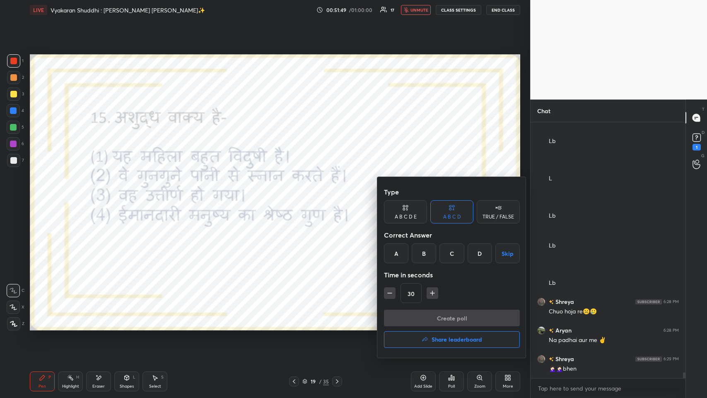
click at [297, 194] on button "Share leaderboard" at bounding box center [452, 339] width 136 height 17
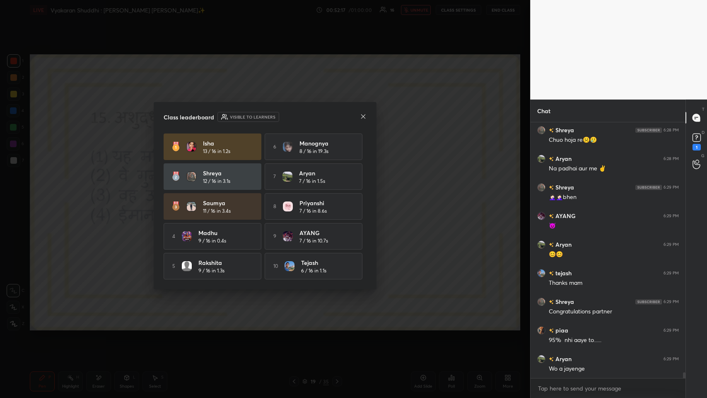
click at [297, 194] on div "Shreya 6:28 PM Byyy☹️☹️☹️ [PERSON_NAME] 6:28 PM Lbd AYANG 6:28 PM Bhk piaa 6:28…" at bounding box center [608, 250] width 155 height 256
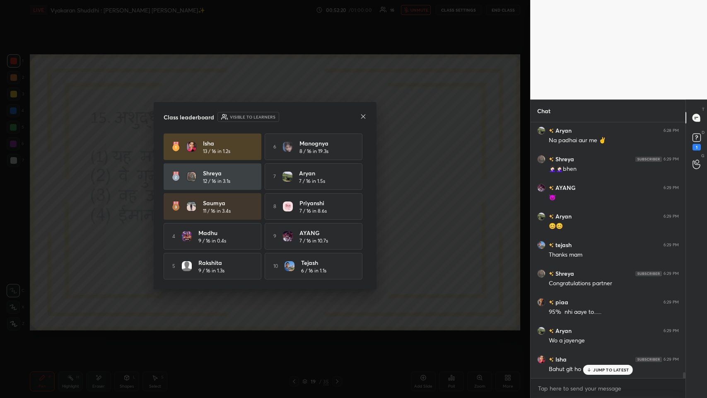
click at [297, 194] on div "JUMP TO LATEST" at bounding box center [608, 370] width 50 height 10
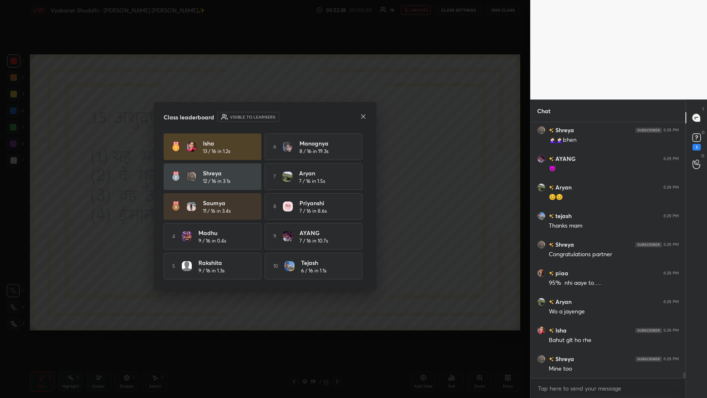
click at [297, 116] on icon at bounding box center [363, 116] width 4 height 4
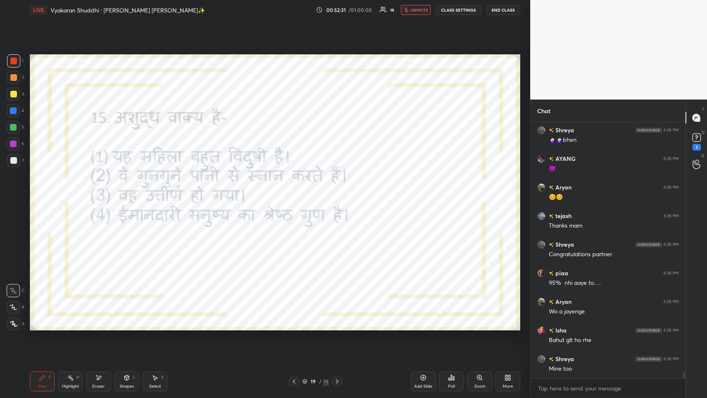
click at [297, 5] on button "unmute" at bounding box center [416, 10] width 30 height 10
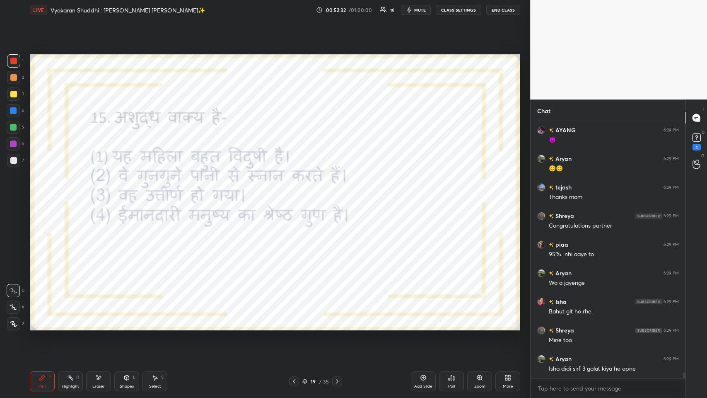
click at [297, 194] on div "Poll" at bounding box center [451, 381] width 25 height 20
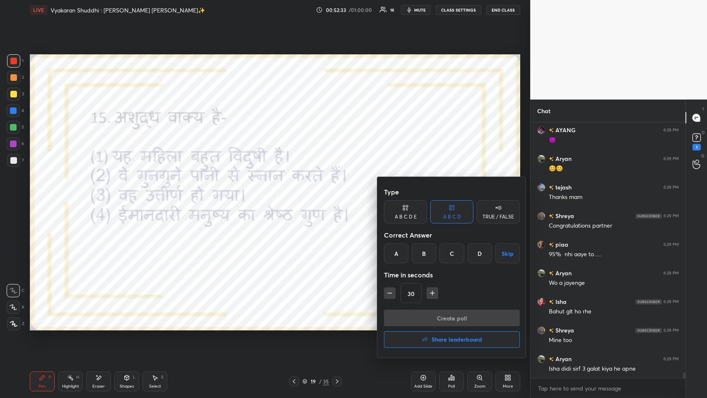
click at [297, 194] on h4 "Share leaderboard" at bounding box center [457, 339] width 51 height 6
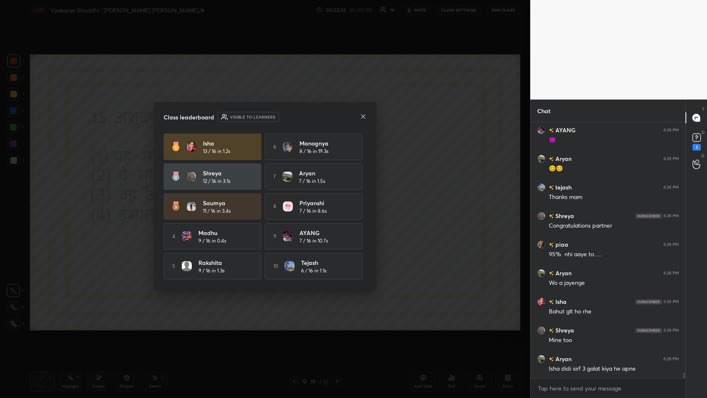
click at [297, 117] on icon at bounding box center [363, 116] width 7 height 7
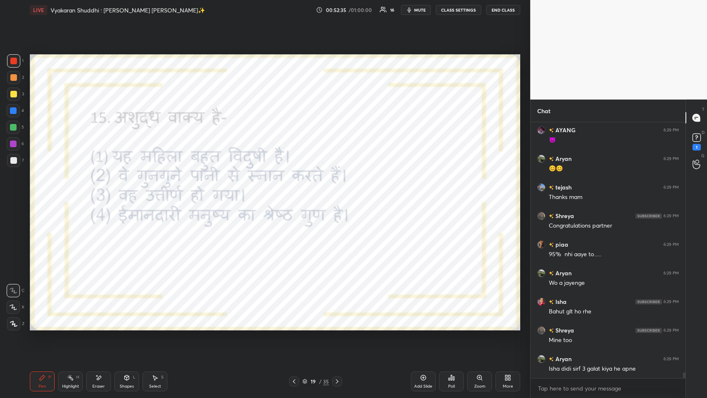
click at [297, 194] on icon at bounding box center [337, 381] width 7 height 7
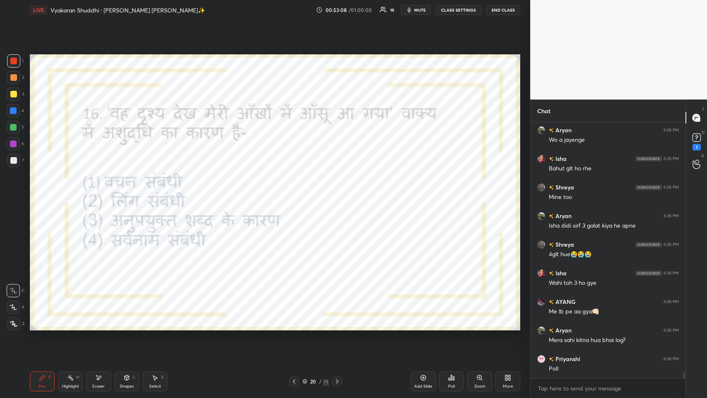
scroll to position [11181, 0]
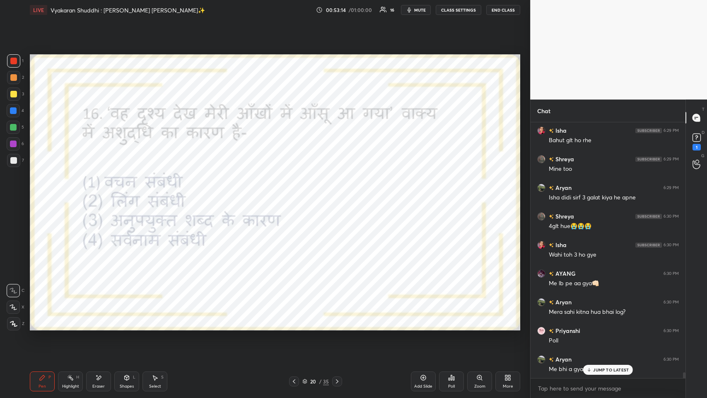
click at [297, 194] on div "More" at bounding box center [507, 381] width 25 height 20
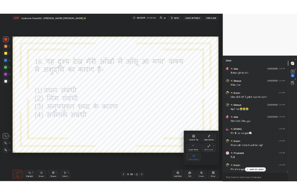
scroll to position [11210, 0]
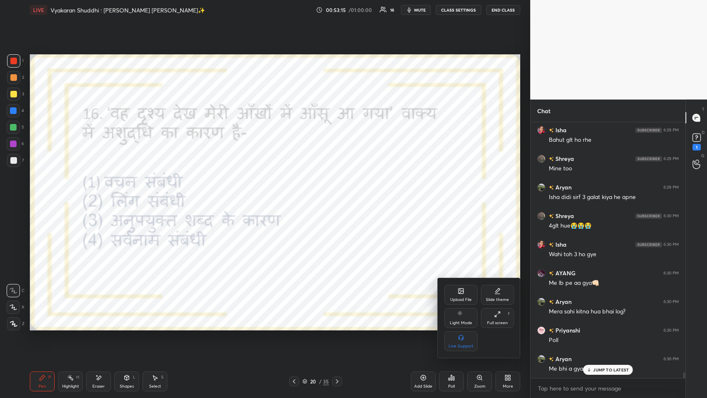
click at [297, 194] on div "Full screen F" at bounding box center [497, 318] width 33 height 20
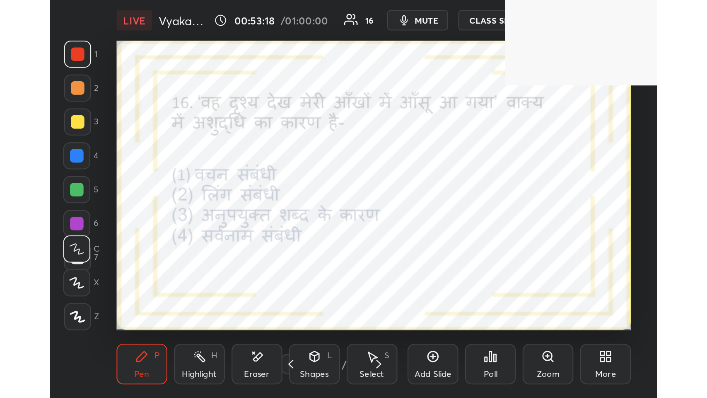
scroll to position [142, 264]
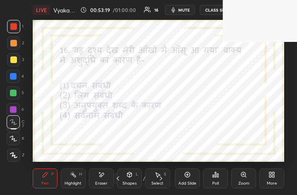
click at [275, 181] on div "More" at bounding box center [272, 183] width 10 height 4
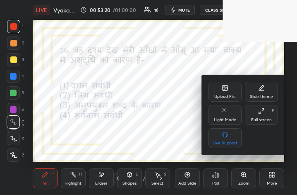
click at [264, 123] on div "Full screen F" at bounding box center [261, 115] width 33 height 20
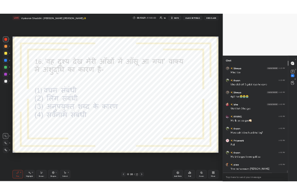
scroll to position [11239, 0]
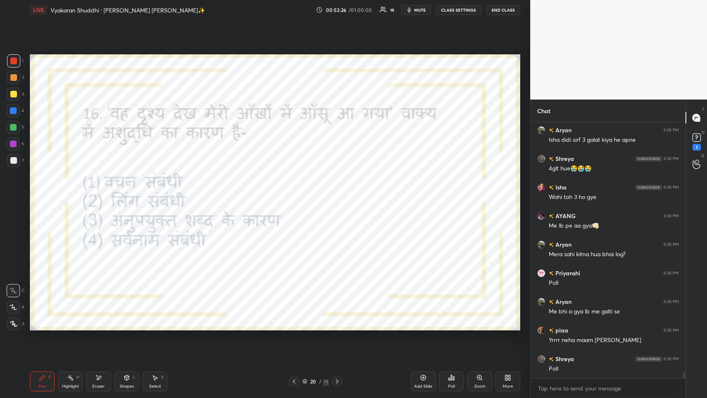
click at [297, 194] on div "More" at bounding box center [508, 386] width 10 height 4
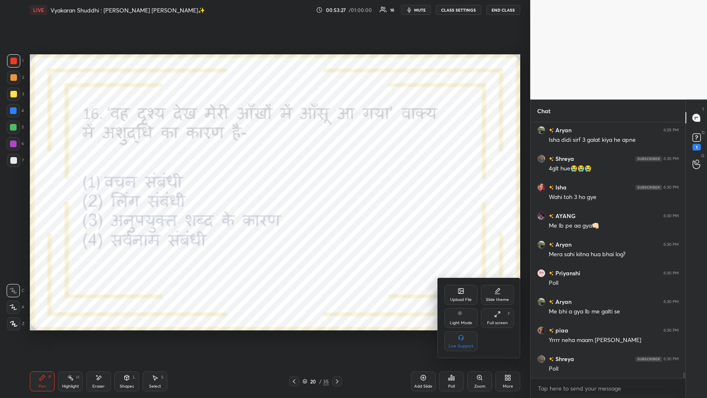
click at [297, 194] on icon at bounding box center [497, 314] width 7 height 7
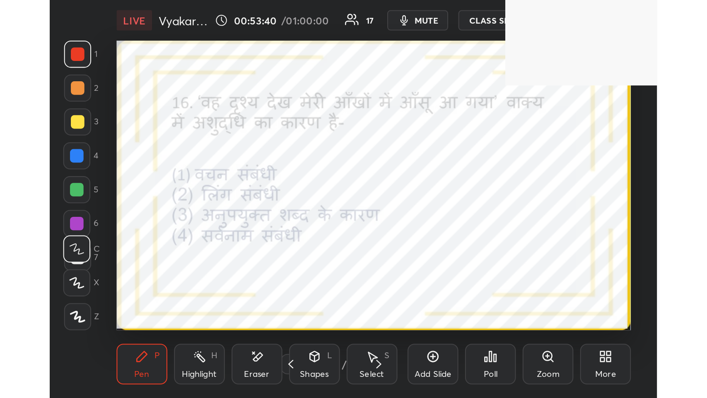
scroll to position [142, 264]
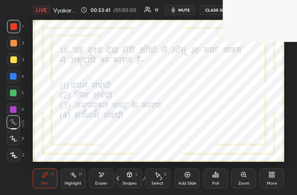
click at [266, 167] on div "Add Slide Poll Zoom More" at bounding box center [229, 178] width 109 height 46
click at [264, 176] on div "More" at bounding box center [272, 178] width 25 height 20
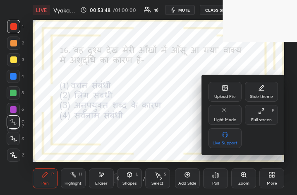
click at [275, 118] on div "Full screen F" at bounding box center [261, 115] width 33 height 20
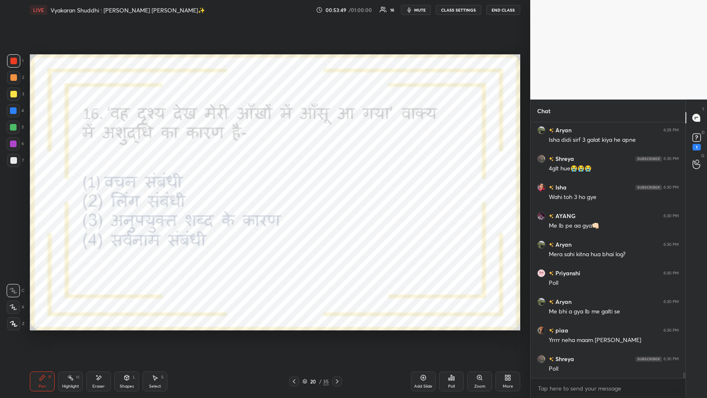
scroll to position [41076, 40924]
click at [297, 194] on div "Poll" at bounding box center [451, 381] width 25 height 20
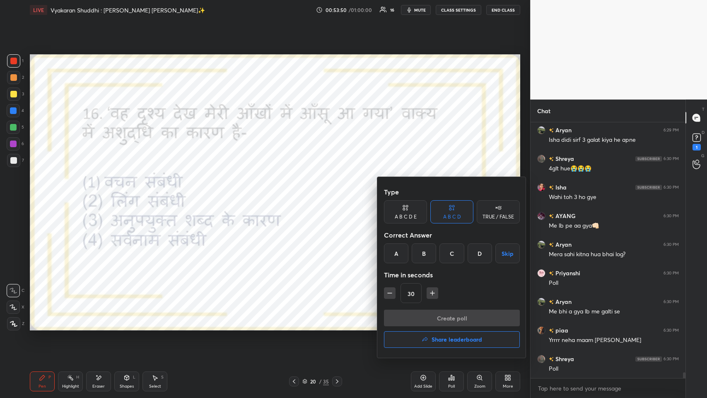
scroll to position [11275, 0]
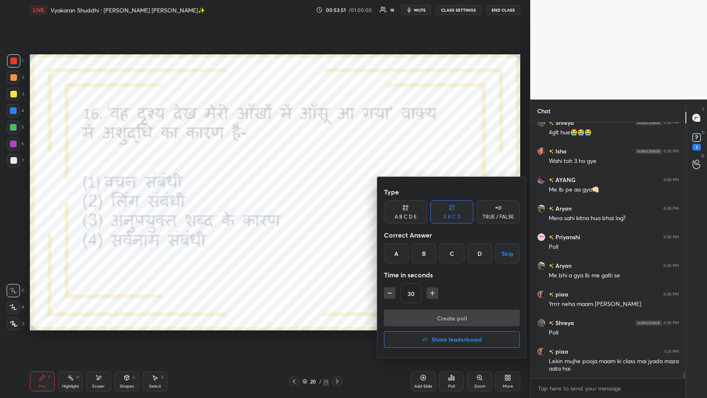
click at [297, 194] on div "A" at bounding box center [396, 253] width 24 height 20
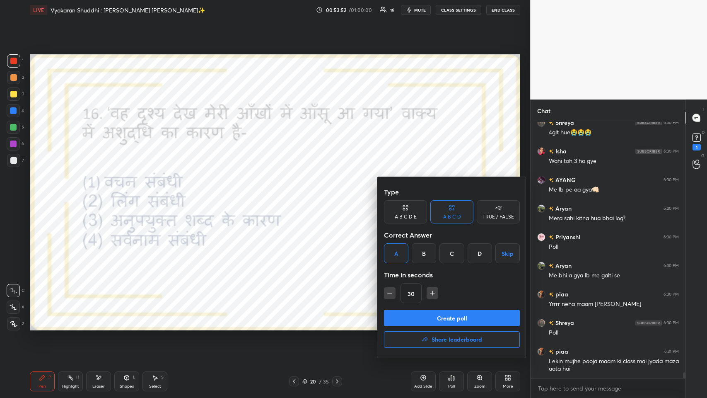
click at [297, 194] on button "Create poll" at bounding box center [452, 317] width 136 height 17
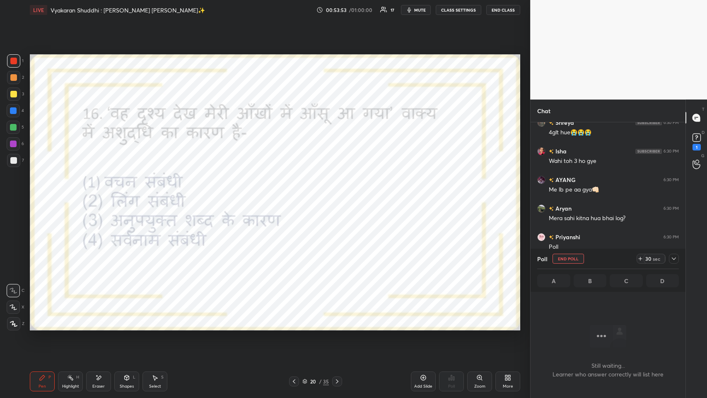
scroll to position [2, 2]
click at [297, 194] on icon at bounding box center [674, 258] width 7 height 7
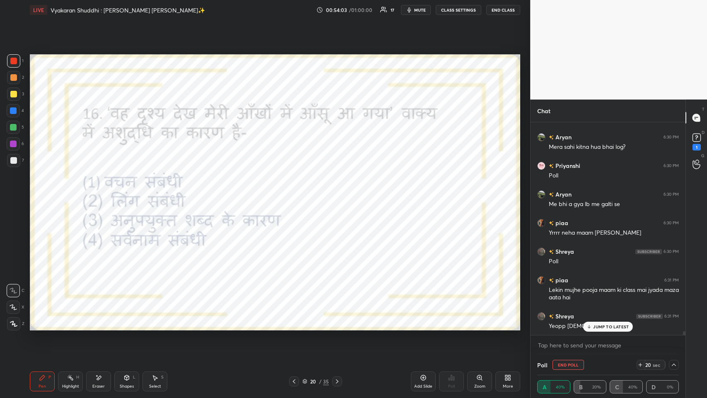
click at [297, 194] on p "JUMP TO LATEST" at bounding box center [611, 326] width 36 height 5
click at [297, 194] on icon at bounding box center [674, 364] width 7 height 7
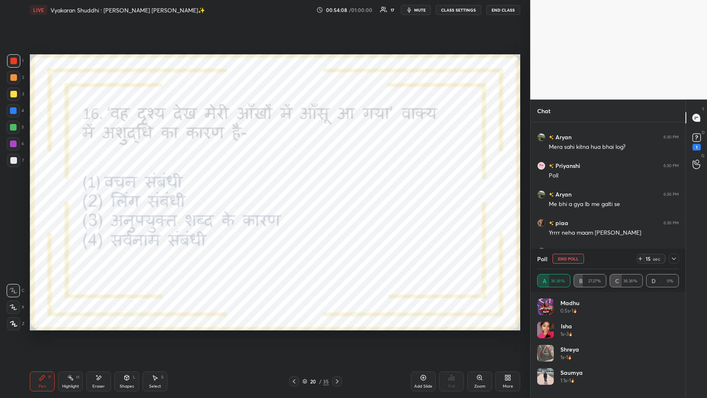
click at [297, 194] on icon at bounding box center [674, 258] width 7 height 7
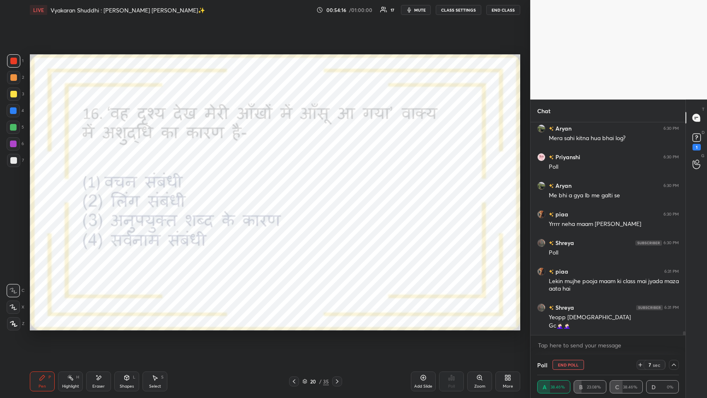
click at [297, 194] on div "More" at bounding box center [507, 381] width 25 height 20
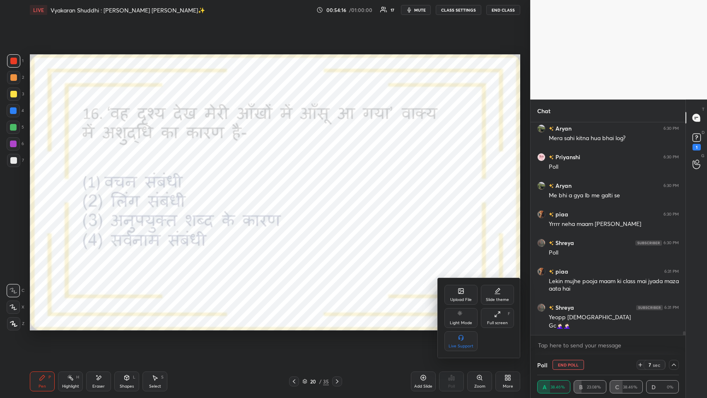
click at [297, 194] on div "Full screen" at bounding box center [497, 323] width 21 height 4
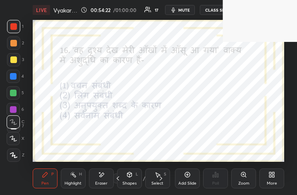
click at [267, 181] on div "More" at bounding box center [272, 183] width 10 height 4
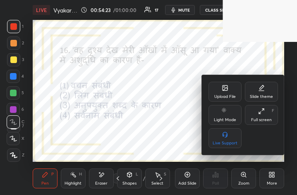
click at [263, 121] on div "Full screen" at bounding box center [261, 120] width 21 height 4
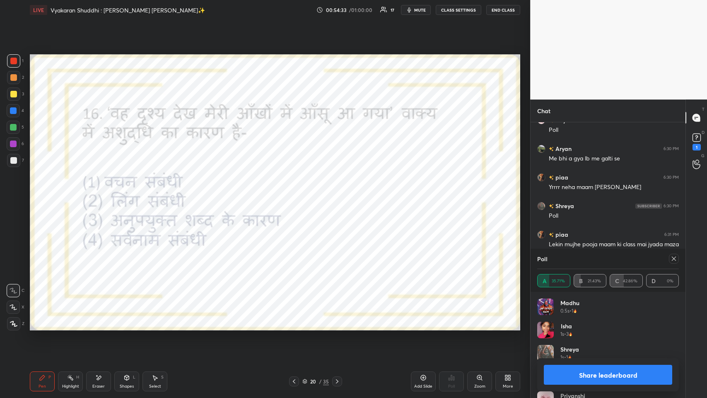
click at [297, 194] on div at bounding box center [674, 258] width 10 height 10
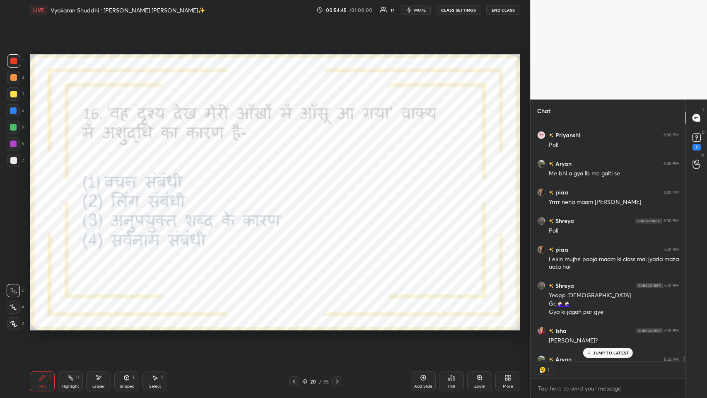
click at [297, 194] on p "JUMP TO LATEST" at bounding box center [611, 352] width 36 height 5
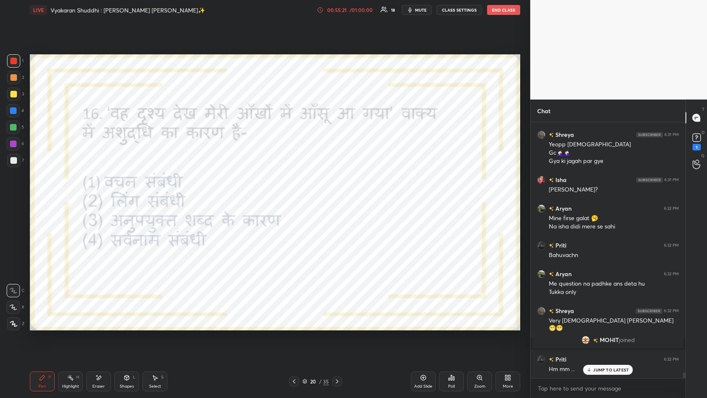
click at [297, 194] on p "JUMP TO LATEST" at bounding box center [611, 369] width 36 height 5
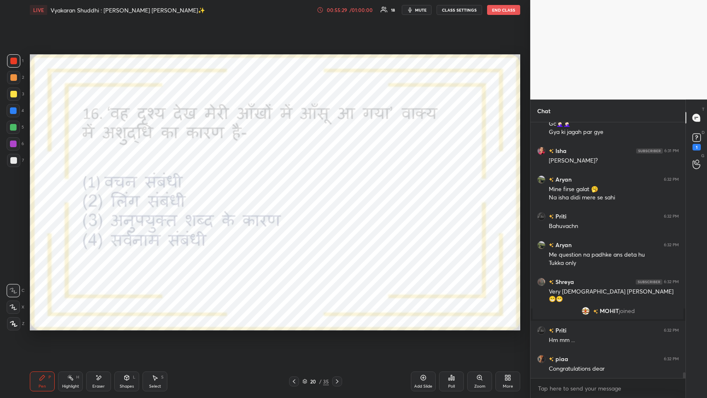
click at [297, 194] on icon at bounding box center [508, 377] width 7 height 7
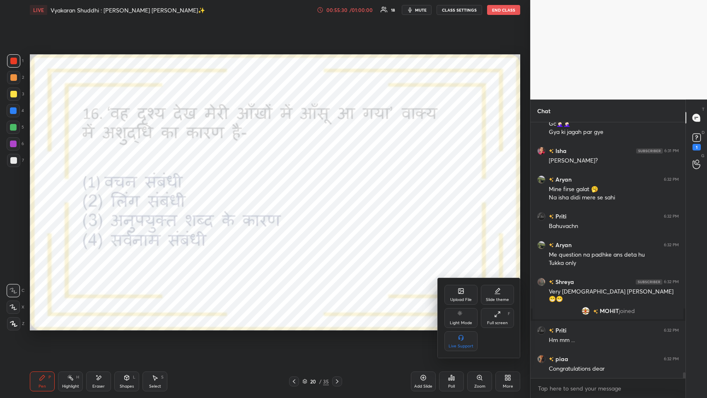
click at [297, 194] on div "Full screen" at bounding box center [497, 323] width 21 height 4
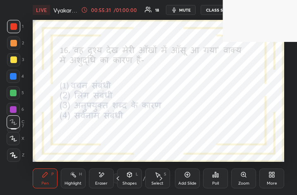
click at [277, 173] on div "More" at bounding box center [272, 178] width 25 height 20
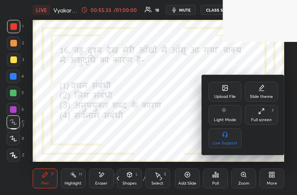
click at [266, 114] on div "Full screen F" at bounding box center [261, 115] width 33 height 20
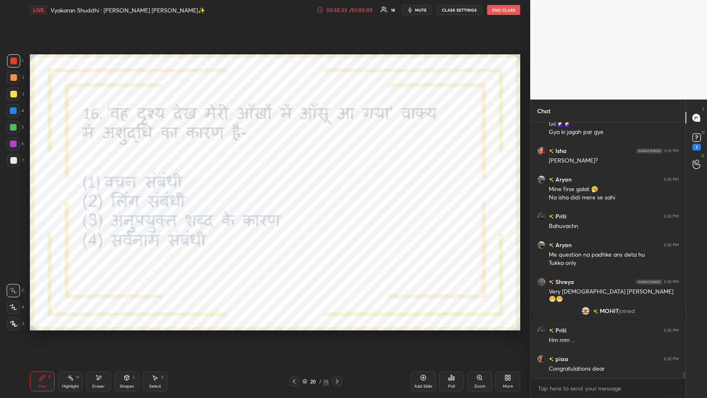
scroll to position [41076, 40924]
click at [297, 194] on div at bounding box center [337, 381] width 10 height 10
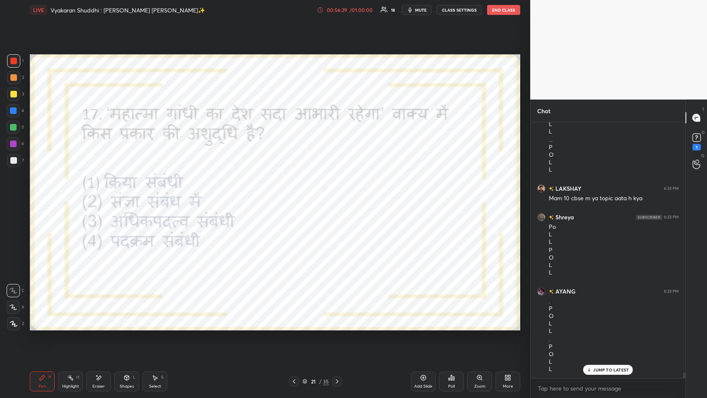
scroll to position [11146, 0]
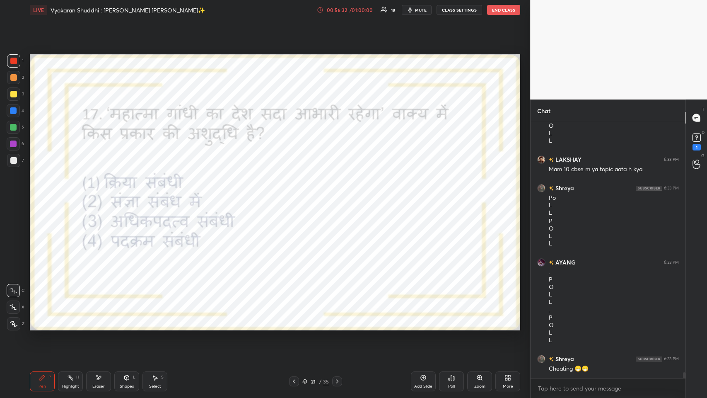
click at [297, 194] on div "Poll" at bounding box center [451, 381] width 25 height 20
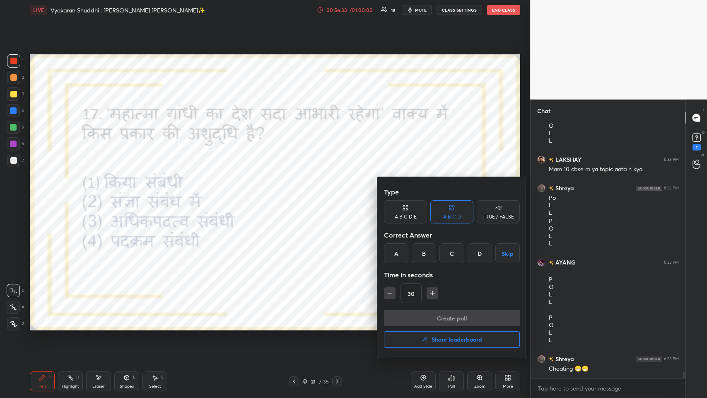
scroll to position [11174, 0]
click at [297, 194] on div "D" at bounding box center [480, 253] width 24 height 20
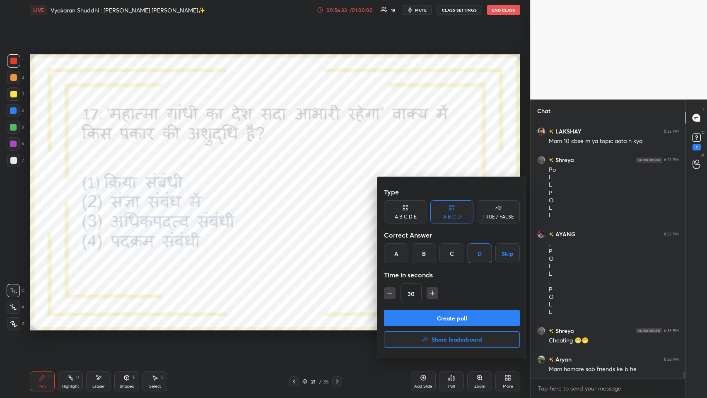
click at [297, 194] on button "Create poll" at bounding box center [452, 317] width 136 height 17
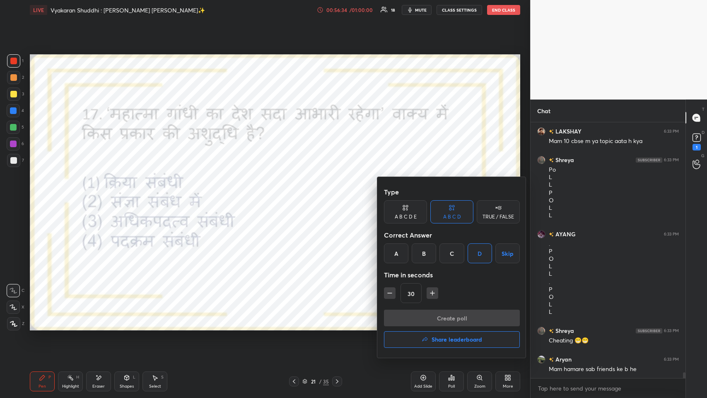
type textarea "x"
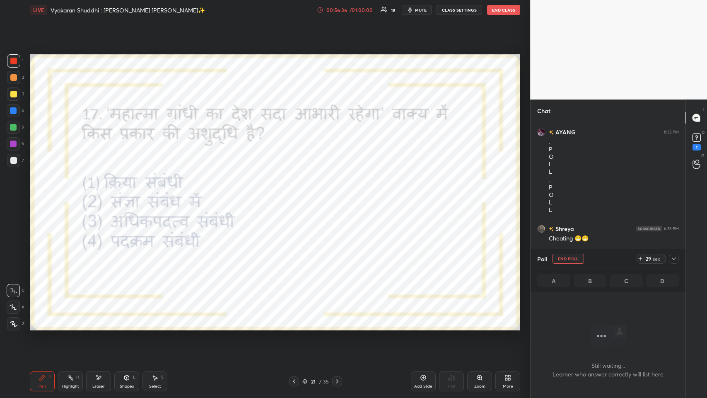
scroll to position [11305, 0]
click at [297, 7] on span "mute" at bounding box center [421, 10] width 12 height 6
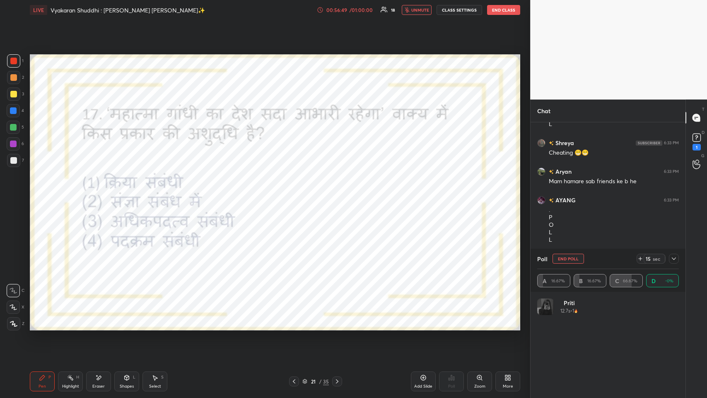
scroll to position [11391, 0]
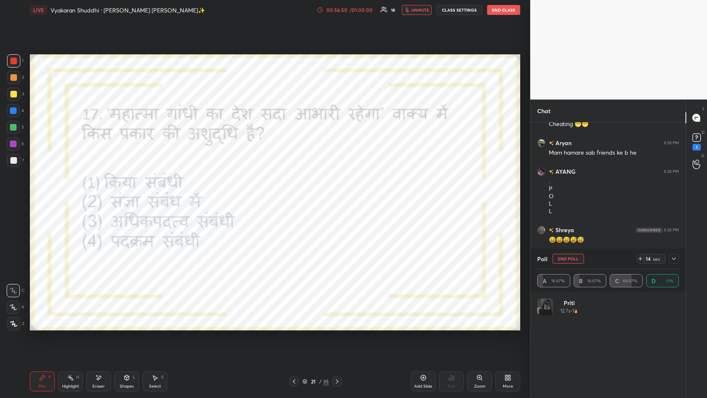
click at [297, 13] on button "unmute" at bounding box center [417, 10] width 30 height 10
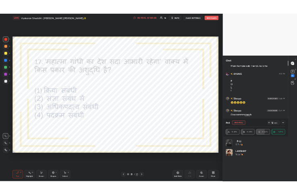
scroll to position [11448, 0]
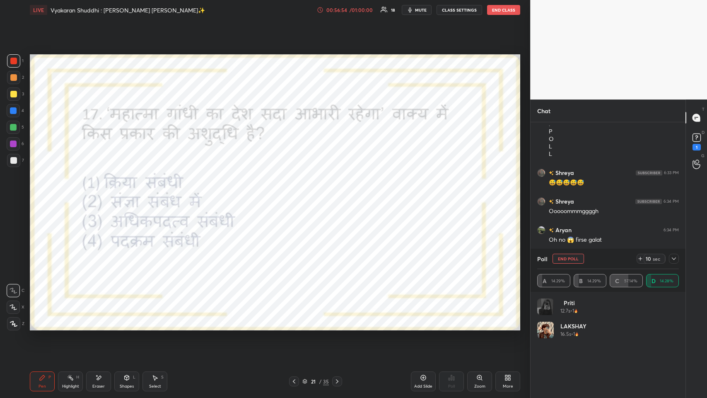
click at [297, 194] on div "More" at bounding box center [507, 381] width 25 height 20
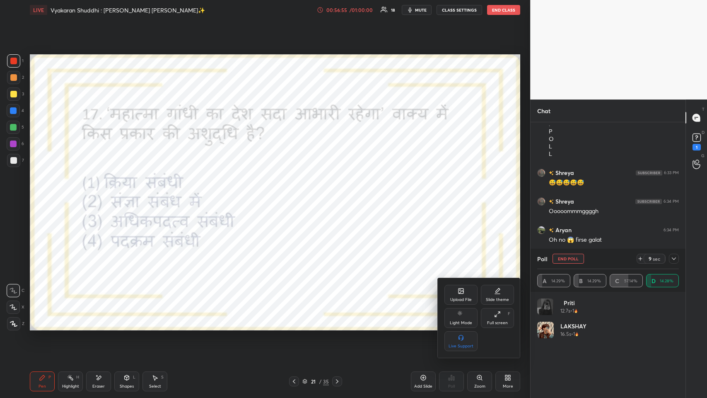
click at [297, 194] on div "Full screen" at bounding box center [497, 323] width 21 height 4
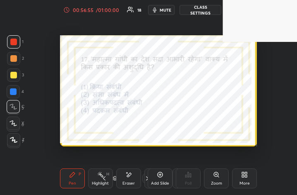
scroll to position [41279, 41165]
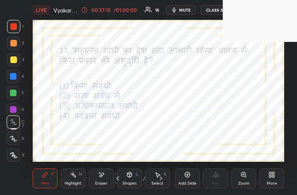
click at [266, 180] on div "More" at bounding box center [272, 178] width 25 height 20
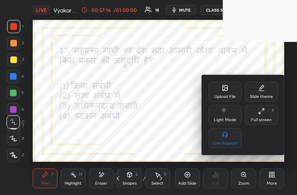
click at [268, 120] on div "Full screen" at bounding box center [261, 120] width 21 height 4
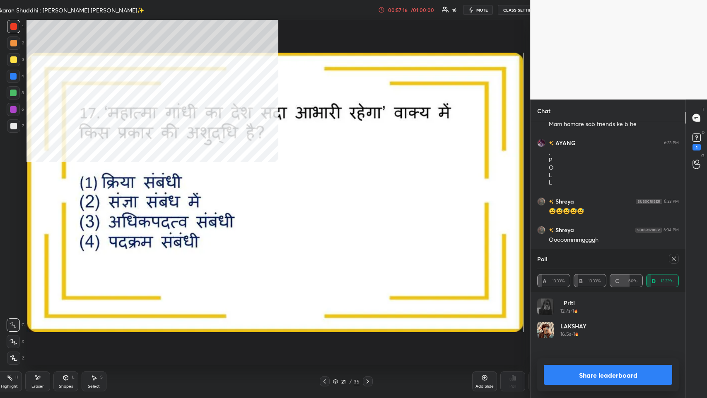
scroll to position [11419, 0]
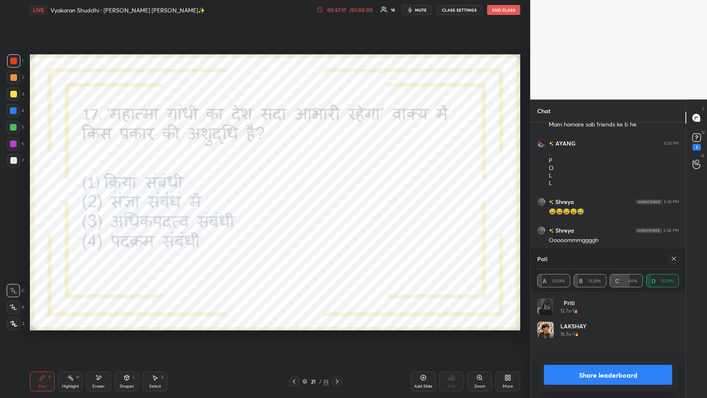
click at [297, 194] on icon at bounding box center [674, 258] width 7 height 7
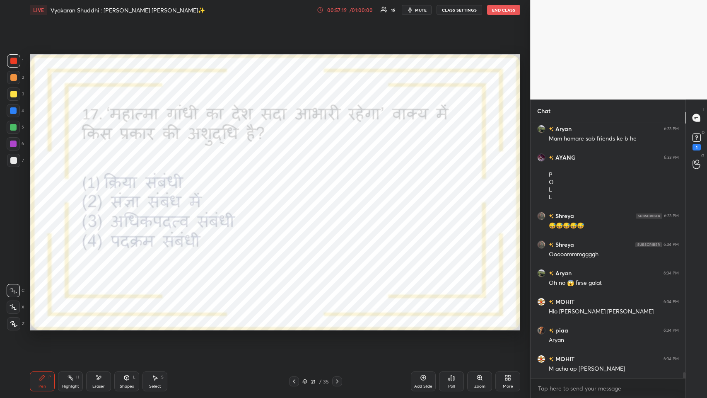
click at [297, 194] on div "Shreya 6:33 PM Cheating 😁😁 Aryan 6:33 PM Mam hamare sab friends ke b he AYANG 6…" at bounding box center [608, 250] width 155 height 256
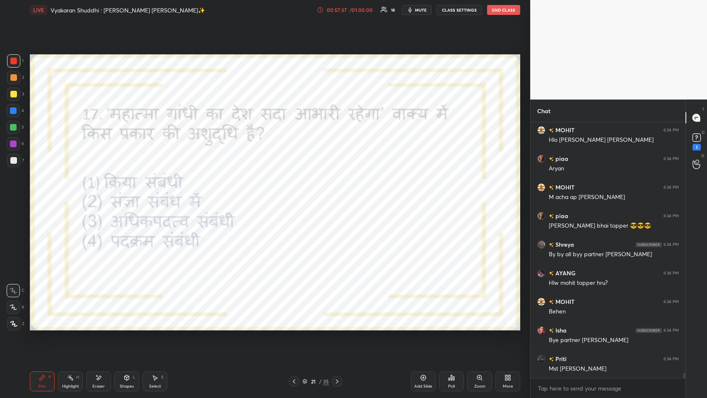
click at [297, 194] on div "21 / 35" at bounding box center [315, 380] width 27 height 7
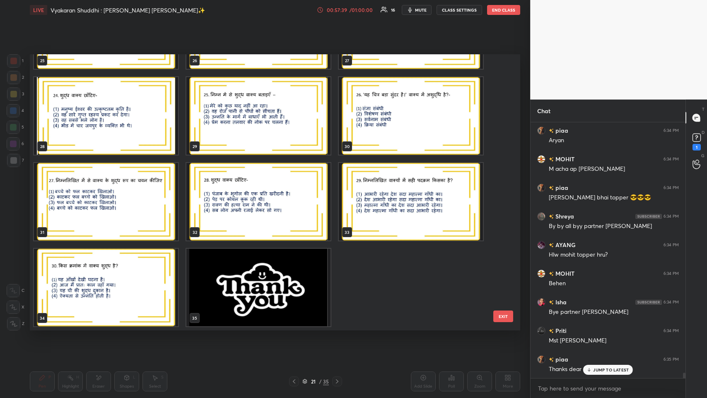
click at [276, 194] on img "grid" at bounding box center [258, 287] width 144 height 77
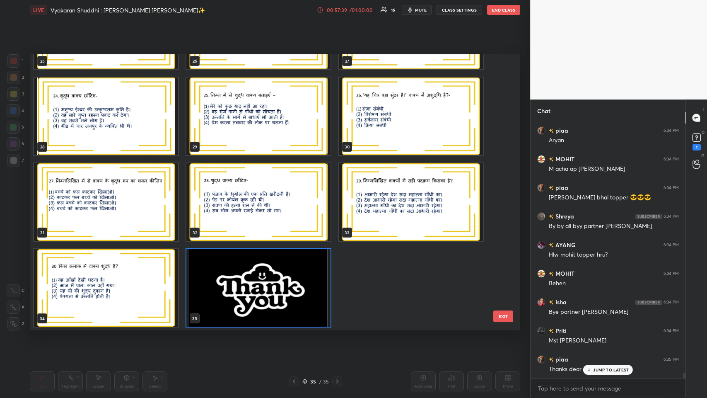
click at [276, 194] on div "22 23 24 25 26 27 28 29 30 31 32 33 34 35" at bounding box center [268, 192] width 476 height 276
click at [224, 194] on img "grid" at bounding box center [258, 287] width 144 height 77
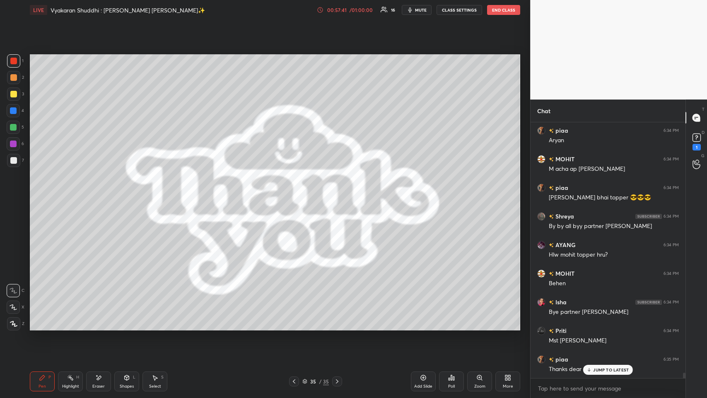
click at [224, 194] on img "grid" at bounding box center [258, 287] width 144 height 77
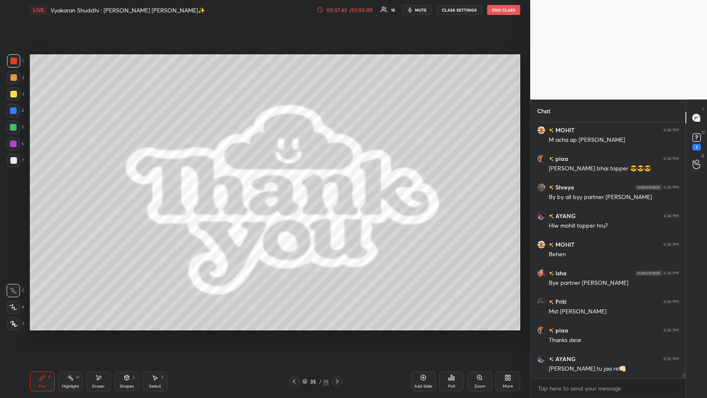
click at [297, 194] on div "Poll" at bounding box center [451, 381] width 25 height 20
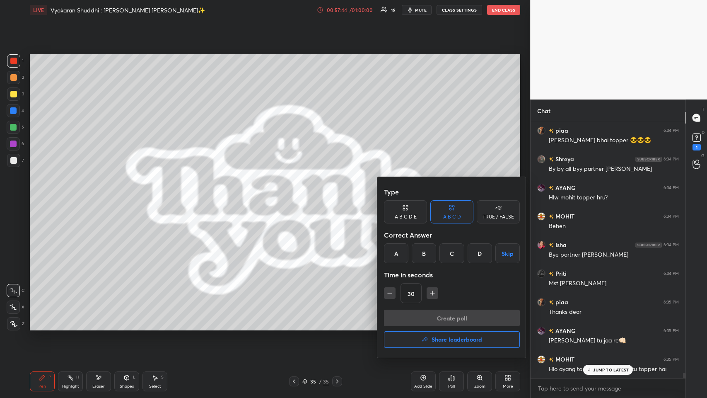
click at [297, 194] on button "Share leaderboard" at bounding box center [452, 339] width 136 height 17
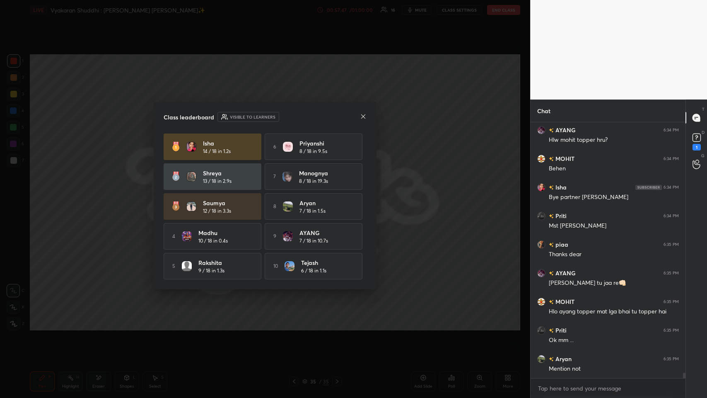
click at [297, 113] on icon at bounding box center [363, 116] width 7 height 7
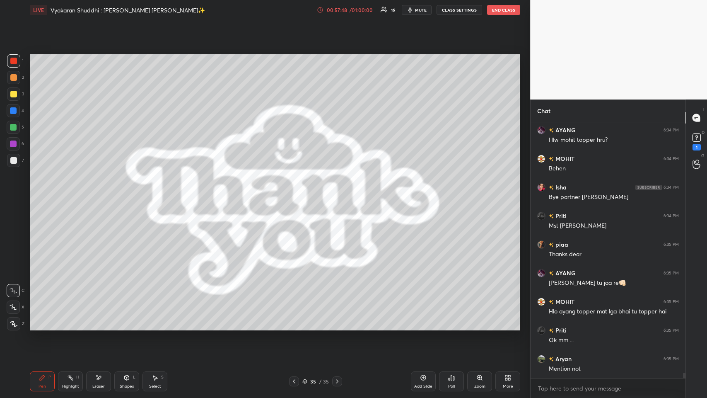
click at [297, 194] on div "More" at bounding box center [508, 386] width 10 height 4
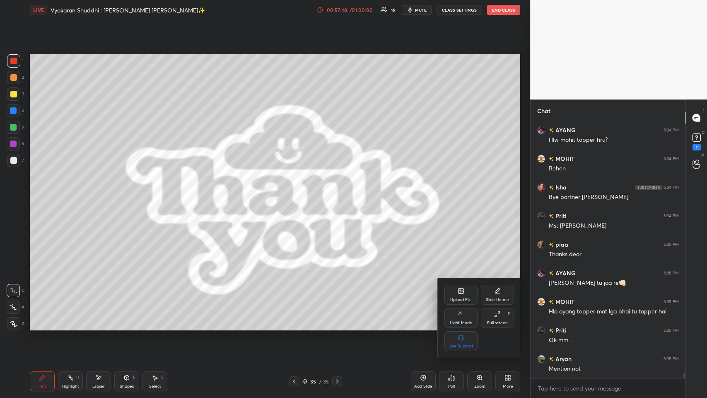
click at [297, 194] on div "Upload File" at bounding box center [460, 295] width 33 height 20
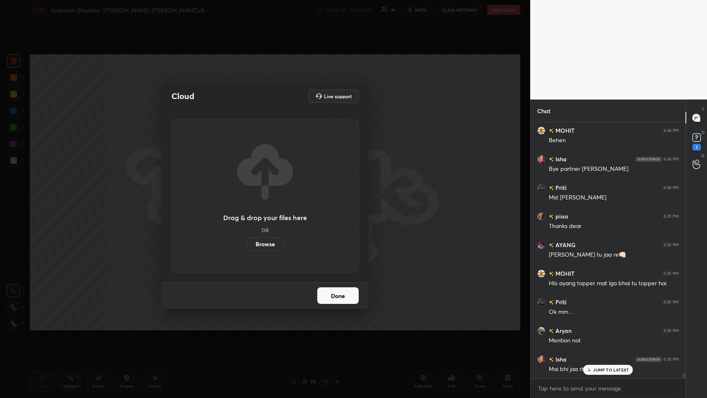
click at [261, 194] on label "Browse" at bounding box center [265, 243] width 37 height 13
click at [247, 194] on input "Browse" at bounding box center [247, 243] width 0 height 13
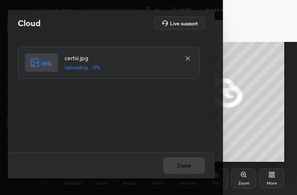
click at [266, 179] on div "More" at bounding box center [272, 178] width 25 height 20
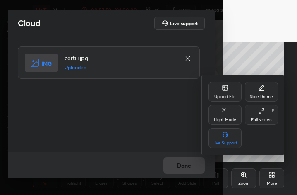
click at [263, 112] on icon at bounding box center [261, 111] width 7 height 7
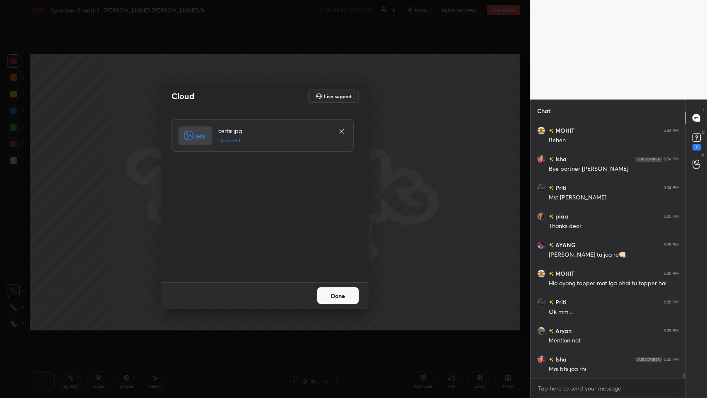
click at [297, 194] on button "Done" at bounding box center [337, 295] width 41 height 17
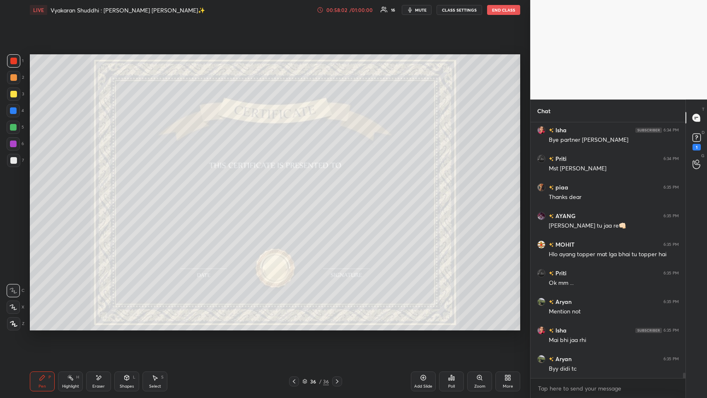
click at [297, 194] on div "Poll" at bounding box center [451, 386] width 7 height 4
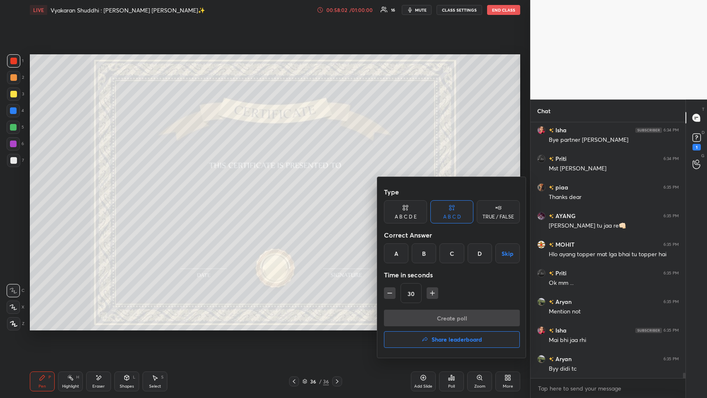
click at [297, 194] on h4 "Share leaderboard" at bounding box center [457, 339] width 51 height 6
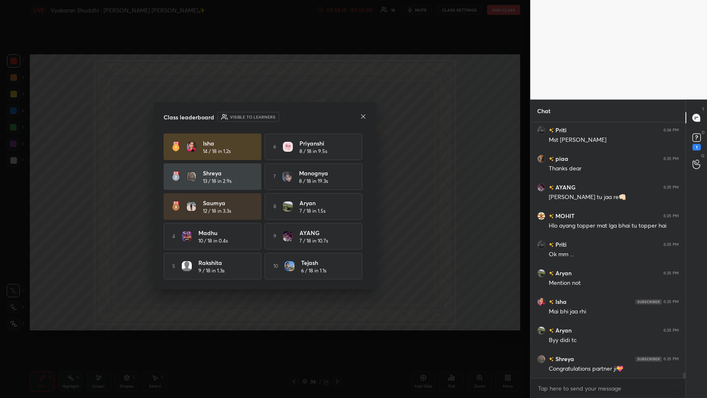
click at [297, 113] on icon at bounding box center [363, 116] width 7 height 7
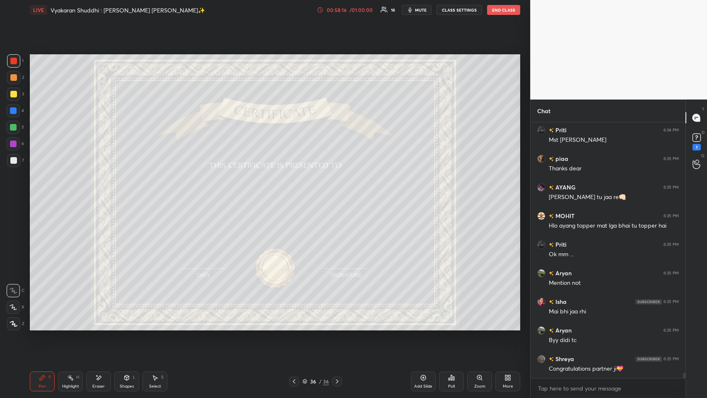
click at [9, 96] on div at bounding box center [13, 93] width 13 height 13
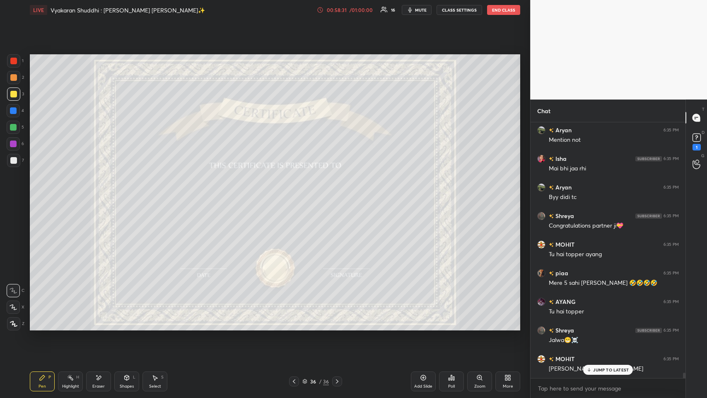
scroll to position [11976, 0]
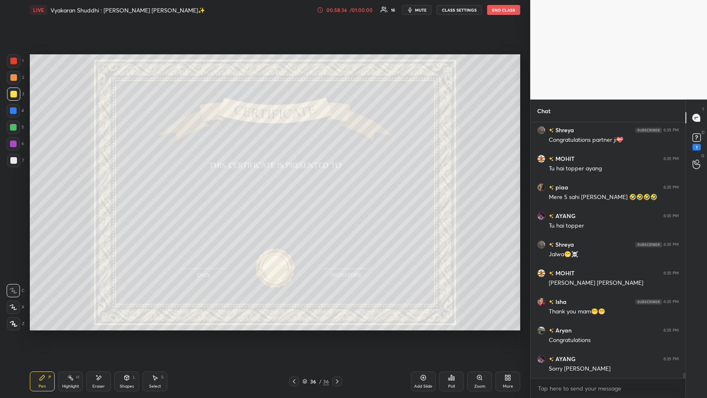
click at [297, 194] on div "More" at bounding box center [508, 386] width 10 height 4
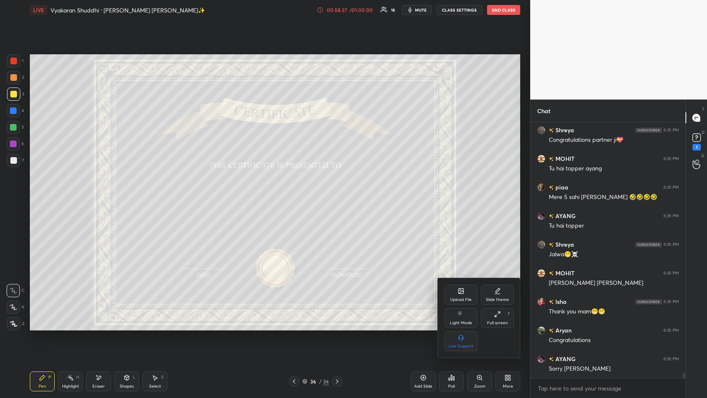
click at [297, 194] on div "Full screen" at bounding box center [497, 323] width 21 height 4
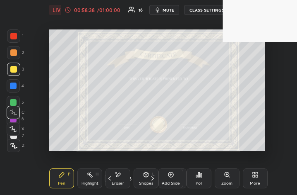
scroll to position [142, 233]
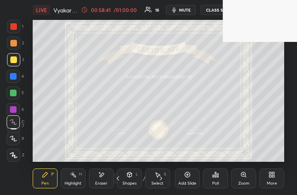
click at [273, 181] on div "More" at bounding box center [272, 183] width 10 height 4
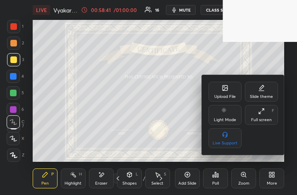
click at [264, 115] on div "Full screen F" at bounding box center [261, 115] width 33 height 20
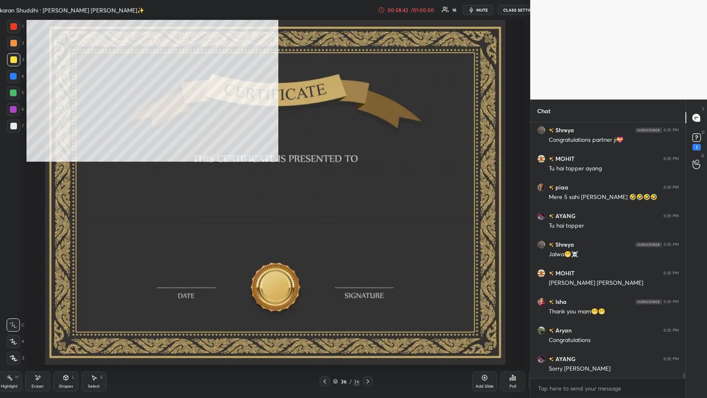
scroll to position [41076, 40791]
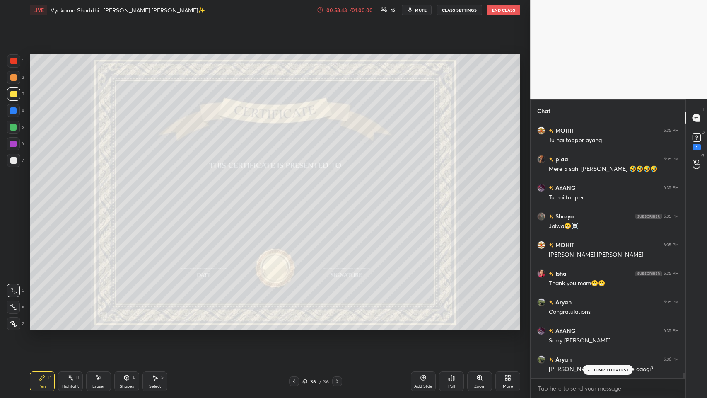
click at [94, 194] on div "Eraser" at bounding box center [98, 381] width 25 height 20
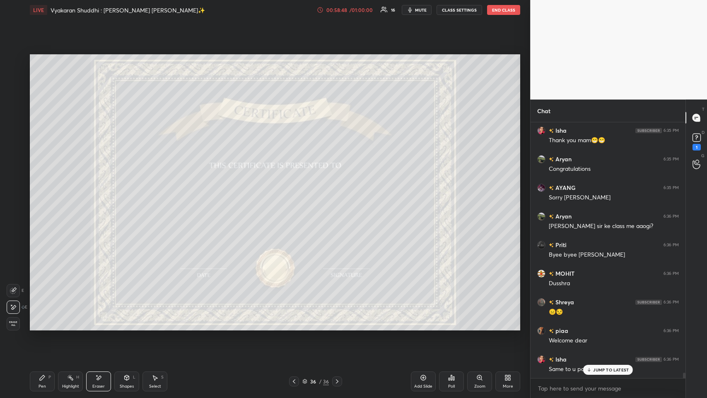
click at [297, 194] on icon at bounding box center [451, 377] width 1 height 5
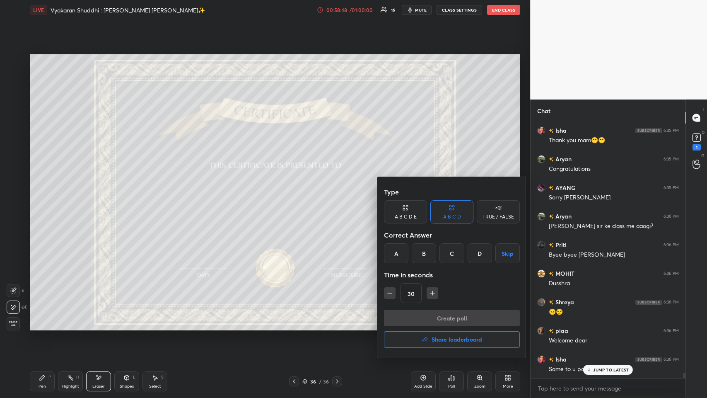
click at [297, 194] on h4 "Share leaderboard" at bounding box center [457, 339] width 51 height 6
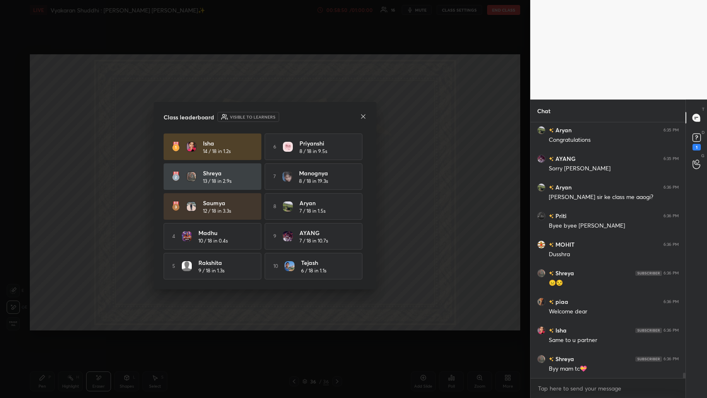
click at [297, 116] on icon at bounding box center [363, 116] width 7 height 7
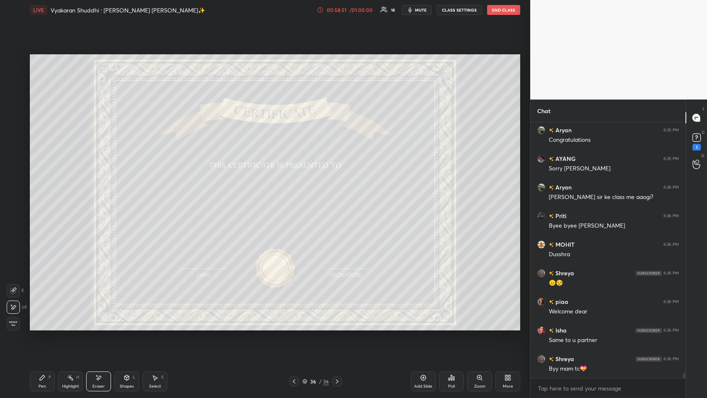
click at [51, 194] on div "Pen P" at bounding box center [42, 381] width 25 height 20
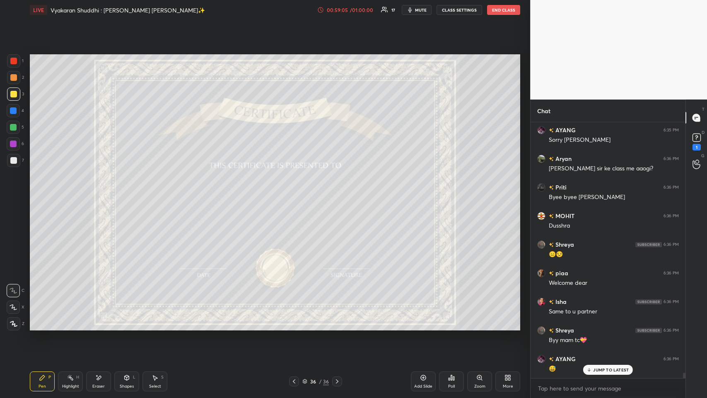
scroll to position [12290, 0]
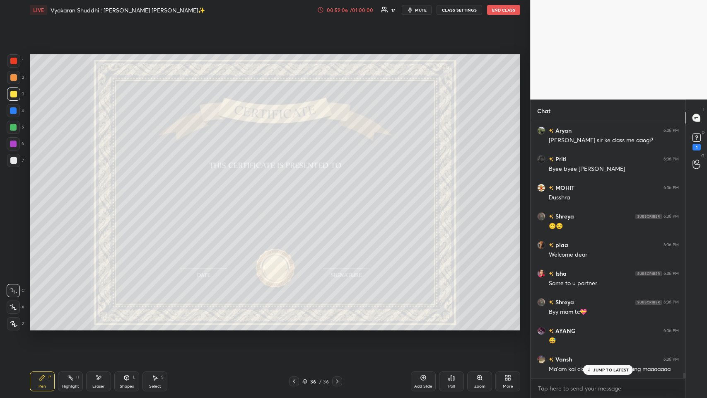
click at [297, 194] on icon at bounding box center [509, 376] width 2 height 2
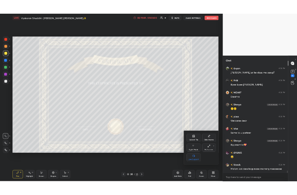
scroll to position [12319, 0]
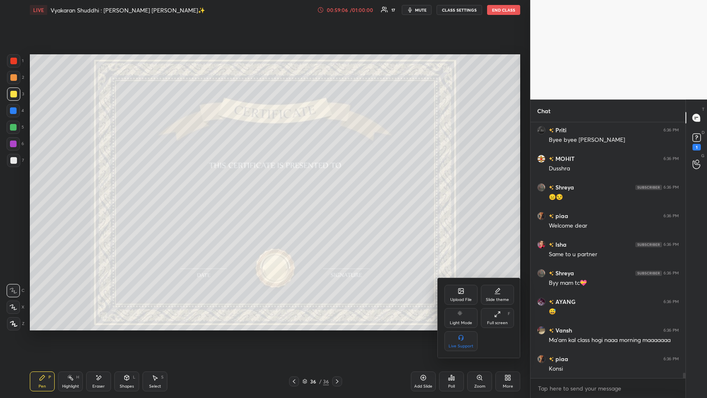
click at [297, 194] on div "Full screen" at bounding box center [497, 323] width 21 height 4
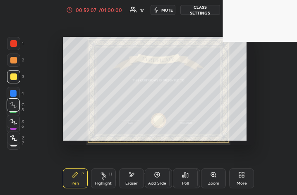
scroll to position [41279, 41170]
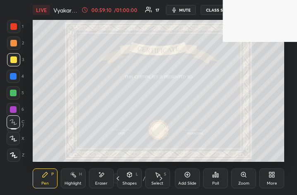
click at [279, 187] on div "More" at bounding box center [272, 178] width 25 height 20
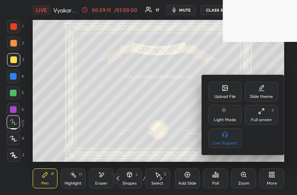
click at [263, 124] on div "Full screen F" at bounding box center [261, 115] width 33 height 20
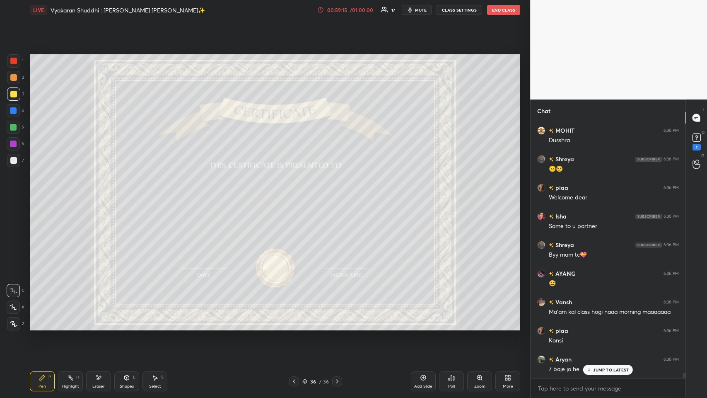
click at [95, 194] on div "Eraser" at bounding box center [98, 386] width 12 height 4
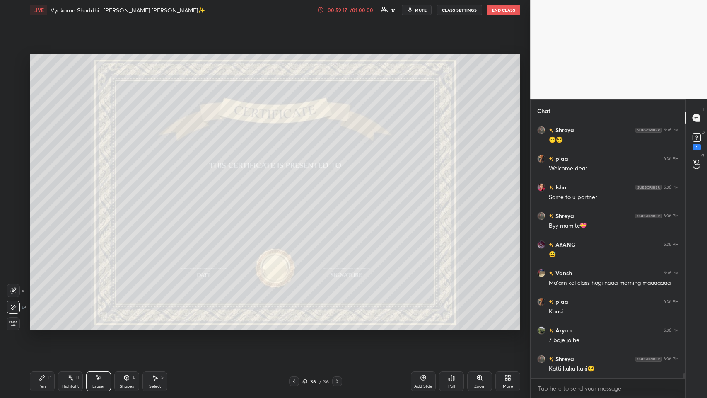
click at [297, 194] on div "Poll" at bounding box center [451, 381] width 25 height 20
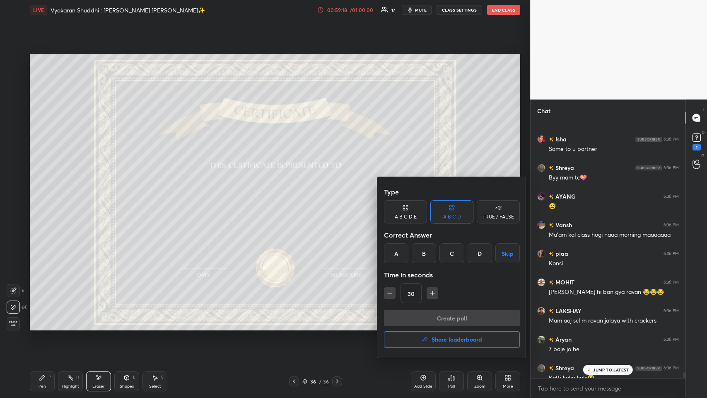
click at [297, 194] on h4 "Share leaderboard" at bounding box center [457, 339] width 51 height 6
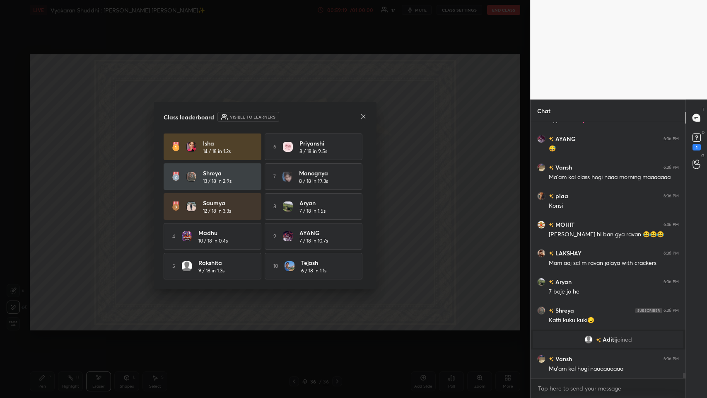
click at [297, 116] on icon at bounding box center [363, 116] width 7 height 7
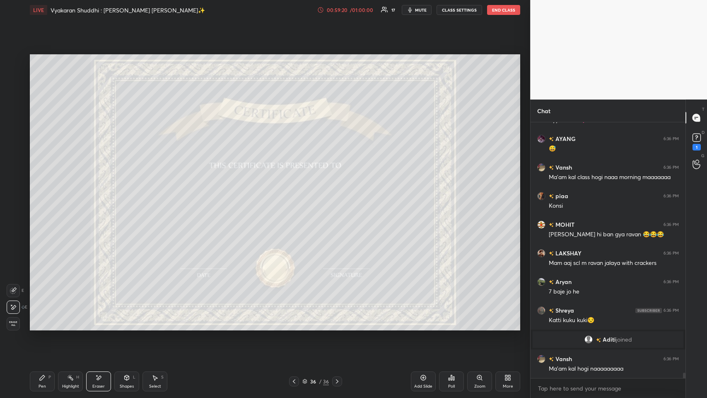
click at [39, 194] on div "Pen P" at bounding box center [42, 381] width 25 height 20
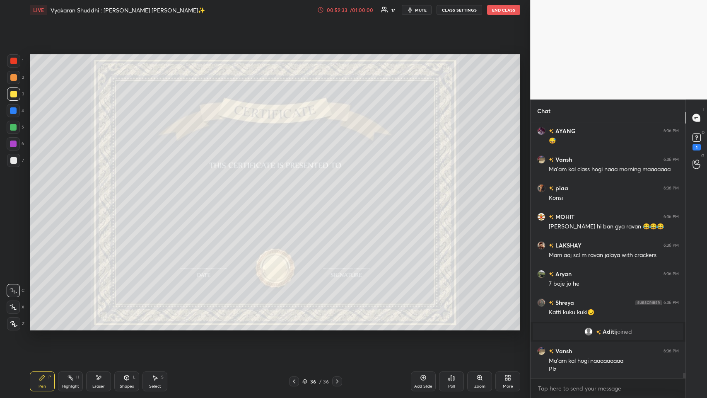
click at [297, 194] on icon at bounding box center [508, 377] width 7 height 7
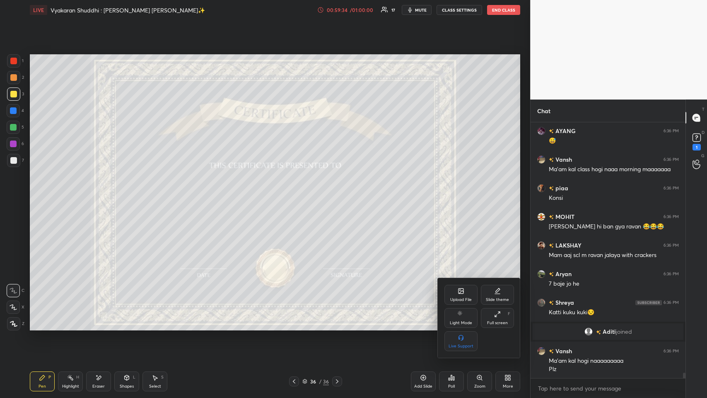
click at [297, 194] on div "Full screen" at bounding box center [497, 323] width 21 height 4
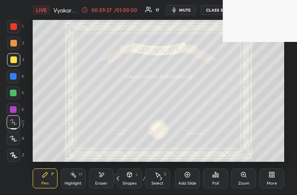
click at [276, 178] on div "More" at bounding box center [272, 178] width 25 height 20
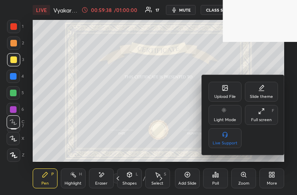
click at [267, 107] on div "Full screen F" at bounding box center [261, 115] width 33 height 20
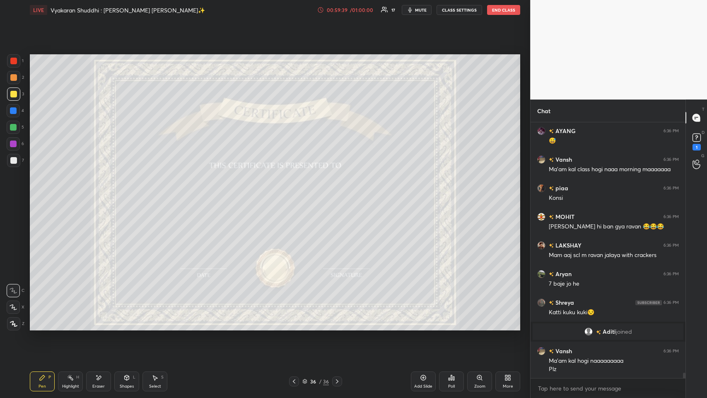
click at [103, 194] on div "Eraser" at bounding box center [98, 386] width 12 height 4
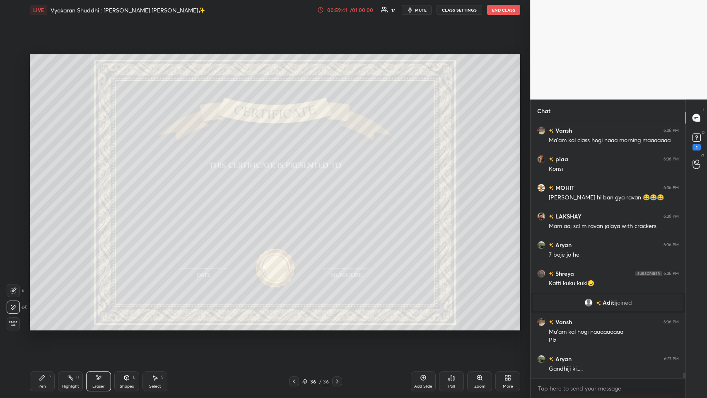
click at [297, 194] on div "Poll" at bounding box center [451, 381] width 25 height 20
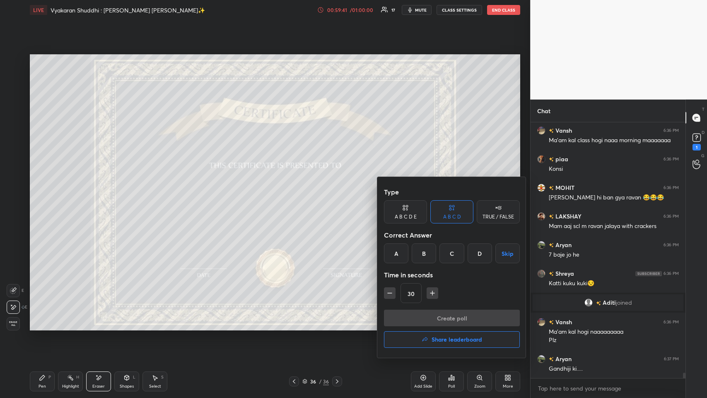
click at [297, 194] on button "Share leaderboard" at bounding box center [452, 339] width 136 height 17
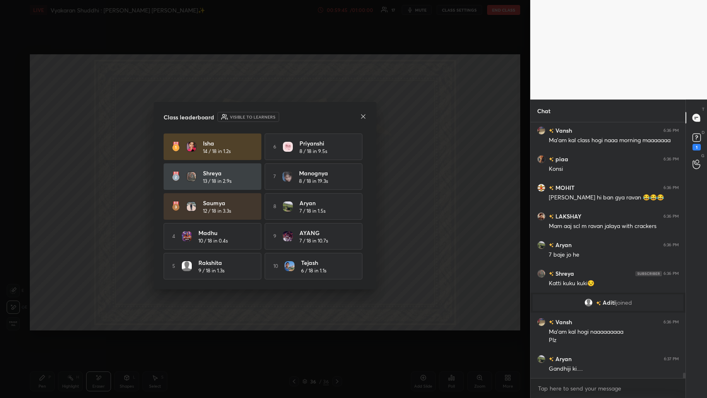
click at [297, 115] on icon at bounding box center [363, 116] width 4 height 4
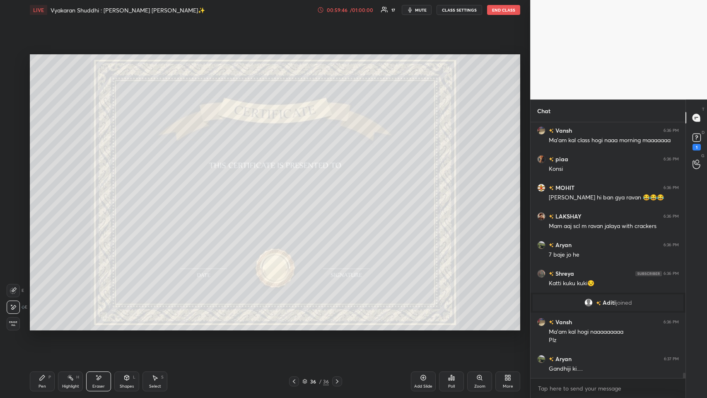
click at [34, 194] on div "Pen P" at bounding box center [42, 381] width 25 height 20
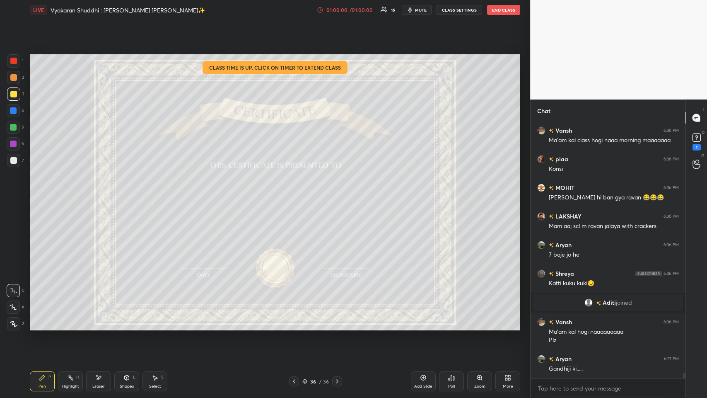
click at [297, 194] on icon at bounding box center [508, 377] width 7 height 7
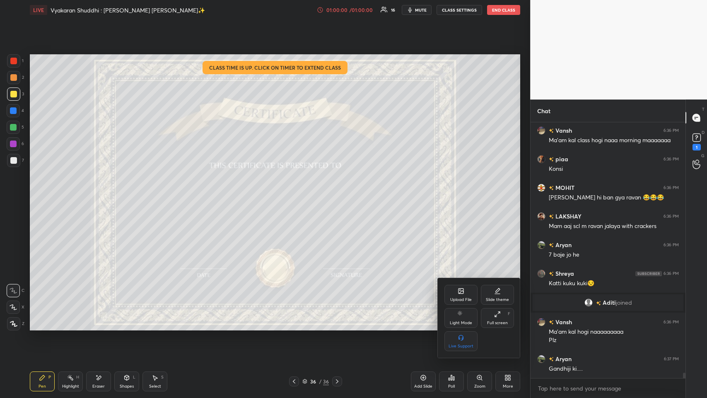
click at [297, 194] on div "Full screen F" at bounding box center [497, 318] width 33 height 20
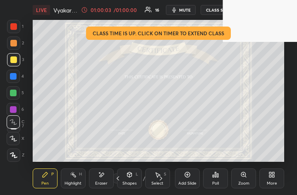
click at [273, 177] on icon at bounding box center [272, 174] width 7 height 7
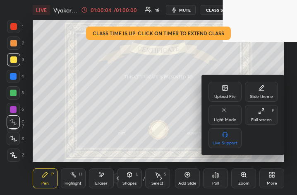
click at [265, 114] on div "Full screen F" at bounding box center [261, 115] width 33 height 20
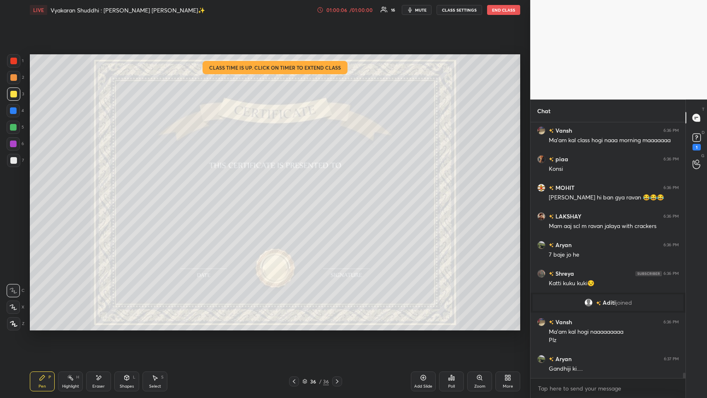
click at [96, 194] on icon at bounding box center [98, 377] width 7 height 7
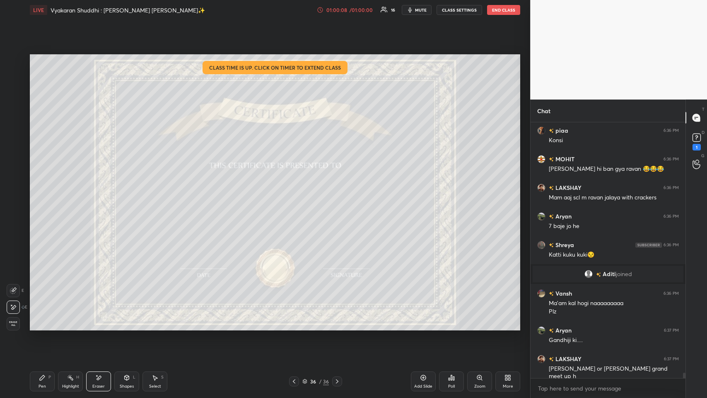
click at [297, 194] on icon at bounding box center [451, 377] width 7 height 7
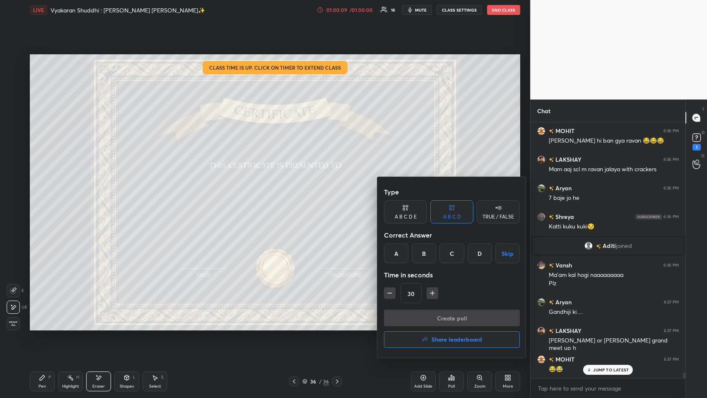
click at [297, 194] on button "Share leaderboard" at bounding box center [452, 339] width 136 height 17
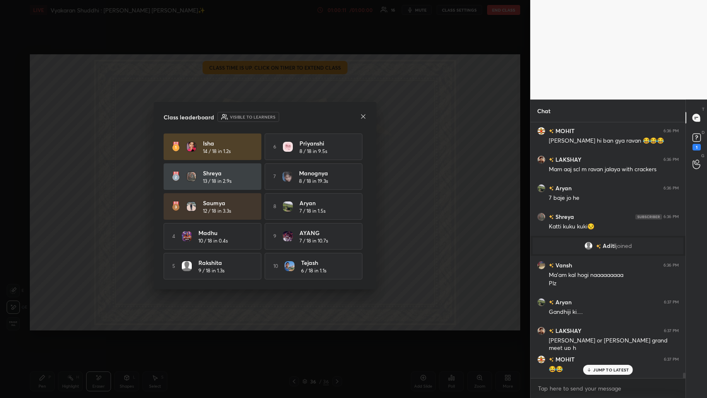
click at [297, 115] on icon at bounding box center [363, 116] width 7 height 7
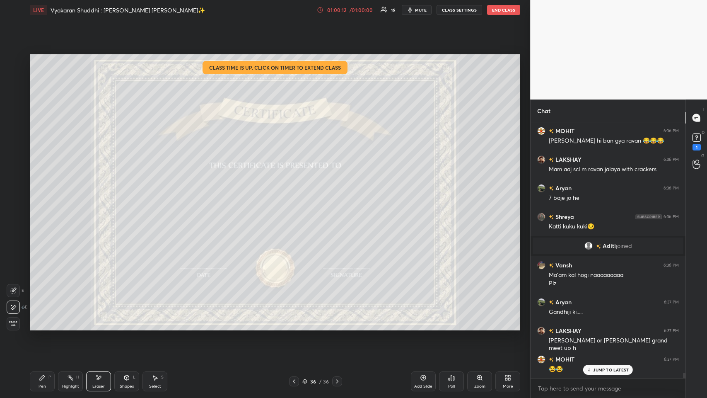
click at [44, 194] on div "Pen P" at bounding box center [42, 381] width 25 height 20
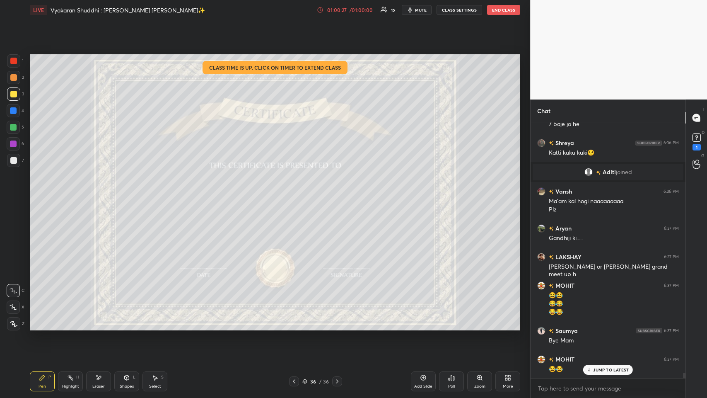
scroll to position [12221, 0]
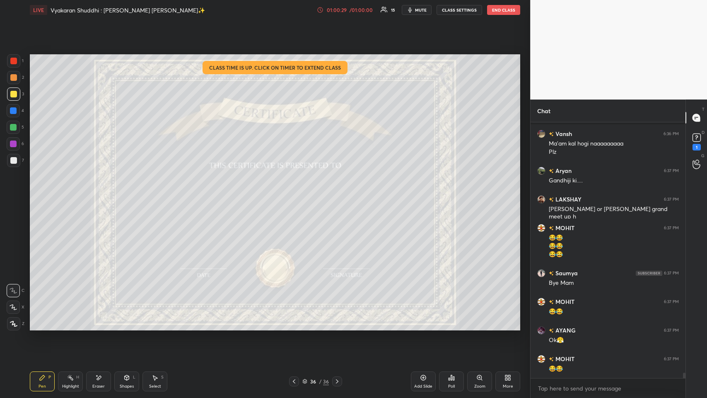
click at [297, 194] on div "More" at bounding box center [507, 381] width 25 height 20
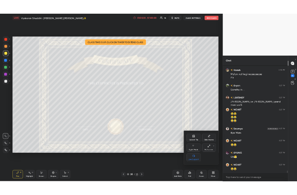
scroll to position [12277, 0]
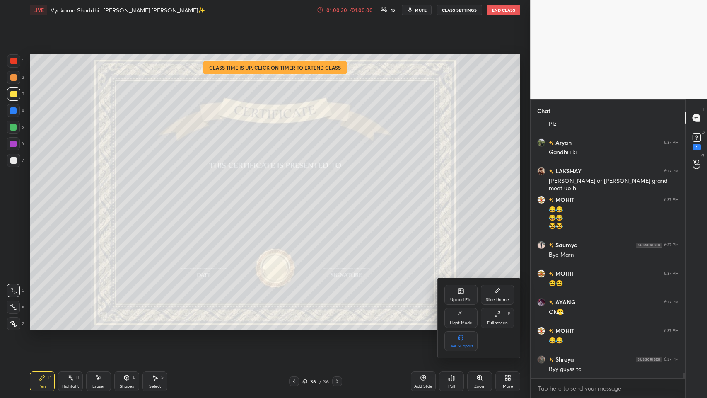
click at [297, 194] on div "Full screen" at bounding box center [497, 323] width 21 height 4
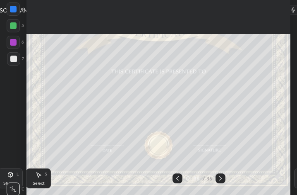
scroll to position [142, 191]
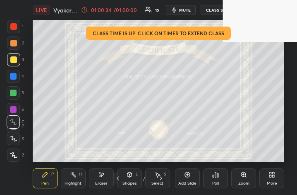
click at [276, 176] on div "More" at bounding box center [272, 178] width 25 height 20
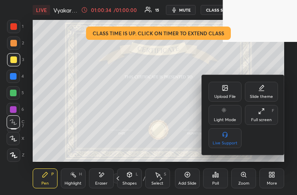
click at [267, 119] on div "Full screen" at bounding box center [261, 120] width 21 height 4
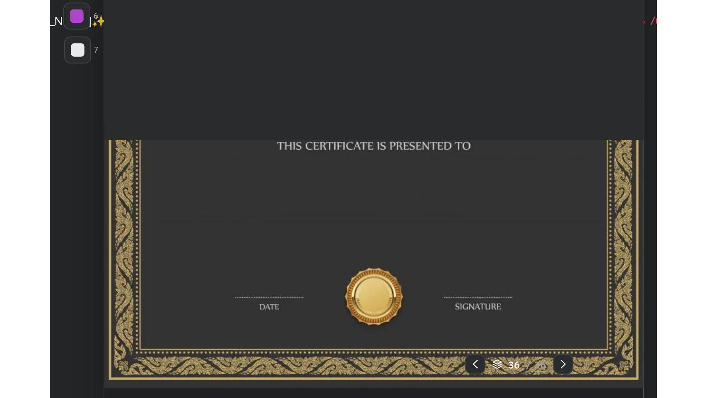
scroll to position [41076, 40751]
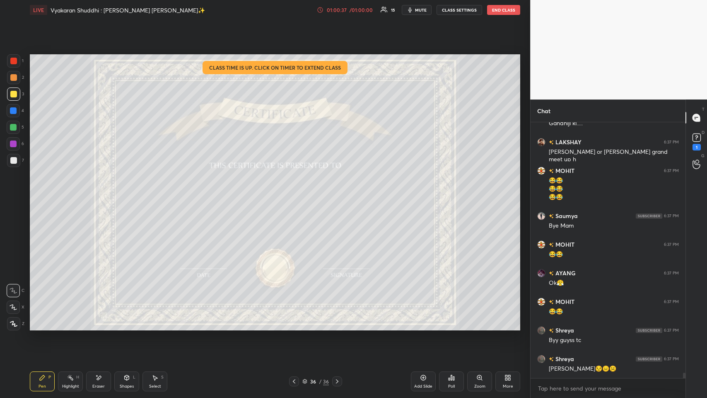
click at [297, 194] on div "/" at bounding box center [320, 381] width 2 height 5
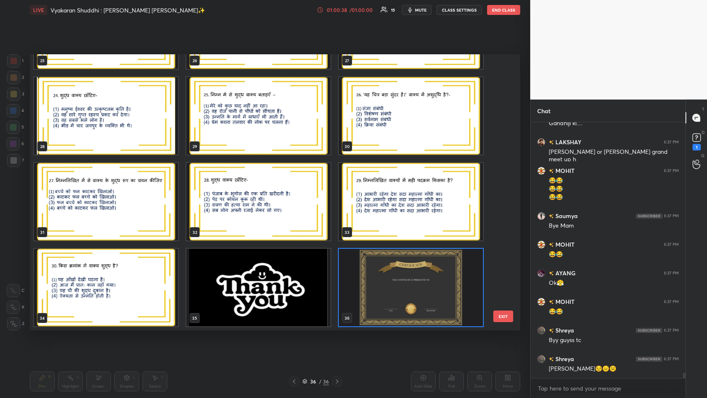
click at [266, 194] on img "grid" at bounding box center [258, 287] width 144 height 77
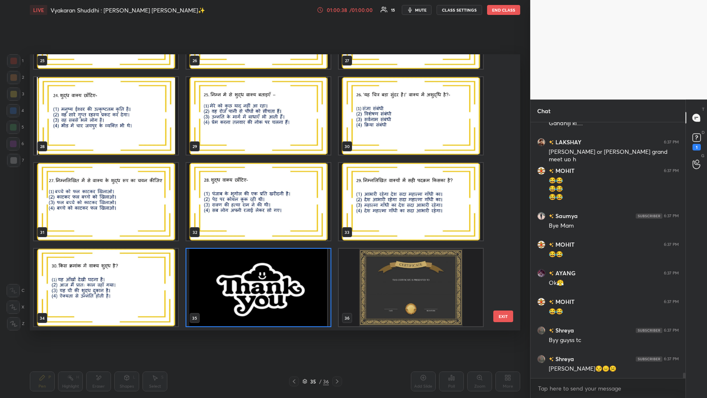
click at [266, 194] on img "grid" at bounding box center [258, 287] width 144 height 77
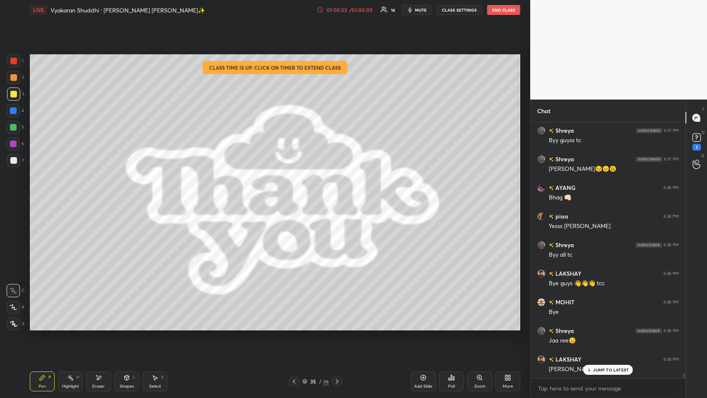
click at [297, 194] on p "JUMP TO LATEST" at bounding box center [611, 369] width 36 height 5
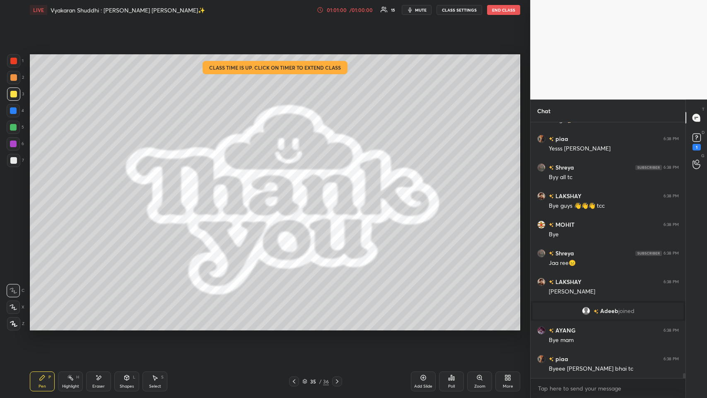
click at [297, 7] on button "End Class" at bounding box center [503, 10] width 33 height 10
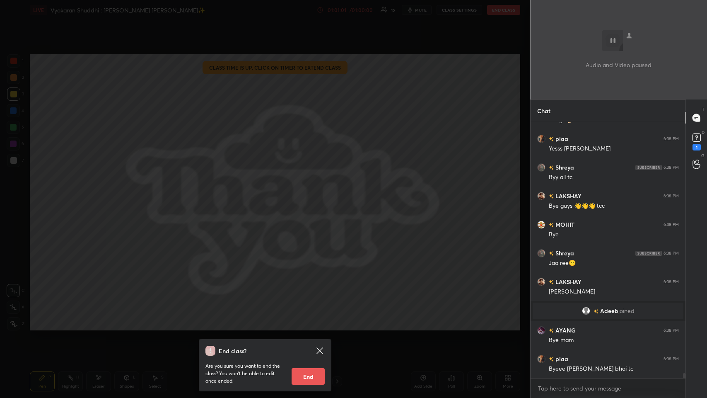
click at [297, 194] on button "End" at bounding box center [308, 376] width 33 height 17
type textarea "x"
